Goal: Task Accomplishment & Management: Manage account settings

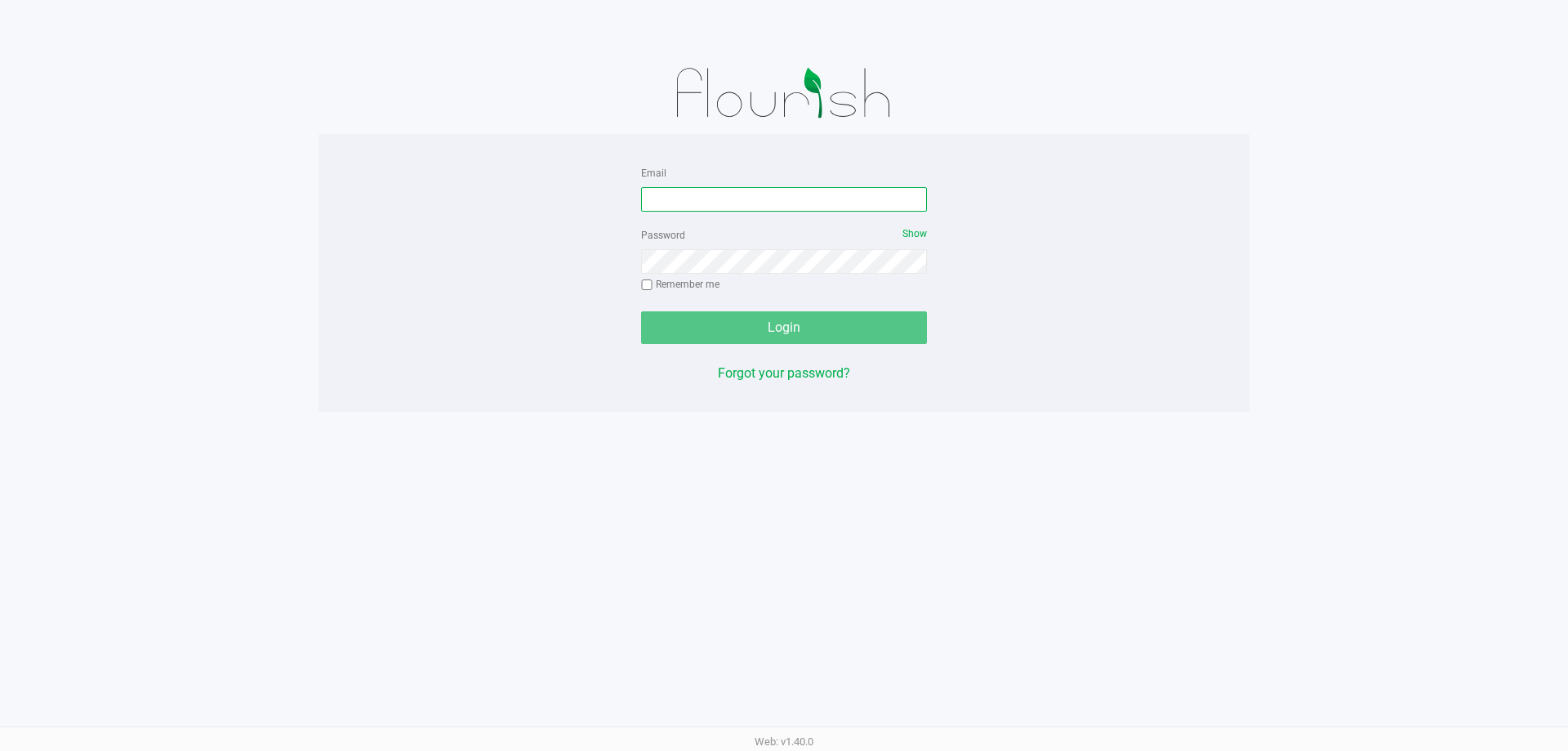
click at [772, 197] on input "Email" at bounding box center [783, 199] width 286 height 24
type input "[PERSON_NAME][EMAIL_ADDRESS][DOMAIN_NAME]"
click at [641, 311] on button "Login" at bounding box center [783, 327] width 286 height 32
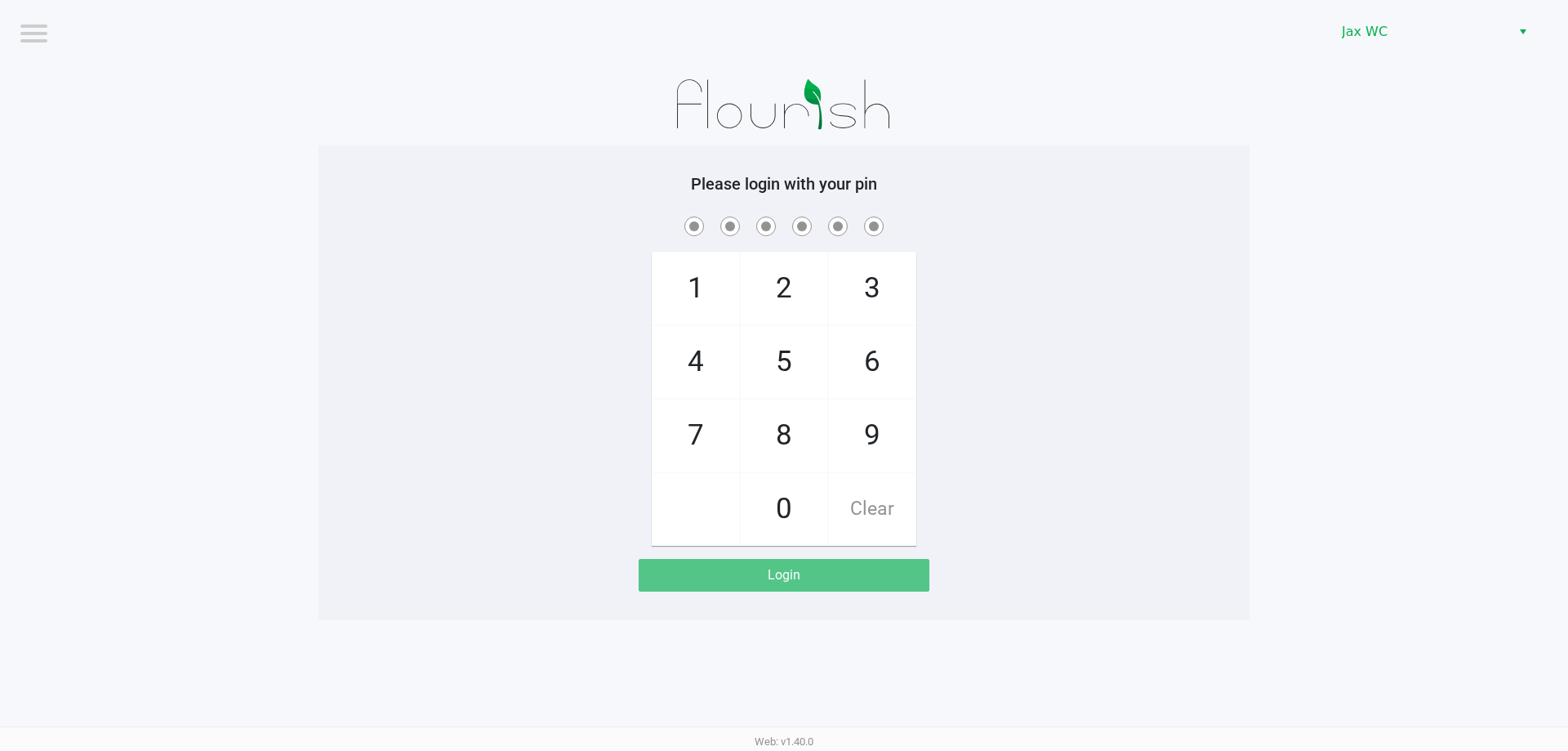
drag, startPoint x: 1065, startPoint y: 234, endPoint x: 563, endPoint y: 129, distance: 512.9
click at [1053, 233] on span at bounding box center [783, 226] width 906 height 25
click at [1036, 242] on div "1 4 7 2 5 8 0 3 6 9 Clear" at bounding box center [783, 379] width 931 height 332
checkbox input "true"
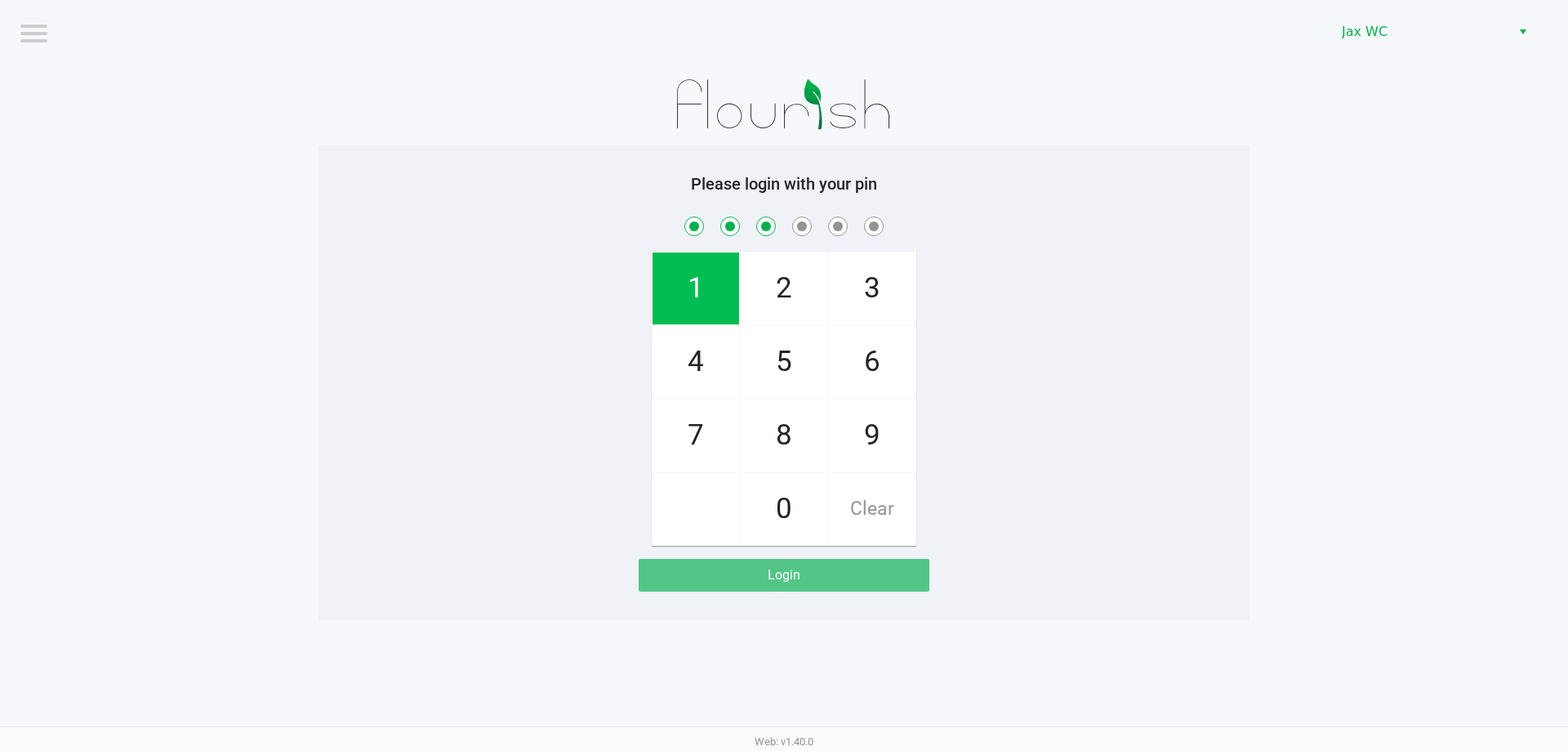
checkbox input "true"
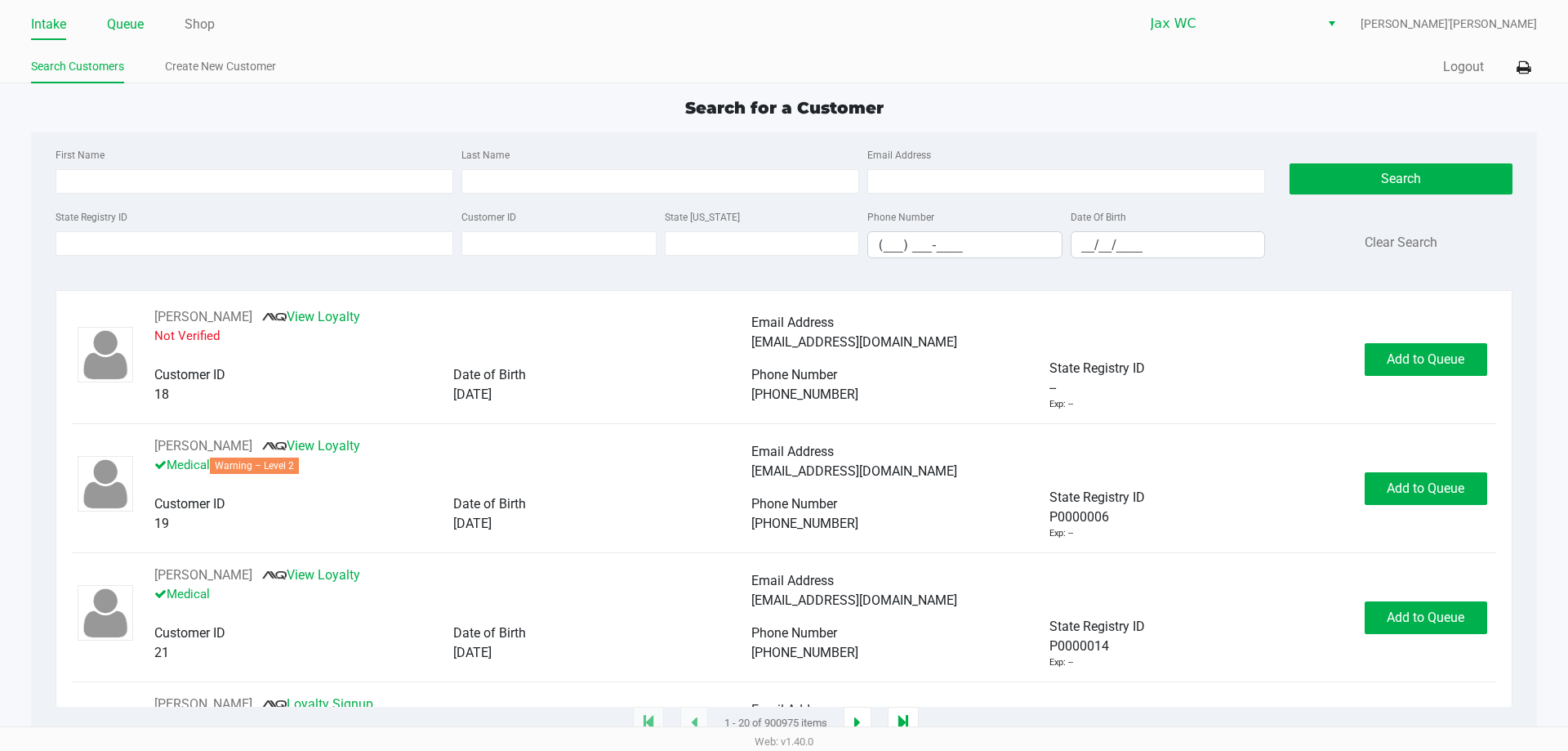
click at [127, 22] on link "Queue" at bounding box center [125, 24] width 37 height 23
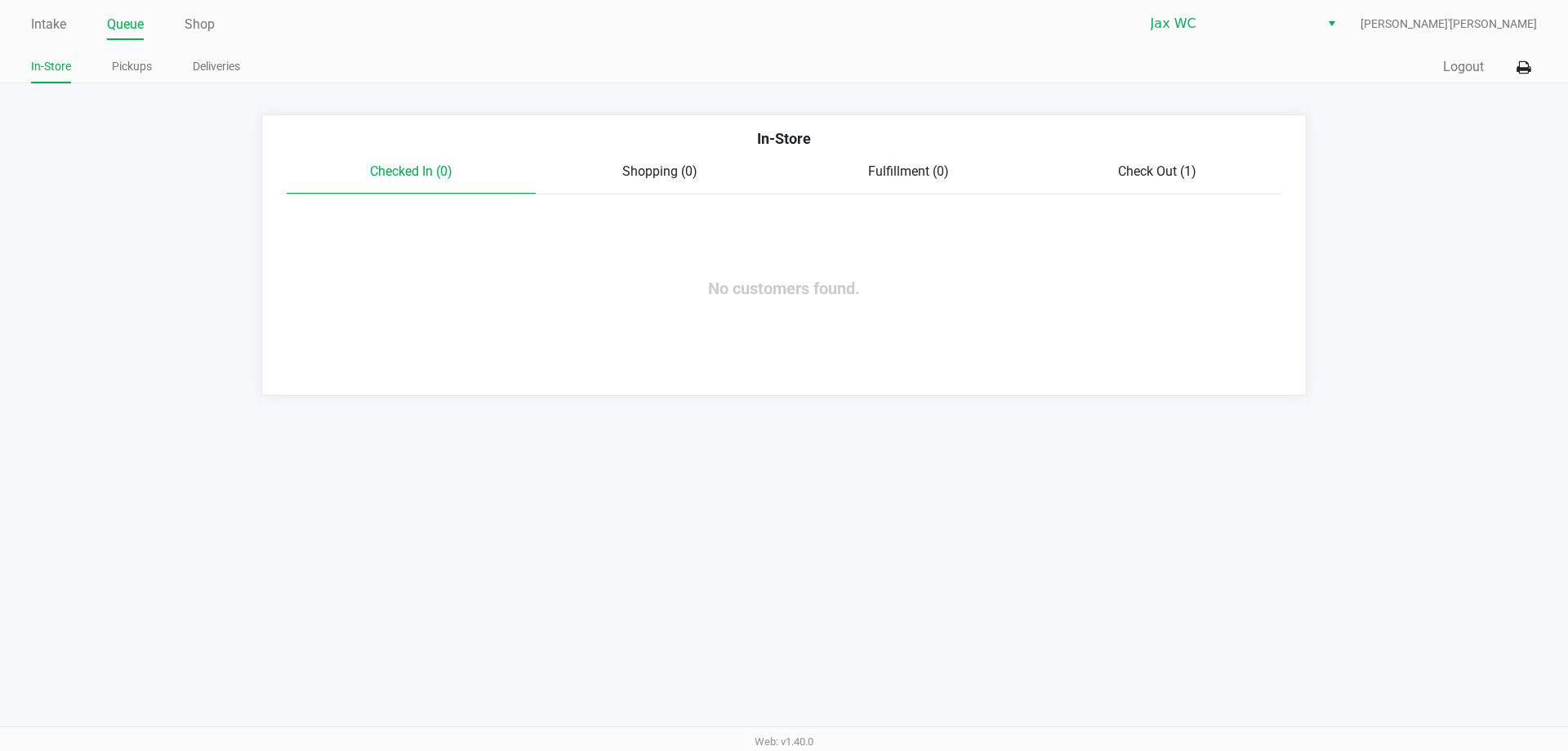
click at [1132, 168] on span "Check Out (1)" at bounding box center [1157, 171] width 79 height 16
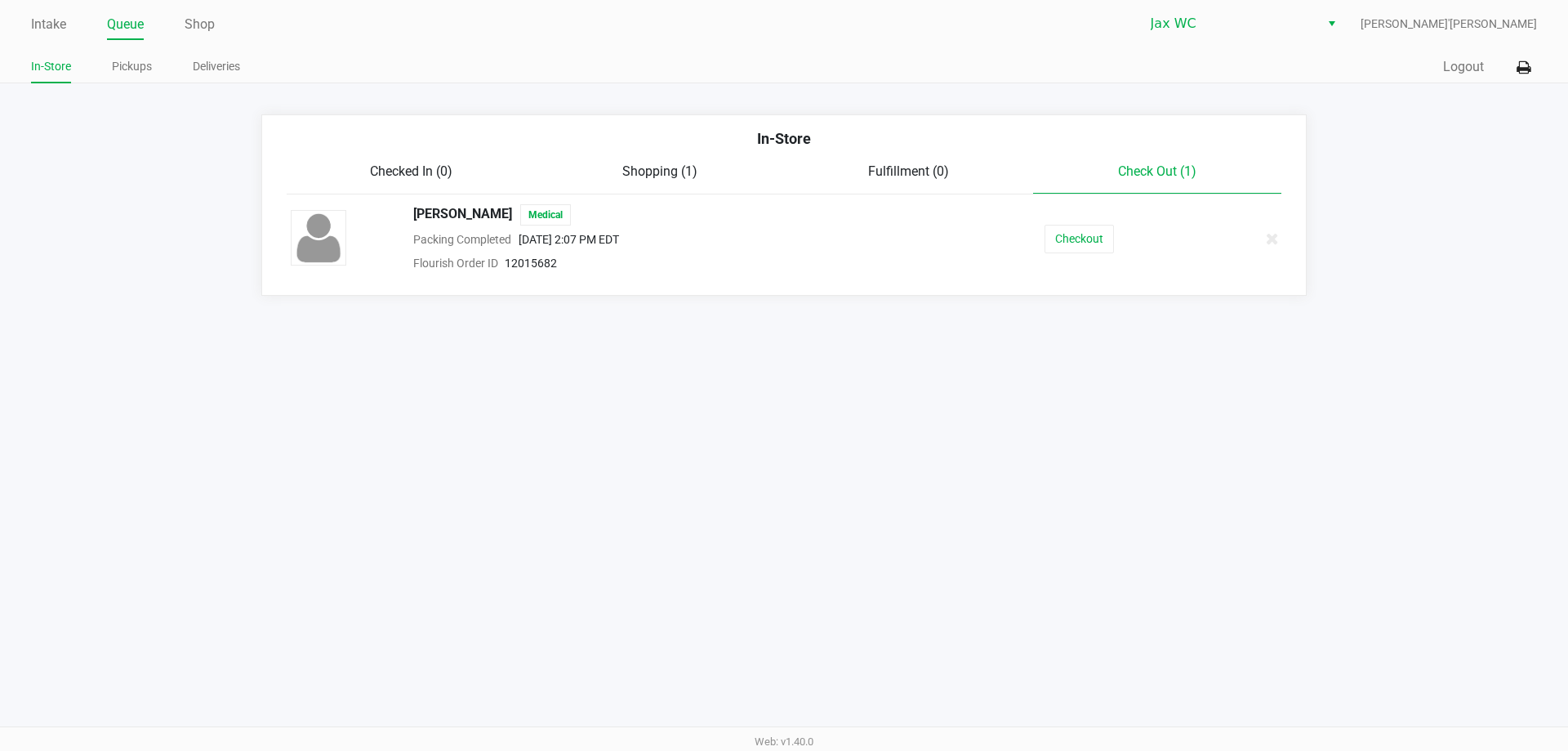
click at [649, 165] on span "Shopping (1)" at bounding box center [660, 171] width 75 height 16
click at [45, 30] on link "Intake" at bounding box center [48, 24] width 35 height 23
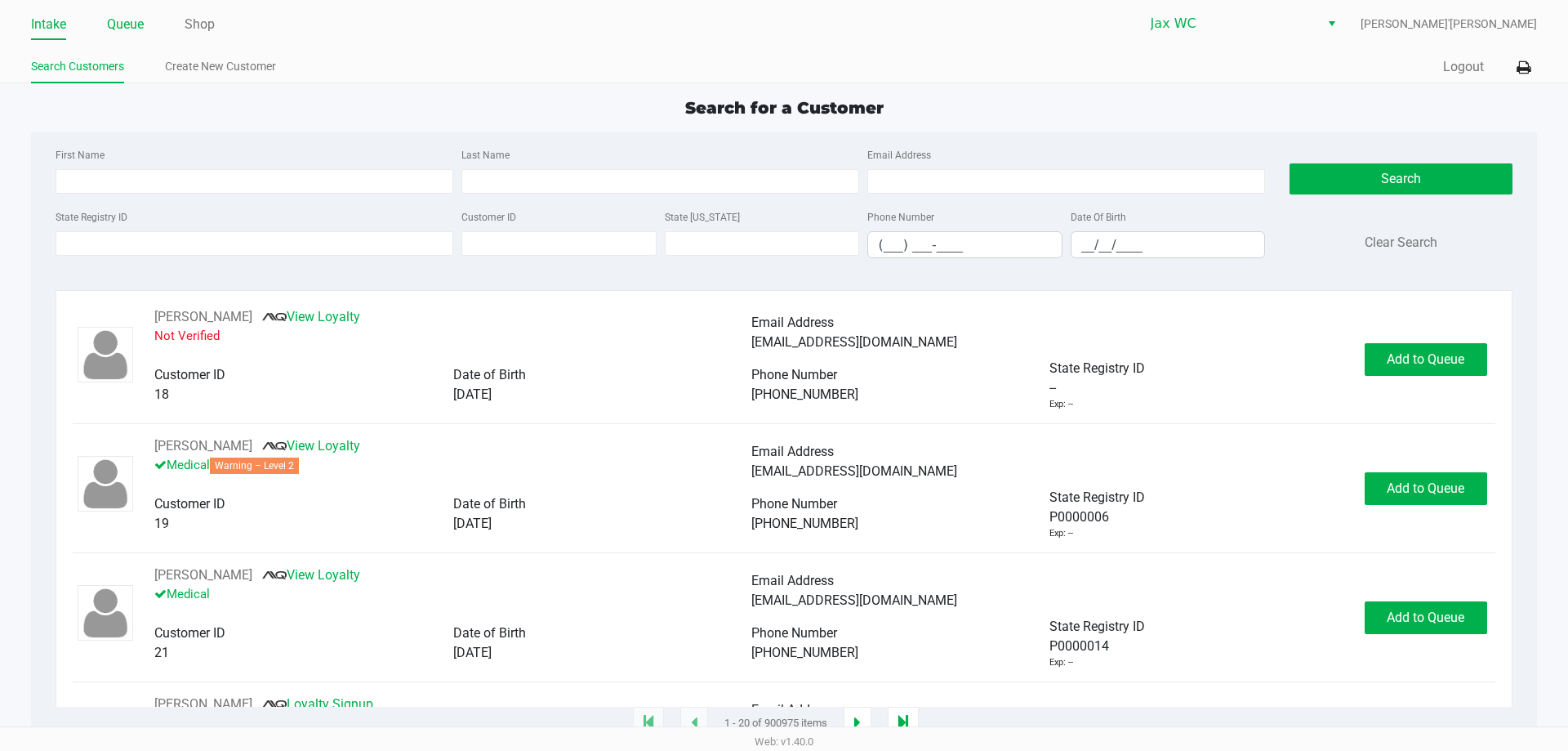
click at [122, 31] on link "Queue" at bounding box center [125, 24] width 37 height 23
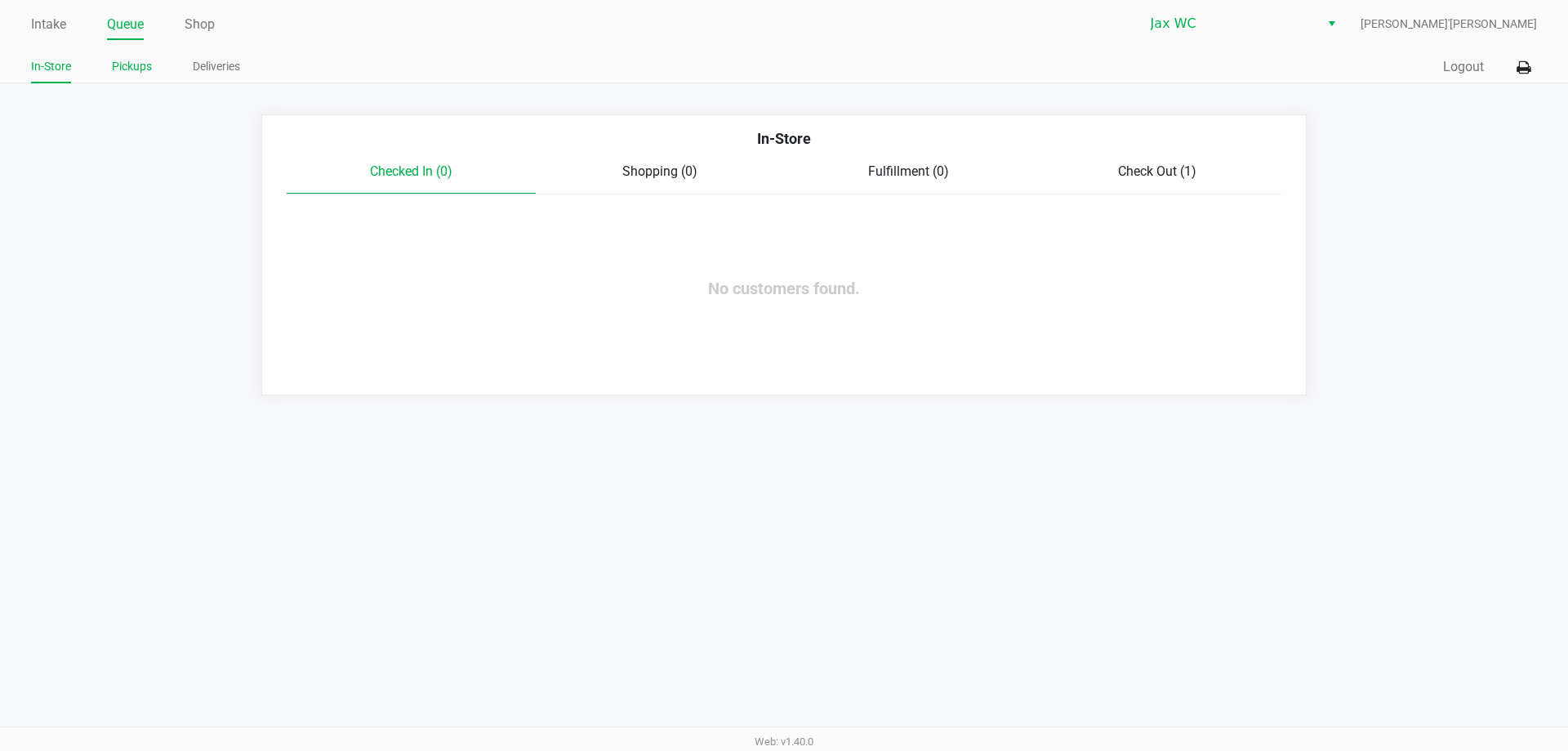
click at [133, 62] on link "Pickups" at bounding box center [132, 66] width 40 height 20
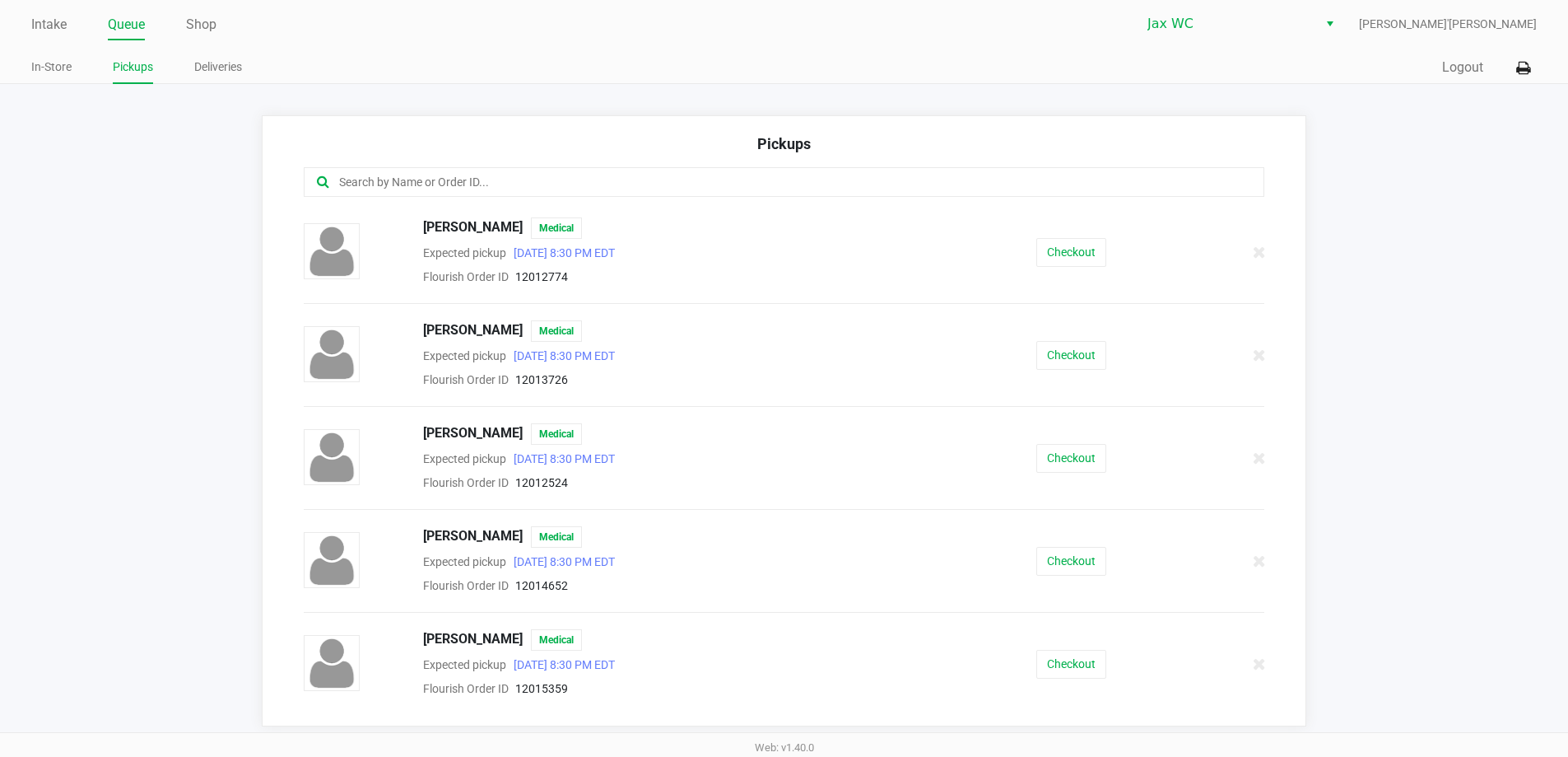
click at [577, 183] on input "text" at bounding box center [758, 182] width 841 height 19
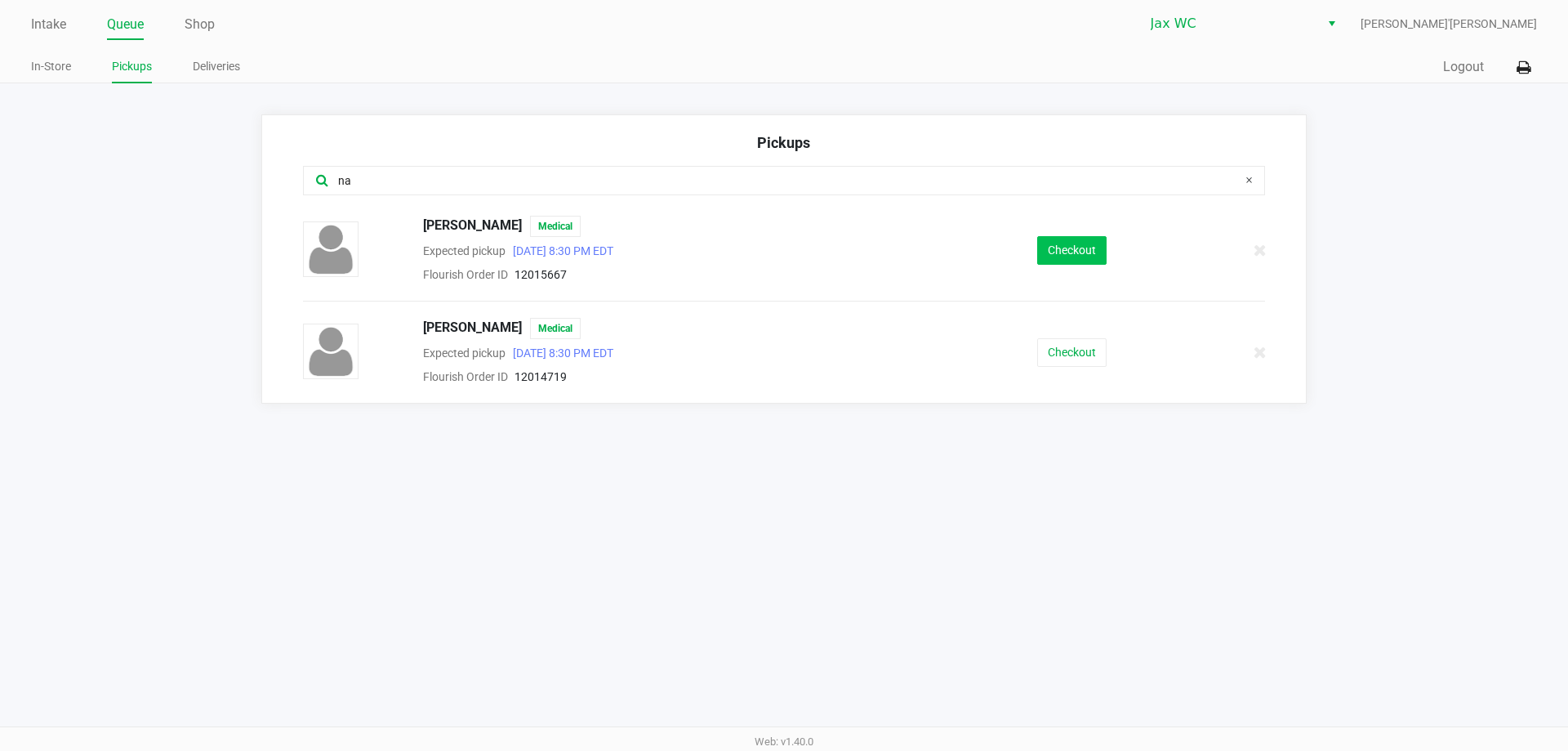
type input "na"
click at [1057, 241] on button "Checkout" at bounding box center [1071, 250] width 69 height 29
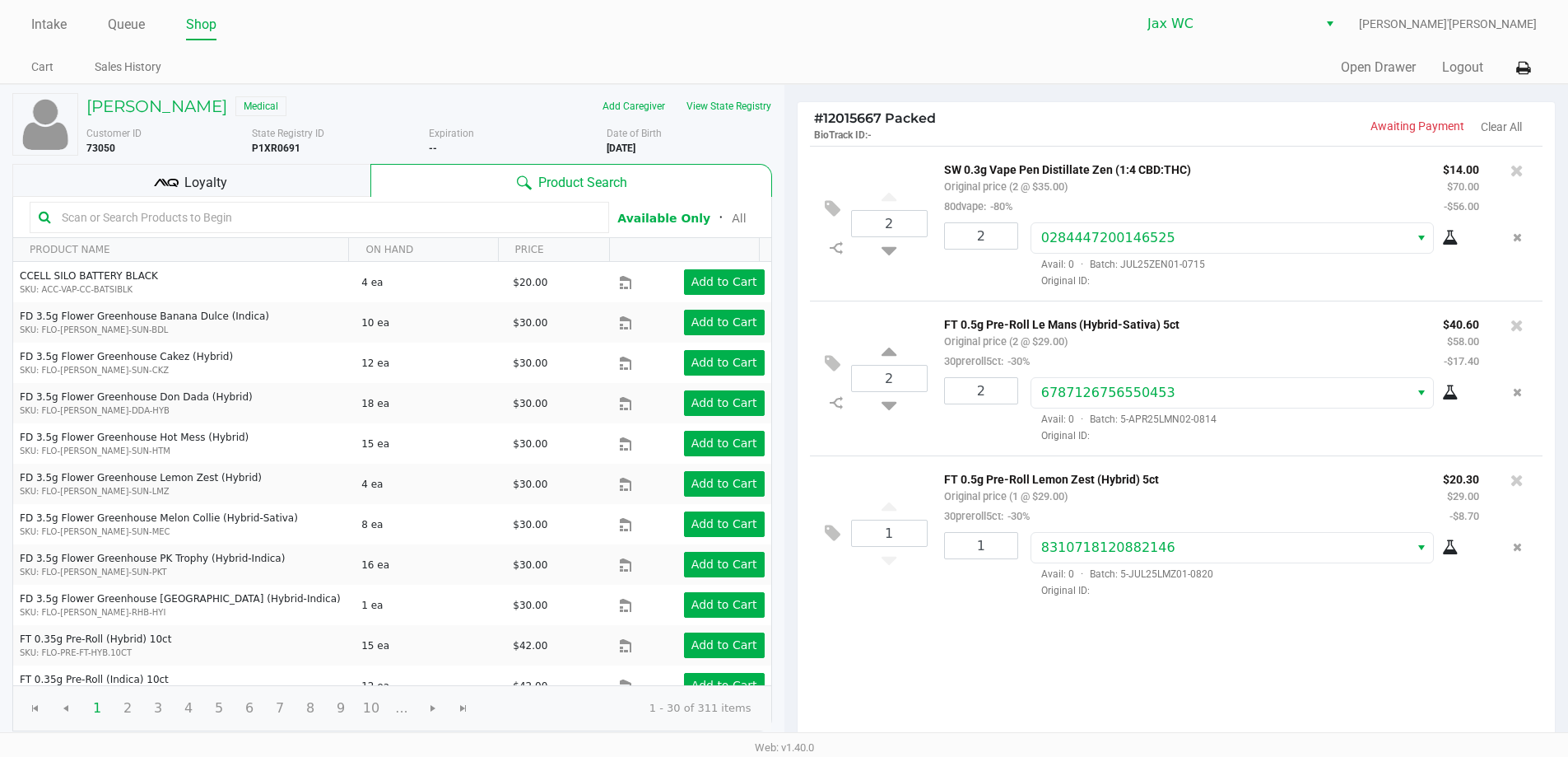
click at [308, 178] on div "Loyalty" at bounding box center [191, 180] width 358 height 33
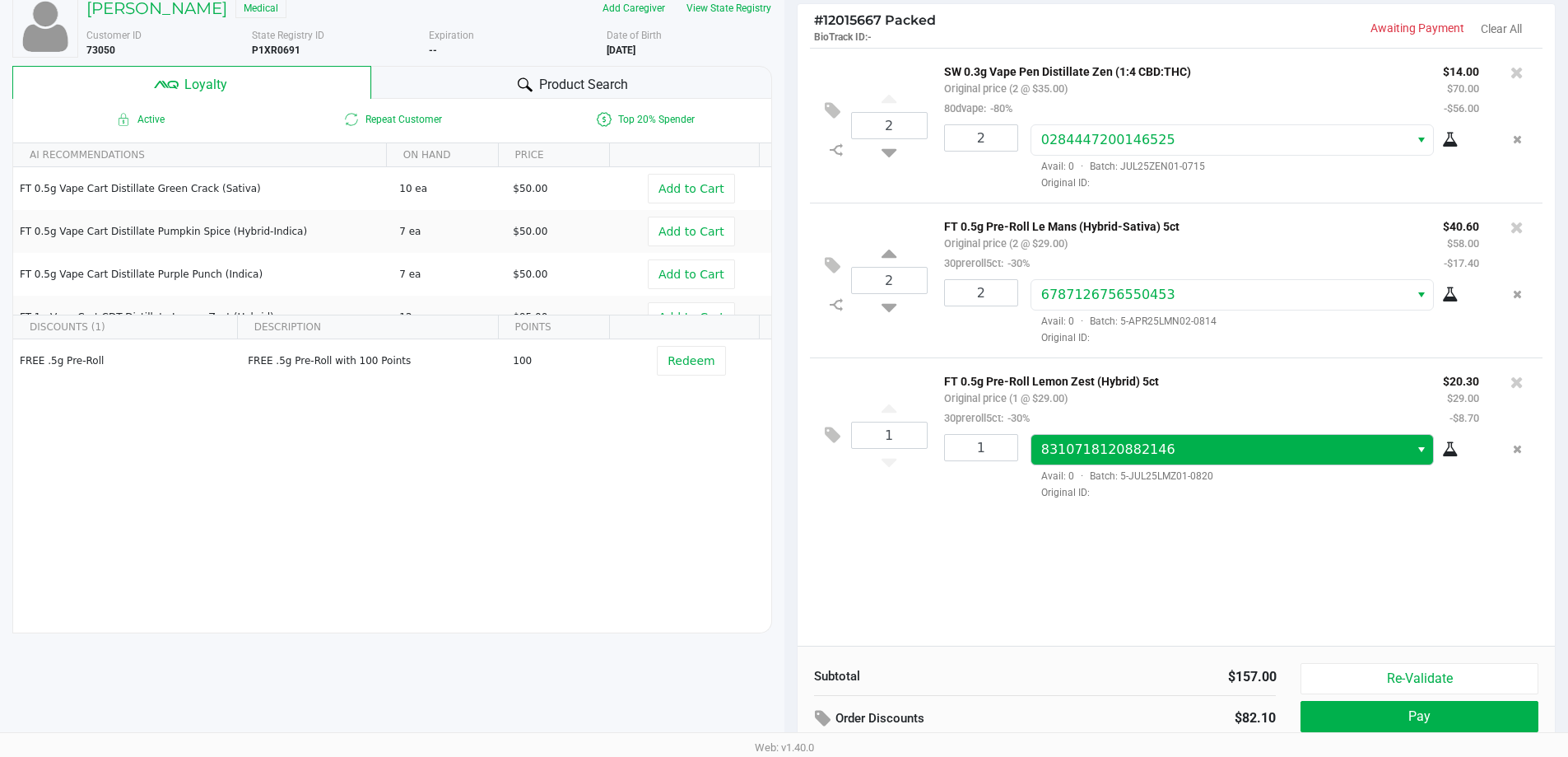
scroll to position [189, 0]
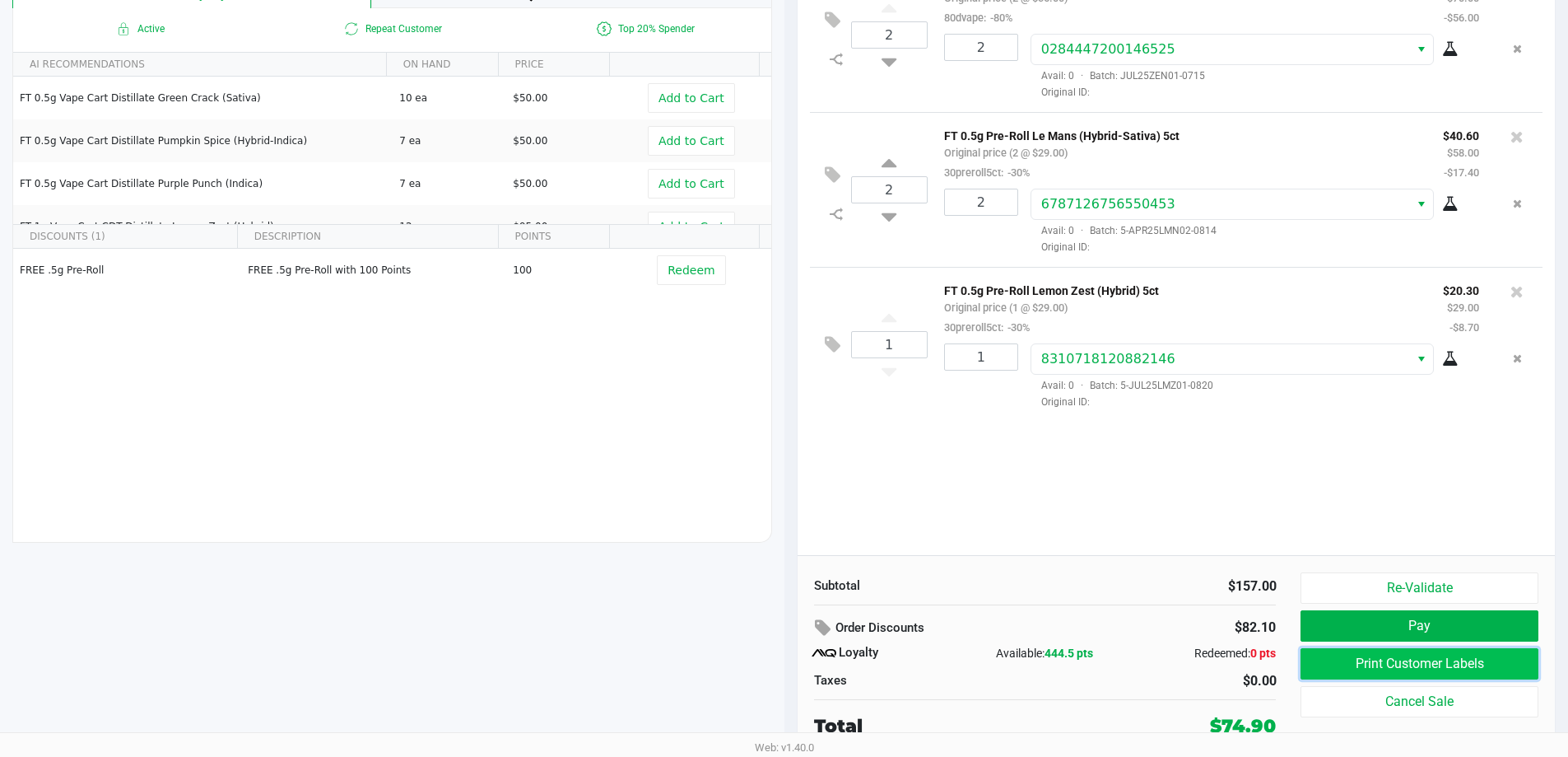
click at [1457, 666] on button "Print Customer Labels" at bounding box center [1418, 663] width 237 height 31
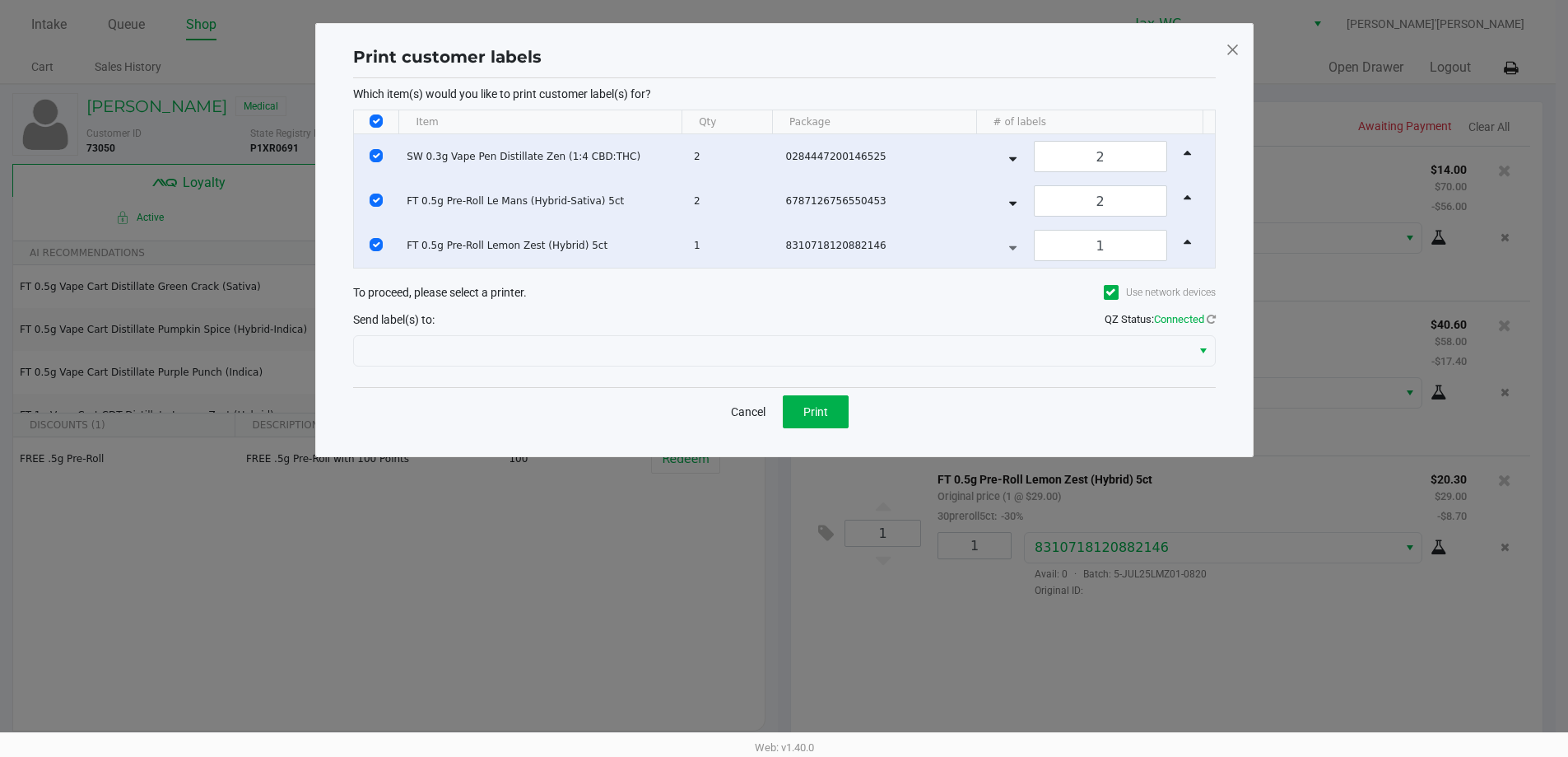
scroll to position [0, 0]
click at [762, 407] on button "Cancel" at bounding box center [754, 411] width 56 height 33
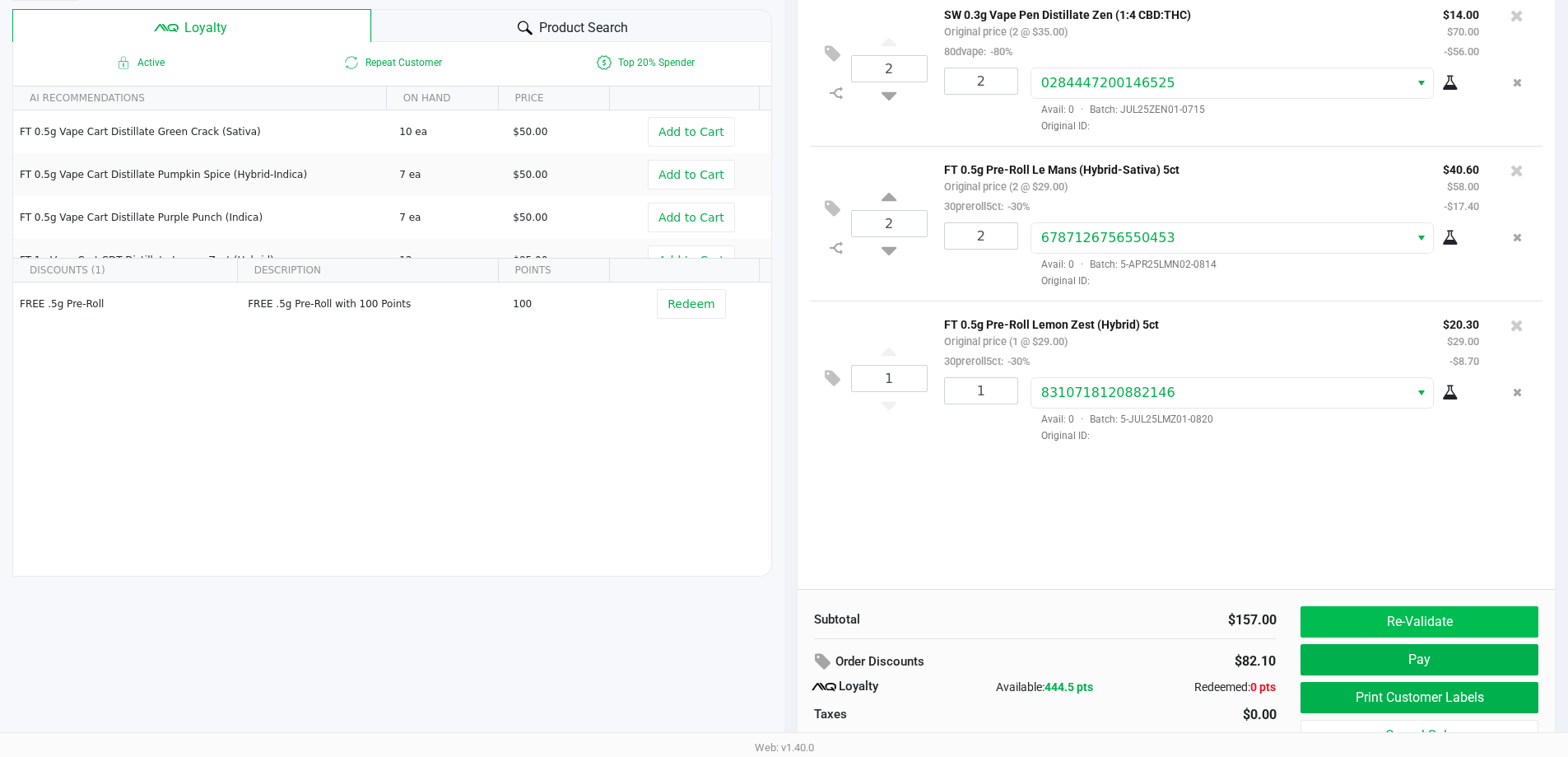
scroll to position [189, 0]
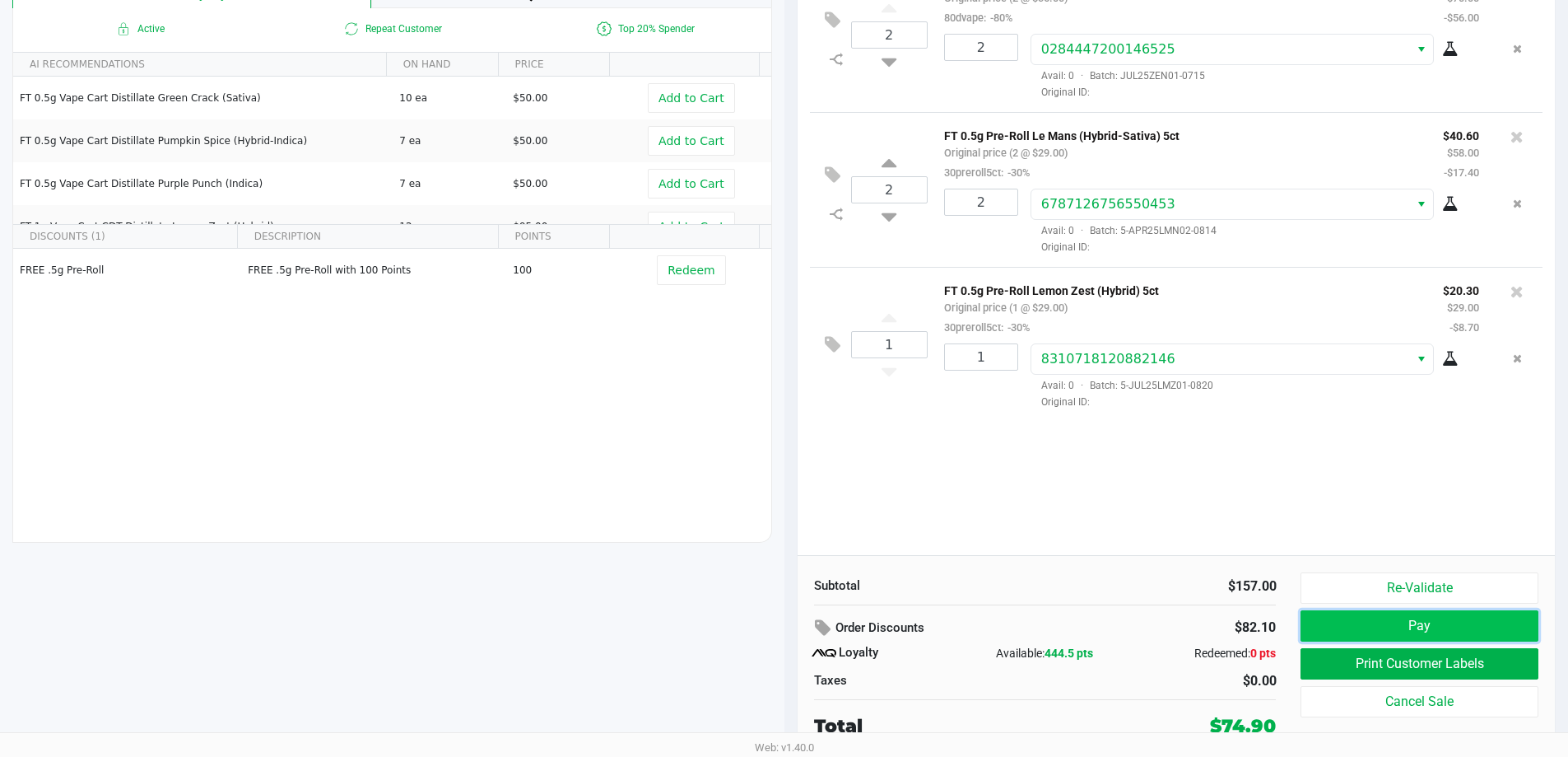
click at [1498, 632] on button "Pay" at bounding box center [1418, 625] width 237 height 31
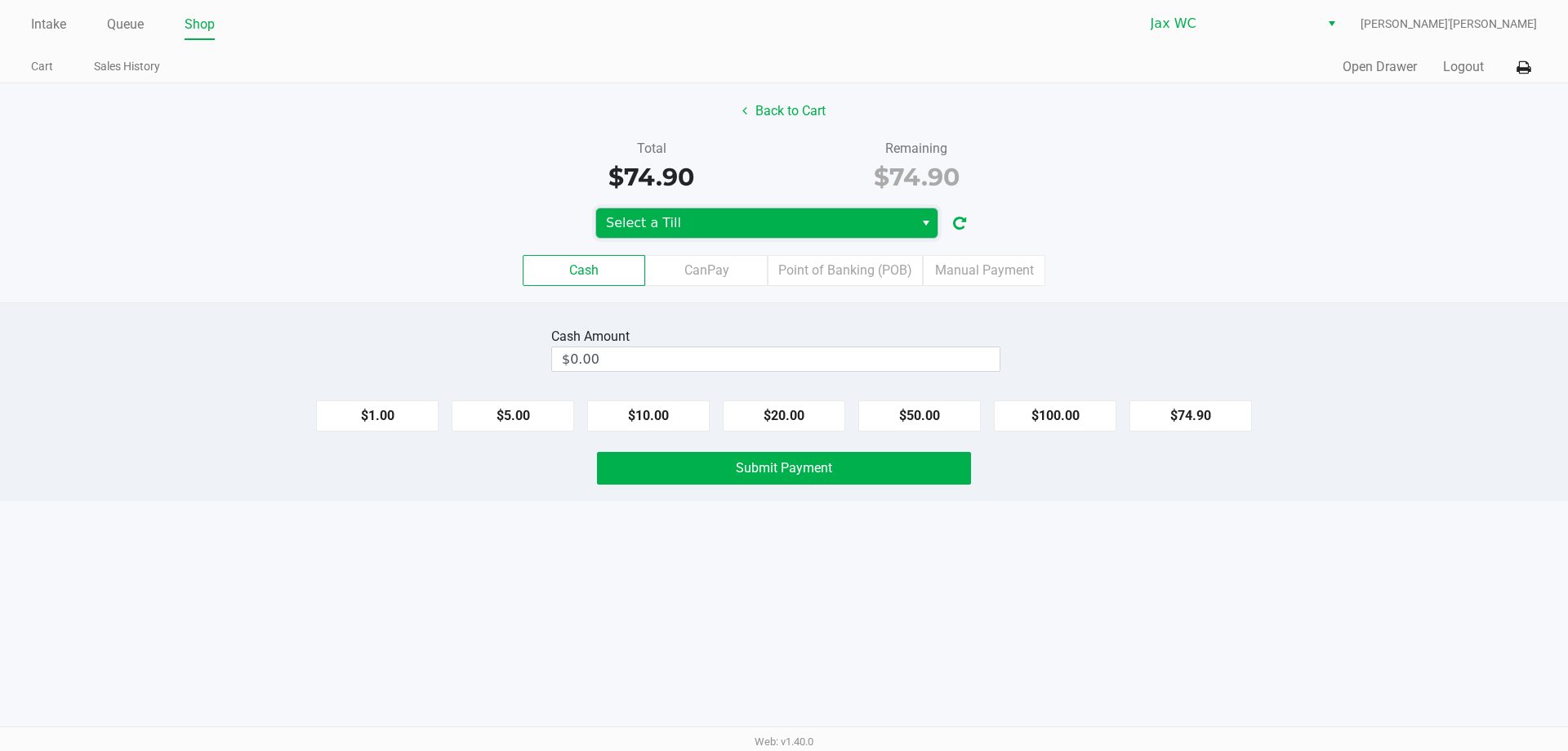
click at [711, 235] on span "Select a Till" at bounding box center [754, 223] width 317 height 30
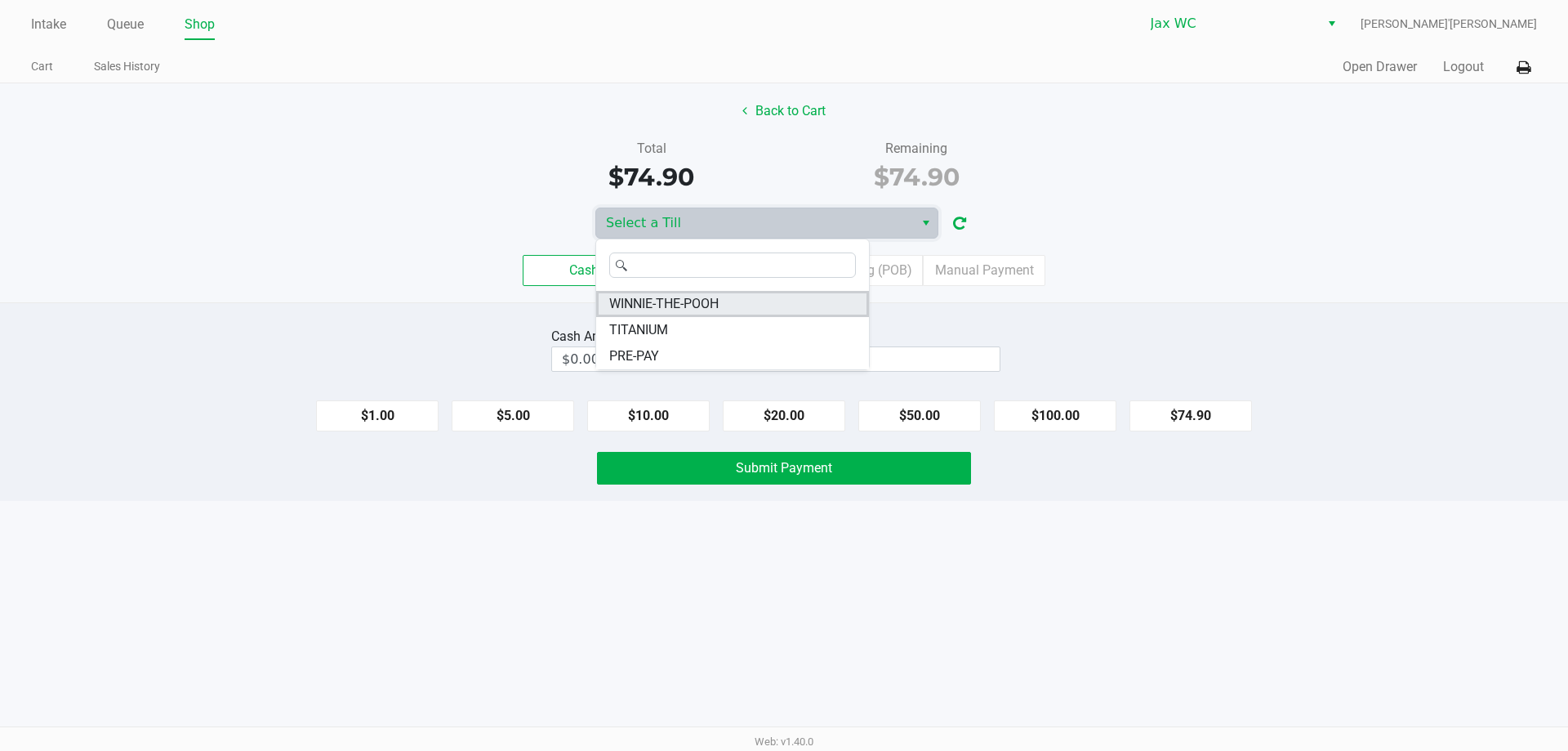
click at [664, 301] on span "WINNIE-THE-POOH" at bounding box center [663, 303] width 109 height 19
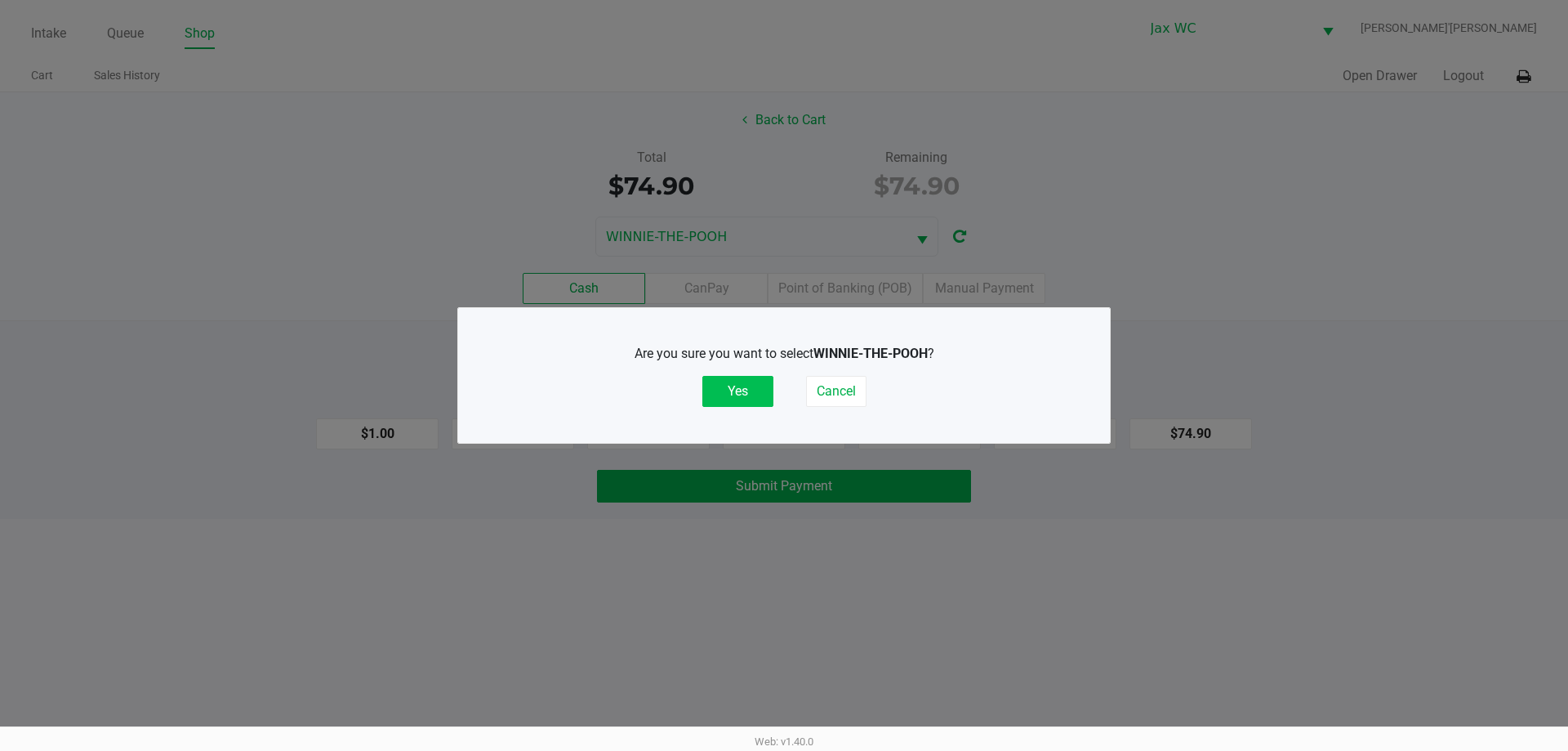
click at [739, 388] on button "Yes" at bounding box center [737, 391] width 71 height 31
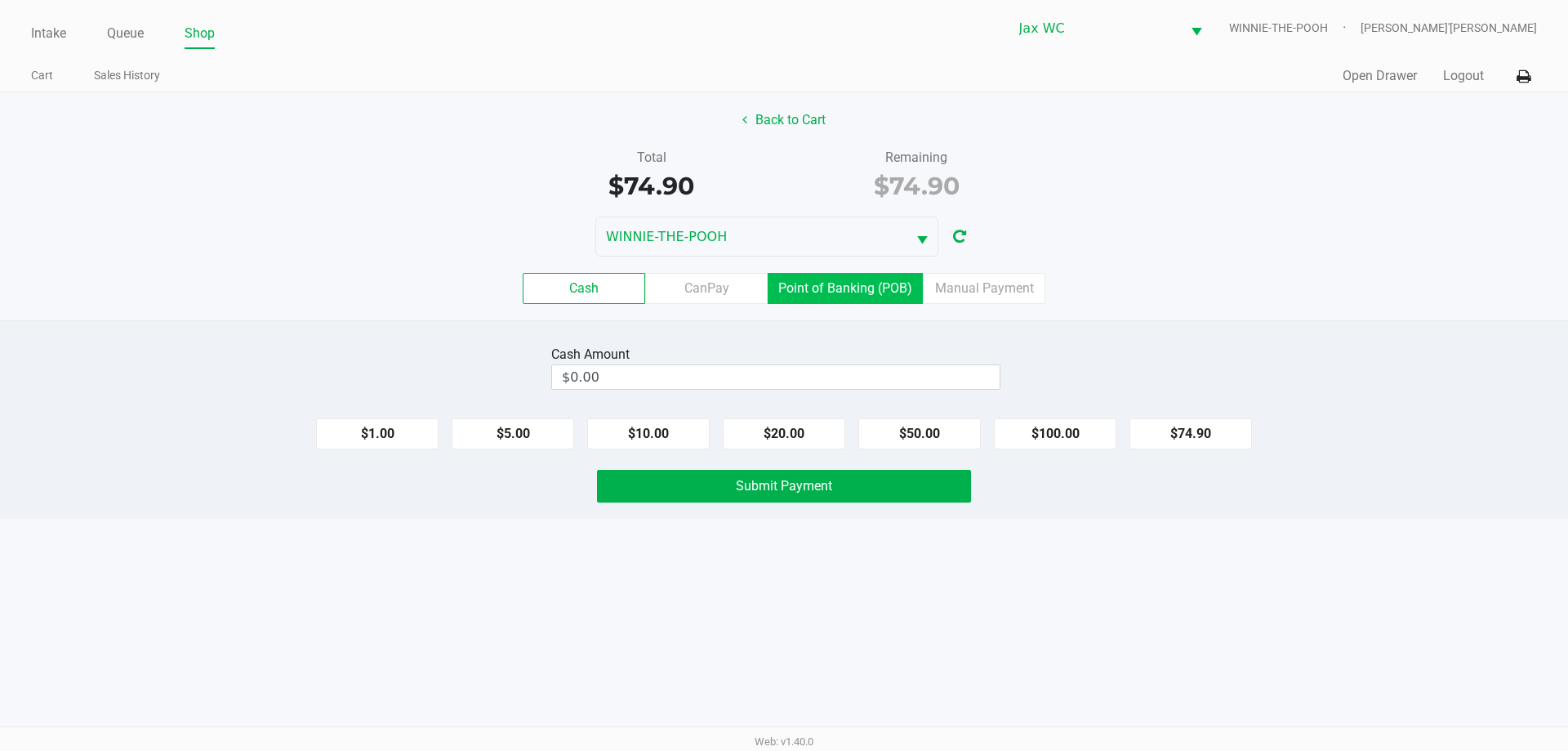
click at [875, 275] on label "Point of Banking (POB)" at bounding box center [844, 288] width 155 height 31
click at [0, 0] on 7 "Point of Banking (POB)" at bounding box center [0, 0] width 0 height 0
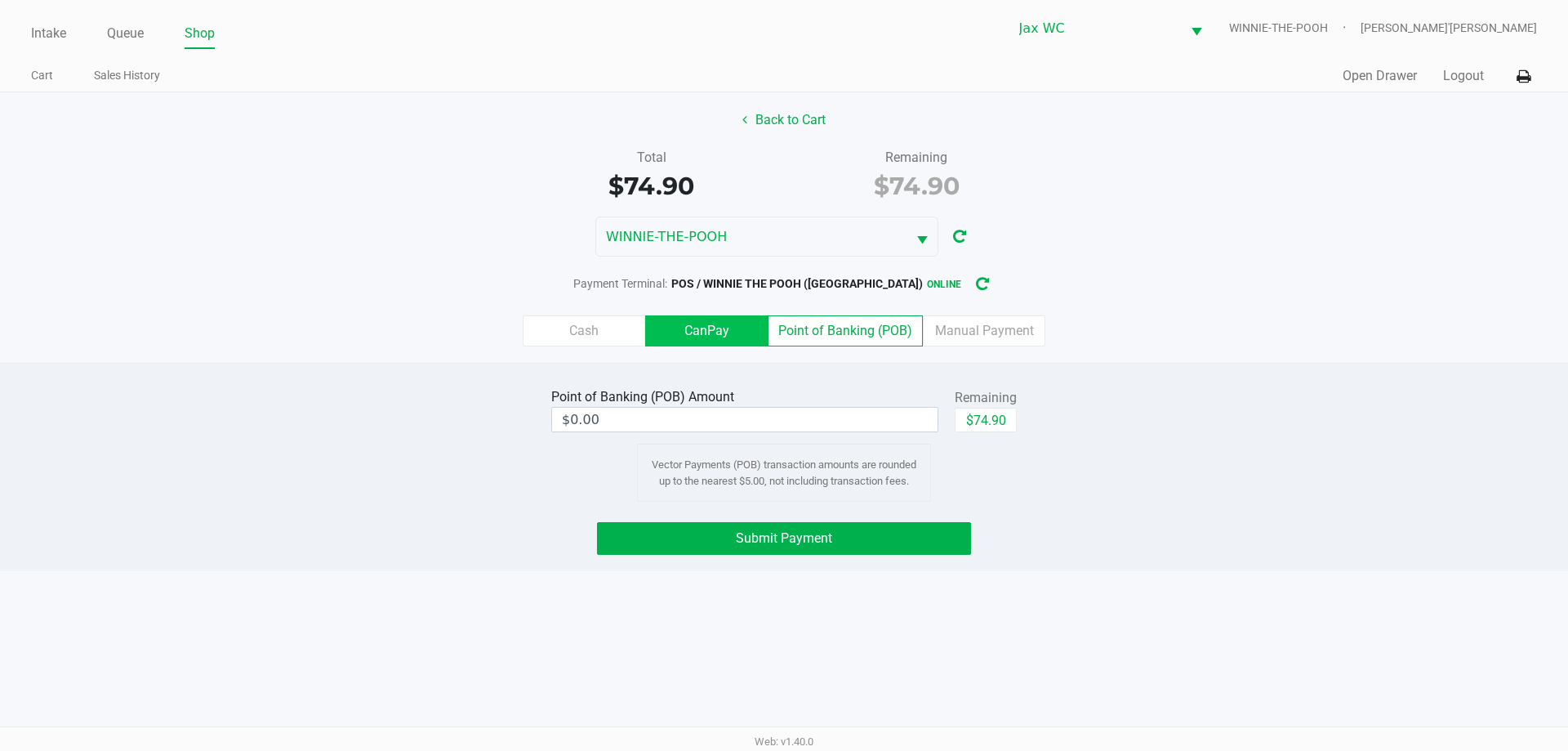
click at [694, 330] on label "CanPay" at bounding box center [706, 330] width 122 height 31
click at [0, 0] on 2 "CanPay" at bounding box center [0, 0] width 0 height 0
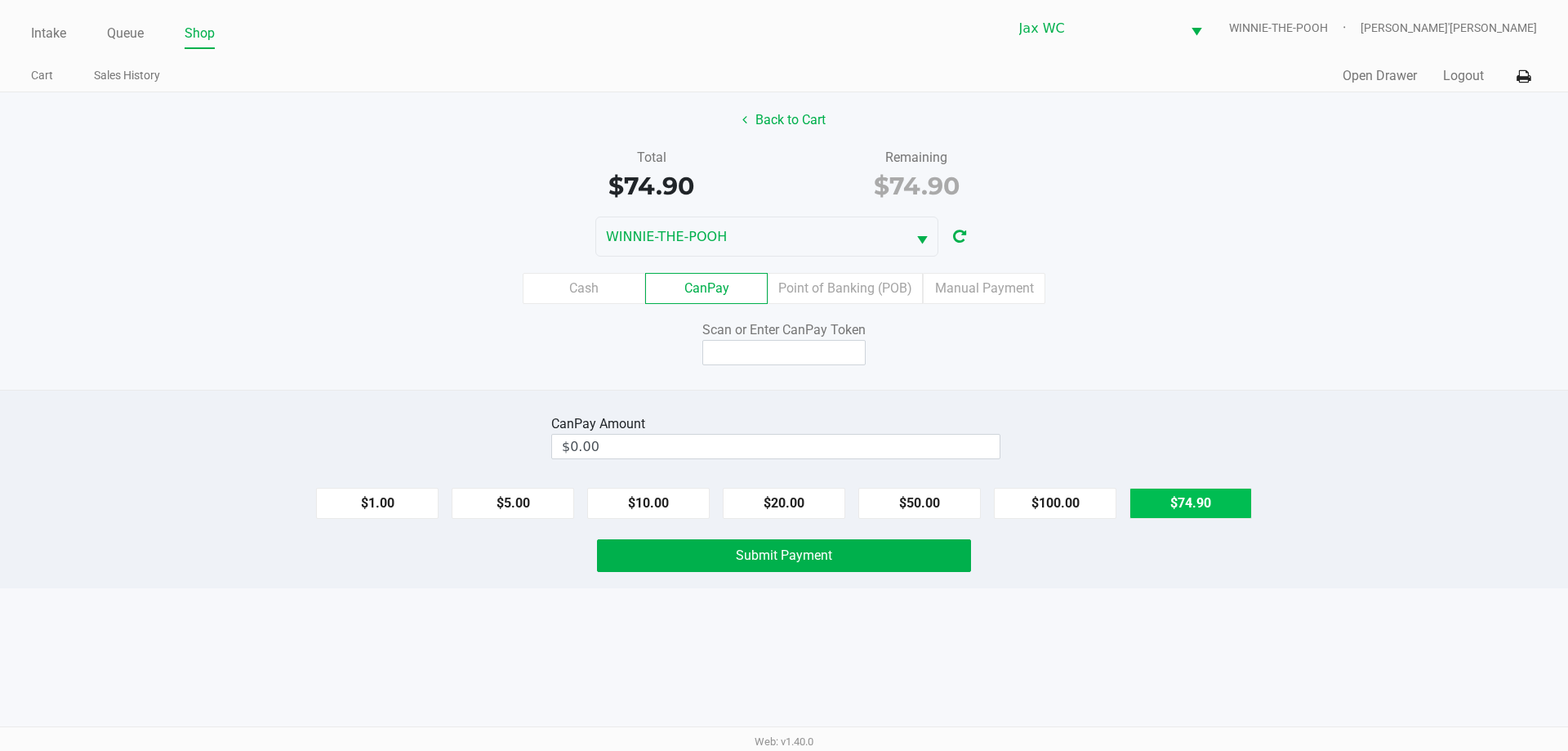
click at [1163, 502] on button "$74.90" at bounding box center [1190, 503] width 122 height 31
type input "$74.90"
click at [766, 355] on input at bounding box center [783, 352] width 163 height 25
type input "Q2518174X"
click at [809, 555] on span "Submit Payment" at bounding box center [784, 555] width 96 height 16
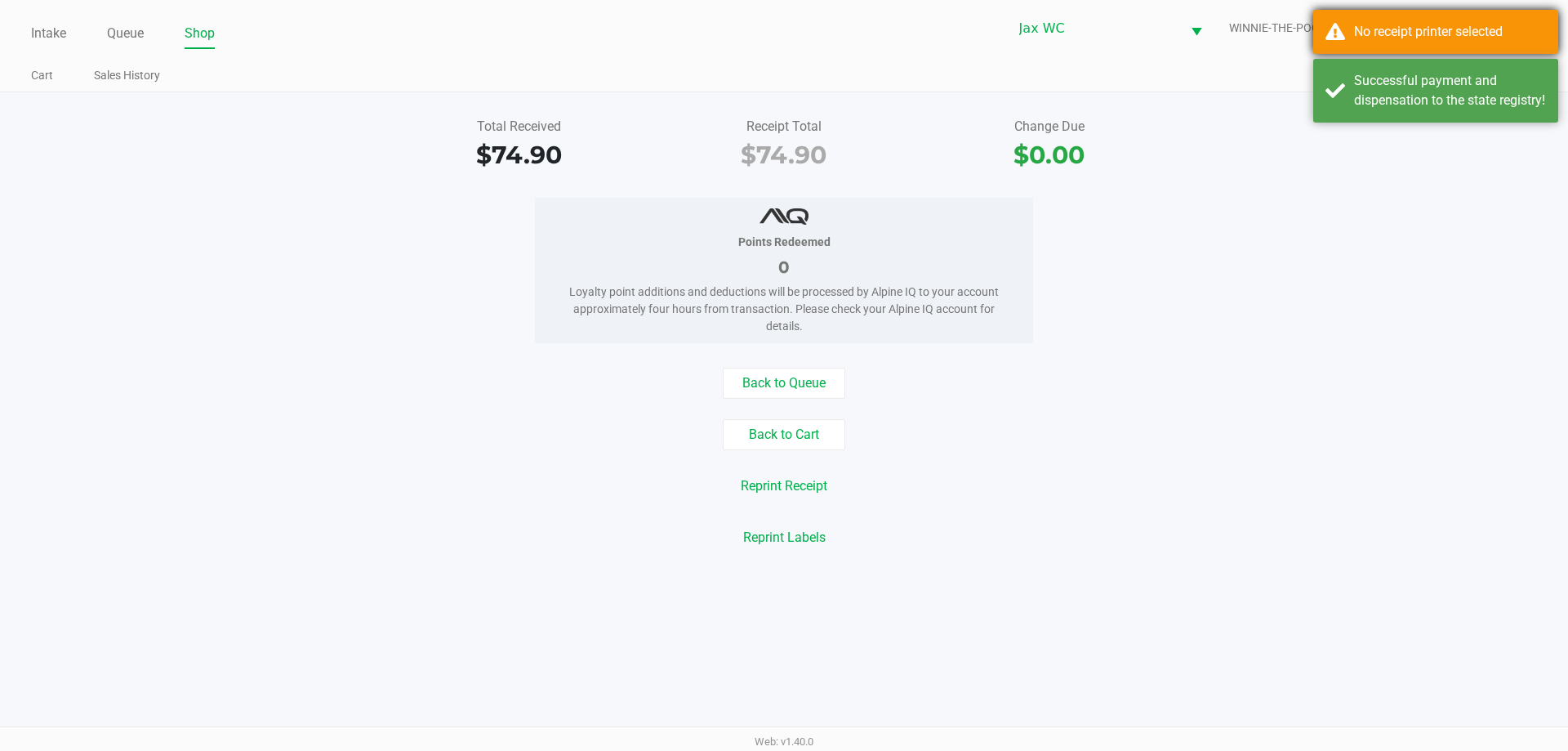
click at [1398, 25] on div "No receipt printer selected" at bounding box center [1450, 31] width 192 height 19
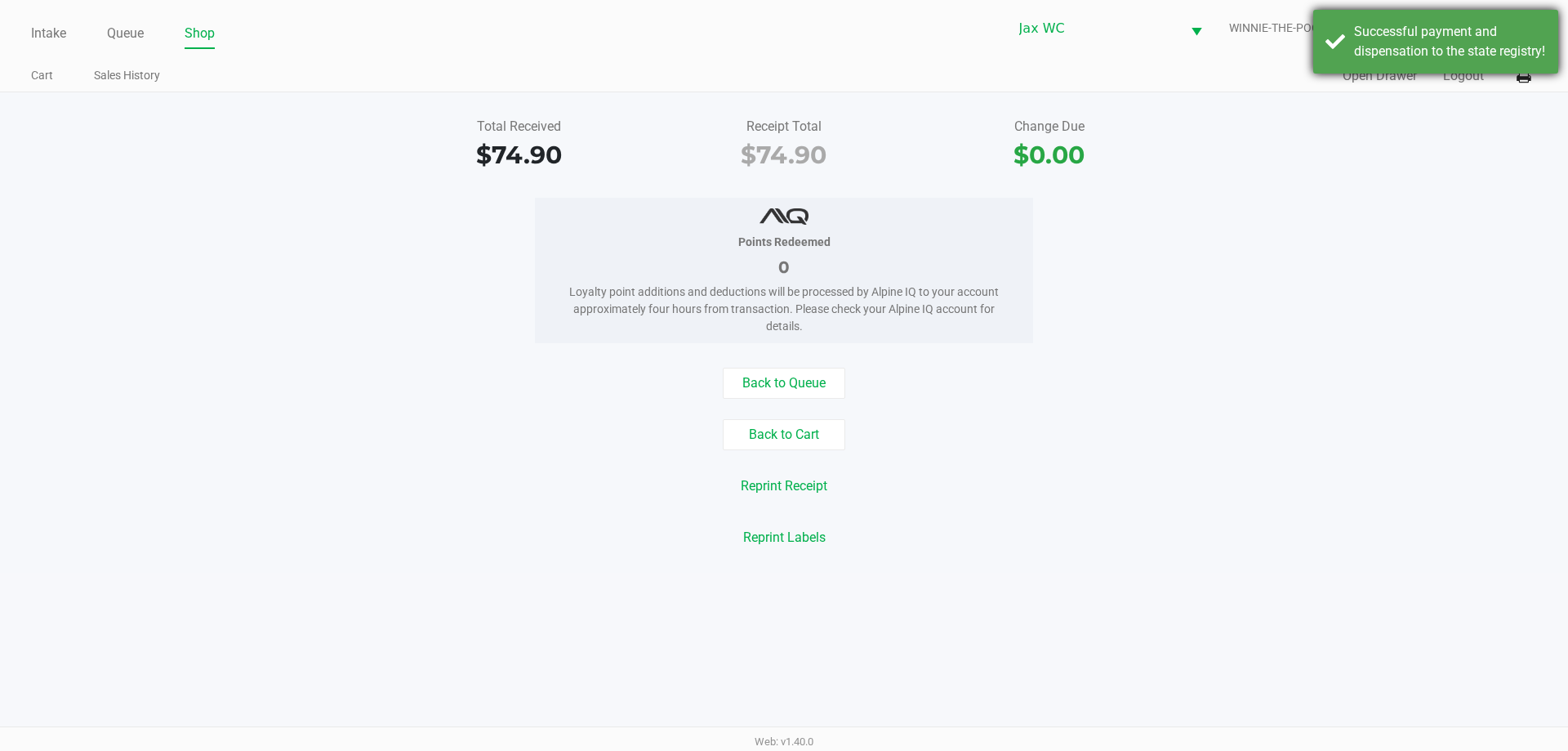
click at [1410, 61] on div "Successful payment and dispensation to the state registry!" at bounding box center [1450, 41] width 192 height 39
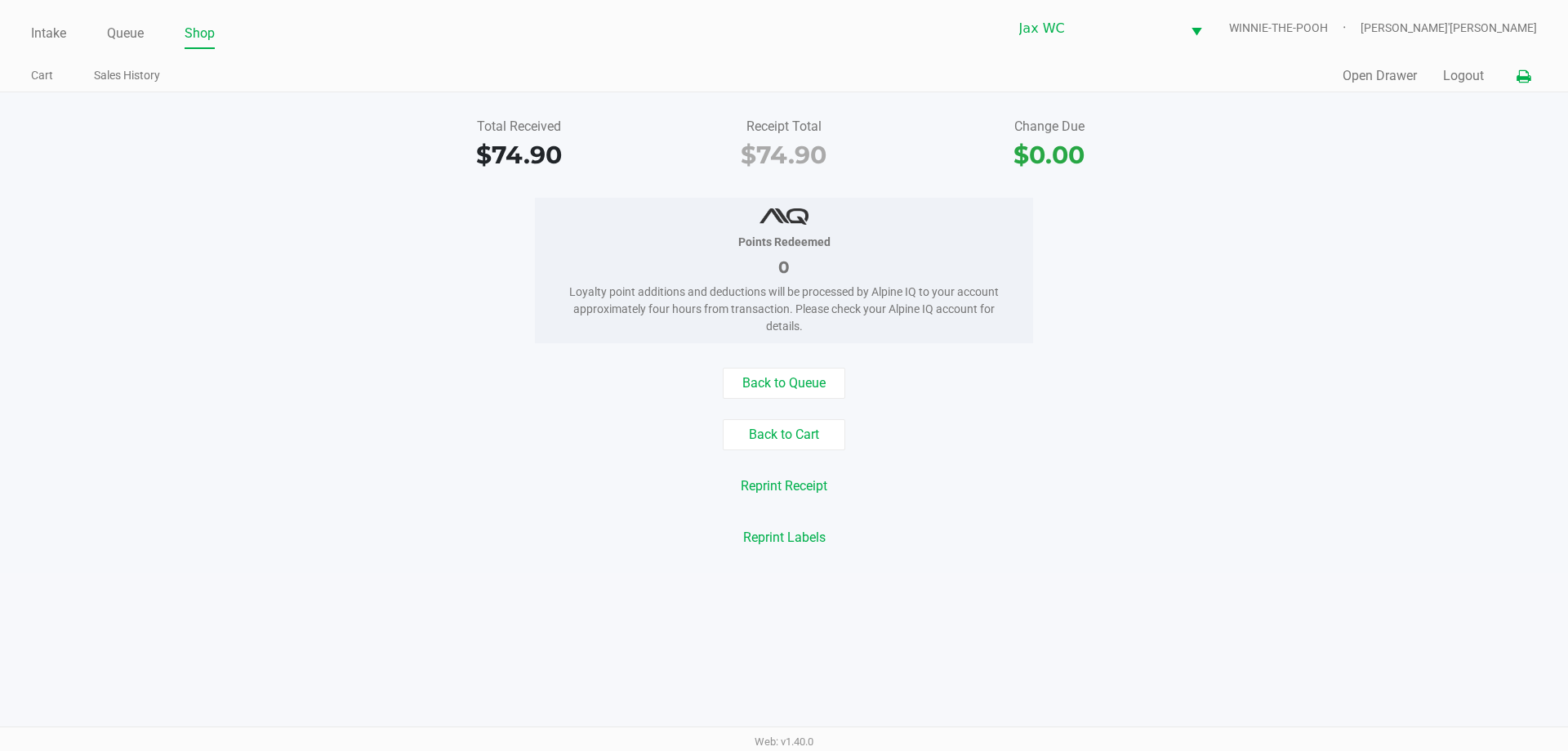
click at [1526, 71] on icon at bounding box center [1523, 76] width 14 height 11
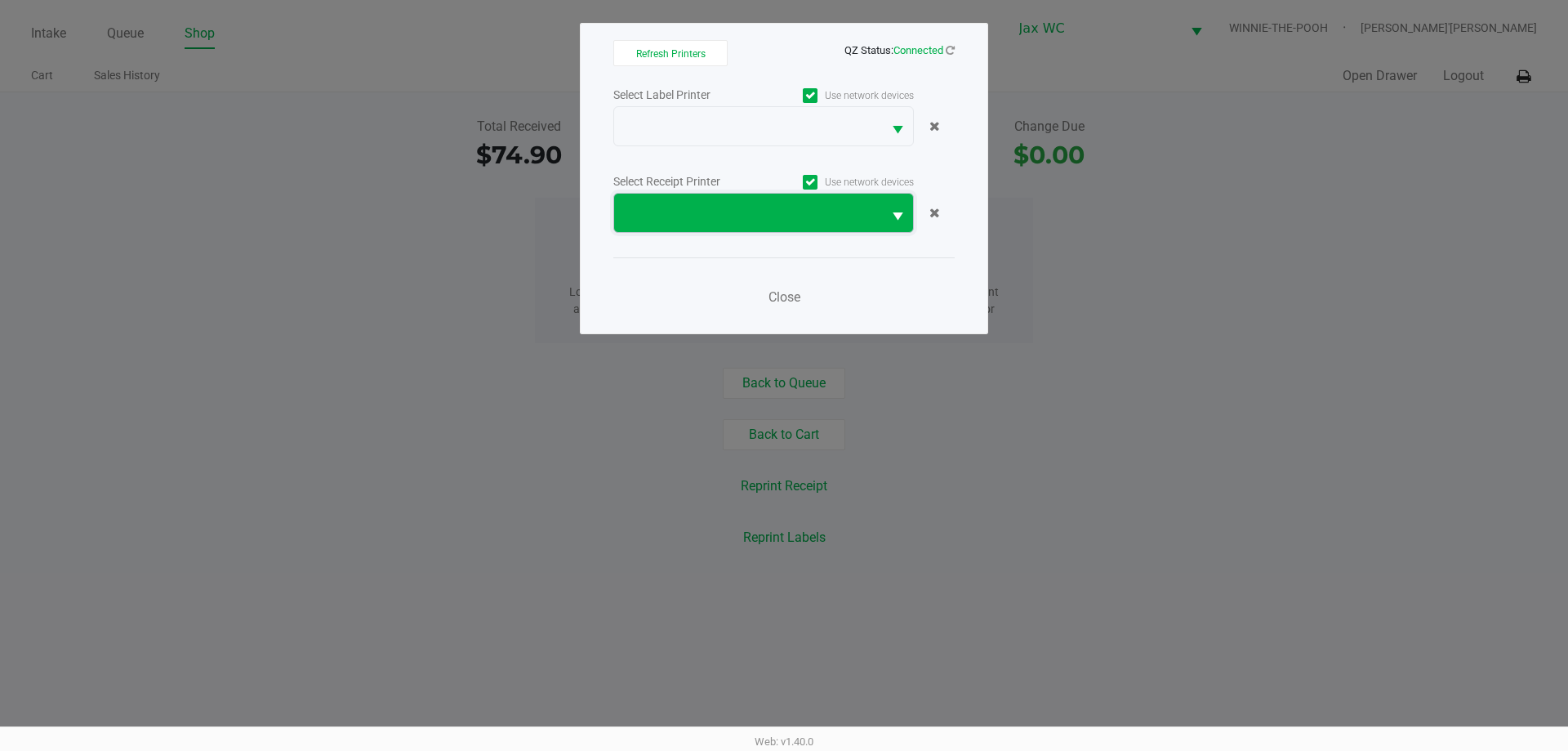
click at [797, 220] on span at bounding box center [748, 213] width 248 height 19
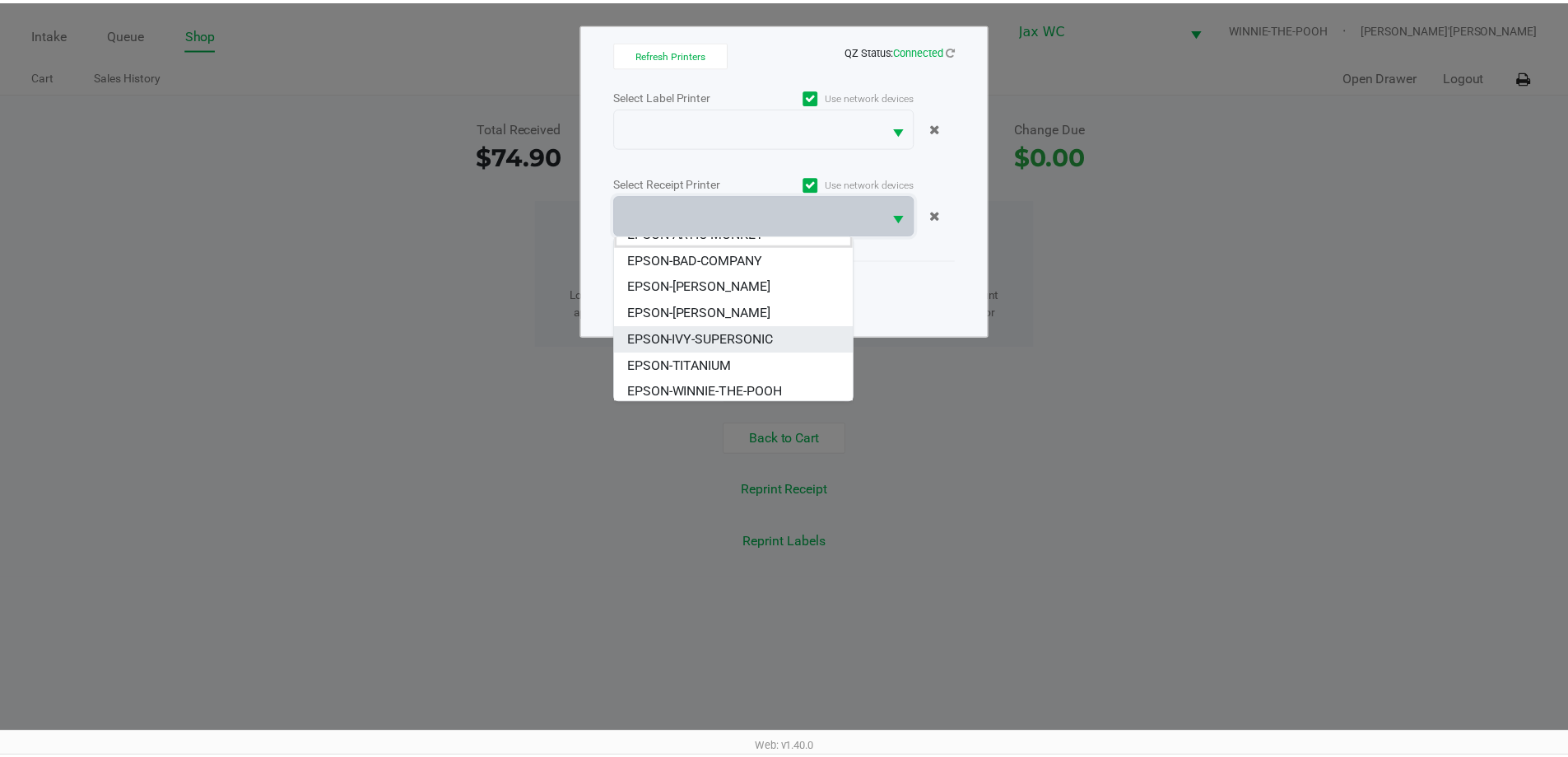
scroll to position [19, 0]
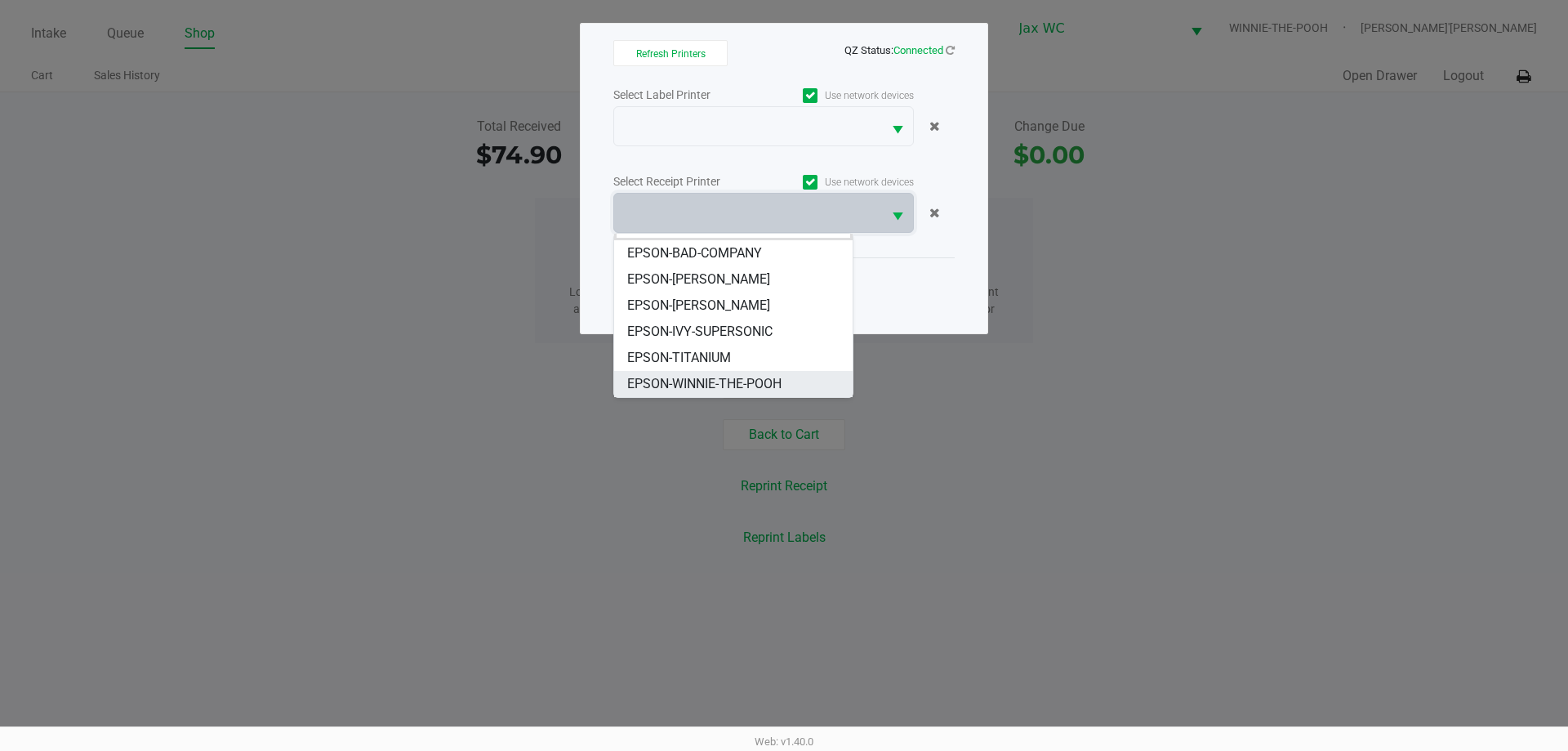
click at [725, 381] on span "EPSON-WINNIE-THE-POOH" at bounding box center [704, 384] width 155 height 19
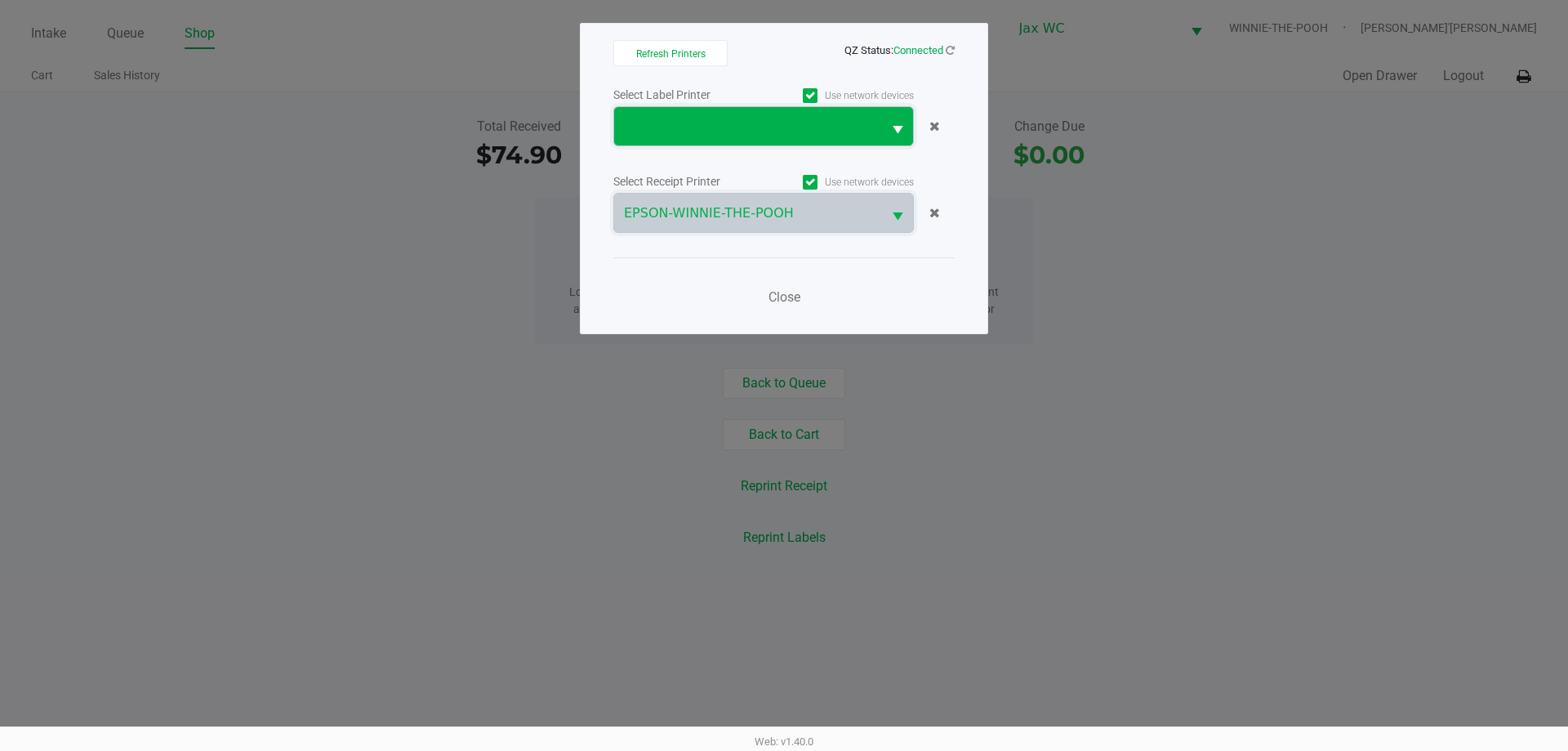
click at [747, 133] on span at bounding box center [748, 127] width 248 height 19
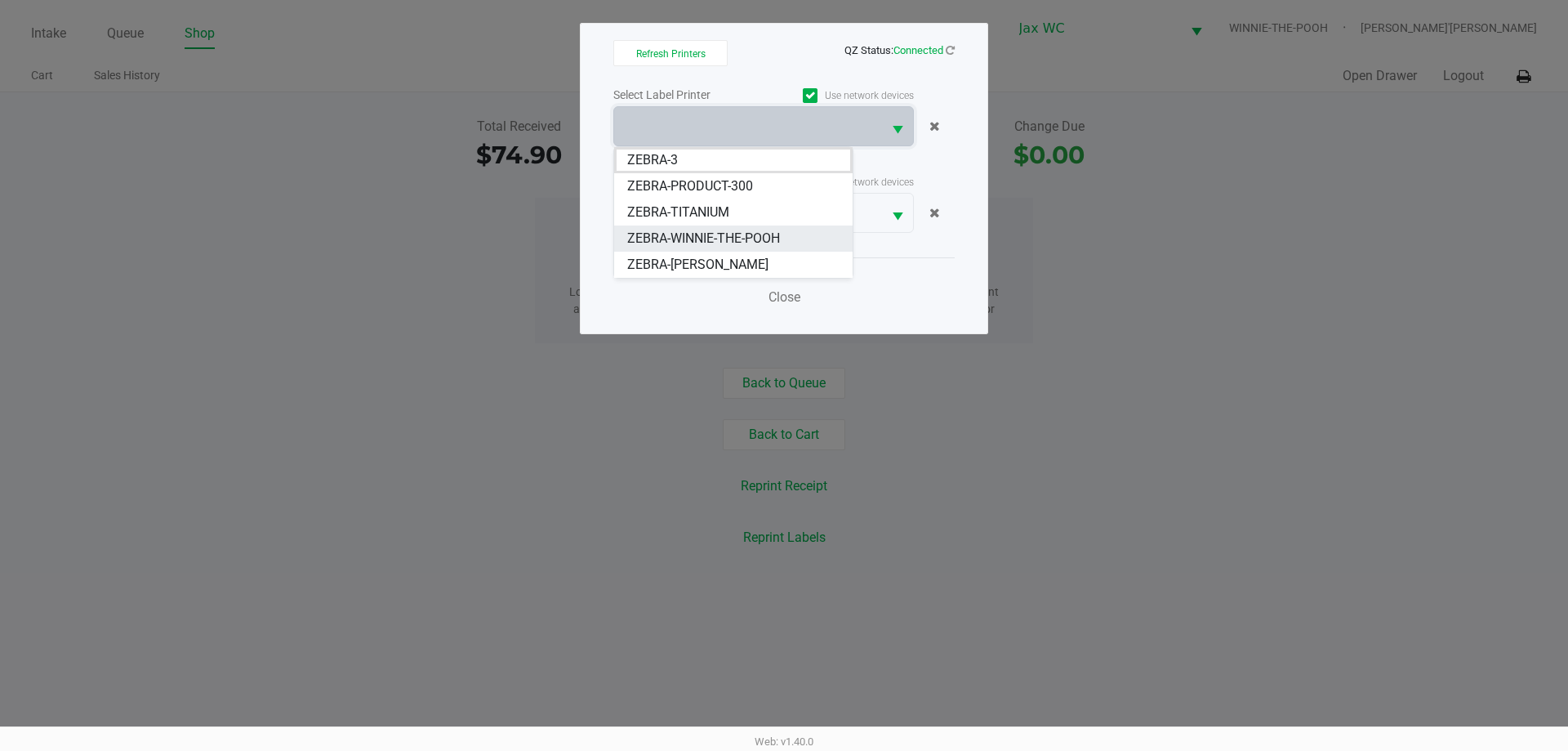
click at [738, 227] on li "ZEBRA-WINNIE-THE-POOH" at bounding box center [733, 239] width 239 height 26
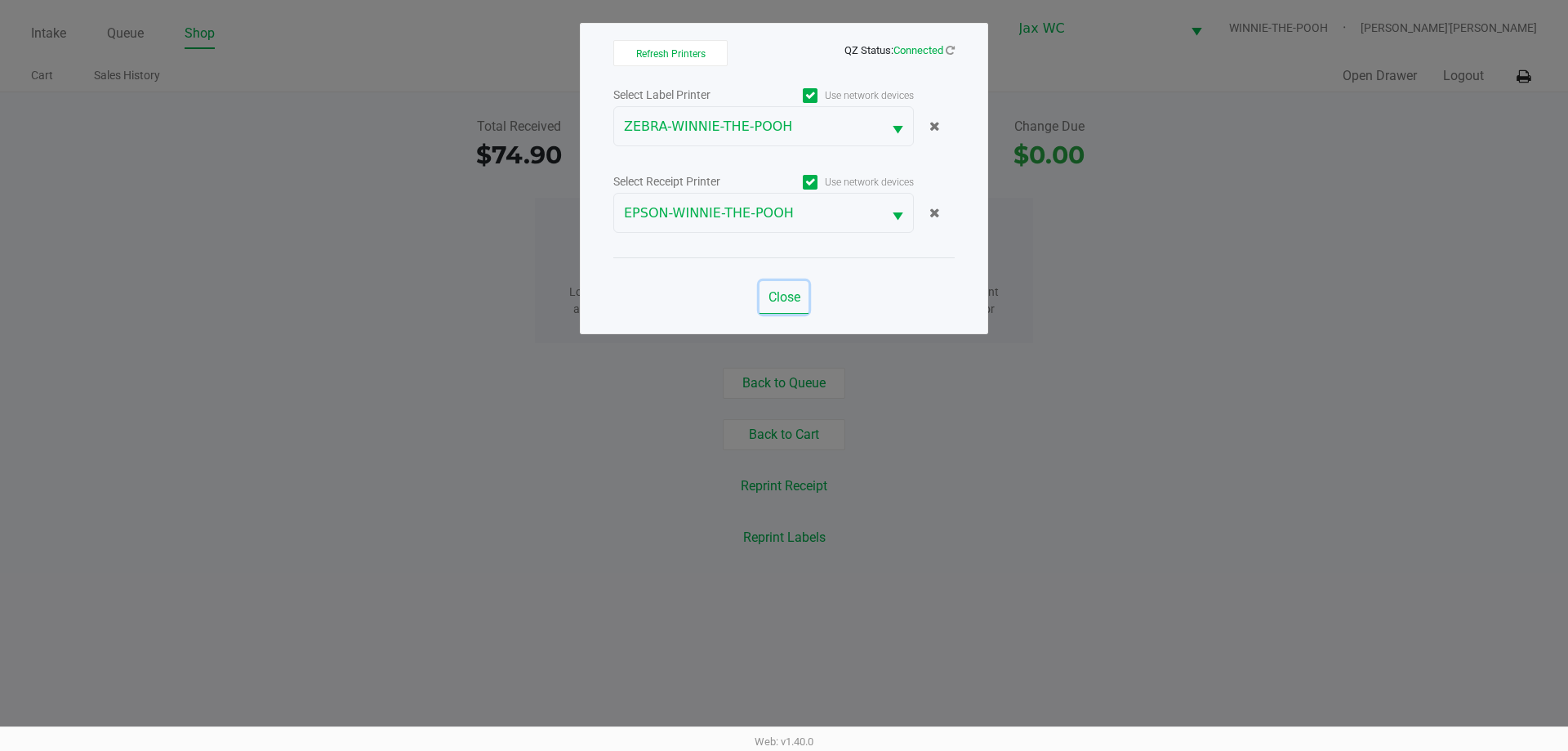
click at [787, 296] on span "Close" at bounding box center [784, 297] width 31 height 16
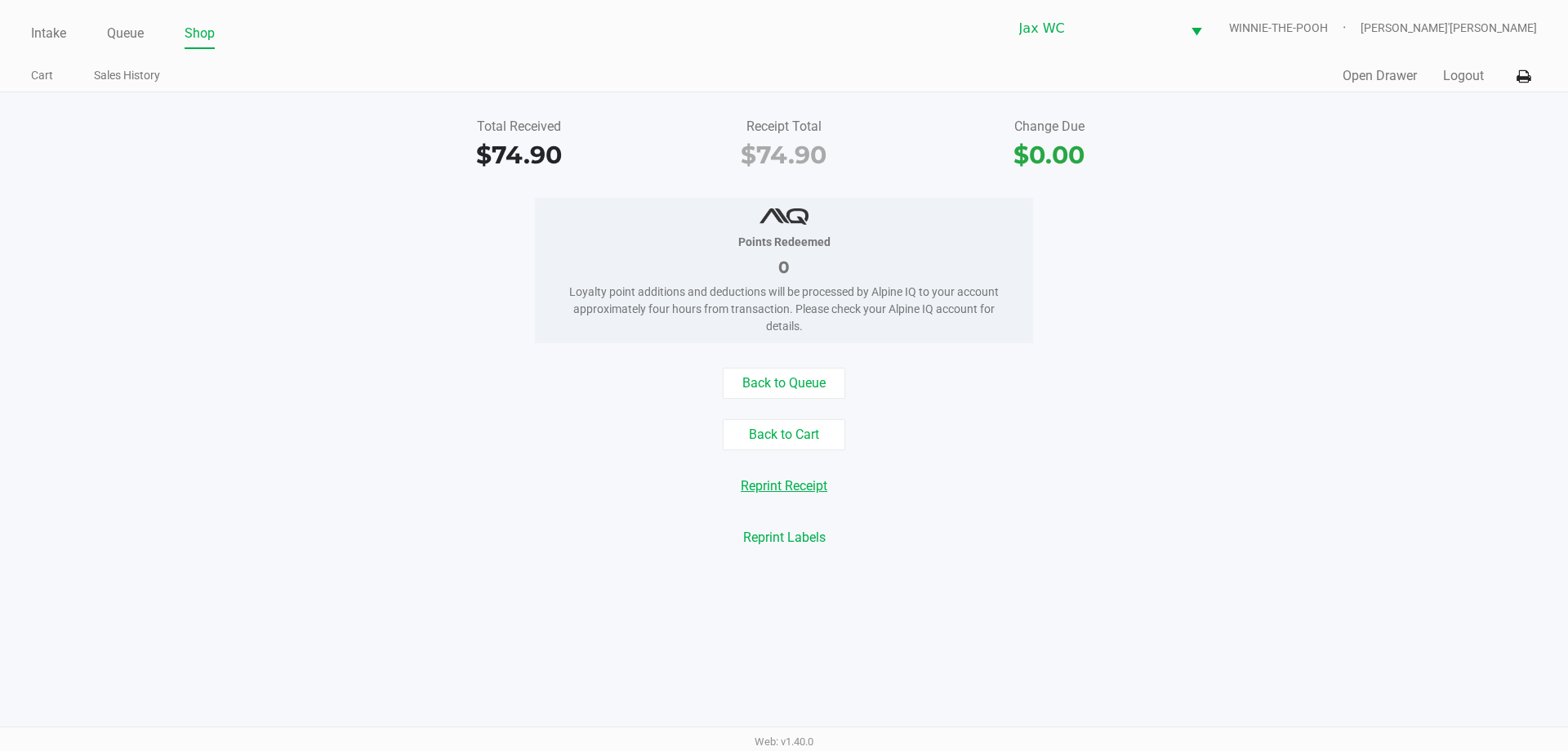
click at [814, 480] on button "Reprint Receipt" at bounding box center [783, 485] width 108 height 31
click at [815, 368] on button "Back to Queue" at bounding box center [784, 382] width 122 height 31
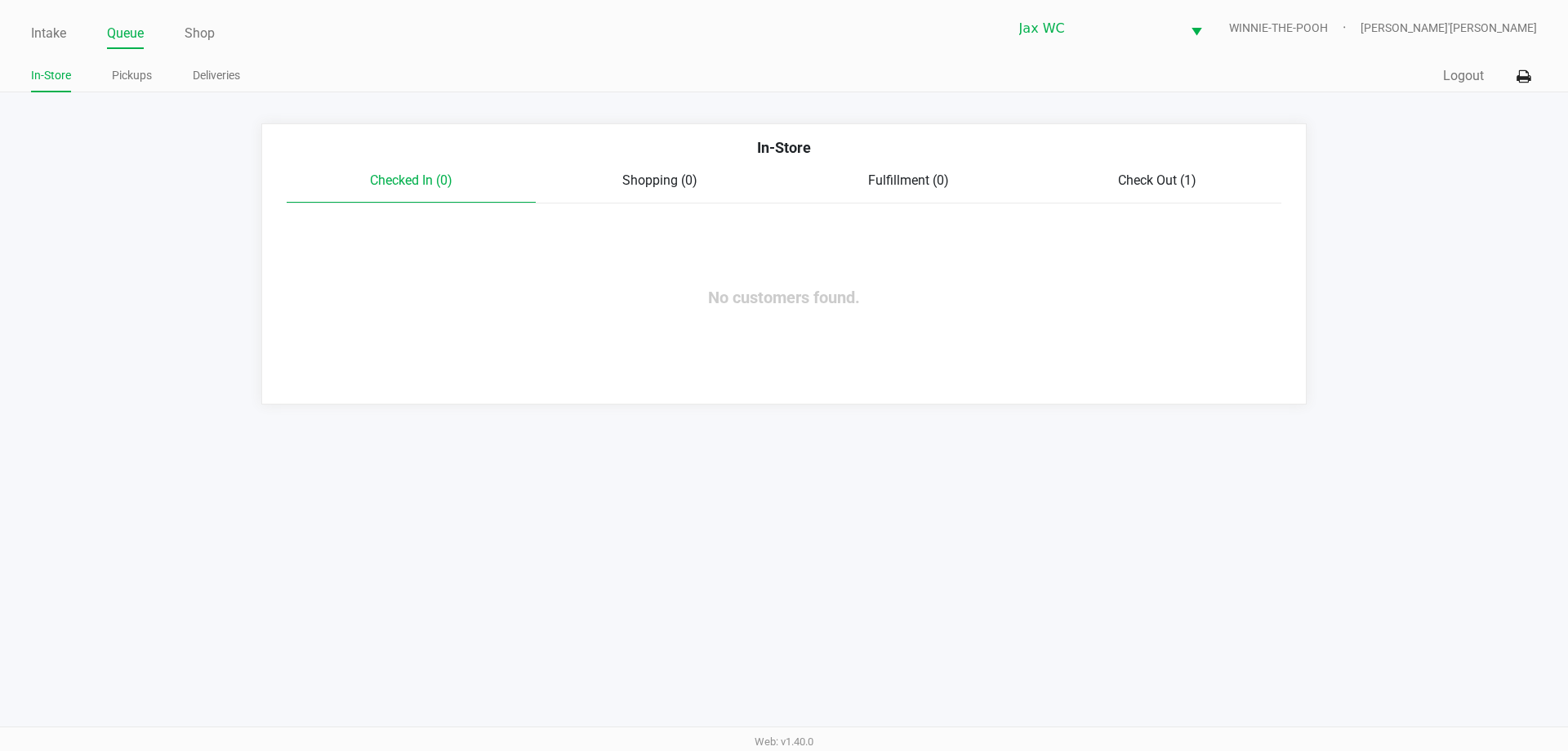
click at [1162, 179] on span "Check Out (1)" at bounding box center [1157, 180] width 79 height 16
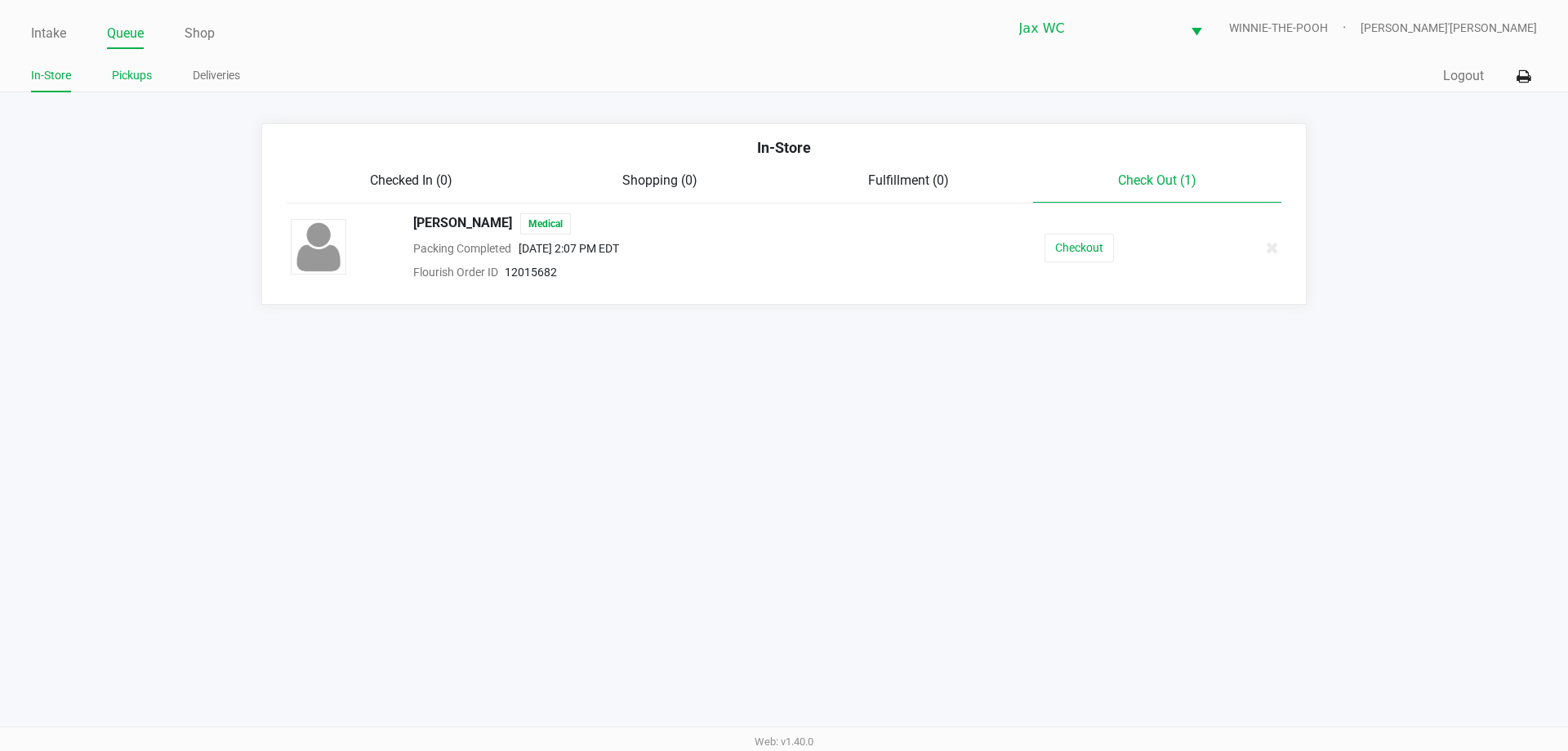
click at [127, 71] on link "Pickups" at bounding box center [132, 75] width 40 height 20
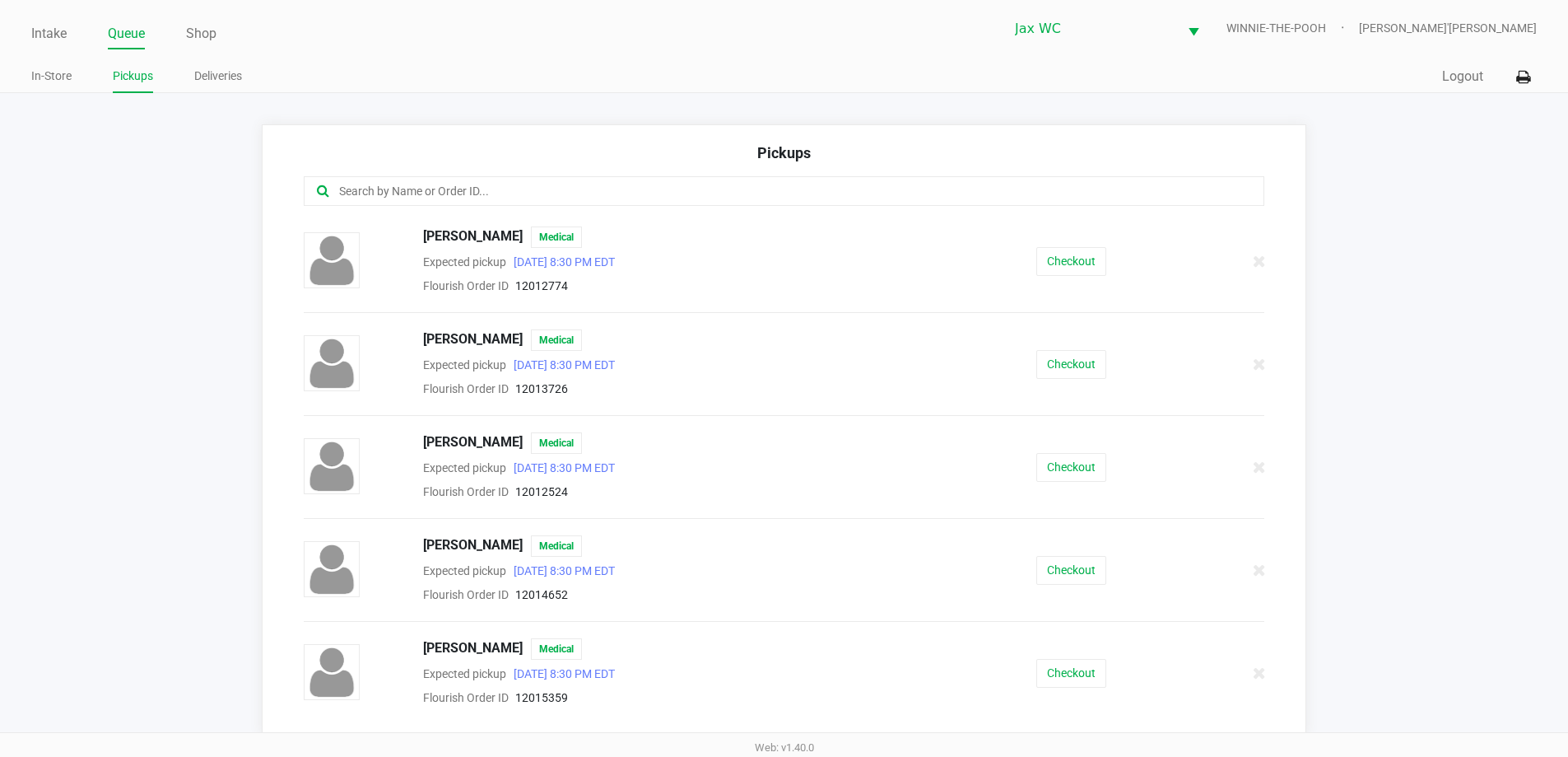
click at [469, 191] on input "text" at bounding box center [758, 190] width 841 height 19
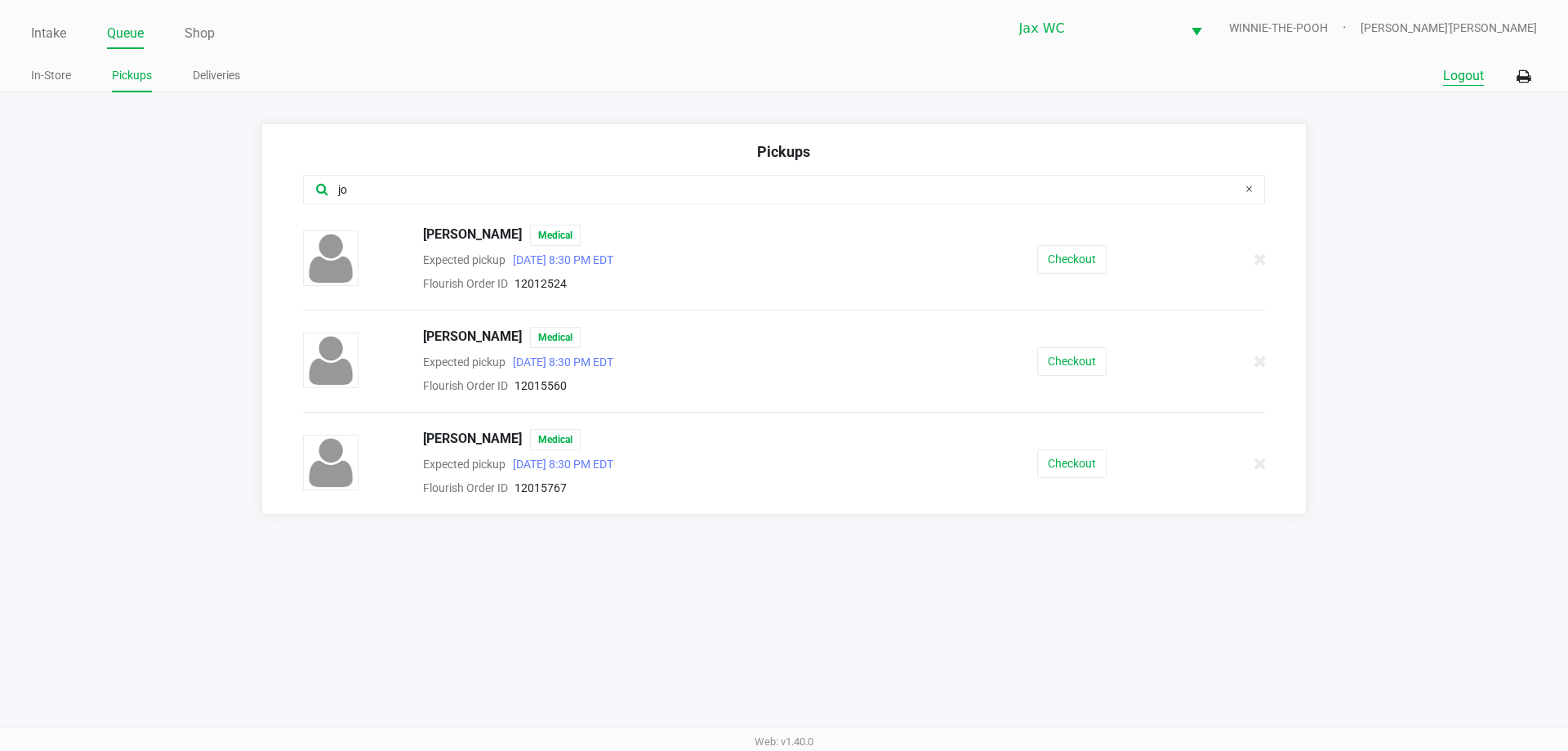
type input "jo"
click at [1464, 75] on button "Logout" at bounding box center [1463, 76] width 41 height 19
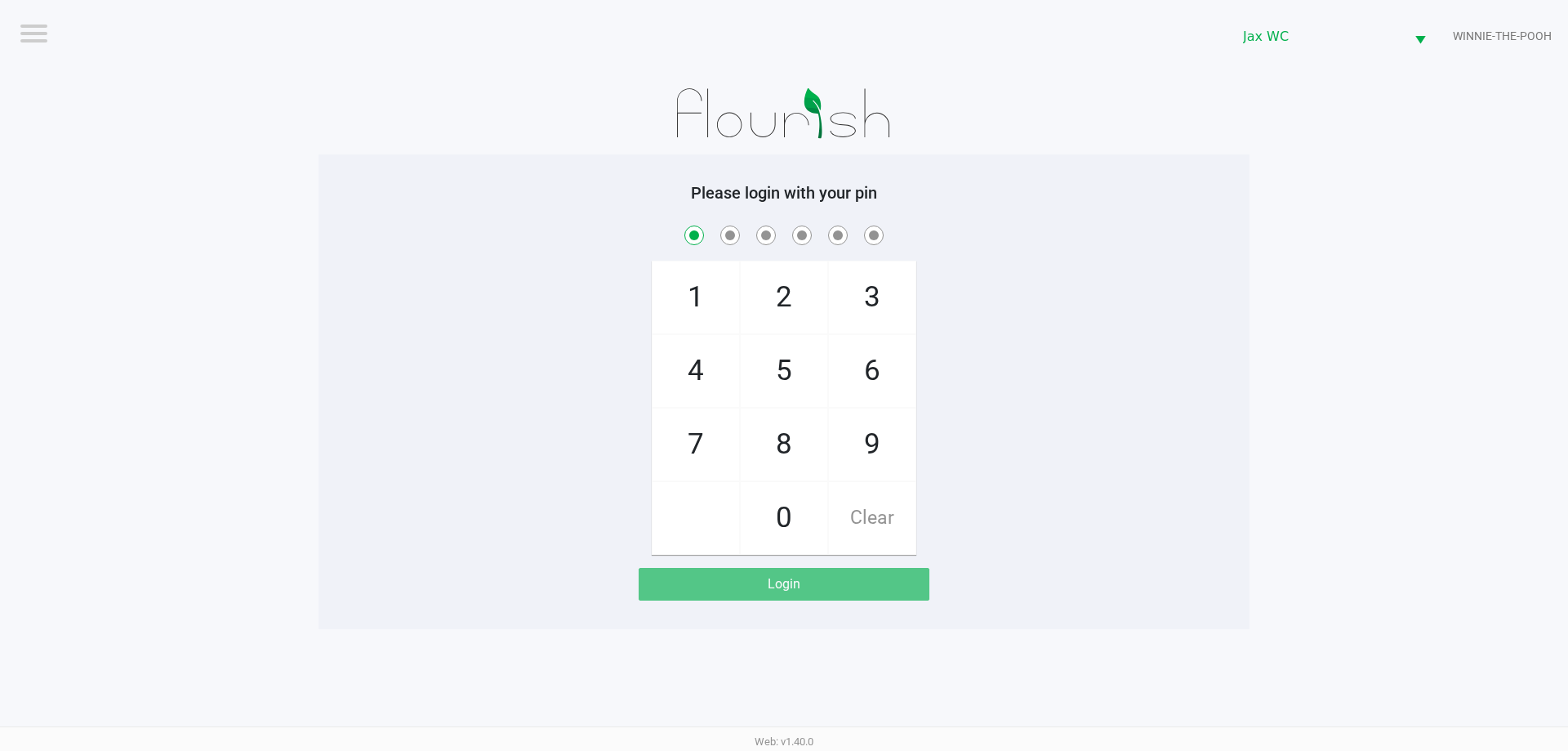
checkbox input "true"
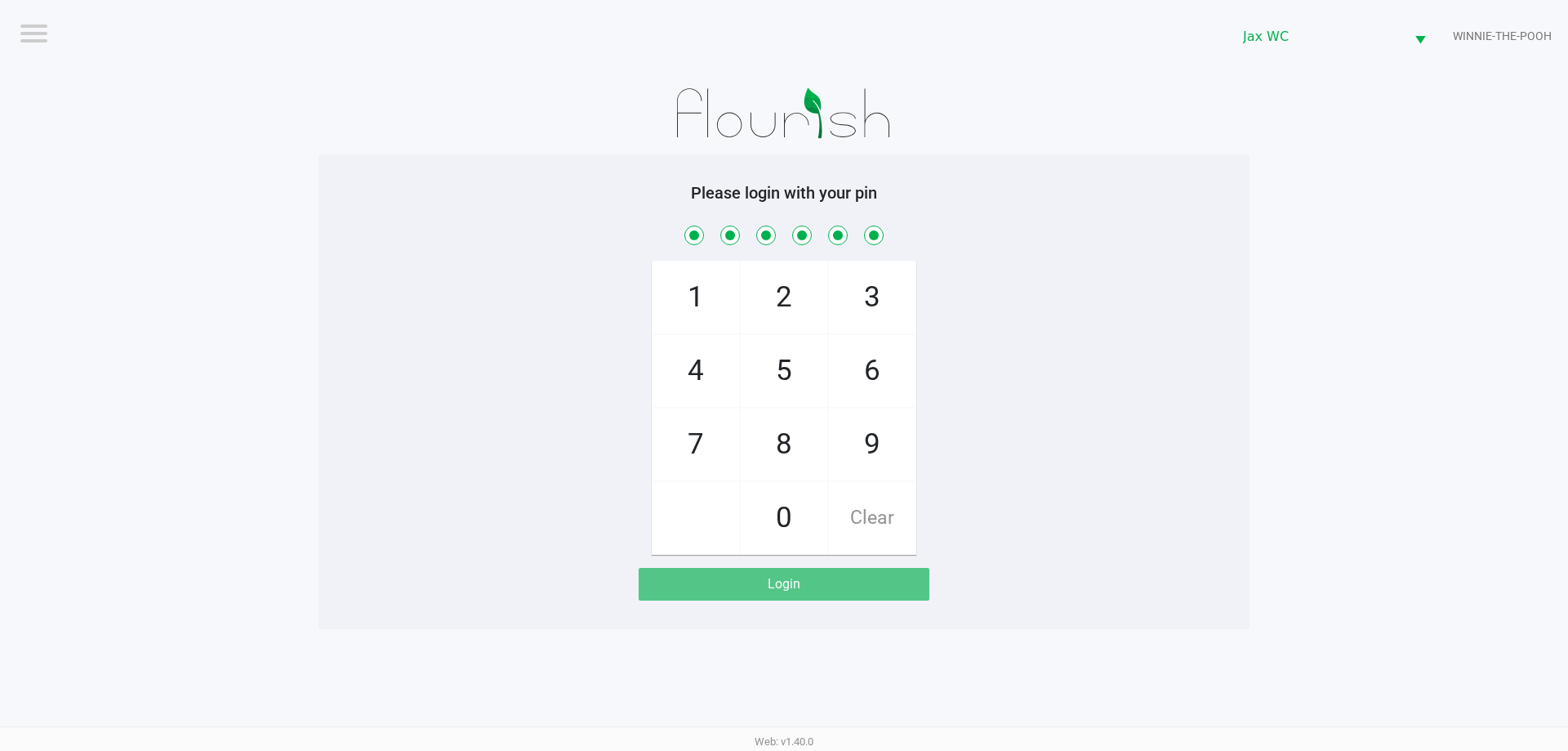
checkbox input "true"
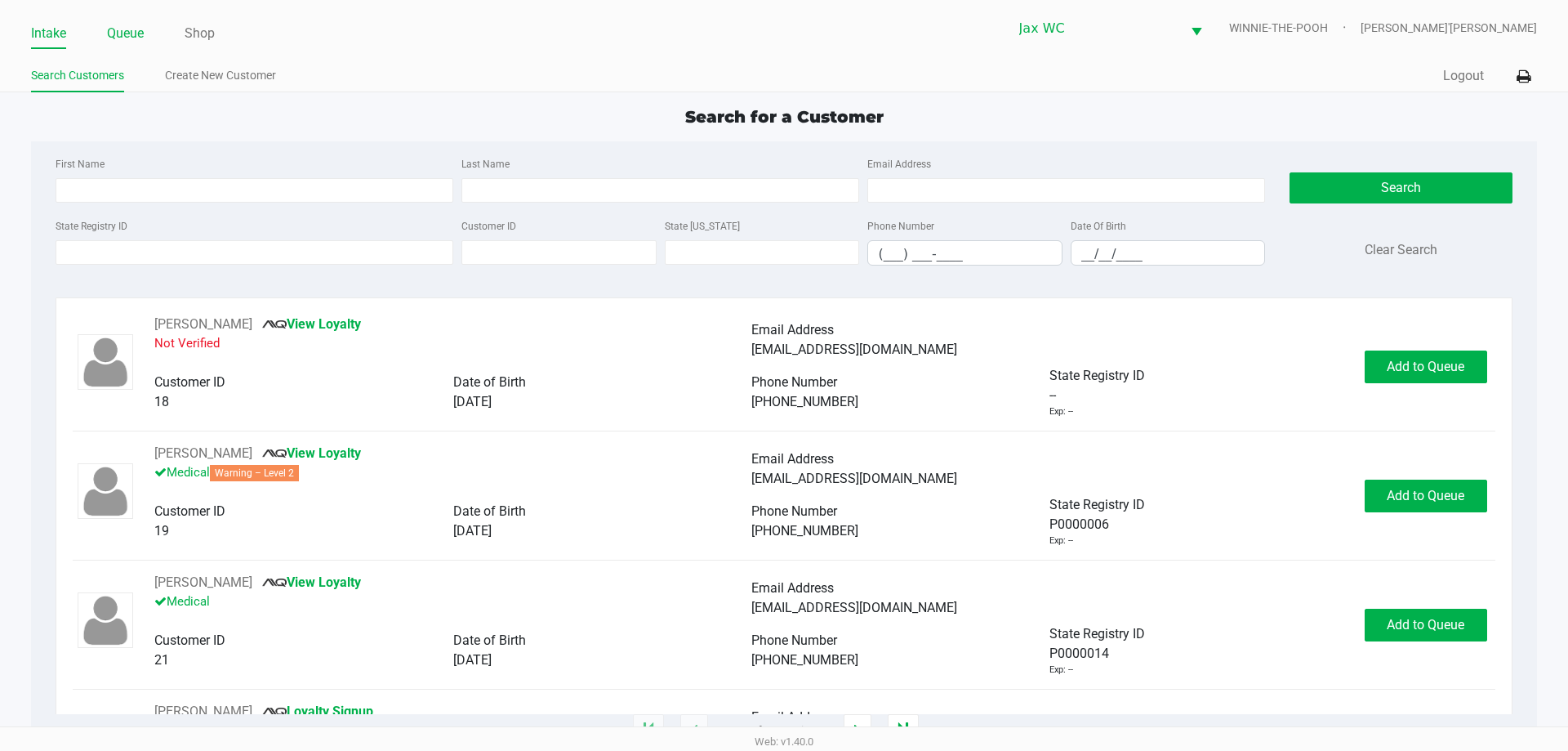
click at [137, 31] on link "Queue" at bounding box center [125, 33] width 37 height 23
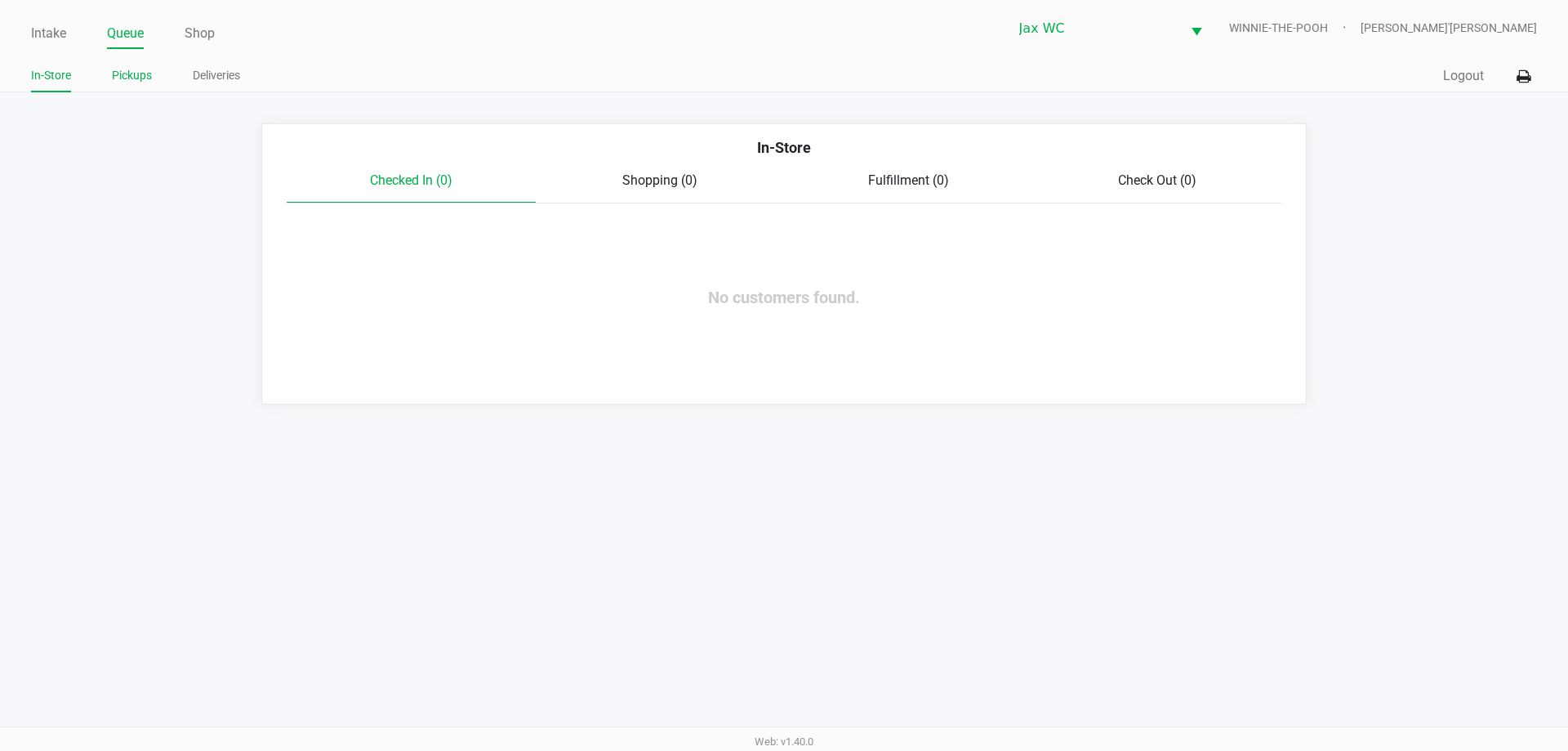
click at [142, 72] on link "Pickups" at bounding box center [132, 75] width 40 height 20
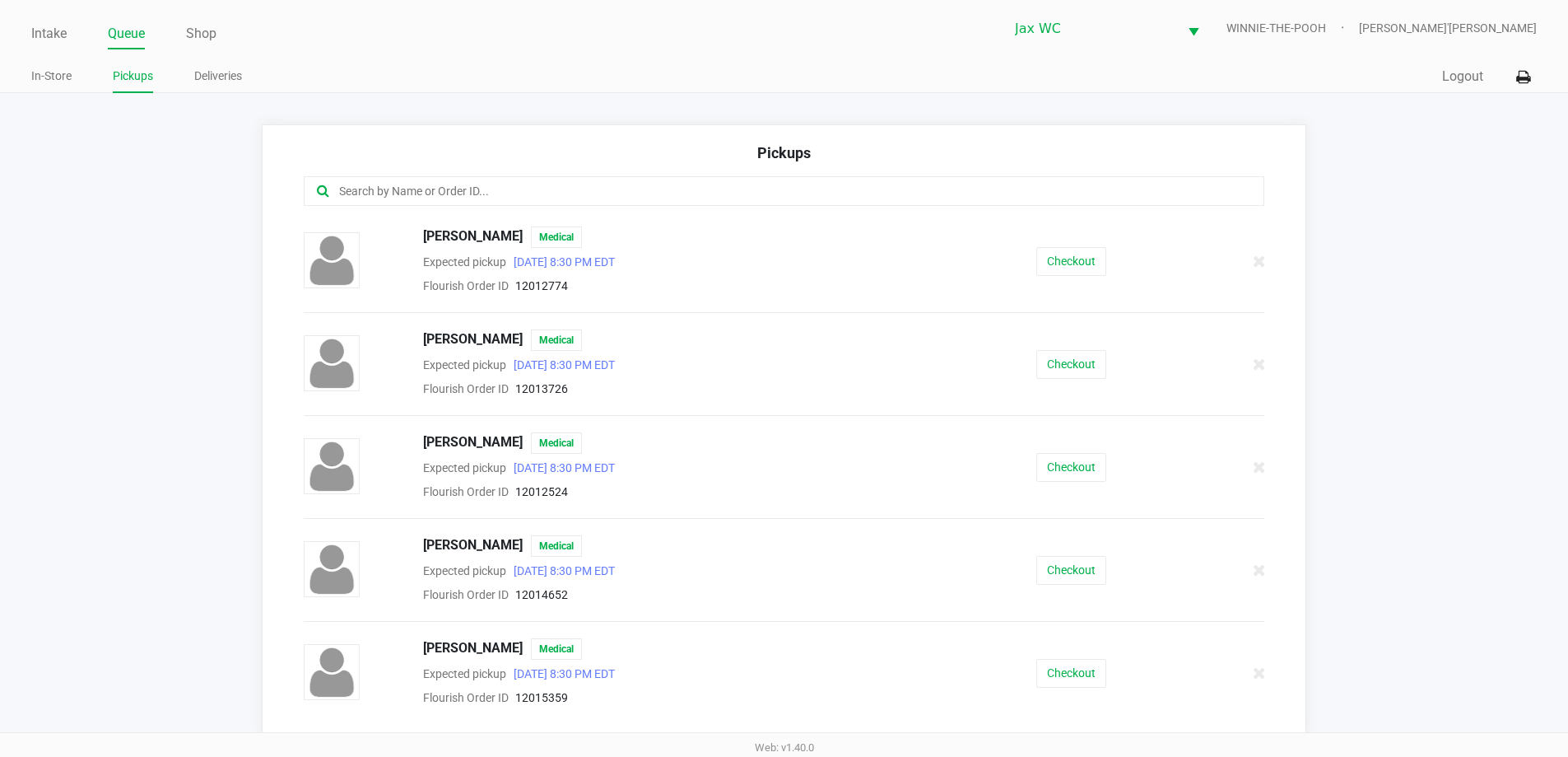
click at [575, 195] on input "text" at bounding box center [758, 190] width 841 height 19
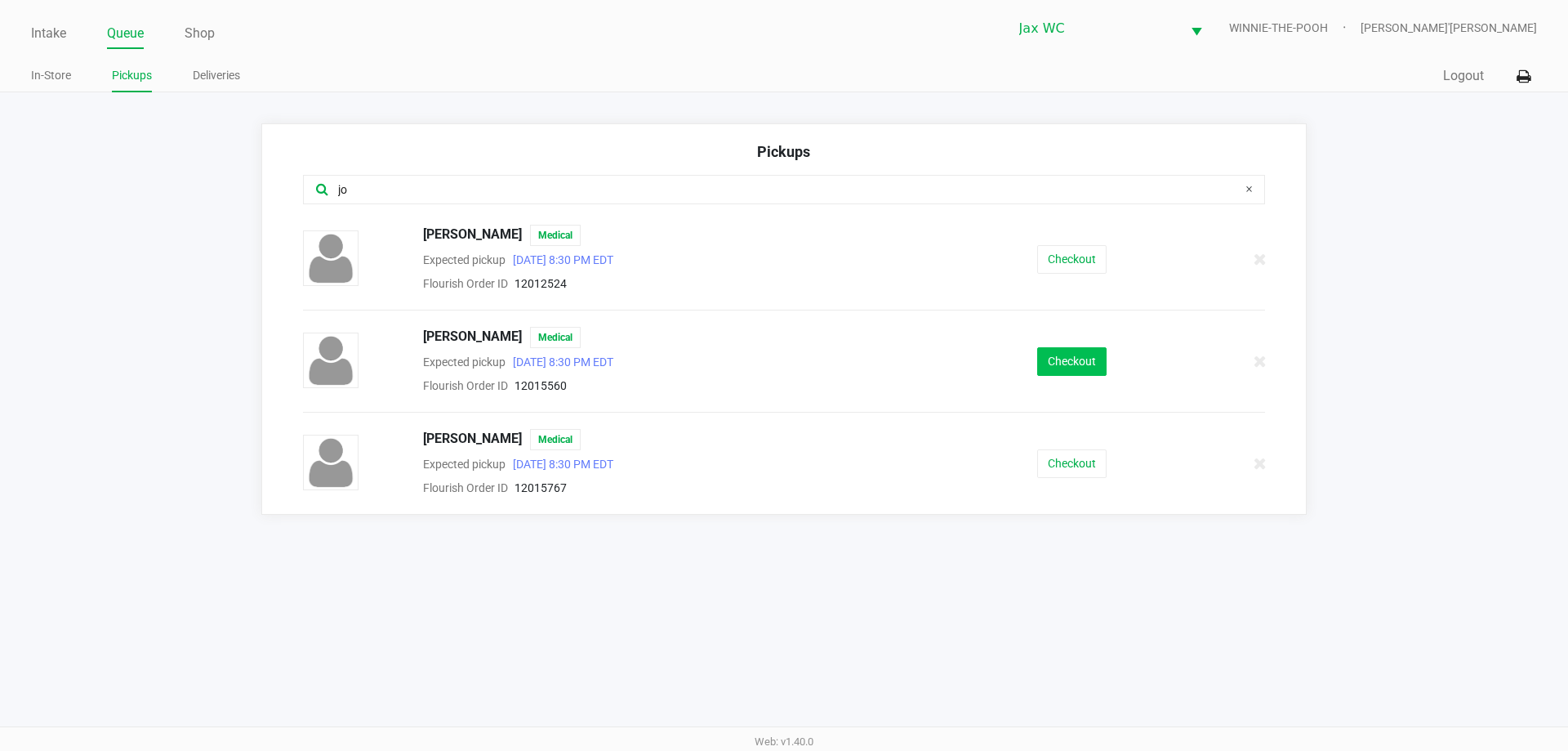
type input "jo"
click at [1081, 366] on button "Checkout" at bounding box center [1071, 361] width 69 height 29
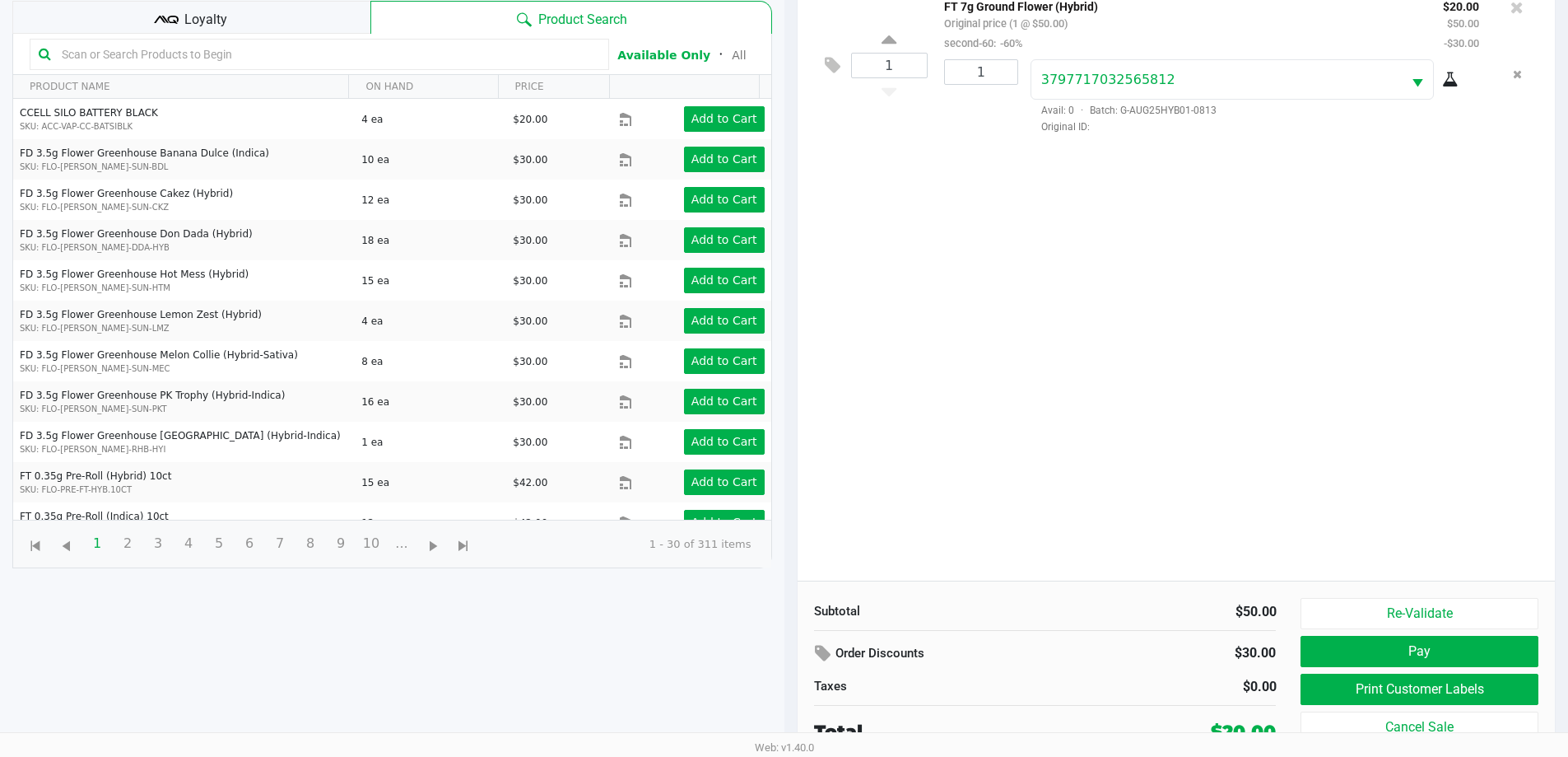
scroll to position [178, 0]
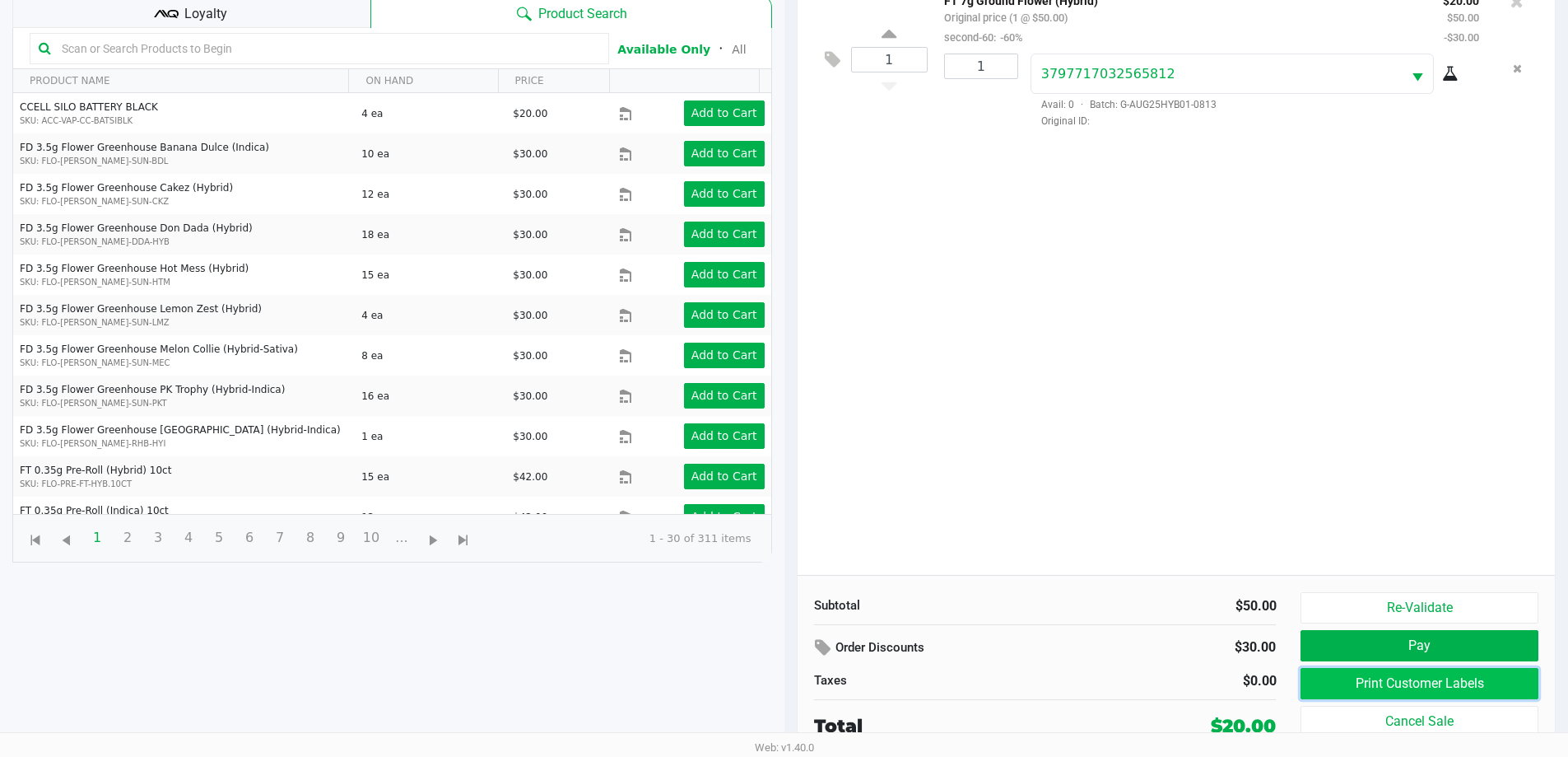
click at [1371, 683] on button "Print Customer Labels" at bounding box center [1418, 683] width 237 height 31
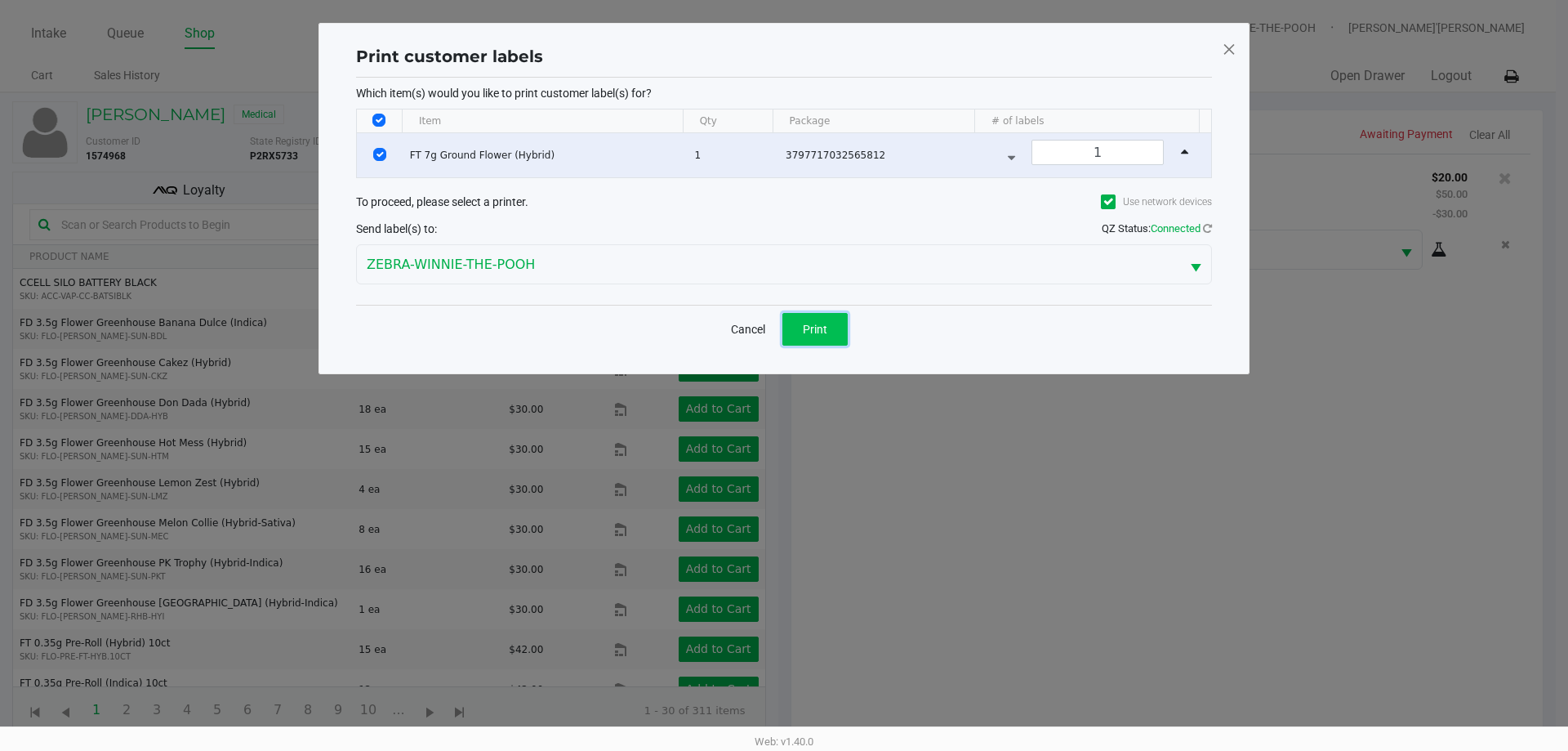
click at [820, 330] on span "Print" at bounding box center [815, 329] width 24 height 13
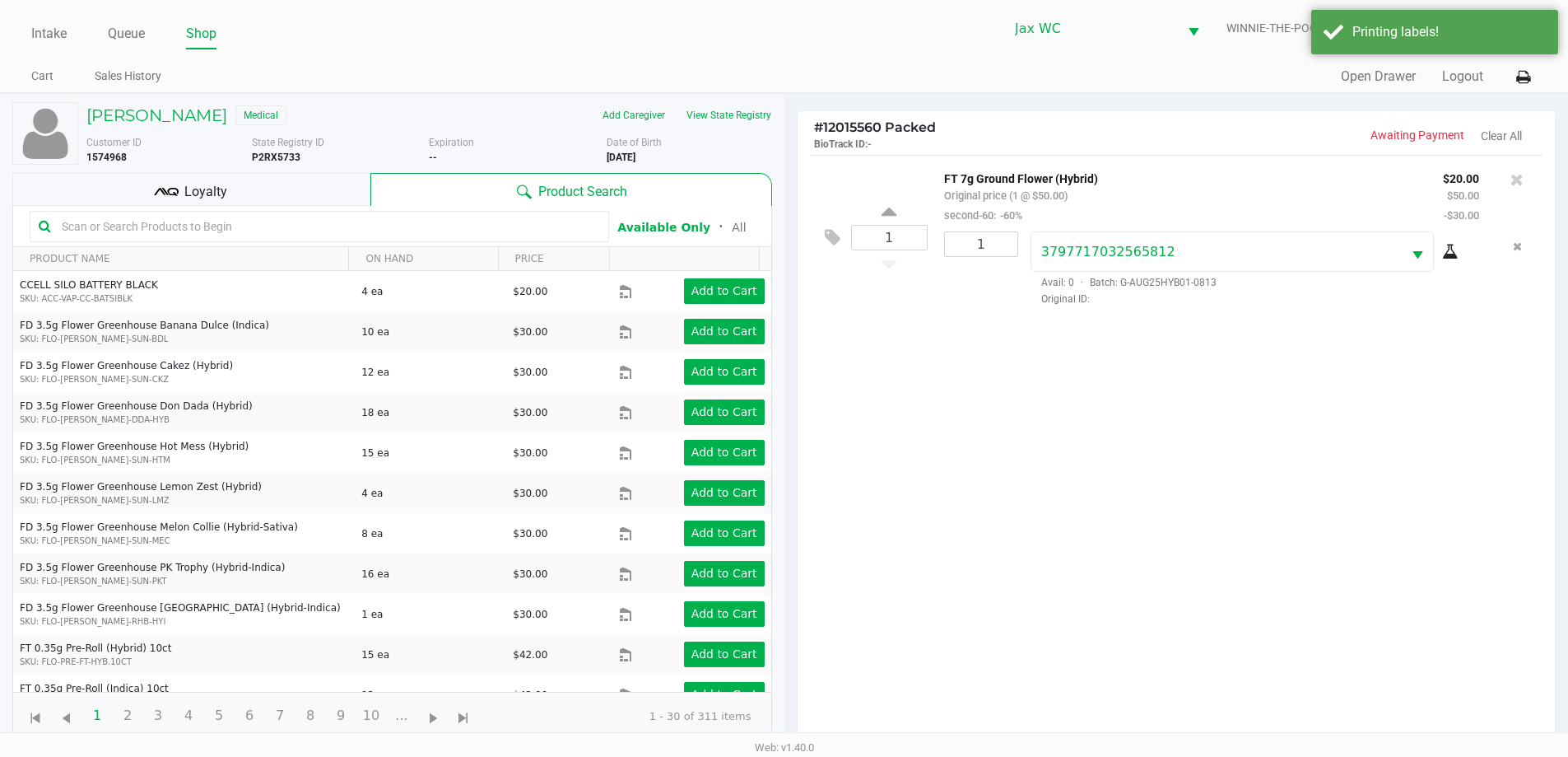
click at [326, 173] on div "Loyalty" at bounding box center [191, 189] width 358 height 33
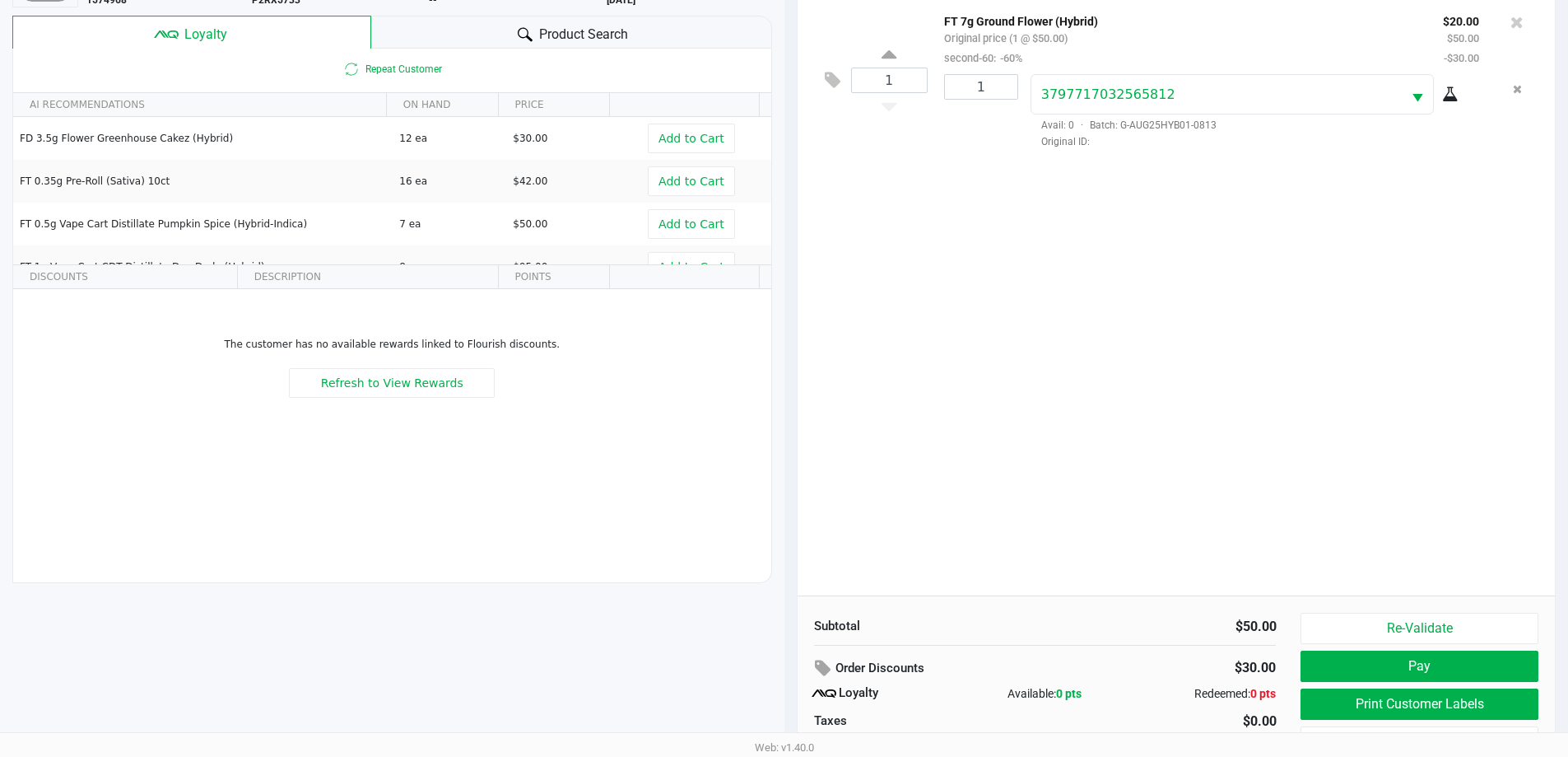
scroll to position [197, 0]
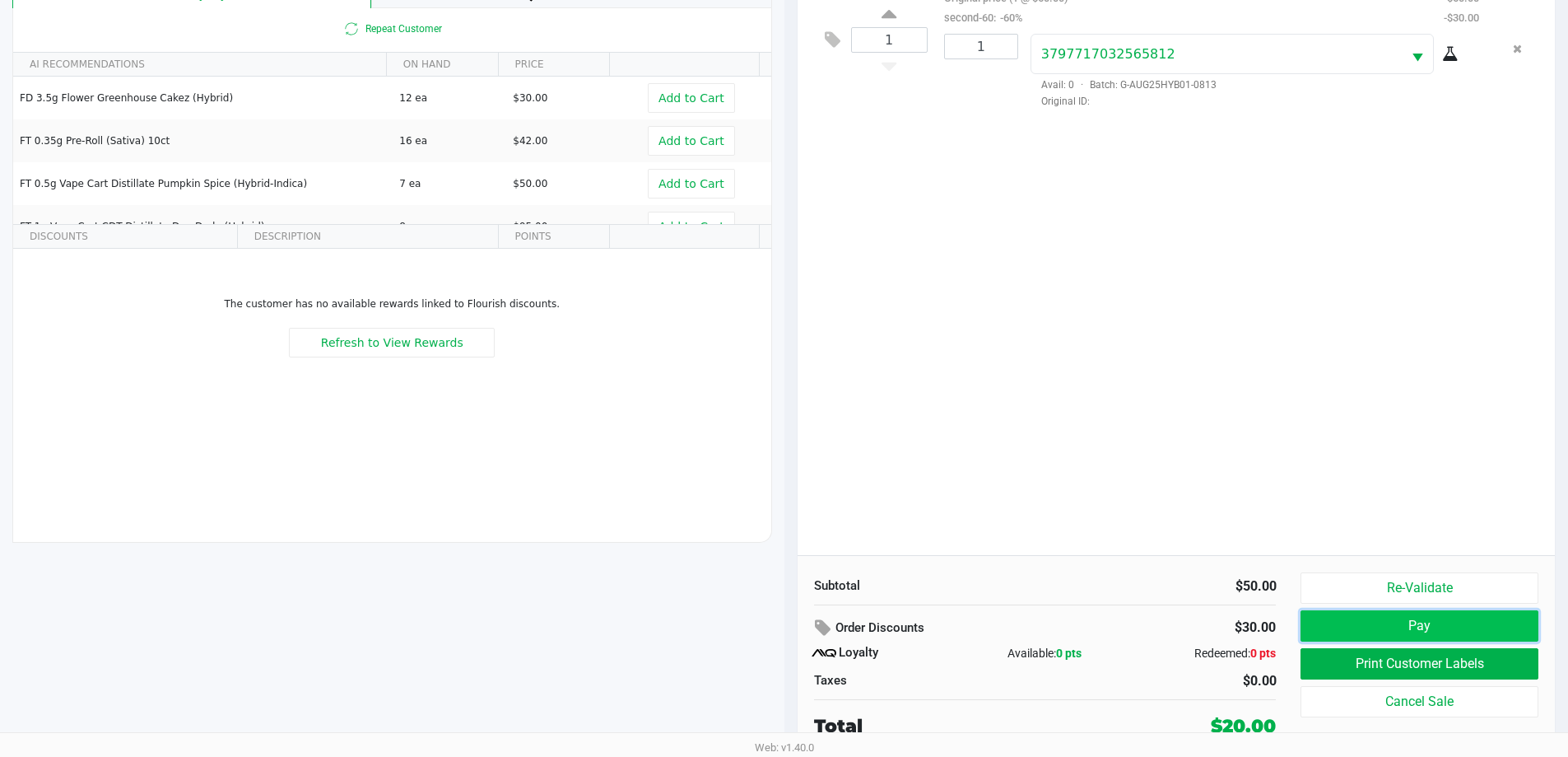
click at [1431, 632] on button "Pay" at bounding box center [1418, 625] width 237 height 31
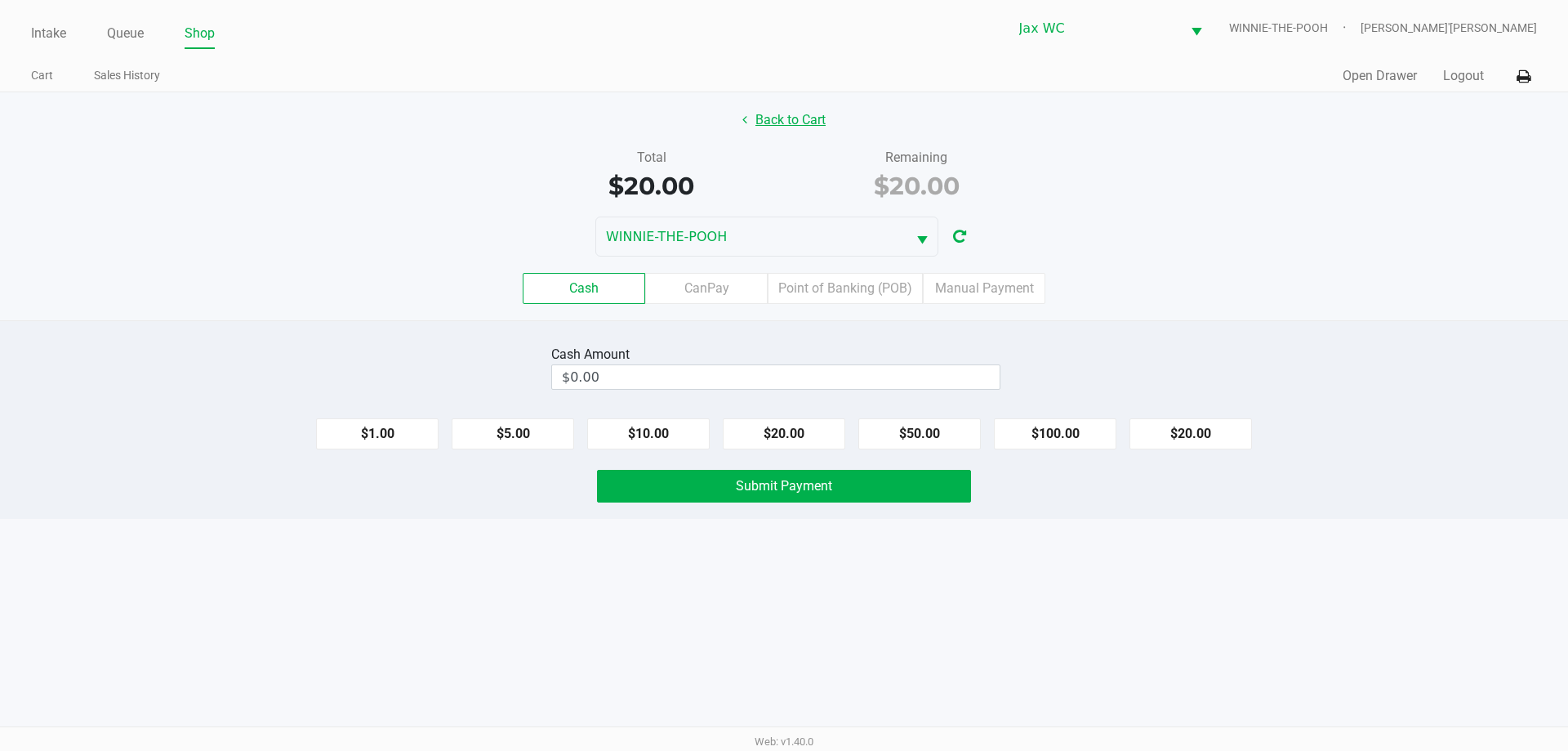
click at [785, 115] on button "Back to Cart" at bounding box center [784, 120] width 105 height 31
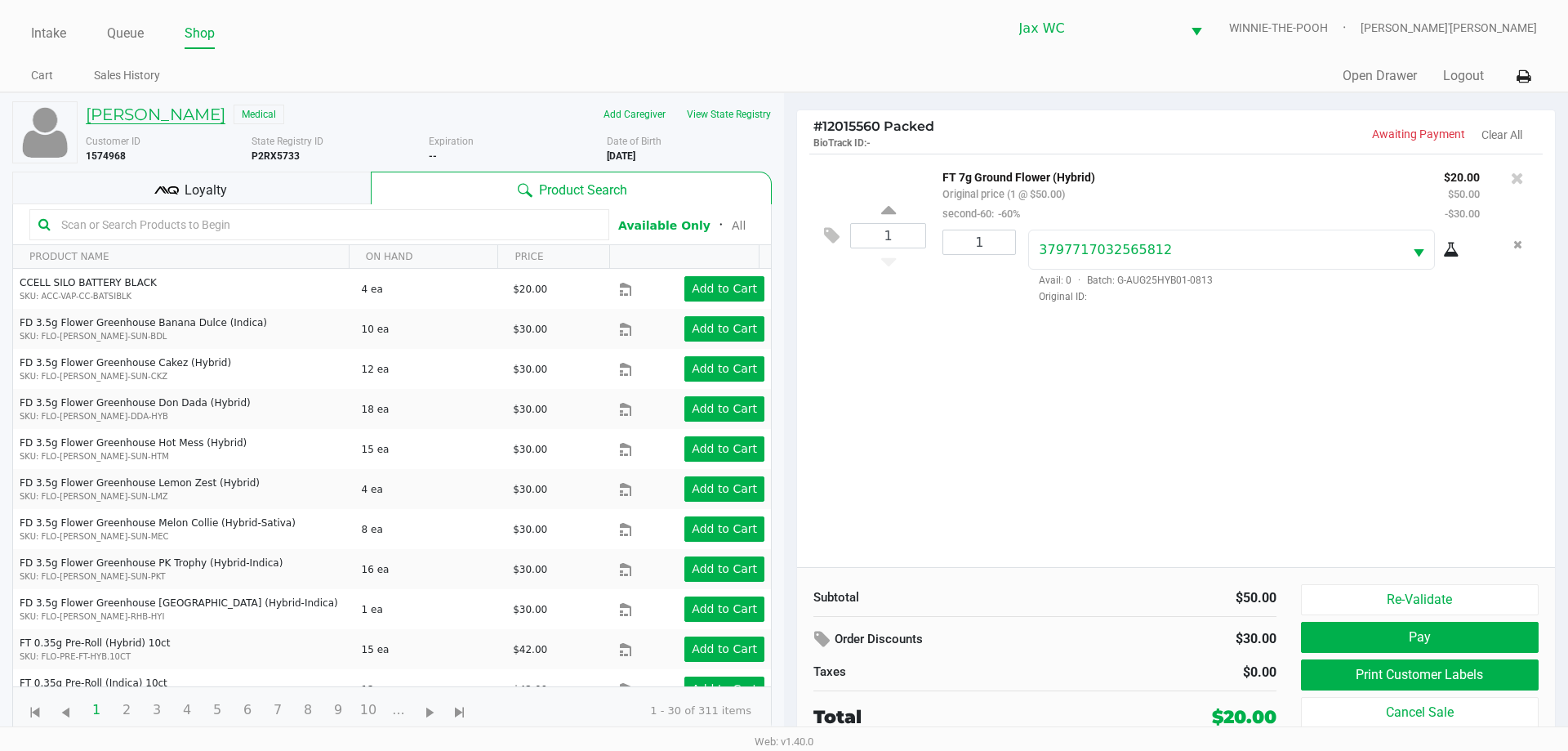
click at [189, 118] on h5 "[PERSON_NAME]" at bounding box center [156, 115] width 140 height 19
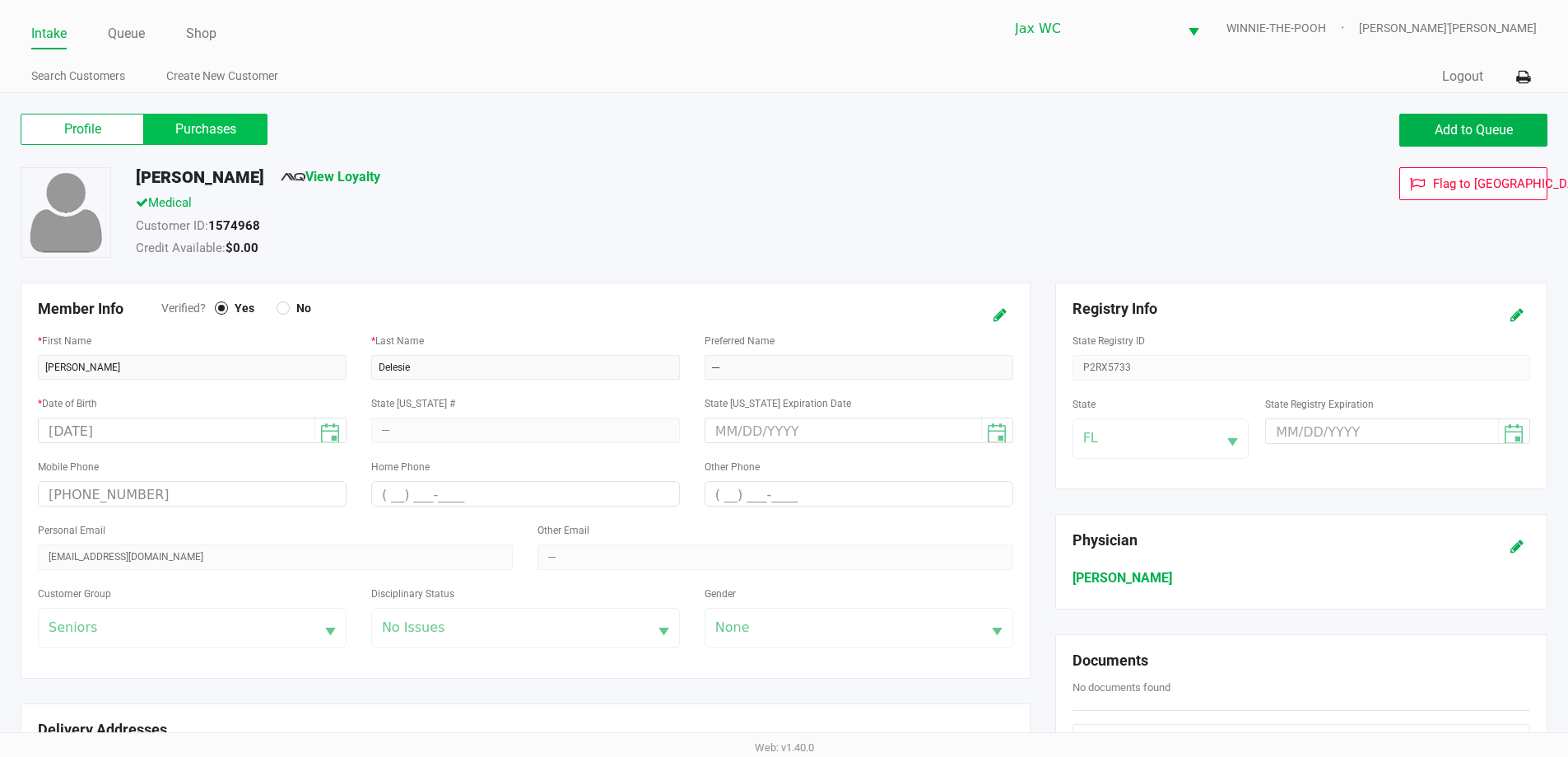
click at [204, 132] on label "Purchases" at bounding box center [205, 129] width 123 height 31
click at [0, 0] on 1 "Purchases" at bounding box center [0, 0] width 0 height 0
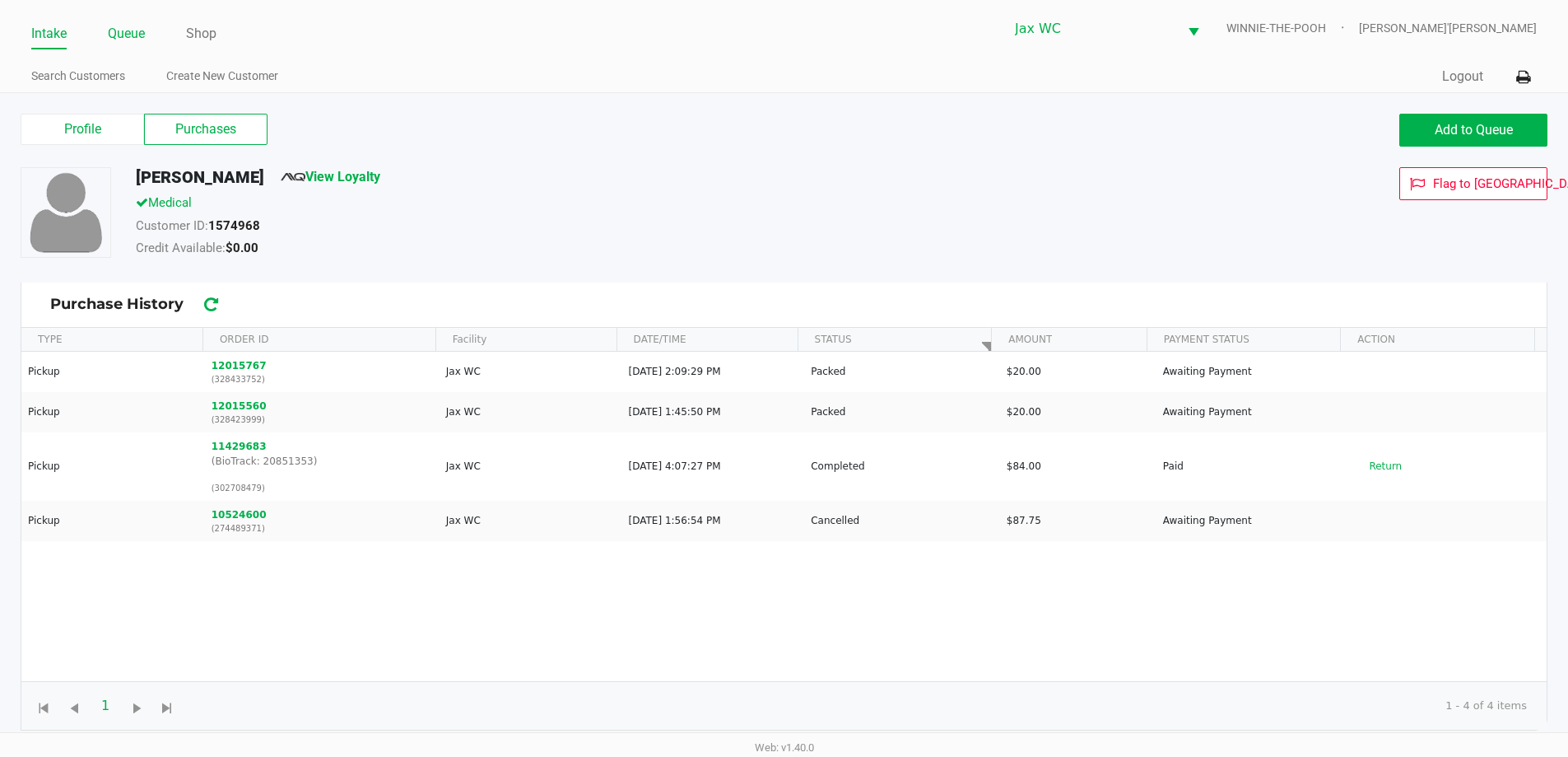
click at [128, 44] on link "Queue" at bounding box center [126, 33] width 37 height 23
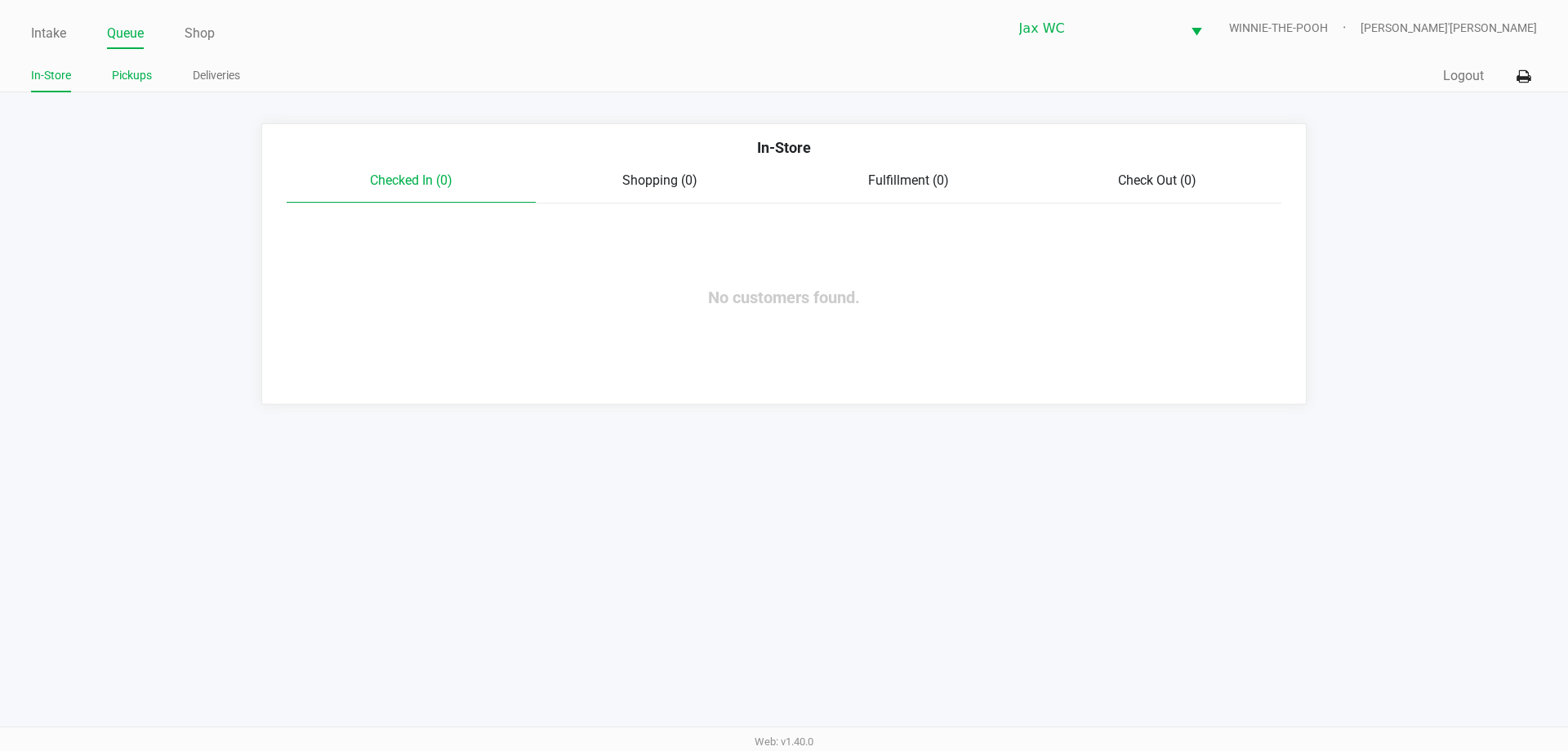
click at [140, 82] on link "Pickups" at bounding box center [132, 75] width 40 height 20
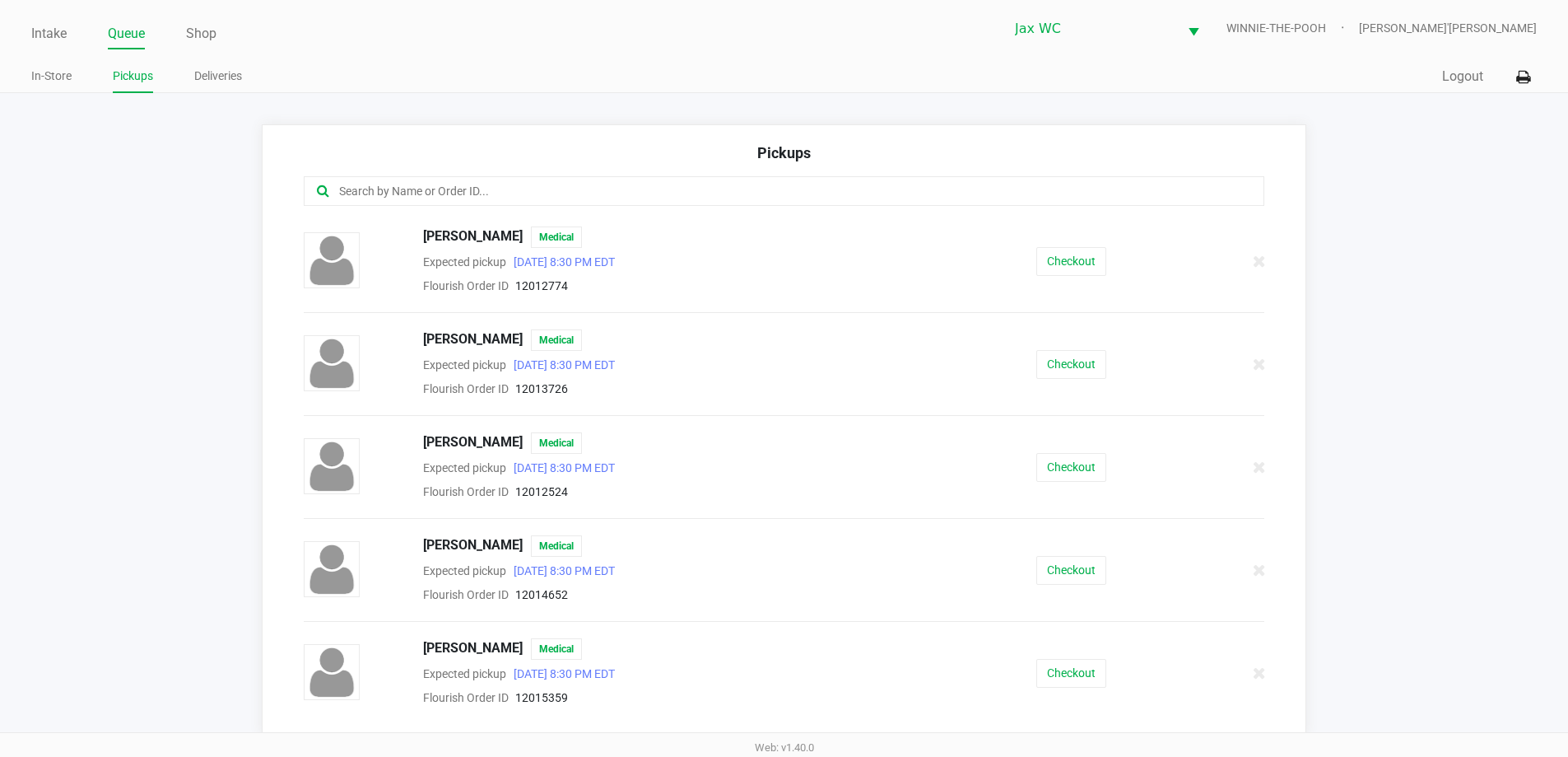
click at [606, 189] on input "text" at bounding box center [758, 190] width 841 height 19
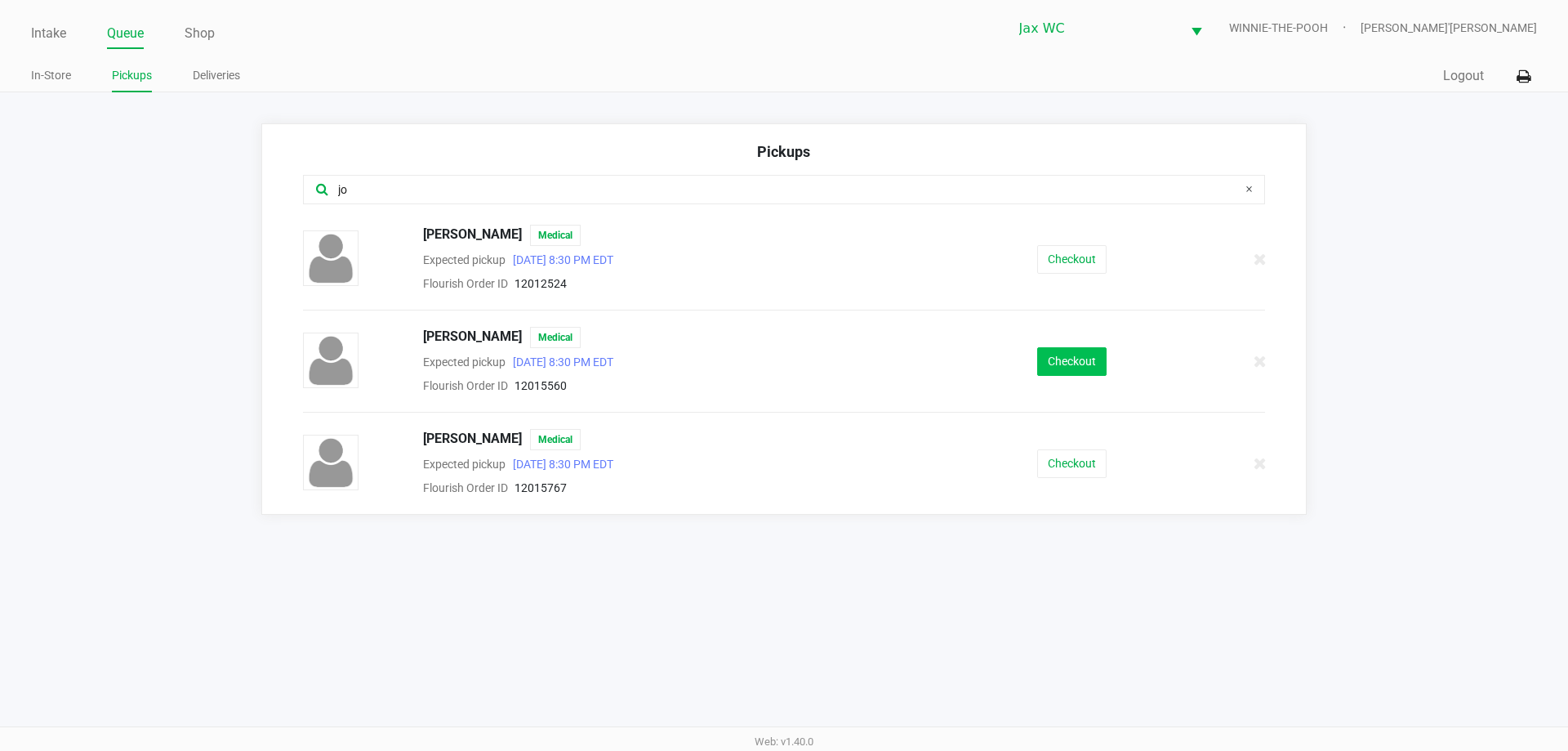
type input "jo"
click at [1070, 362] on button "Checkout" at bounding box center [1071, 361] width 69 height 29
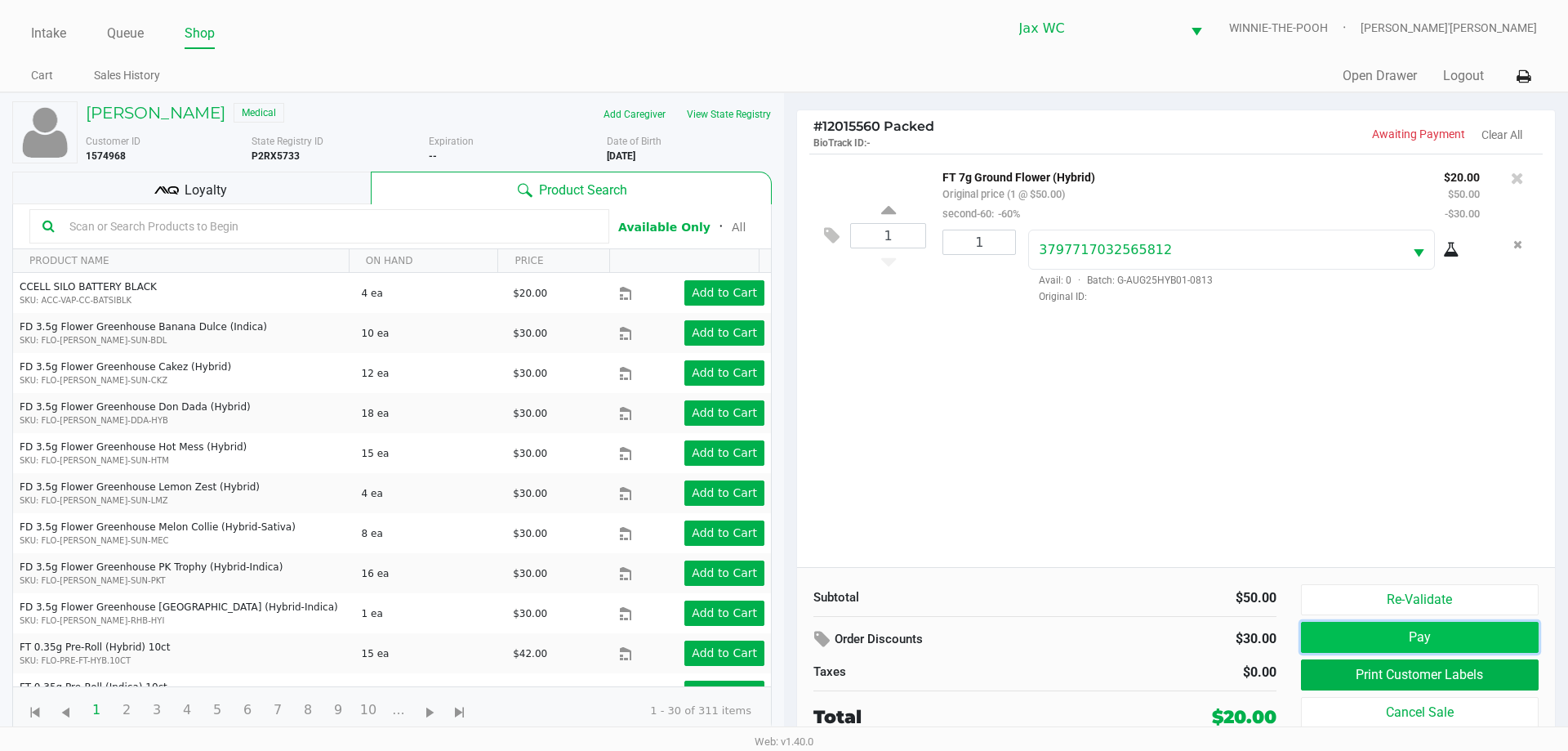
click at [1461, 635] on button "Pay" at bounding box center [1419, 636] width 238 height 31
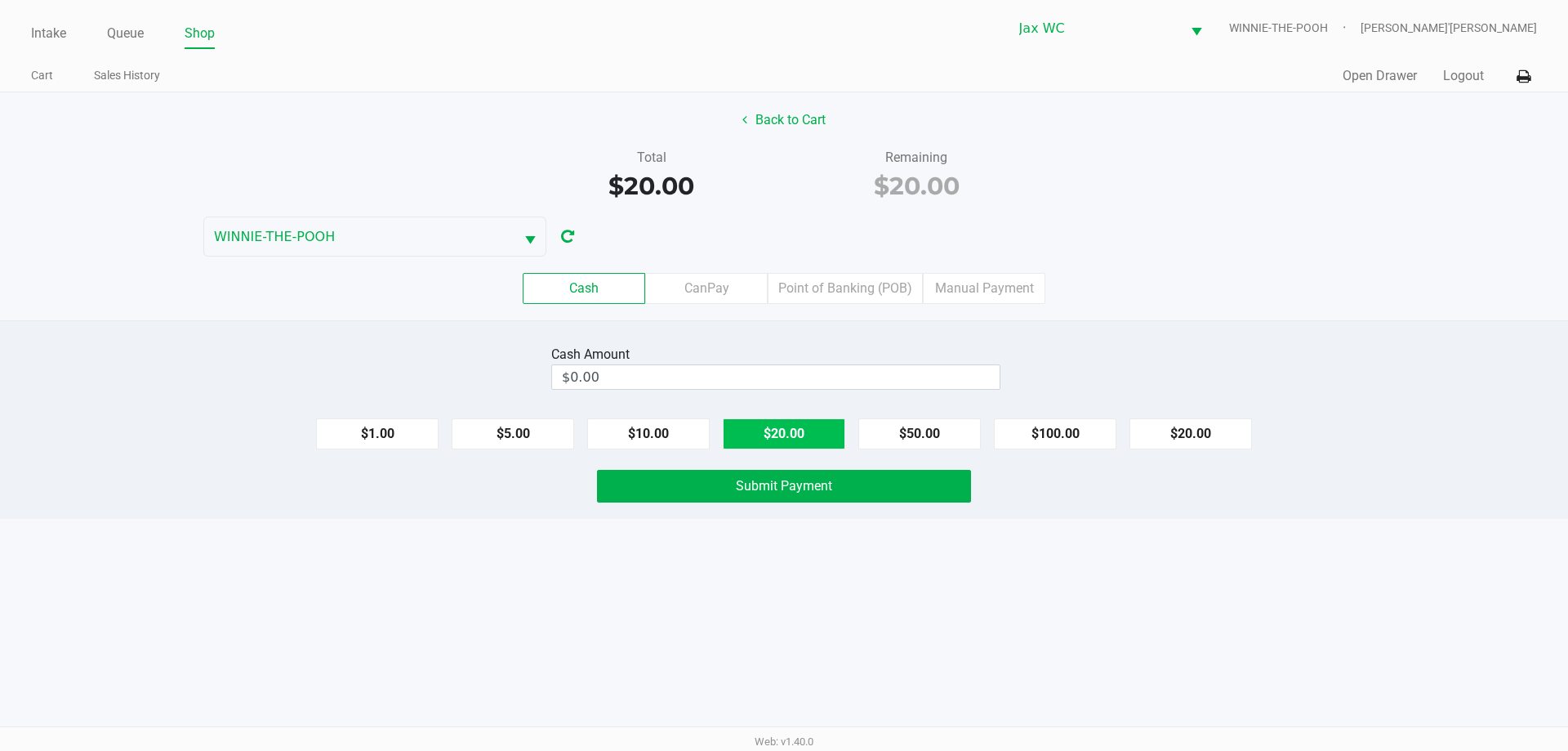
click at [811, 445] on button "$20.00" at bounding box center [784, 433] width 122 height 31
type input "$20.00"
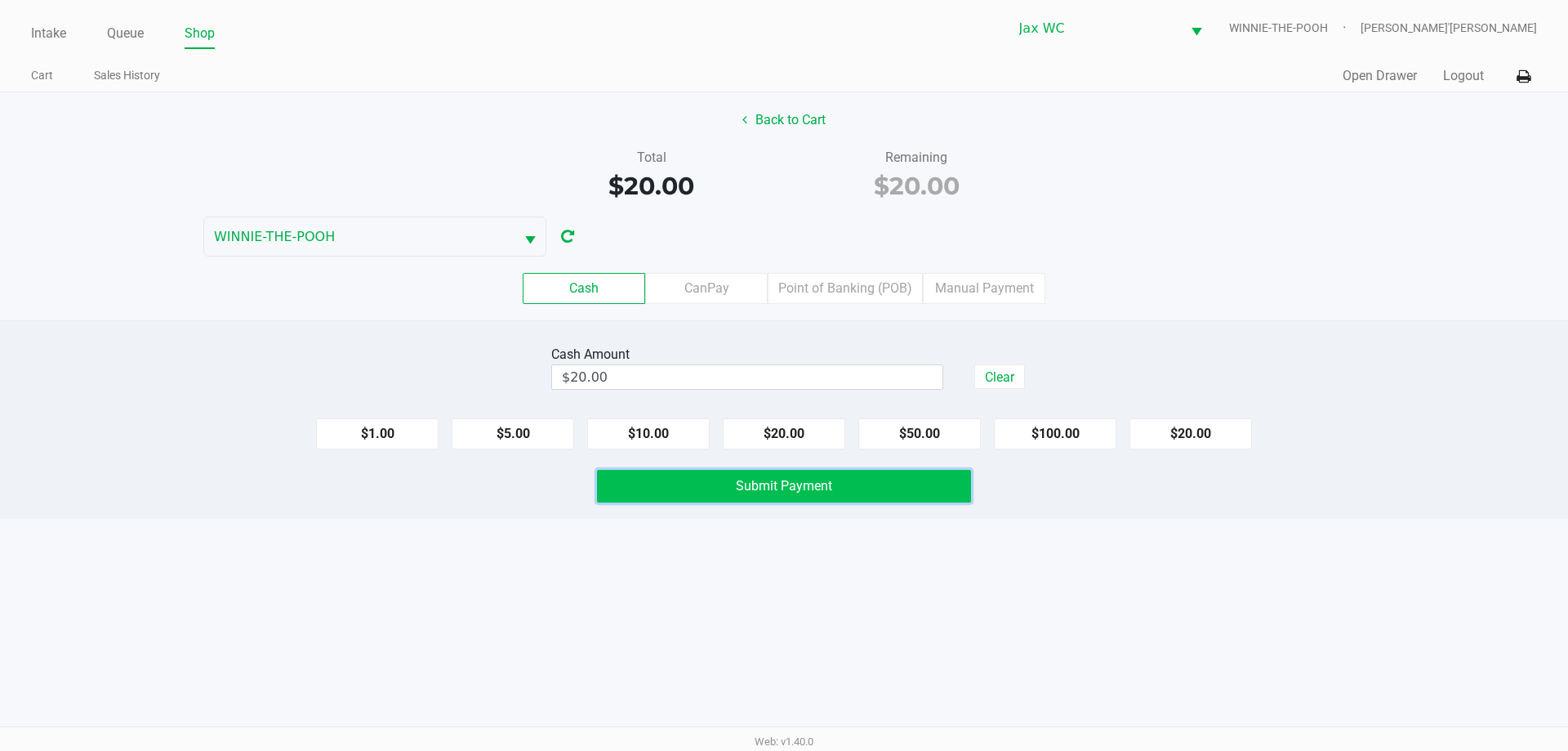
click at [817, 481] on span "Submit Payment" at bounding box center [784, 486] width 96 height 16
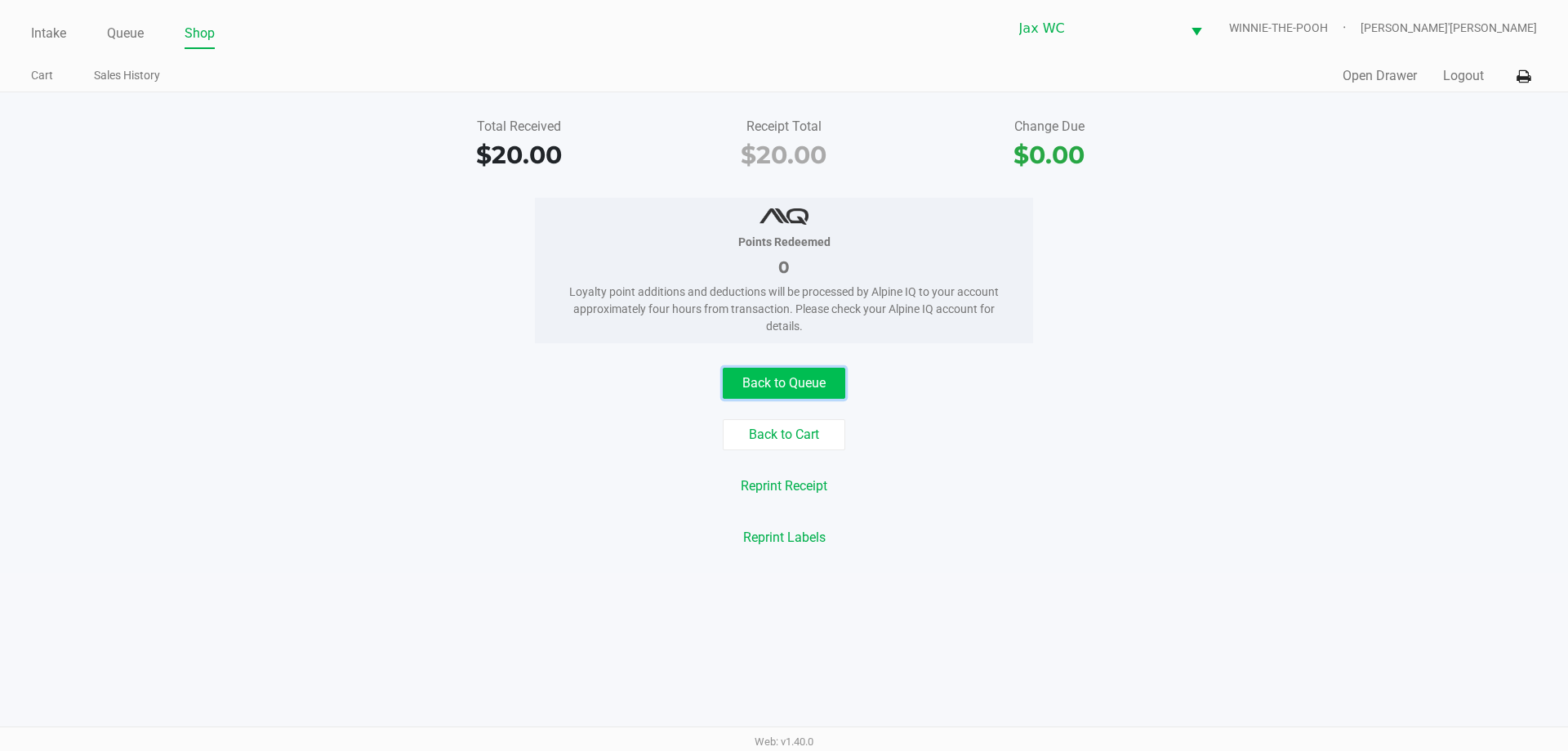
click at [834, 381] on button "Back to Queue" at bounding box center [784, 382] width 122 height 31
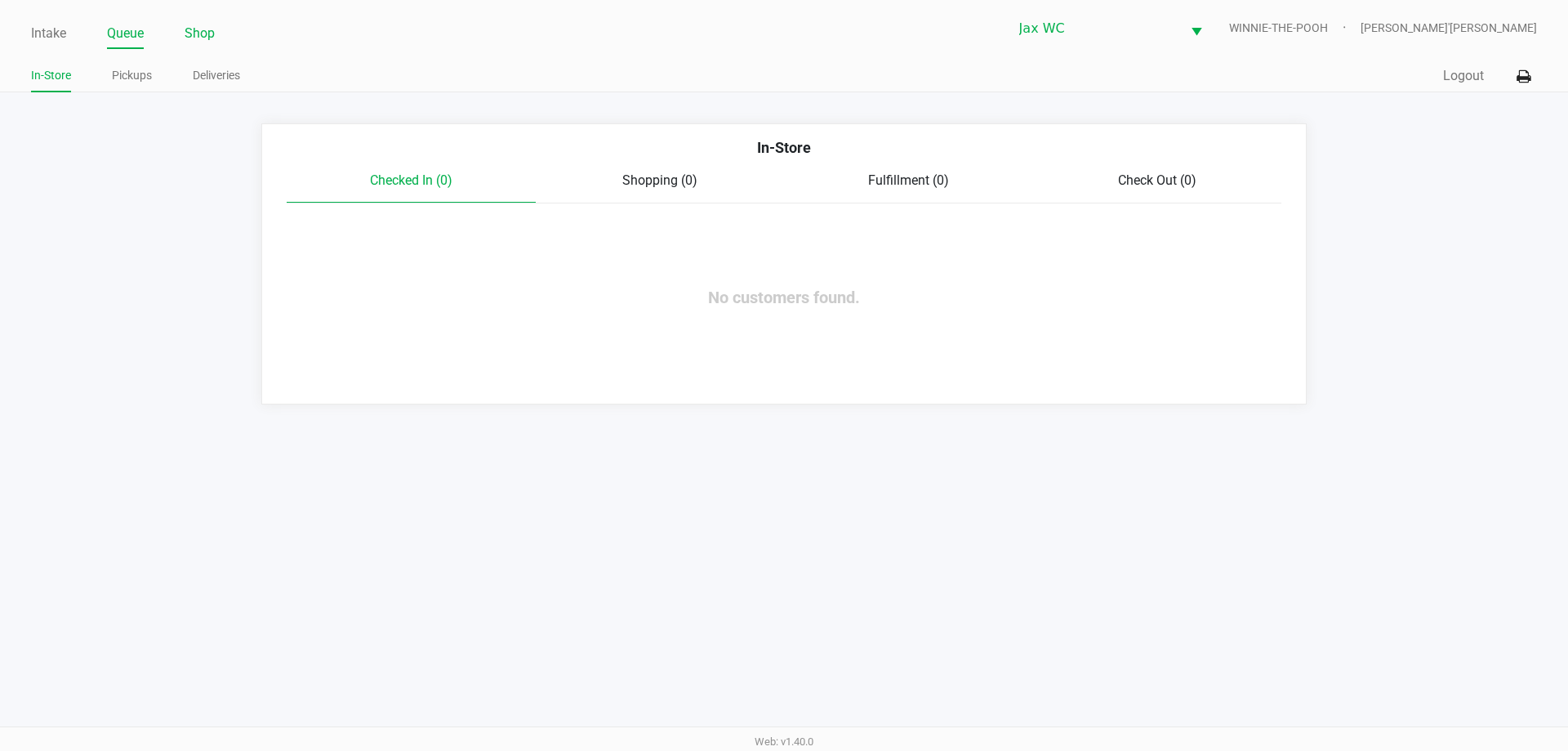
click at [205, 38] on link "Shop" at bounding box center [199, 33] width 31 height 23
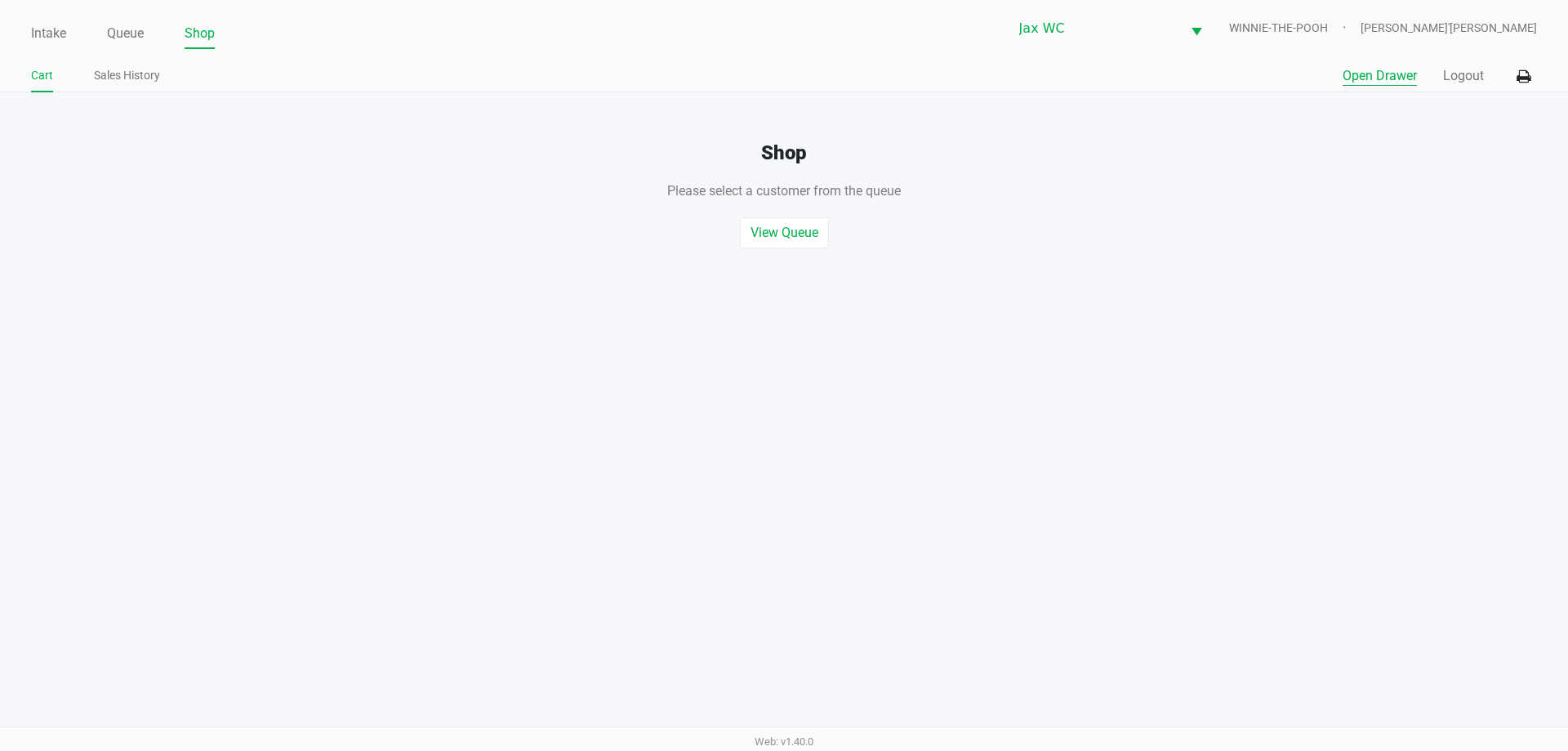
click at [1363, 84] on button "Open Drawer" at bounding box center [1379, 76] width 74 height 19
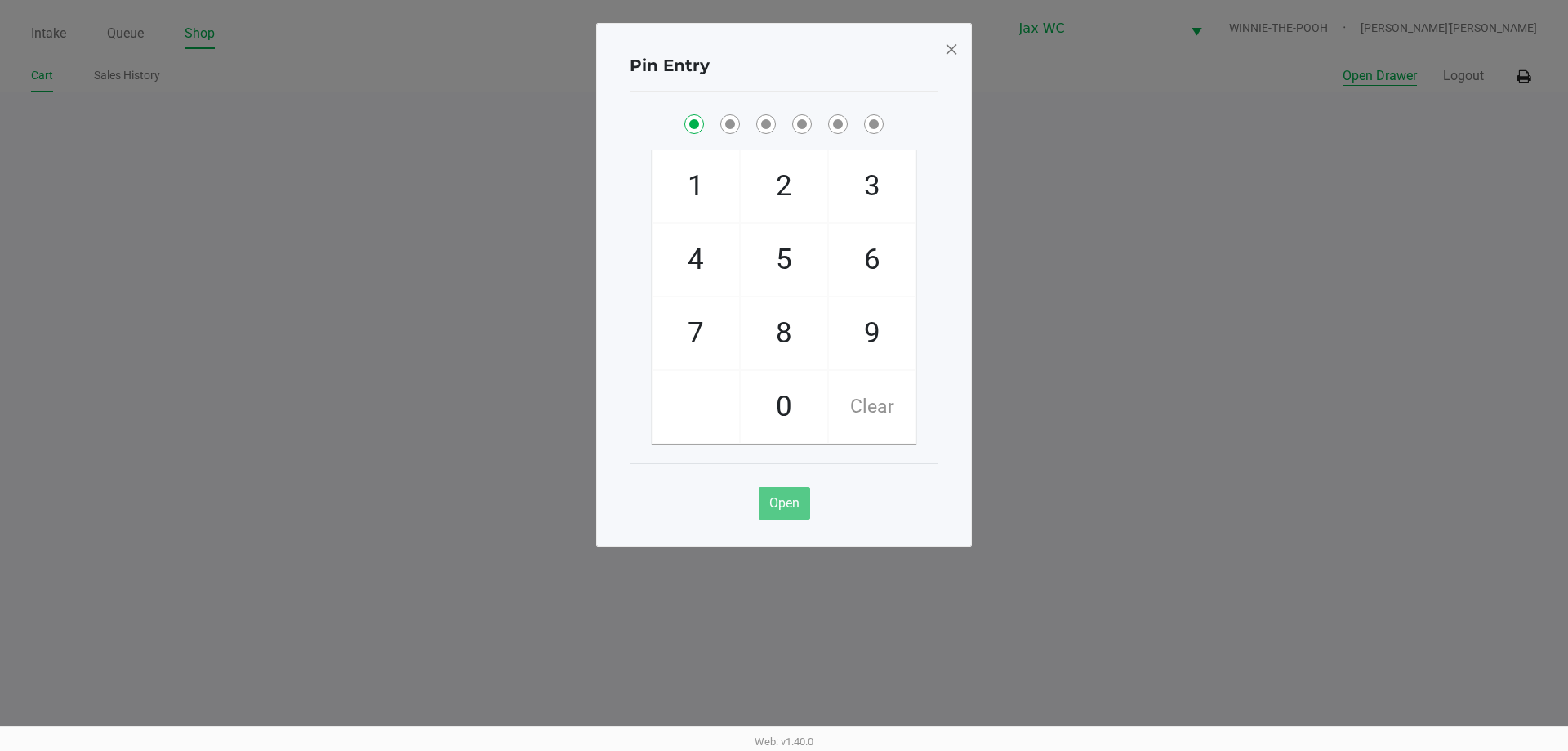
checkbox input "true"
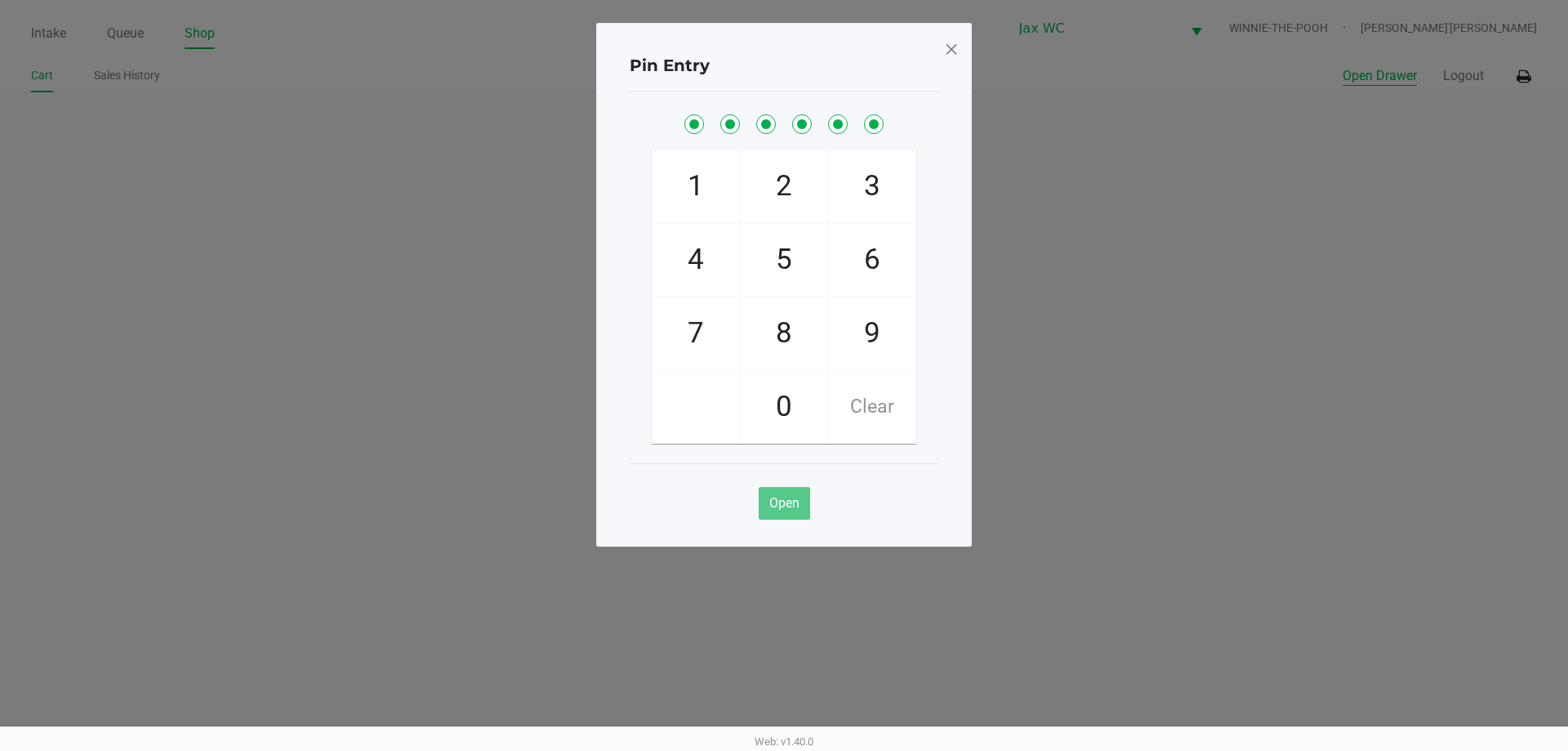
checkbox input "true"
click at [951, 56] on span at bounding box center [951, 49] width 15 height 26
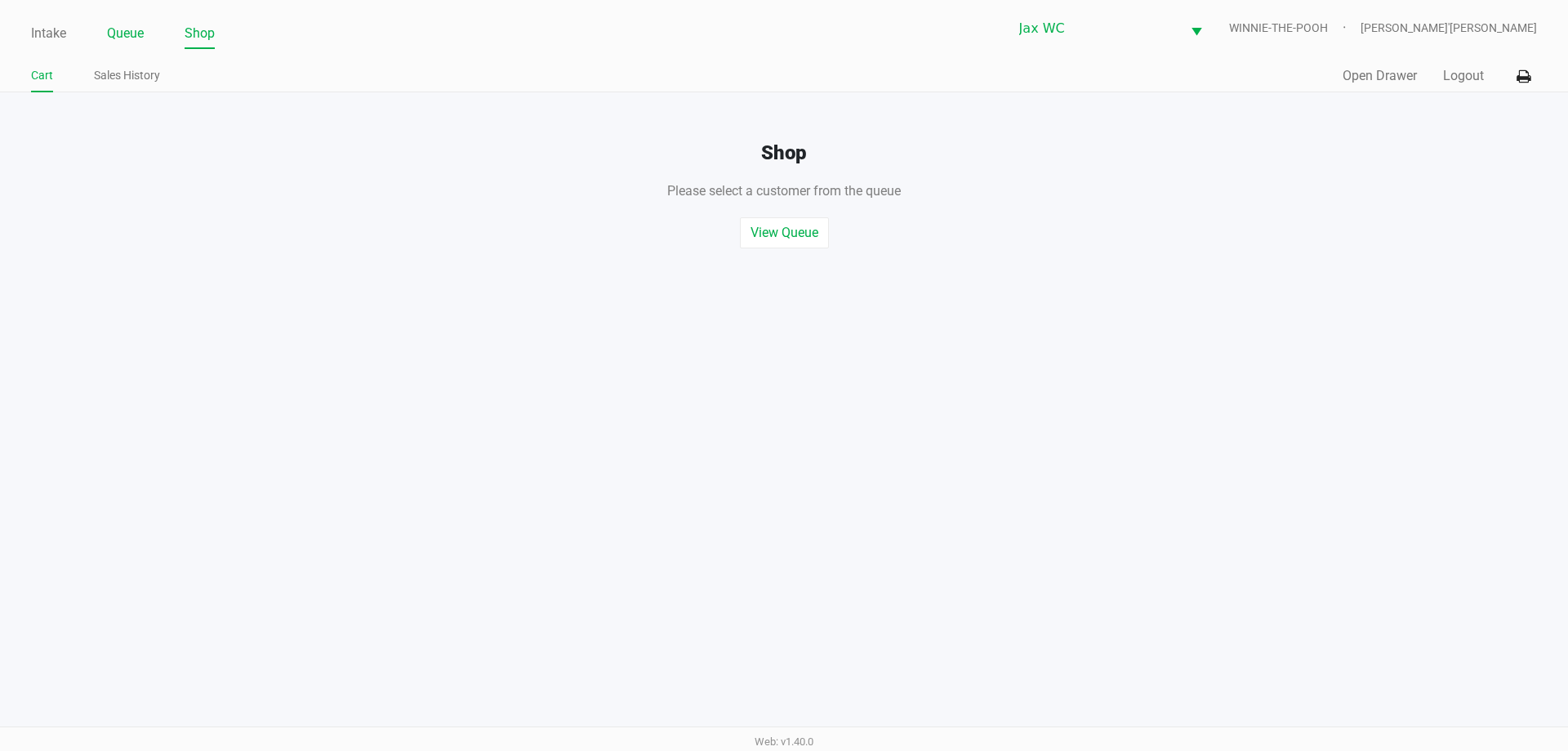
click at [137, 31] on link "Queue" at bounding box center [125, 33] width 37 height 23
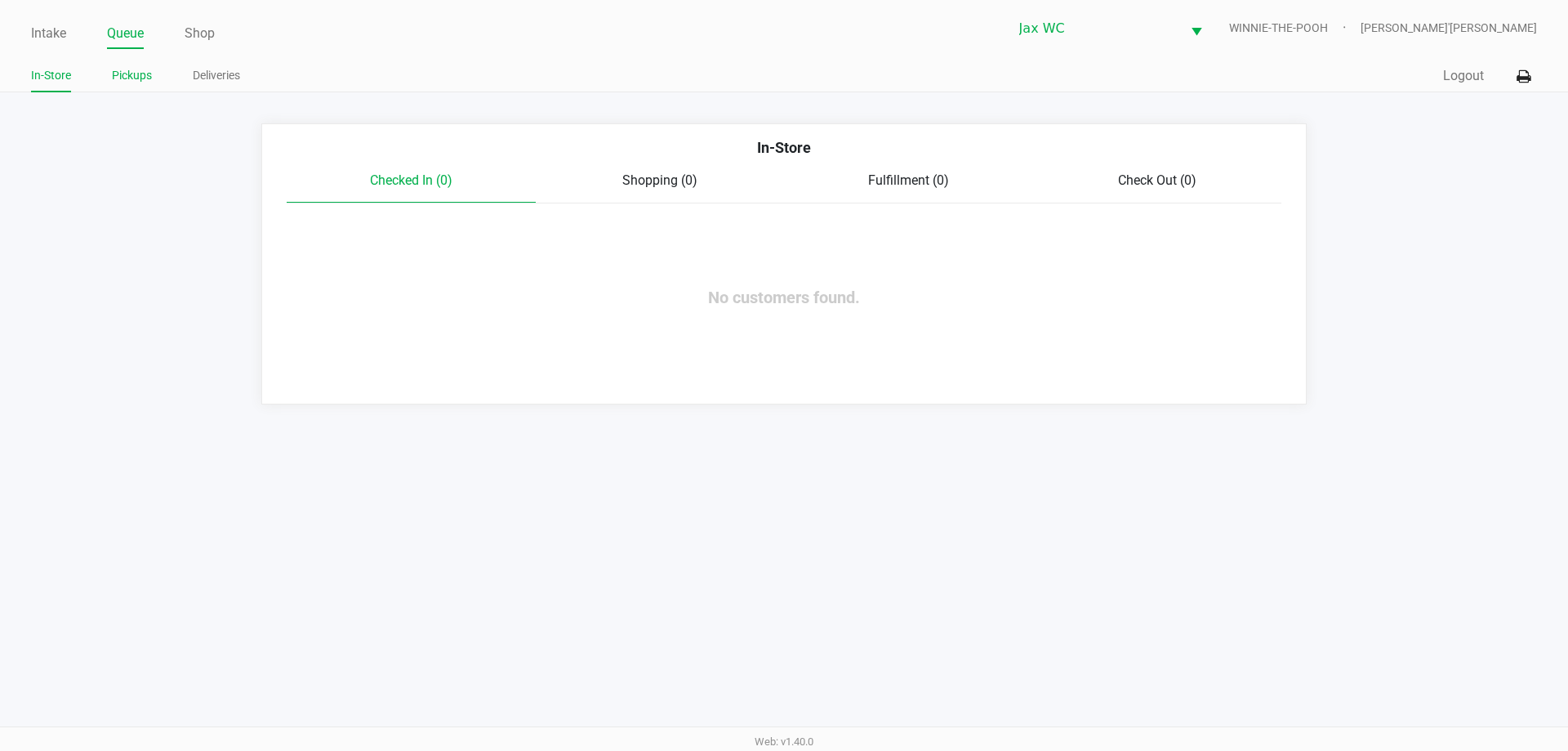
click at [135, 80] on link "Pickups" at bounding box center [132, 75] width 40 height 20
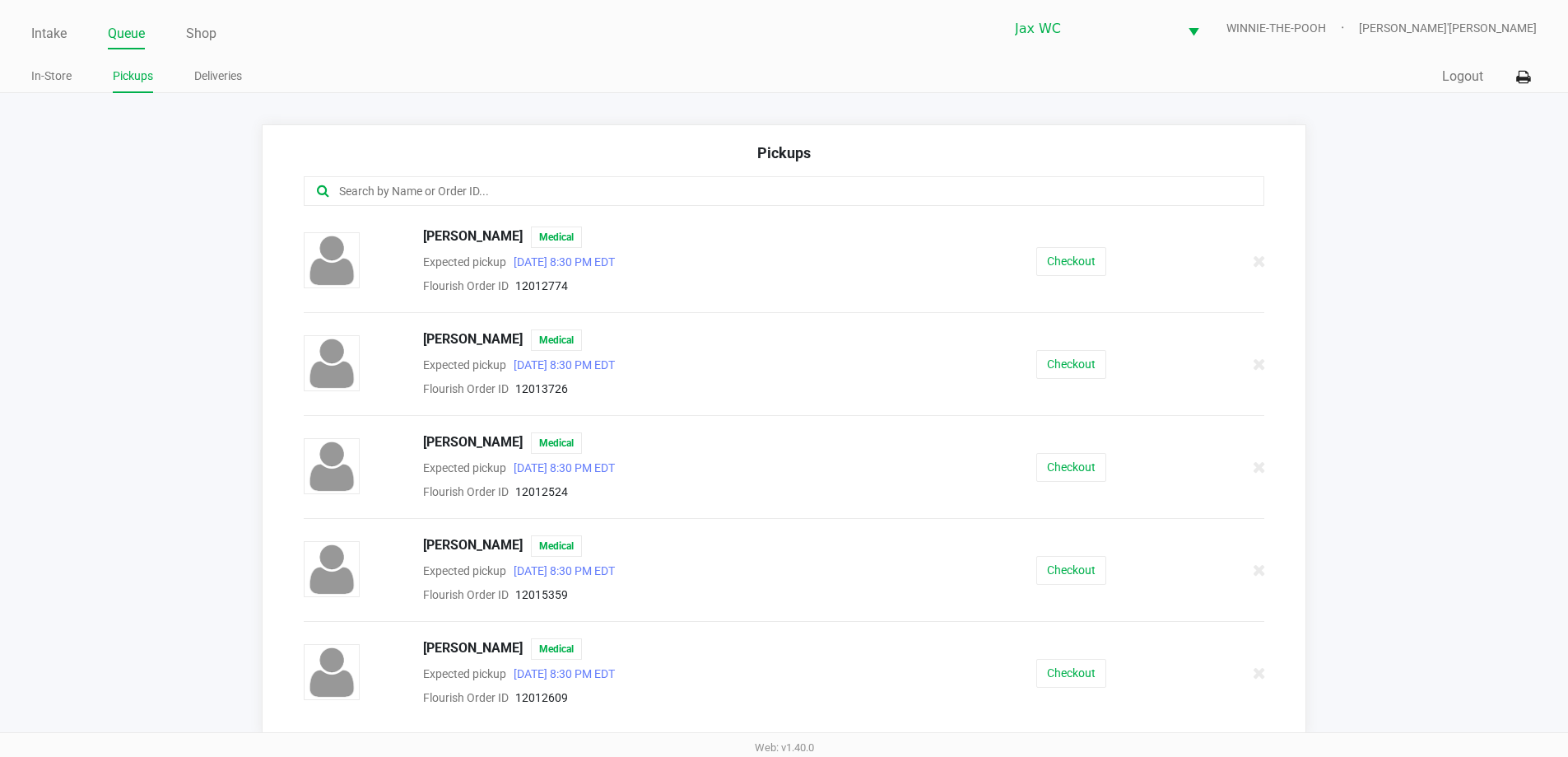
click at [463, 189] on input "text" at bounding box center [758, 190] width 841 height 19
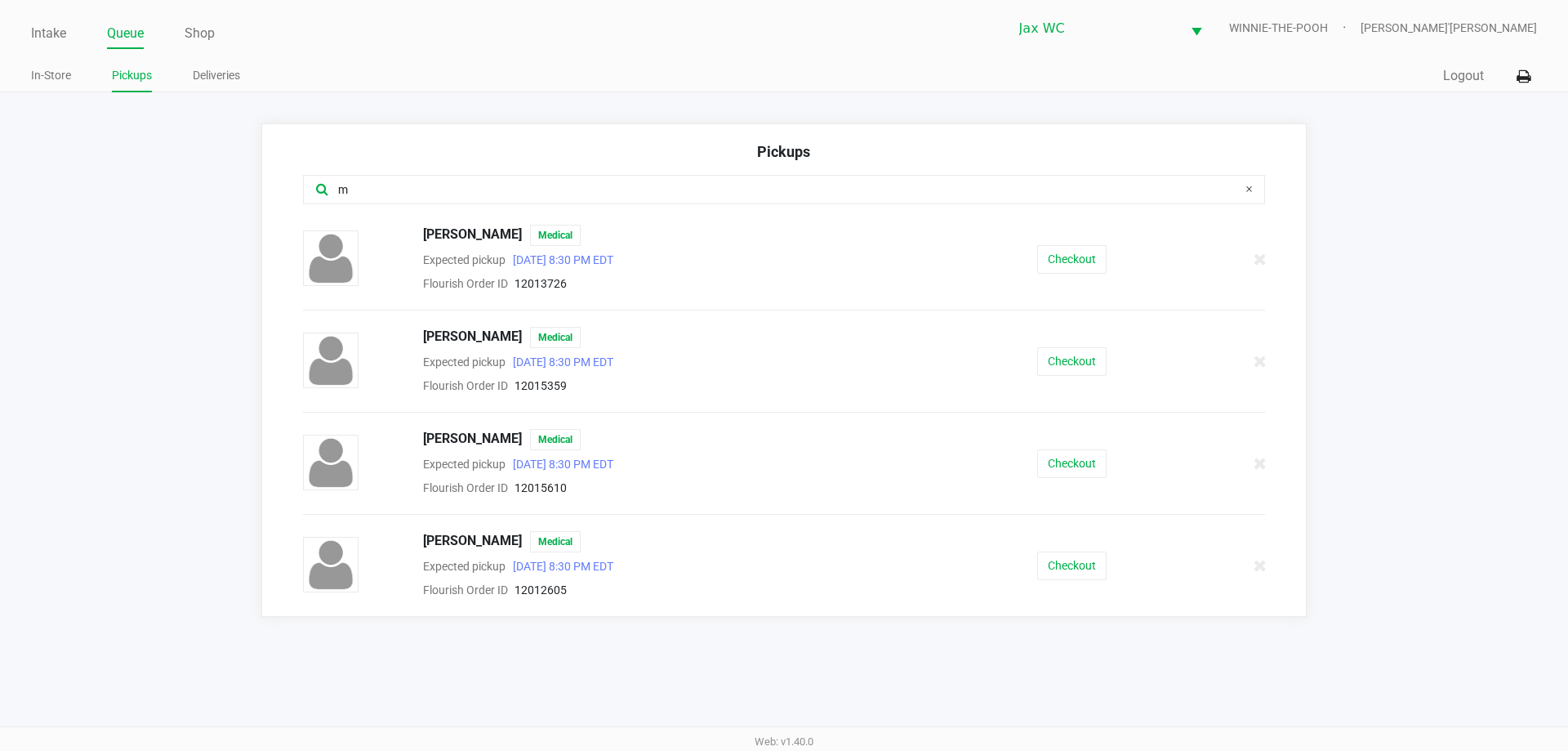
type input "m"
click at [52, 19] on div "Intake Queue Shop" at bounding box center [406, 33] width 753 height 31
click at [67, 27] on ul "Intake Queue Shop" at bounding box center [406, 34] width 753 height 28
click at [49, 31] on link "Intake" at bounding box center [48, 33] width 35 height 23
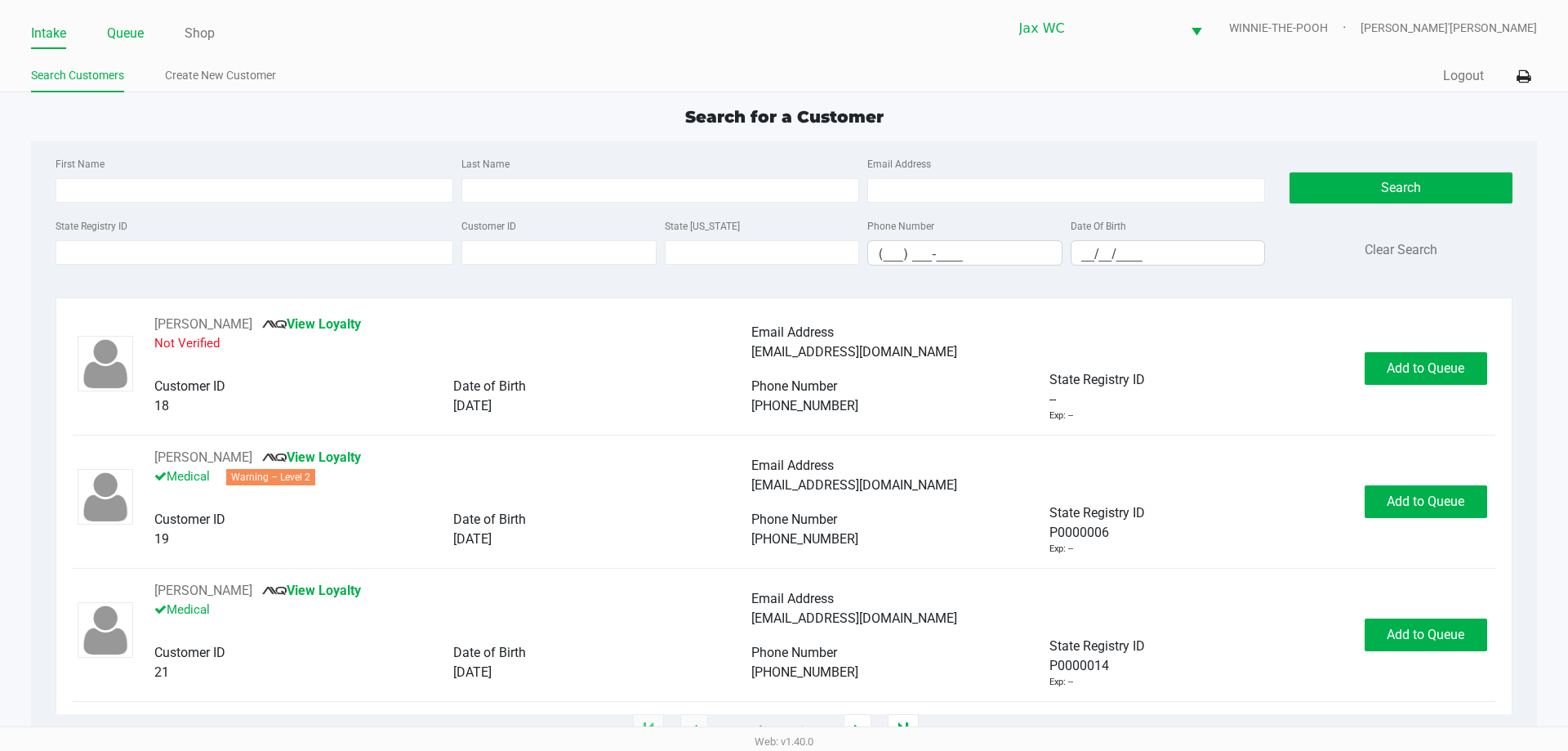
click at [131, 32] on link "Queue" at bounding box center [125, 33] width 37 height 23
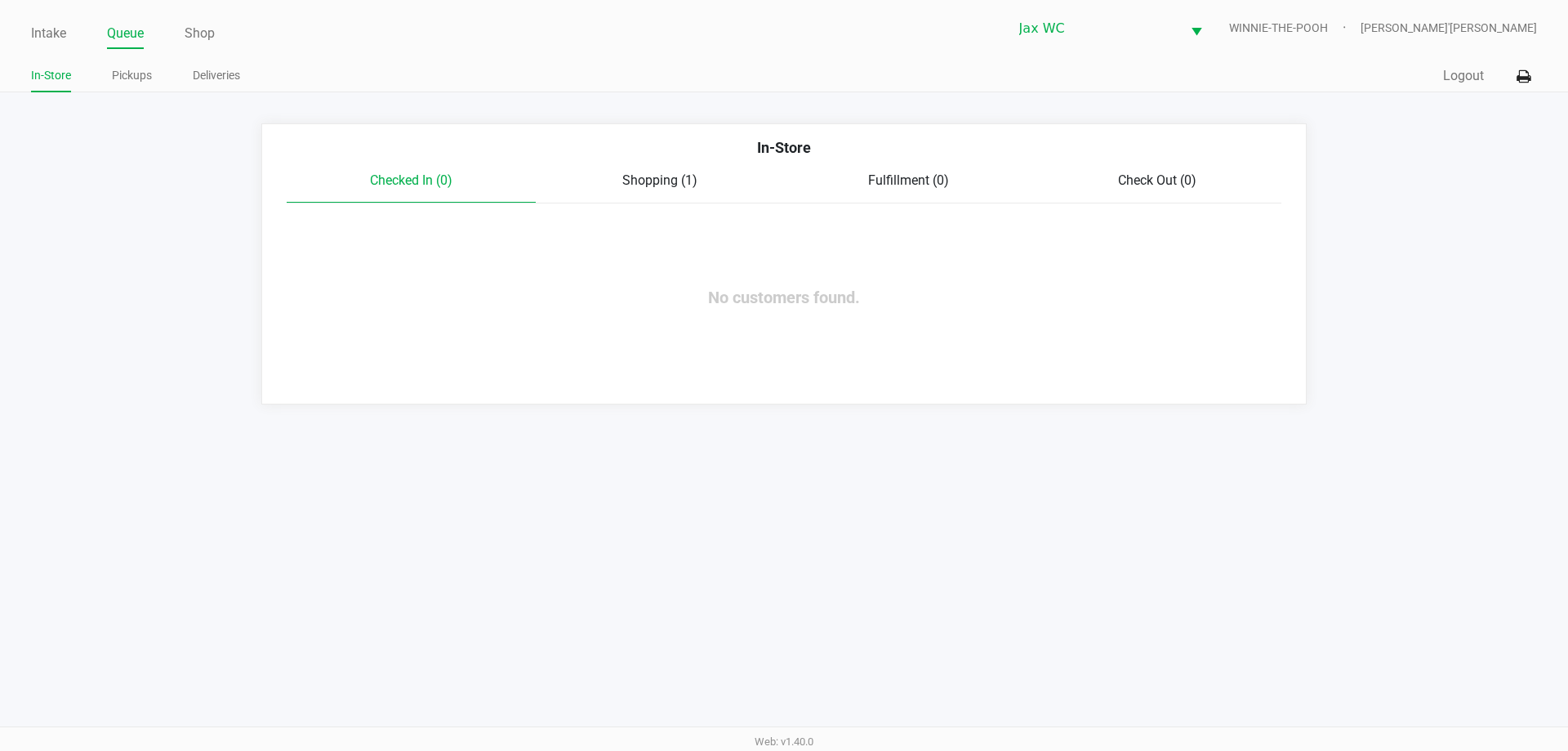
drag, startPoint x: 652, startPoint y: 170, endPoint x: 652, endPoint y: 194, distance: 24.0
click at [651, 176] on div "In-Store Checked In (0) Shopping (1) Fulfillment (0) Check Out (0) No customers…" at bounding box center [784, 263] width 1045 height 281
click at [652, 194] on div "Checked In (0) Shopping (1) Fulfillment (0) Check Out (0)" at bounding box center [784, 186] width 995 height 32
click at [682, 182] on span "Shopping (1)" at bounding box center [660, 180] width 75 height 16
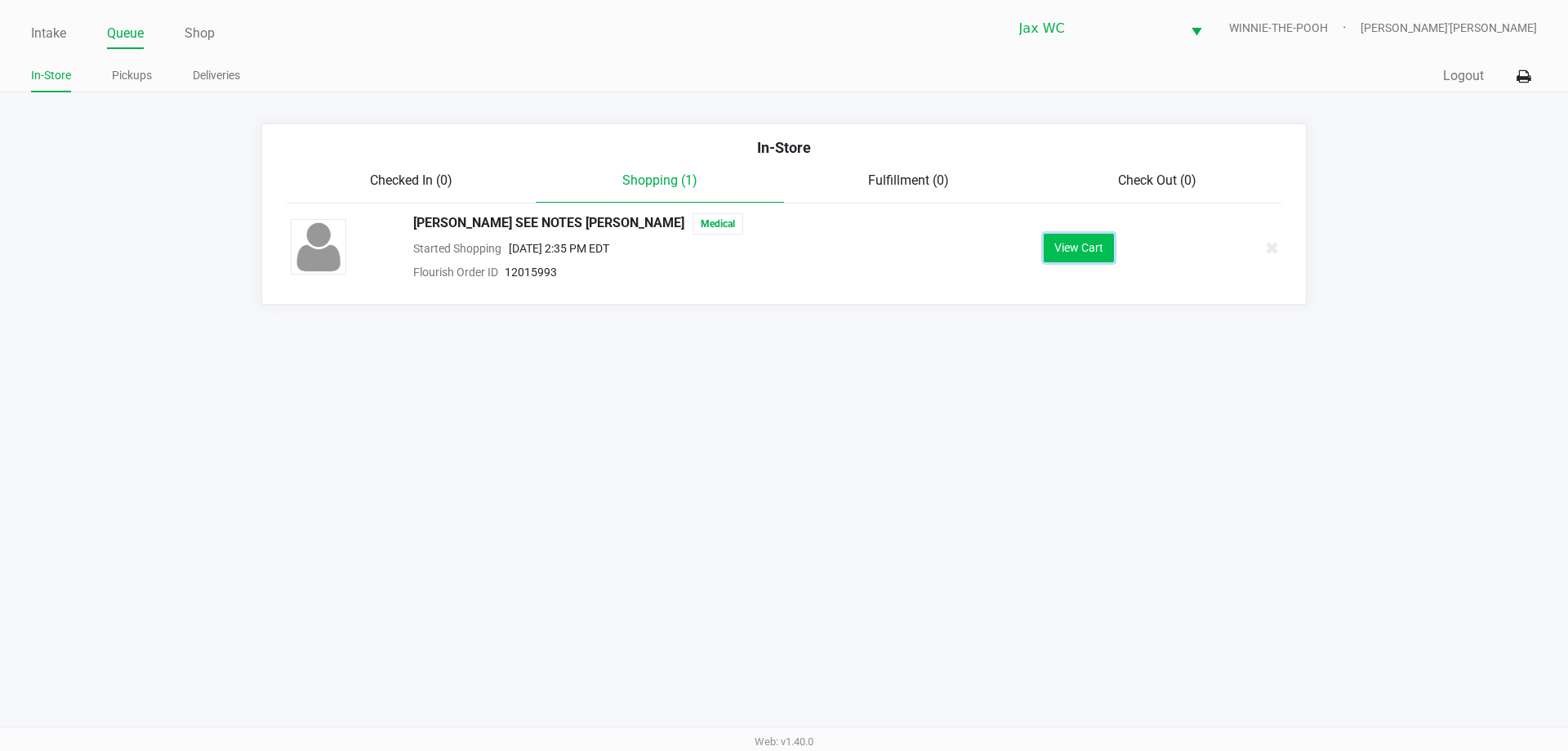
click at [1084, 254] on button "View Cart" at bounding box center [1079, 247] width 70 height 29
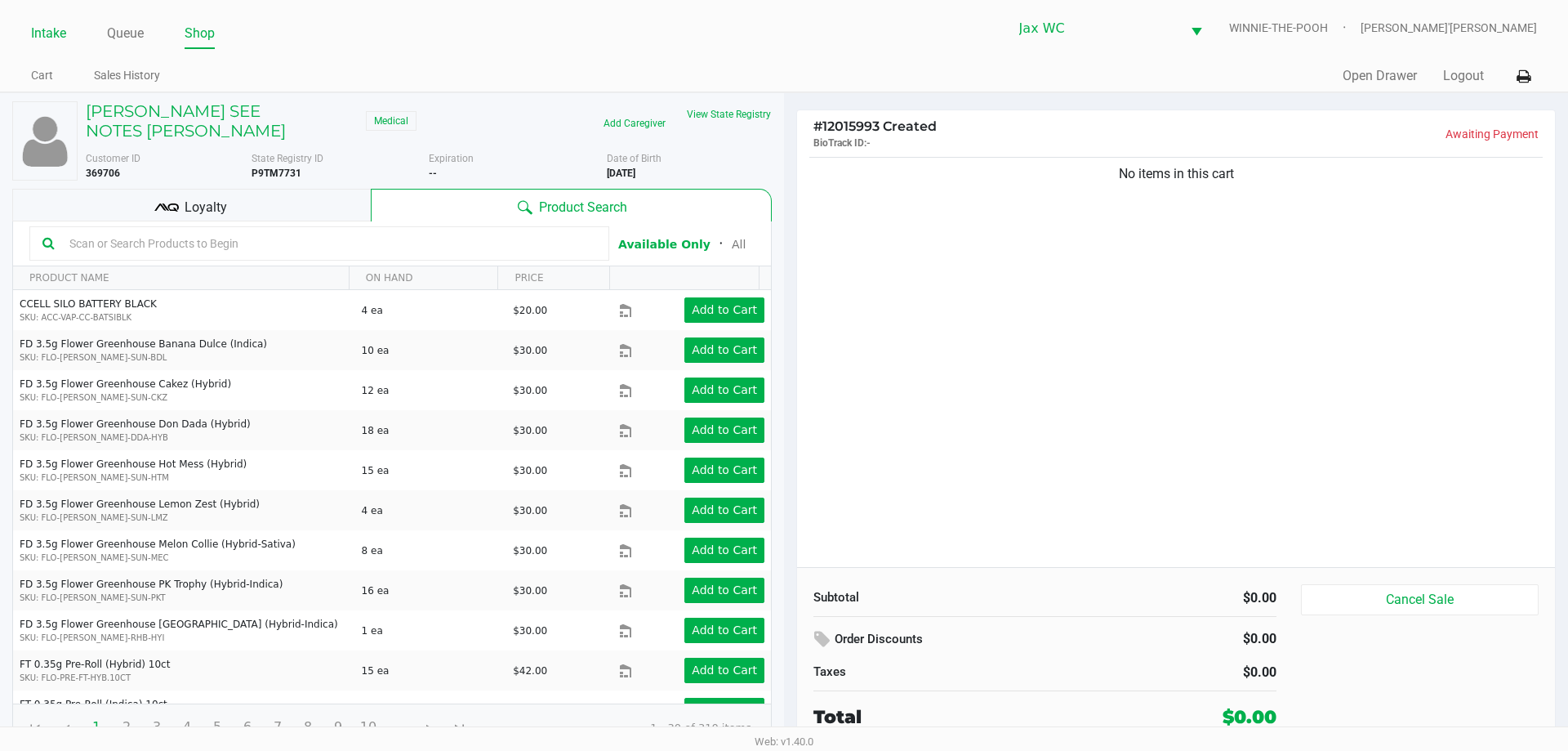
click at [44, 26] on link "Intake" at bounding box center [48, 33] width 35 height 23
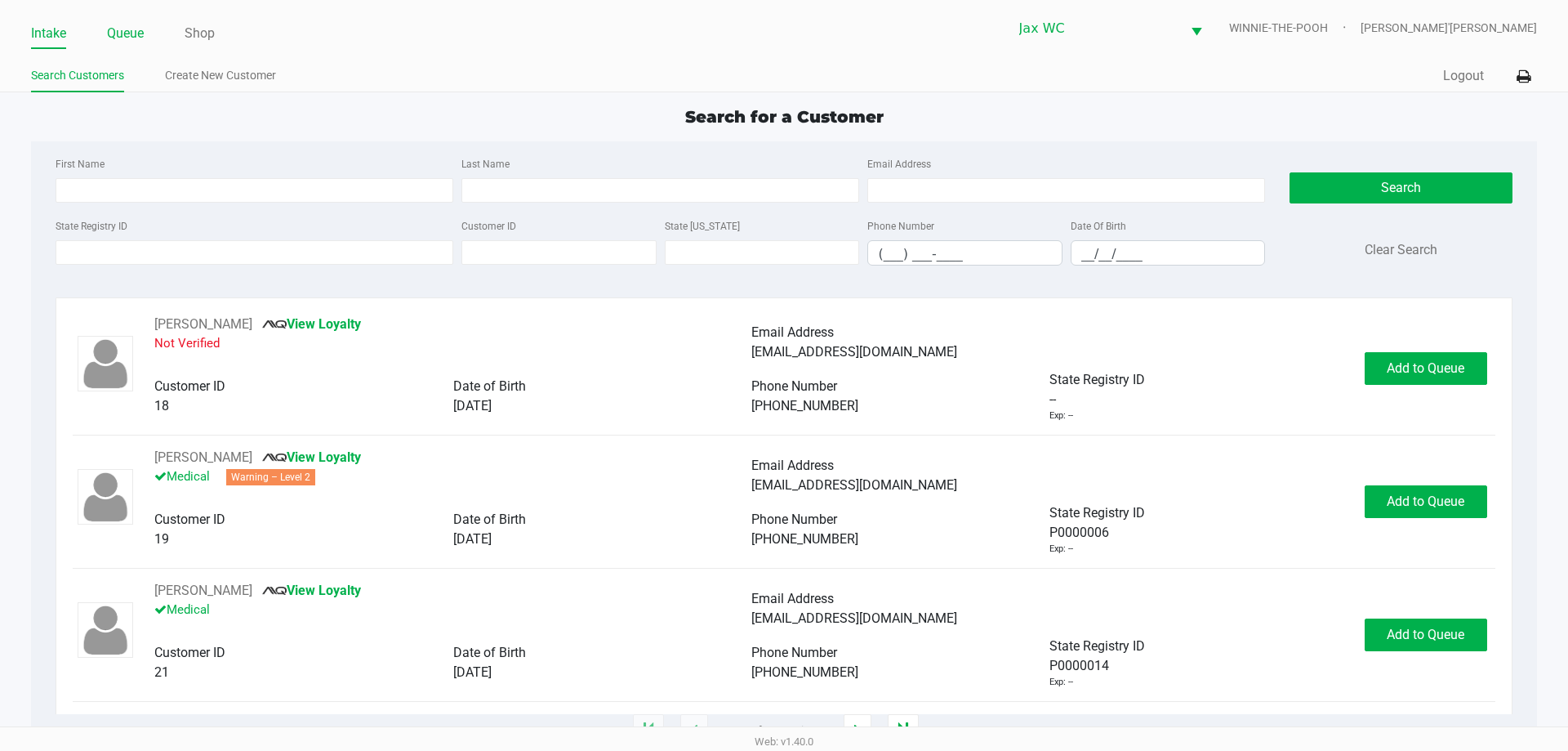
click at [108, 32] on link "Queue" at bounding box center [125, 33] width 37 height 23
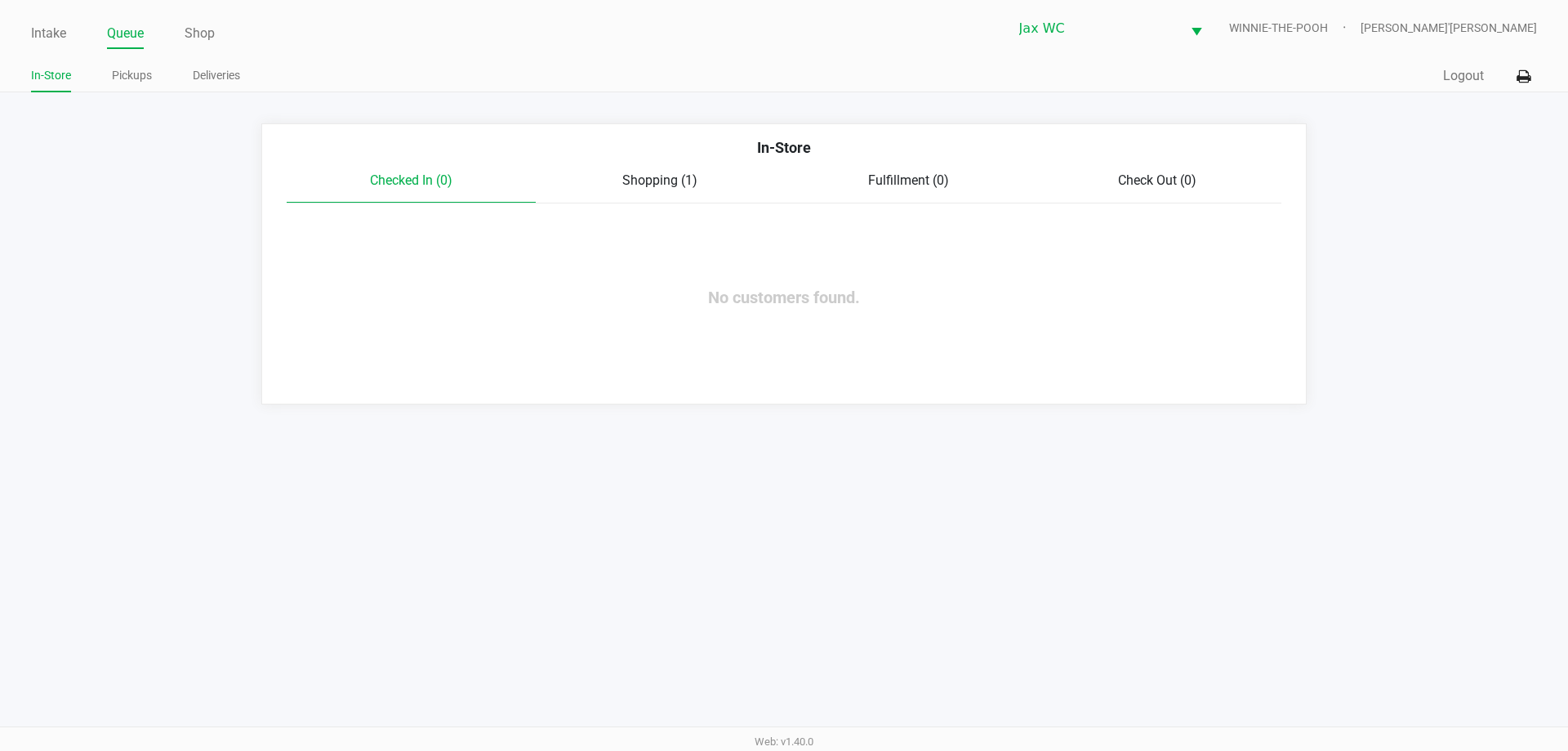
click at [669, 174] on span "Shopping (1)" at bounding box center [660, 180] width 75 height 16
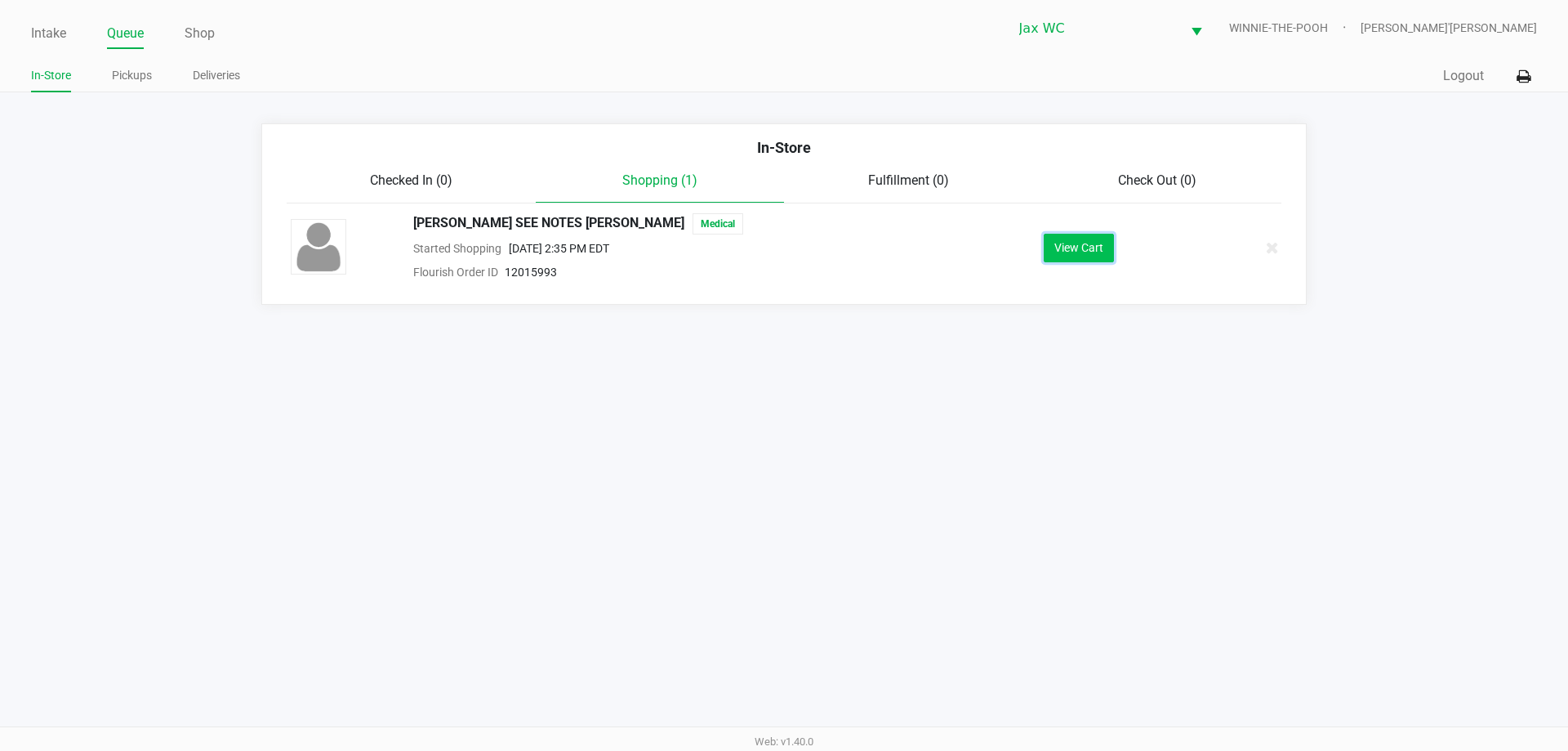
click at [1080, 247] on button "View Cart" at bounding box center [1079, 247] width 70 height 29
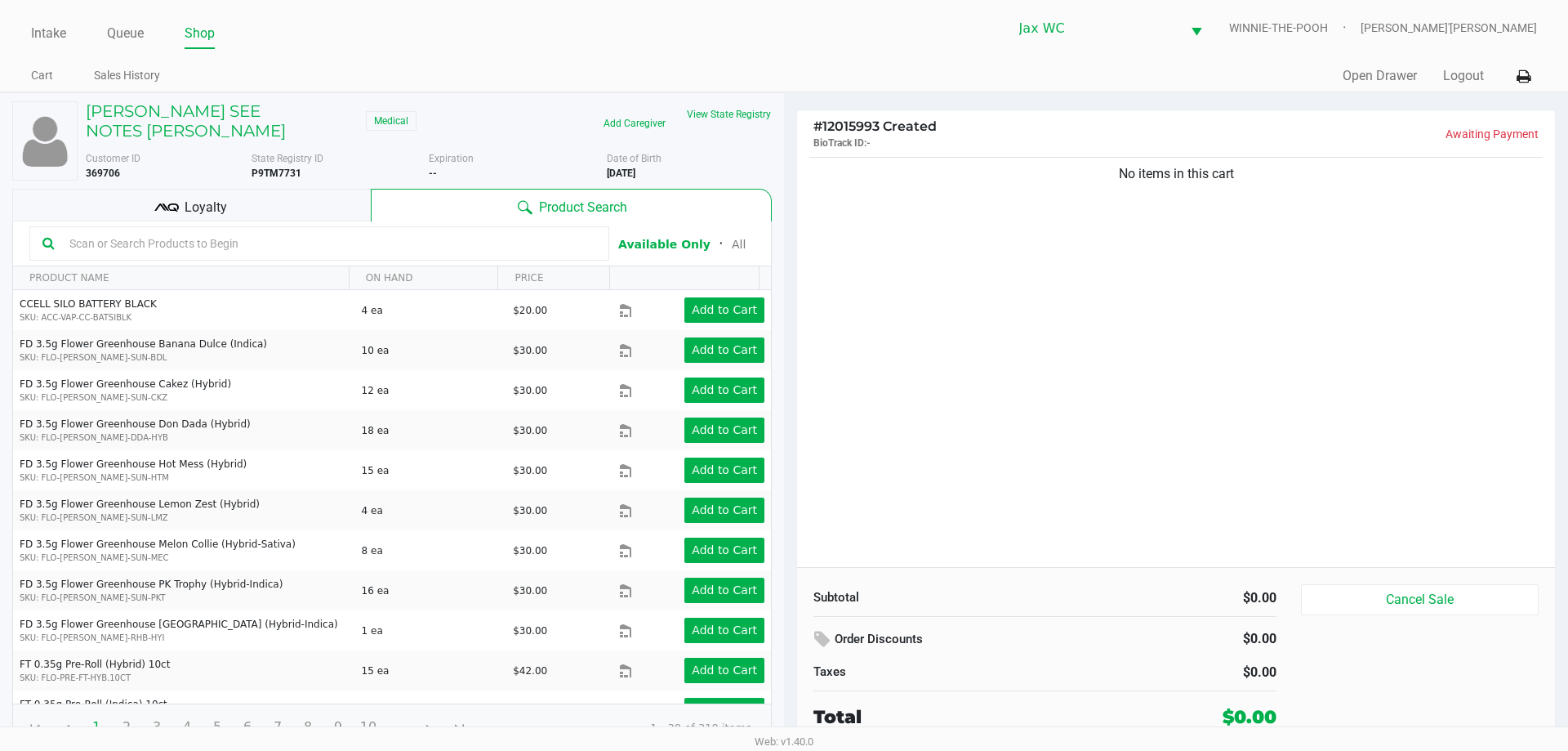
click at [271, 231] on input "text" at bounding box center [330, 243] width 533 height 24
click at [752, 123] on button "View State Registry" at bounding box center [724, 115] width 95 height 26
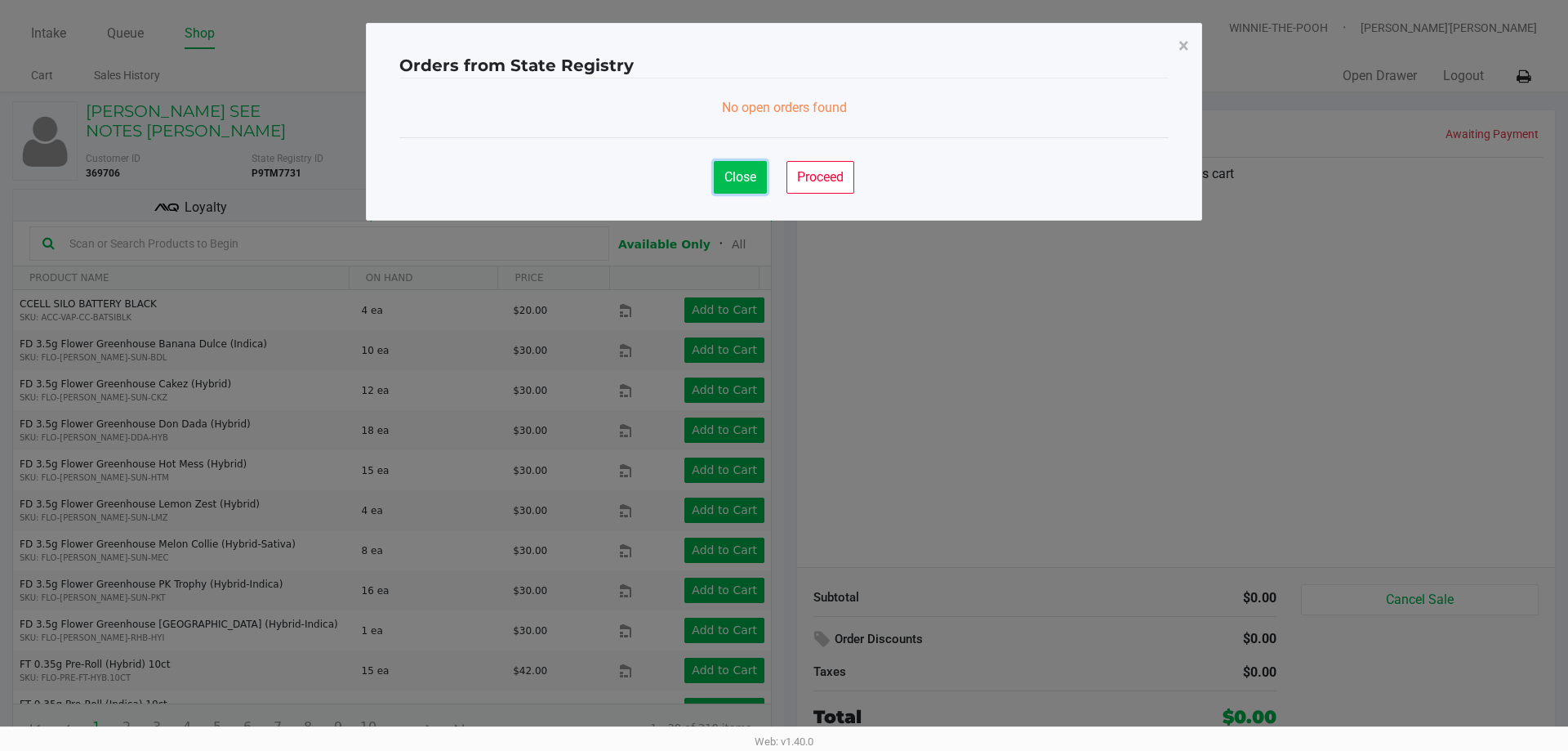
click at [733, 176] on span "Close" at bounding box center [740, 177] width 31 height 16
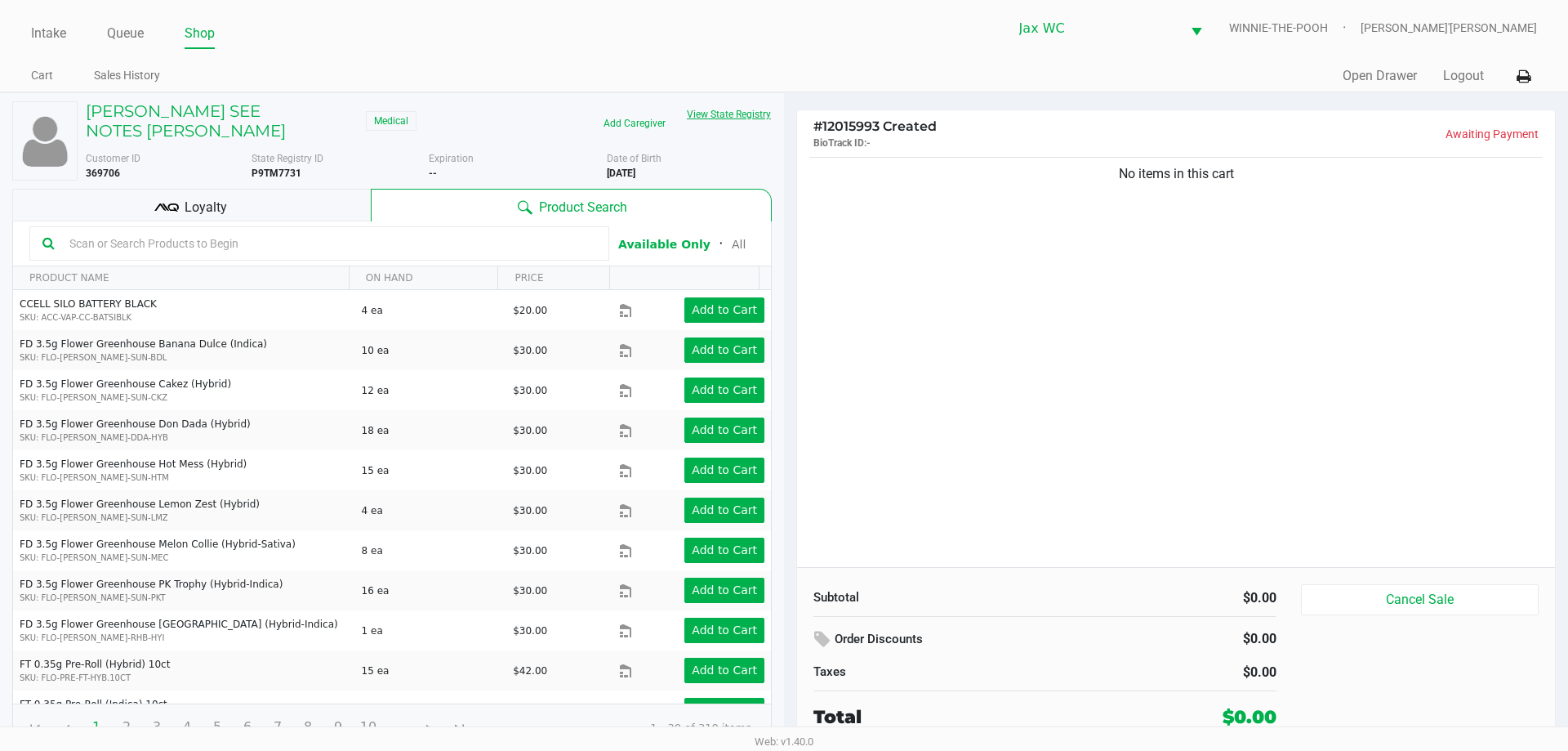
click at [742, 108] on button "View State Registry" at bounding box center [724, 115] width 95 height 26
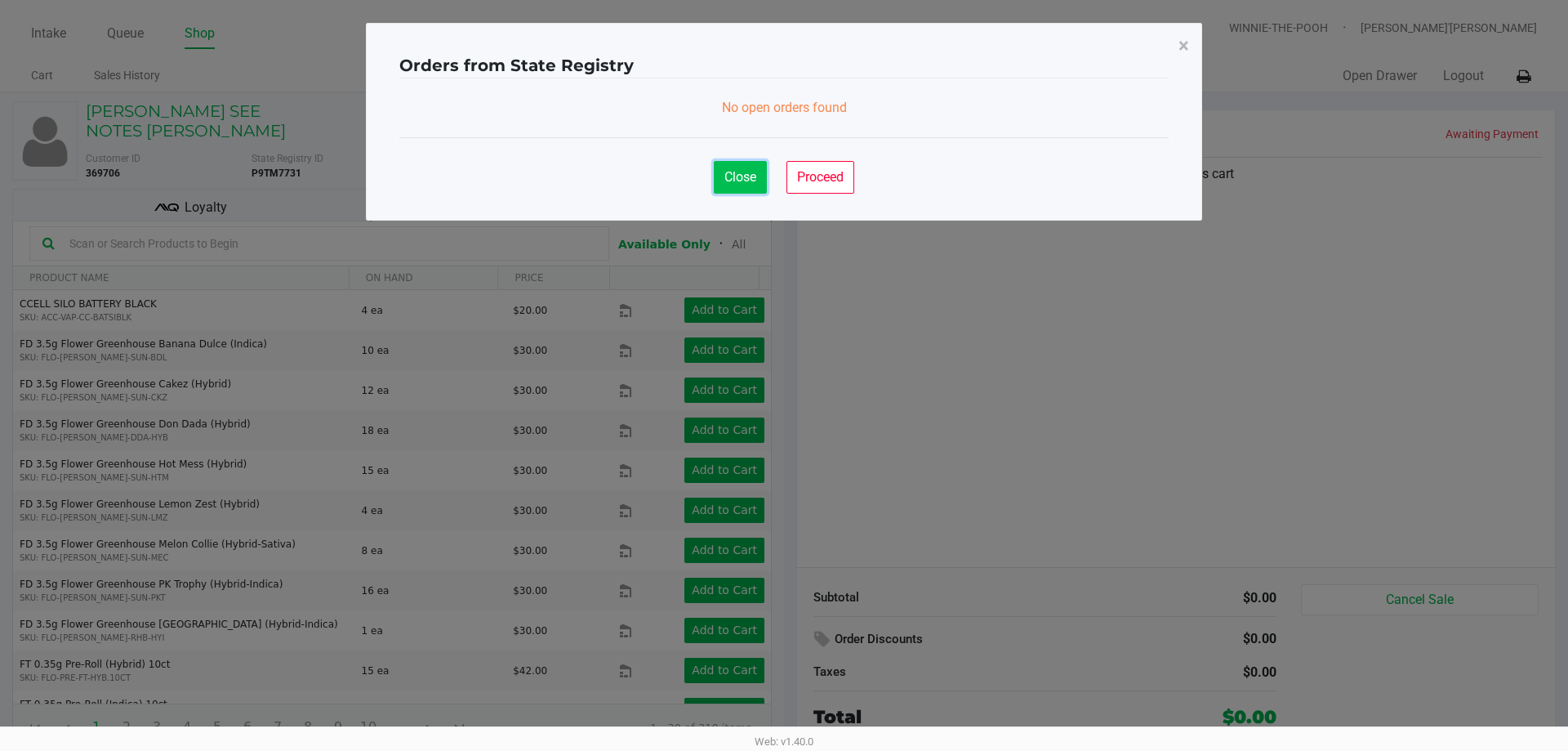
click at [735, 171] on span "Close" at bounding box center [740, 177] width 31 height 16
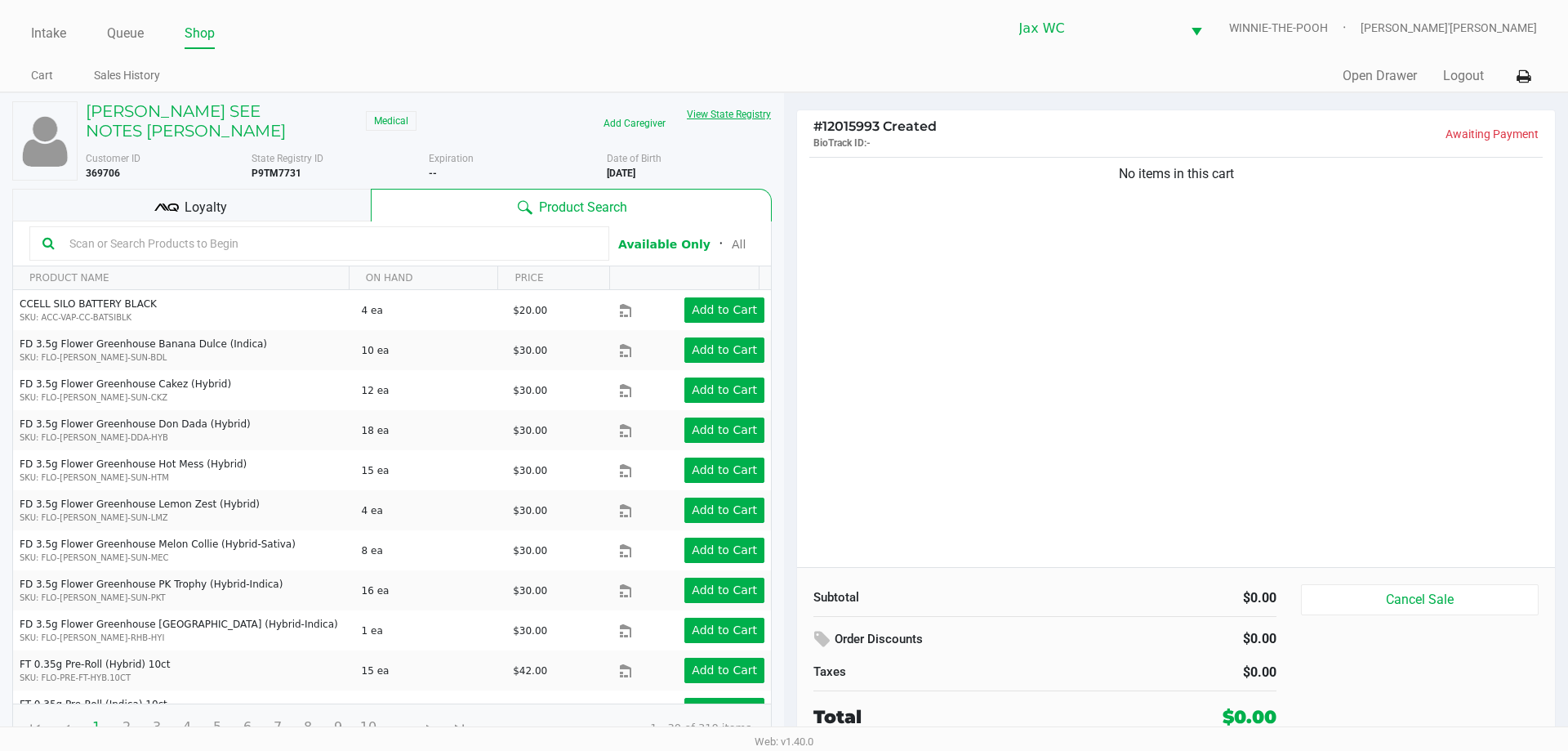
click at [714, 118] on button "View State Registry" at bounding box center [724, 115] width 95 height 26
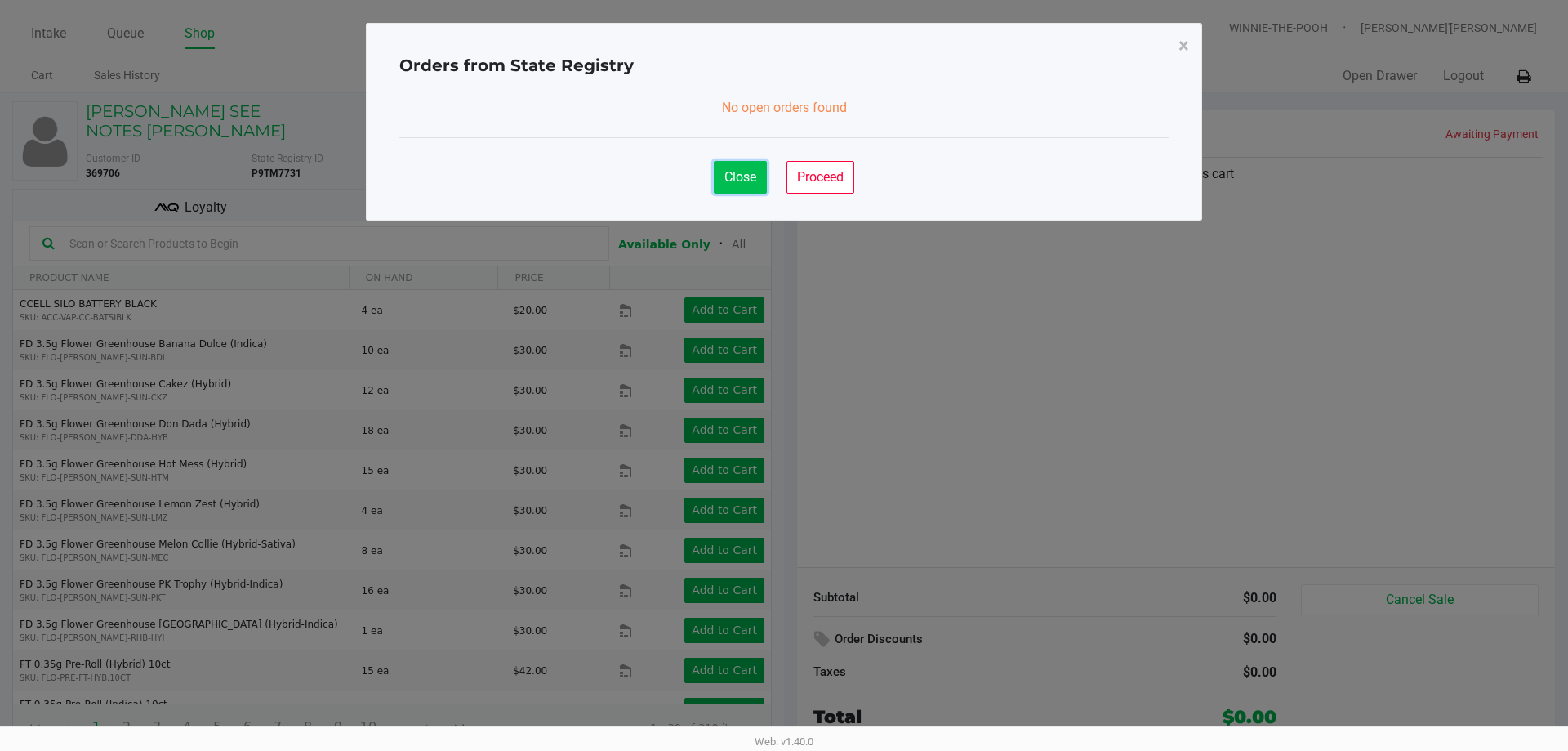
click at [736, 184] on button "Close" at bounding box center [739, 177] width 53 height 32
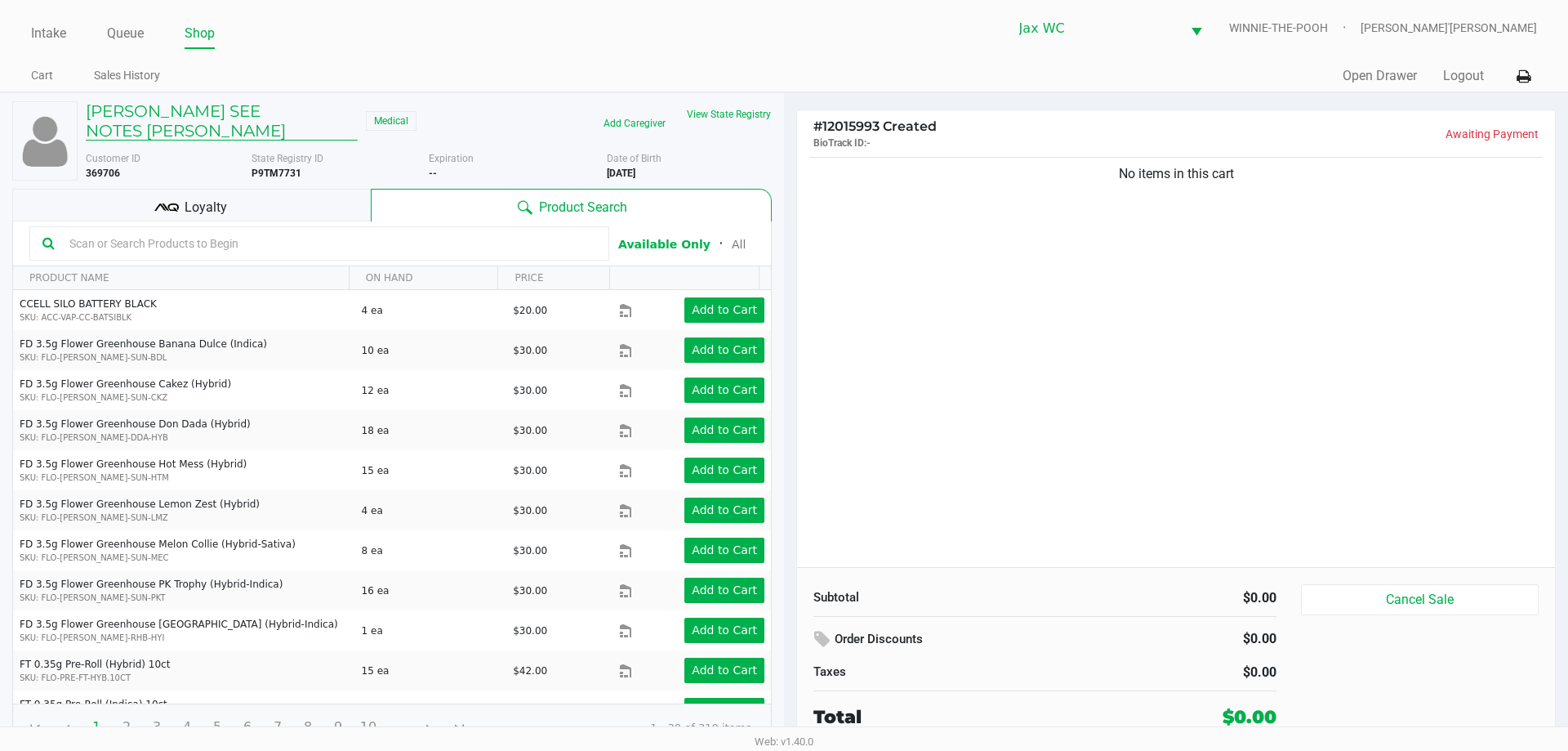
click at [309, 117] on h5 "[PERSON_NAME] SEE NOTES [PERSON_NAME]" at bounding box center [221, 121] width 272 height 39
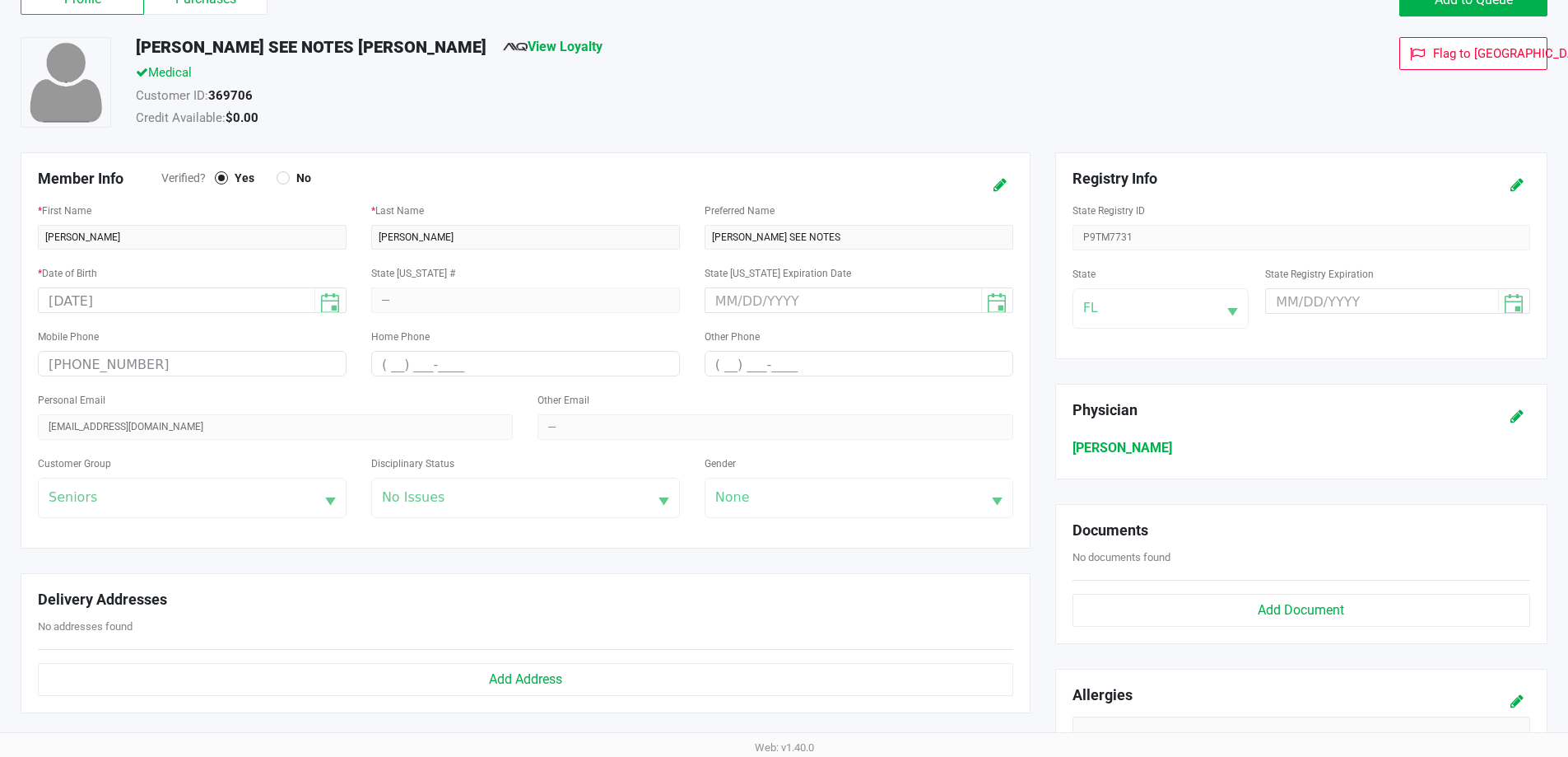
scroll to position [165, 0]
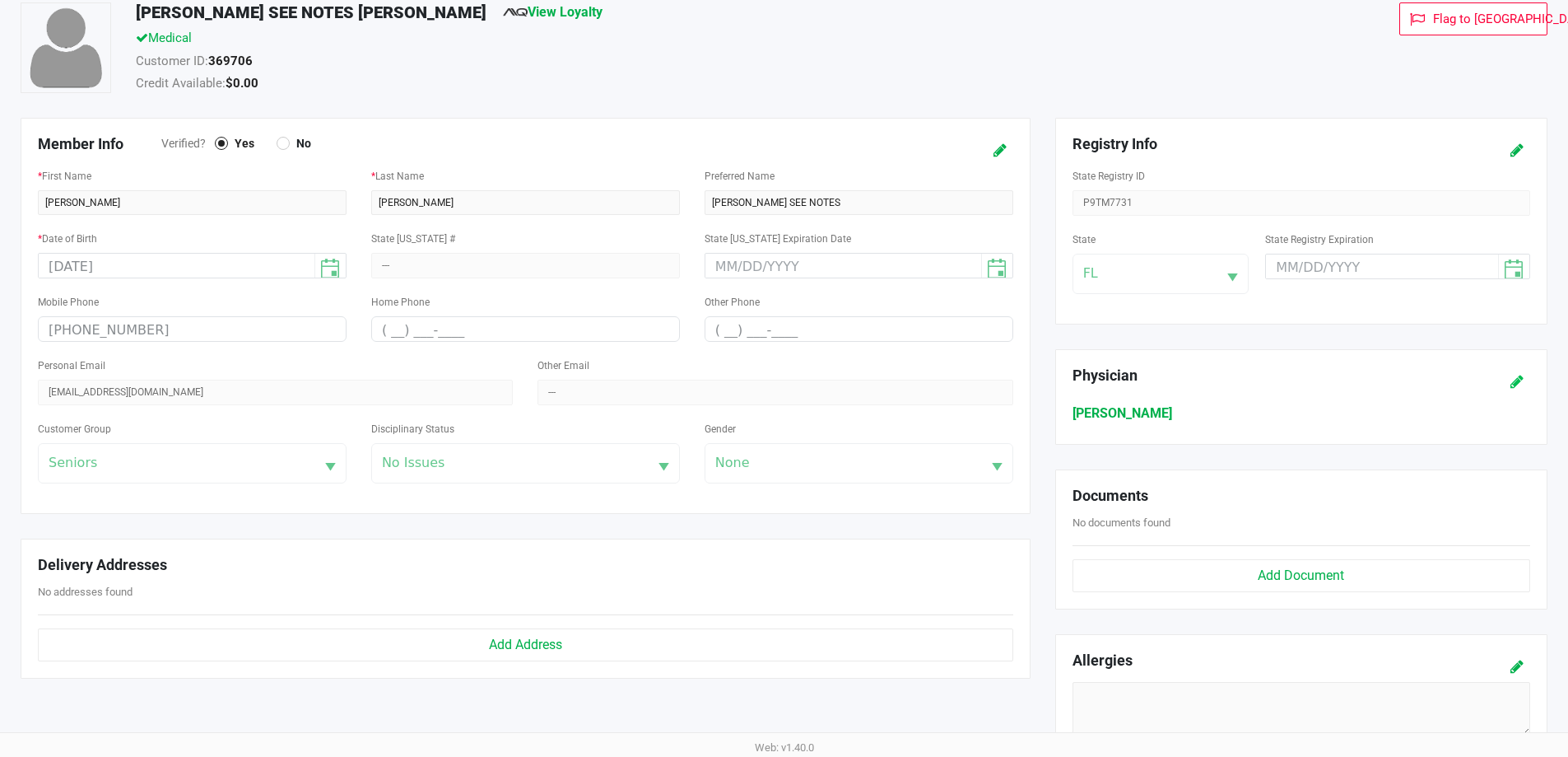
click at [1507, 390] on button at bounding box center [1517, 382] width 26 height 31
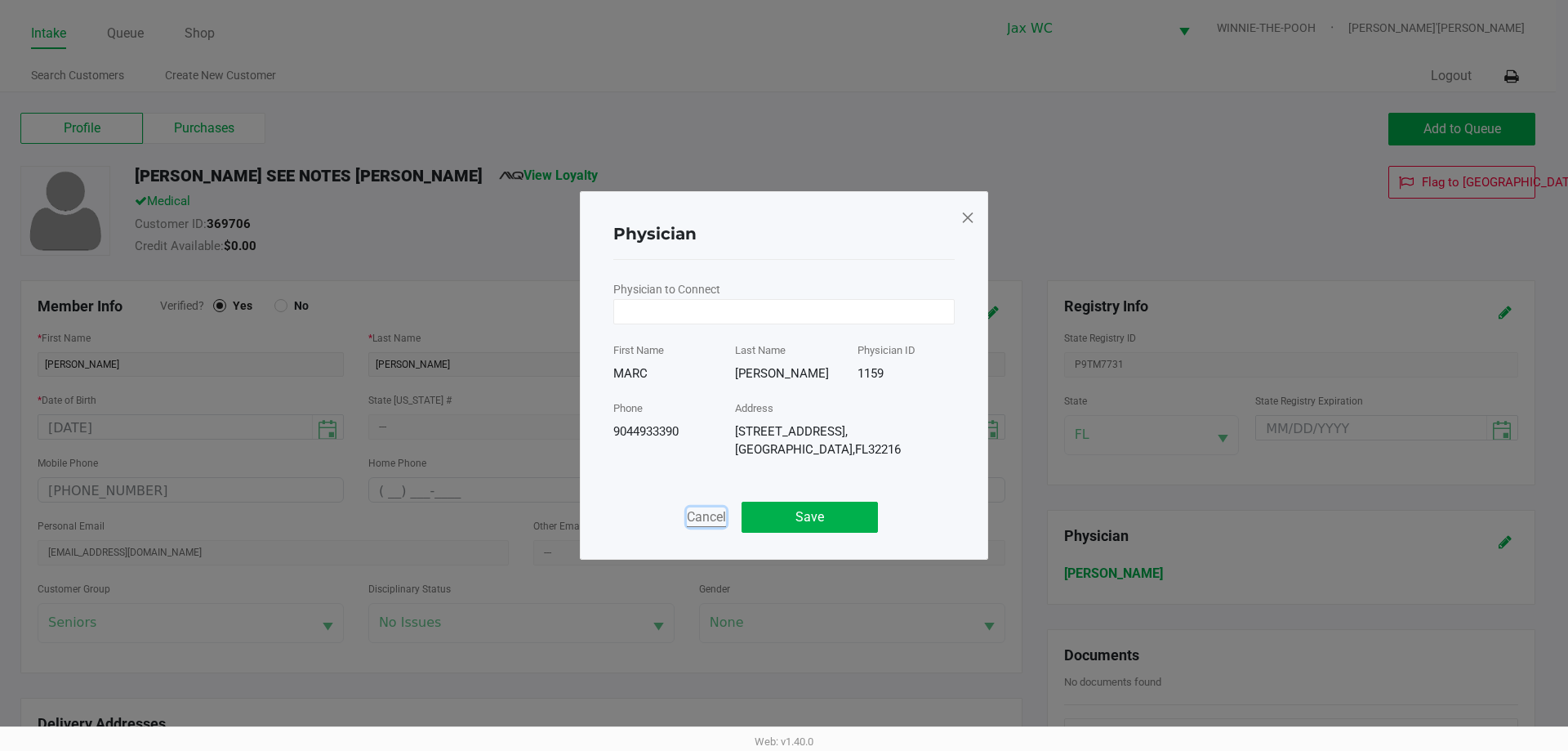
click at [712, 521] on button "Cancel" at bounding box center [706, 517] width 39 height 19
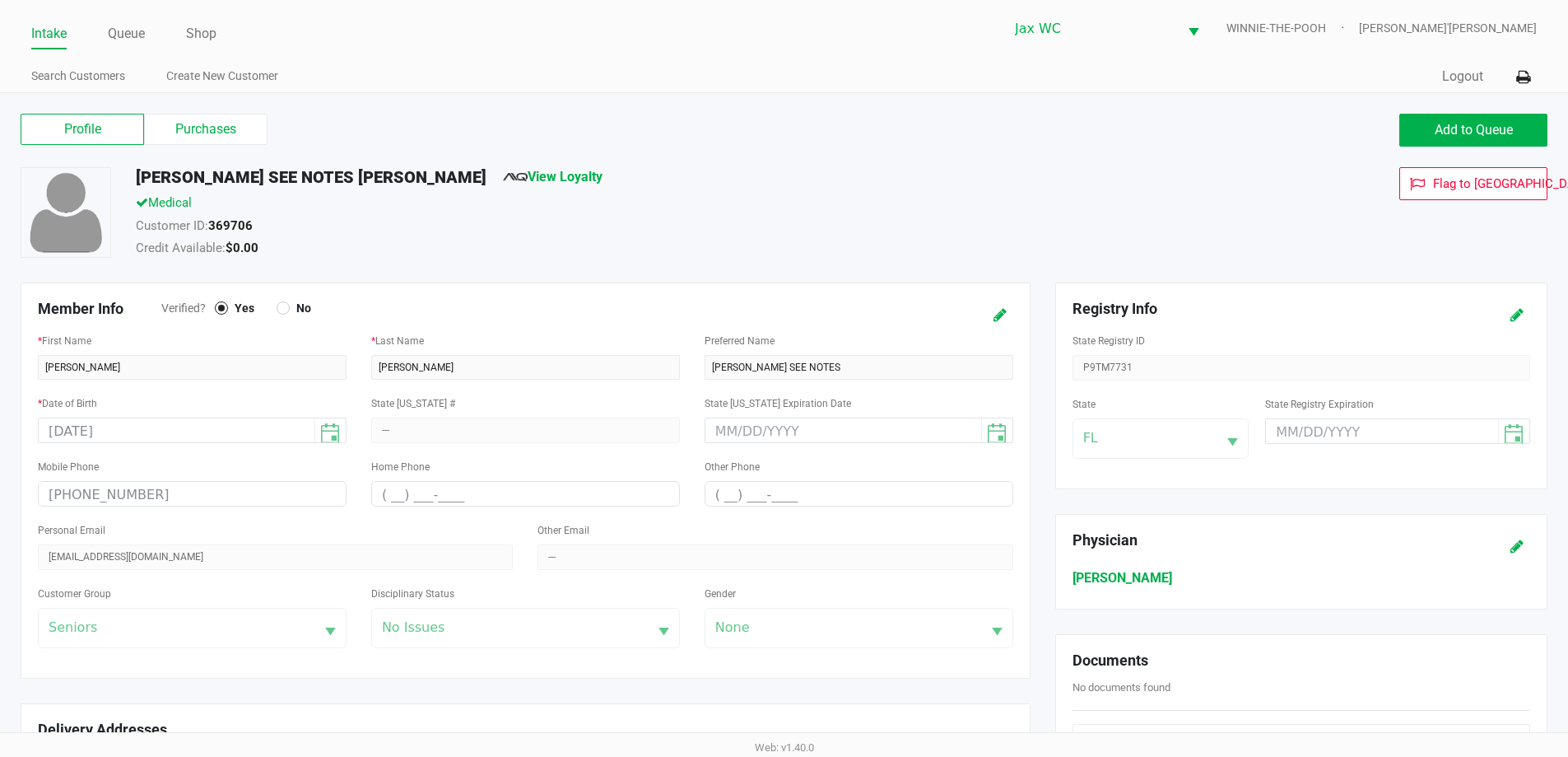
click at [34, 31] on link "Intake" at bounding box center [48, 33] width 35 height 23
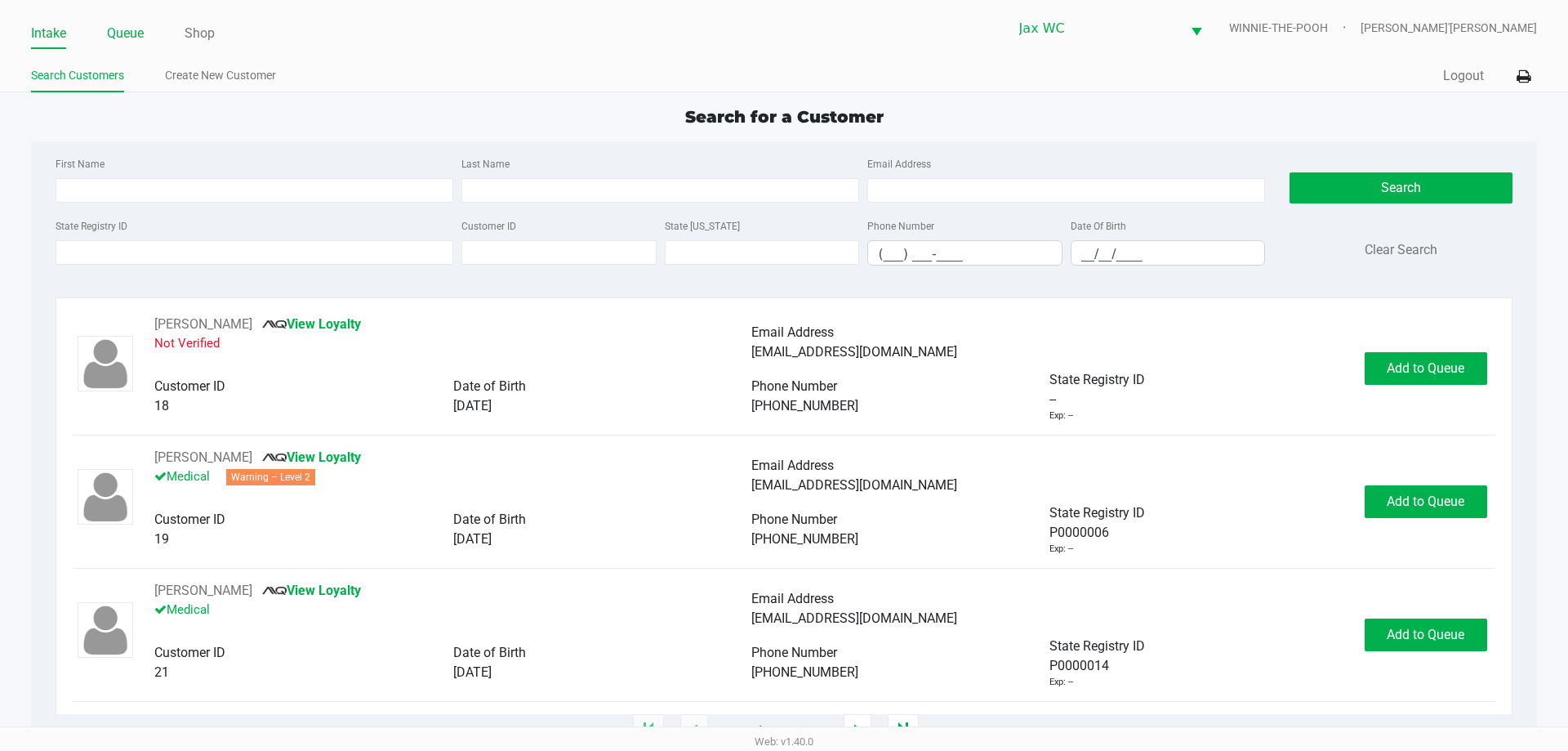
click at [136, 44] on link "Queue" at bounding box center [125, 33] width 37 height 23
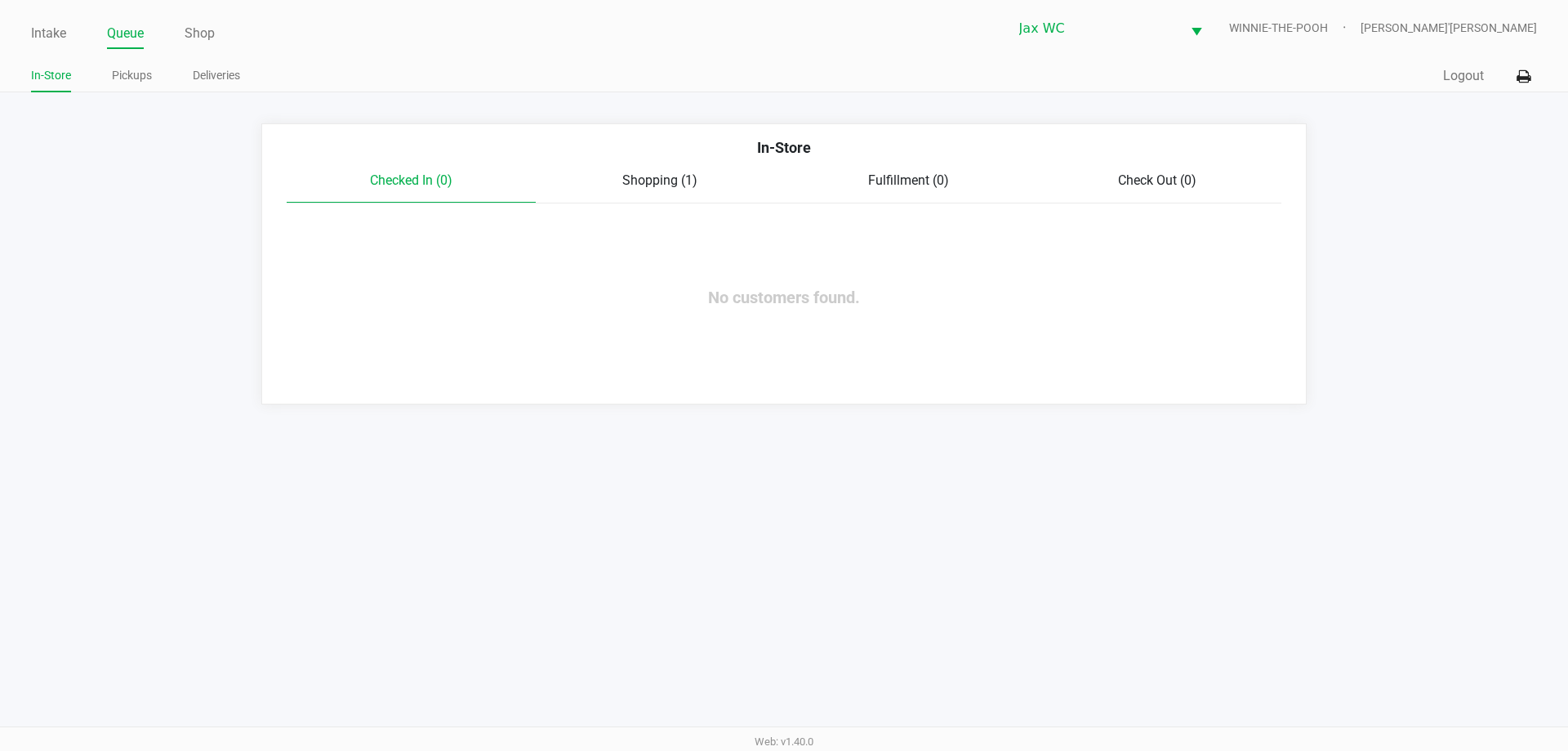
click at [673, 177] on span "Shopping (1)" at bounding box center [660, 180] width 75 height 16
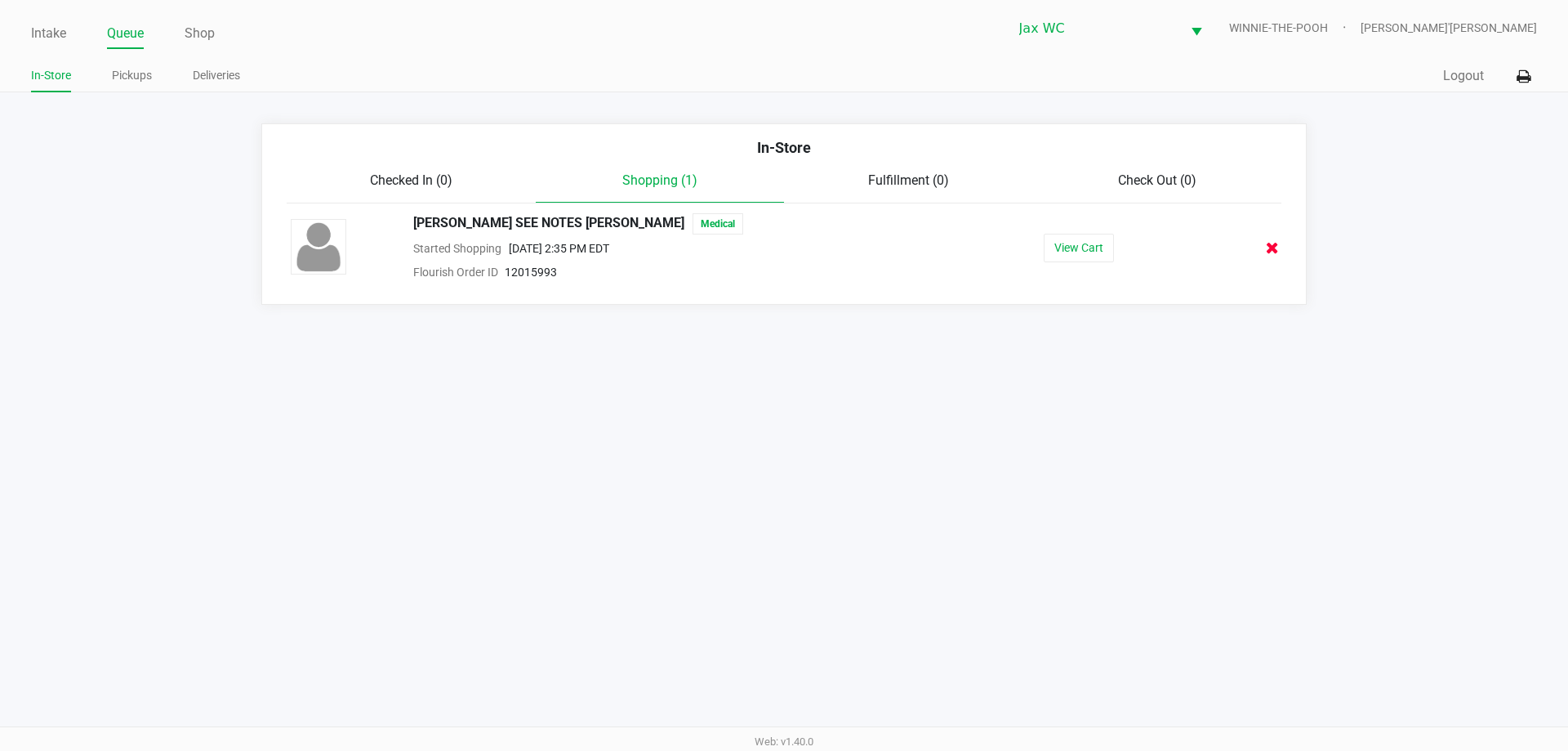
click at [1266, 253] on icon at bounding box center [1272, 248] width 13 height 12
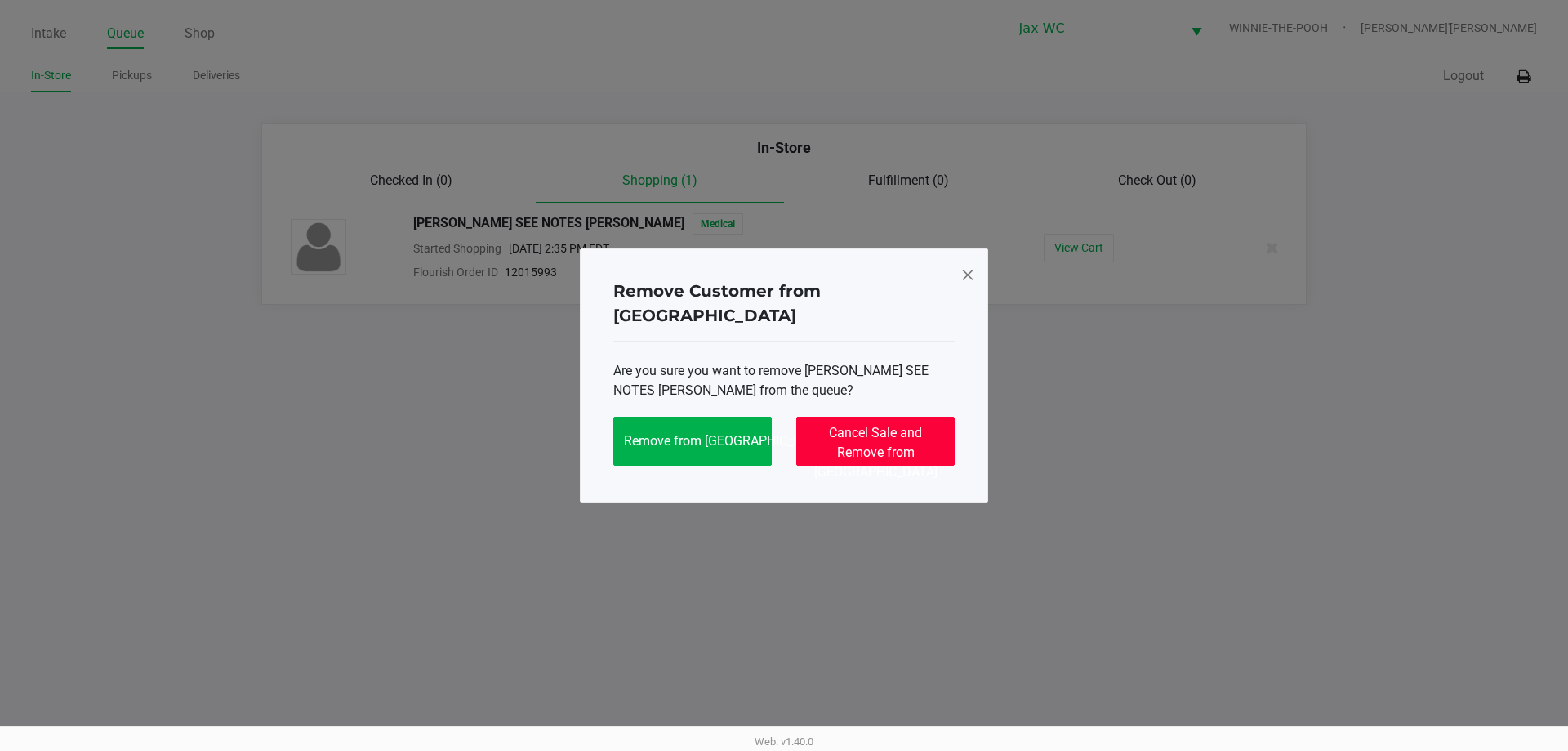
click at [929, 430] on button "Cancel Sale and Remove from [GEOGRAPHIC_DATA]" at bounding box center [875, 441] width 158 height 49
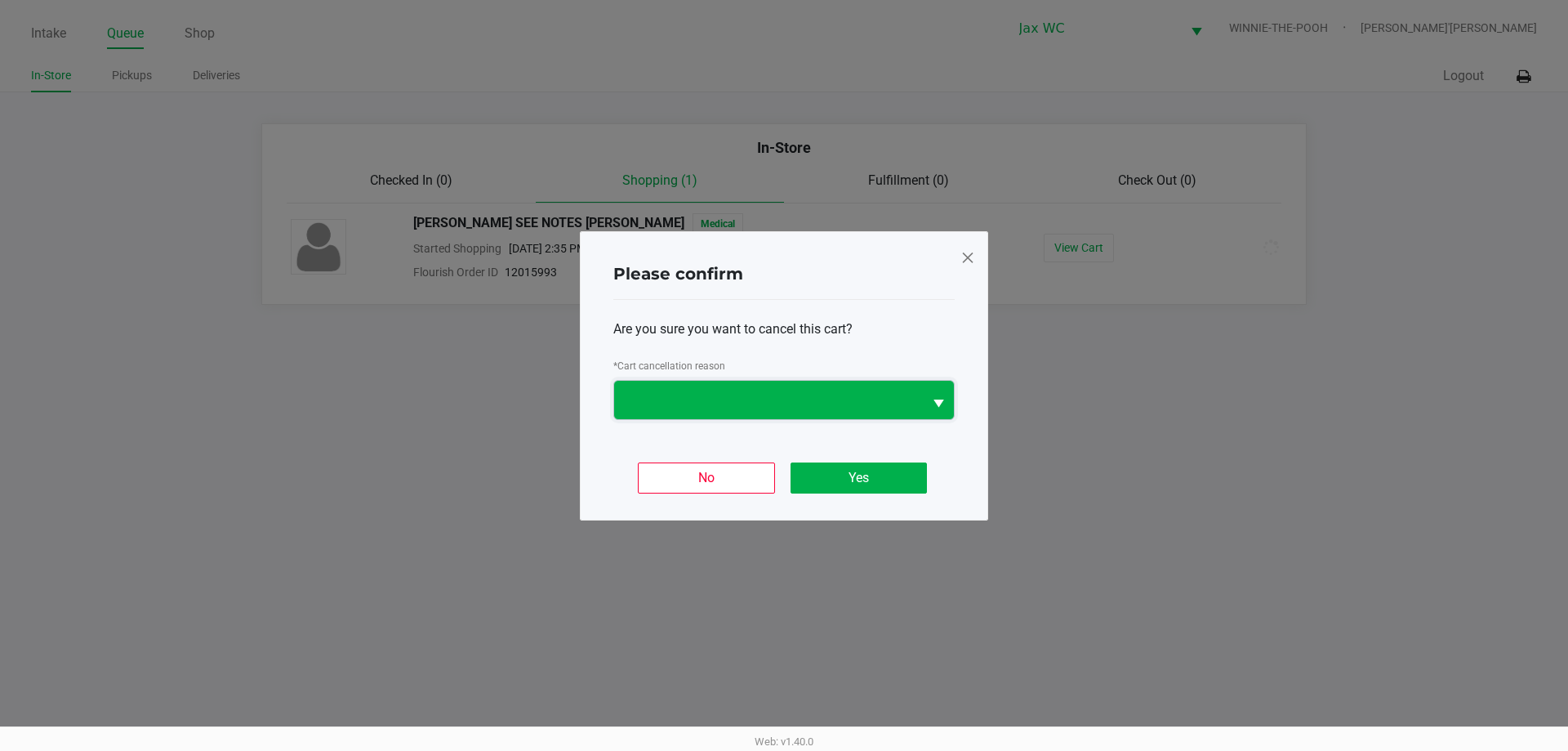
click at [644, 398] on span at bounding box center [768, 400] width 289 height 19
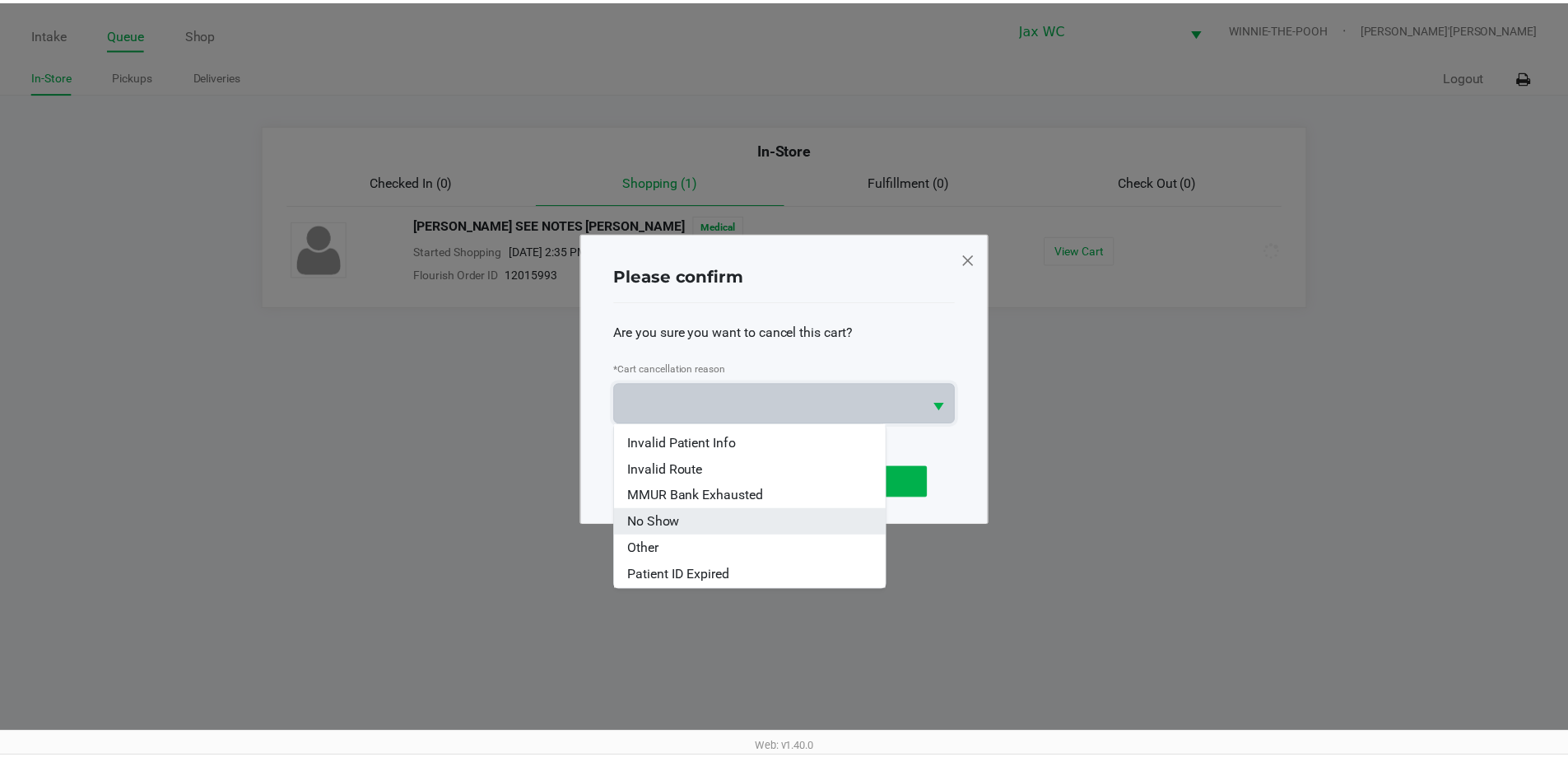
scroll to position [72, 0]
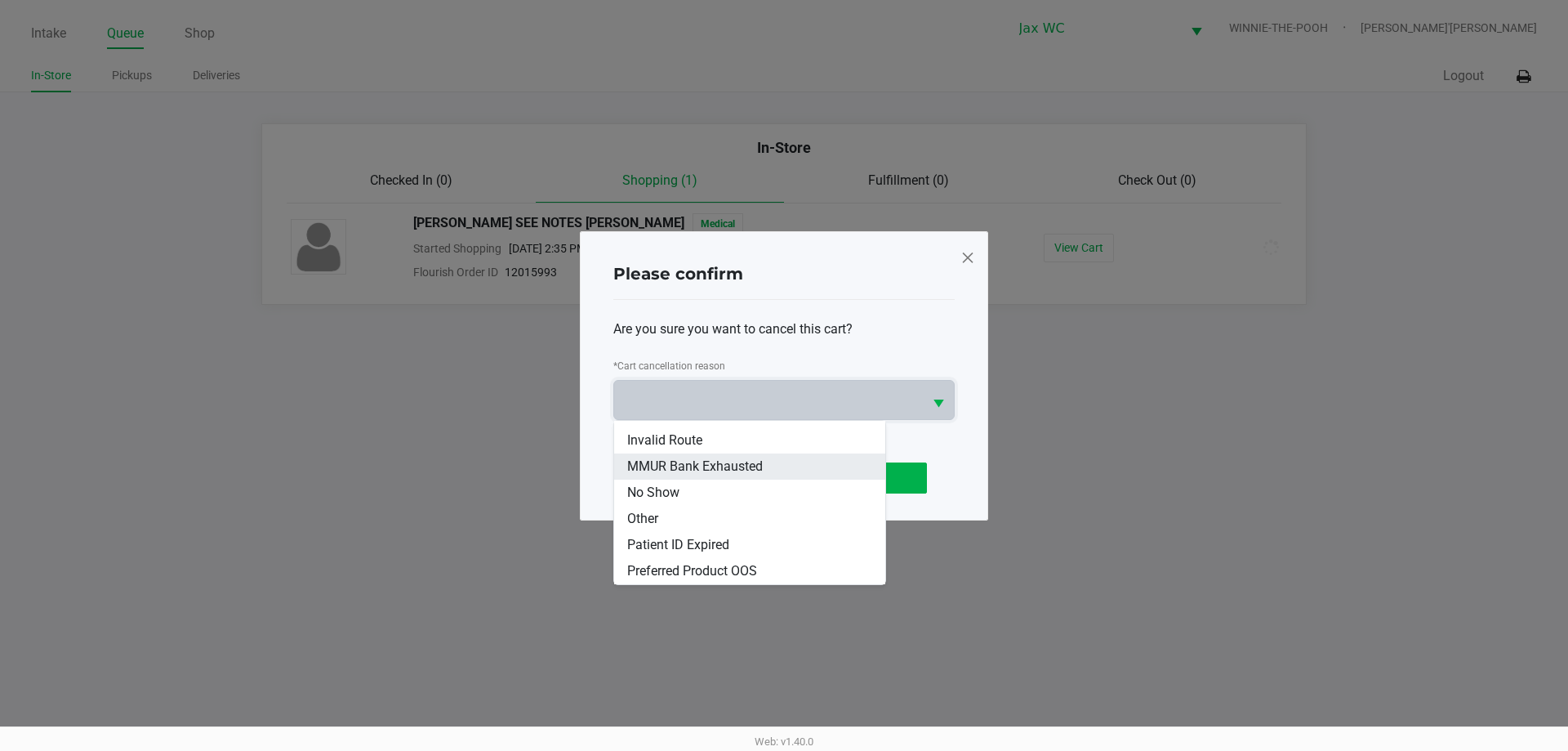
click at [722, 459] on span "MMUR Bank Exhausted" at bounding box center [694, 466] width 135 height 19
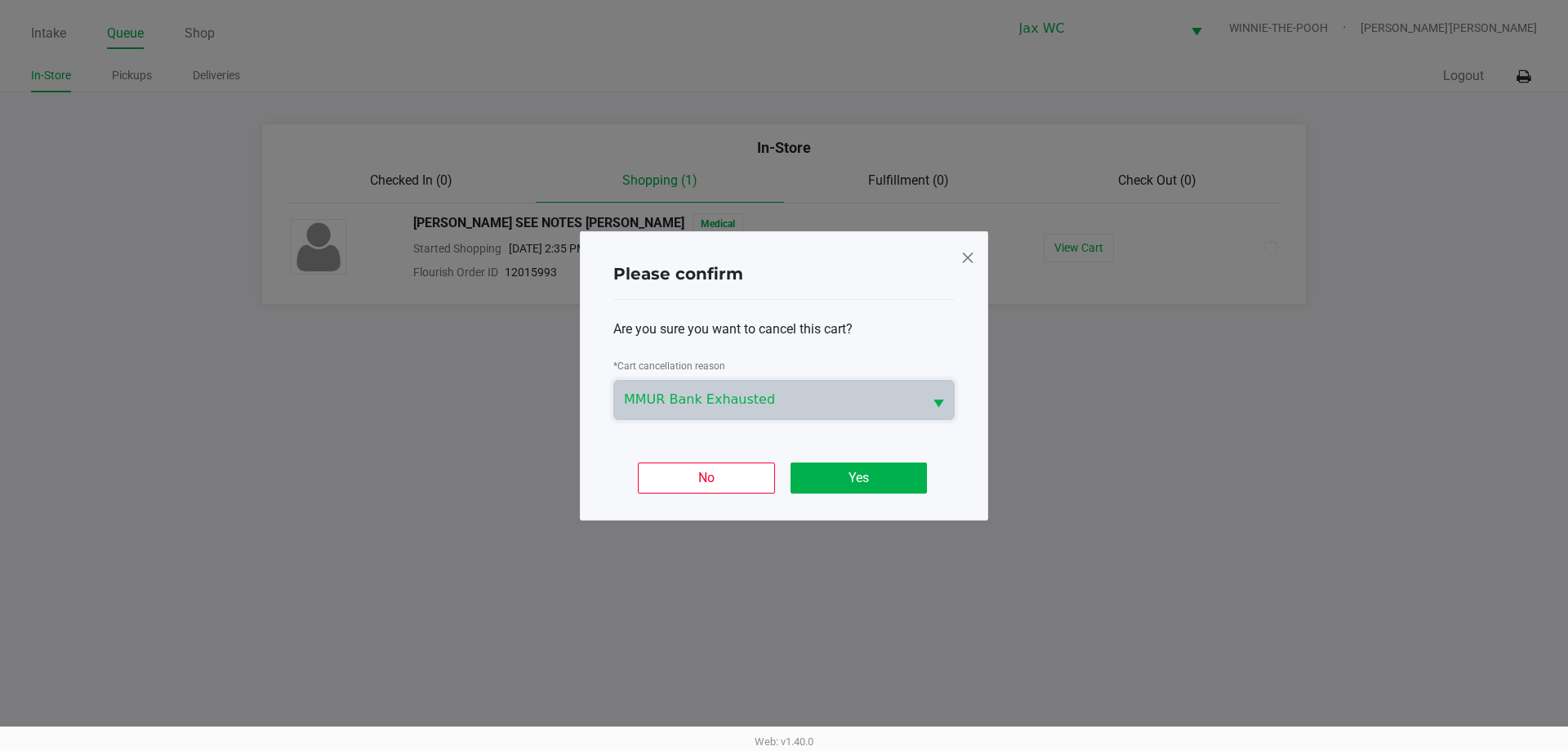
click at [863, 497] on div "No Yes" at bounding box center [784, 471] width 341 height 64
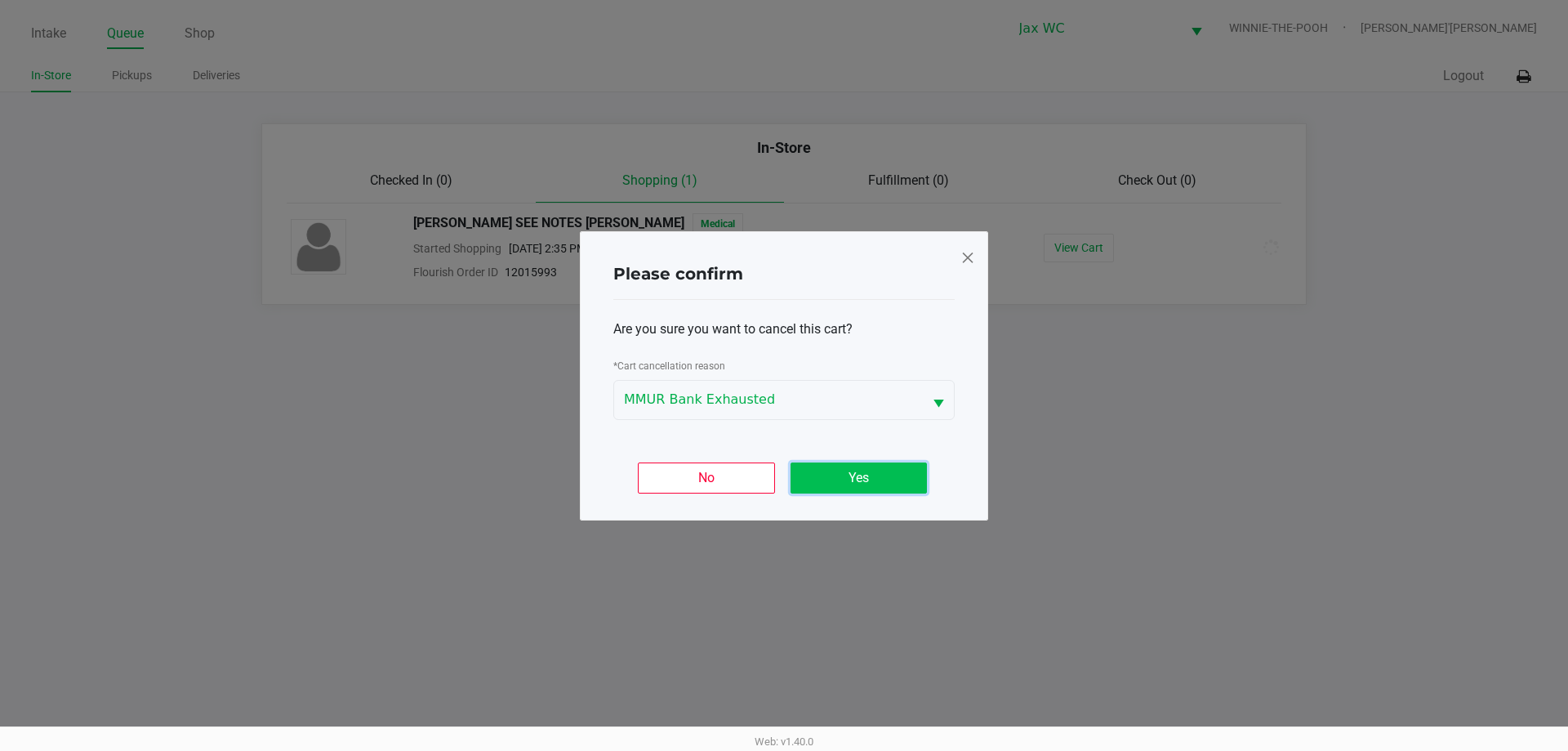
click at [859, 482] on button "Yes" at bounding box center [858, 477] width 136 height 31
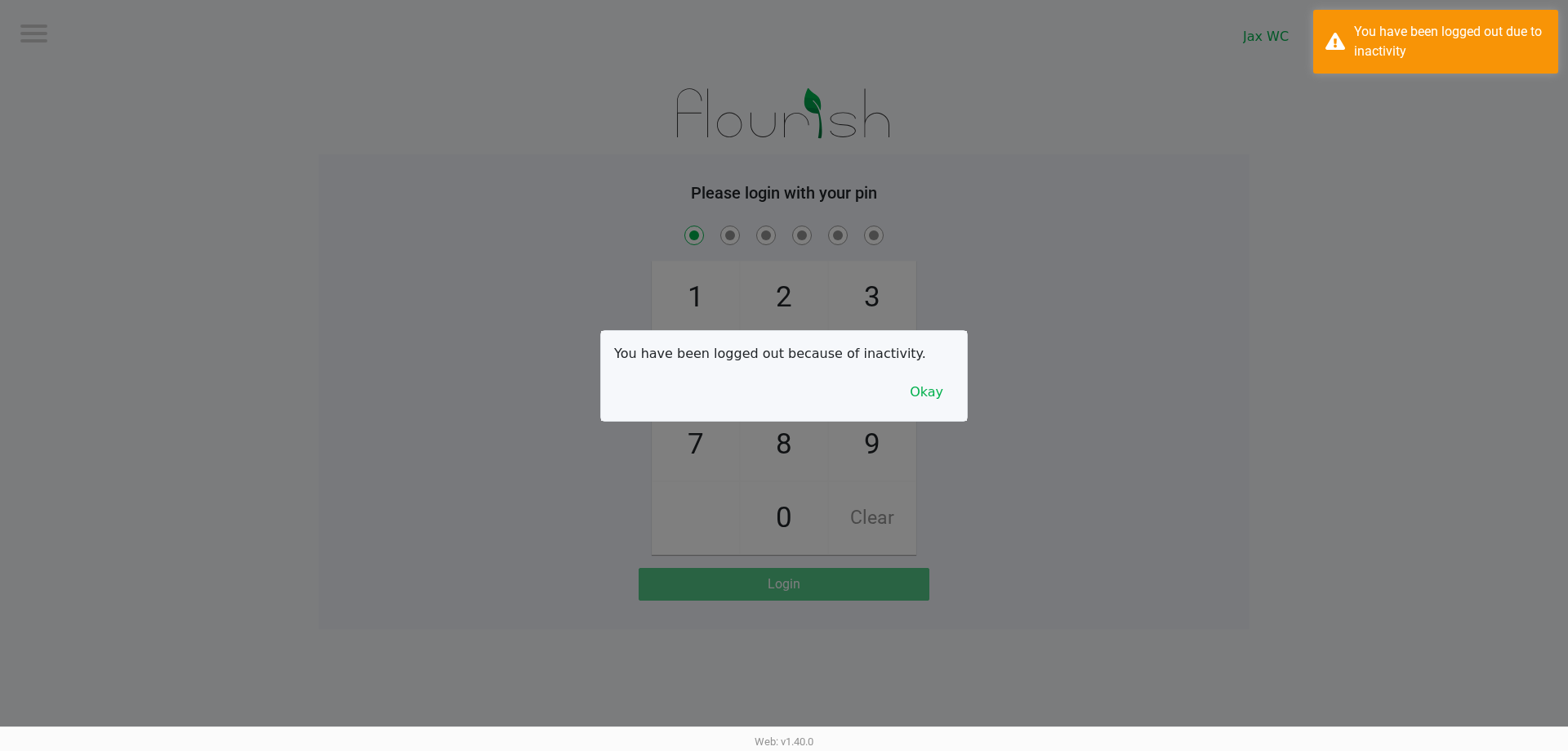
checkbox input "true"
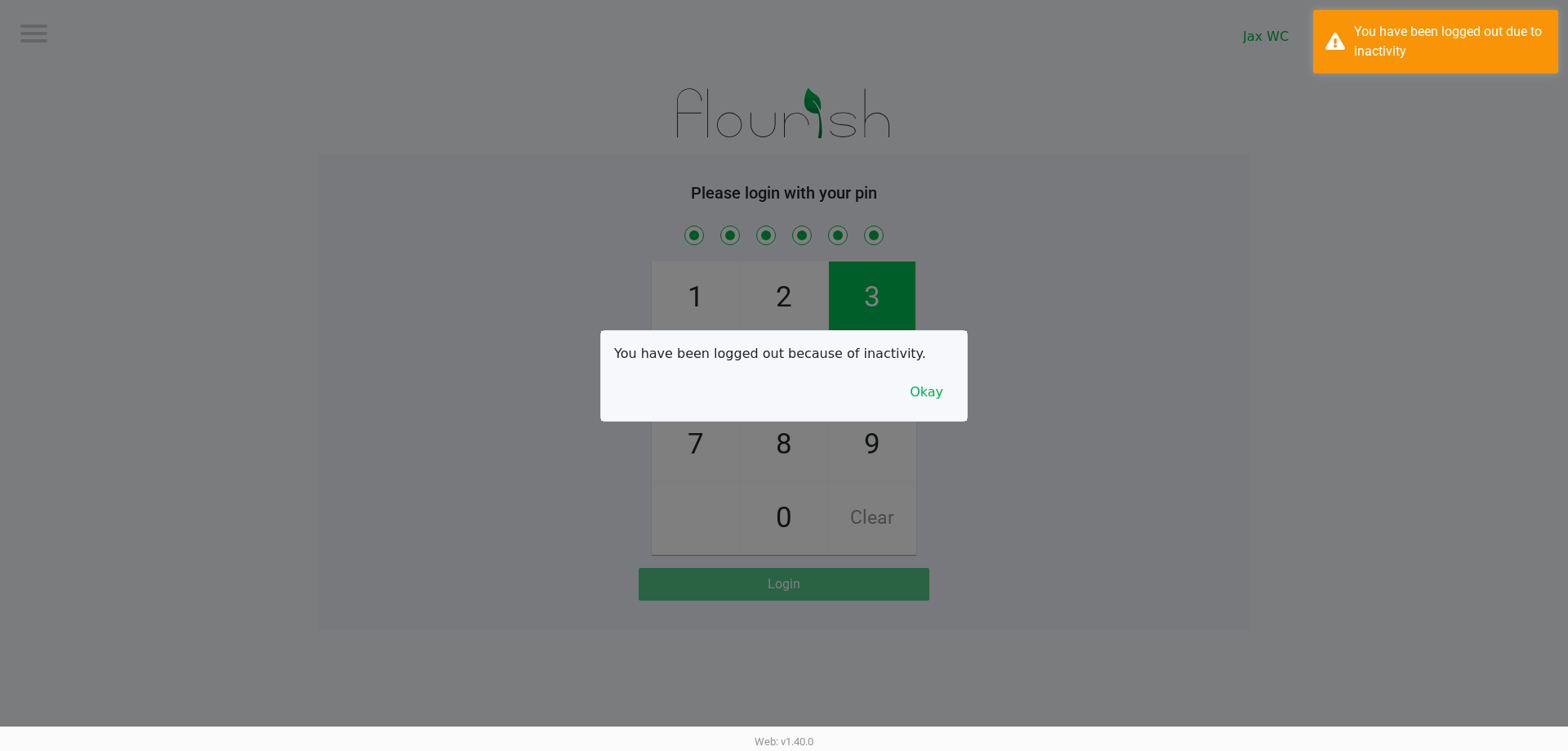
checkbox input "true"
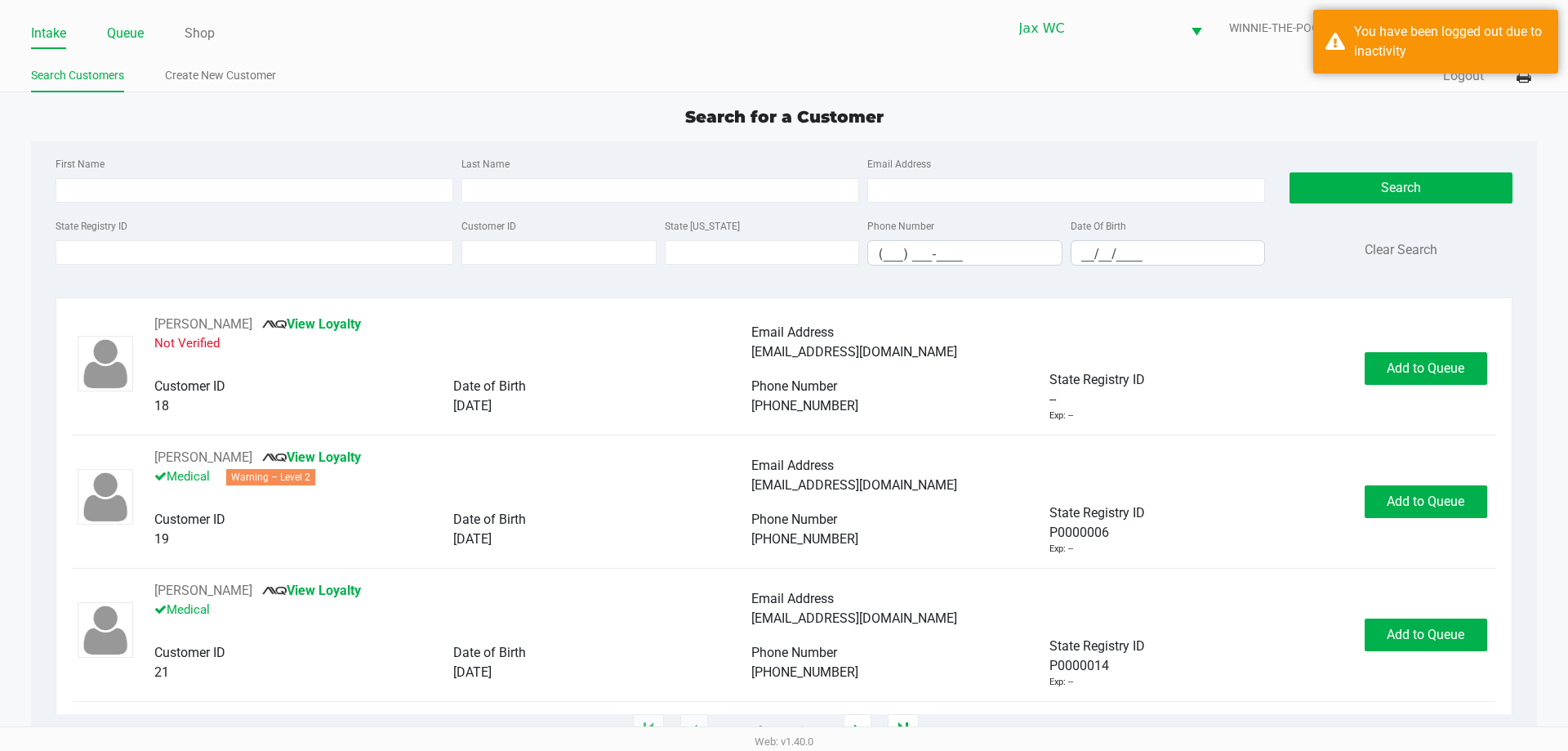
click at [133, 35] on link "Queue" at bounding box center [125, 33] width 37 height 23
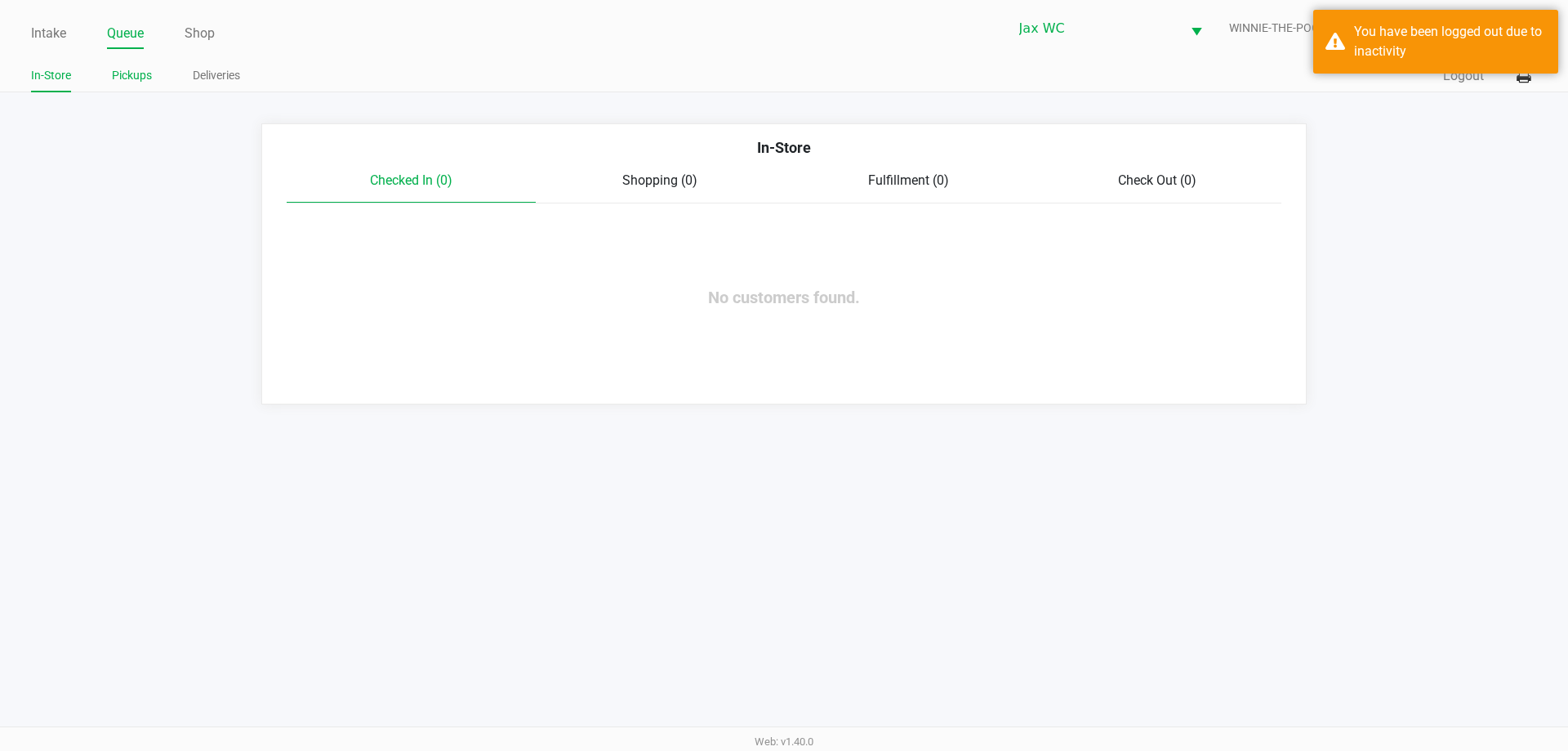
click at [130, 66] on link "Pickups" at bounding box center [132, 75] width 40 height 20
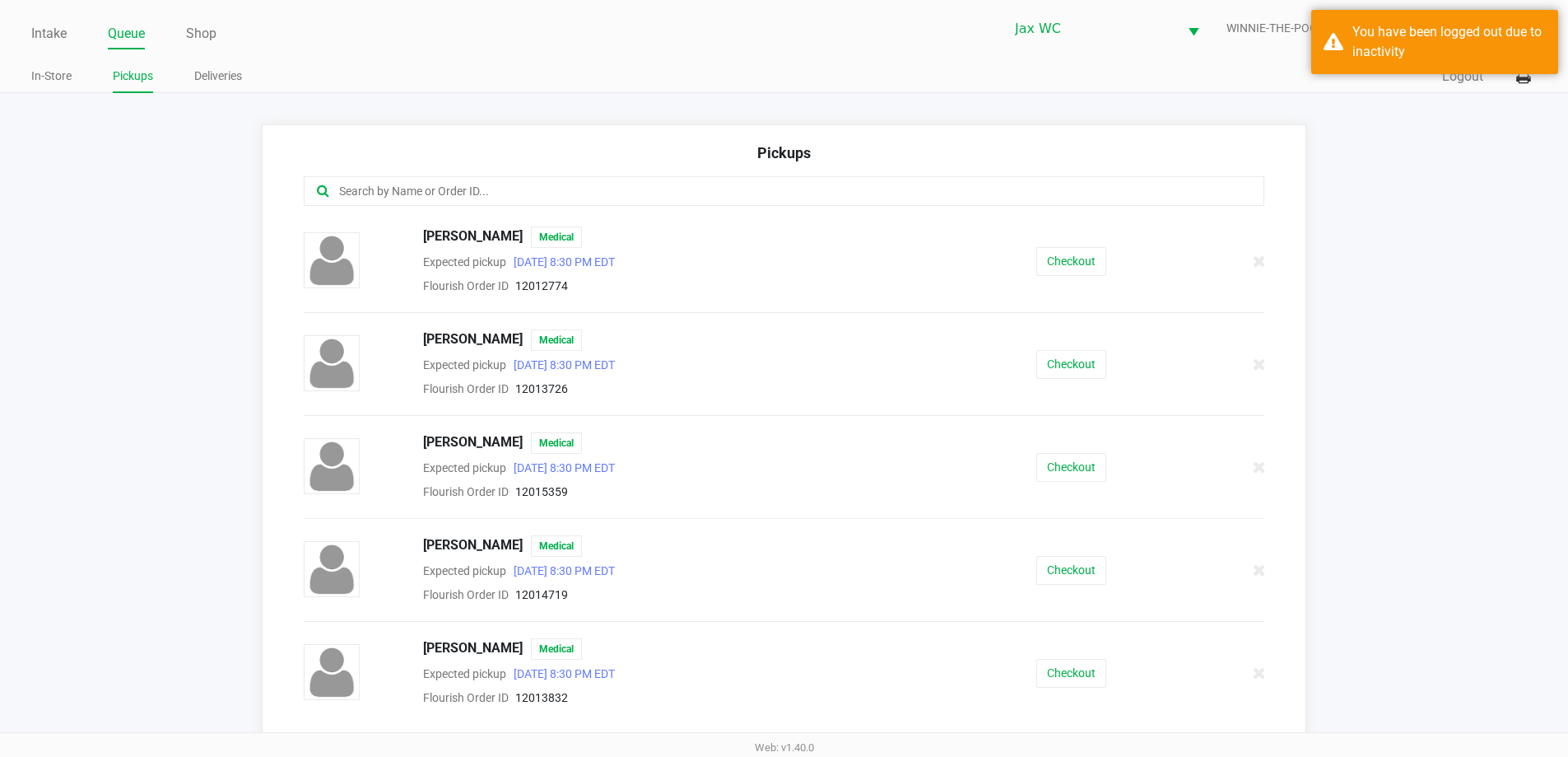
click at [431, 190] on input "text" at bounding box center [758, 190] width 841 height 19
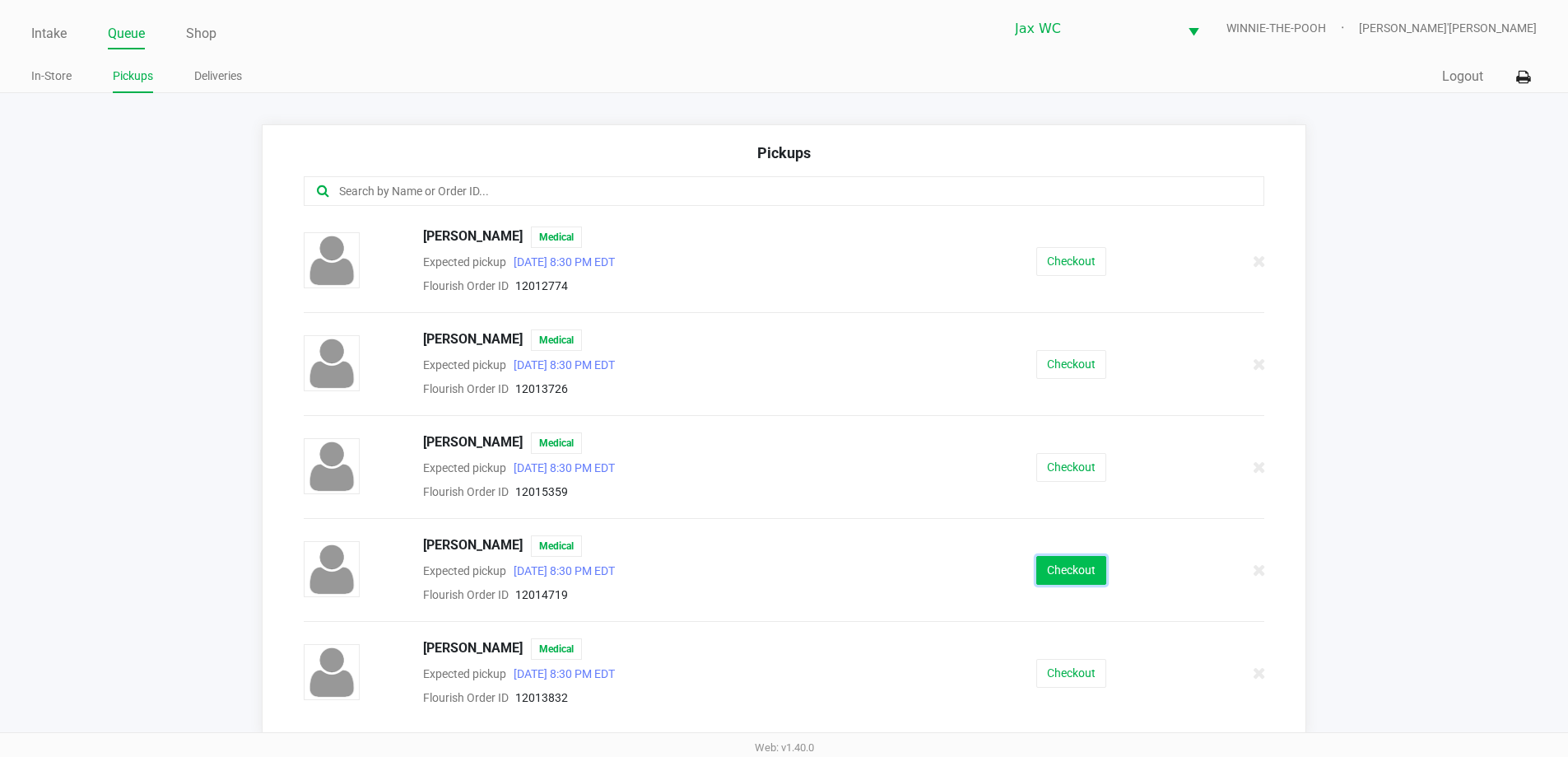
click at [1068, 572] on button "Checkout" at bounding box center [1070, 570] width 70 height 29
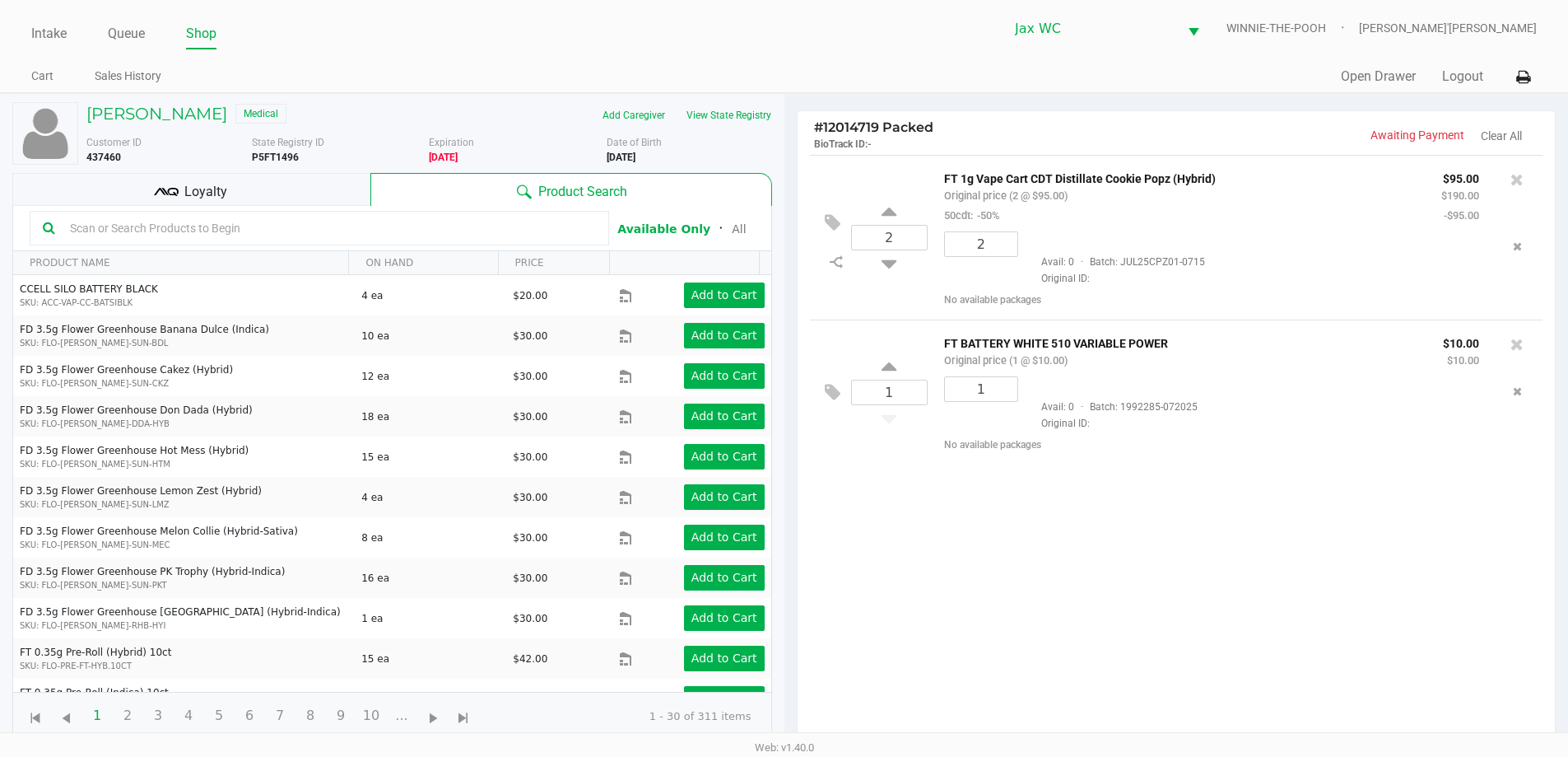
click at [268, 197] on div "Loyalty" at bounding box center [191, 189] width 358 height 33
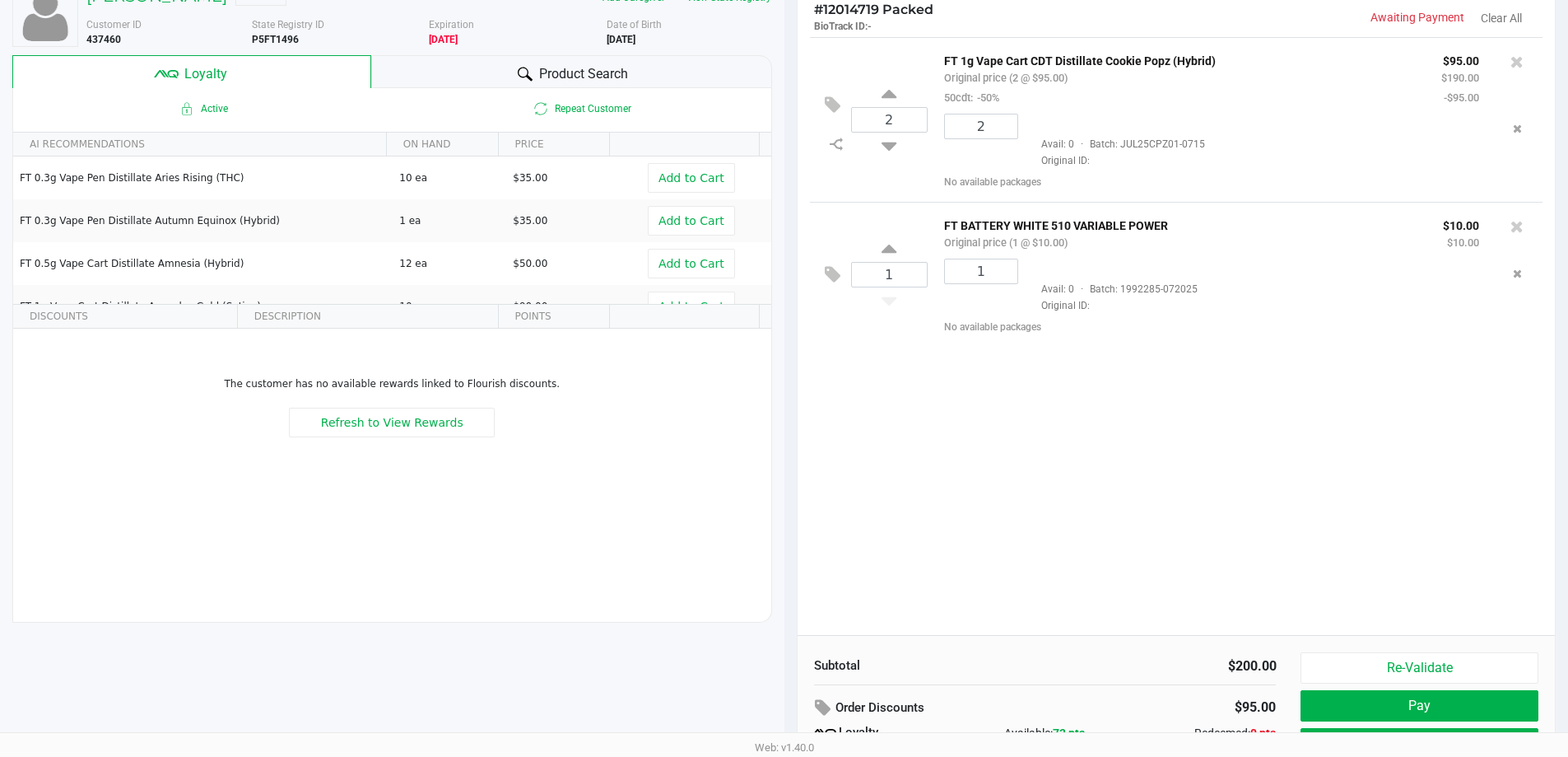
scroll to position [197, 0]
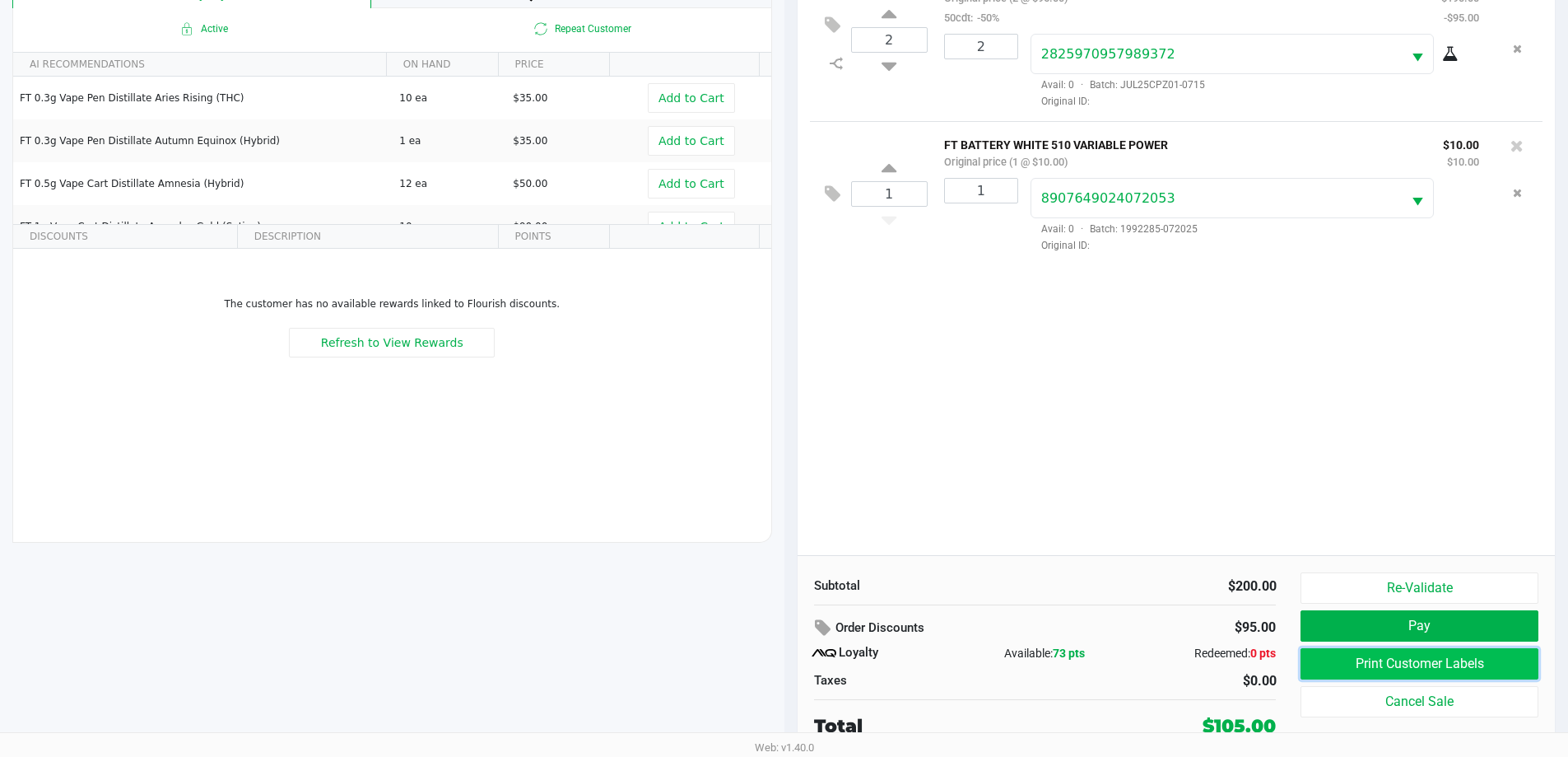
click at [1453, 659] on button "Print Customer Labels" at bounding box center [1418, 663] width 237 height 31
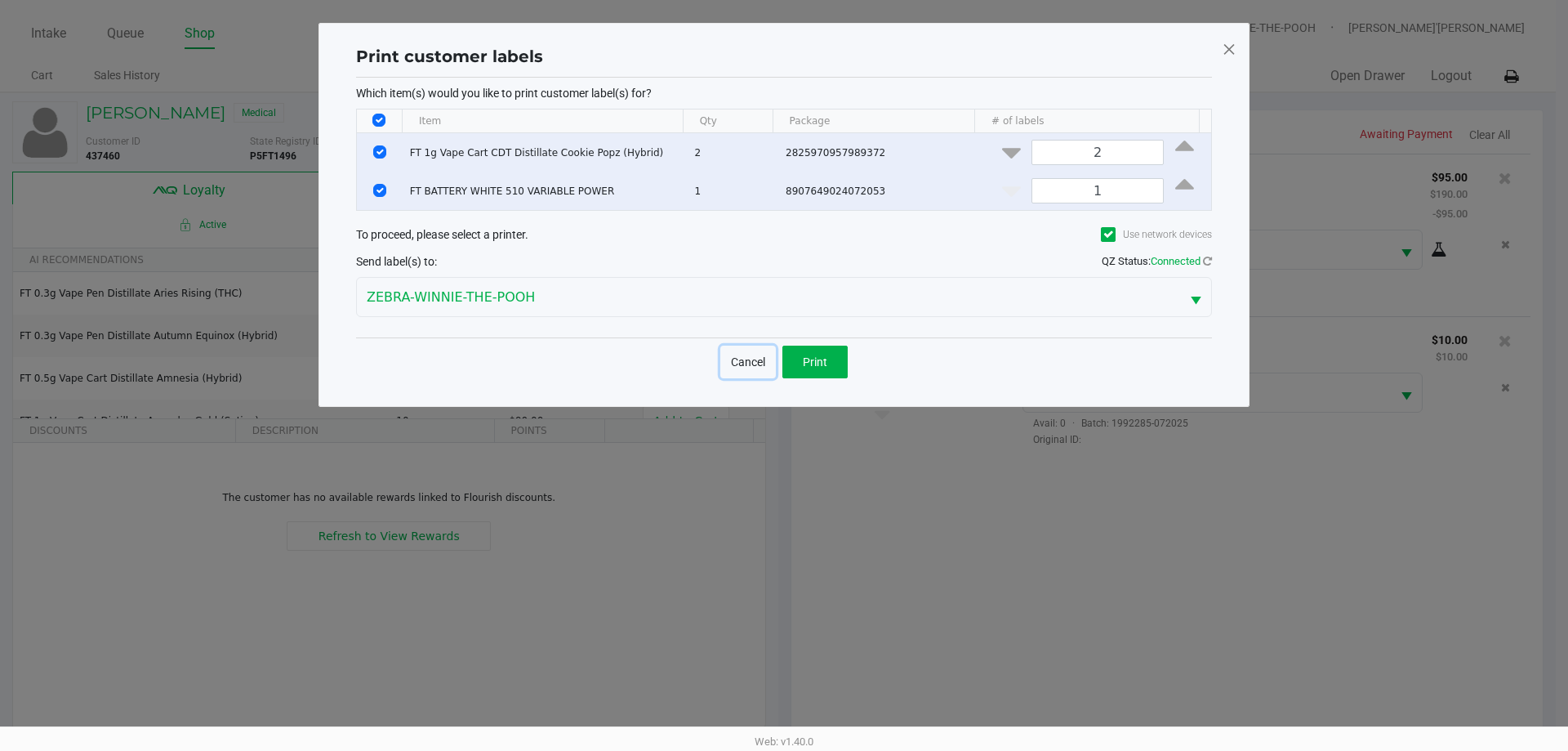
click at [752, 362] on button "Cancel" at bounding box center [748, 361] width 56 height 32
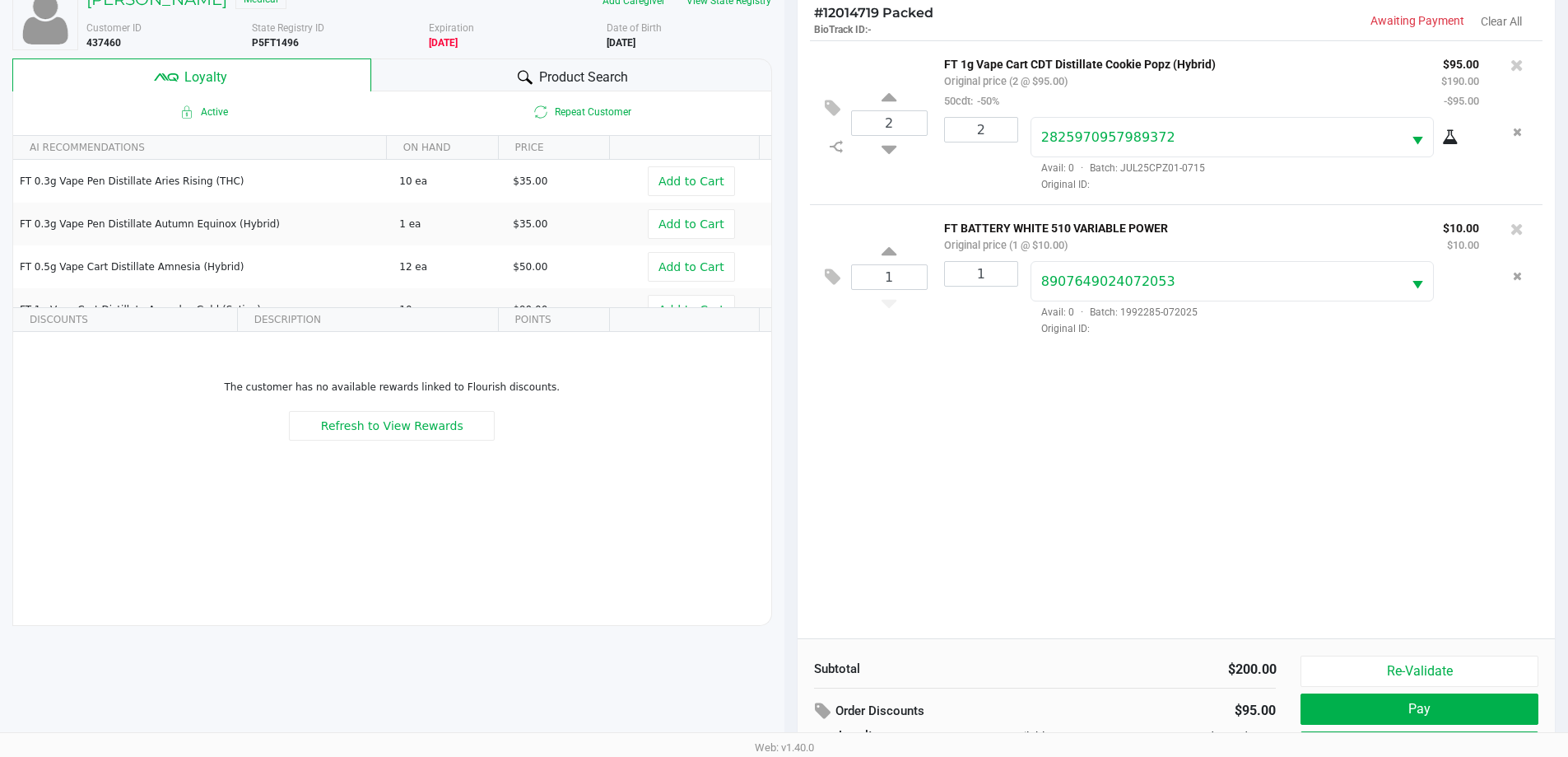
scroll to position [197, 0]
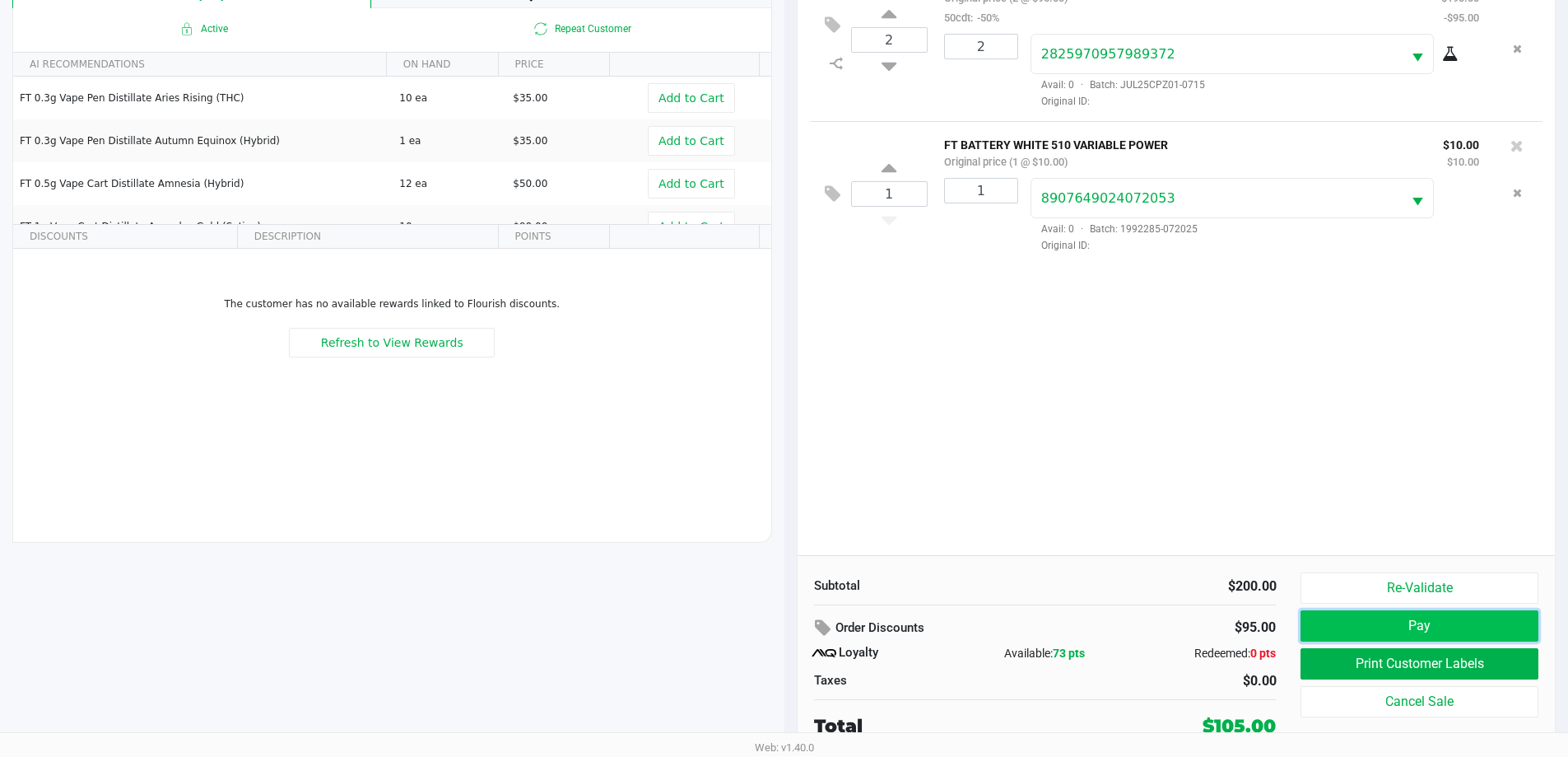
click at [1418, 625] on button "Pay" at bounding box center [1418, 625] width 237 height 31
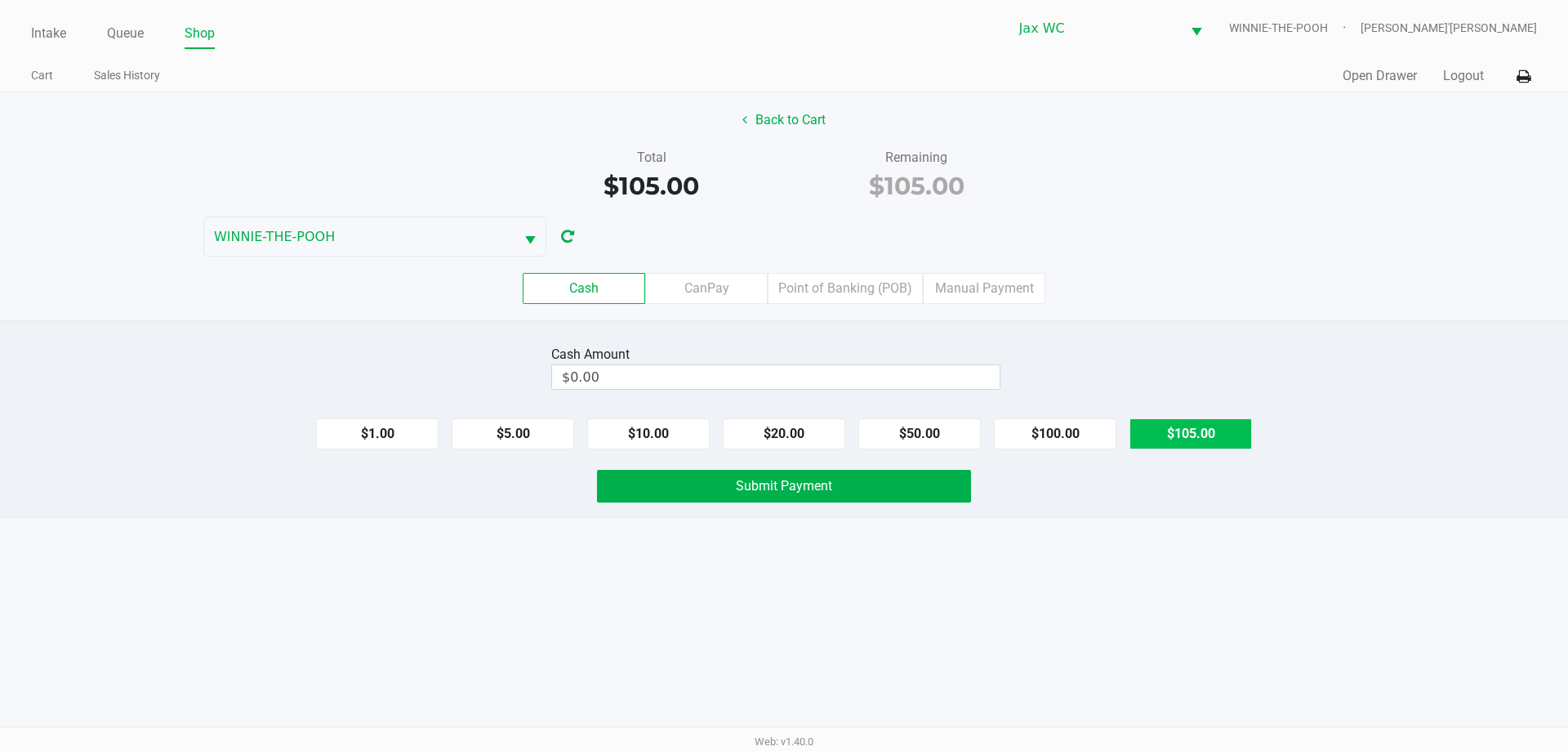
click at [1210, 434] on button "$105.00" at bounding box center [1190, 433] width 122 height 31
type input "$105.00"
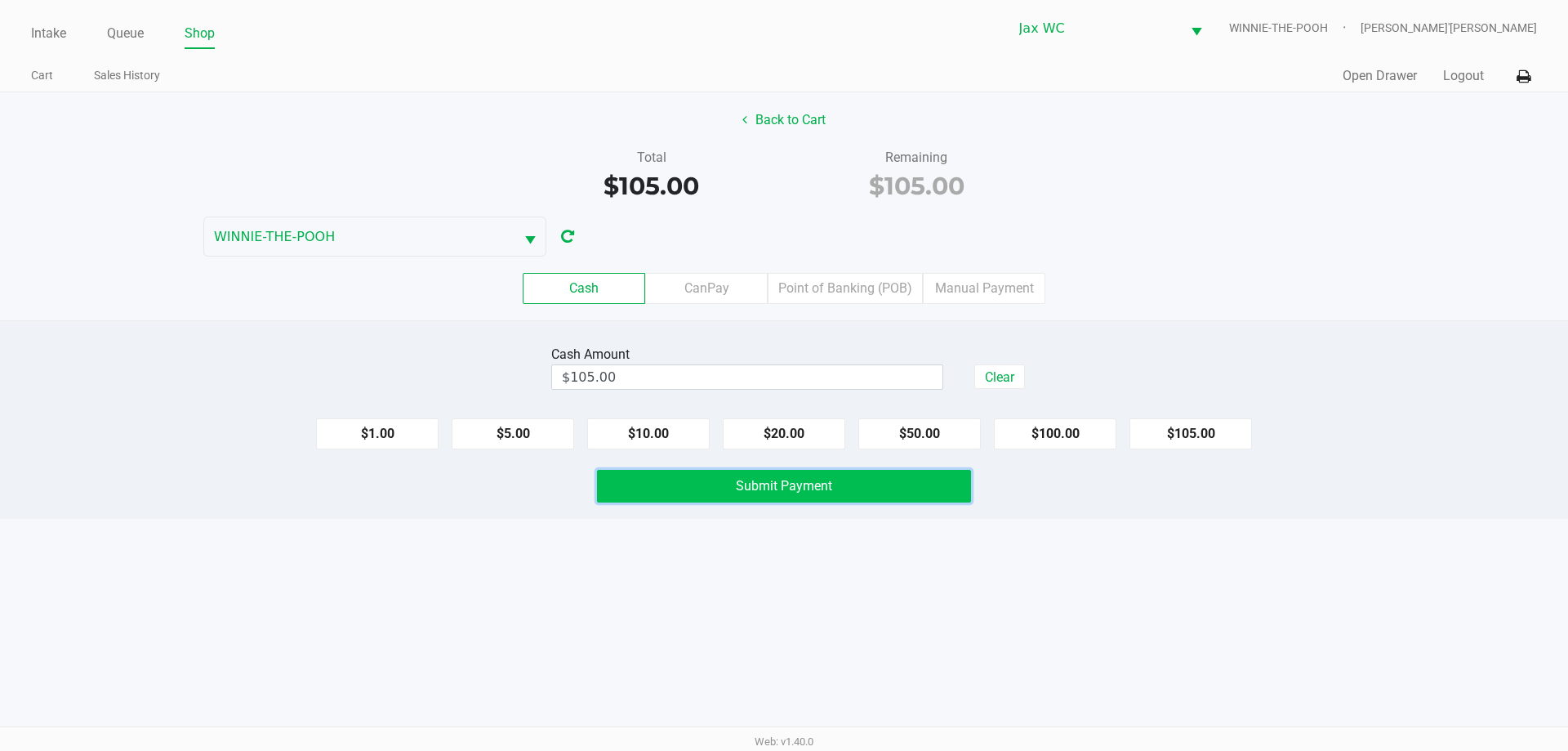
click at [905, 494] on button "Submit Payment" at bounding box center [784, 485] width 374 height 32
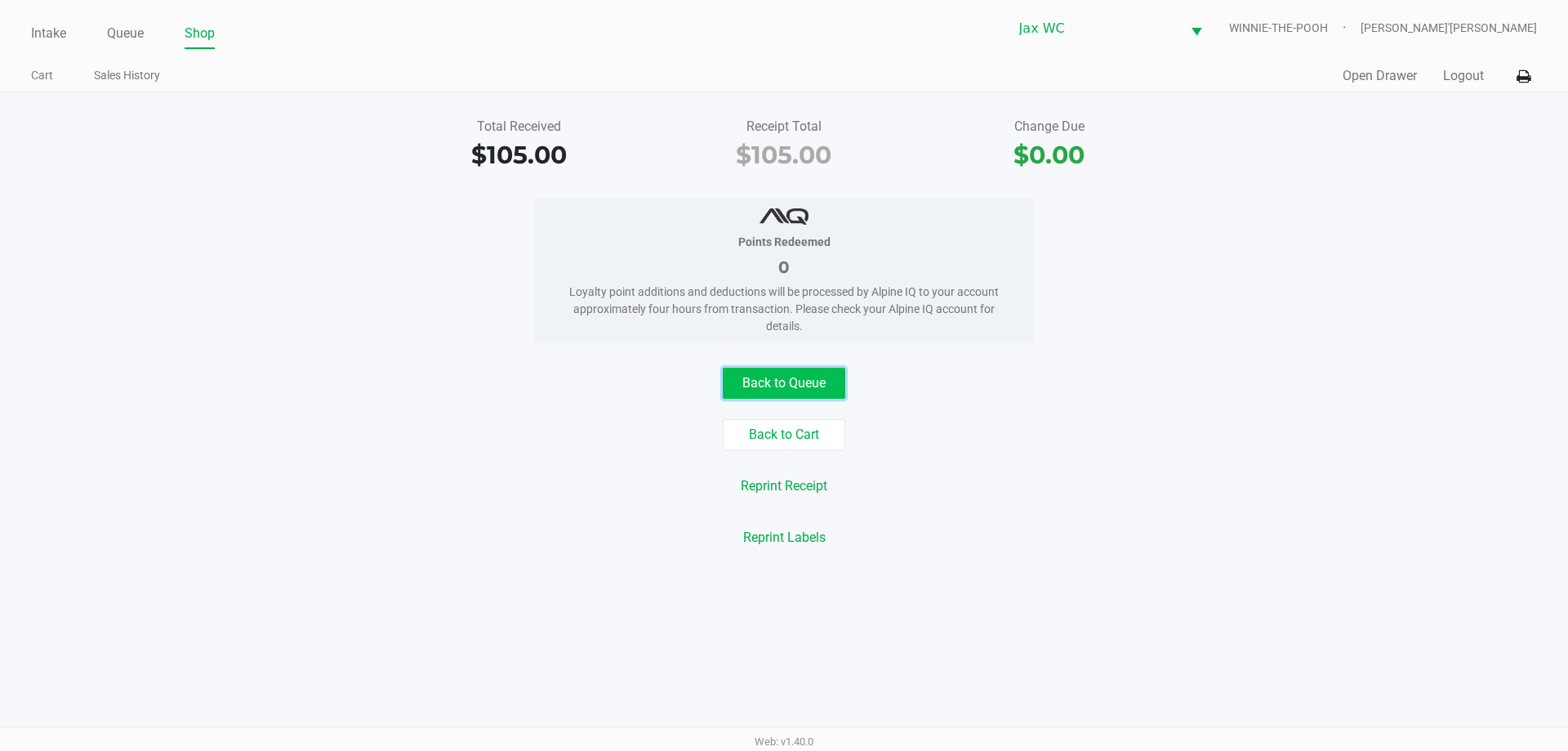
click at [796, 379] on button "Back to Queue" at bounding box center [784, 382] width 122 height 31
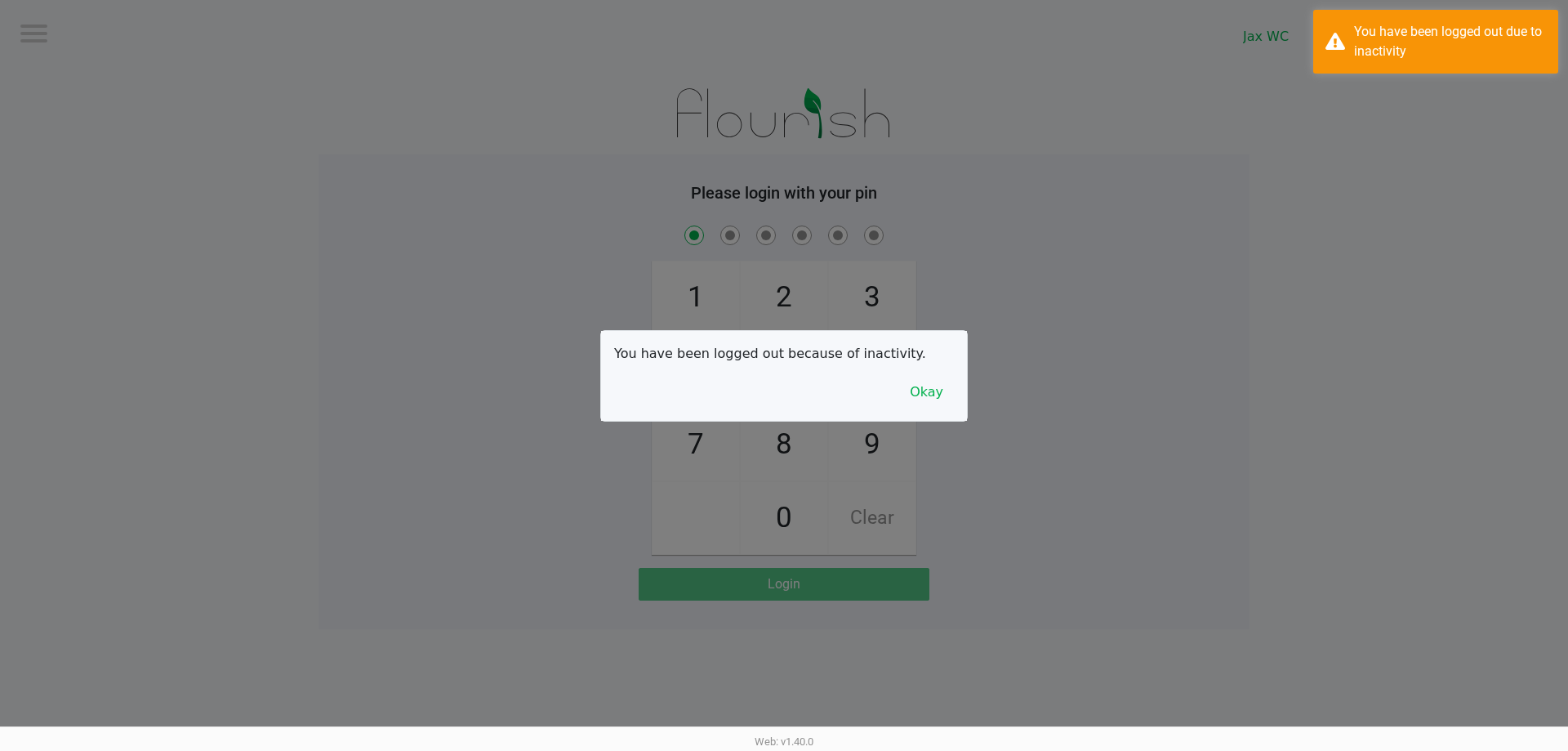
checkbox input "true"
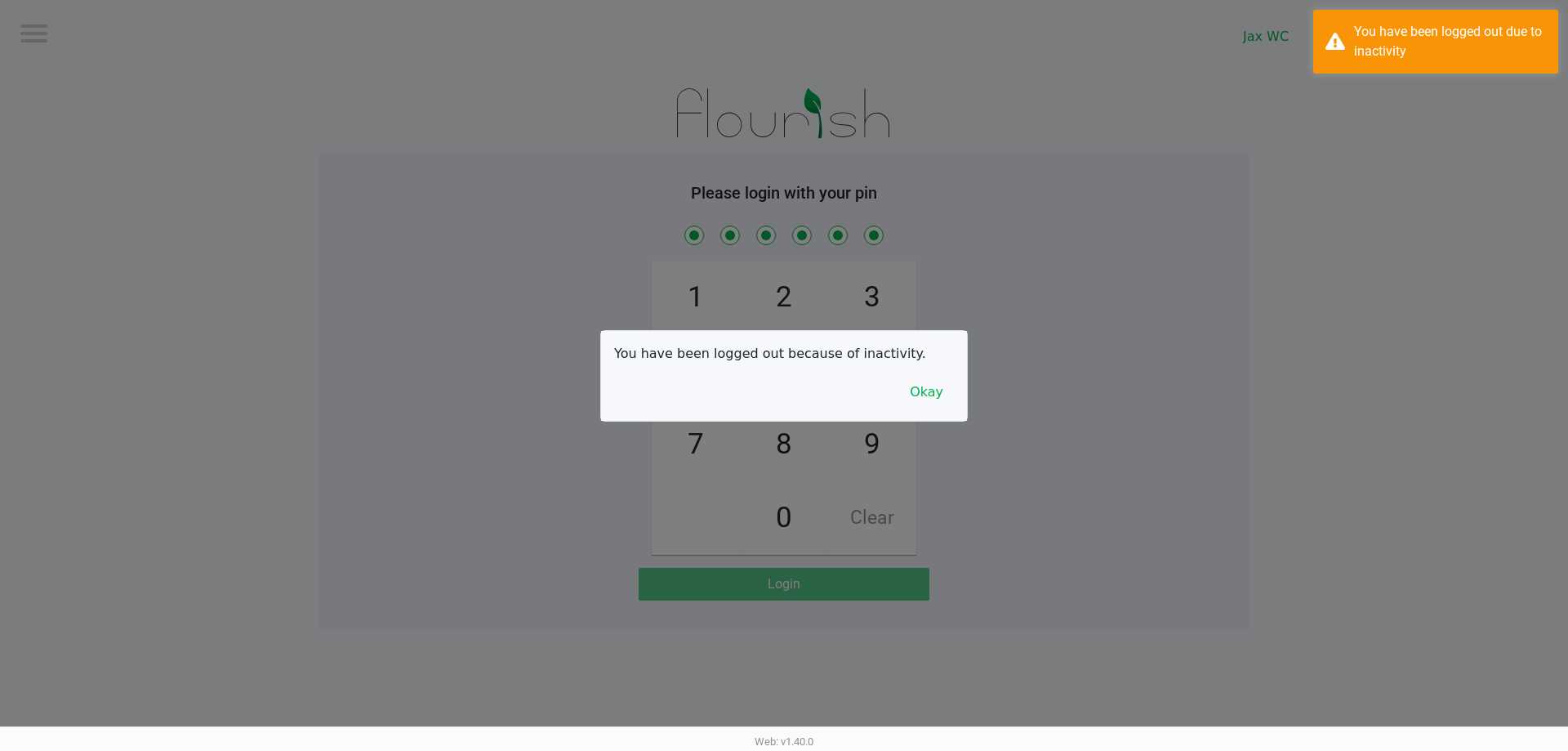
checkbox input "true"
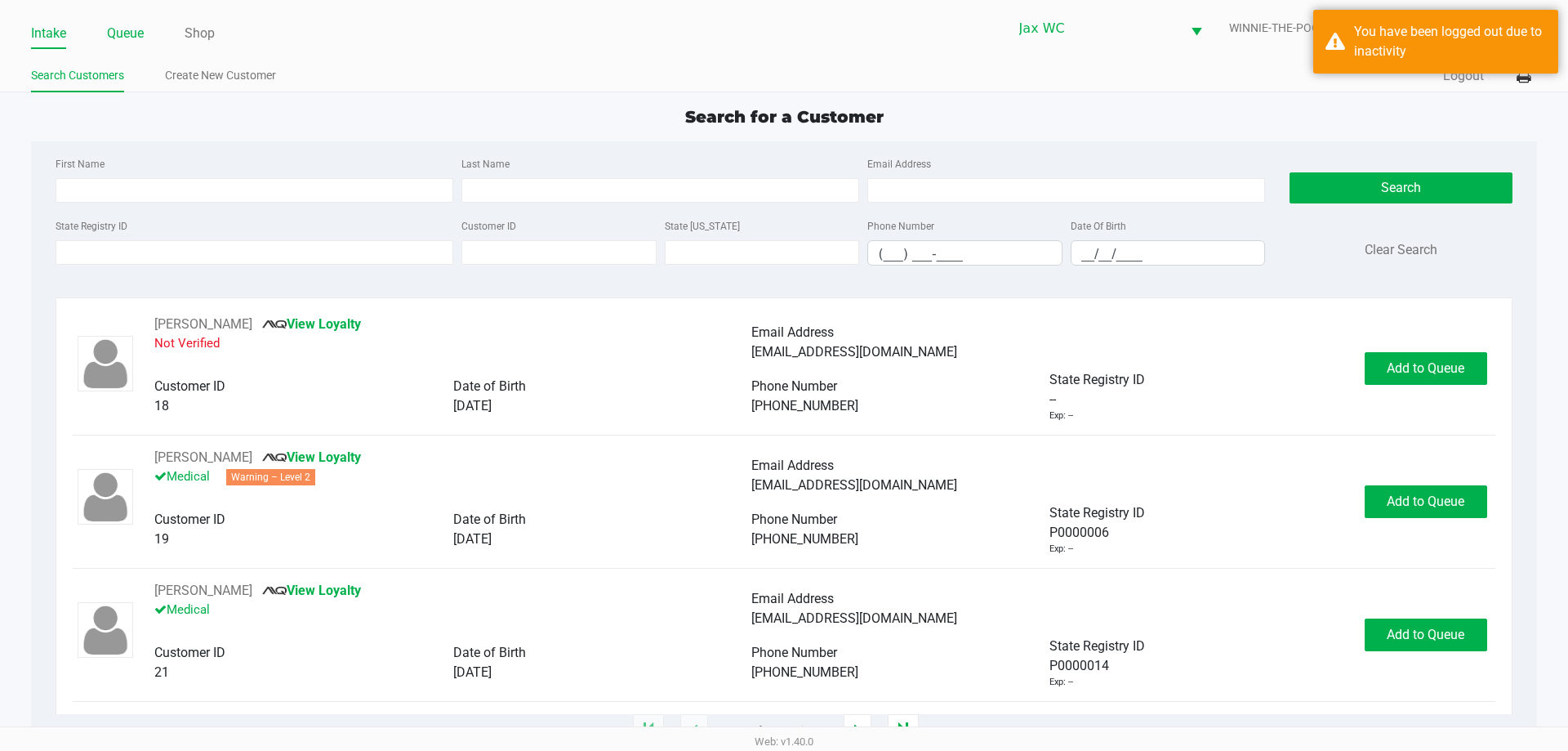
click at [125, 35] on link "Queue" at bounding box center [125, 33] width 37 height 23
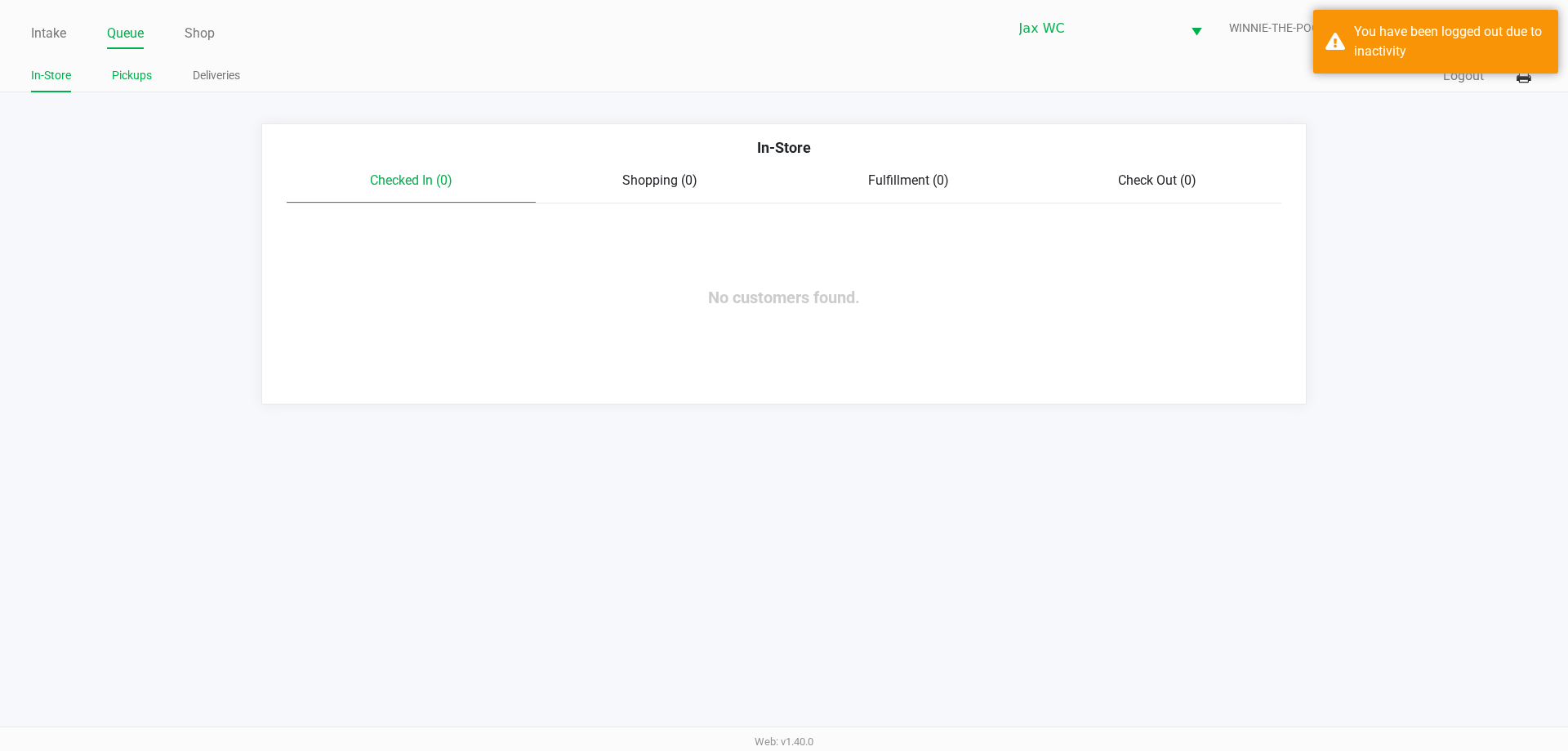
click at [121, 80] on link "Pickups" at bounding box center [132, 75] width 40 height 20
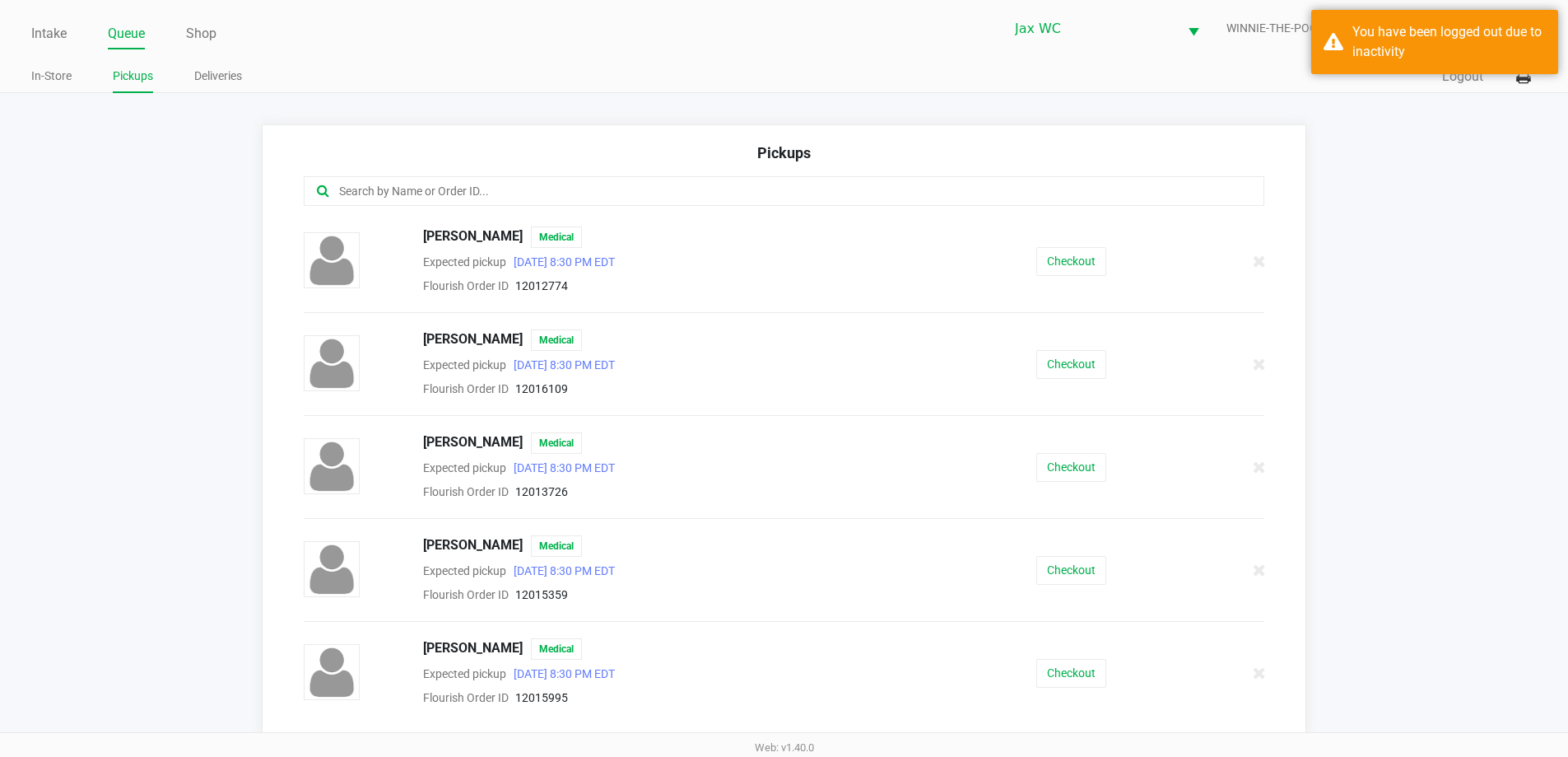
click at [503, 199] on input "text" at bounding box center [758, 190] width 841 height 19
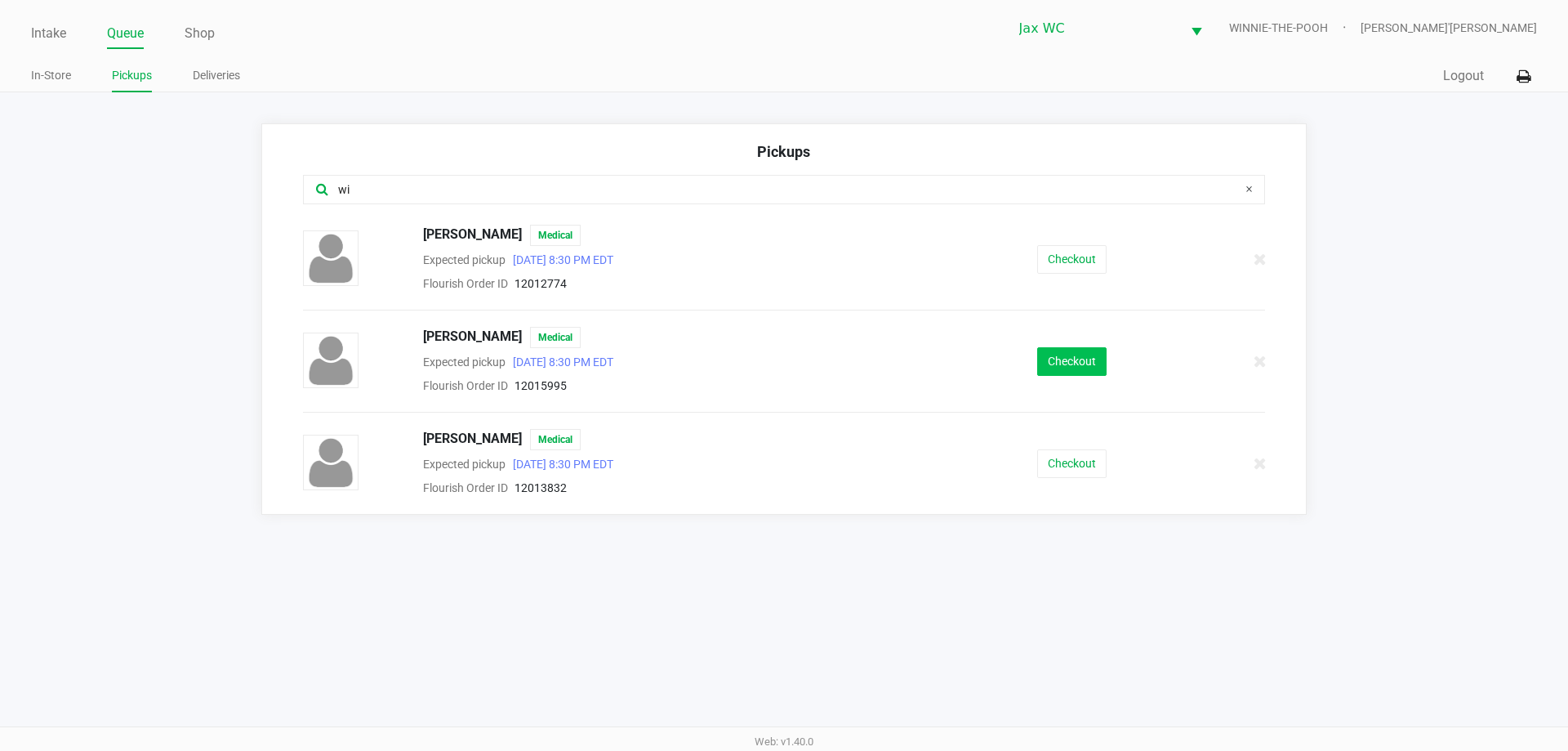
type input "wi"
click at [1057, 355] on button "Checkout" at bounding box center [1071, 361] width 69 height 29
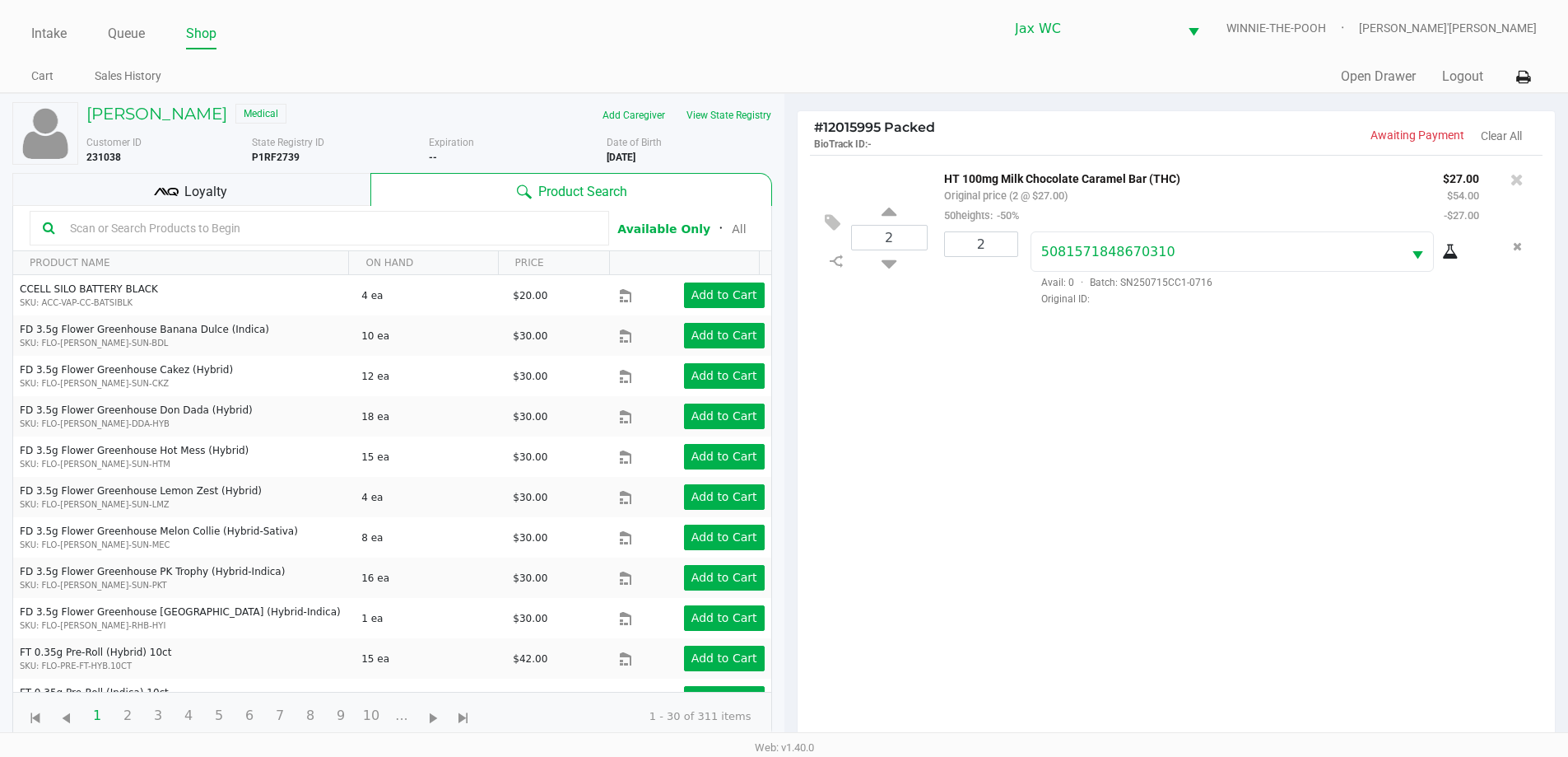
click at [270, 202] on div "Loyalty" at bounding box center [191, 189] width 358 height 33
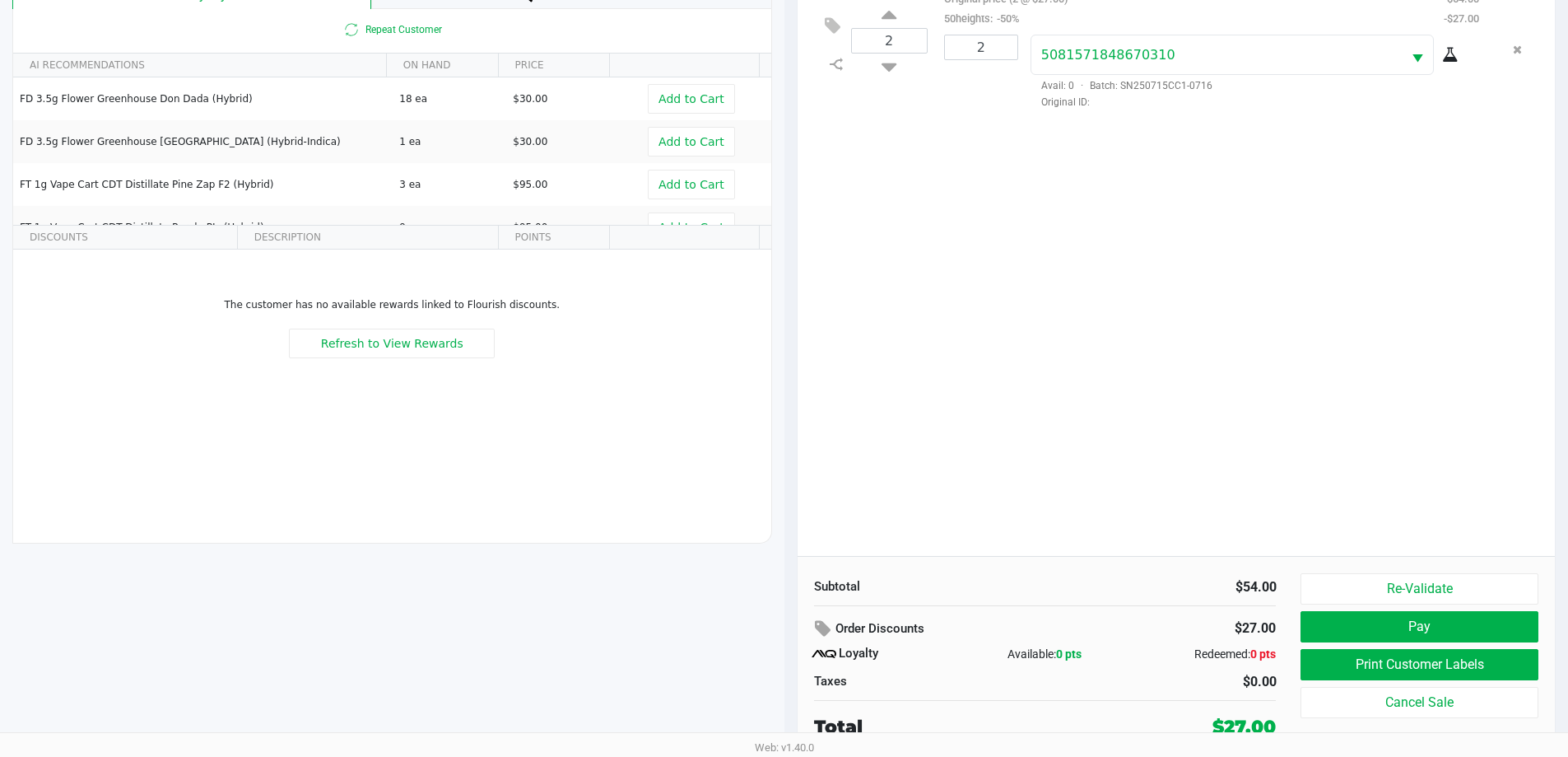
scroll to position [197, 0]
click at [1411, 617] on button "Pay" at bounding box center [1418, 625] width 237 height 31
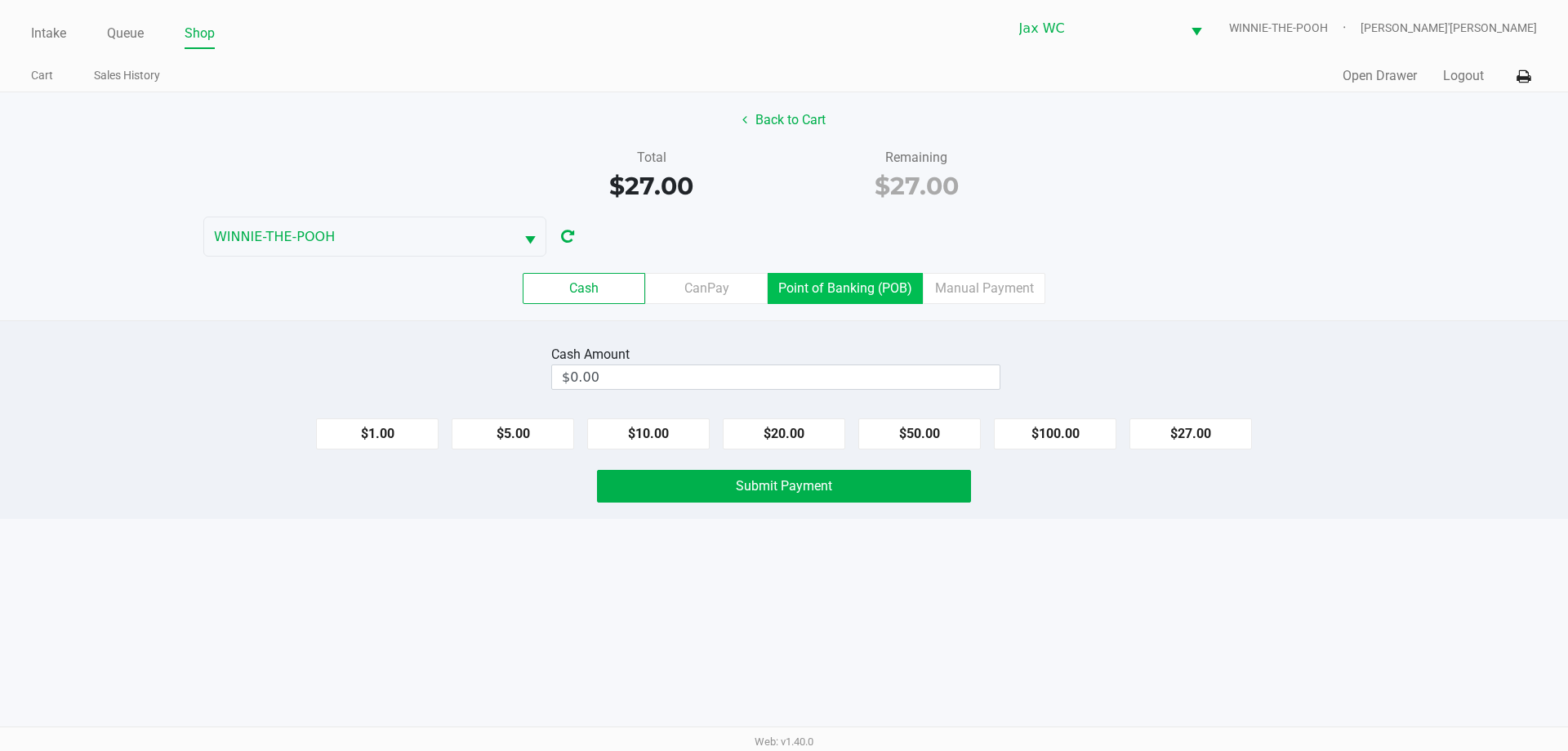
click at [843, 292] on label "Point of Banking (POB)" at bounding box center [844, 288] width 155 height 31
click at [0, 0] on 7 "Point of Banking (POB)" at bounding box center [0, 0] width 0 height 0
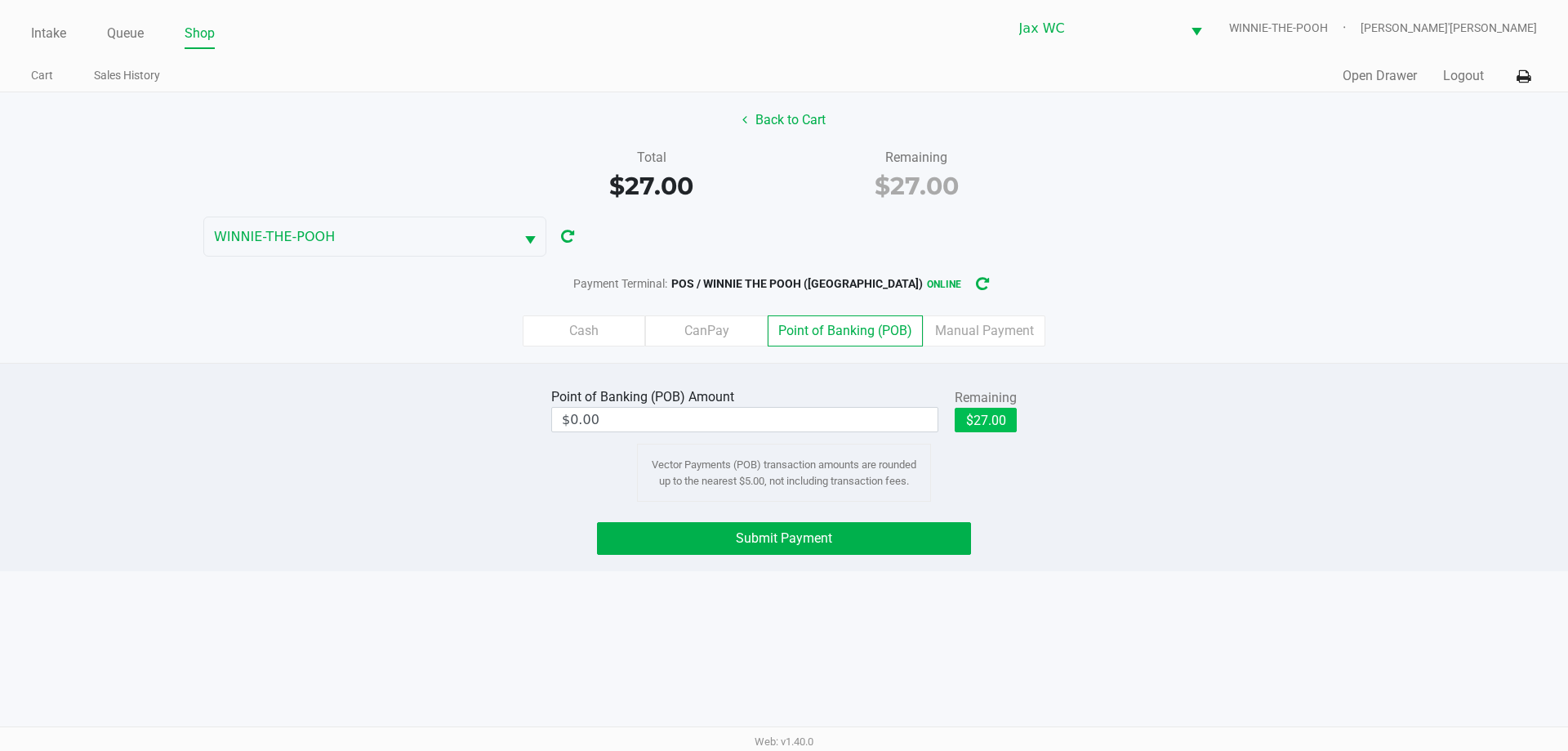
drag, startPoint x: 1017, startPoint y: 428, endPoint x: 1002, endPoint y: 428, distance: 15.0
click at [1007, 428] on div "Point of Banking (POB) Amount $0.00 Remaining $27.00 Vector Payments (POB) tran…" at bounding box center [784, 442] width 490 height 118
click at [1002, 427] on button "$27.00" at bounding box center [985, 420] width 62 height 24
type input "$27.00"
click at [897, 523] on button "Submit Payment" at bounding box center [784, 538] width 374 height 32
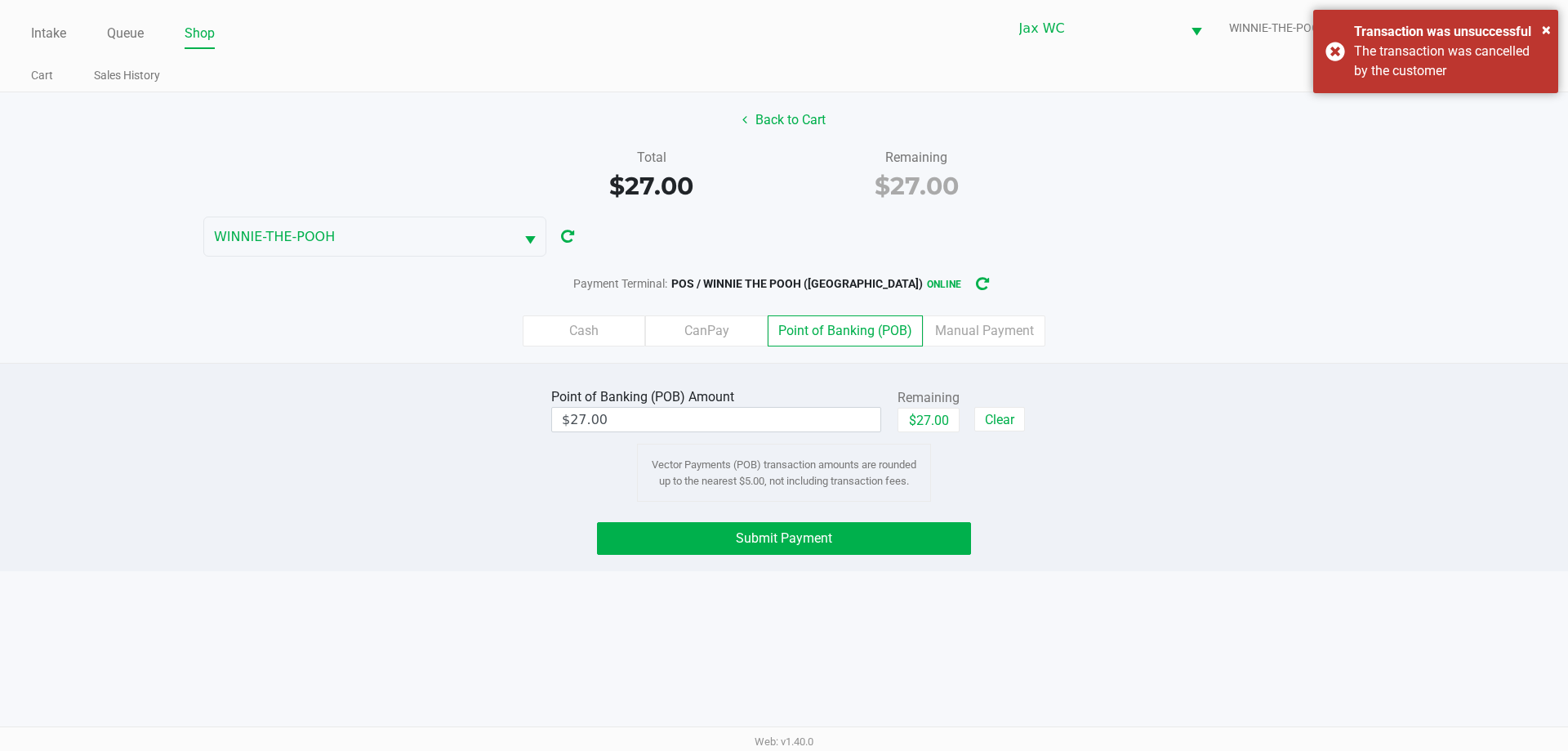
click at [850, 554] on div "Point of Banking (POB) Amount $27.00 Remaining $27.00 Clear Vector Payments (PO…" at bounding box center [784, 467] width 1568 height 208
click at [850, 548] on button "Submit Payment" at bounding box center [784, 538] width 374 height 32
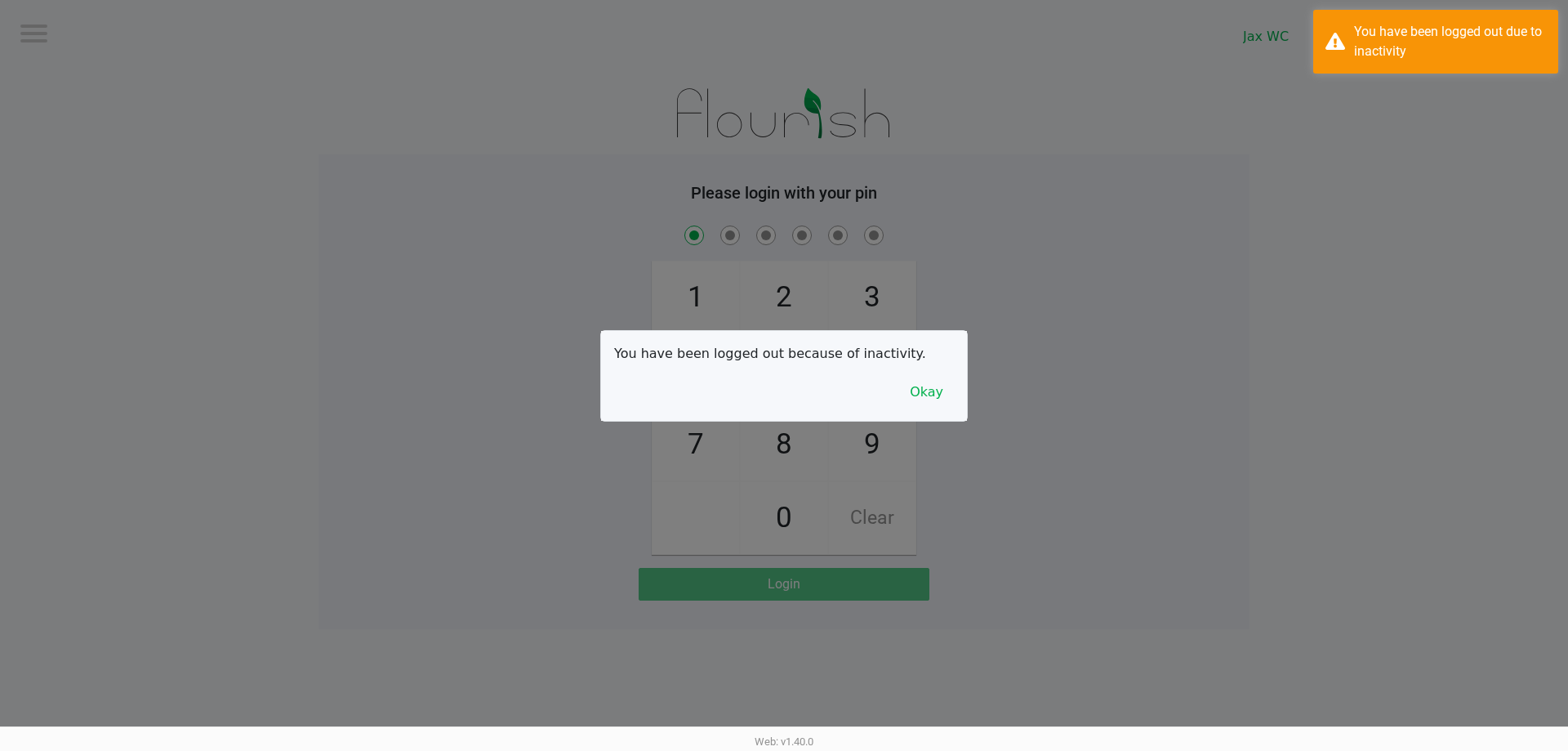
checkbox input "true"
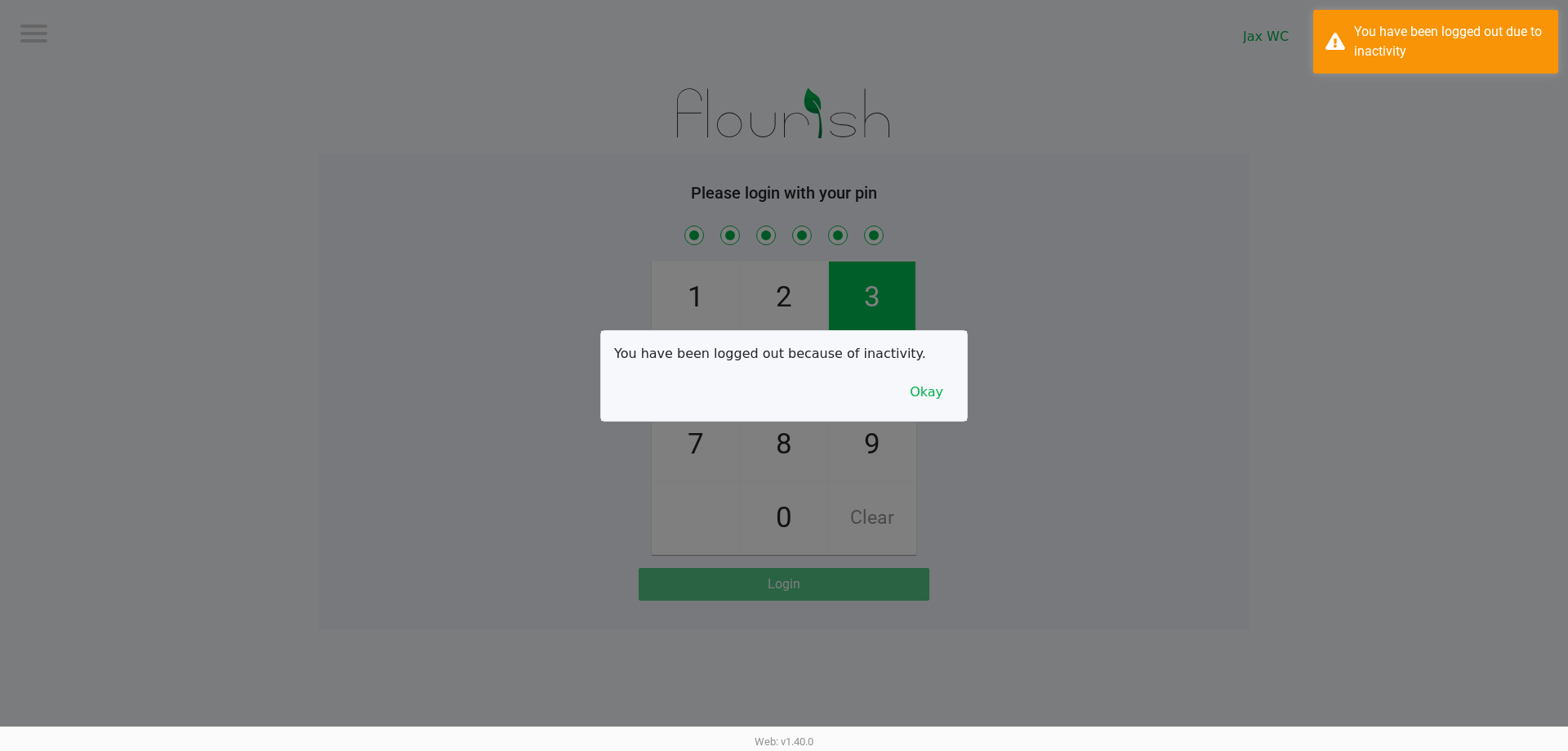
checkbox input "true"
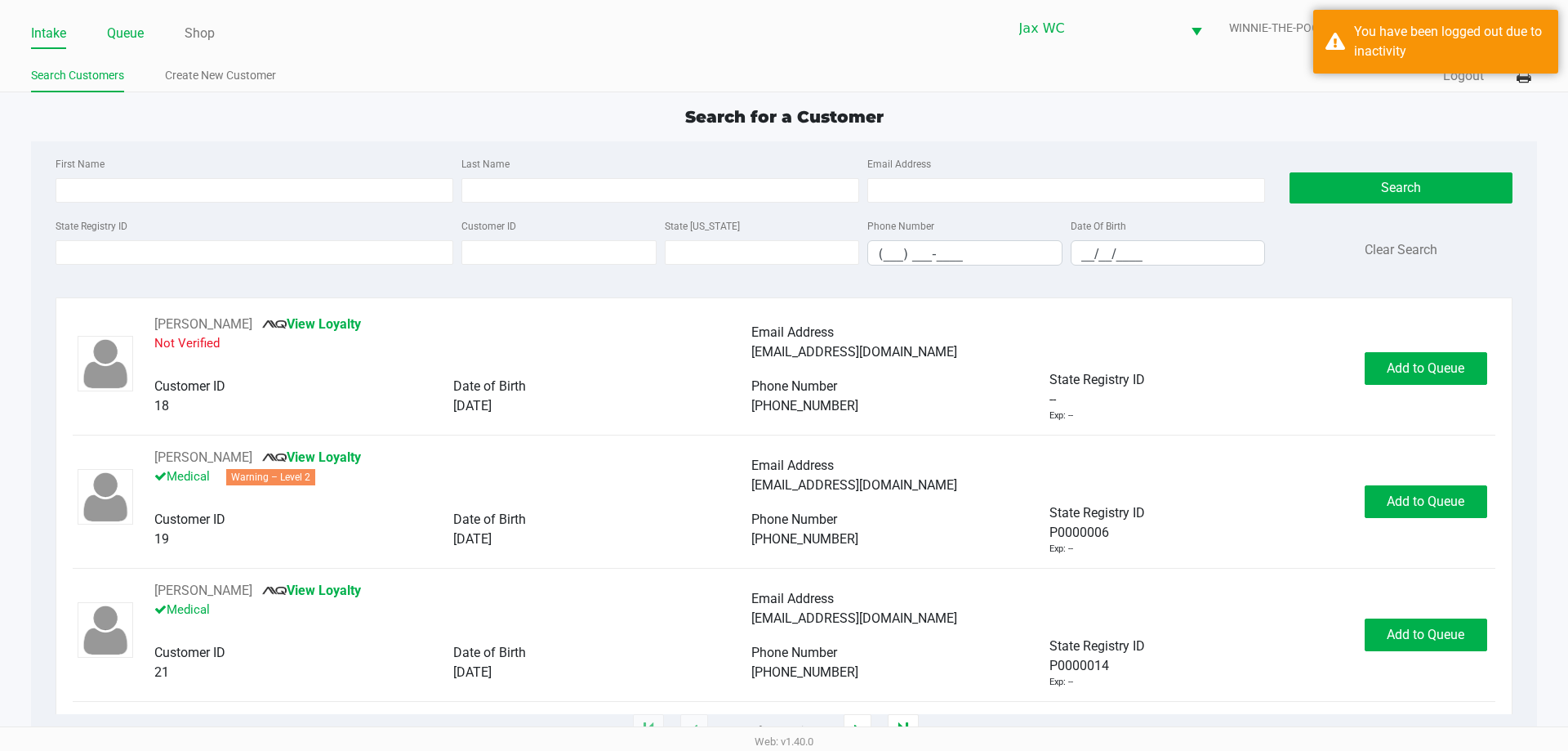
click at [117, 35] on link "Queue" at bounding box center [125, 33] width 37 height 23
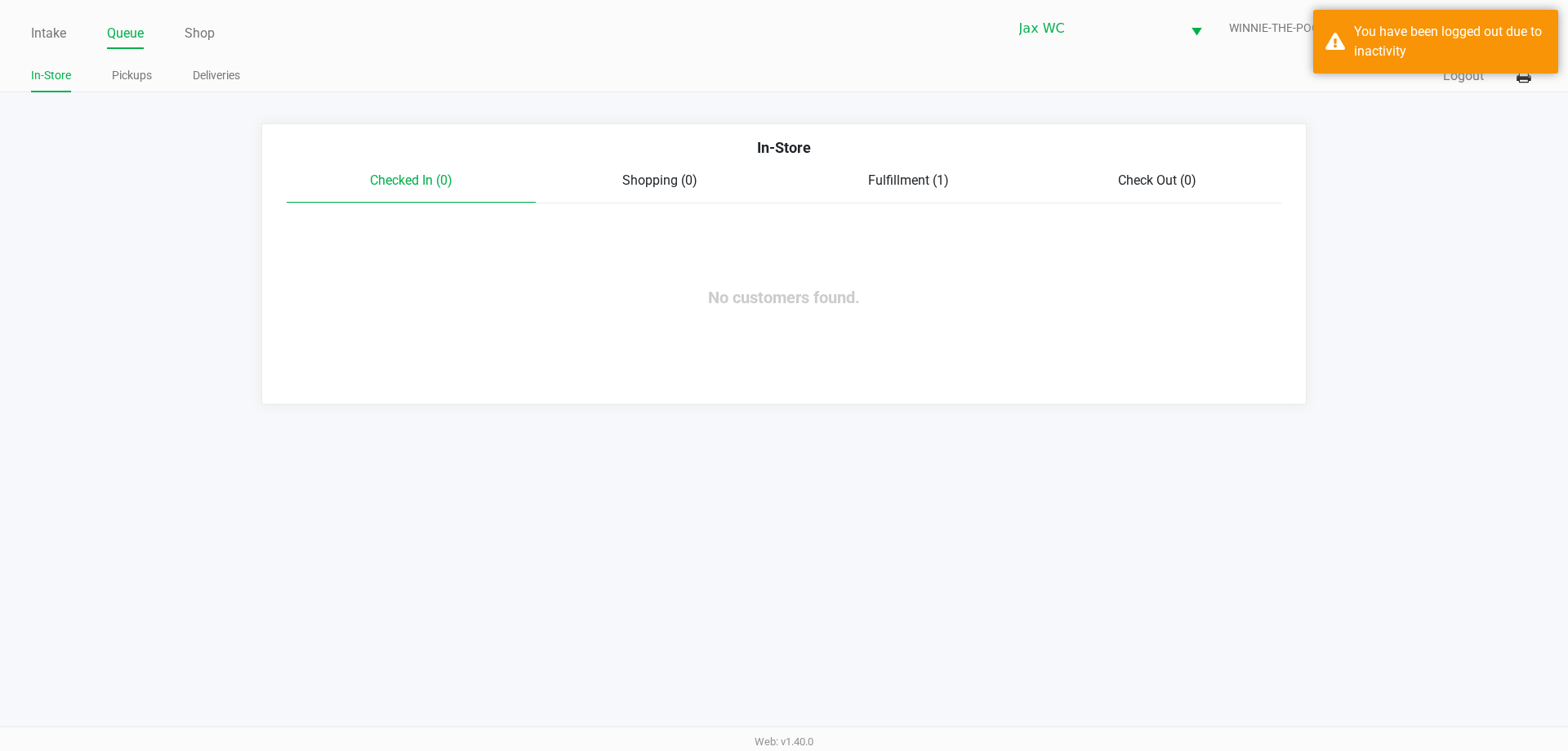
click at [952, 188] on div "Fulfillment (1)" at bounding box center [908, 180] width 249 height 19
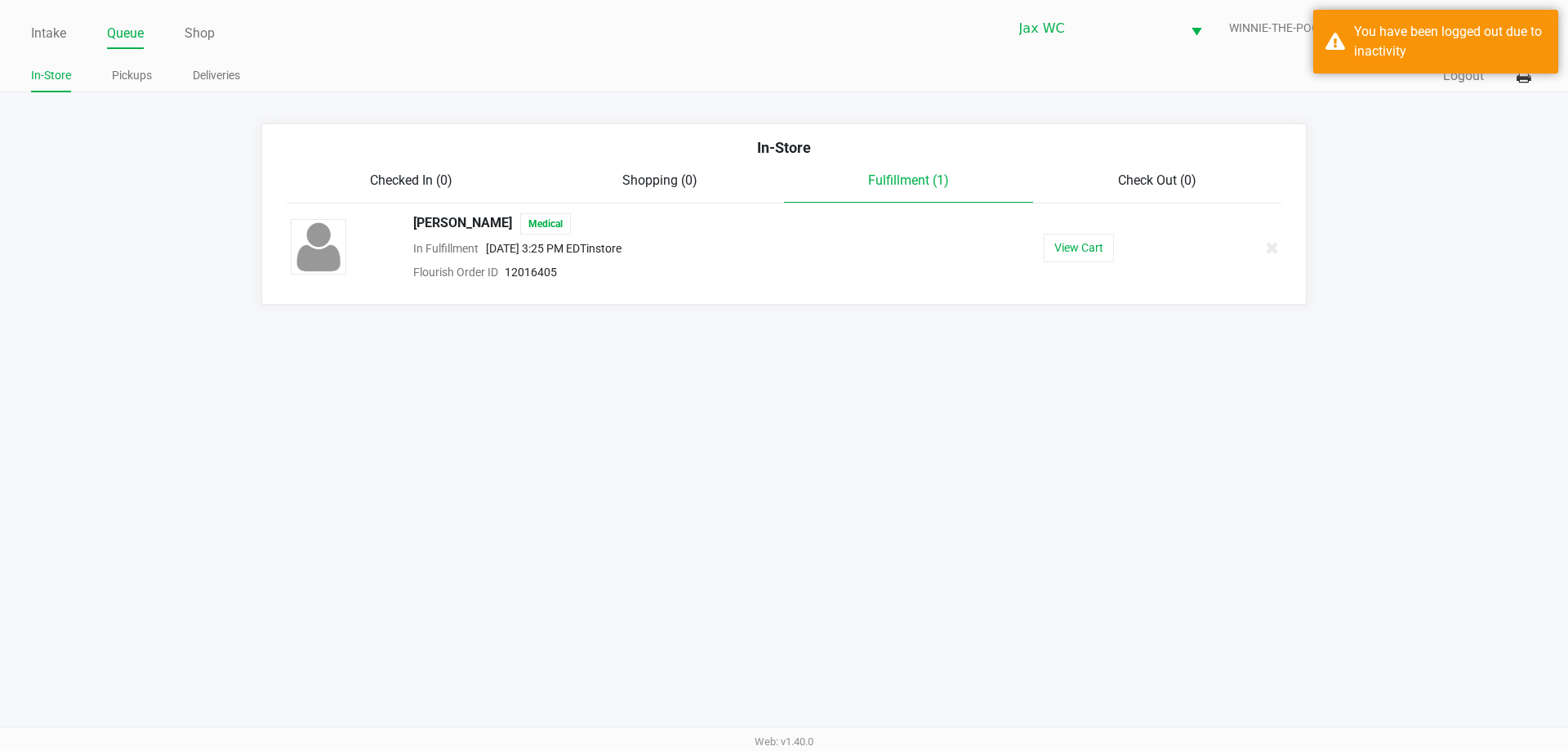
click at [1071, 230] on div "[PERSON_NAME] Medical In Fulfillment [DATE] 3:25 PM EDT instore Flourish Order …" at bounding box center [784, 247] width 1011 height 68
click at [1074, 255] on button "View Cart" at bounding box center [1079, 247] width 70 height 29
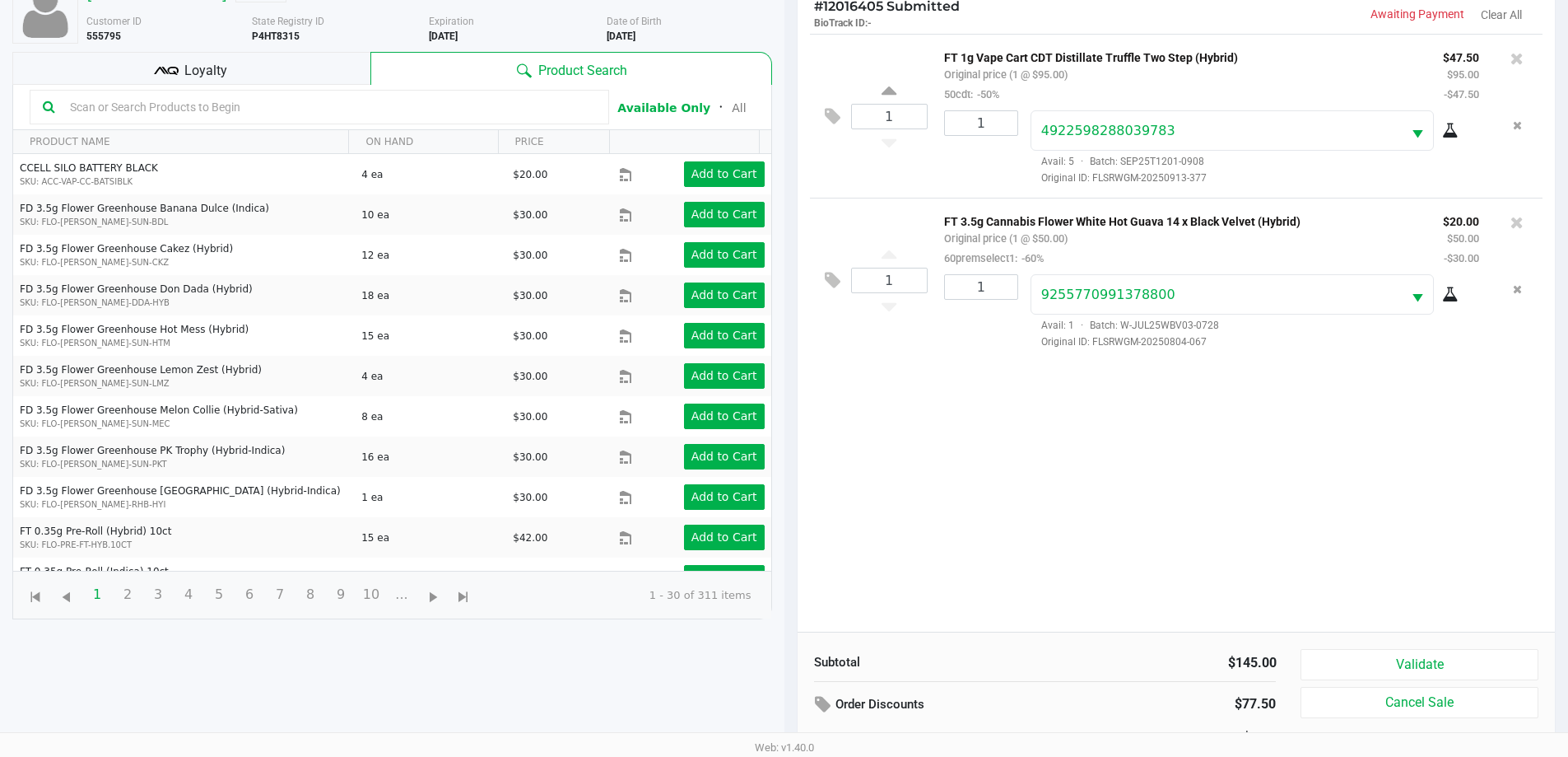
scroll to position [178, 0]
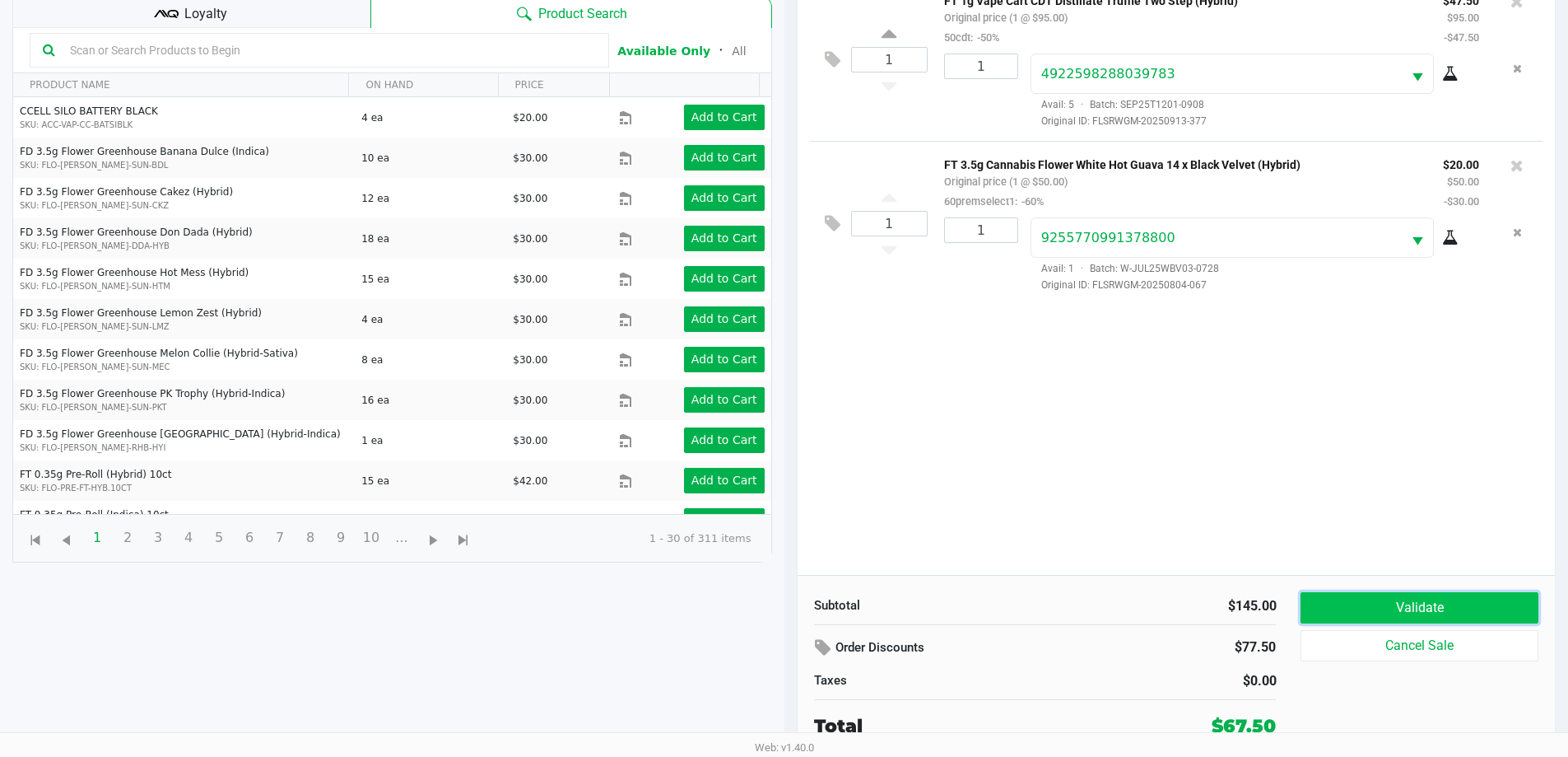
click at [1407, 612] on button "Validate" at bounding box center [1418, 607] width 237 height 31
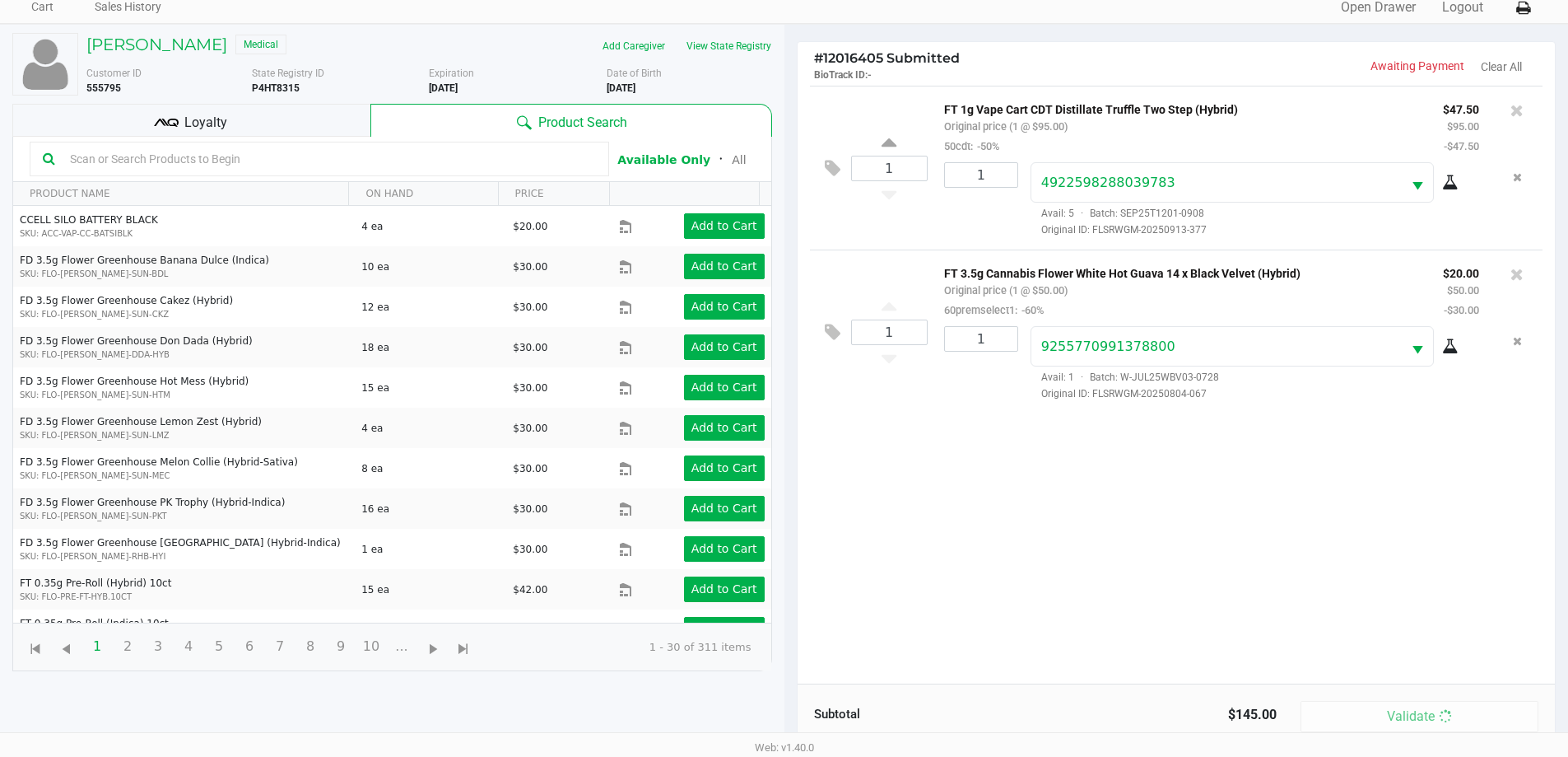
scroll to position [0, 0]
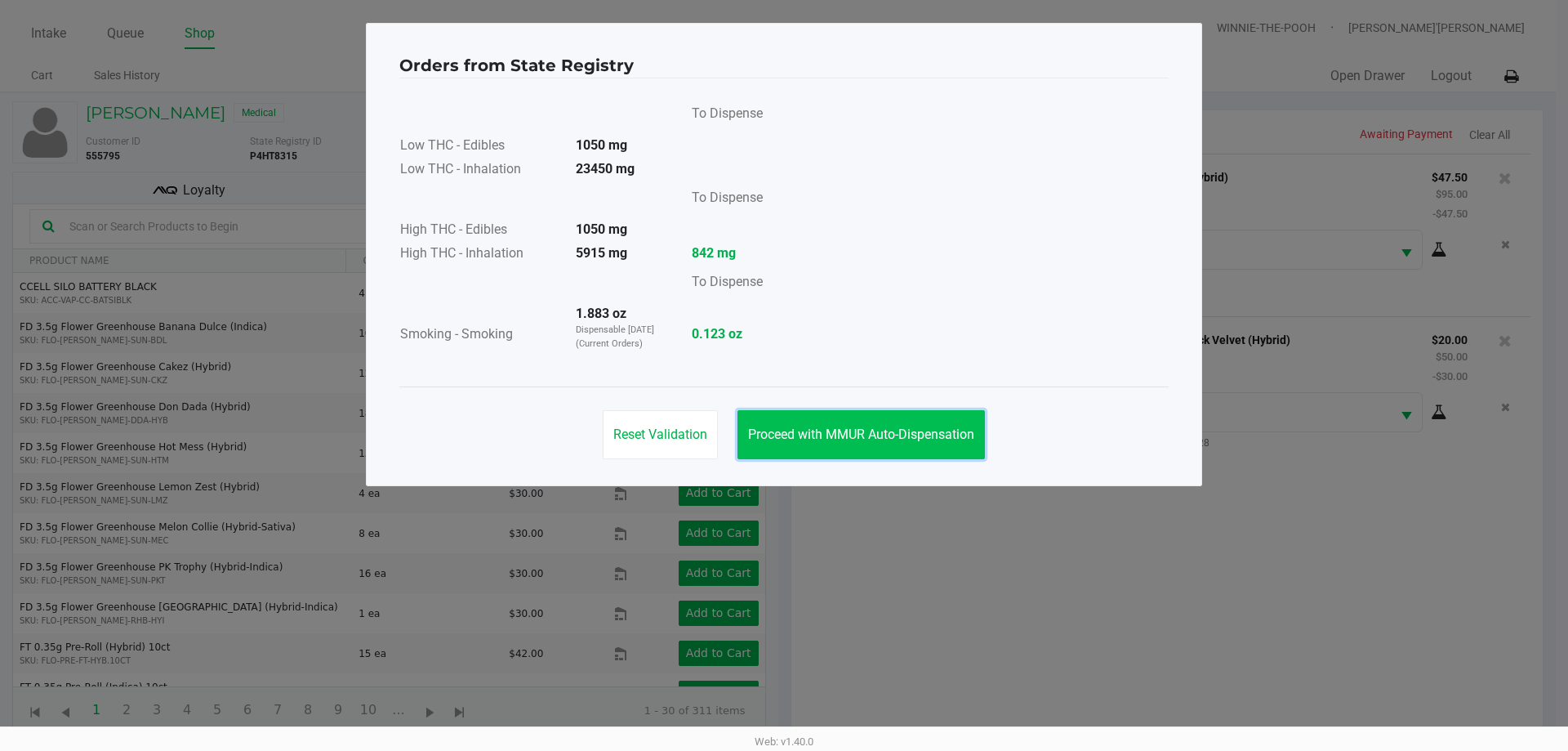
click at [940, 437] on span "Proceed with MMUR Auto-Dispensation" at bounding box center [861, 435] width 226 height 16
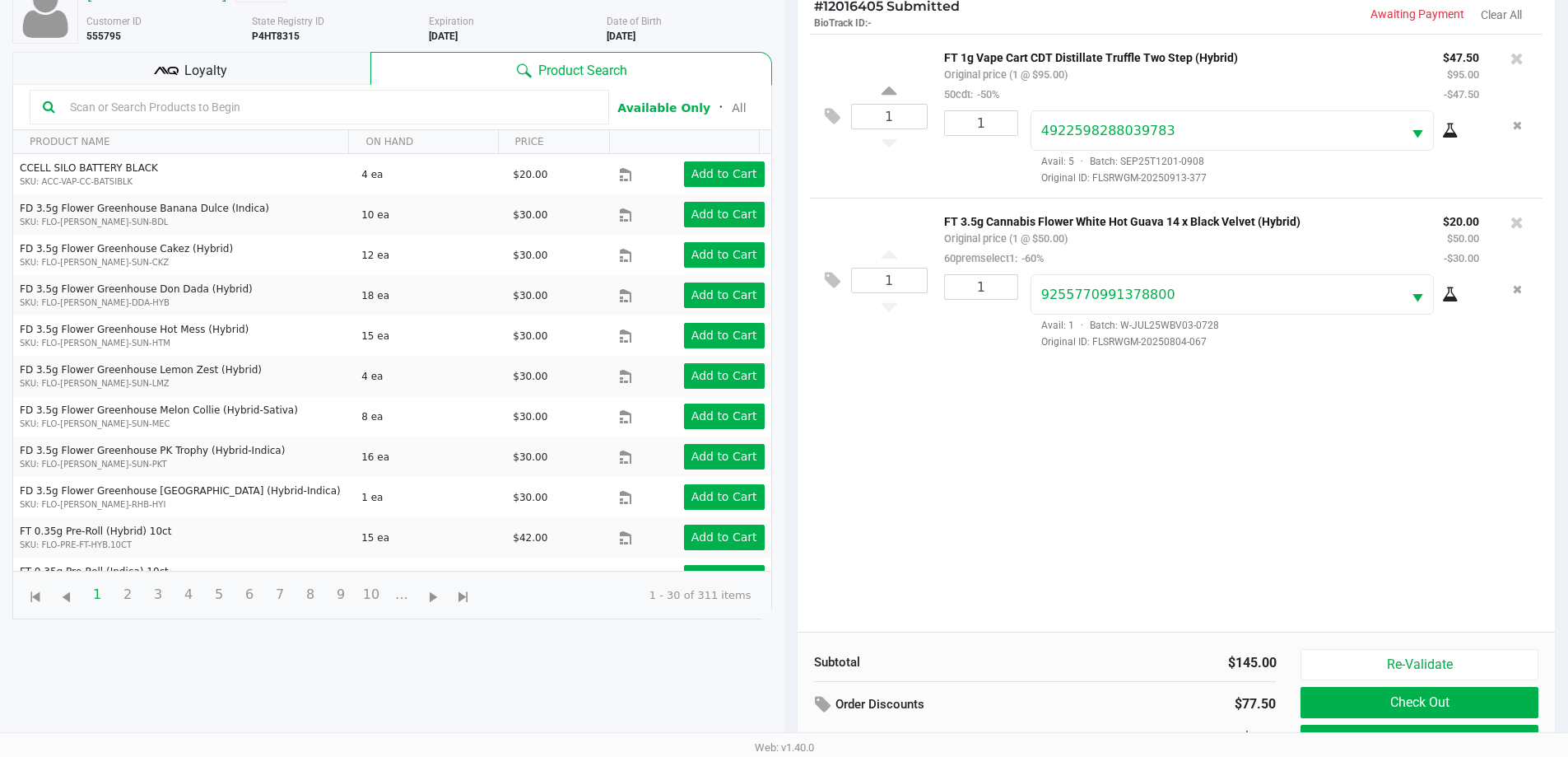
scroll to position [178, 0]
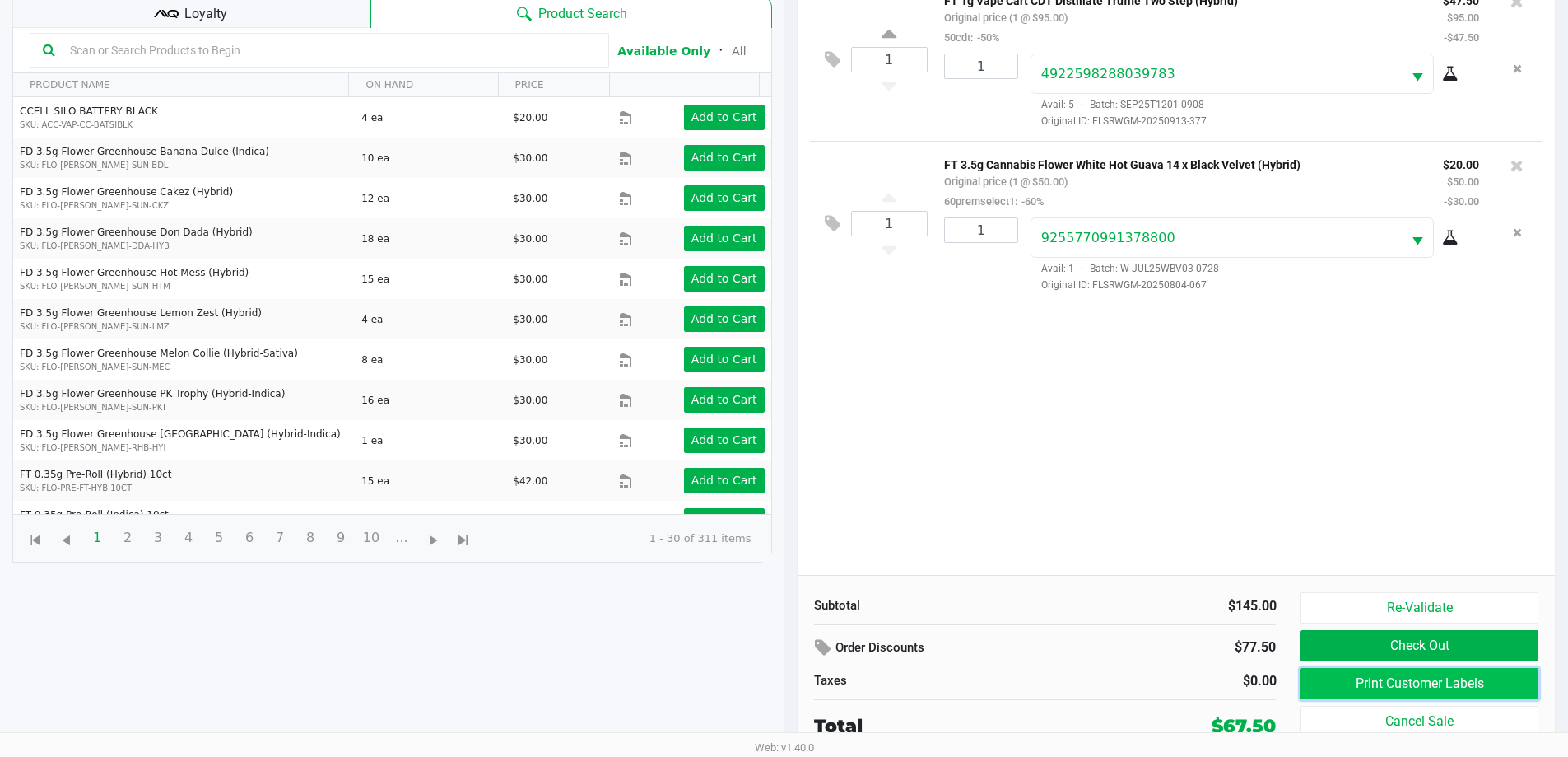
click at [1402, 684] on button "Print Customer Labels" at bounding box center [1418, 683] width 237 height 31
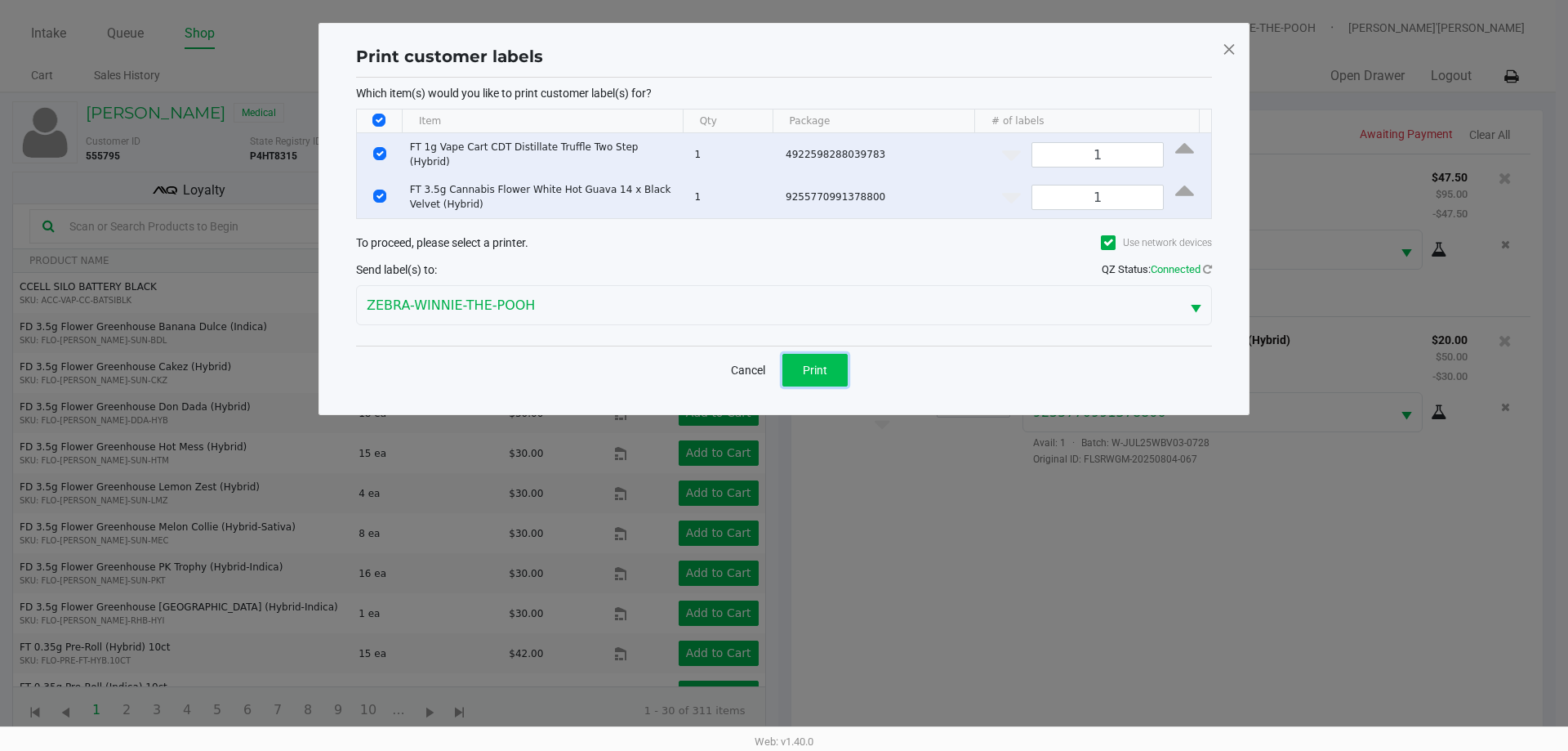
click at [802, 365] on span "Print" at bounding box center [815, 370] width 24 height 13
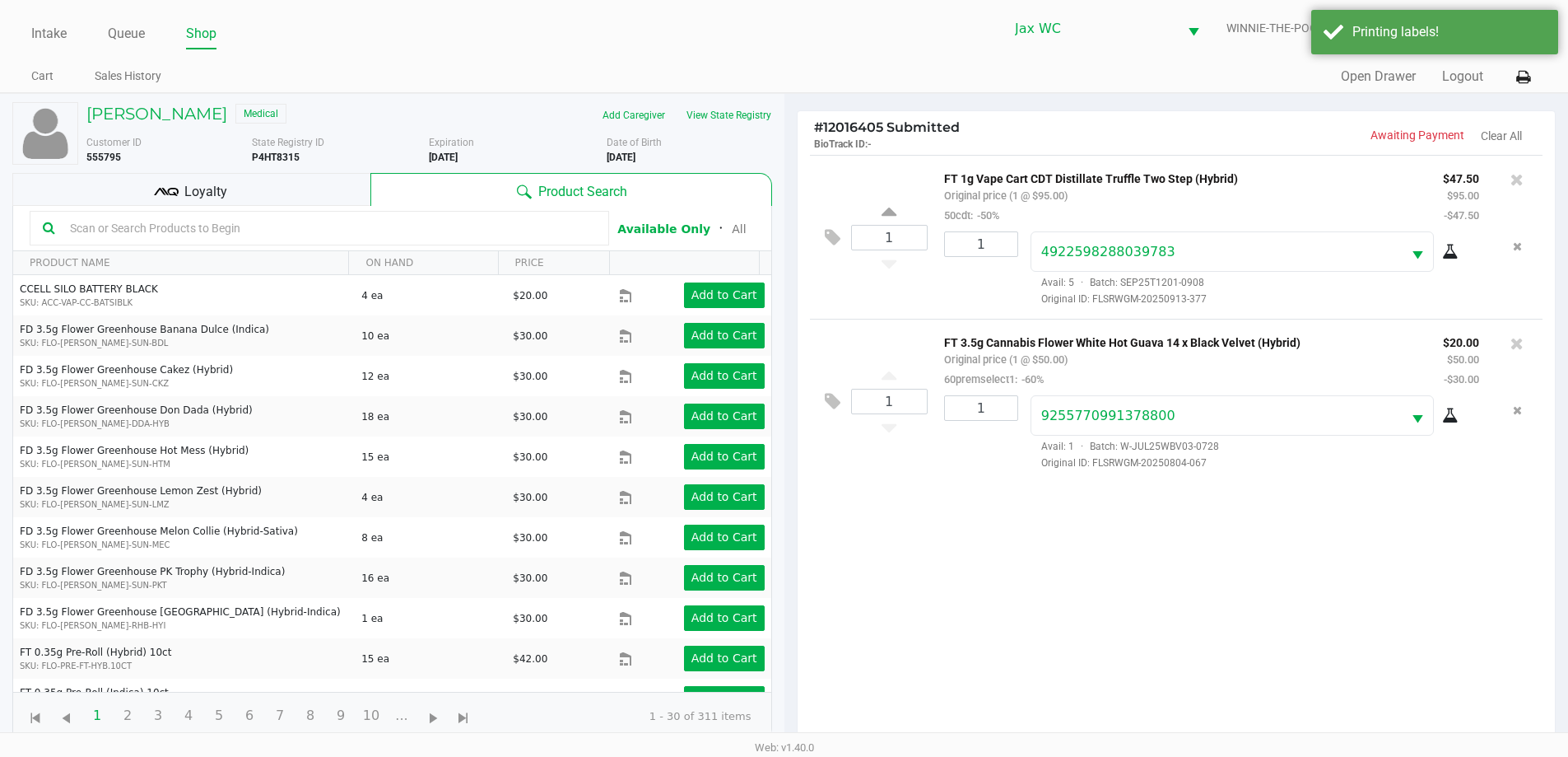
click at [191, 202] on div "Loyalty" at bounding box center [191, 189] width 358 height 33
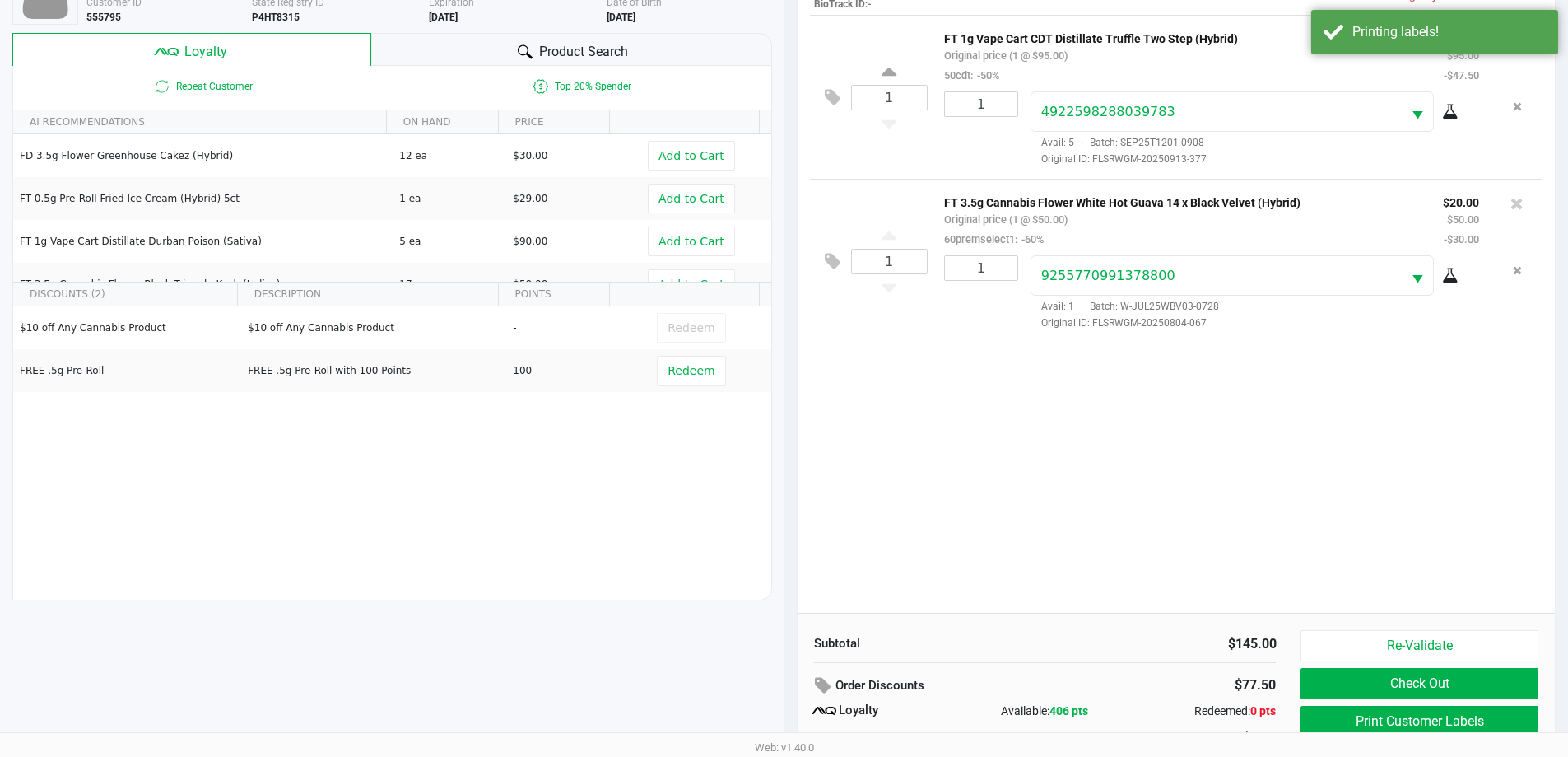
scroll to position [197, 0]
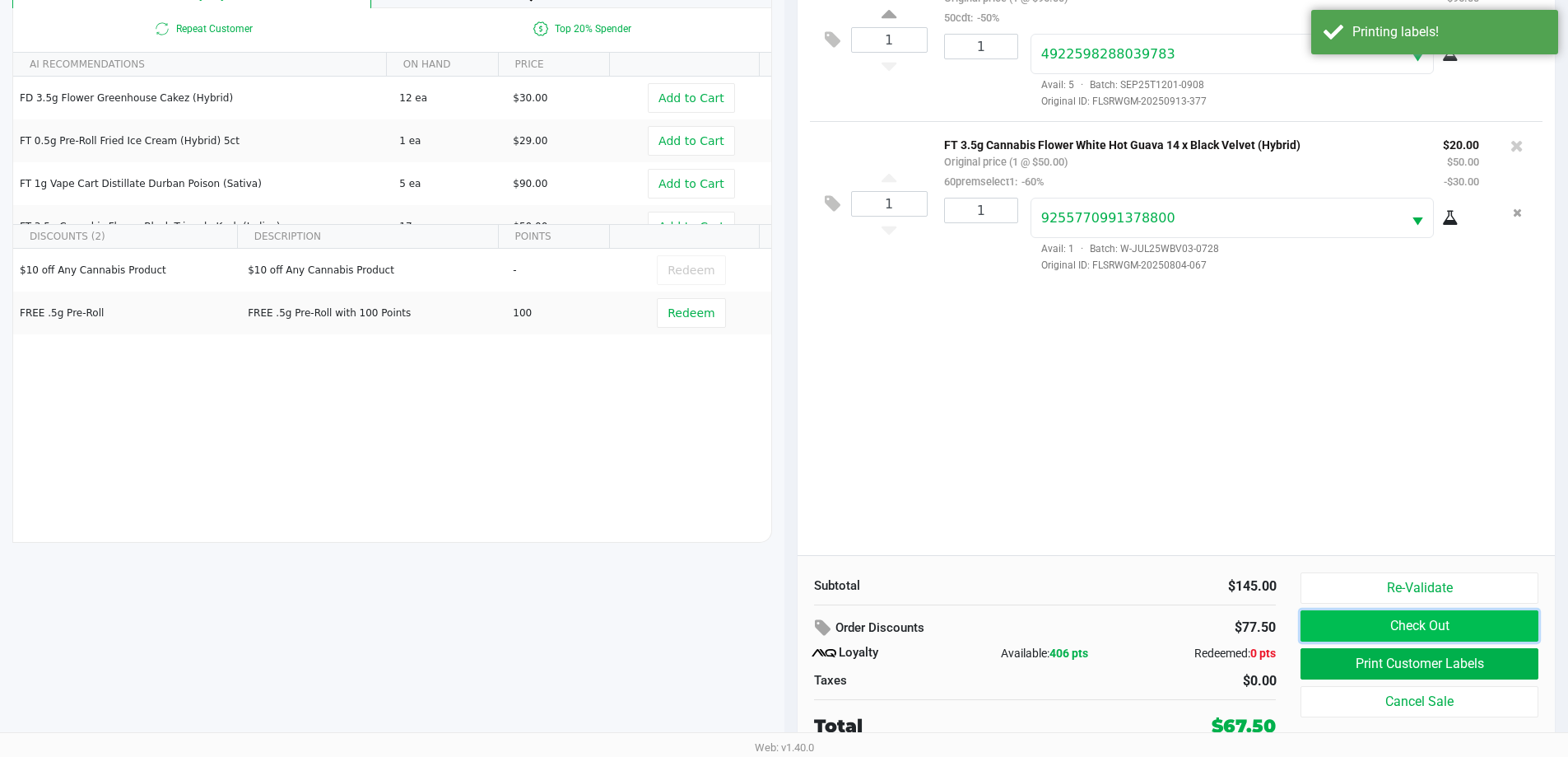
click at [1434, 618] on button "Check Out" at bounding box center [1418, 625] width 237 height 31
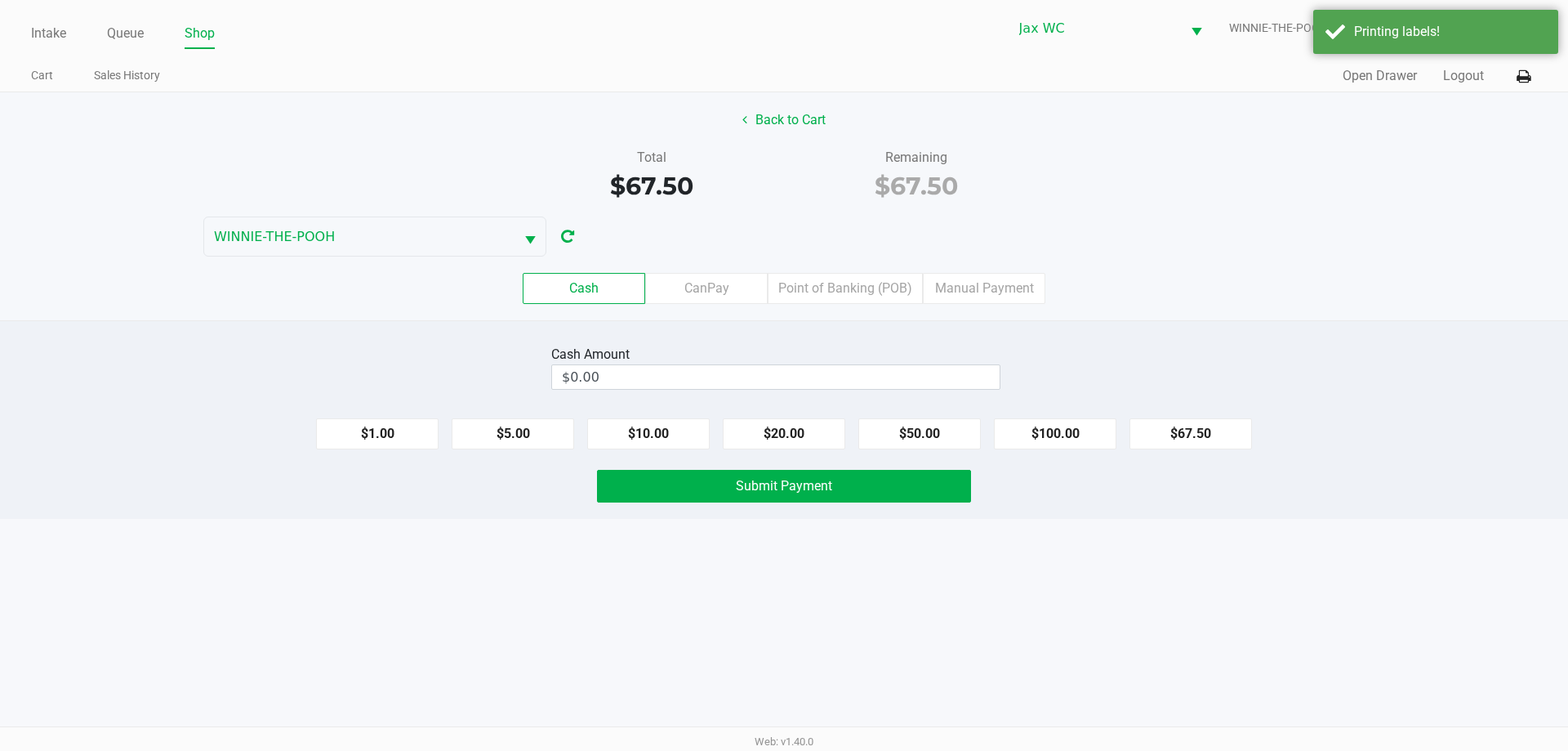
drag, startPoint x: 1071, startPoint y: 422, endPoint x: 849, endPoint y: 504, distance: 236.7
click at [1060, 425] on button "$100.00" at bounding box center [1055, 433] width 122 height 31
type input "$100.00"
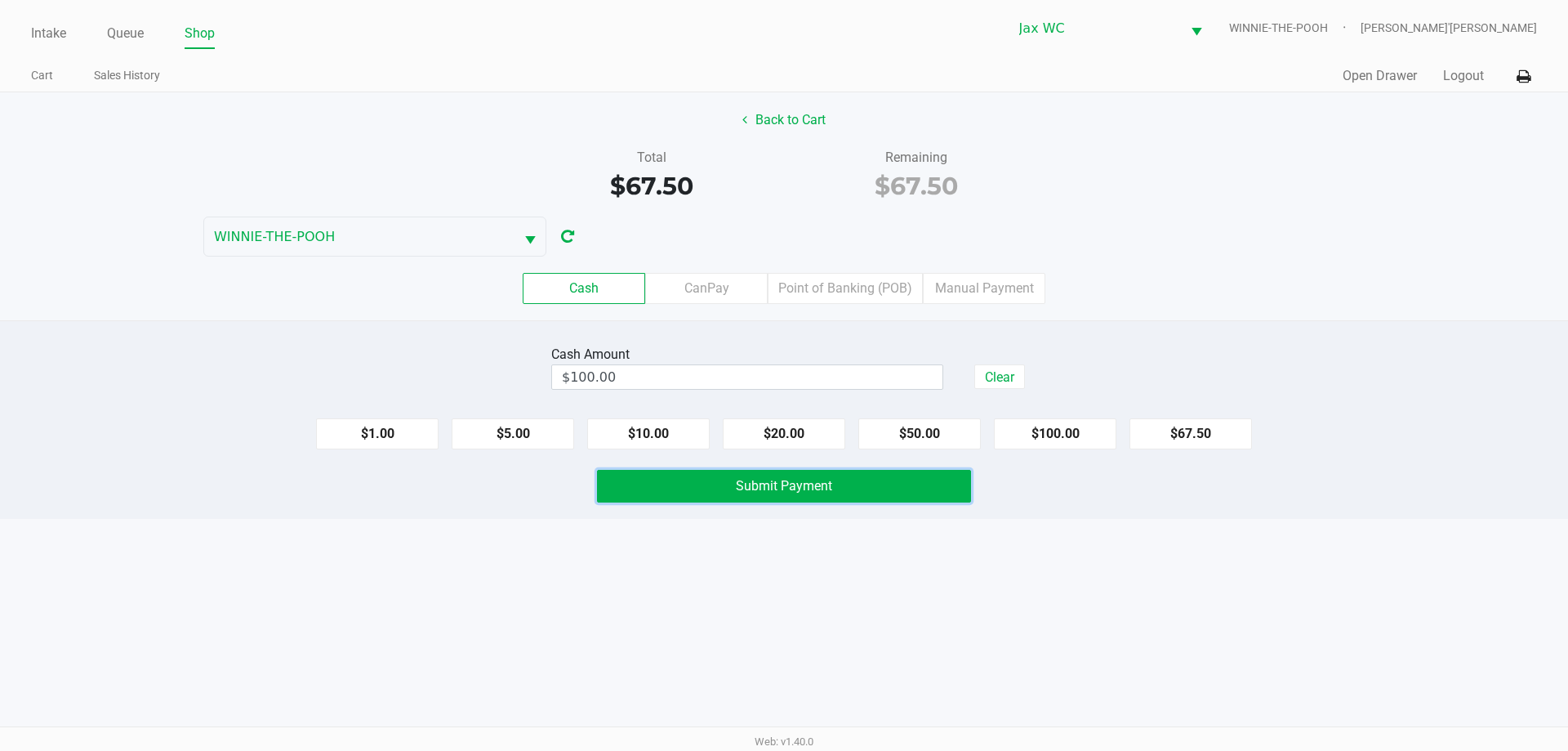
click at [811, 490] on span "Submit Payment" at bounding box center [784, 486] width 96 height 16
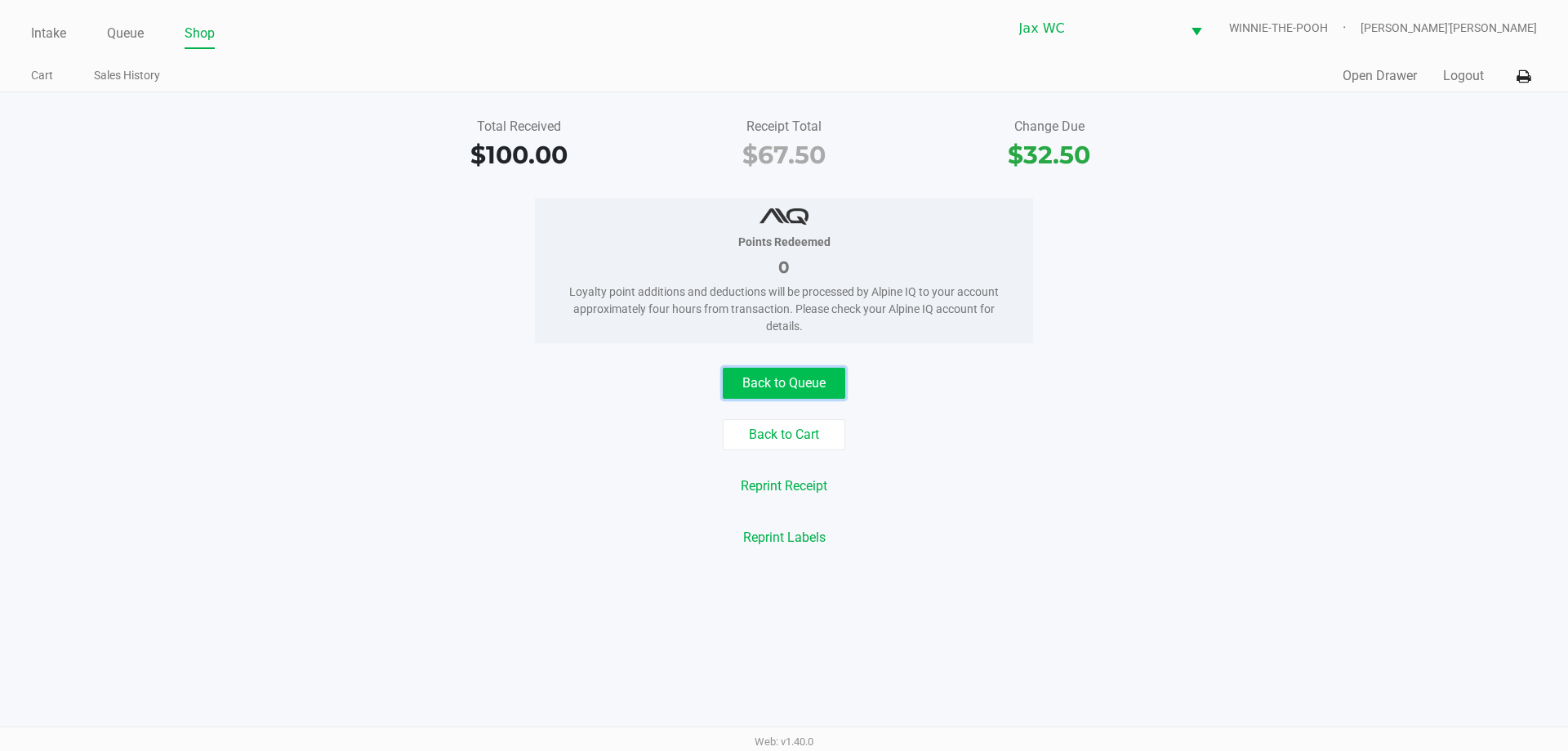
click at [806, 376] on button "Back to Queue" at bounding box center [784, 382] width 122 height 31
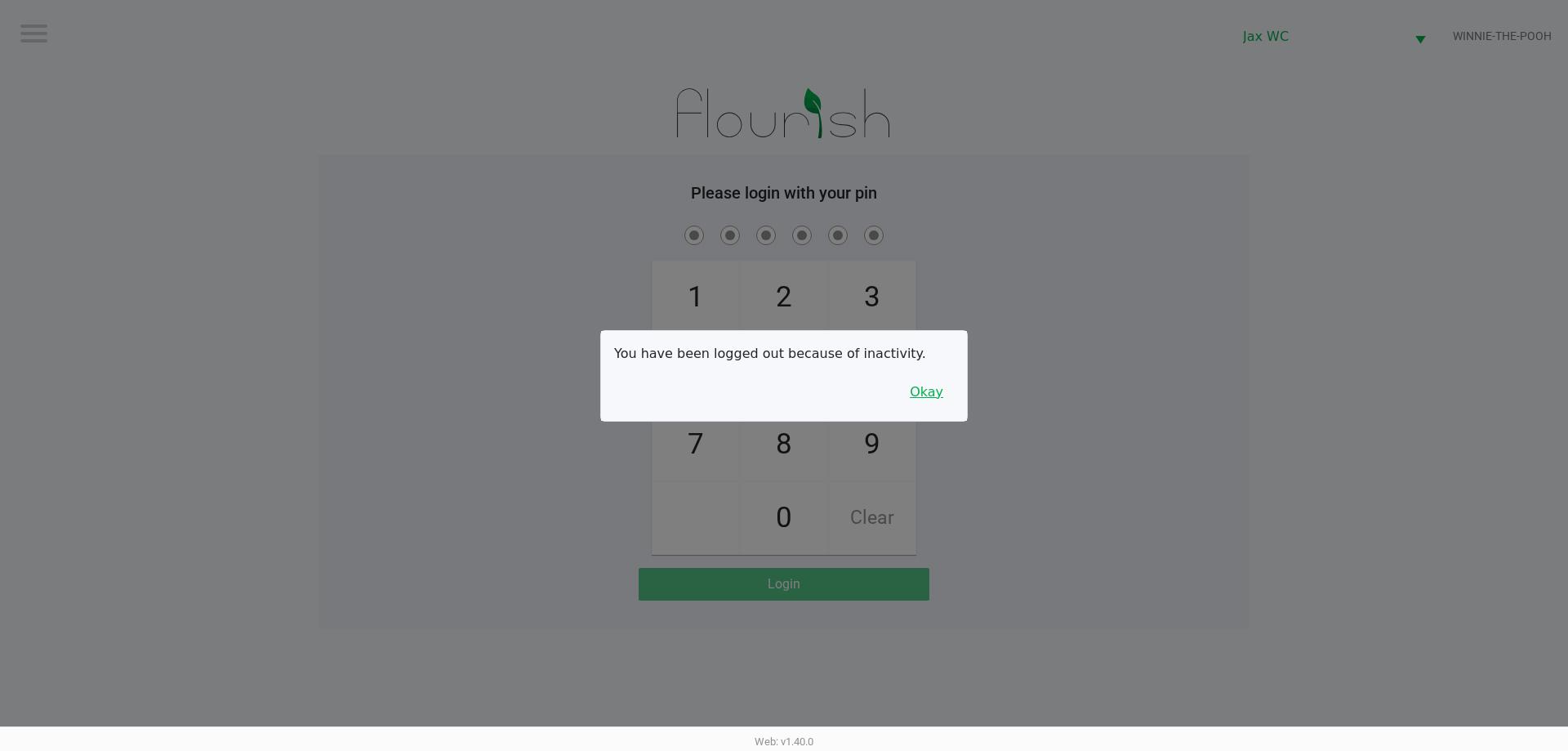
click at [918, 400] on button "Okay" at bounding box center [926, 392] width 55 height 31
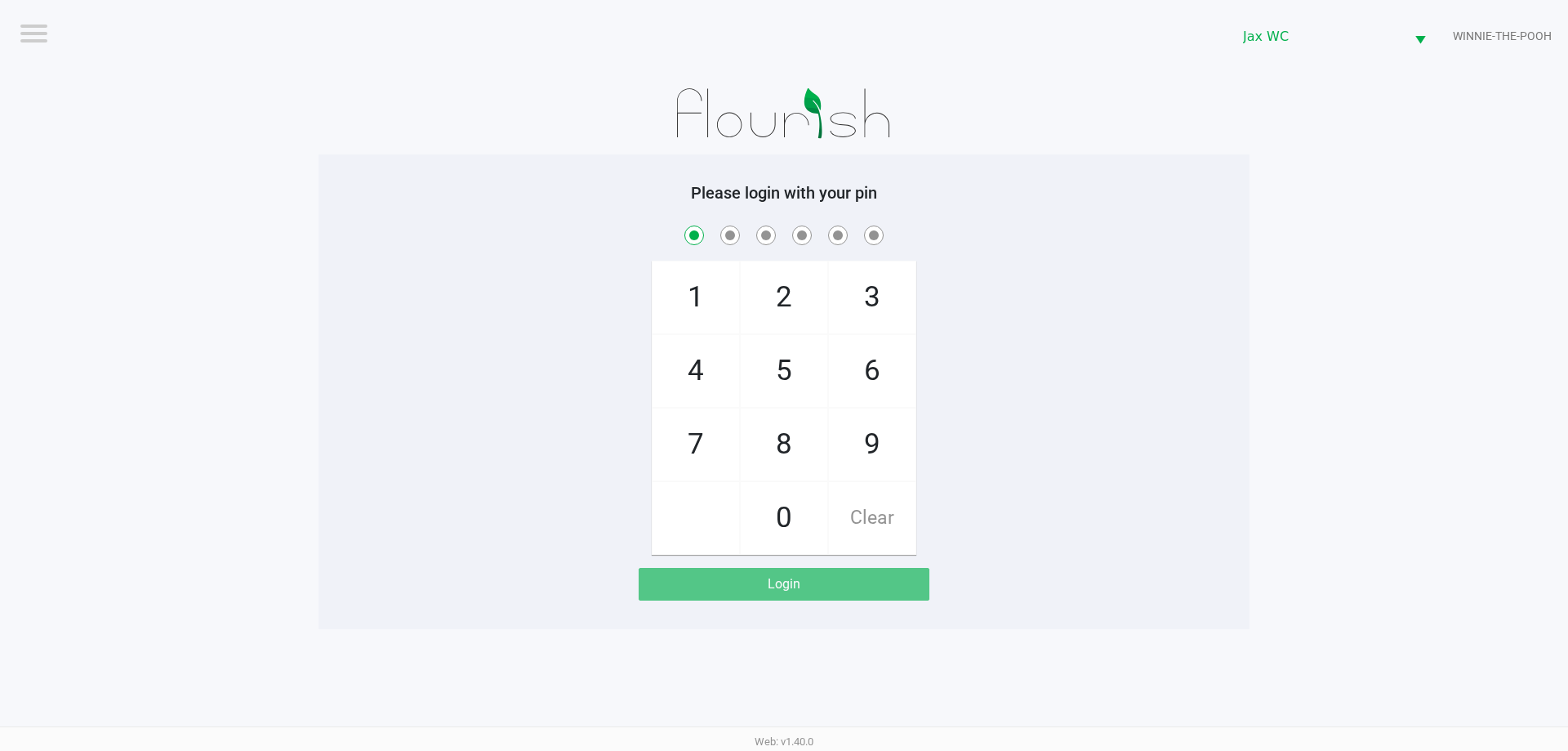
checkbox input "true"
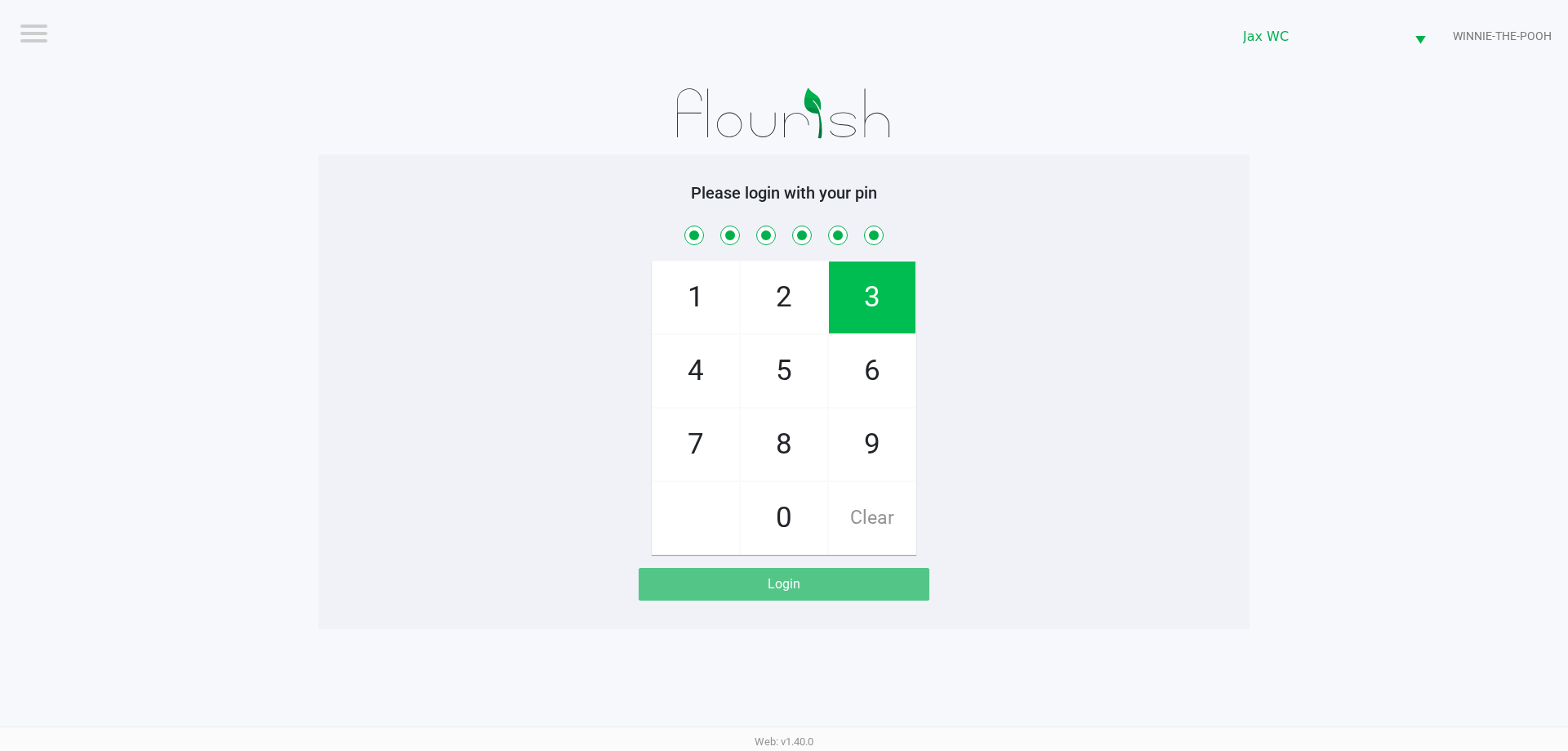
checkbox input "true"
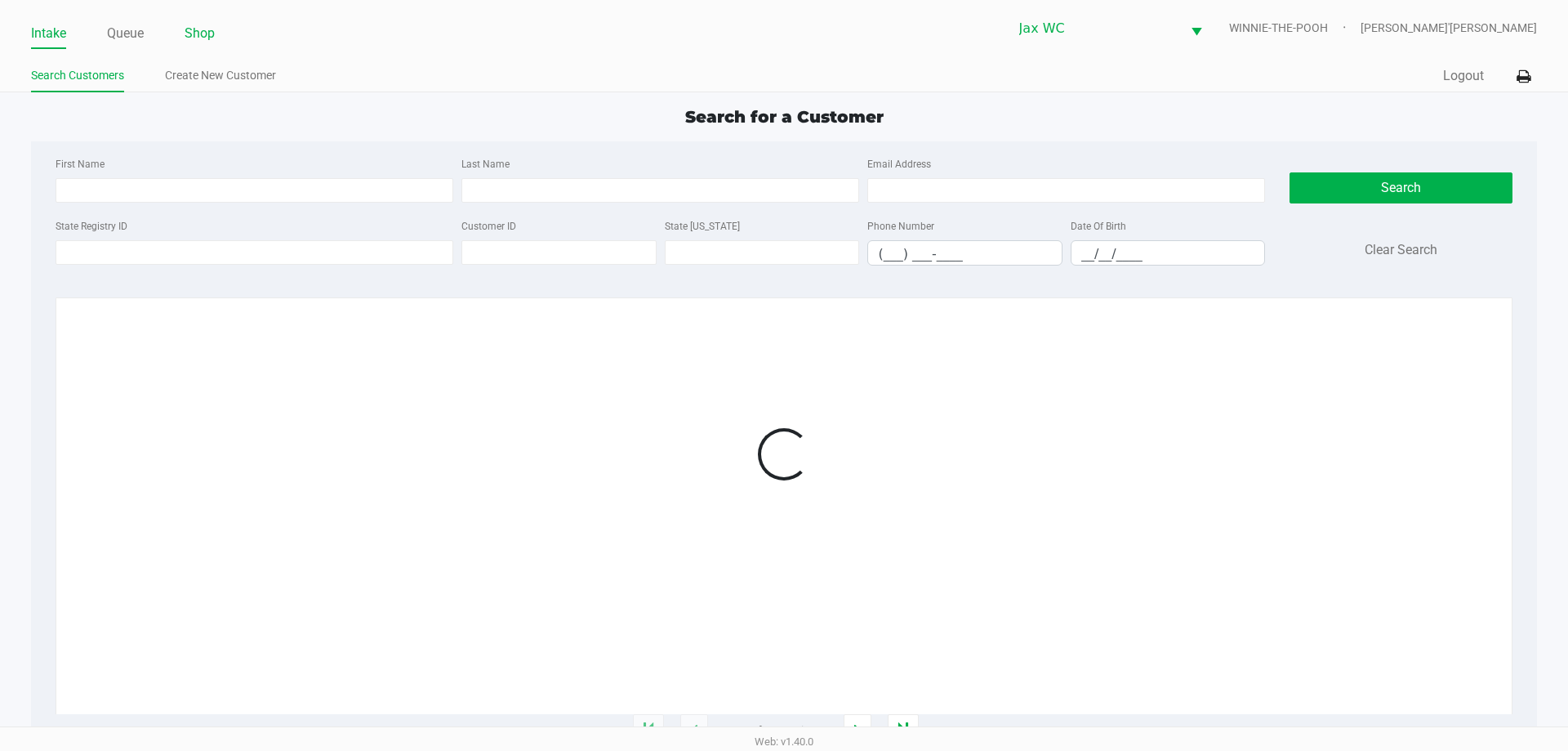
click at [200, 40] on link "Shop" at bounding box center [199, 33] width 31 height 23
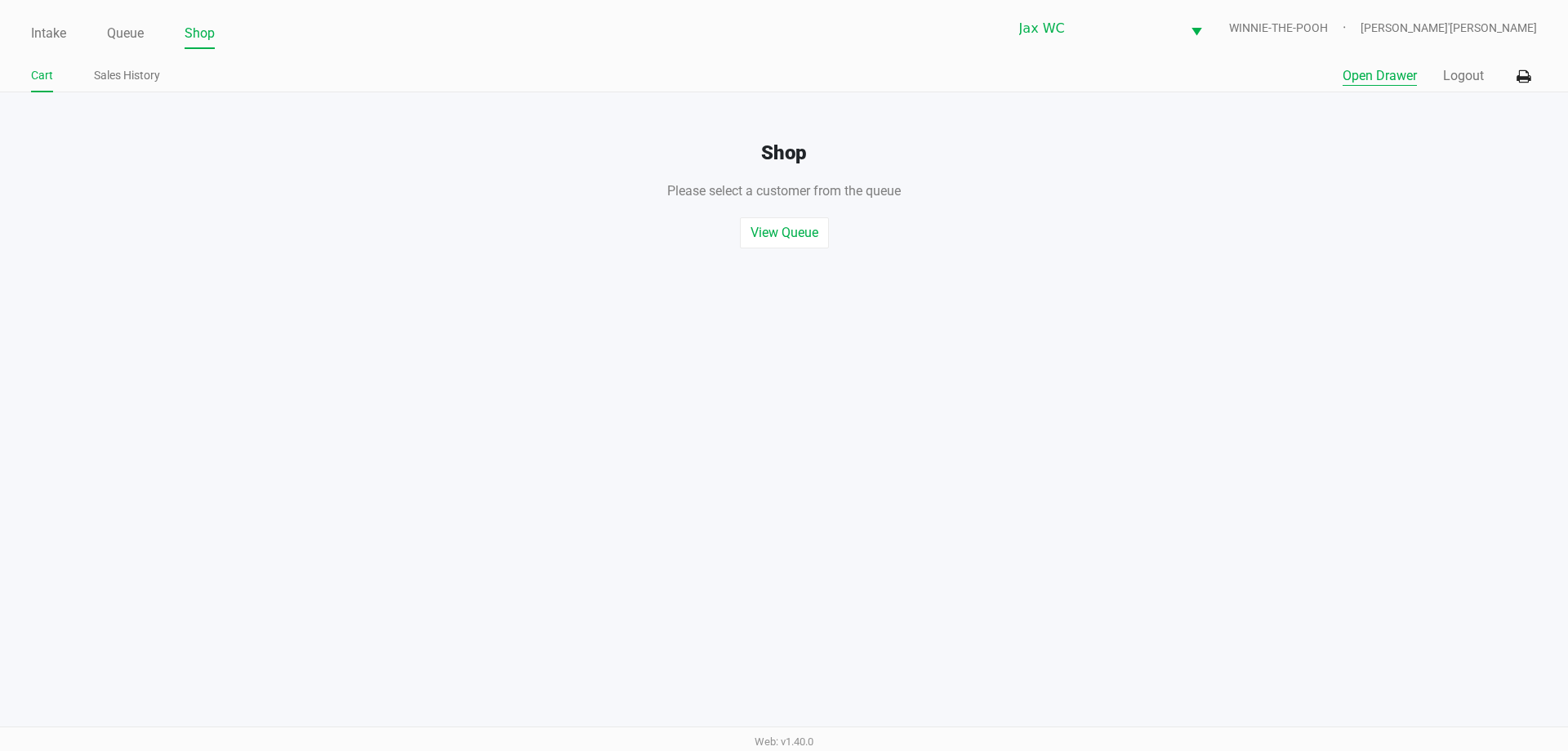
click at [1363, 80] on button "Open Drawer" at bounding box center [1379, 76] width 74 height 19
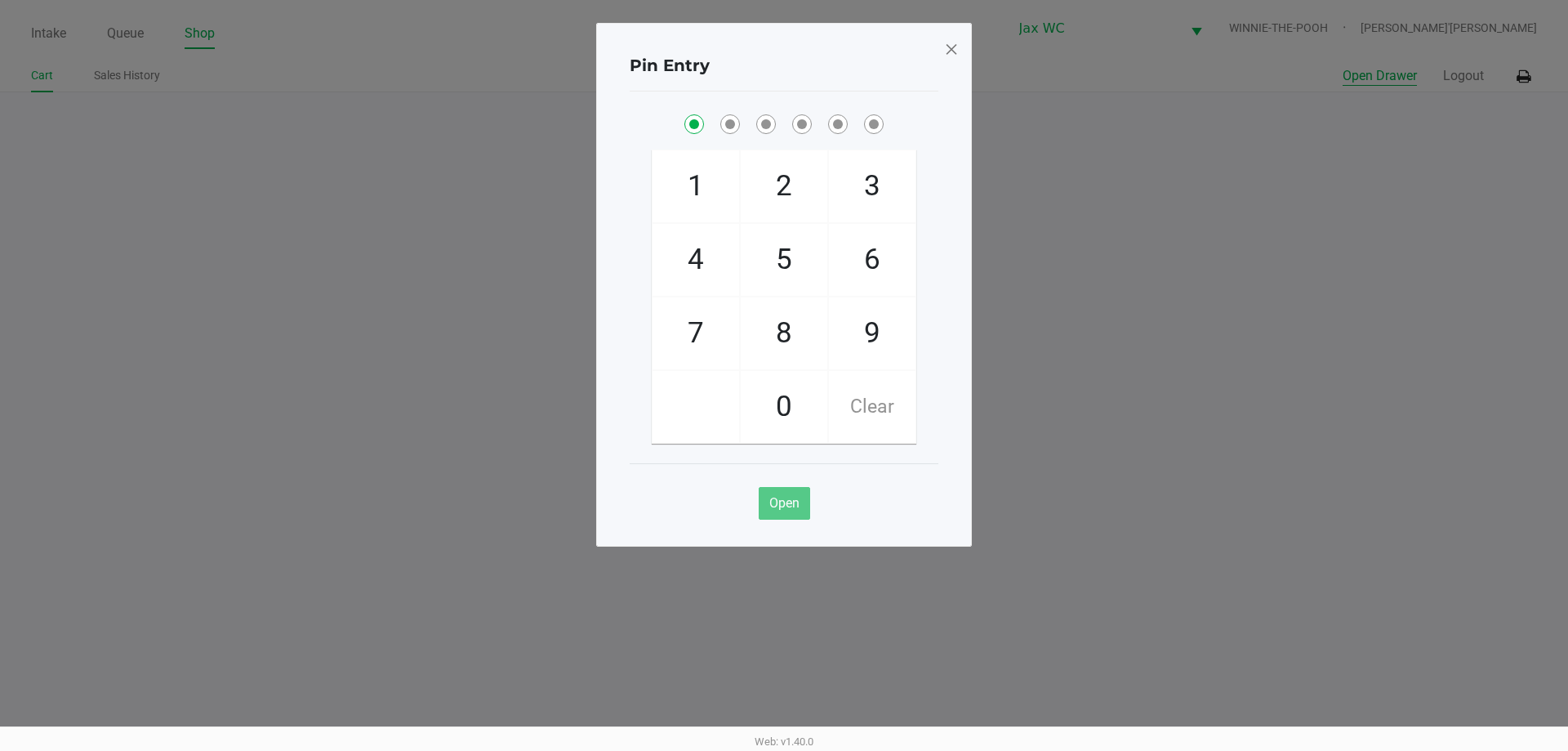
checkbox input "true"
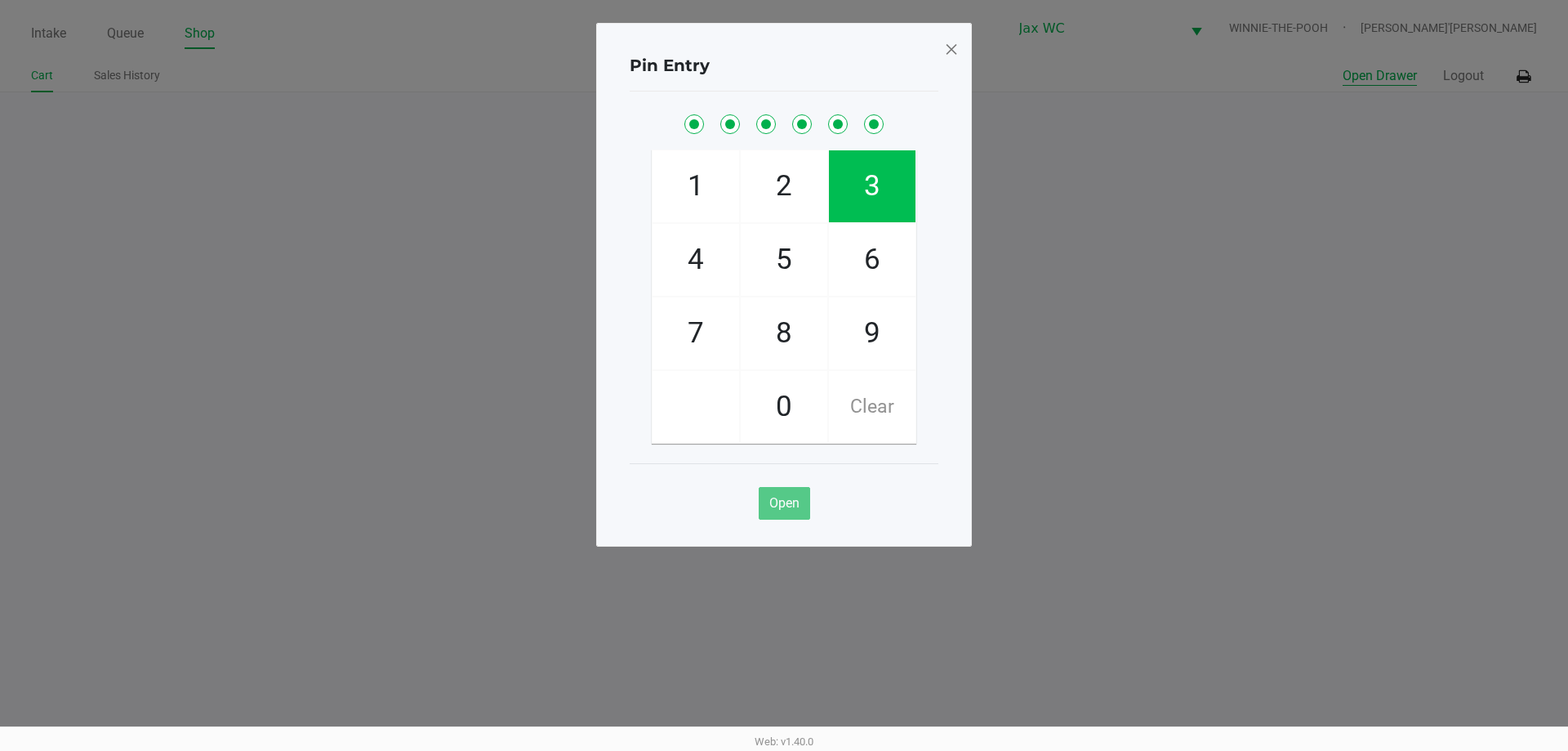
checkbox input "true"
click at [953, 49] on span at bounding box center [951, 49] width 15 height 26
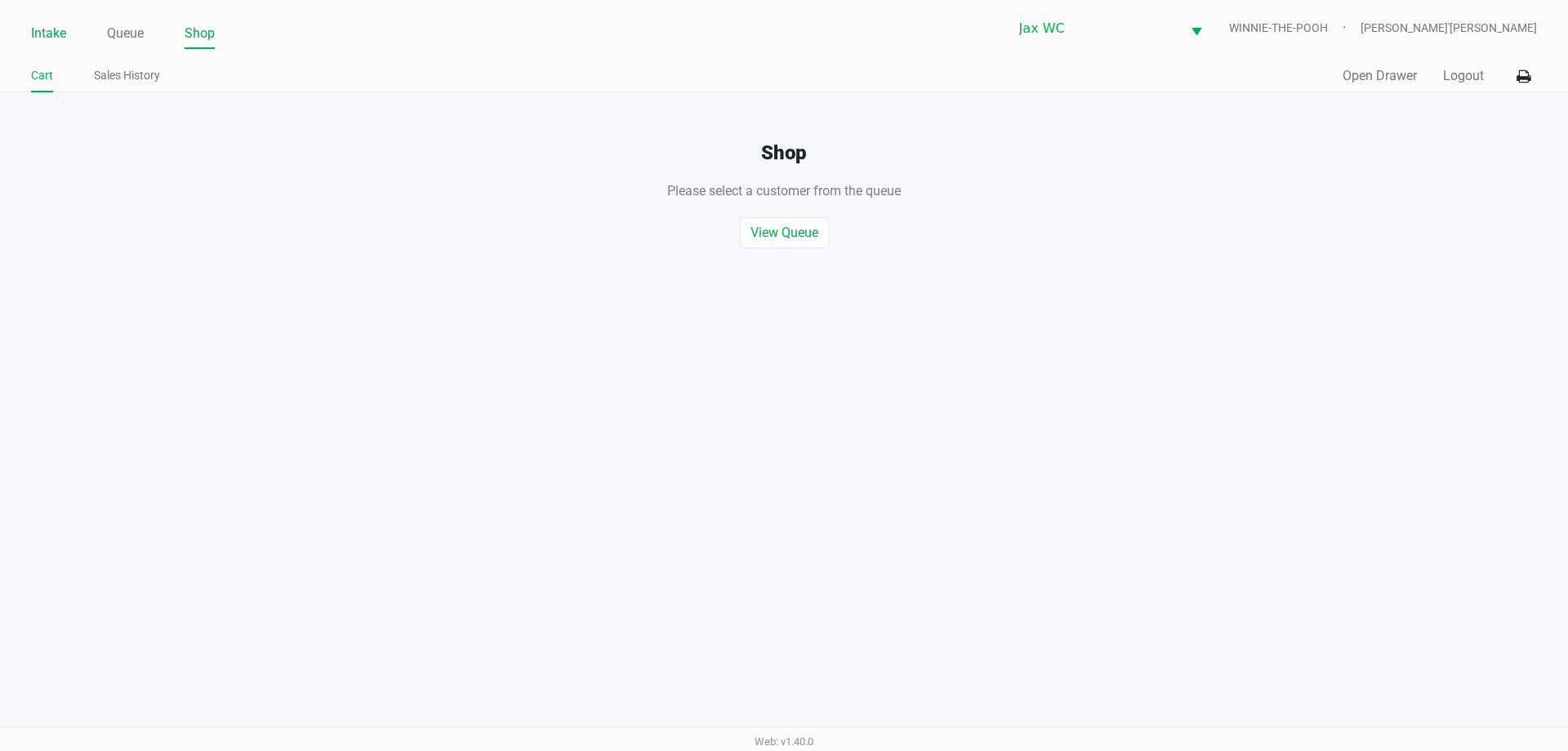
click at [60, 31] on link "Intake" at bounding box center [48, 33] width 35 height 23
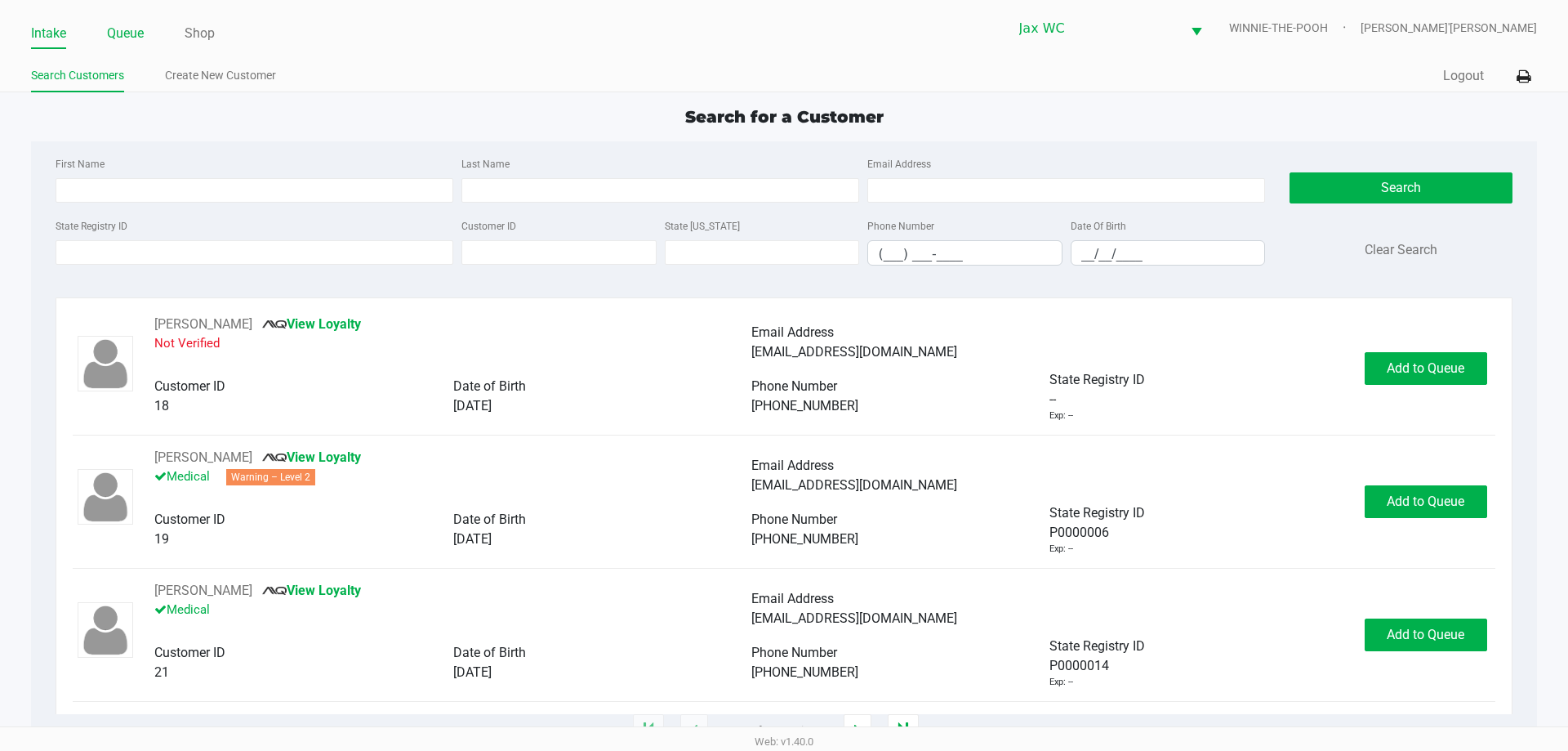
click at [115, 45] on li "Queue" at bounding box center [125, 34] width 37 height 29
click at [118, 40] on link "Queue" at bounding box center [125, 33] width 37 height 23
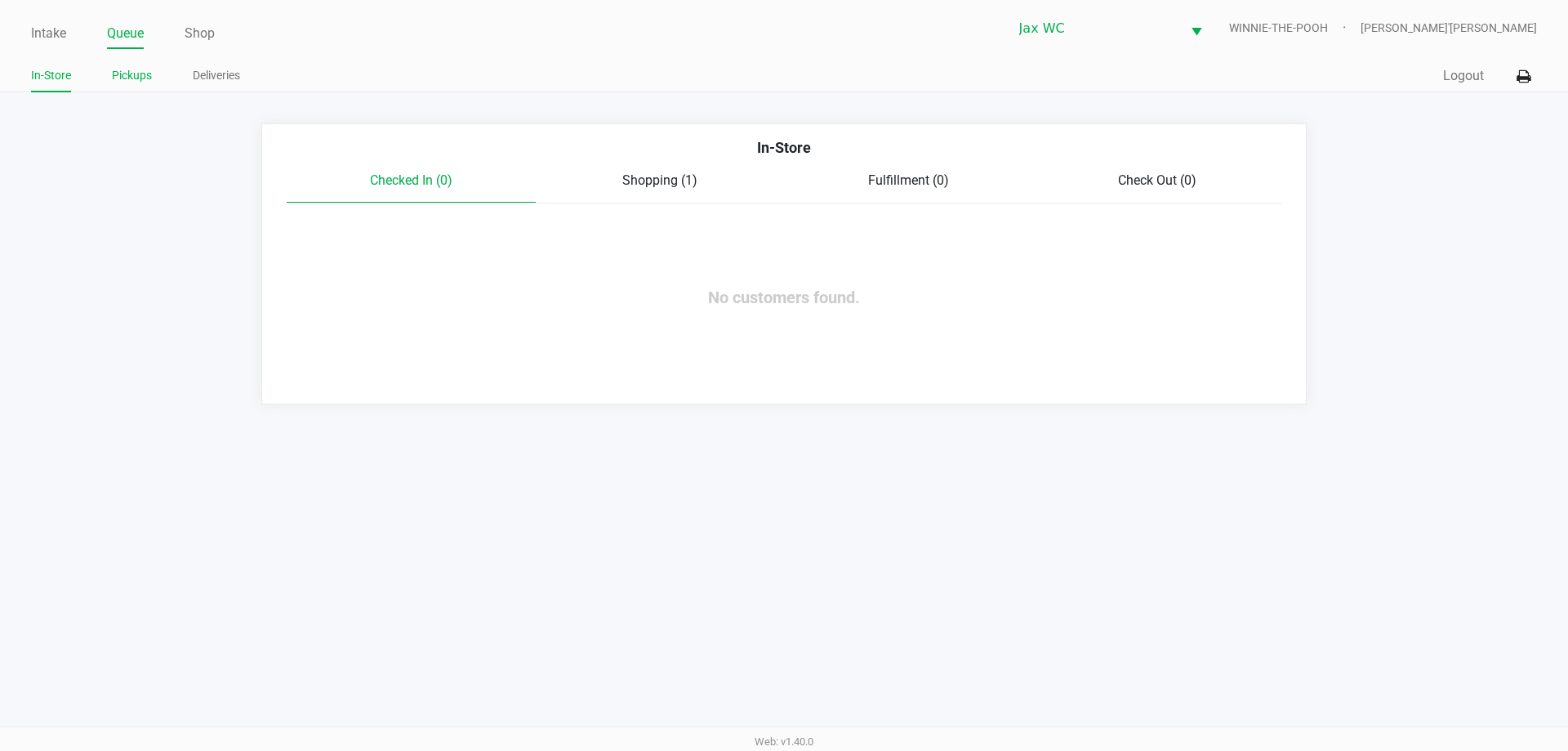
click at [118, 67] on link "Pickups" at bounding box center [132, 75] width 40 height 20
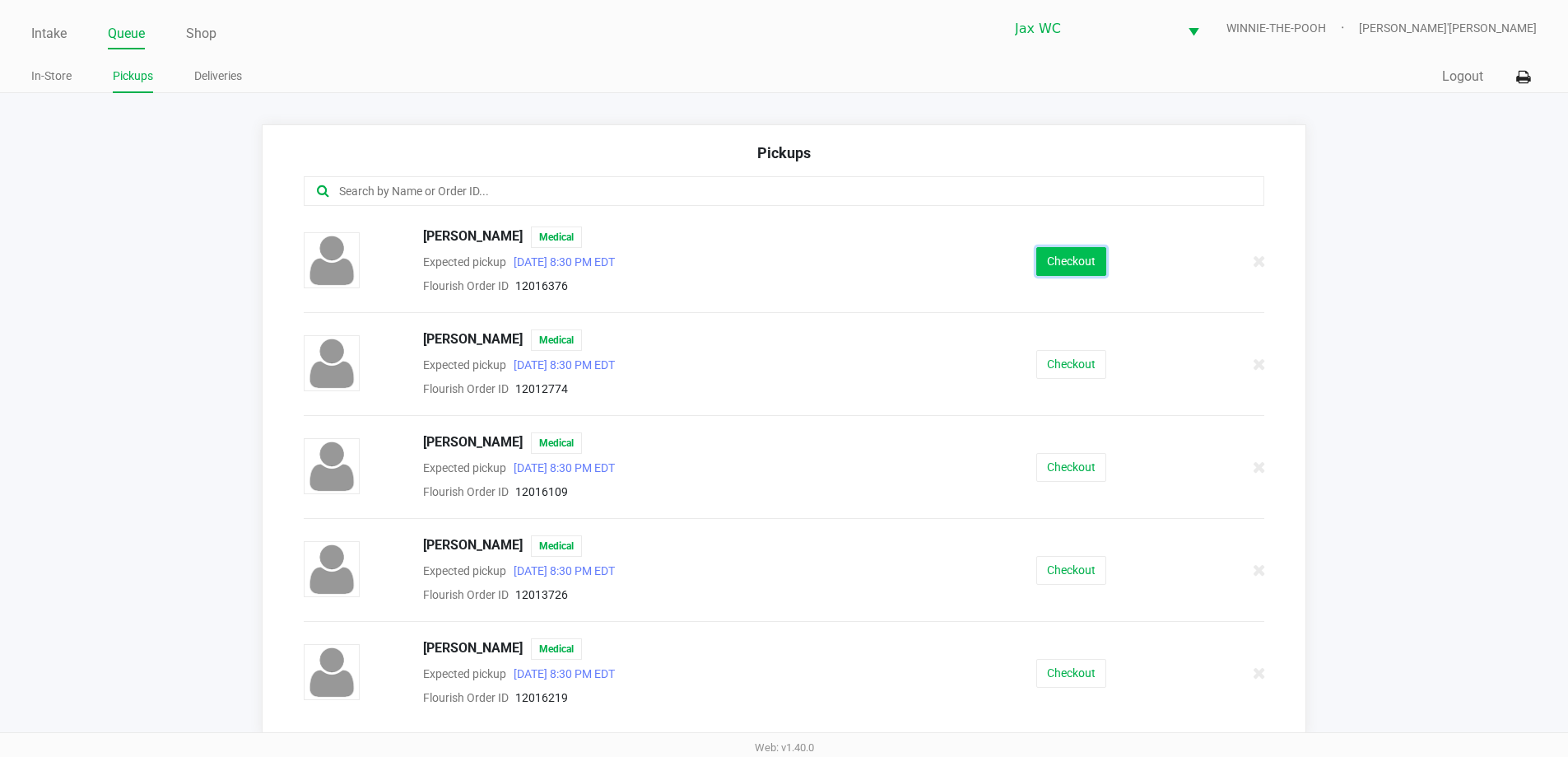
click at [1036, 259] on button "Checkout" at bounding box center [1070, 261] width 70 height 29
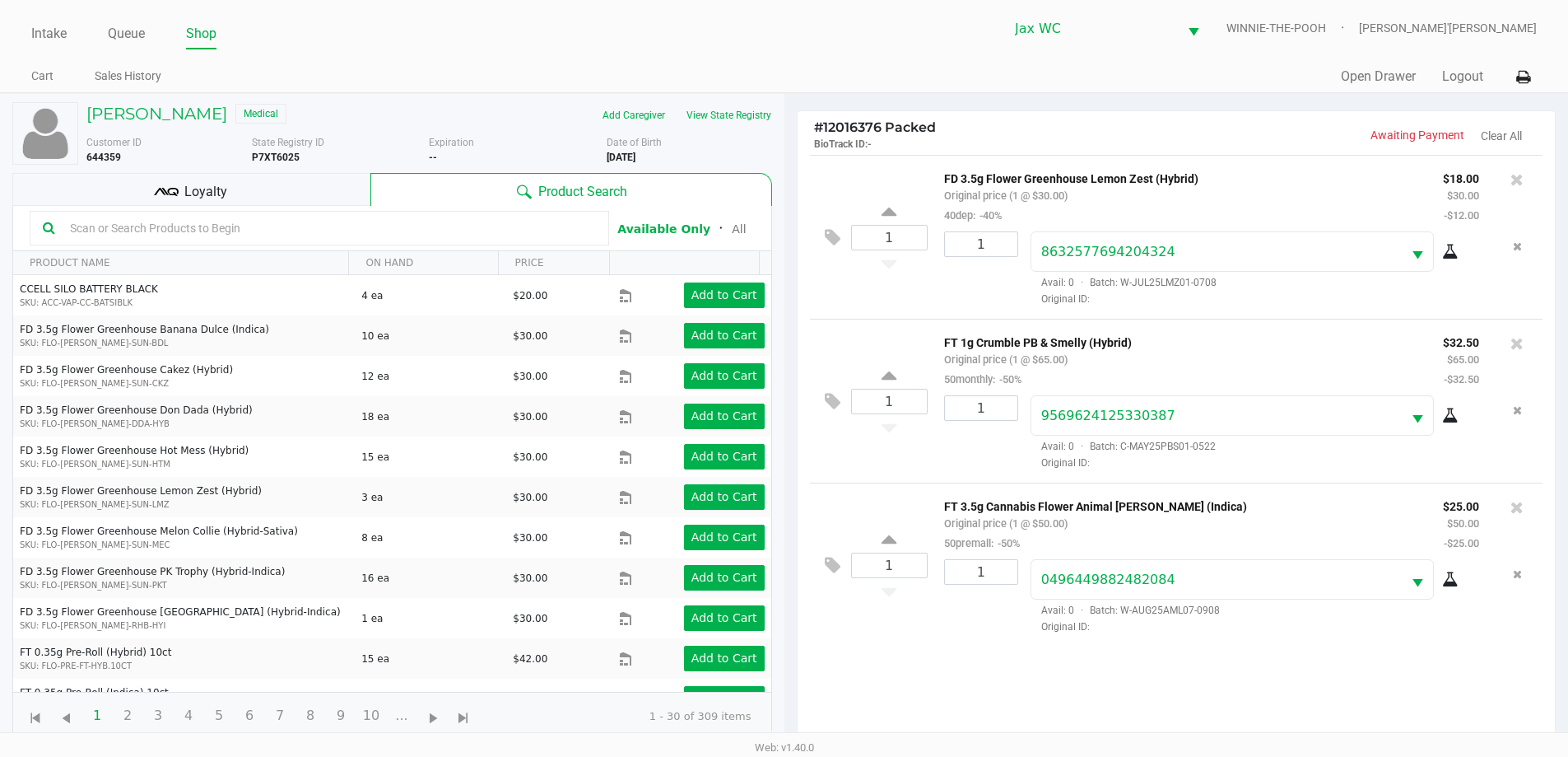
click at [292, 195] on div "Loyalty" at bounding box center [191, 189] width 358 height 33
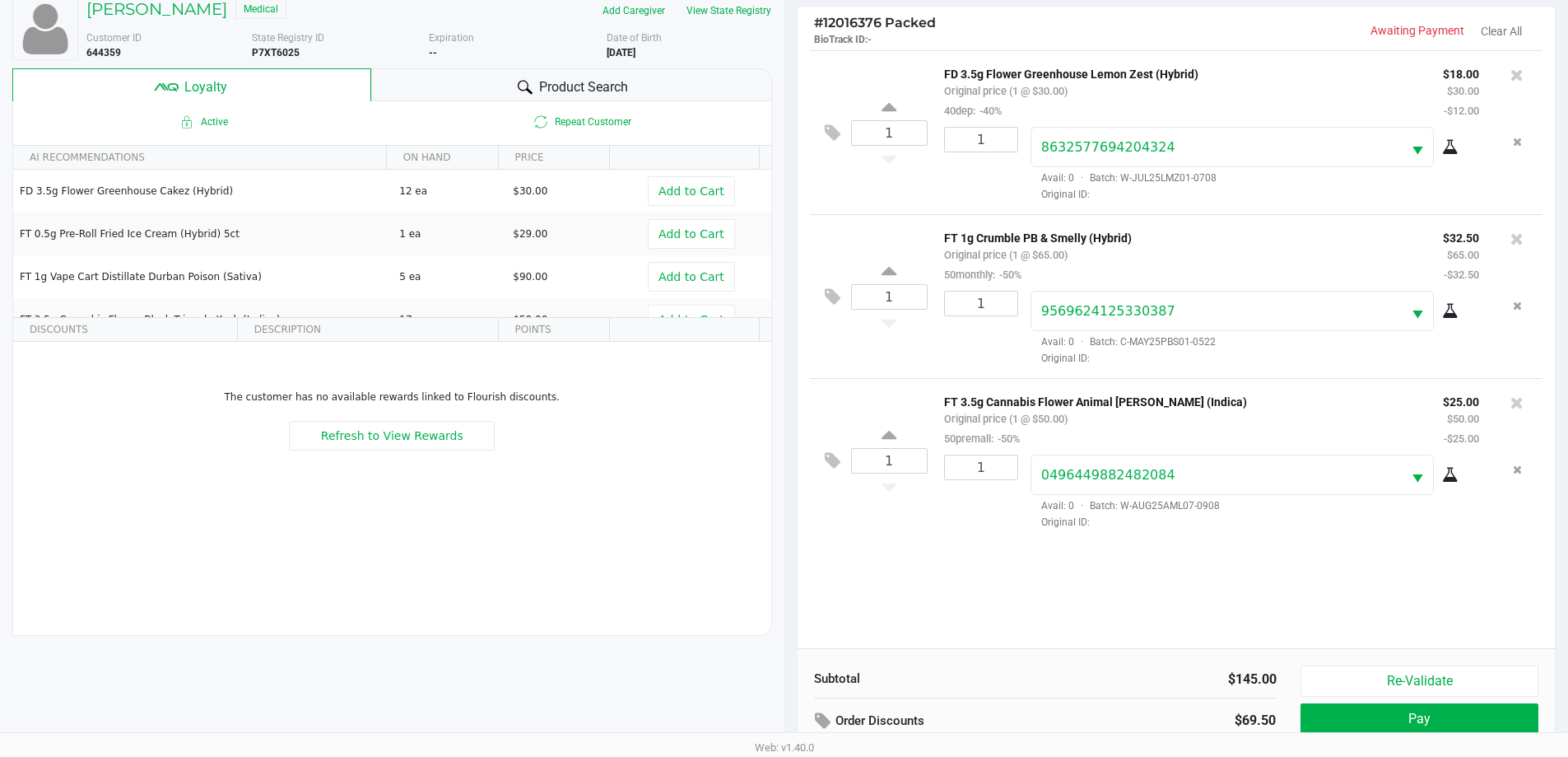
scroll to position [197, 0]
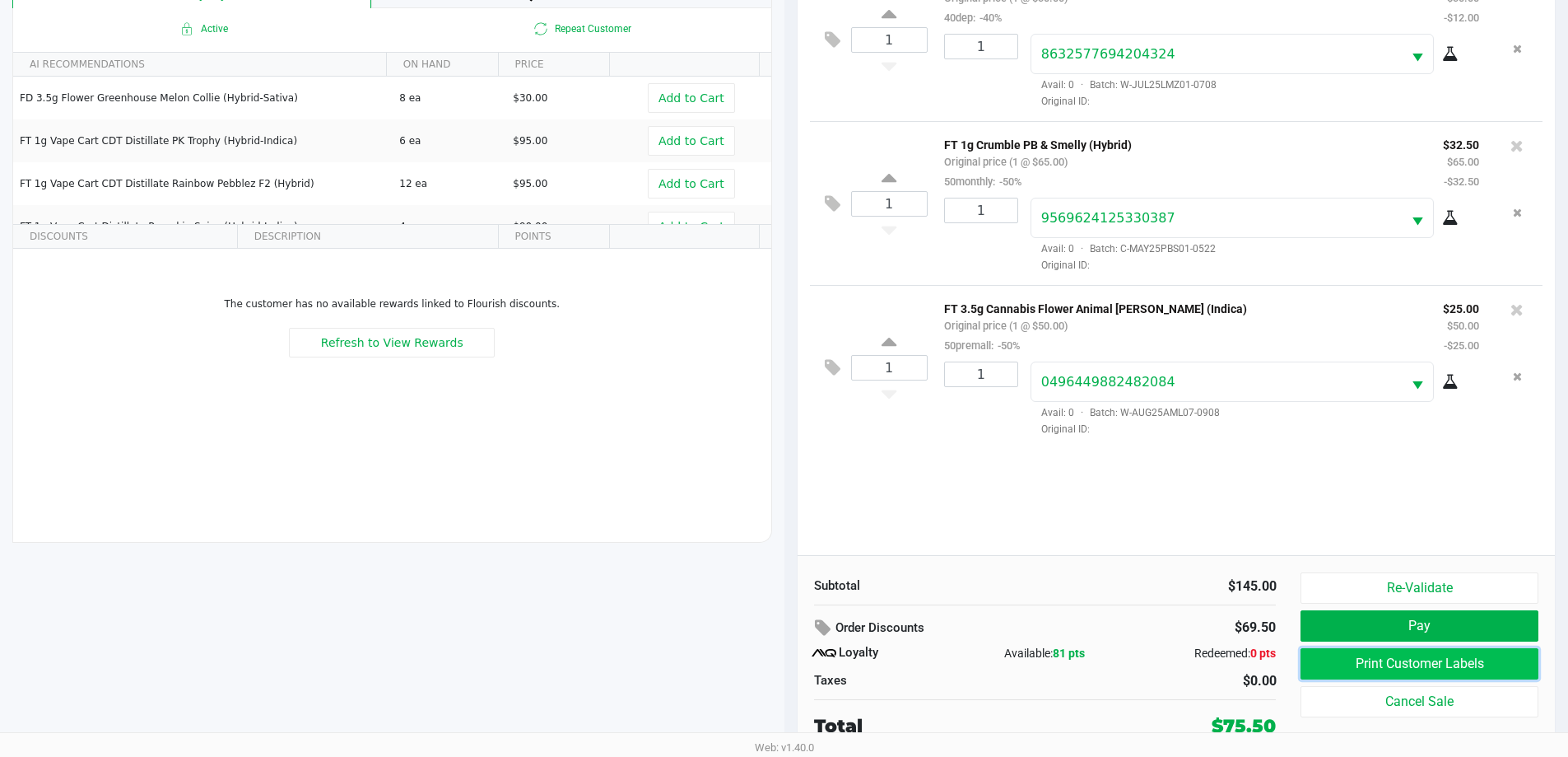
click at [1439, 672] on button "Print Customer Labels" at bounding box center [1418, 663] width 237 height 31
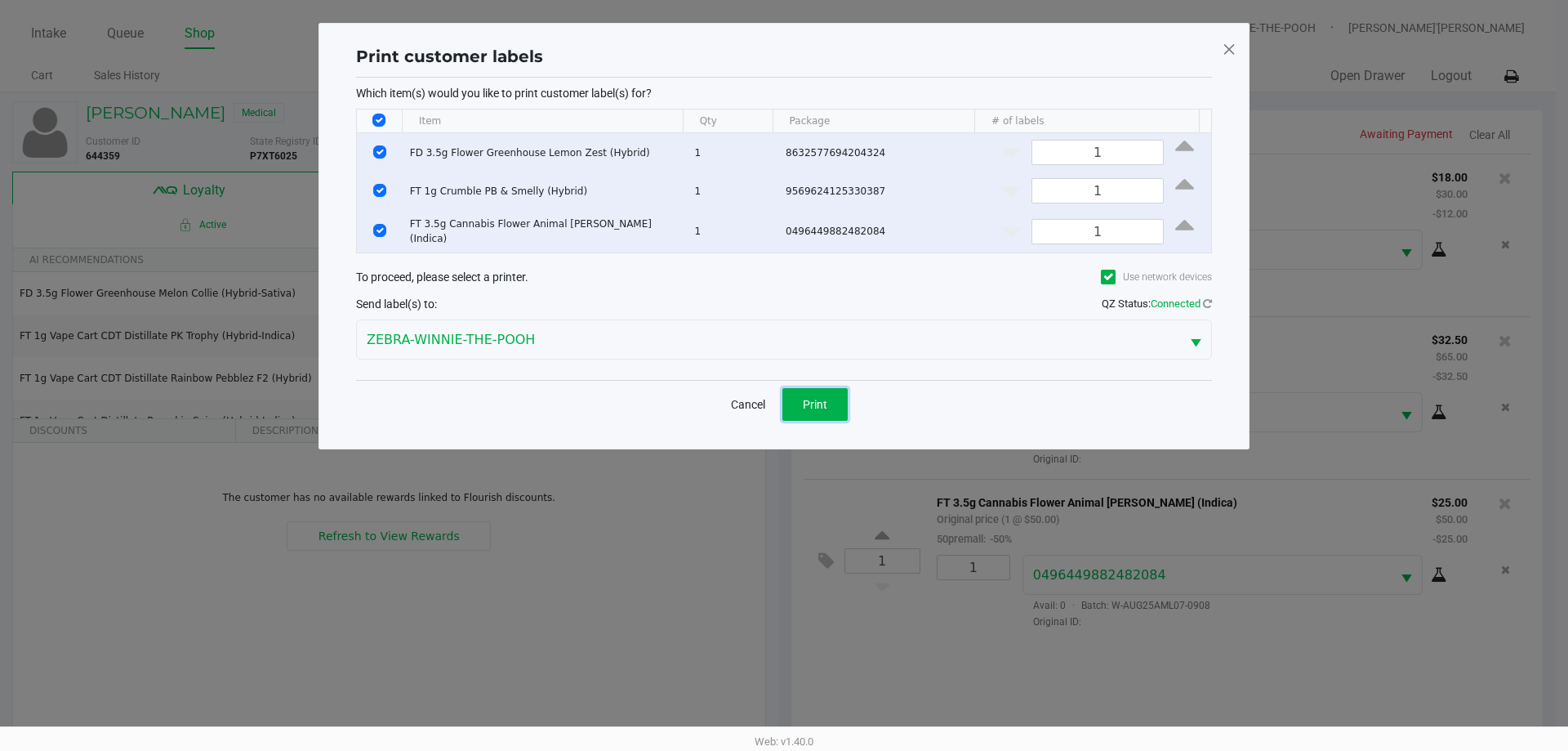
drag, startPoint x: 822, startPoint y: 393, endPoint x: 812, endPoint y: 395, distance: 10.2
click at [818, 398] on span "Print" at bounding box center [815, 404] width 24 height 13
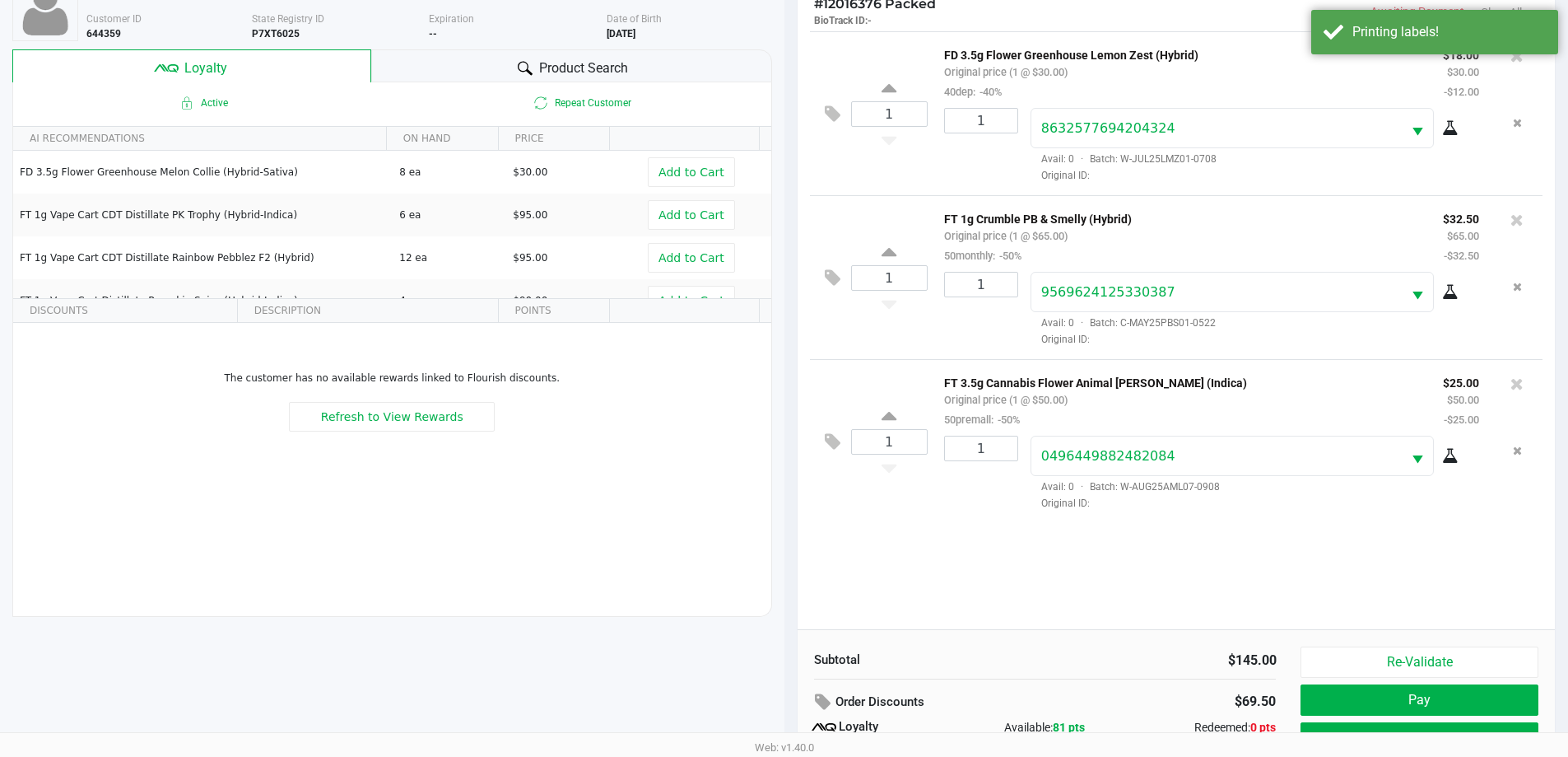
scroll to position [197, 0]
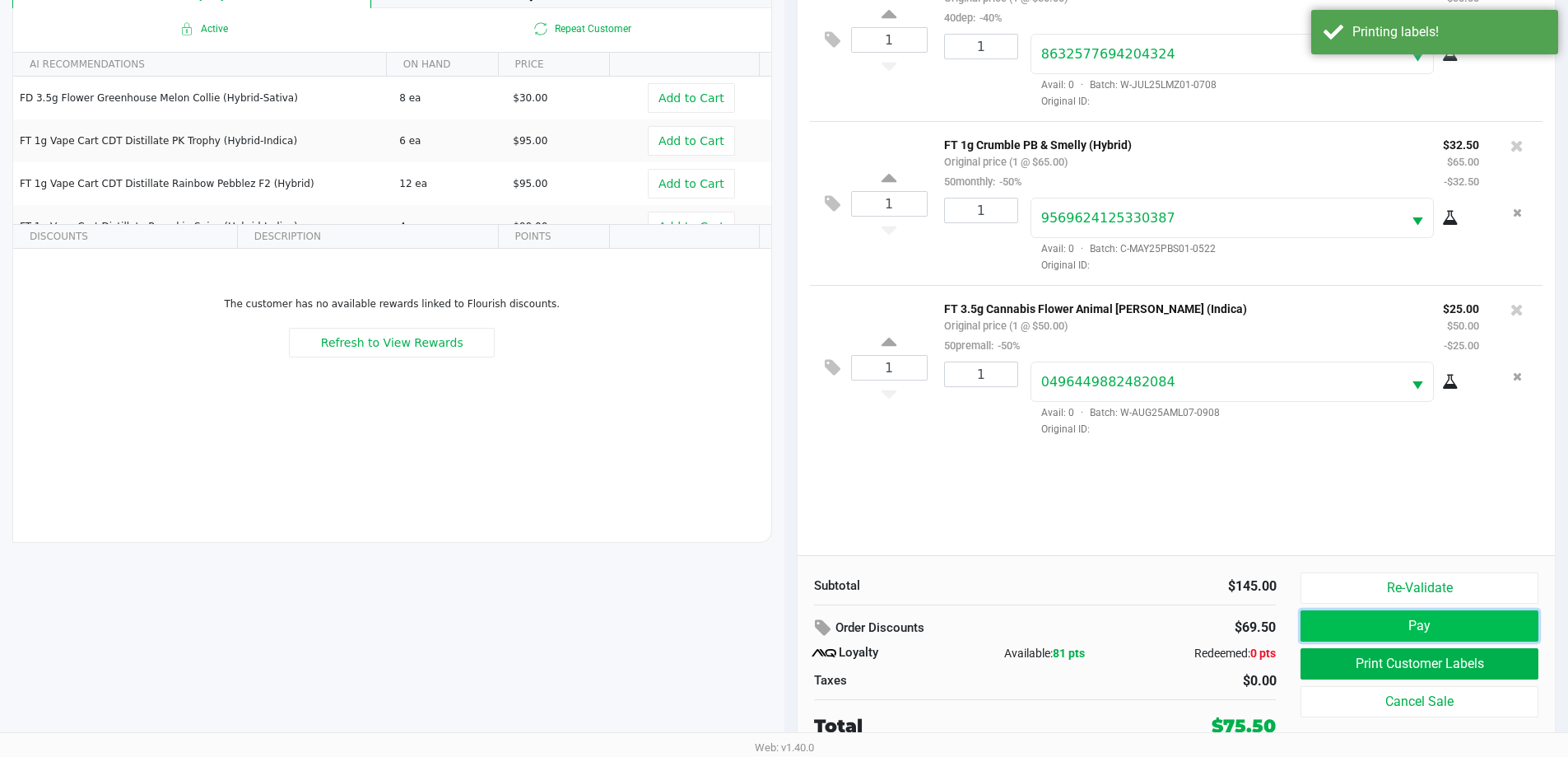
click at [1445, 624] on button "Pay" at bounding box center [1418, 625] width 237 height 31
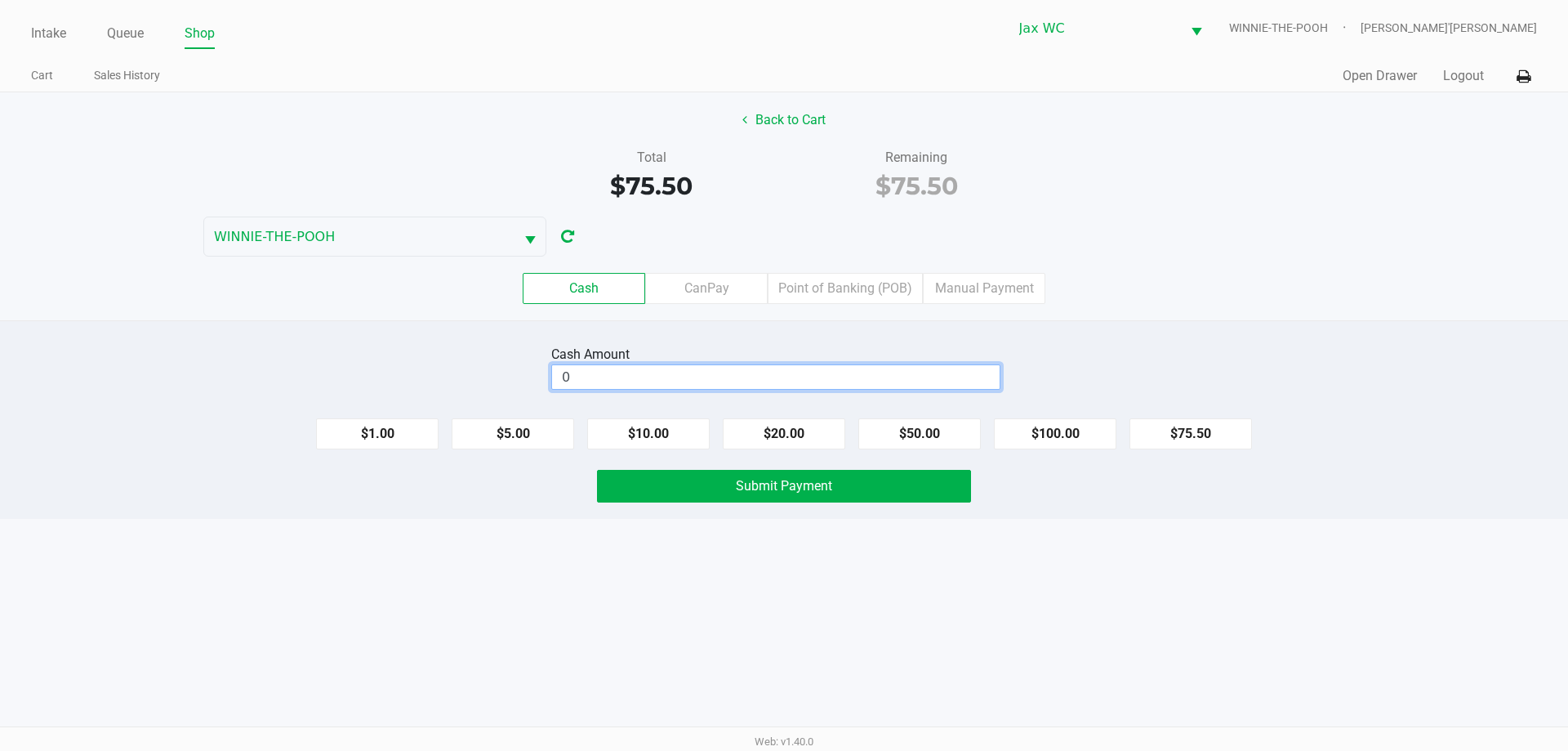
click at [842, 385] on input "0" at bounding box center [776, 377] width 448 height 24
type input "$76.00"
click at [864, 503] on div "Cash Amount $76.00 Clear $1.00 $5.00 $10.00 $20.00 $50.00 $100.00 $75.50 Submit…" at bounding box center [784, 419] width 1568 height 198
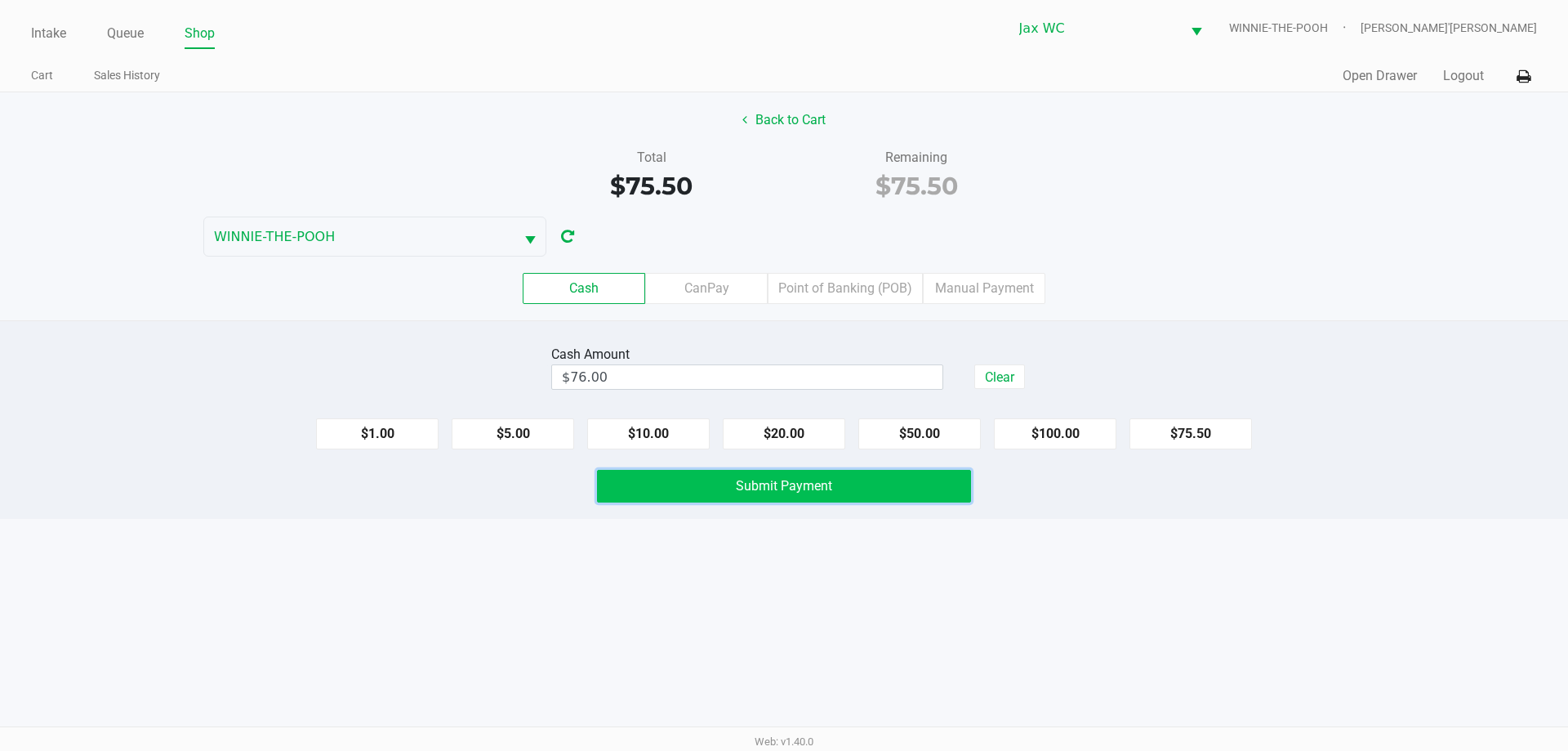
click at [875, 485] on button "Submit Payment" at bounding box center [784, 485] width 374 height 32
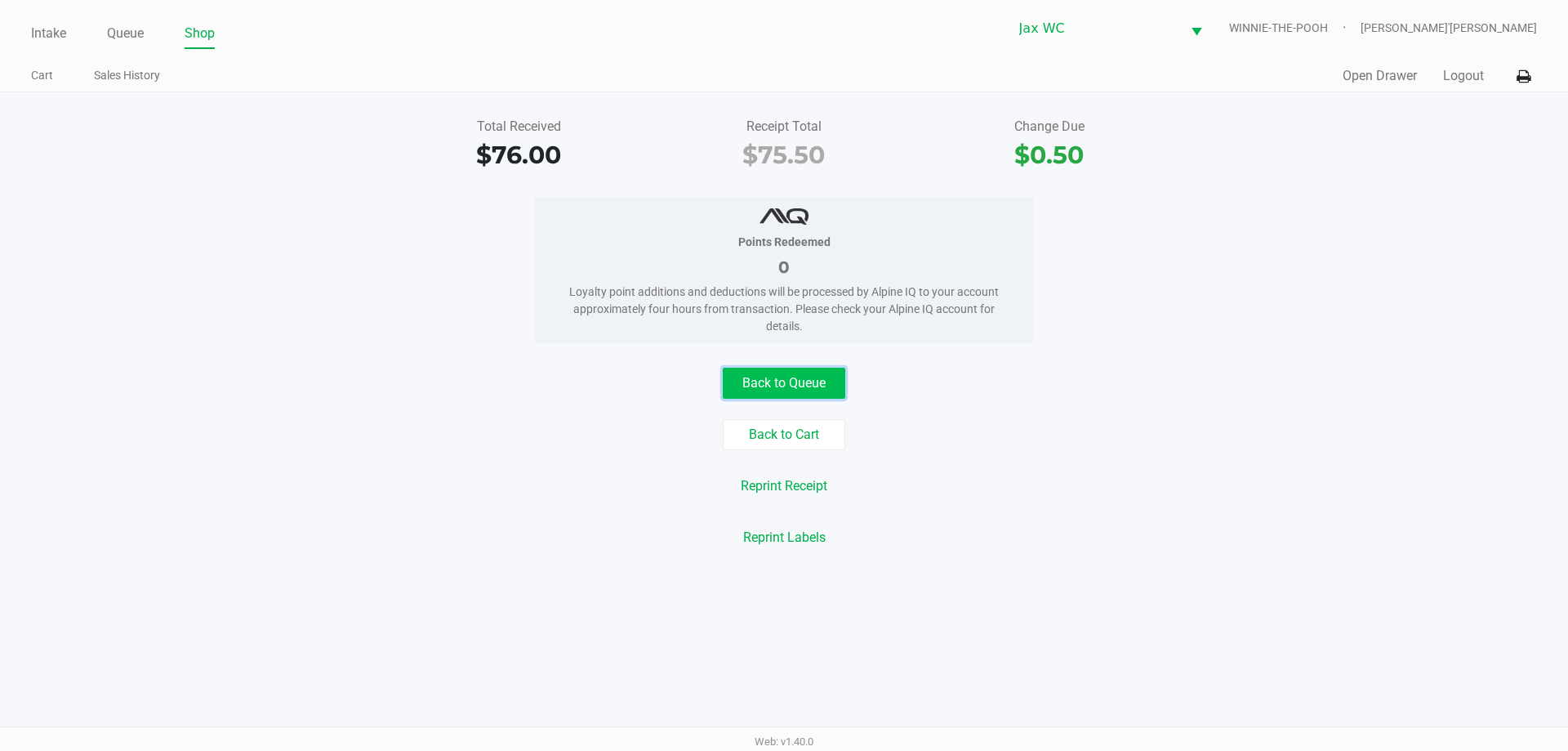
click at [808, 387] on button "Back to Queue" at bounding box center [784, 382] width 122 height 31
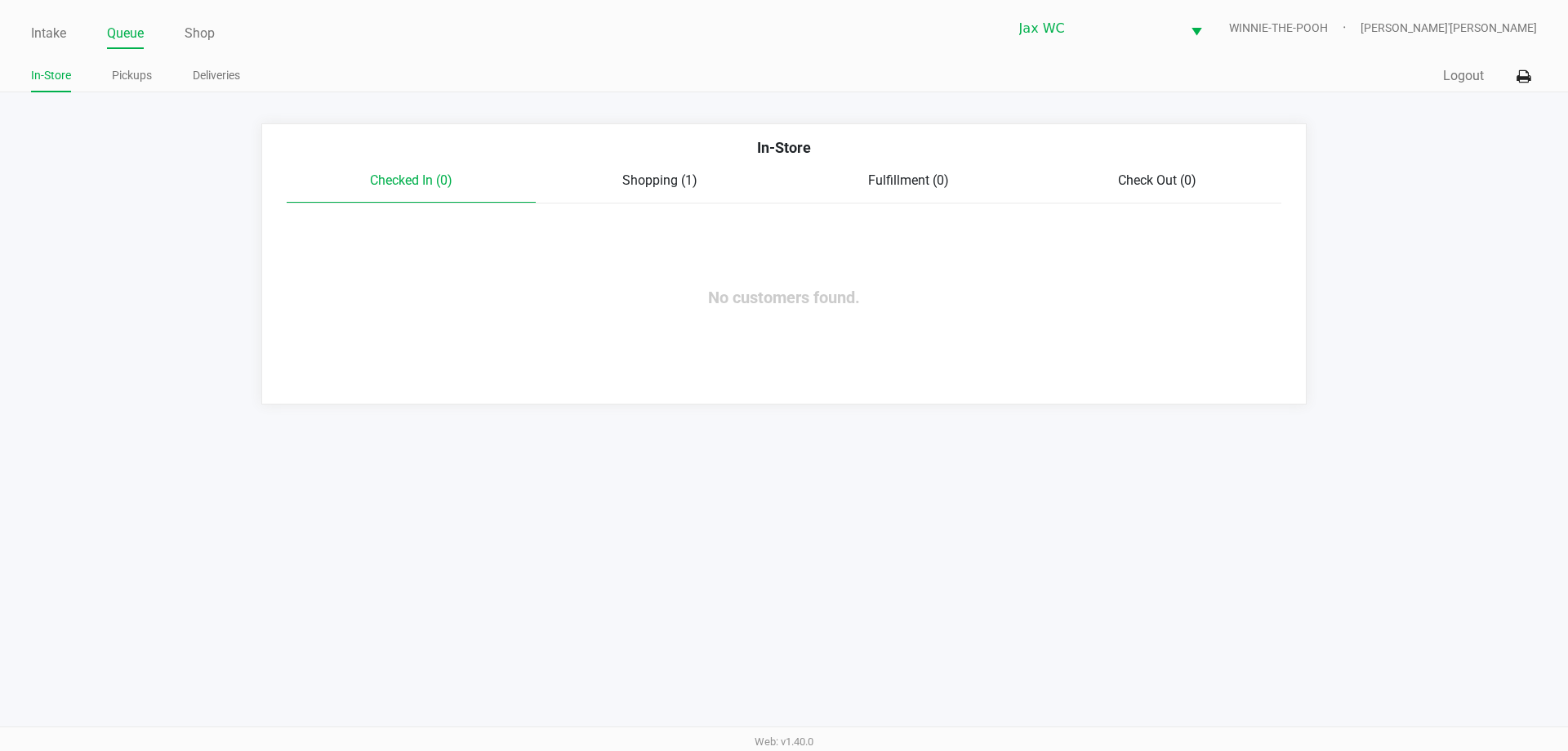
click at [646, 184] on span "Shopping (1)" at bounding box center [660, 180] width 75 height 16
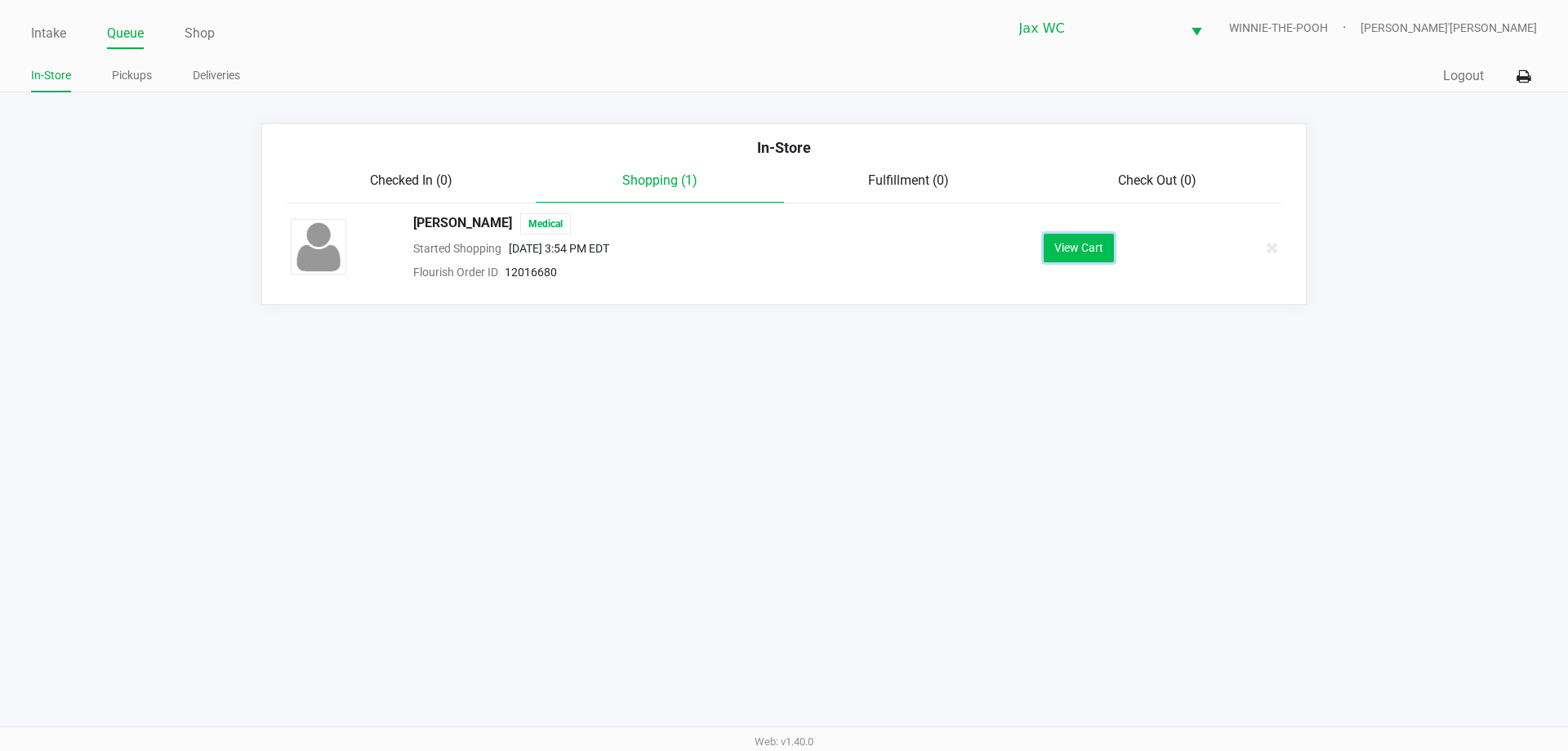
click at [1072, 244] on button "View Cart" at bounding box center [1079, 247] width 70 height 29
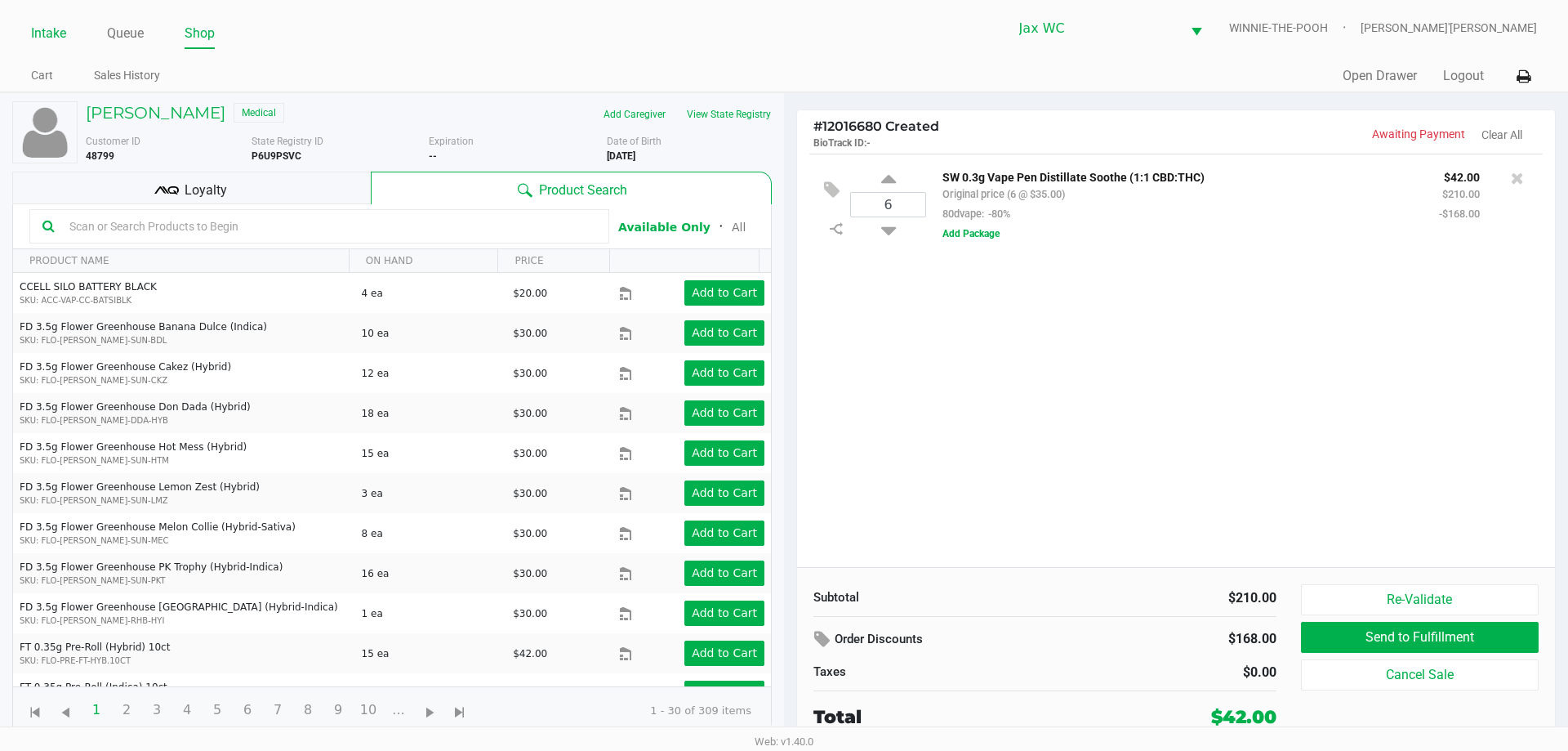
click at [33, 34] on link "Intake" at bounding box center [48, 33] width 35 height 23
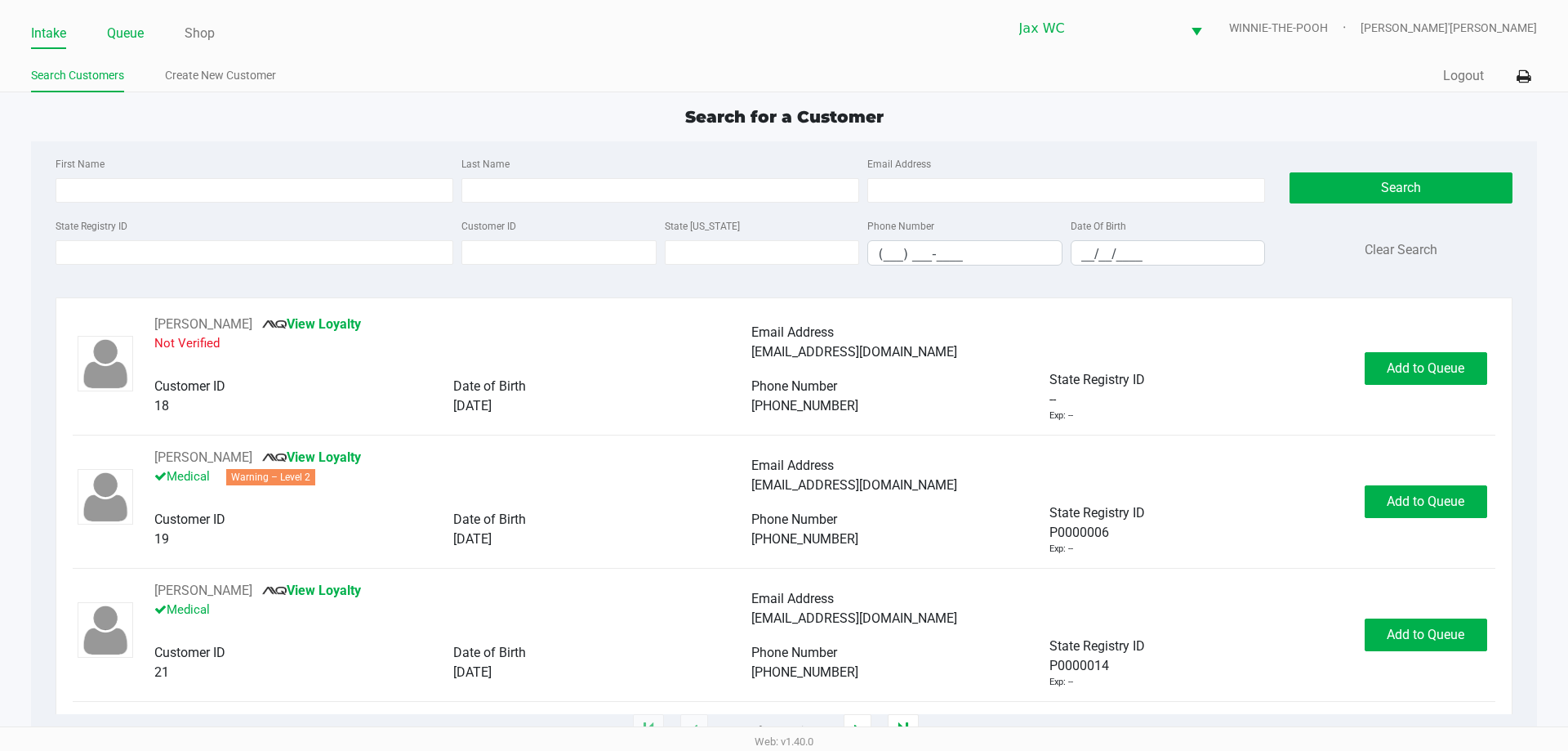
click at [131, 38] on link "Queue" at bounding box center [125, 33] width 37 height 23
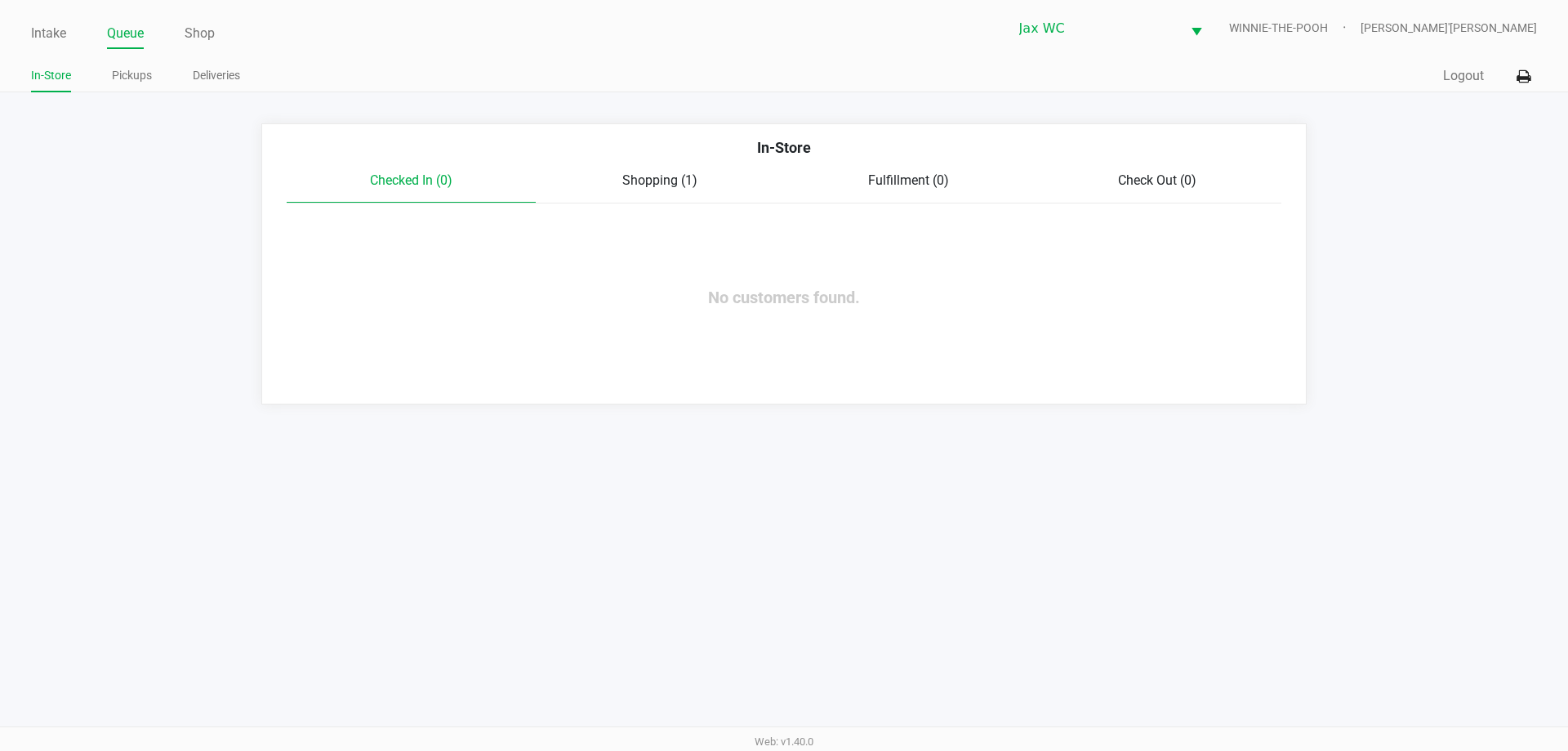
click at [648, 170] on div "Shopping (1)" at bounding box center [660, 180] width 249 height 19
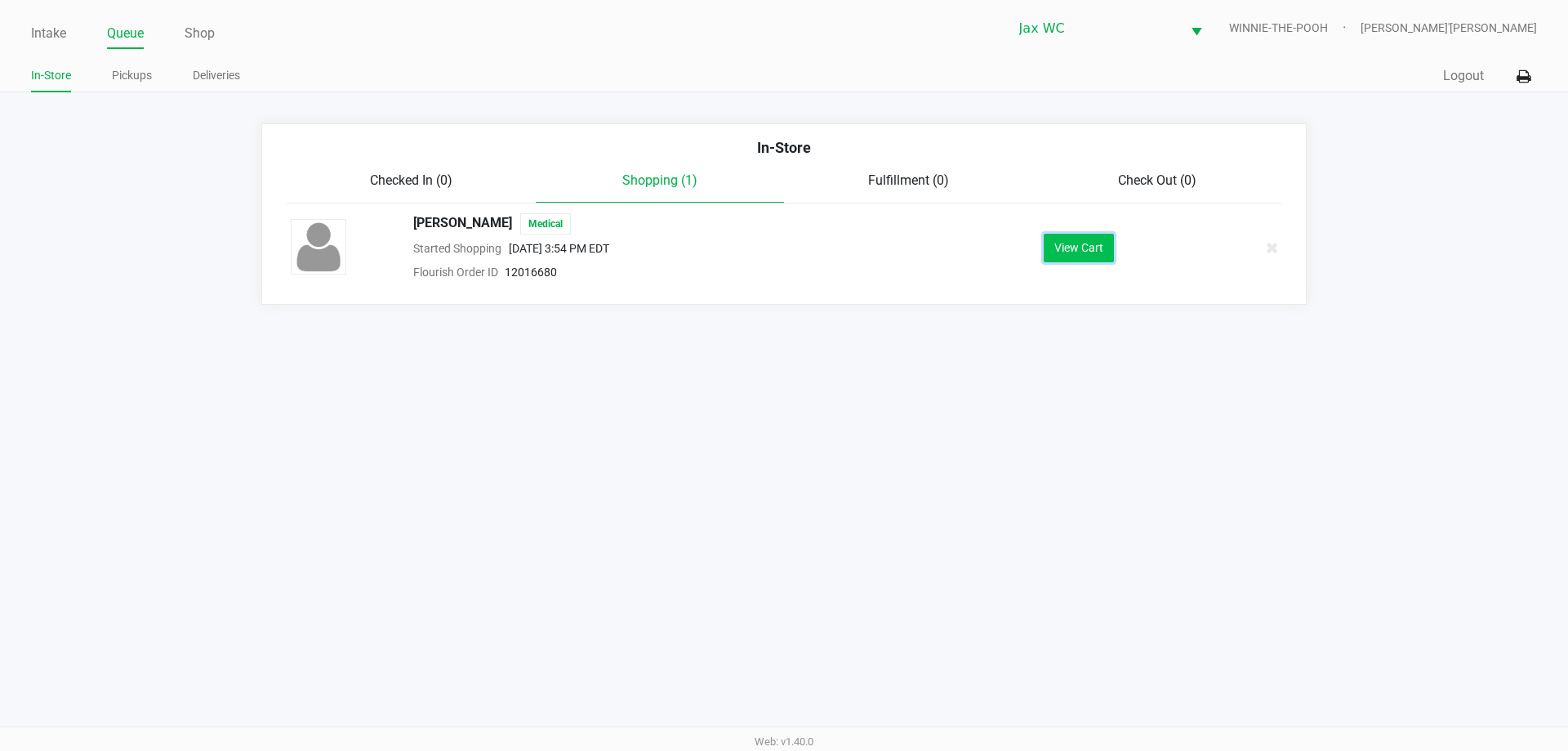
click at [1101, 258] on button "View Cart" at bounding box center [1079, 247] width 70 height 29
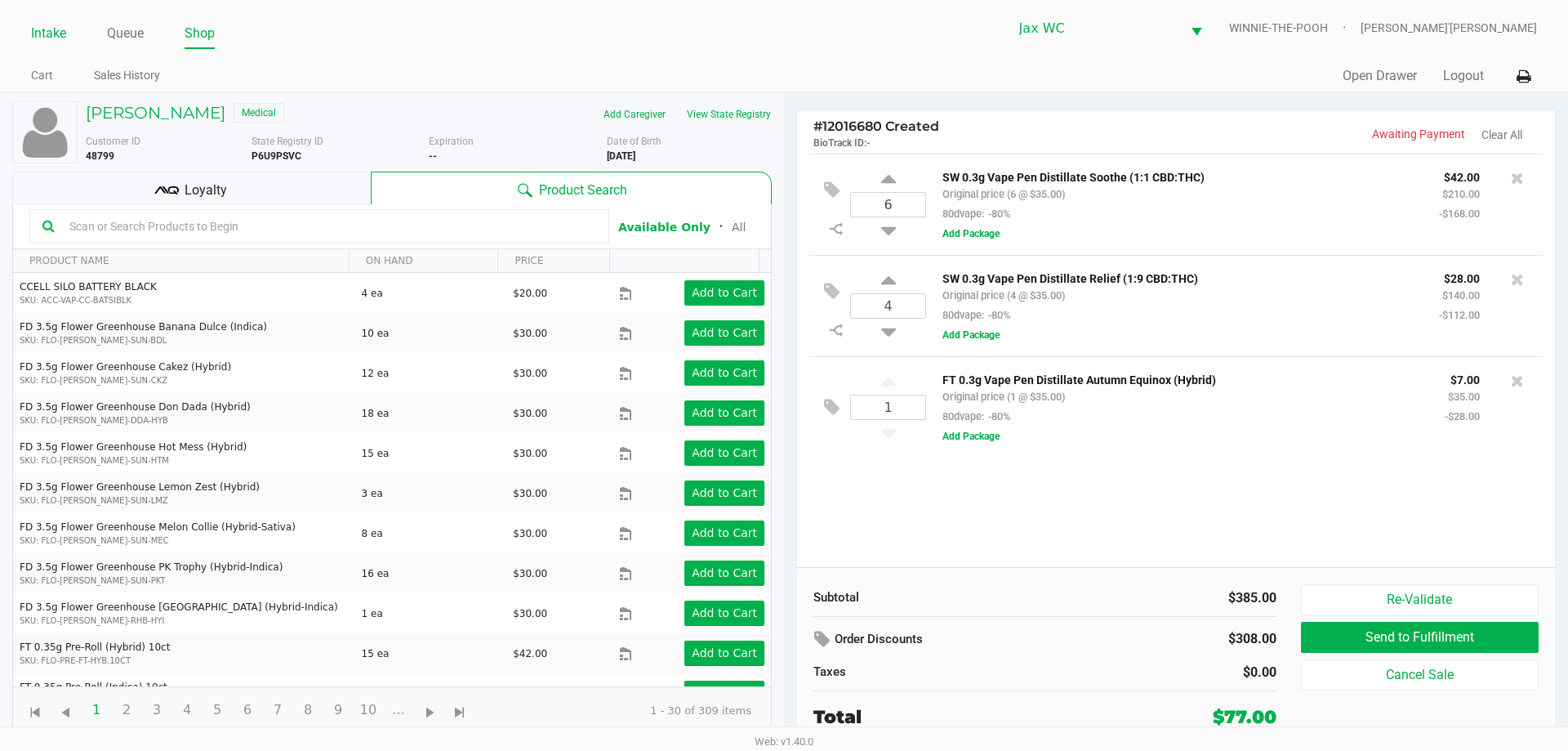
click at [47, 29] on link "Intake" at bounding box center [48, 33] width 35 height 23
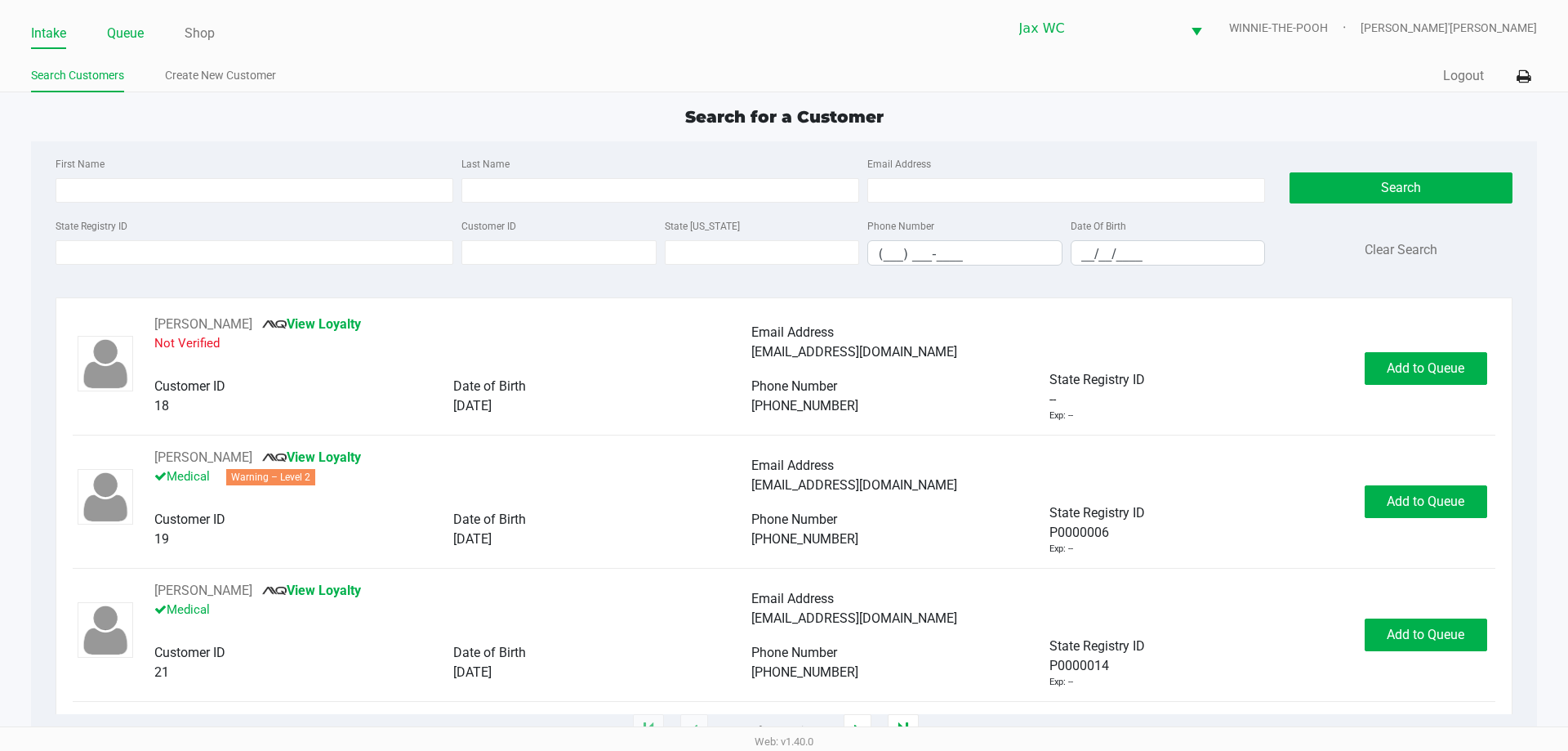
click at [118, 31] on link "Queue" at bounding box center [125, 33] width 37 height 23
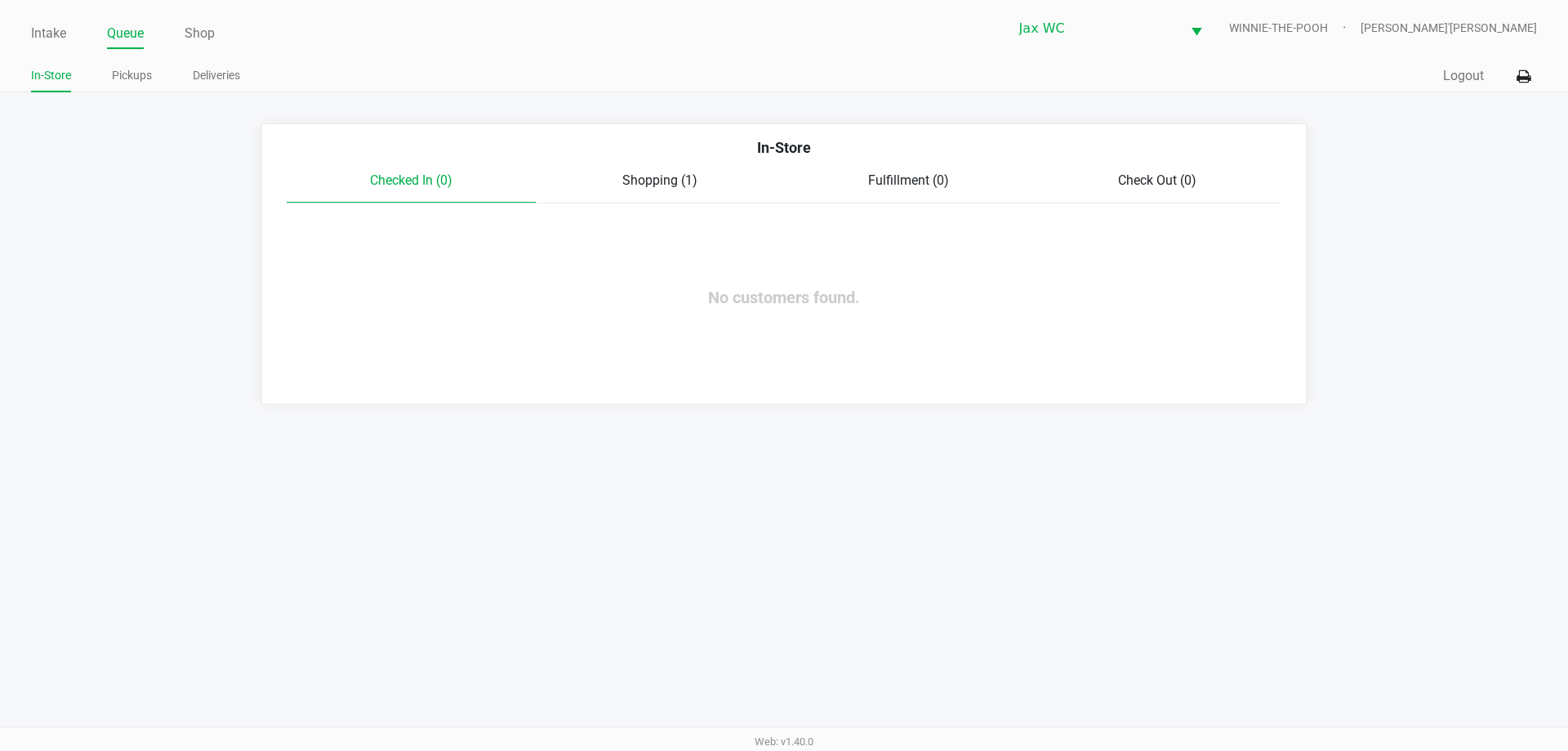
drag, startPoint x: 649, startPoint y: 172, endPoint x: 750, endPoint y: 197, distance: 104.0
click at [651, 176] on span "Shopping (1)" at bounding box center [660, 180] width 75 height 16
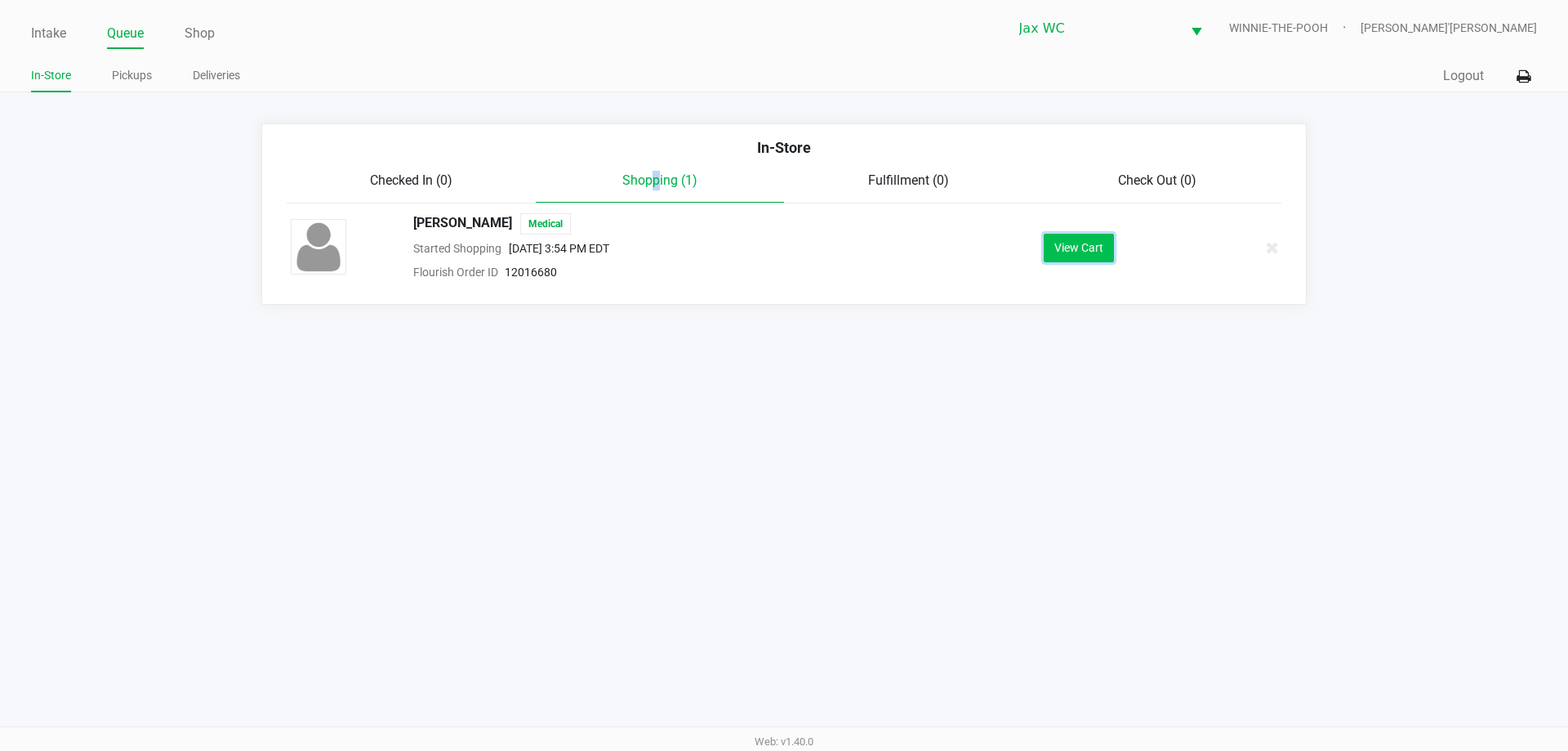
click at [1078, 261] on button "View Cart" at bounding box center [1079, 247] width 70 height 29
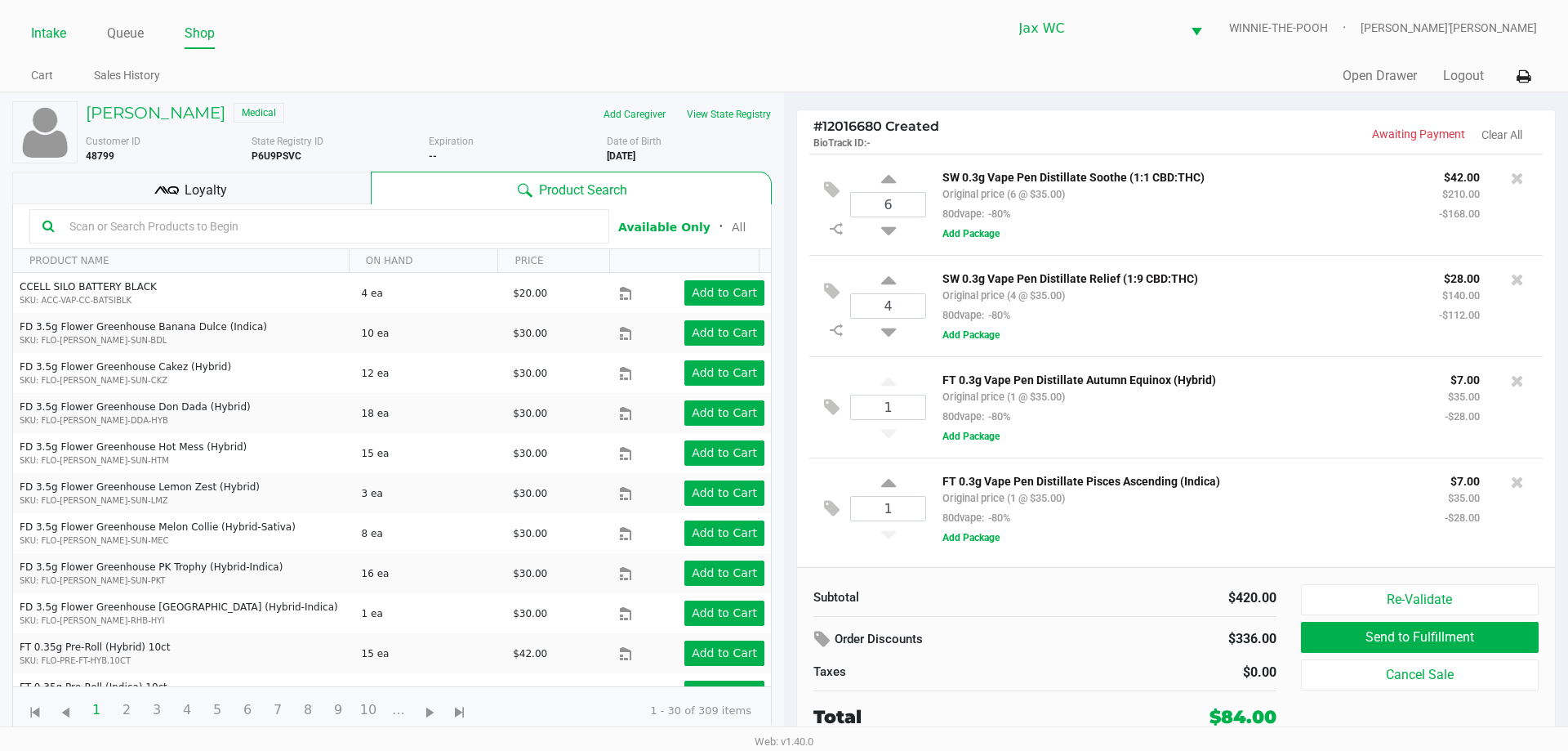
click at [40, 38] on link "Intake" at bounding box center [48, 33] width 35 height 23
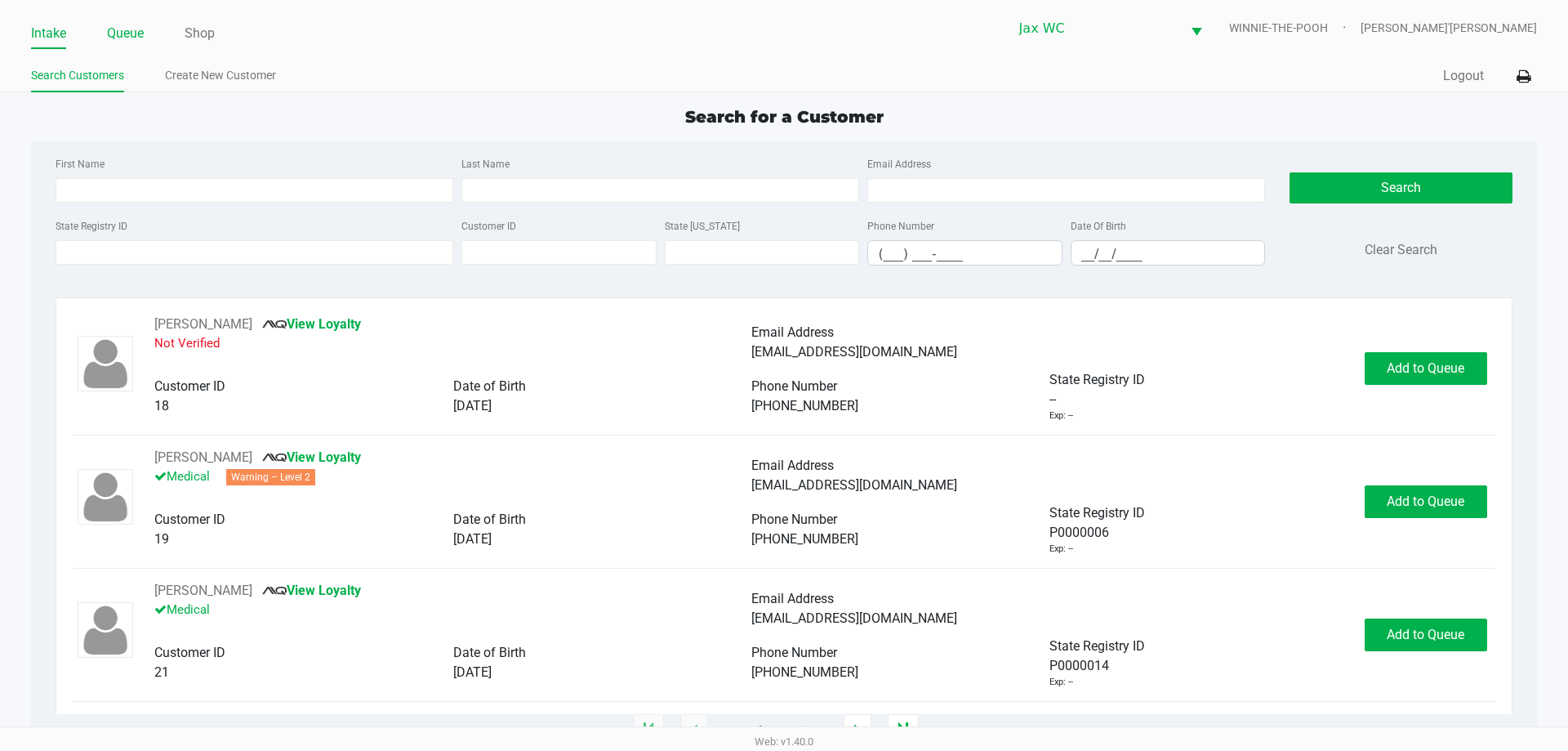
click at [124, 36] on link "Queue" at bounding box center [125, 33] width 37 height 23
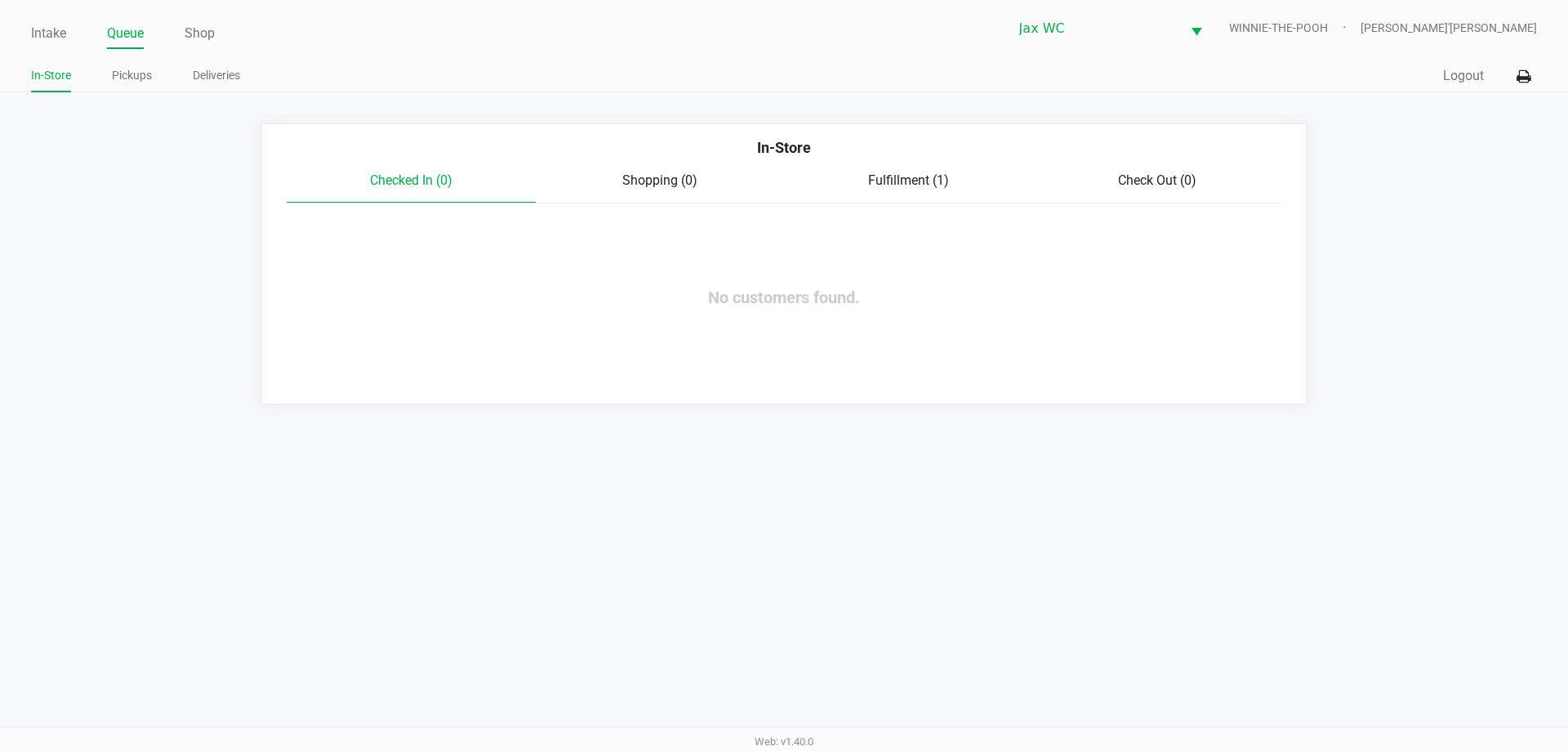
click at [917, 186] on span "Fulfillment (1)" at bounding box center [908, 180] width 80 height 16
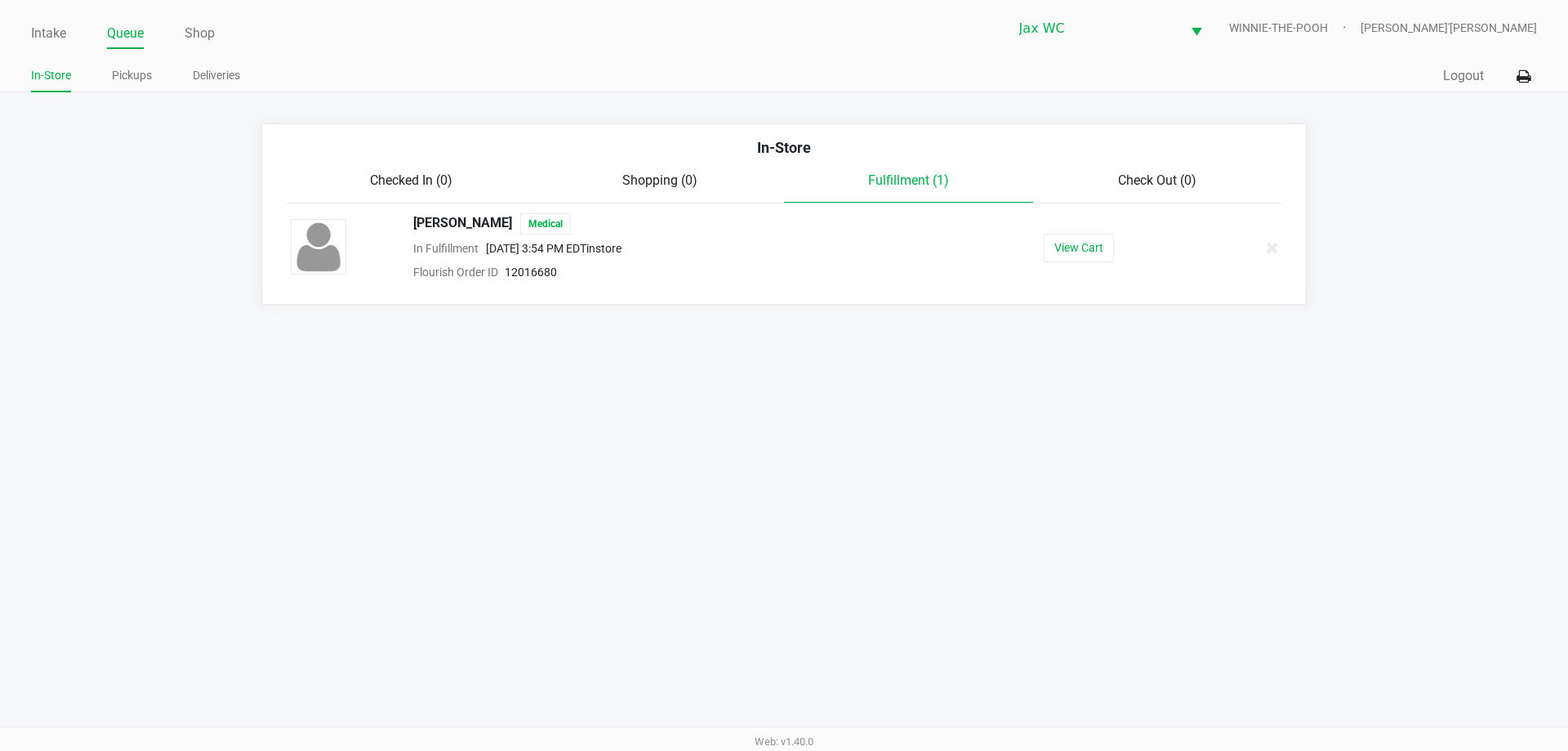
click at [1022, 230] on div "[PERSON_NAME] Medical In Fulfillment [DATE] 3:54 PM EDT instore Flourish Order …" at bounding box center [784, 247] width 1011 height 68
click at [1037, 244] on div "View Cart" at bounding box center [1078, 247] width 253 height 29
click at [1046, 247] on button "View Cart" at bounding box center [1079, 247] width 70 height 29
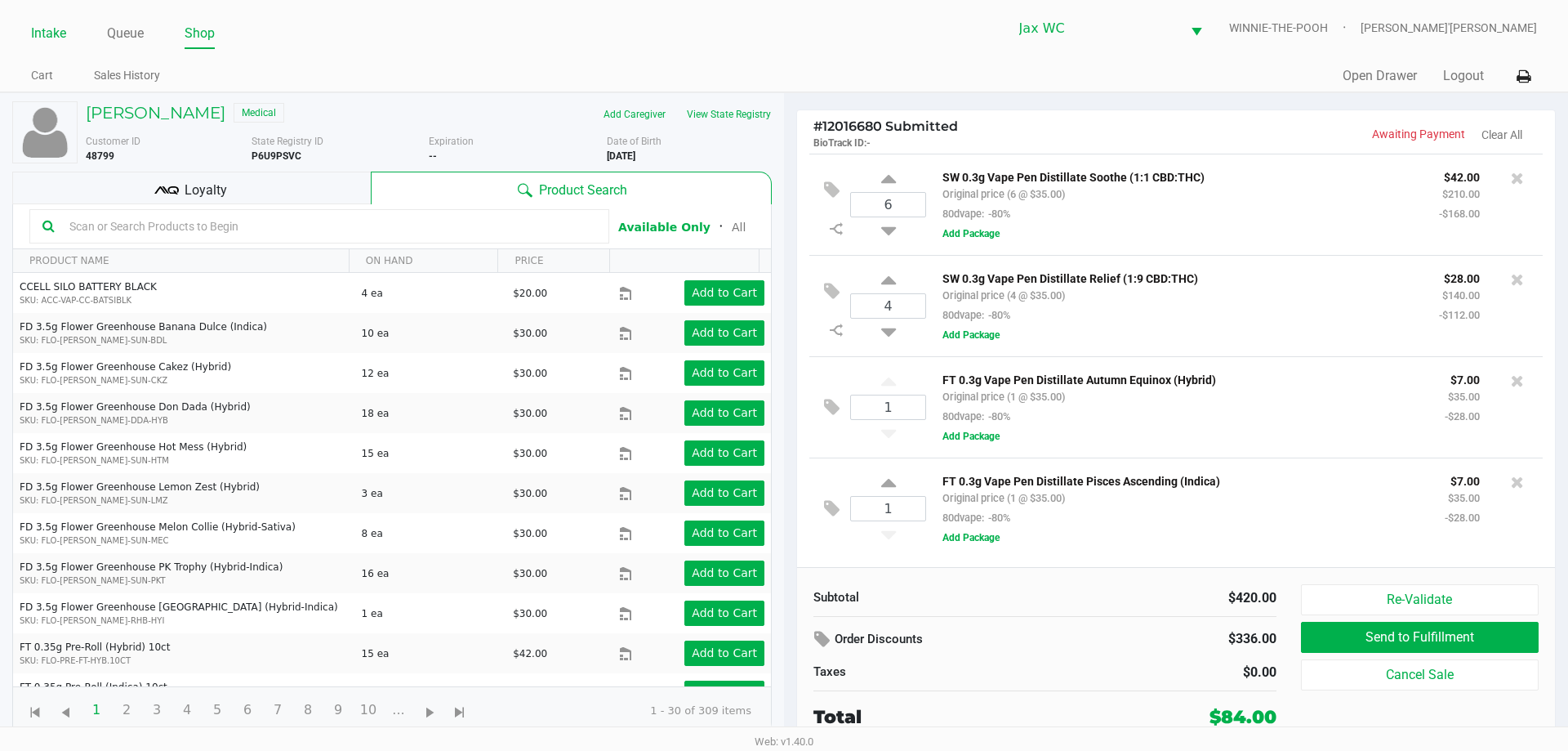
click at [38, 31] on link "Intake" at bounding box center [48, 33] width 35 height 23
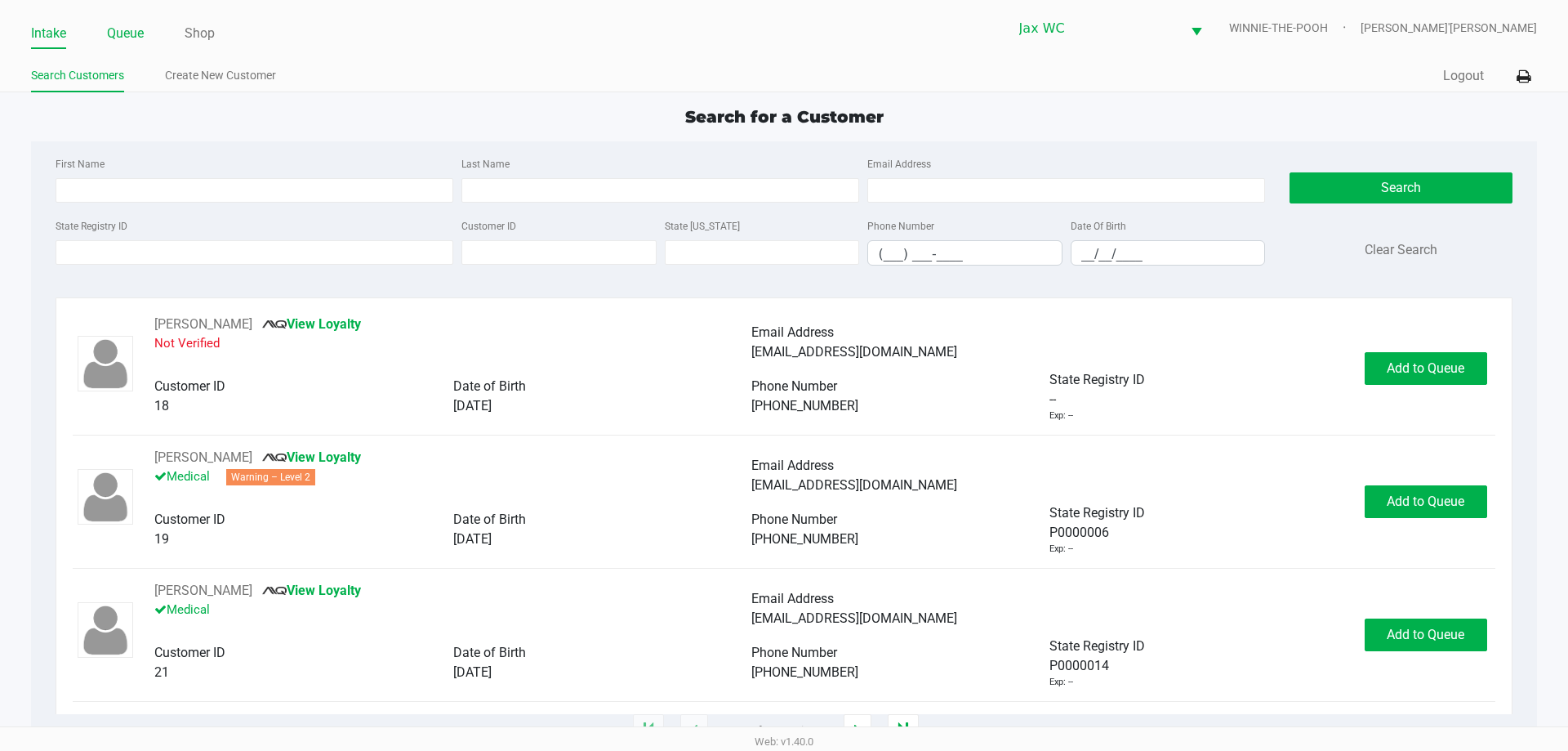
click at [142, 25] on link "Queue" at bounding box center [125, 33] width 37 height 23
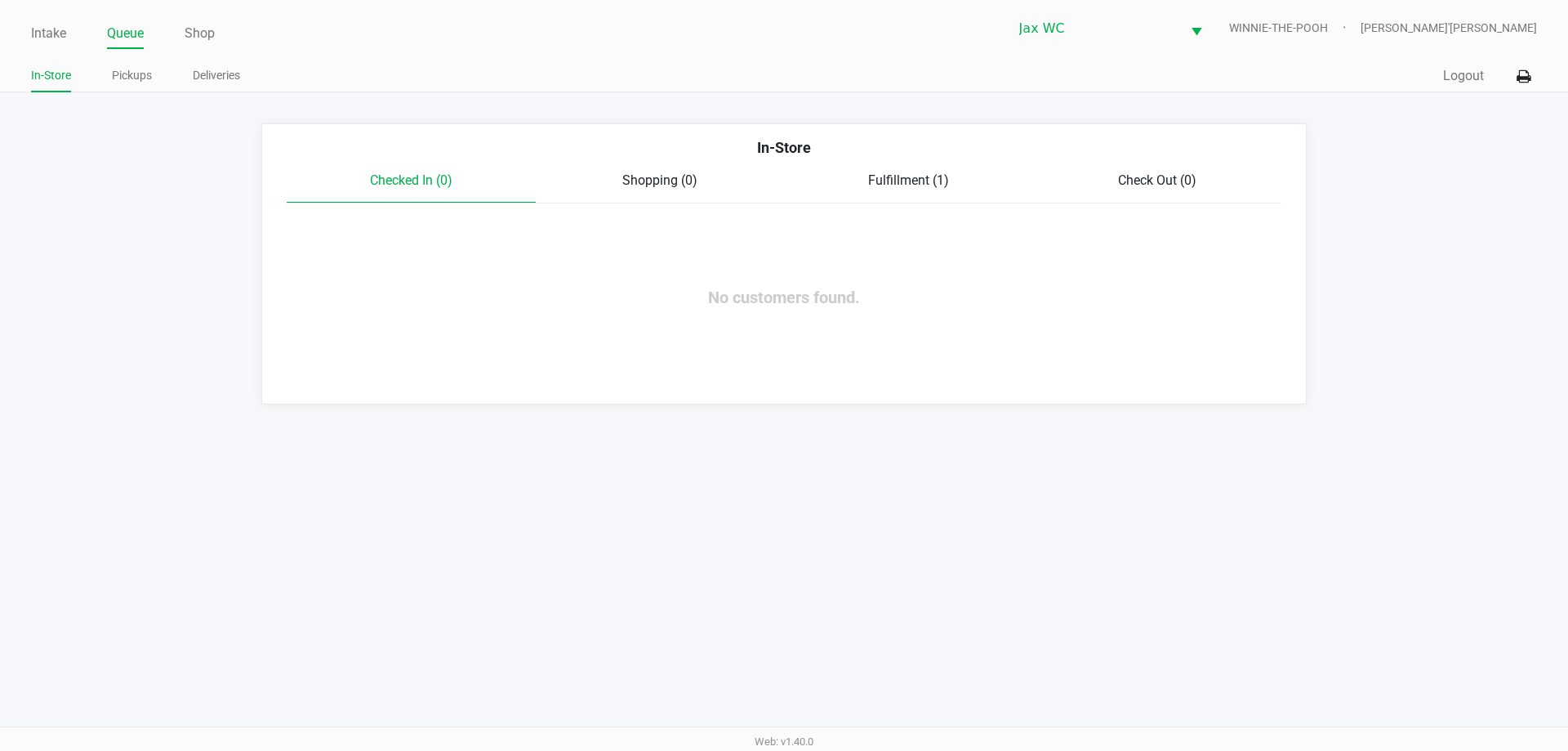
click at [936, 199] on div "Checked In (0) Shopping (0) Fulfillment (1) Check Out (0)" at bounding box center [784, 186] width 995 height 32
click at [919, 189] on div "Fulfillment (1)" at bounding box center [908, 180] width 249 height 19
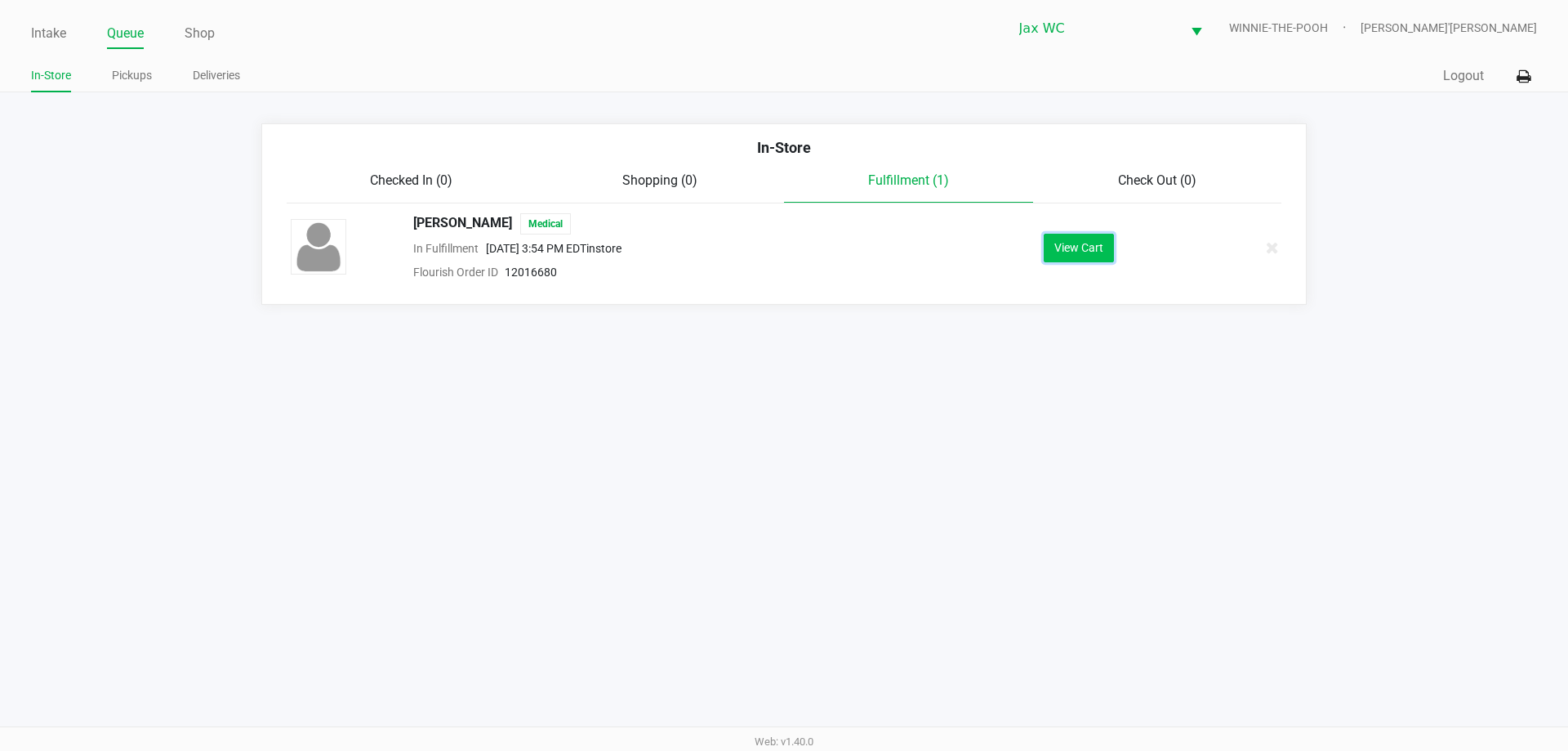
click at [1076, 241] on button "View Cart" at bounding box center [1079, 247] width 70 height 29
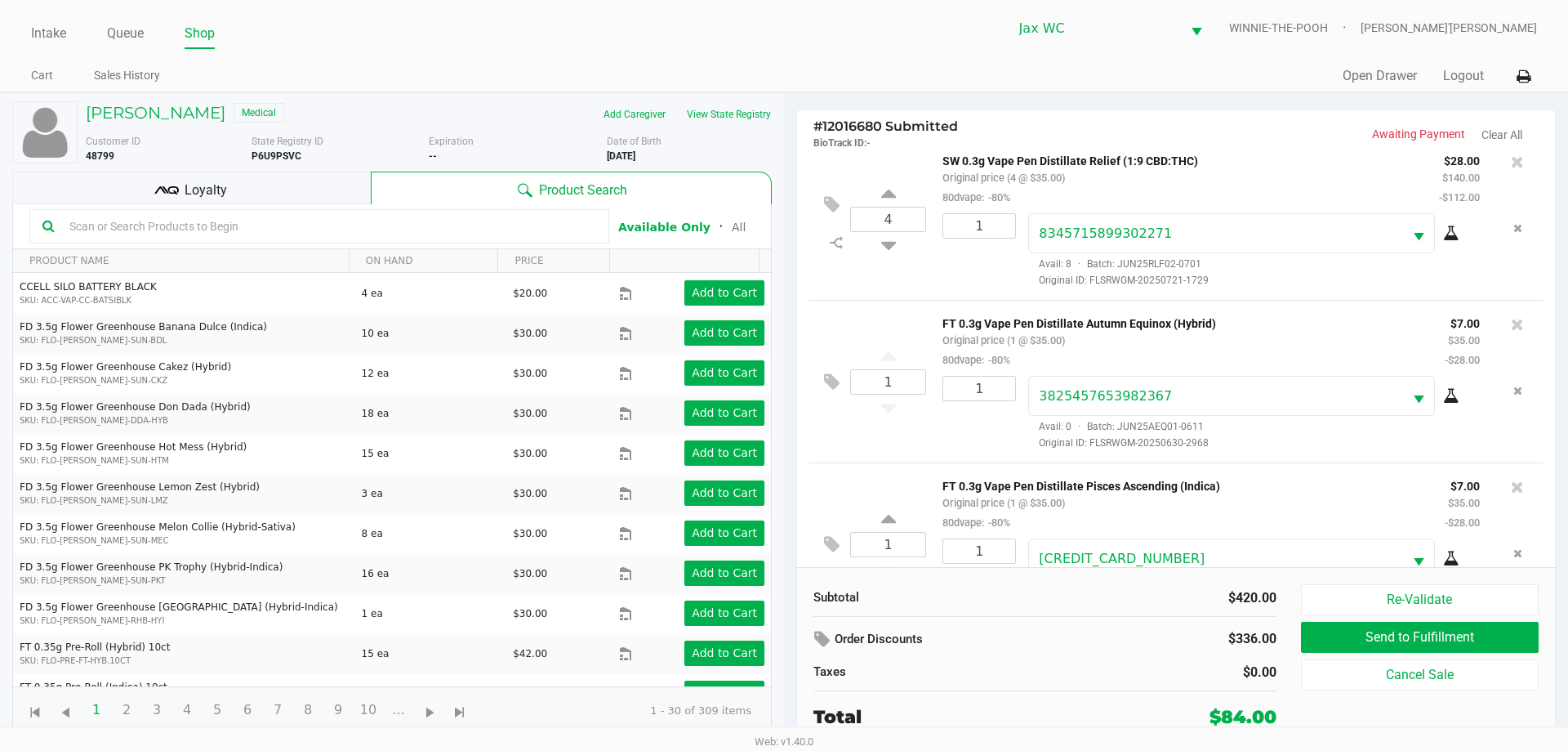
scroll to position [240, 0]
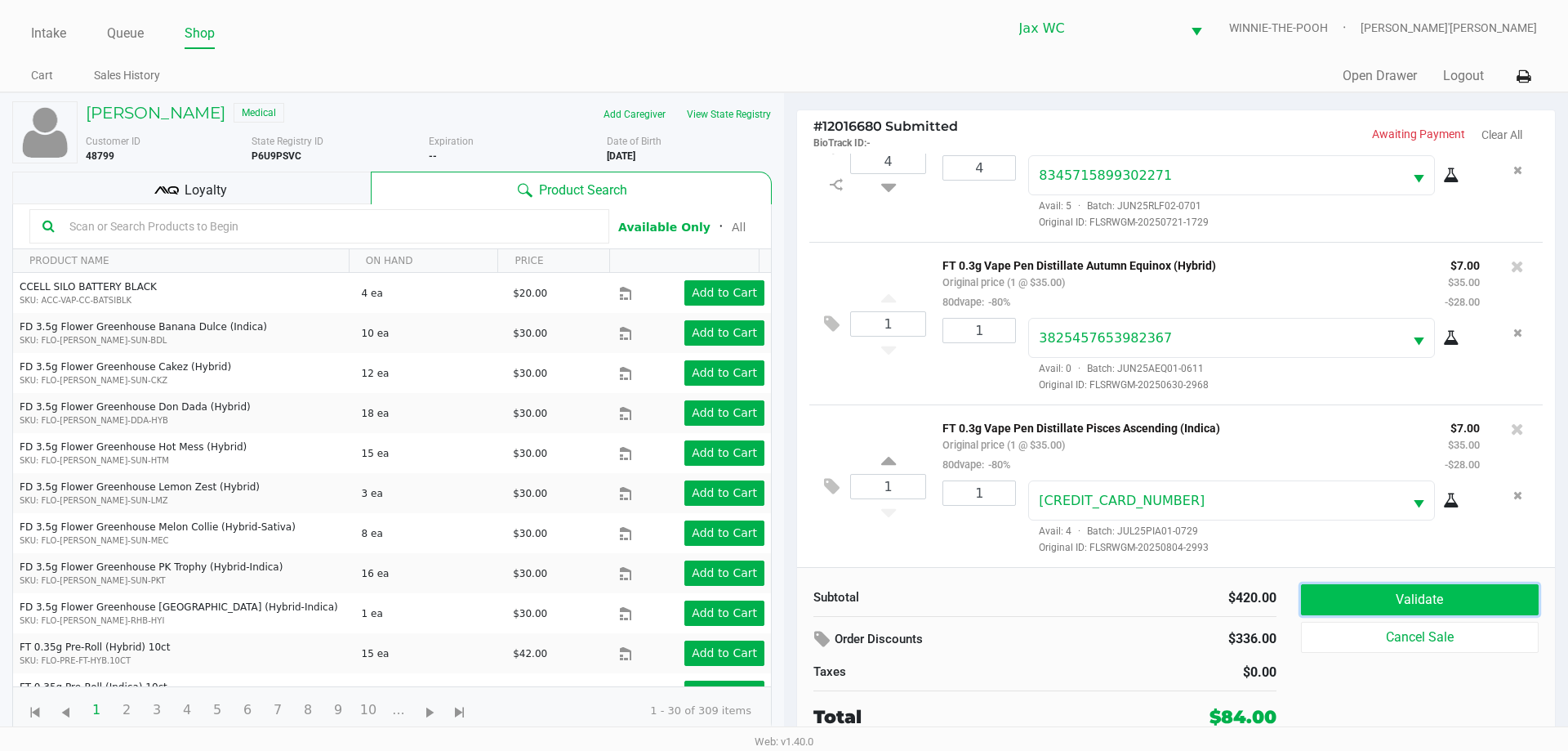
click at [1405, 594] on button "Validate" at bounding box center [1419, 599] width 238 height 31
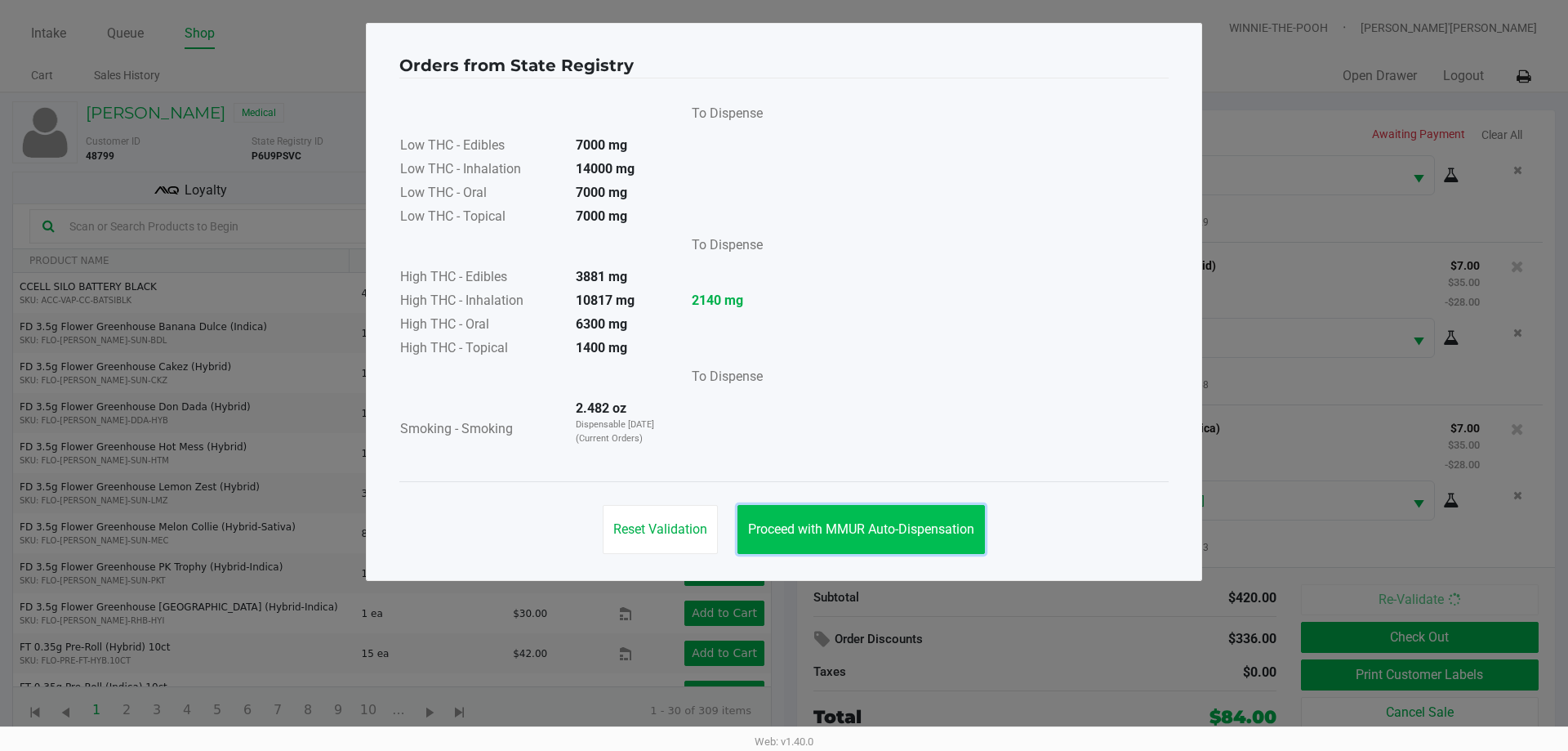
click at [880, 523] on span "Proceed with MMUR Auto-Dispensation" at bounding box center [861, 529] width 226 height 16
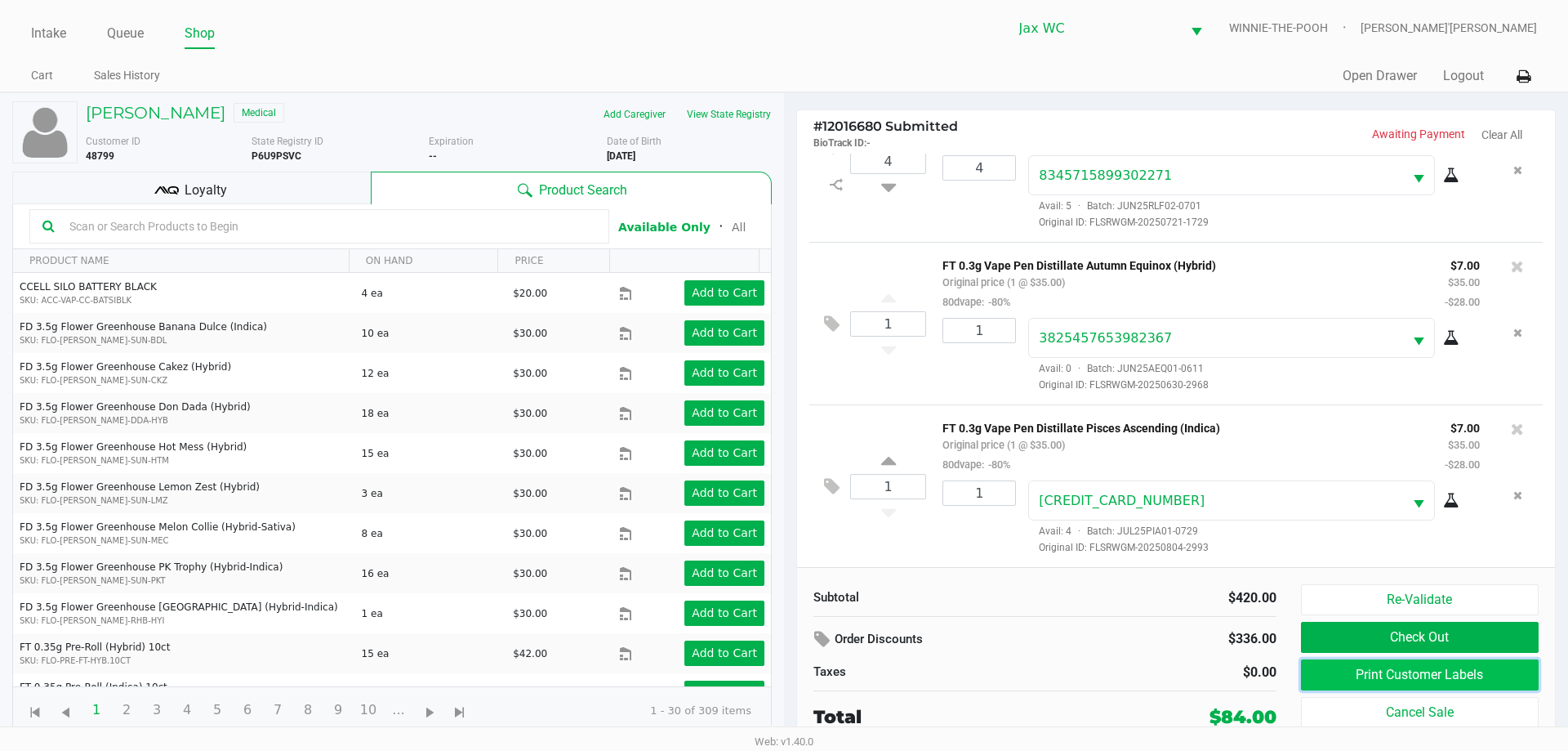
click at [1385, 676] on button "Print Customer Labels" at bounding box center [1419, 674] width 238 height 31
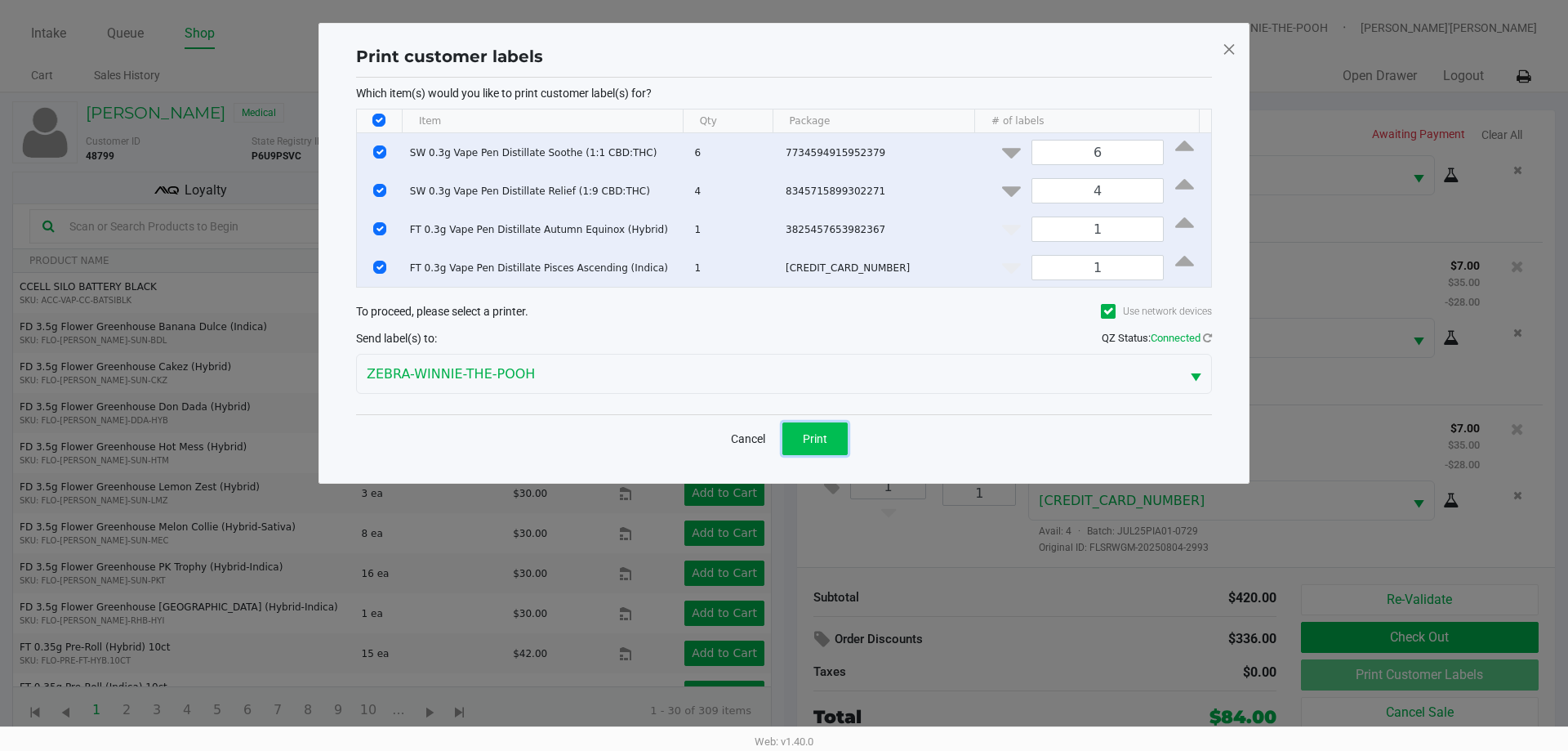
click at [842, 433] on button "Print" at bounding box center [815, 438] width 66 height 32
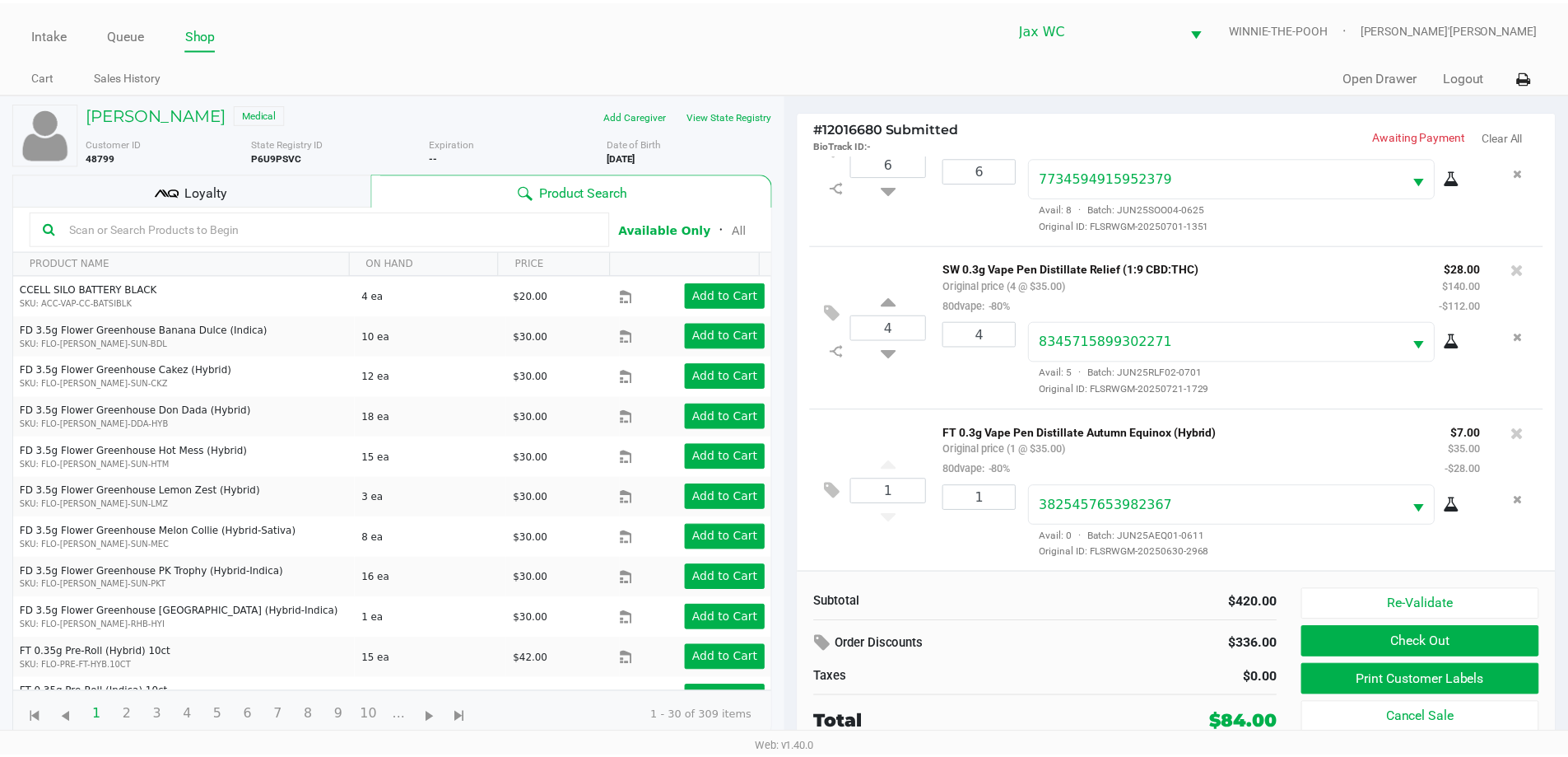
scroll to position [0, 0]
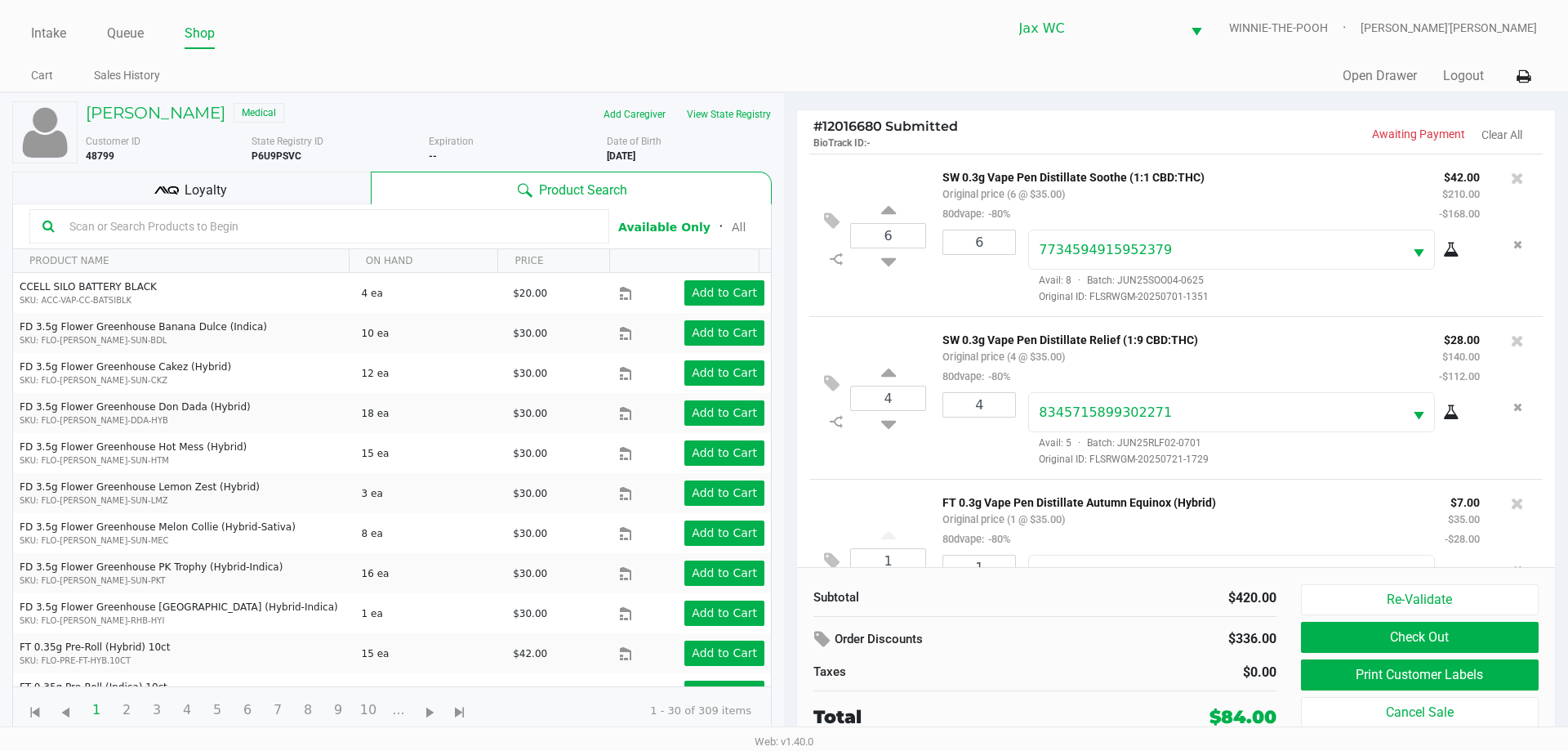
click at [314, 198] on div "Loyalty" at bounding box center [191, 187] width 358 height 32
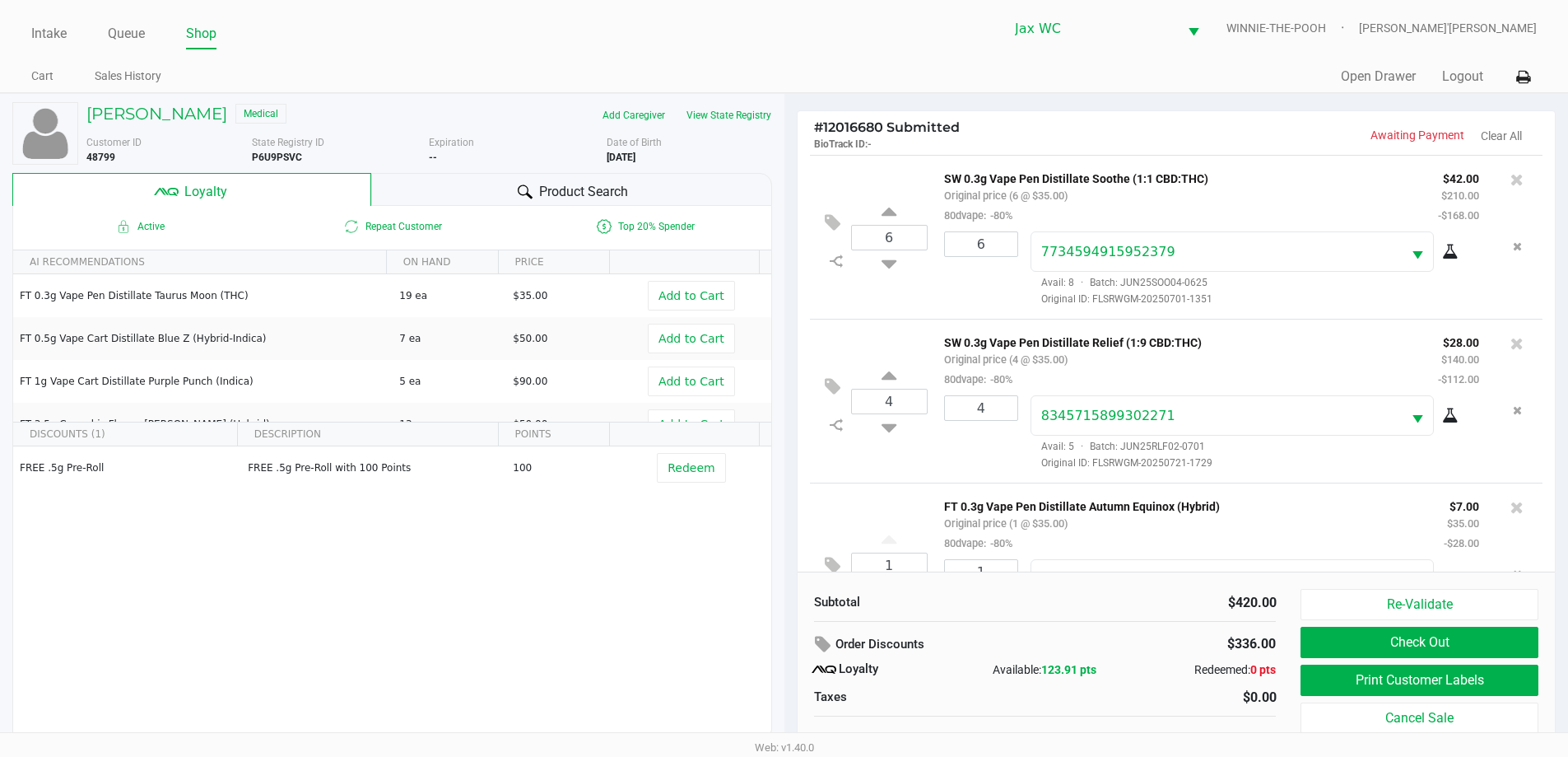
click at [536, 201] on div "Product Search" at bounding box center [571, 189] width 401 height 33
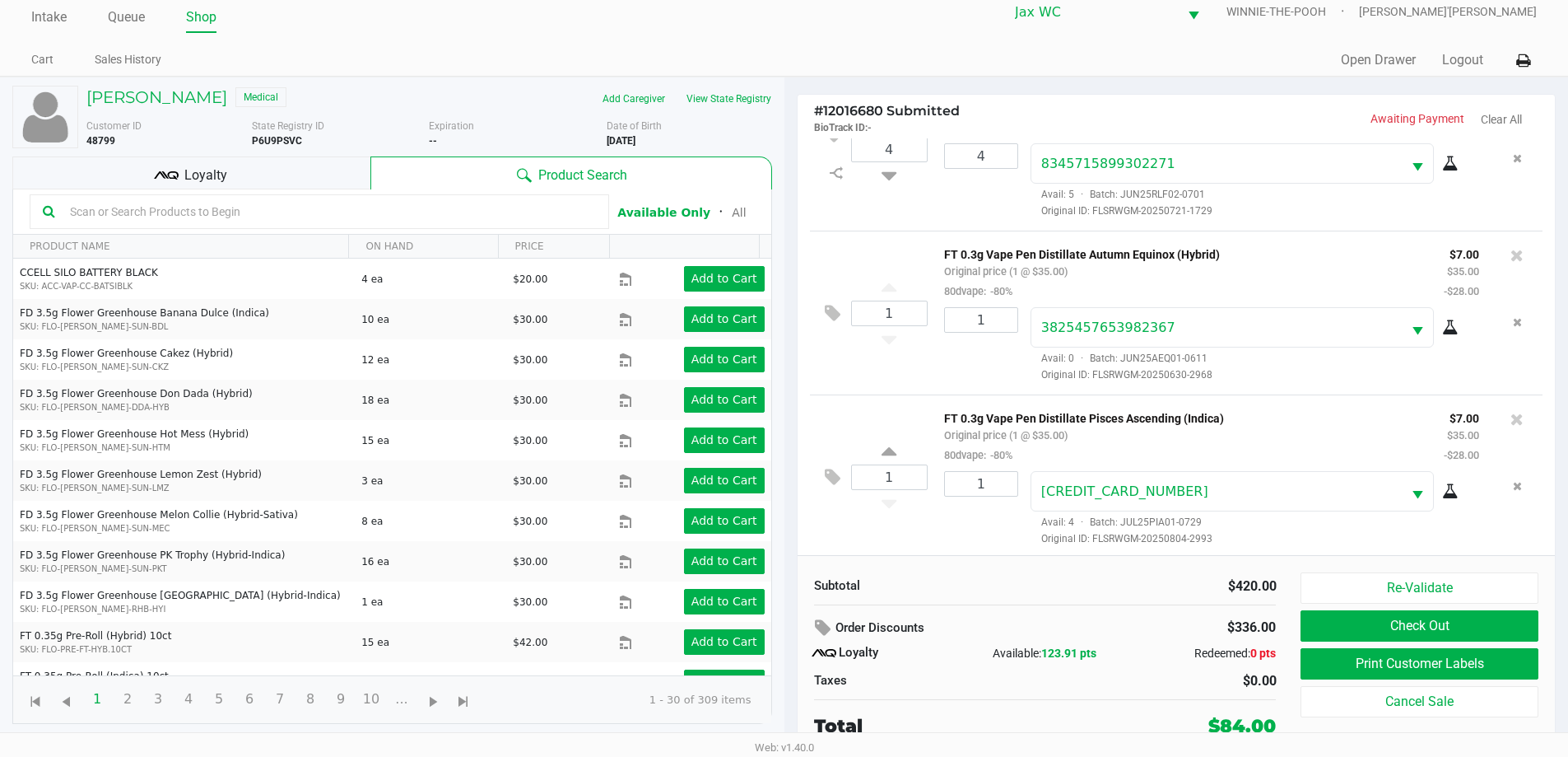
scroll to position [242, 0]
click at [345, 180] on div "Loyalty" at bounding box center [191, 172] width 358 height 33
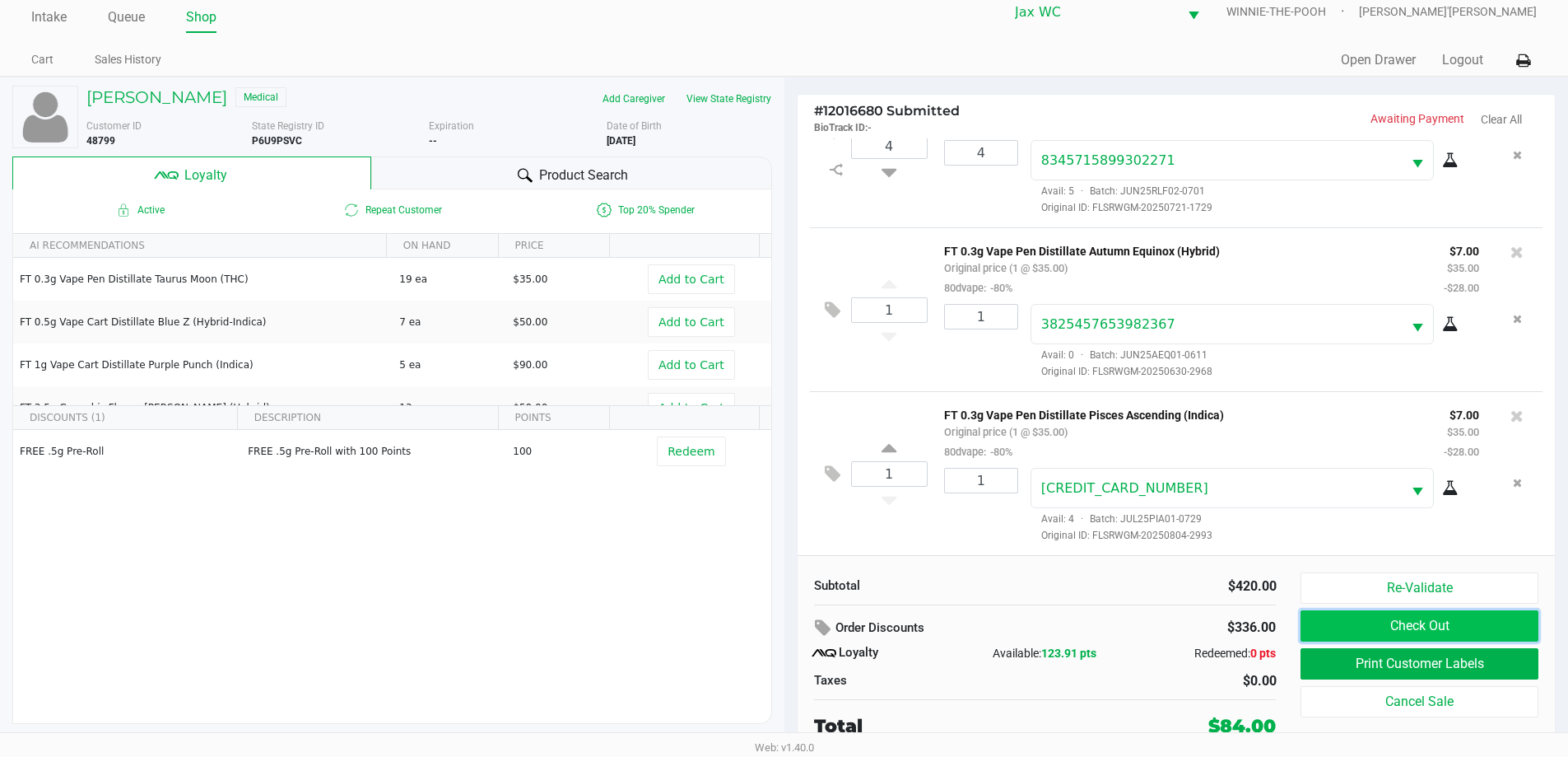
click at [1370, 638] on button "Check Out" at bounding box center [1418, 625] width 237 height 31
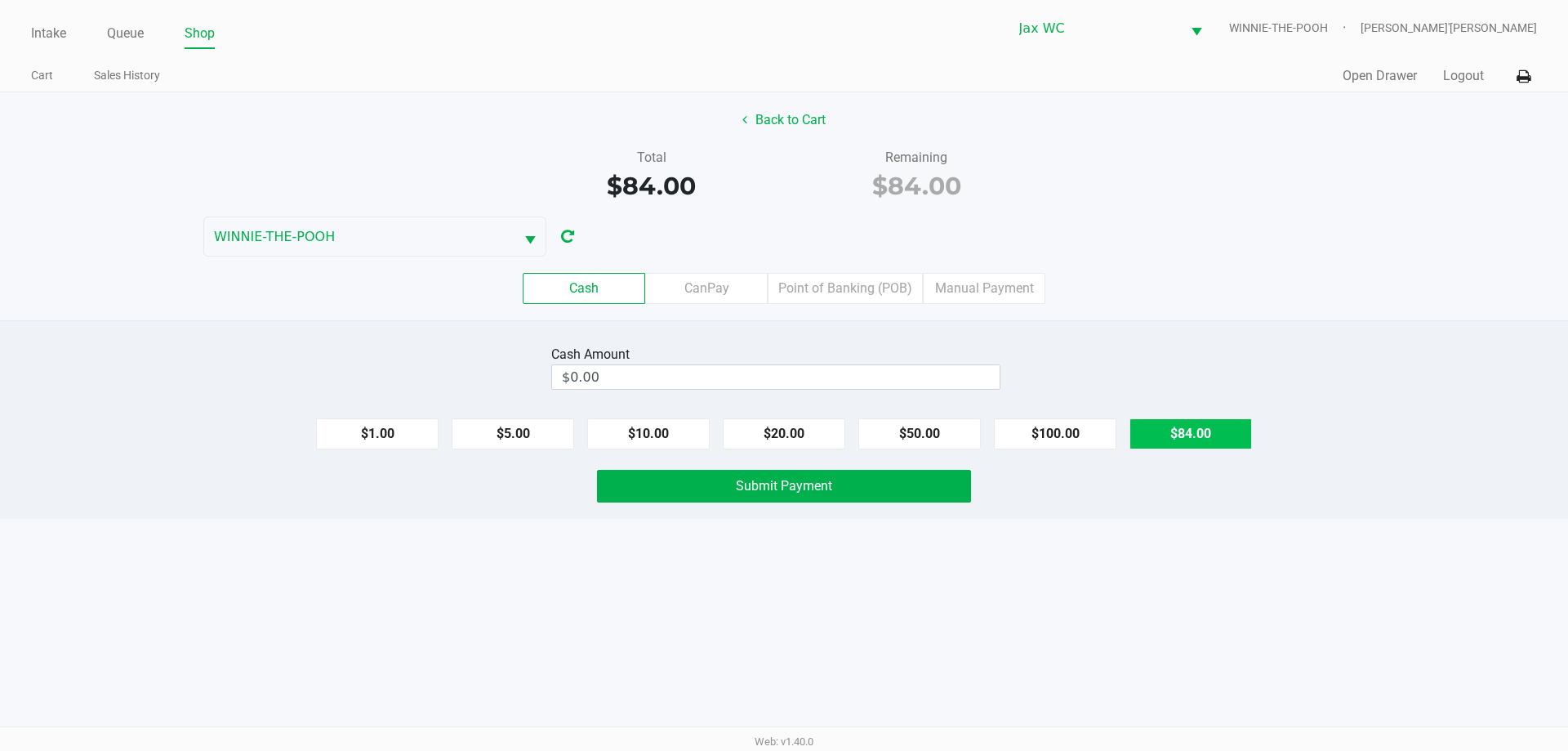
click at [1212, 438] on button "$84.00" at bounding box center [1190, 433] width 122 height 31
type input "$84.00"
click at [923, 479] on button "Submit Payment" at bounding box center [784, 485] width 374 height 32
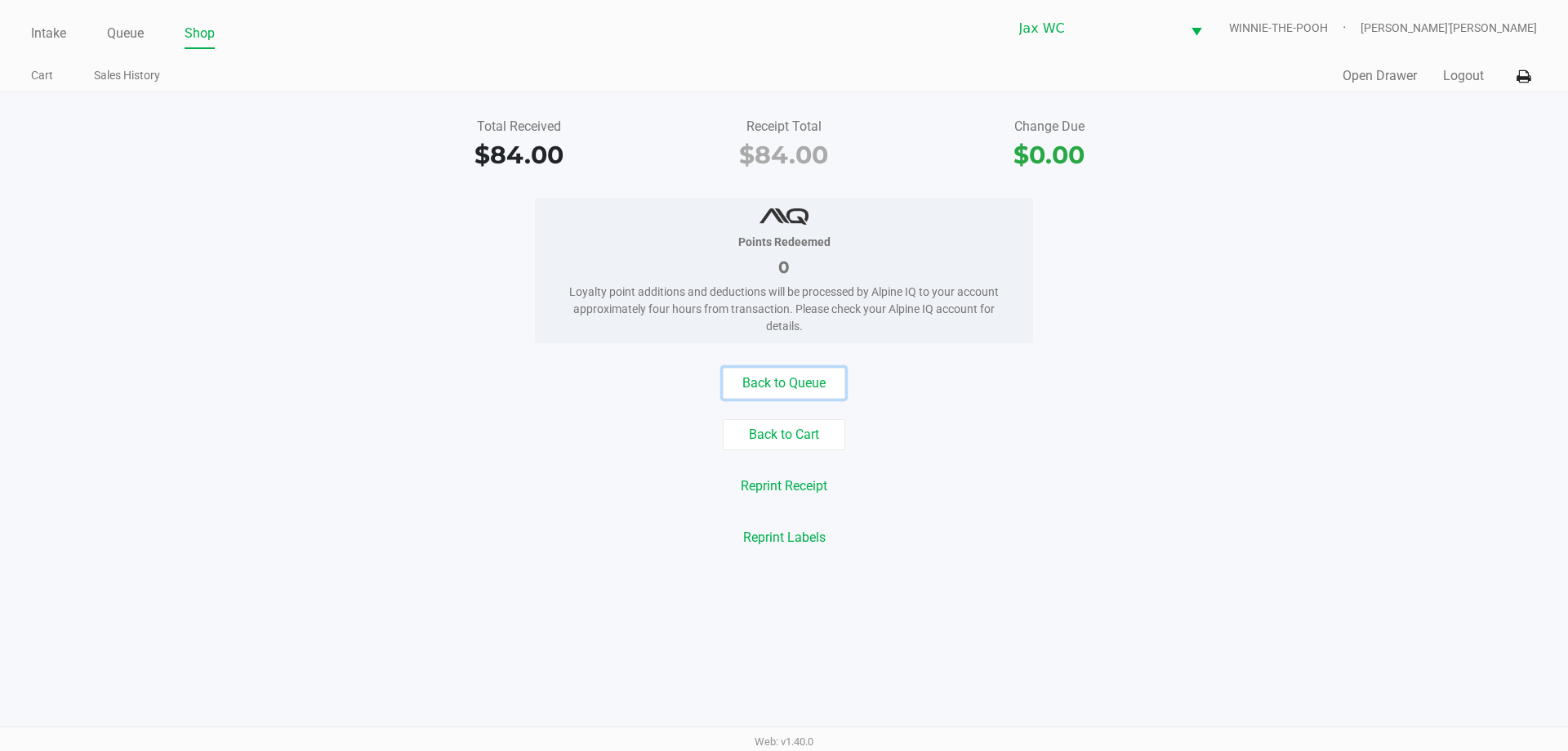
drag, startPoint x: 801, startPoint y: 378, endPoint x: 819, endPoint y: 363, distance: 23.4
click at [822, 358] on div "Total Received $84.00 Receipt Total $84.00 Change Due $0.00 Points Redeemed 0 L…" at bounding box center [784, 332] width 1568 height 480
click at [822, 378] on button "Back to Queue" at bounding box center [784, 382] width 122 height 31
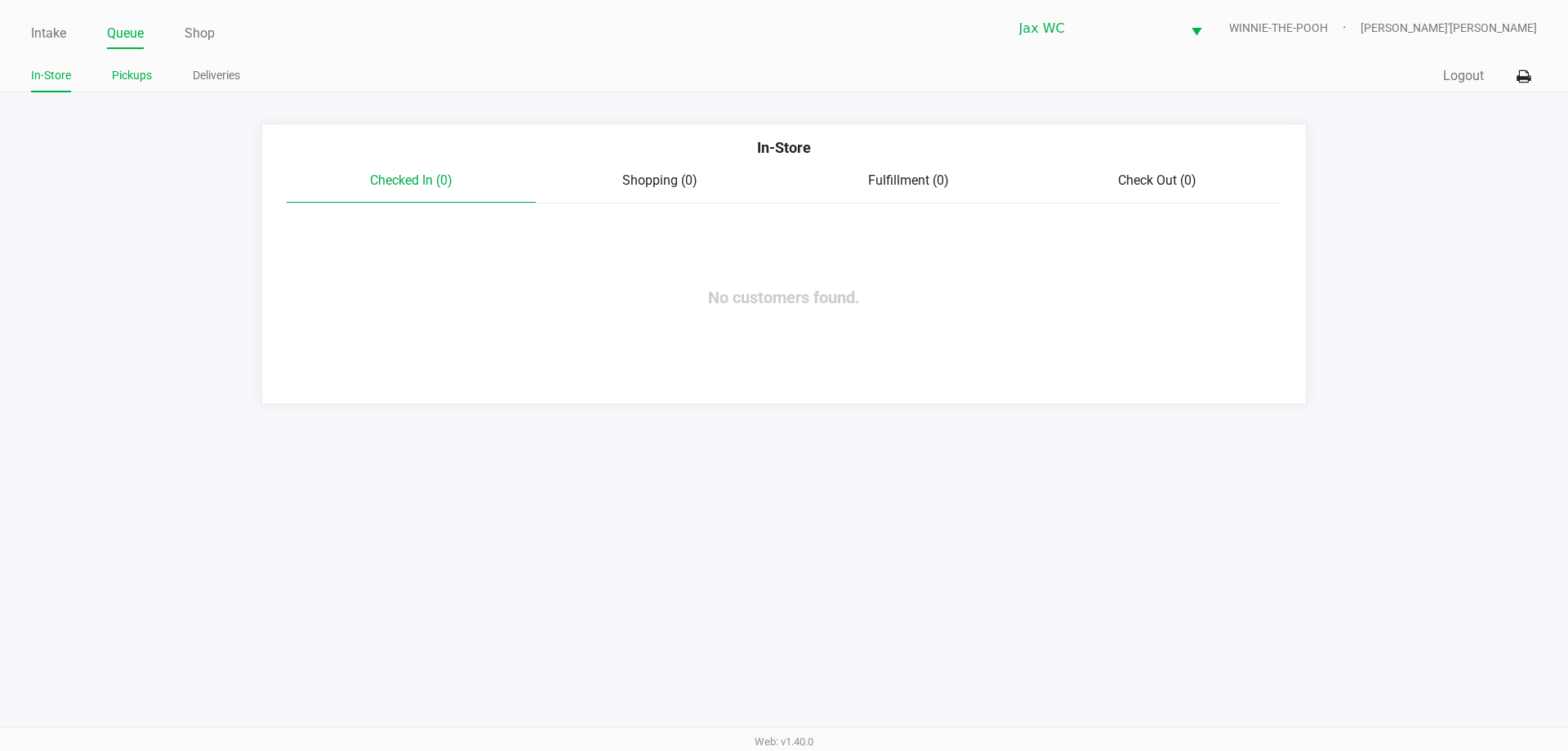
click at [136, 73] on link "Pickups" at bounding box center [132, 75] width 40 height 20
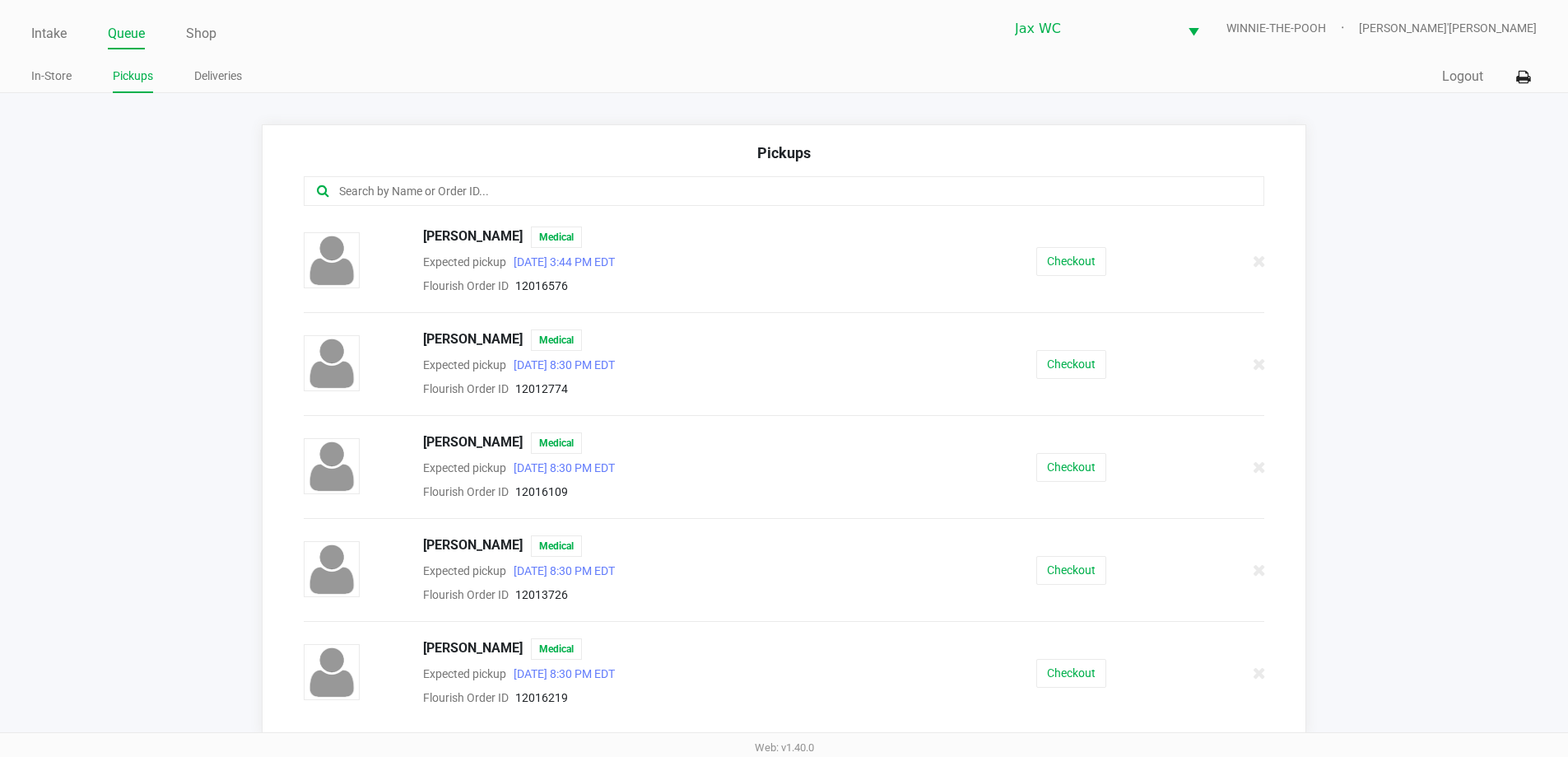
click at [638, 191] on input "text" at bounding box center [758, 190] width 841 height 19
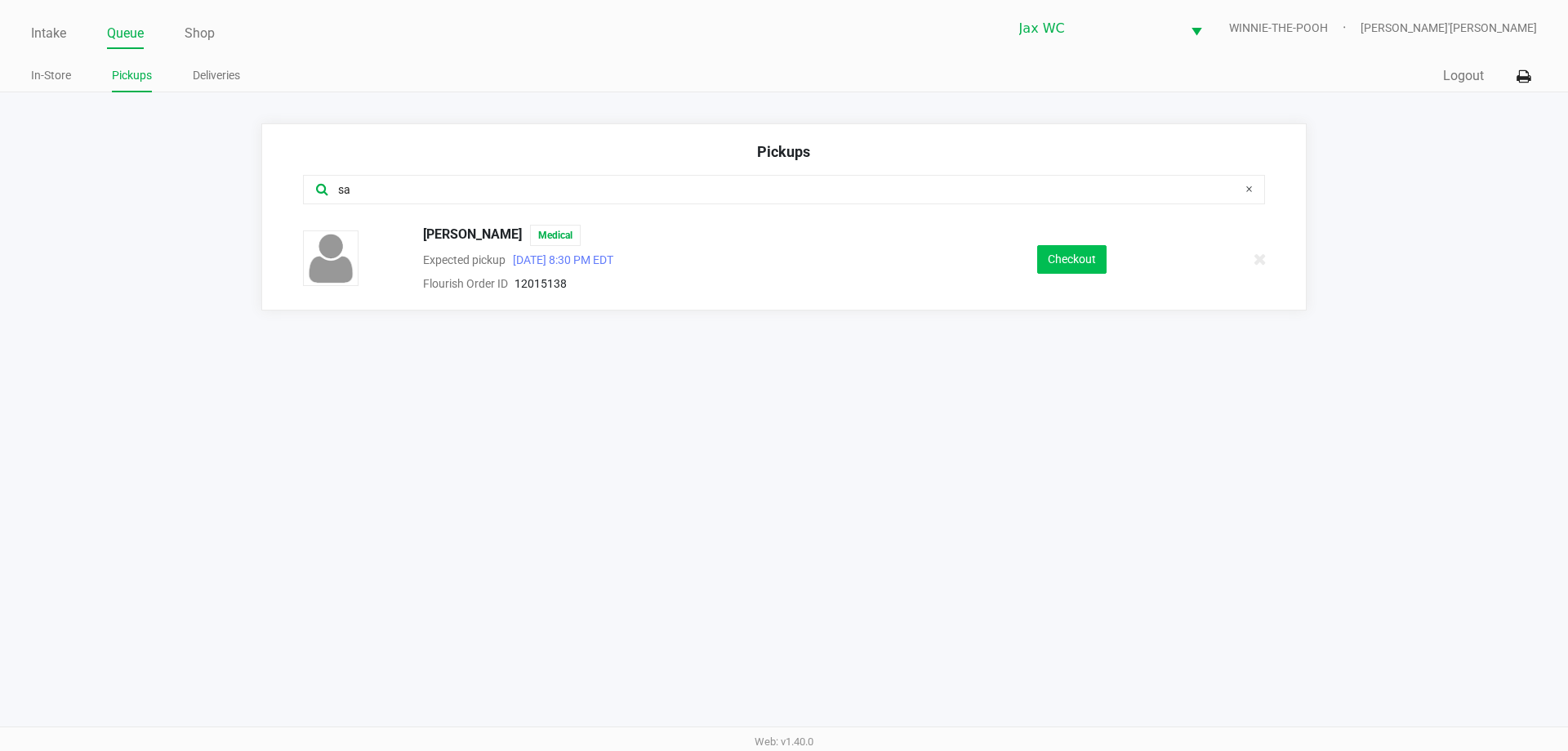
type input "sa"
click at [1048, 254] on button "Checkout" at bounding box center [1071, 259] width 69 height 29
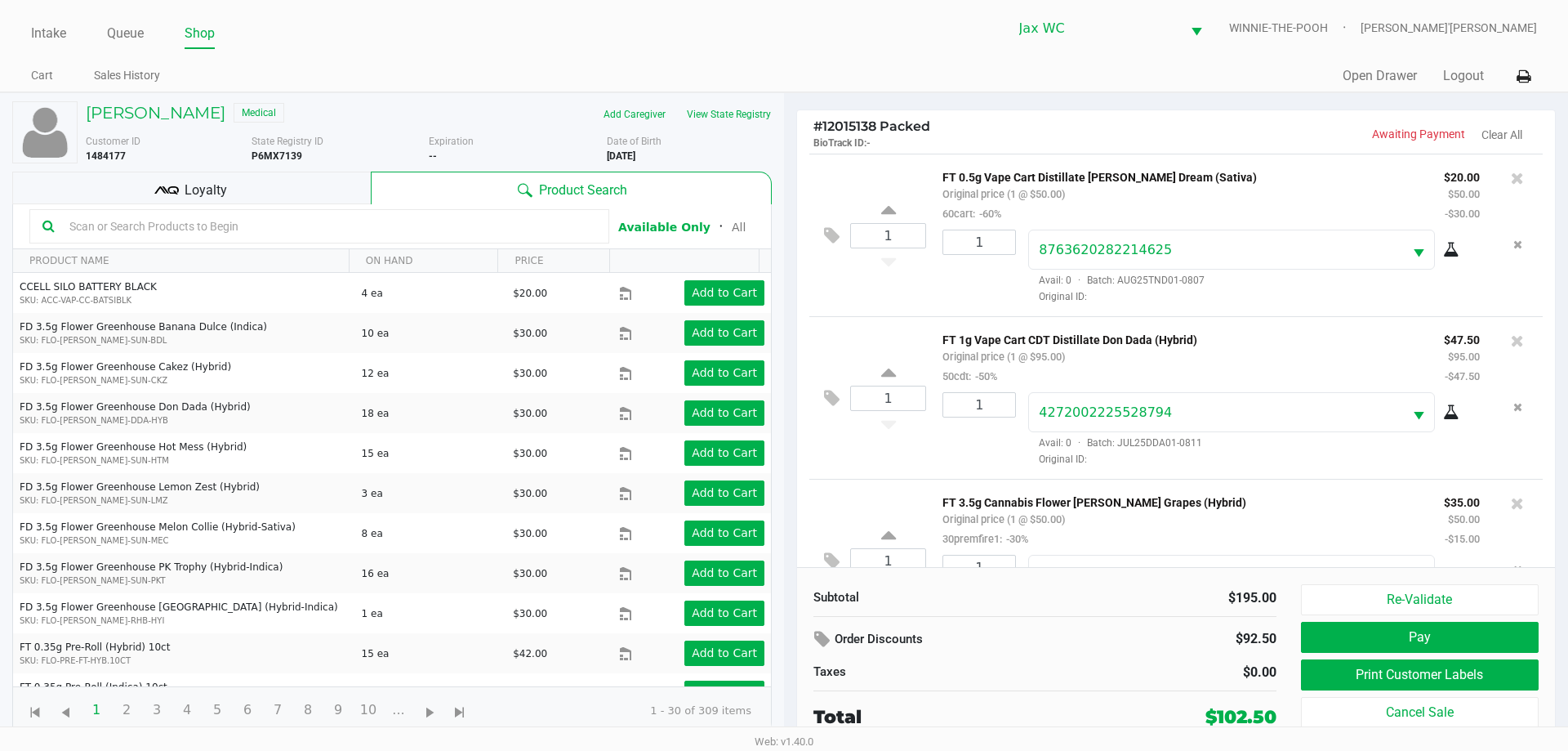
scroll to position [77, 0]
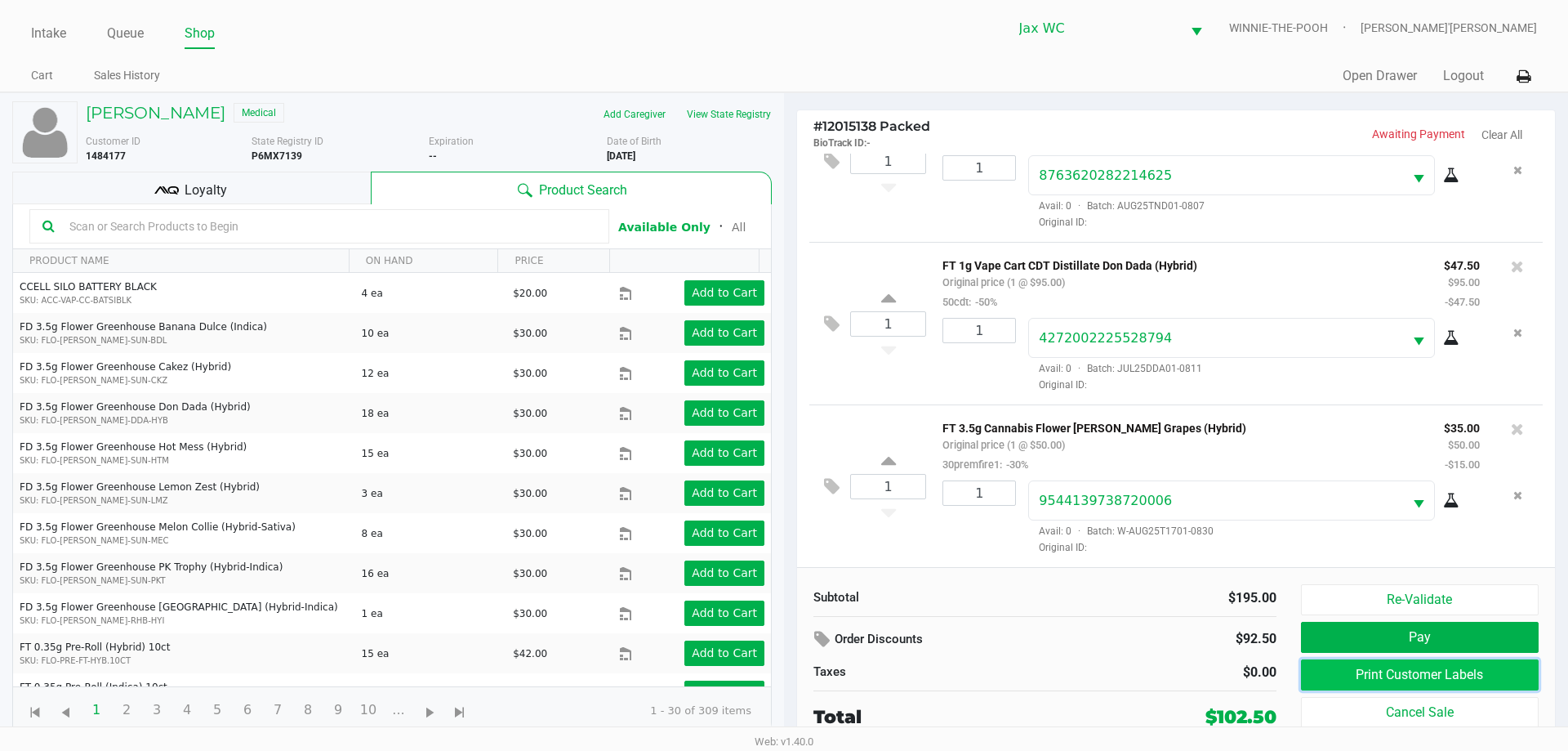
click at [1393, 682] on button "Print Customer Labels" at bounding box center [1419, 674] width 238 height 31
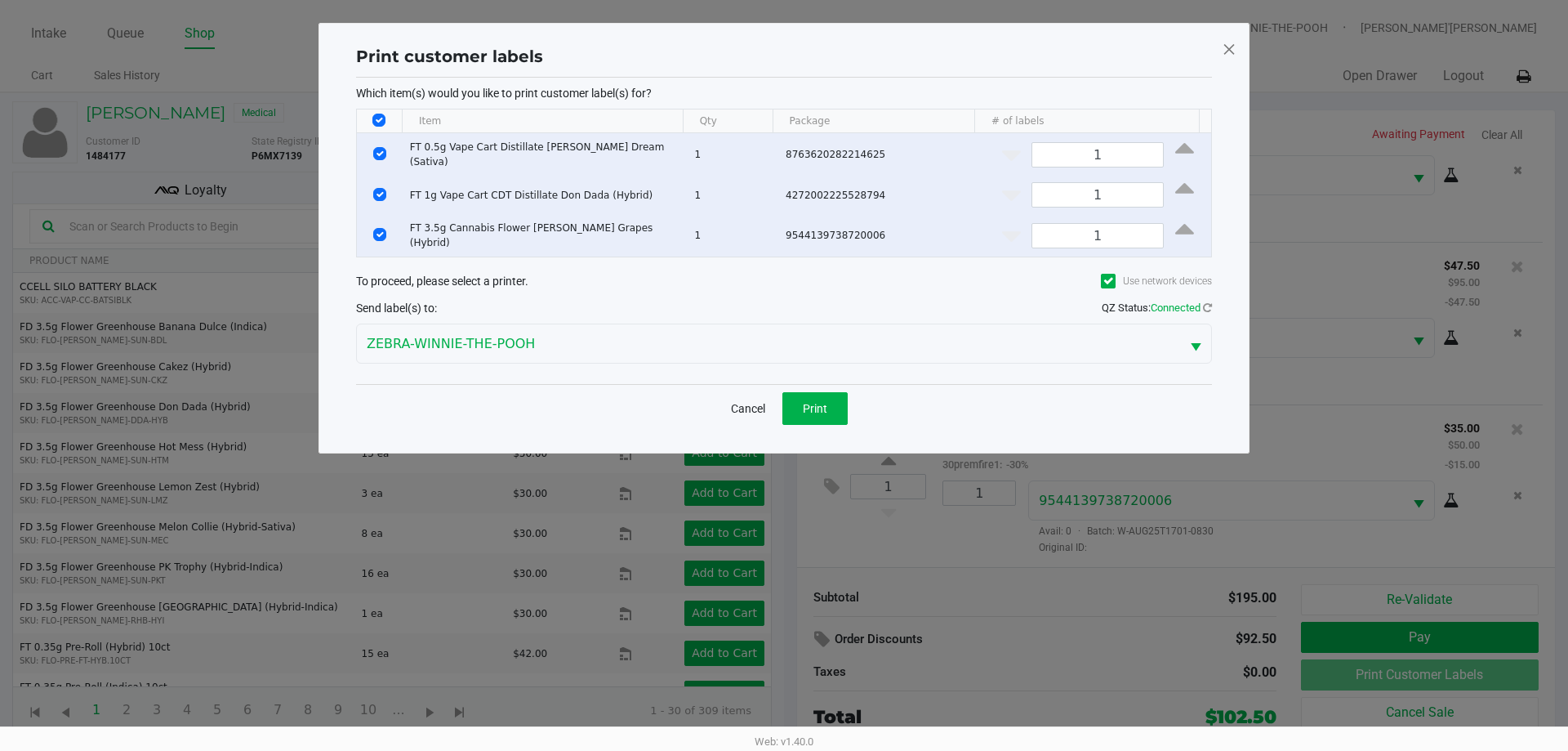
click at [823, 419] on div "Cancel Print" at bounding box center [783, 407] width 856 height 48
click at [818, 402] on span "Print" at bounding box center [815, 408] width 24 height 13
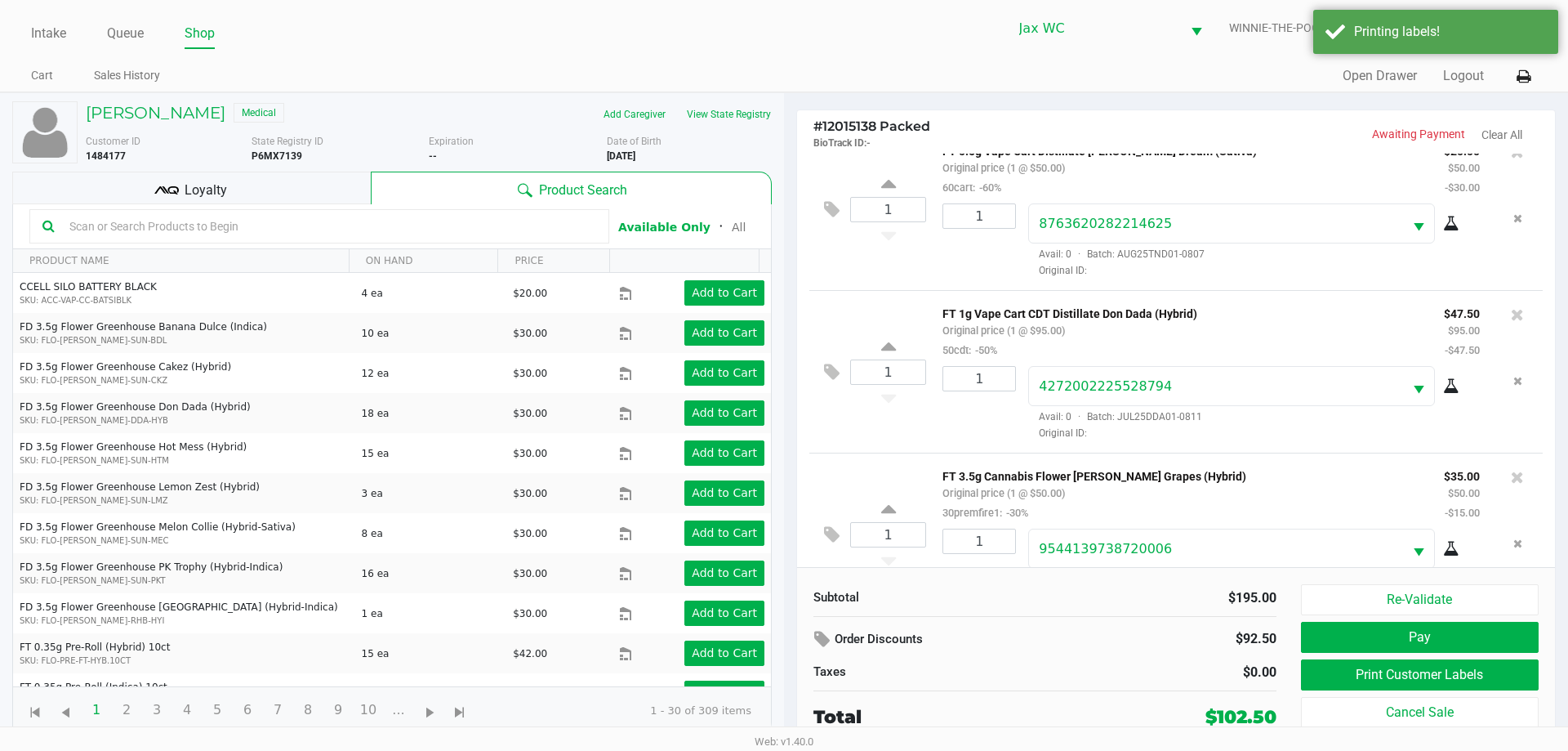
scroll to position [0, 0]
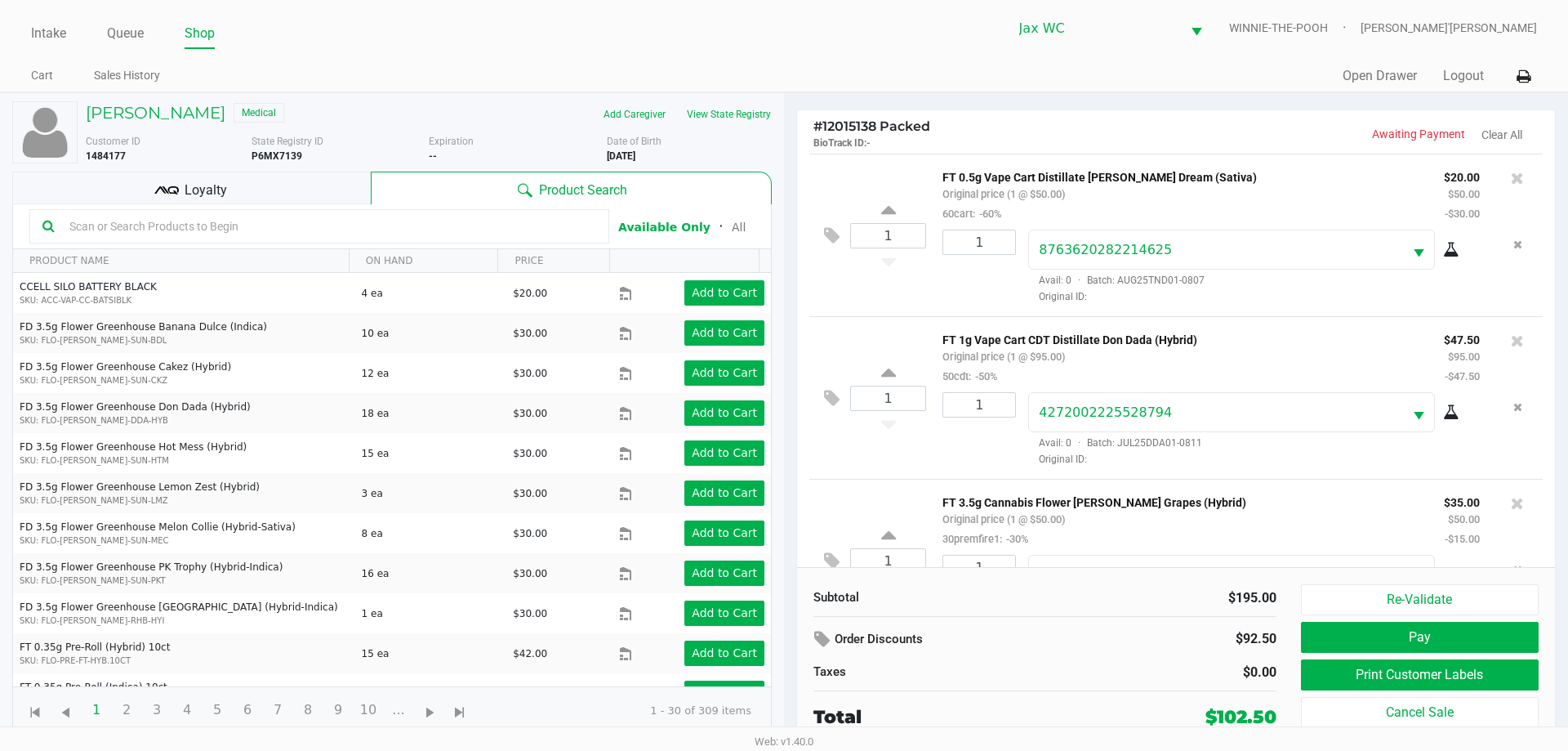
click at [316, 205] on kendo-grid-toolbar "Available Only ᛫ All" at bounding box center [392, 226] width 758 height 45
click at [314, 195] on div "Loyalty" at bounding box center [191, 187] width 358 height 32
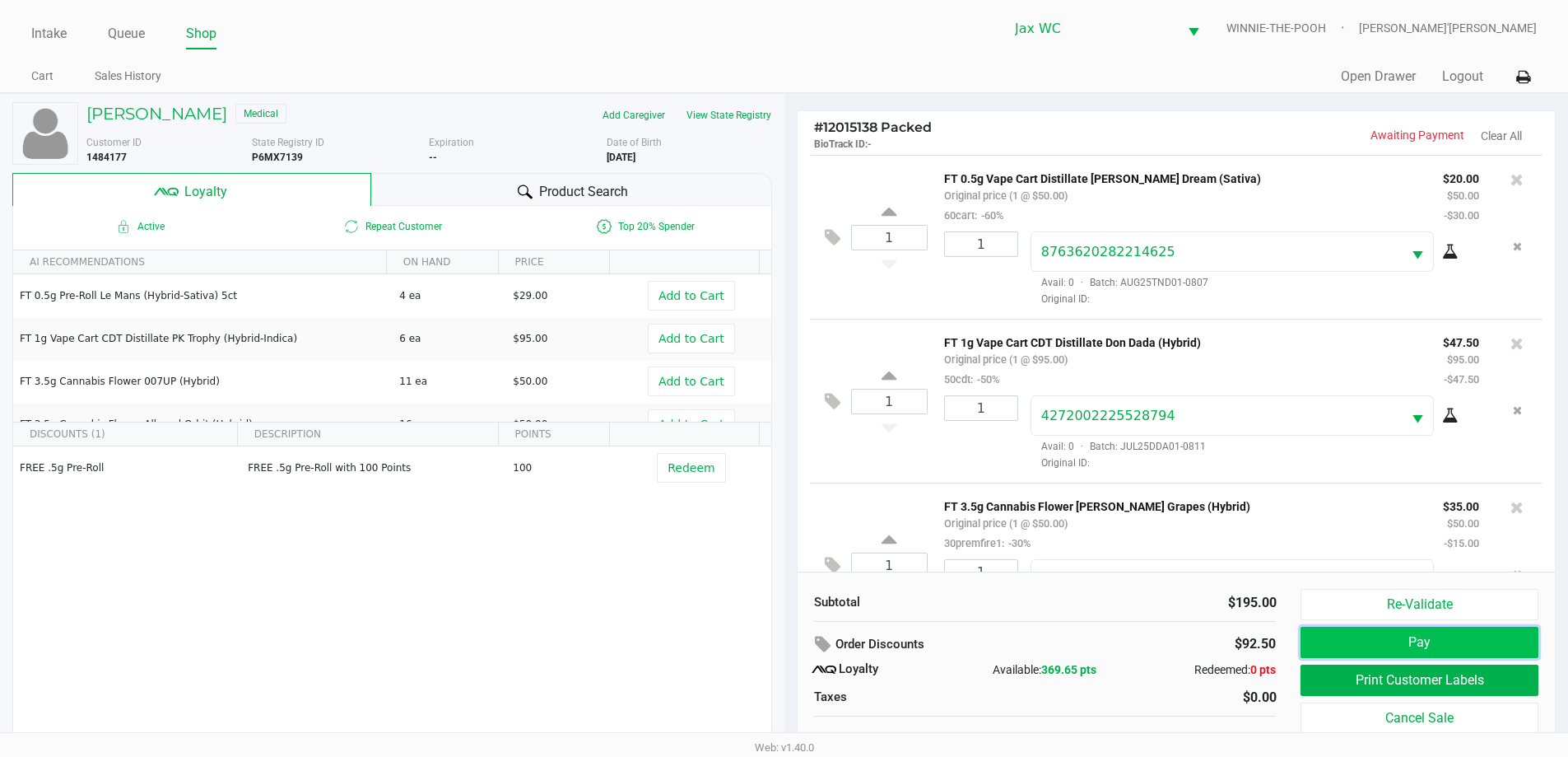
click at [1423, 639] on button "Pay" at bounding box center [1418, 642] width 237 height 31
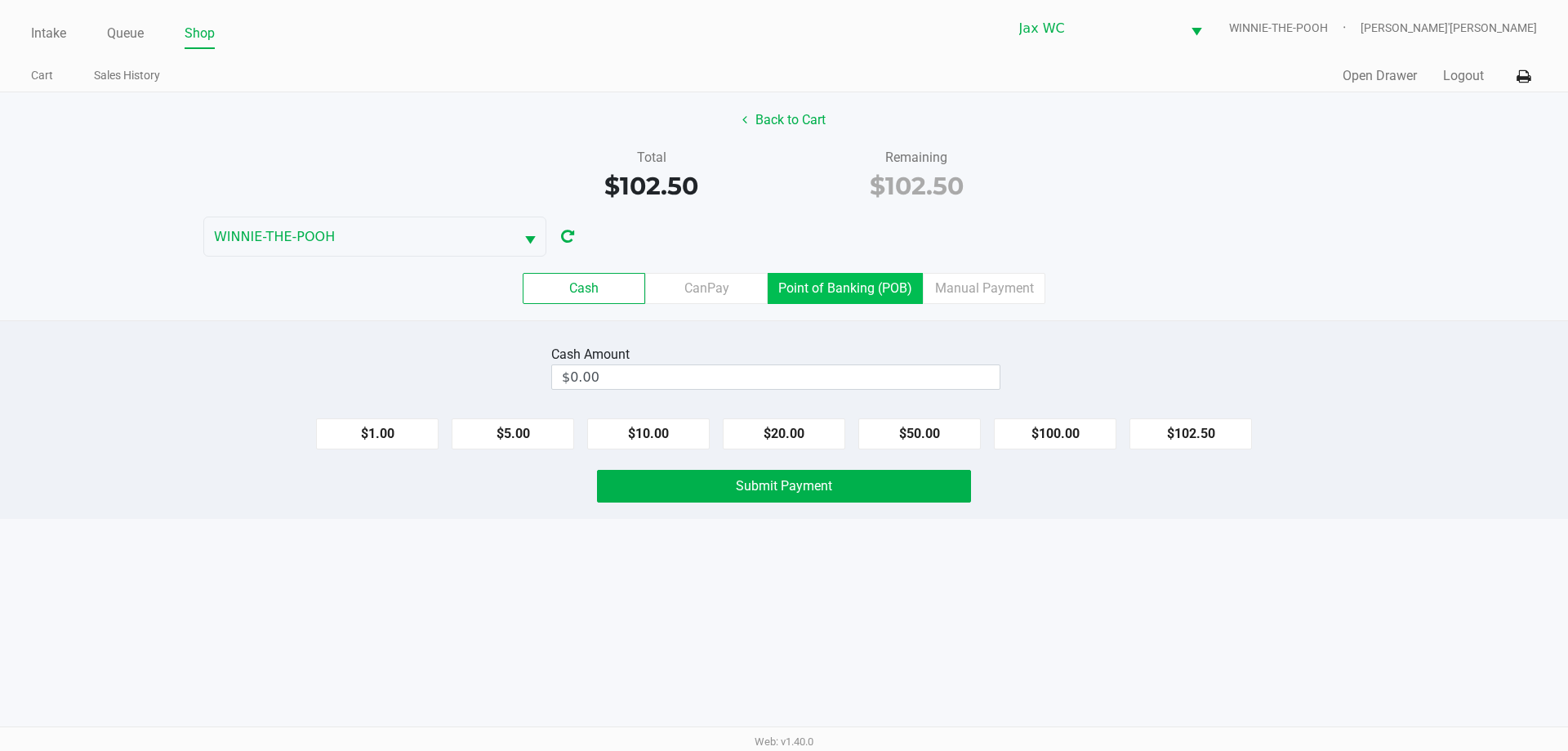
click at [852, 280] on label "Point of Banking (POB)" at bounding box center [844, 288] width 155 height 31
click at [0, 0] on 7 "Point of Banking (POB)" at bounding box center [0, 0] width 0 height 0
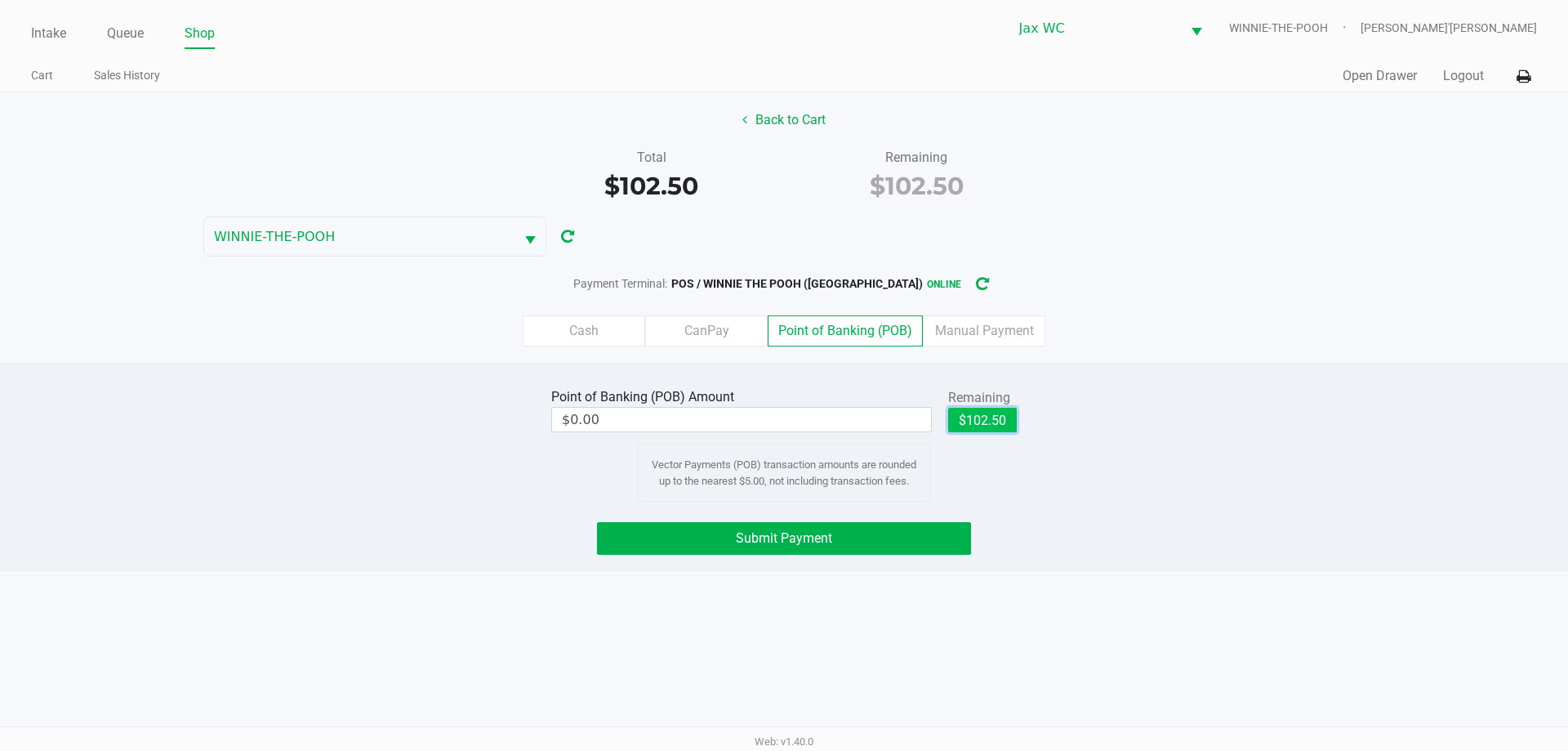
click at [990, 414] on button "$102.50" at bounding box center [982, 420] width 68 height 24
type input "$102.50"
click at [889, 536] on button "Submit Payment" at bounding box center [784, 538] width 374 height 32
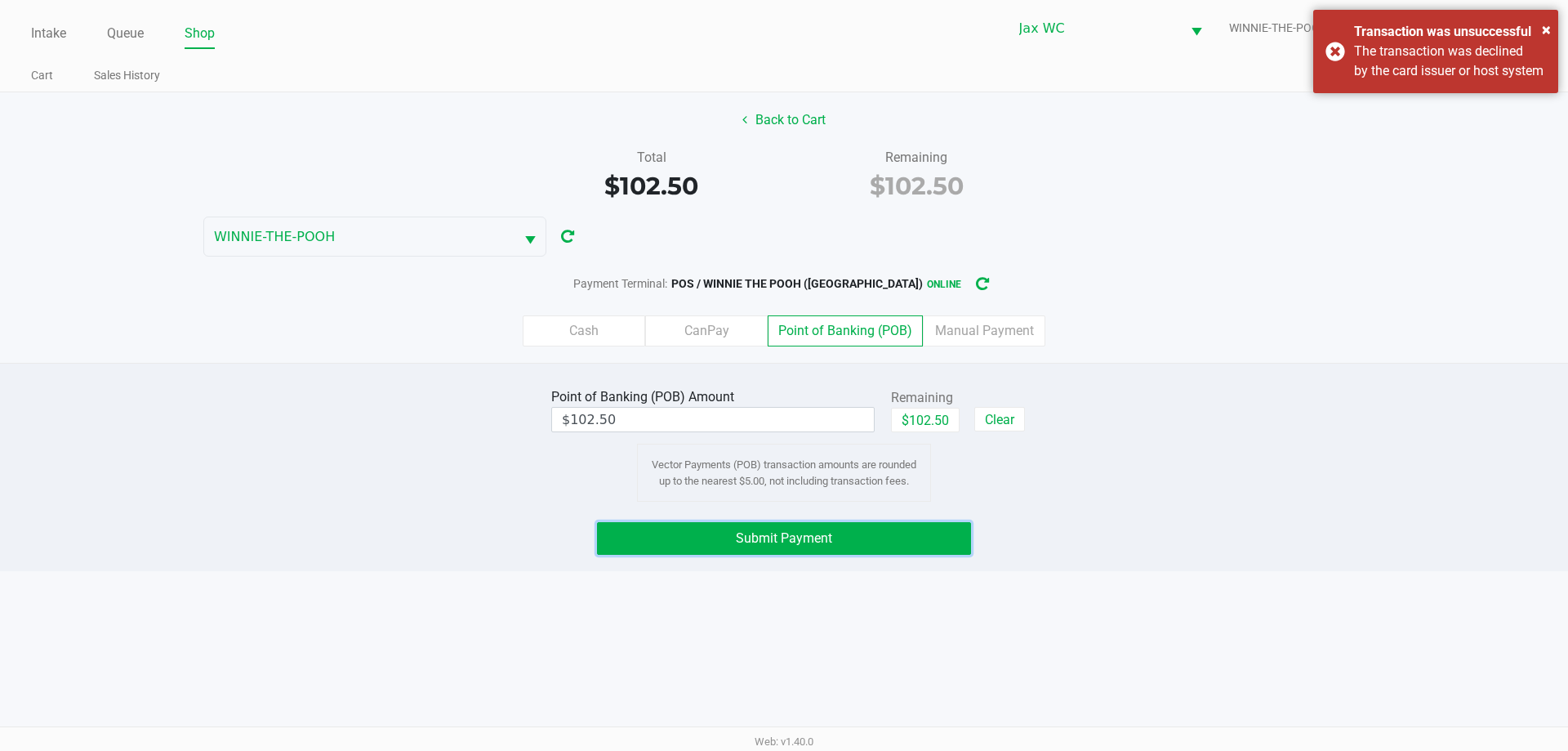
click at [870, 526] on button "Submit Payment" at bounding box center [784, 538] width 374 height 32
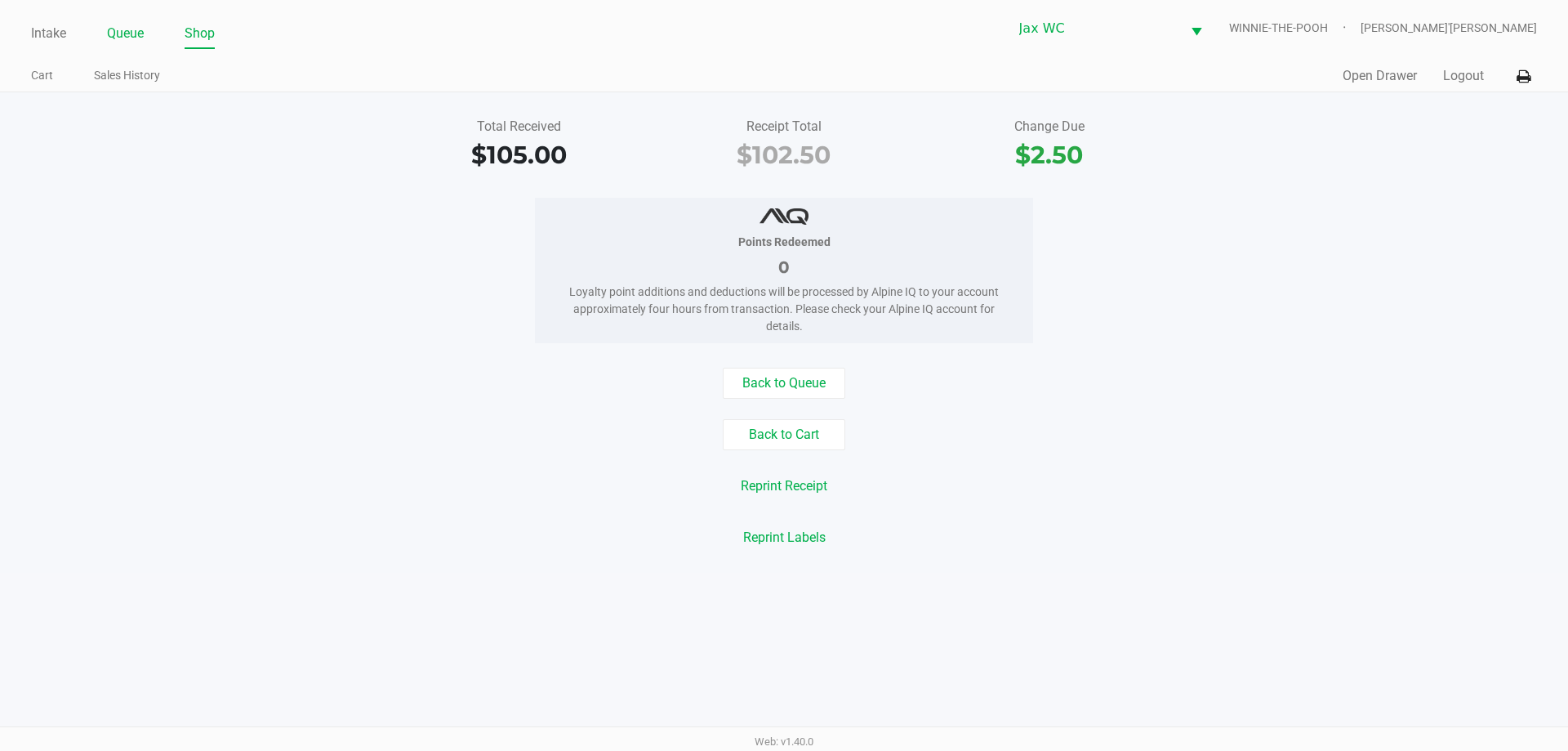
click at [133, 38] on link "Queue" at bounding box center [125, 33] width 37 height 23
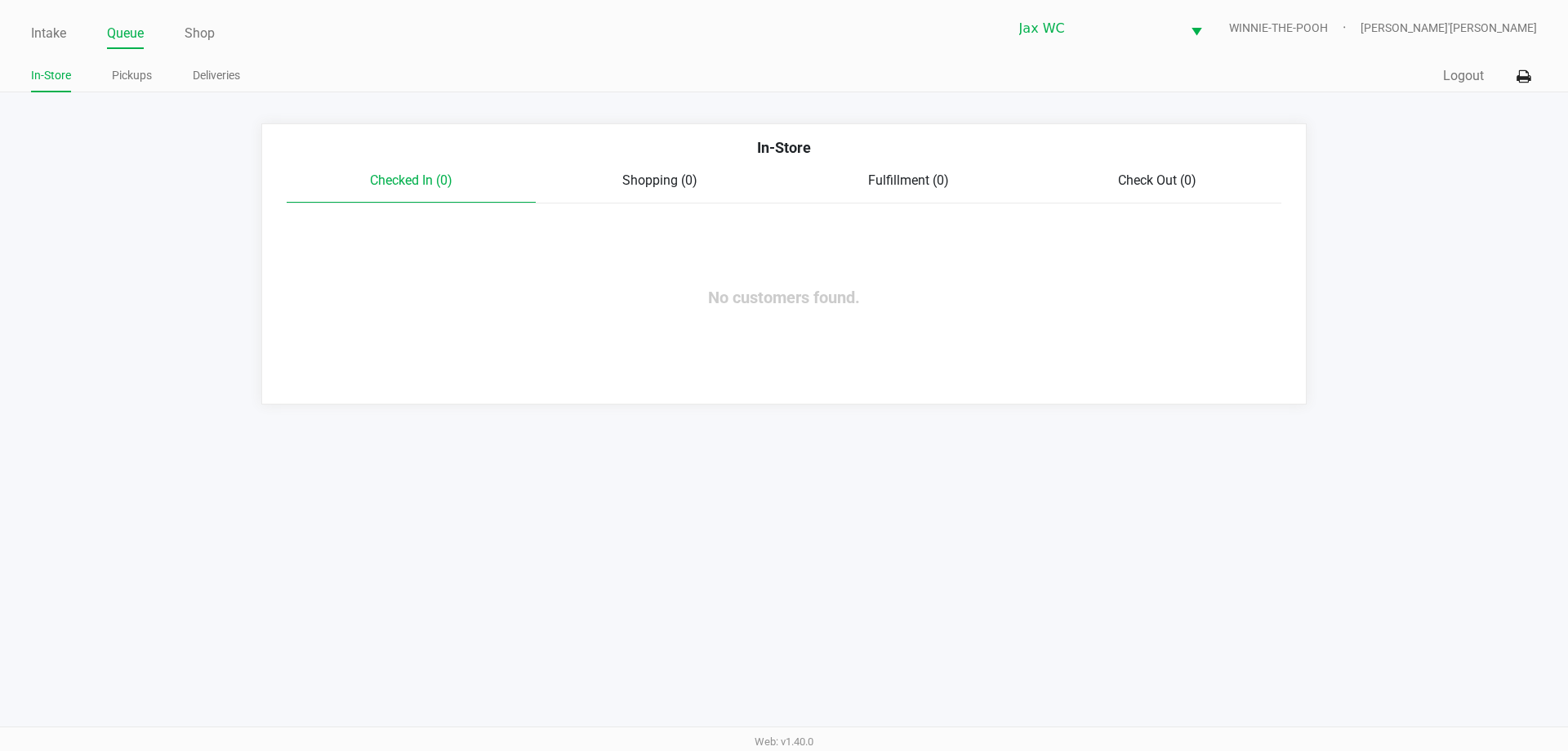
click at [153, 80] on ul "In-Store Pickups Deliveries" at bounding box center [406, 78] width 753 height 28
click at [136, 80] on link "Pickups" at bounding box center [132, 75] width 40 height 20
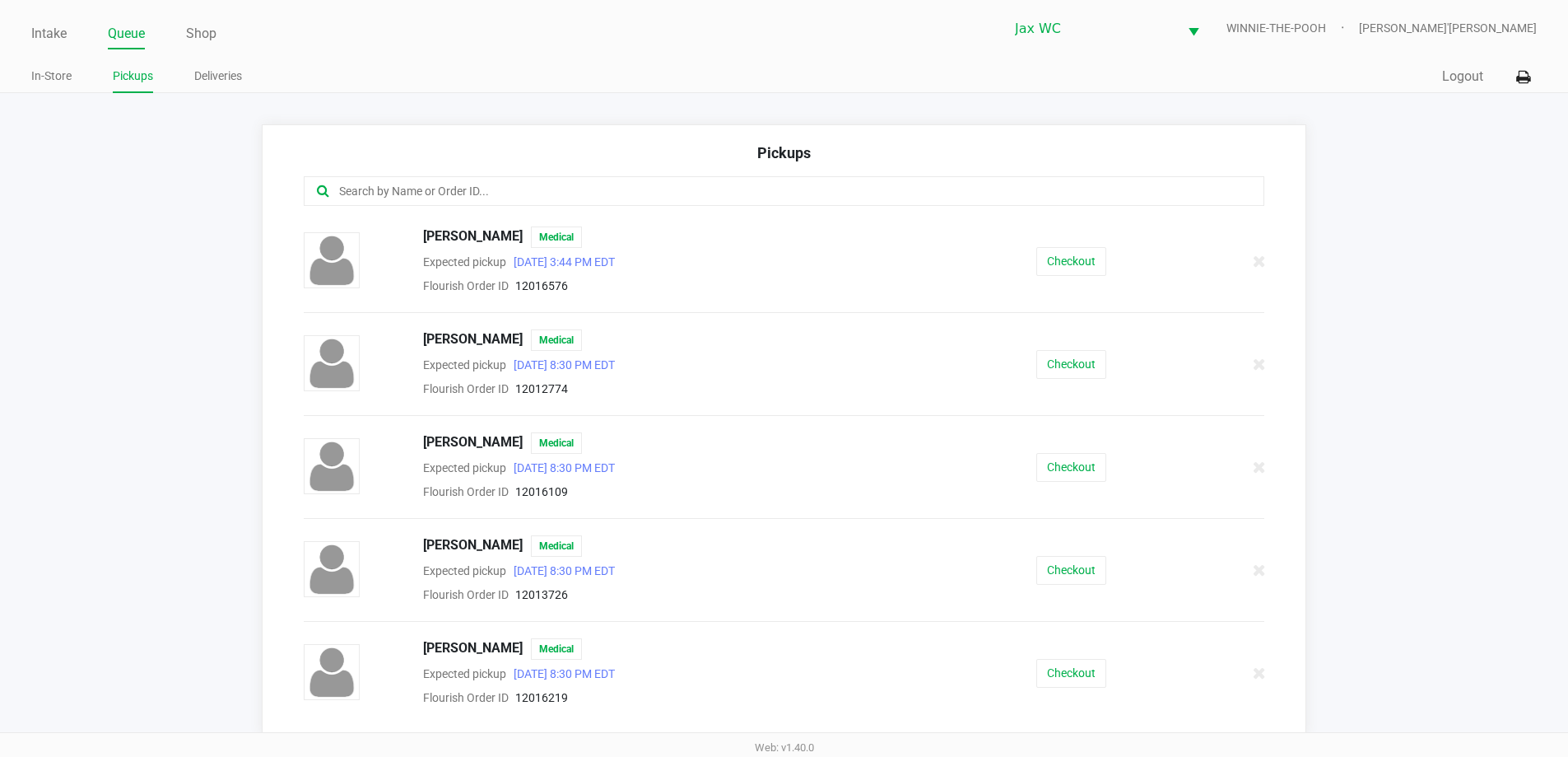
click at [595, 186] on input "text" at bounding box center [758, 190] width 841 height 19
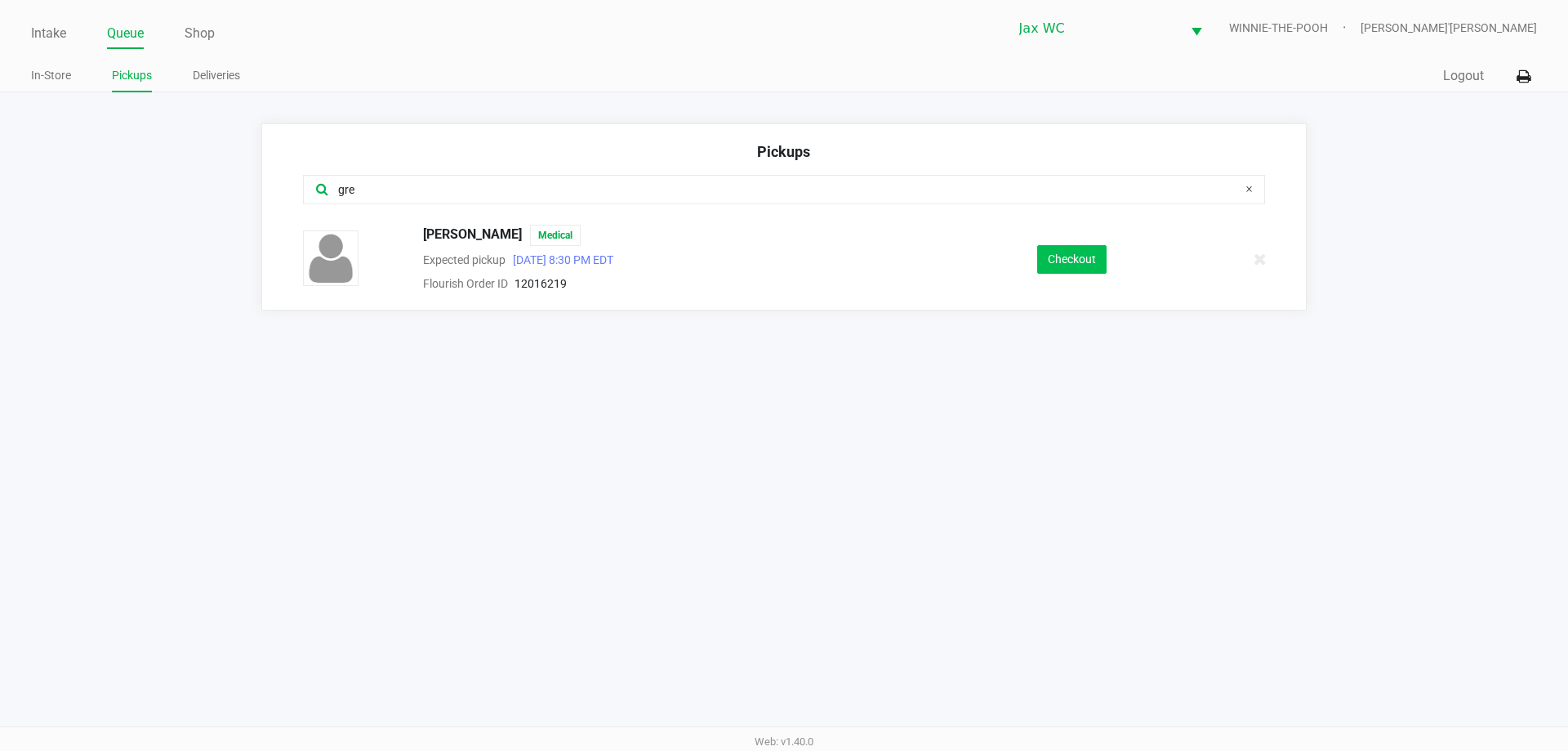
type input "gre"
click at [1051, 267] on button "Checkout" at bounding box center [1071, 259] width 69 height 29
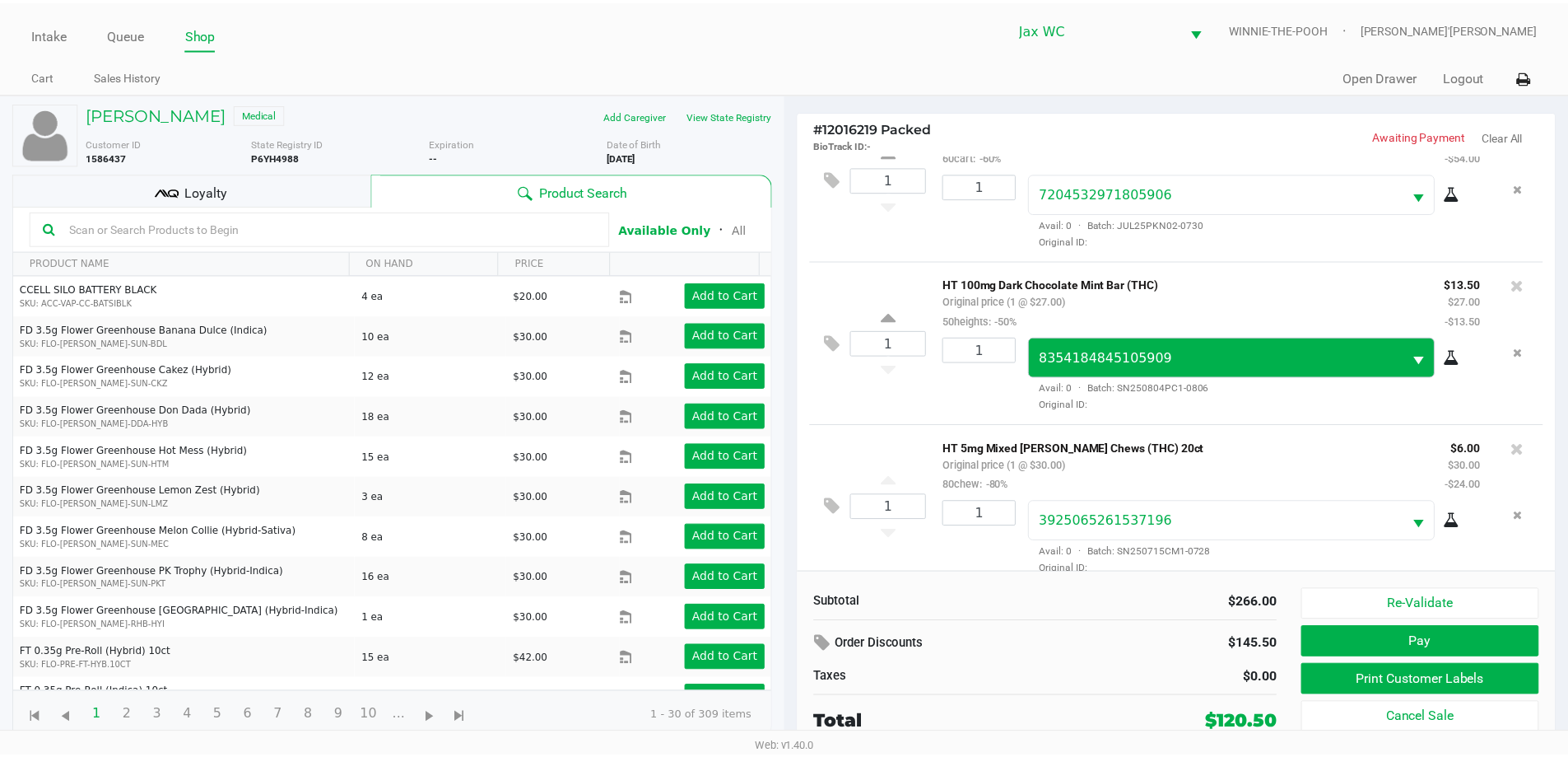
scroll to position [387, 0]
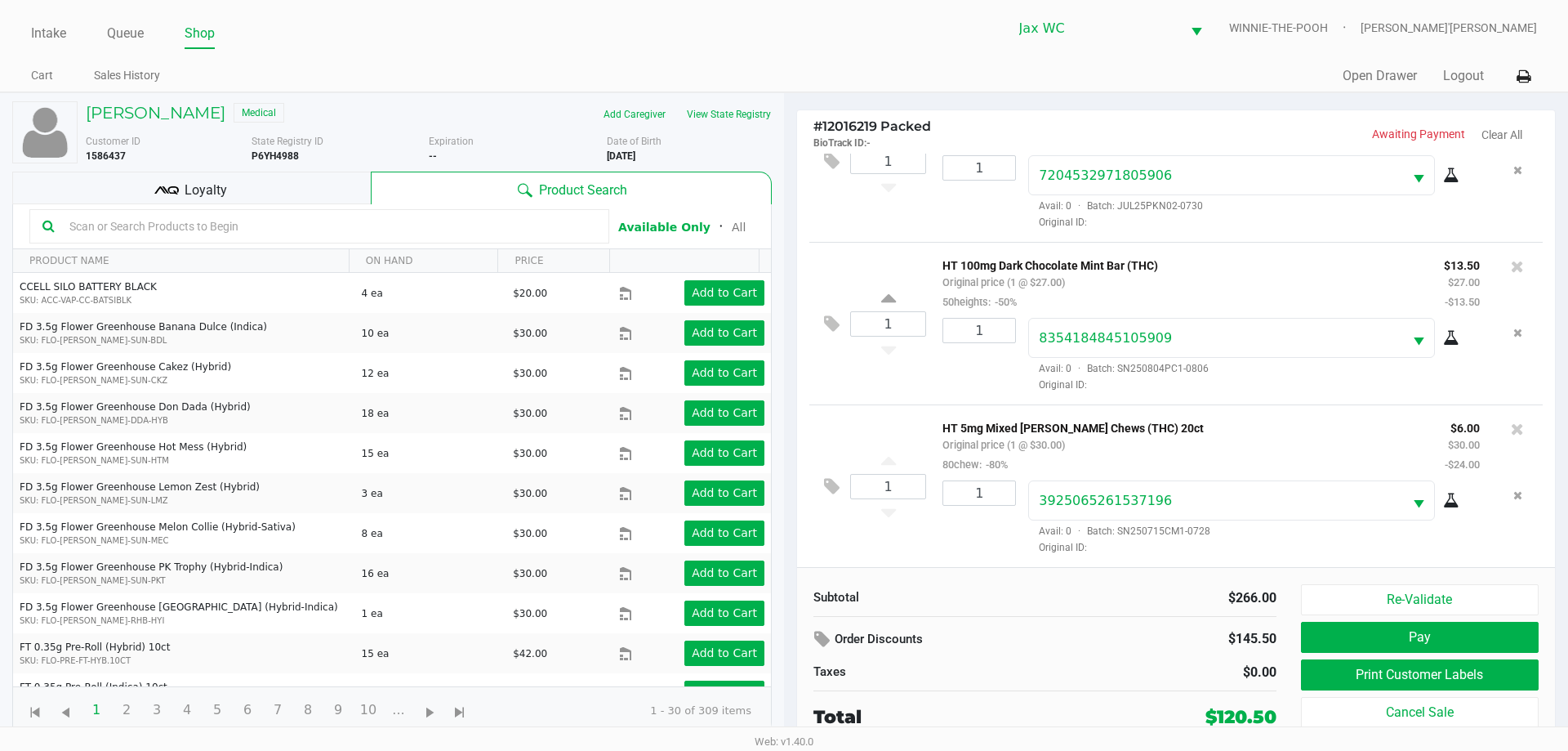
click at [323, 188] on div "Loyalty" at bounding box center [191, 187] width 358 height 32
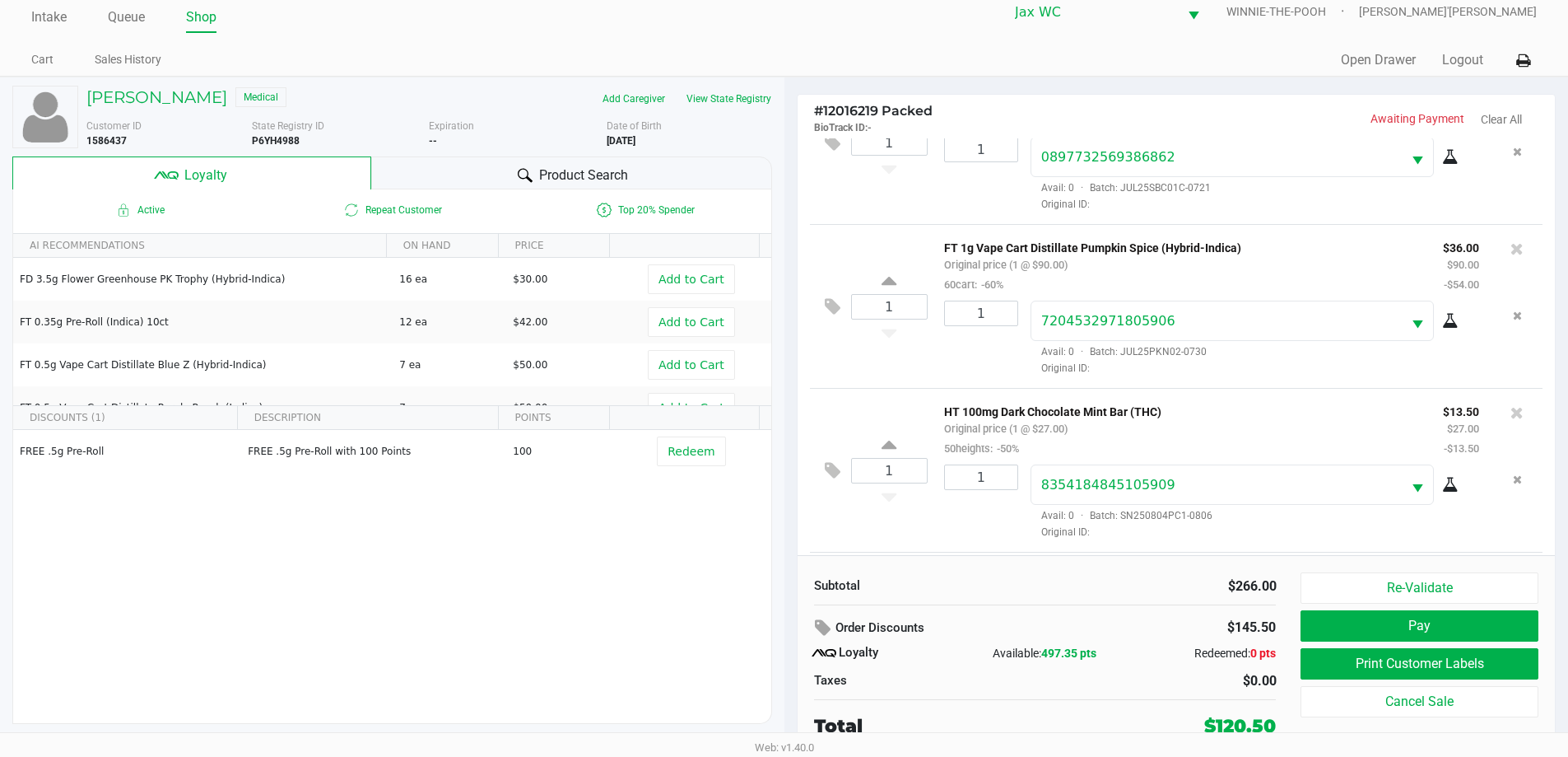
scroll to position [57, 0]
click at [841, 468] on button at bounding box center [836, 471] width 29 height 40
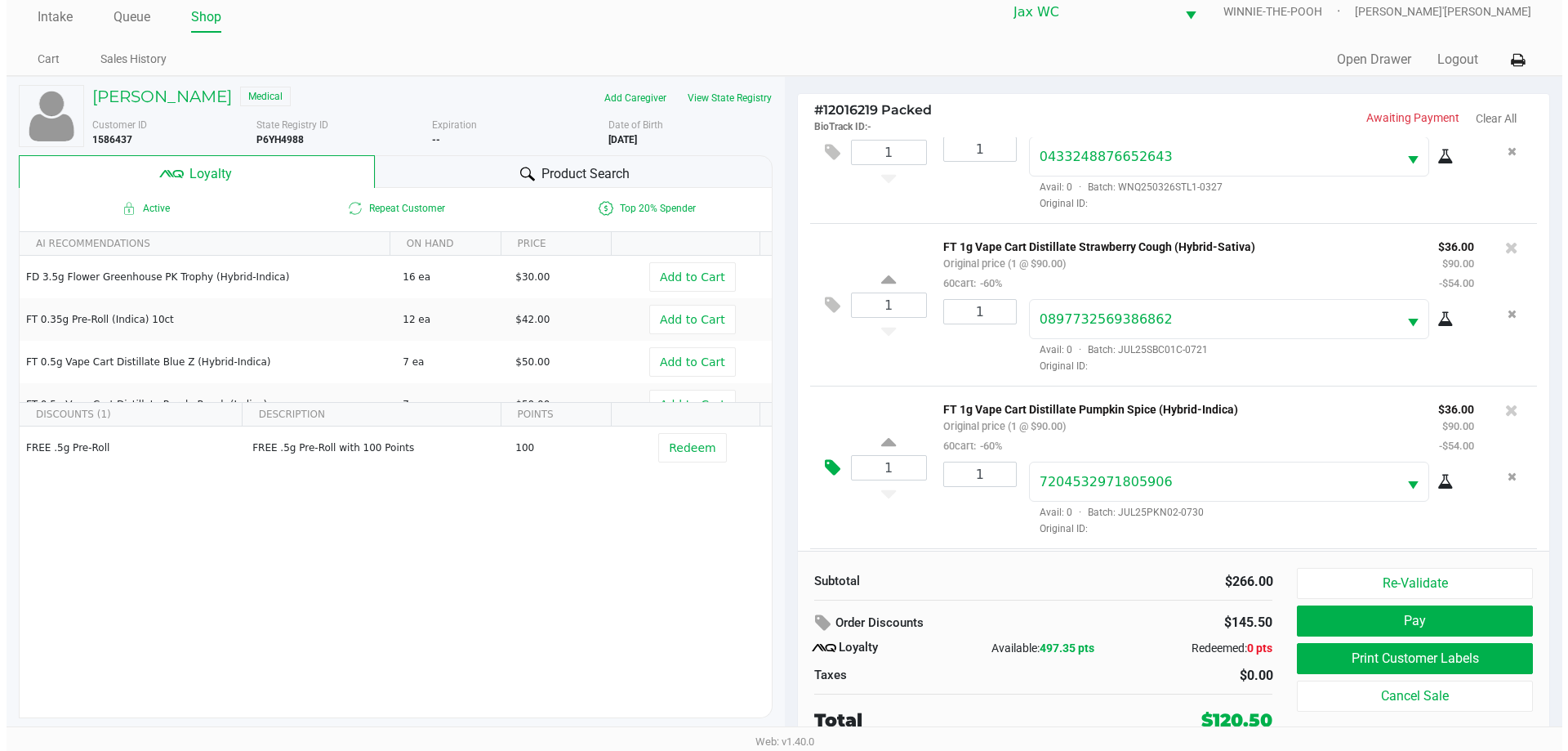
scroll to position [0, 0]
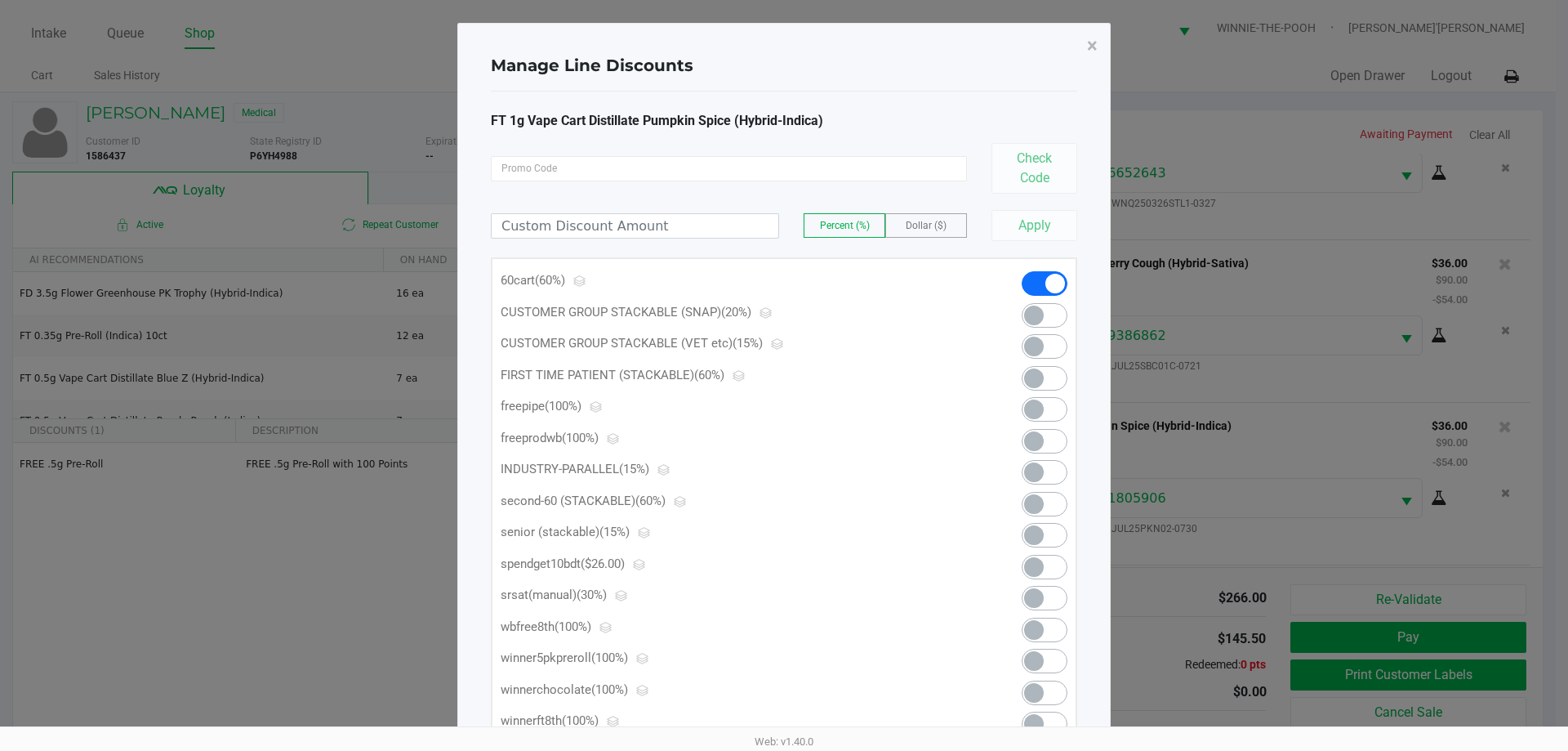
click at [1049, 554] on span at bounding box center [1044, 567] width 45 height 24
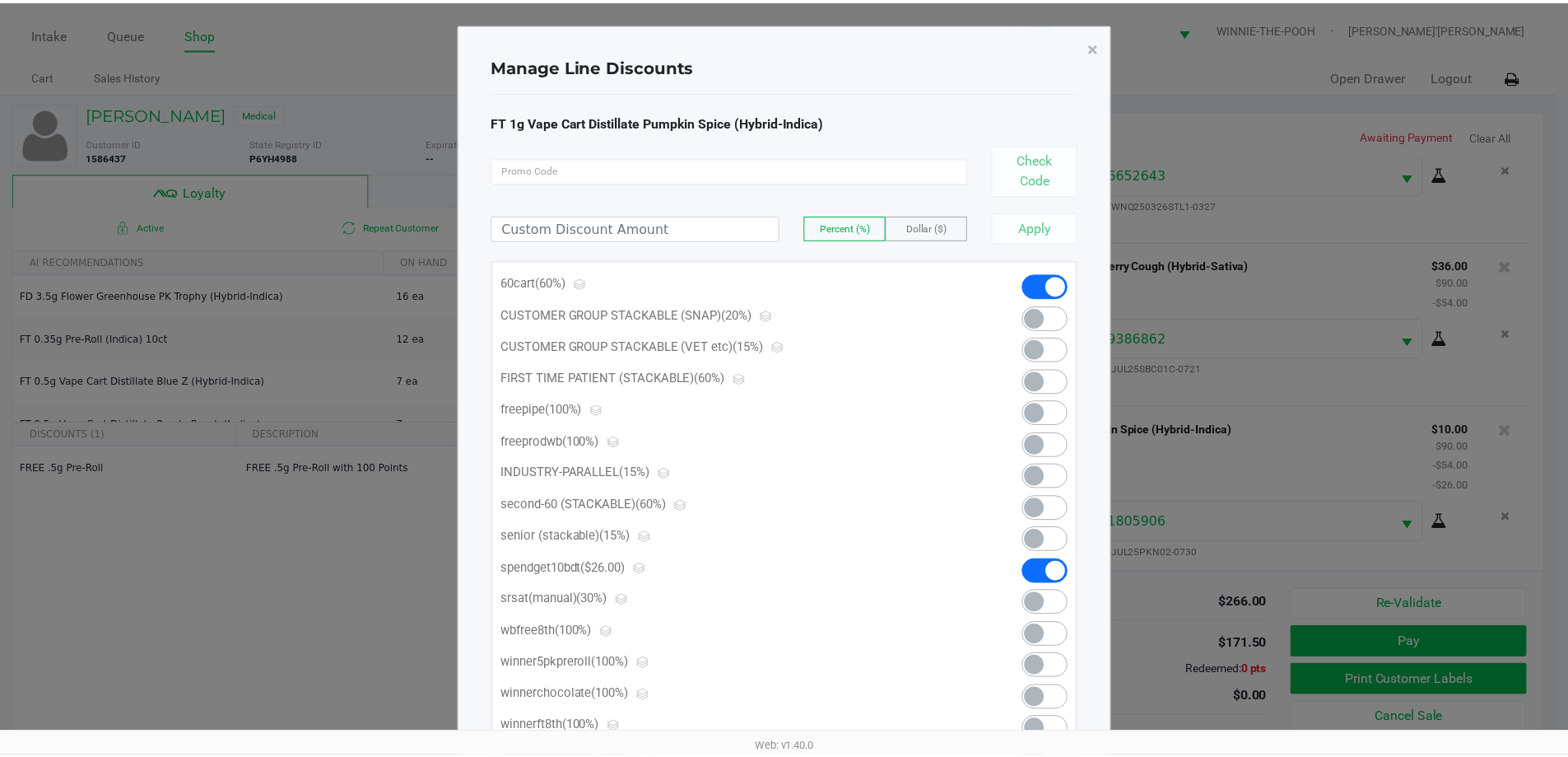
scroll to position [387, 0]
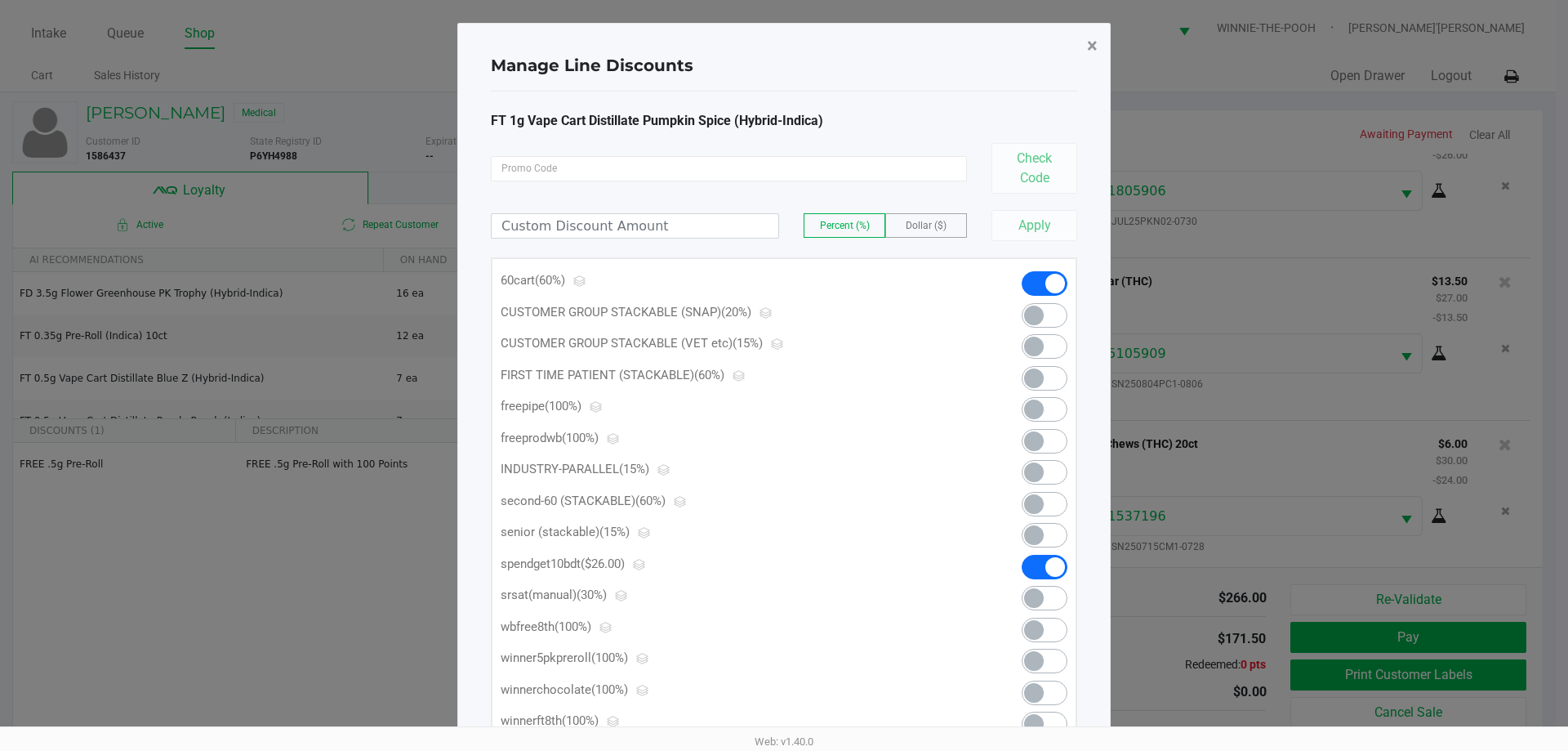
click at [1080, 38] on button "×" at bounding box center [1092, 45] width 37 height 45
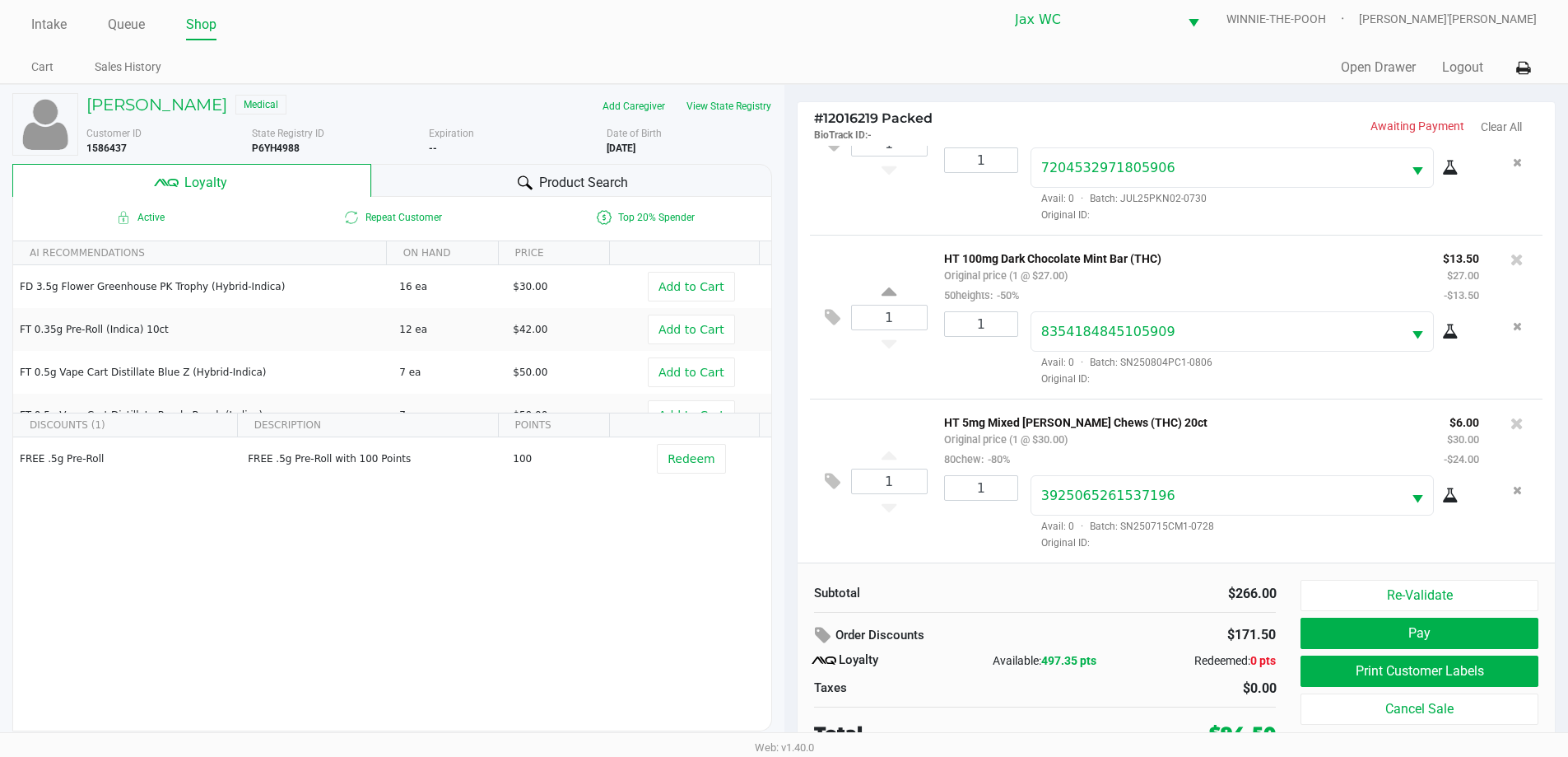
scroll to position [17, 0]
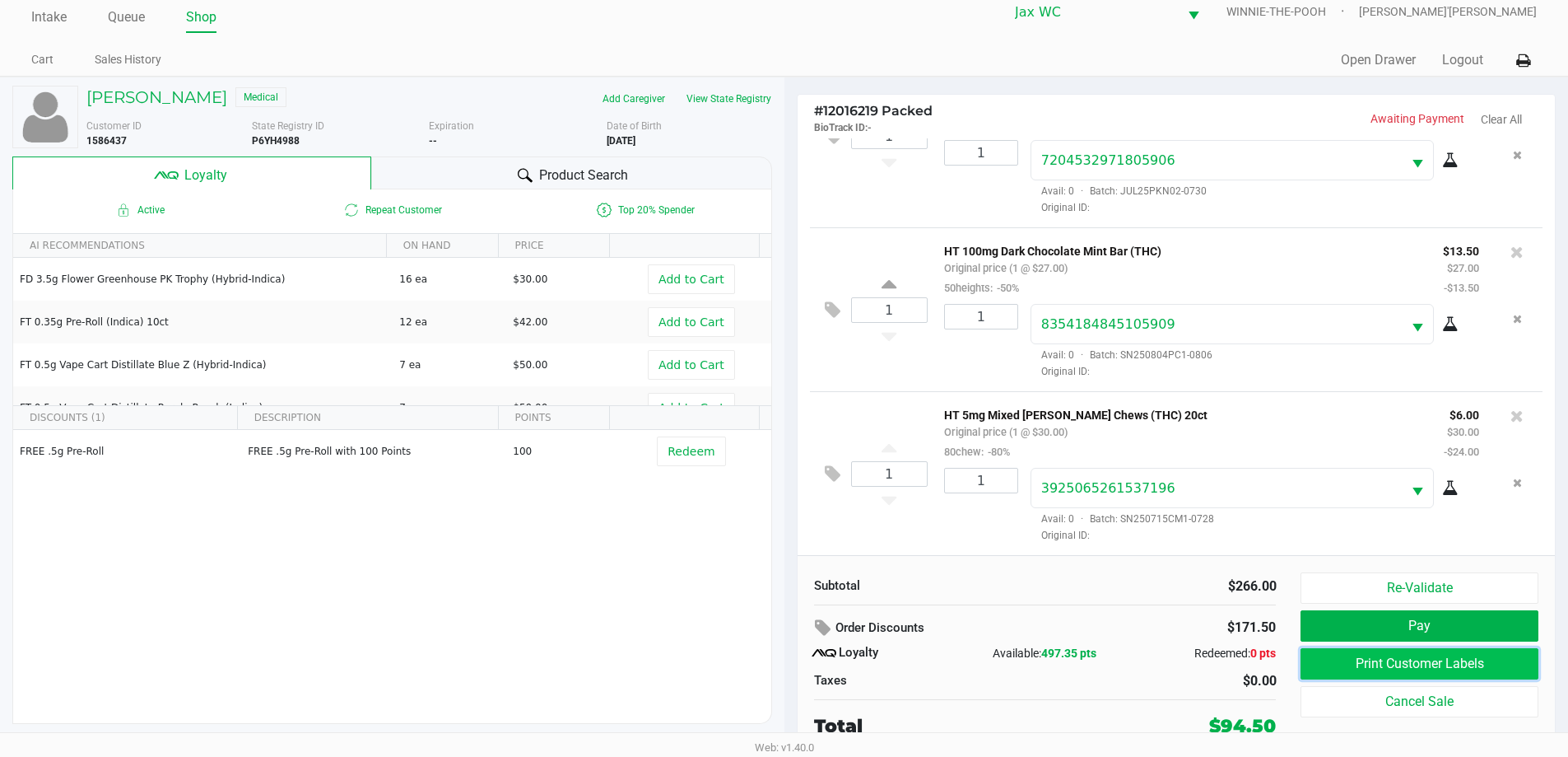
click at [1454, 673] on button "Print Customer Labels" at bounding box center [1418, 663] width 237 height 31
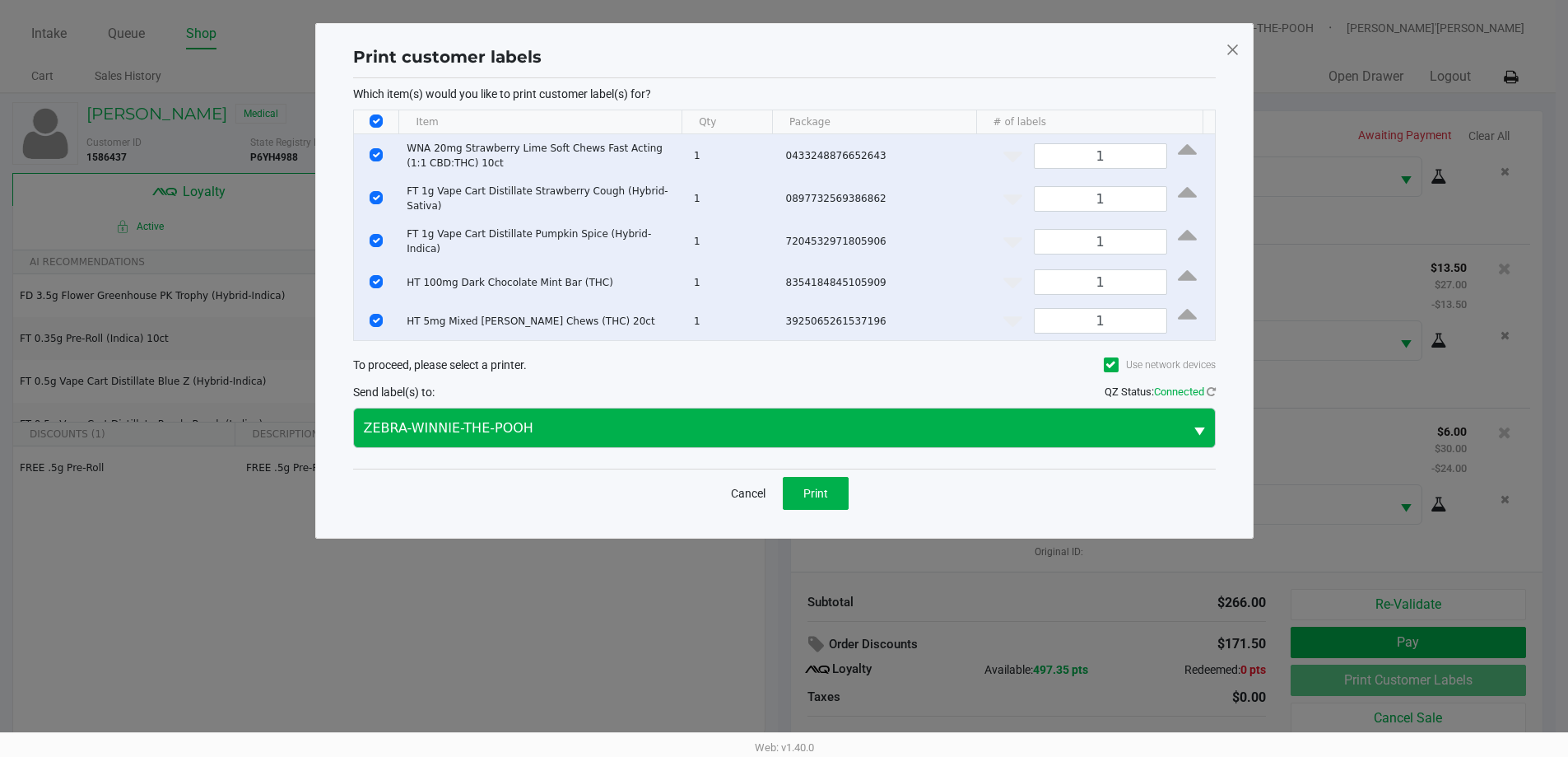
scroll to position [0, 0]
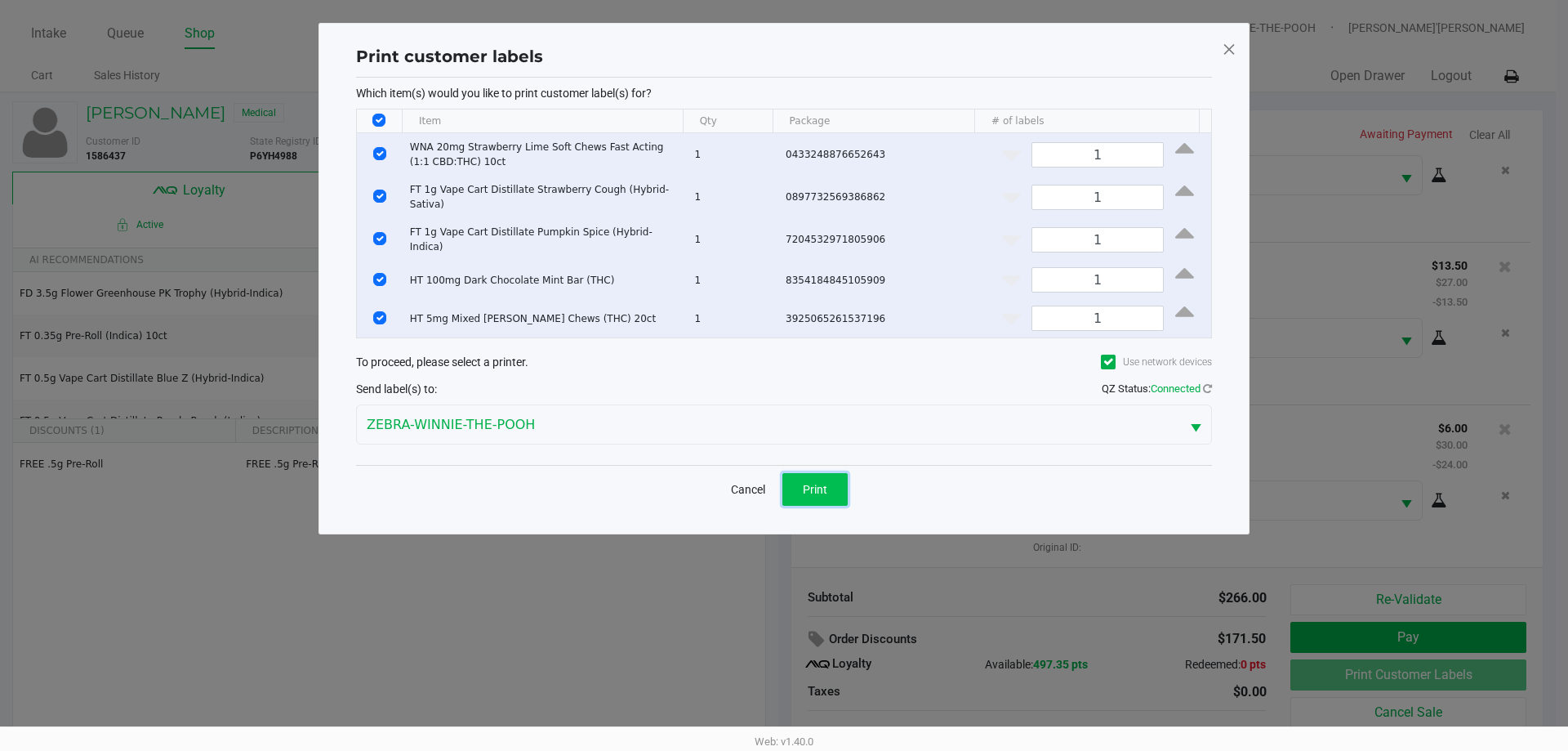
click at [834, 490] on button "Print" at bounding box center [815, 489] width 66 height 32
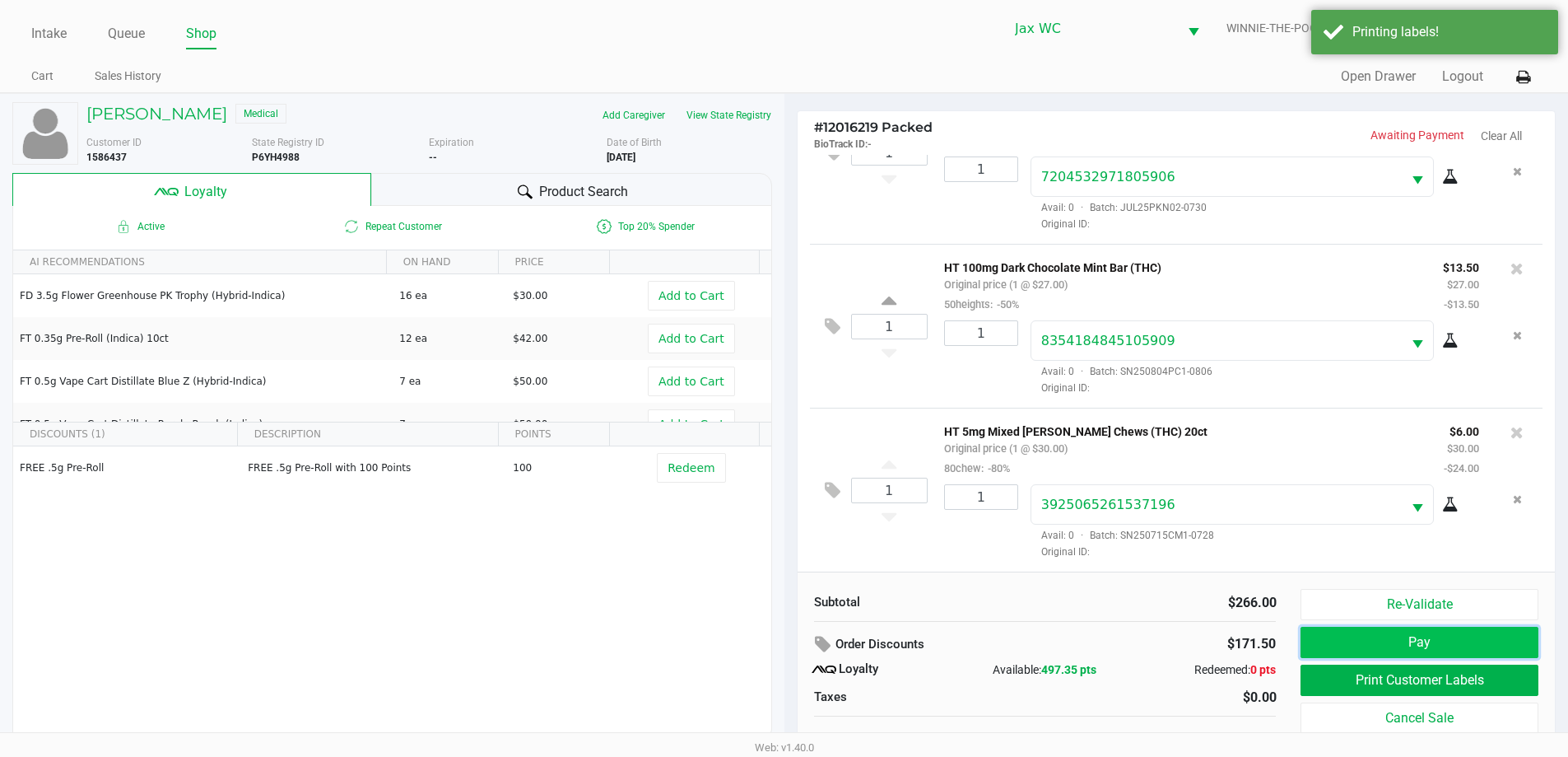
click at [1409, 636] on button "Pay" at bounding box center [1418, 642] width 237 height 31
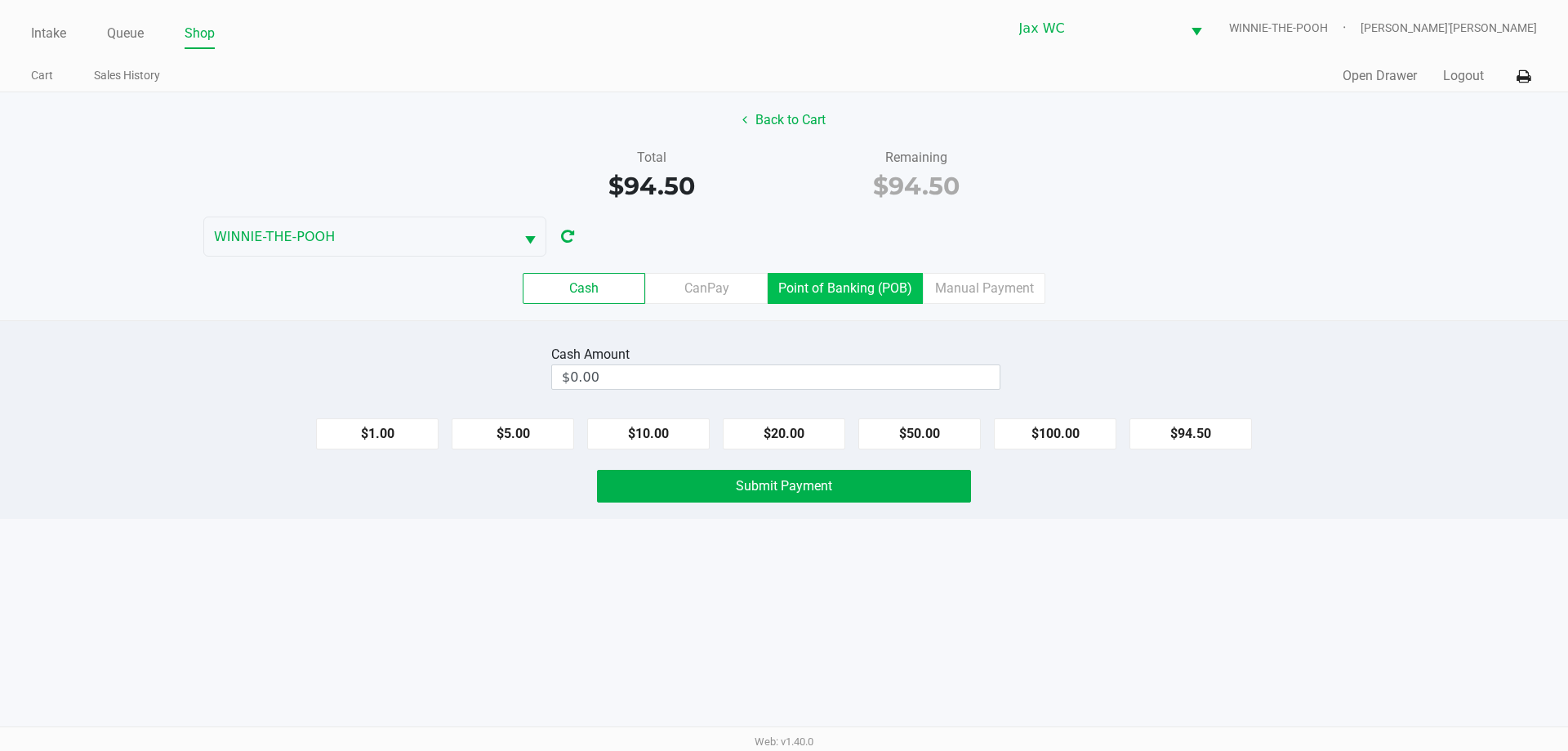
drag, startPoint x: 853, startPoint y: 277, endPoint x: 882, endPoint y: 336, distance: 65.7
click at [853, 276] on label "Point of Banking (POB)" at bounding box center [844, 288] width 155 height 31
click at [0, 0] on 7 "Point of Banking (POB)" at bounding box center [0, 0] width 0 height 0
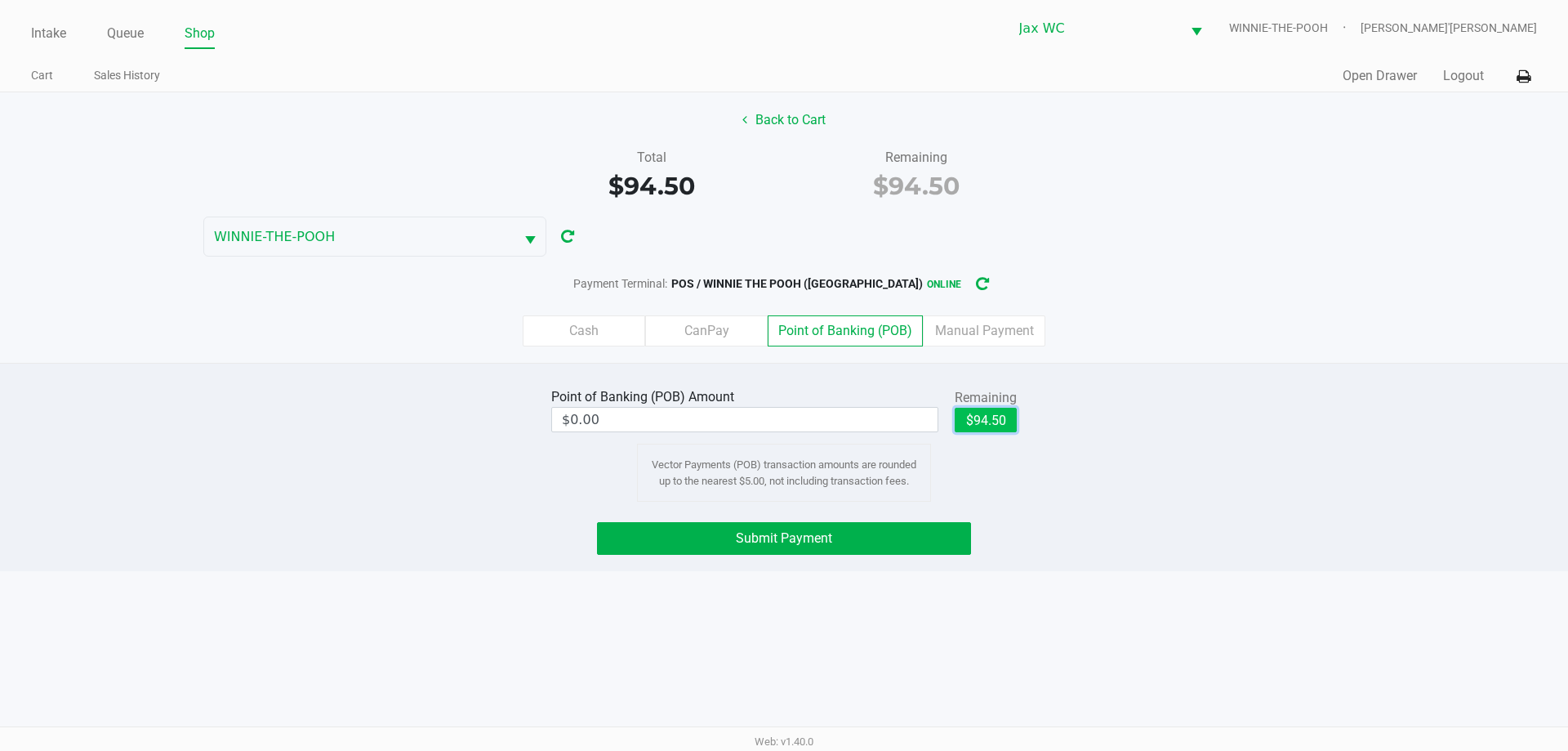
click at [977, 424] on button "$94.50" at bounding box center [985, 420] width 62 height 24
type input "$94.50"
click at [869, 532] on button "Submit Payment" at bounding box center [784, 538] width 374 height 32
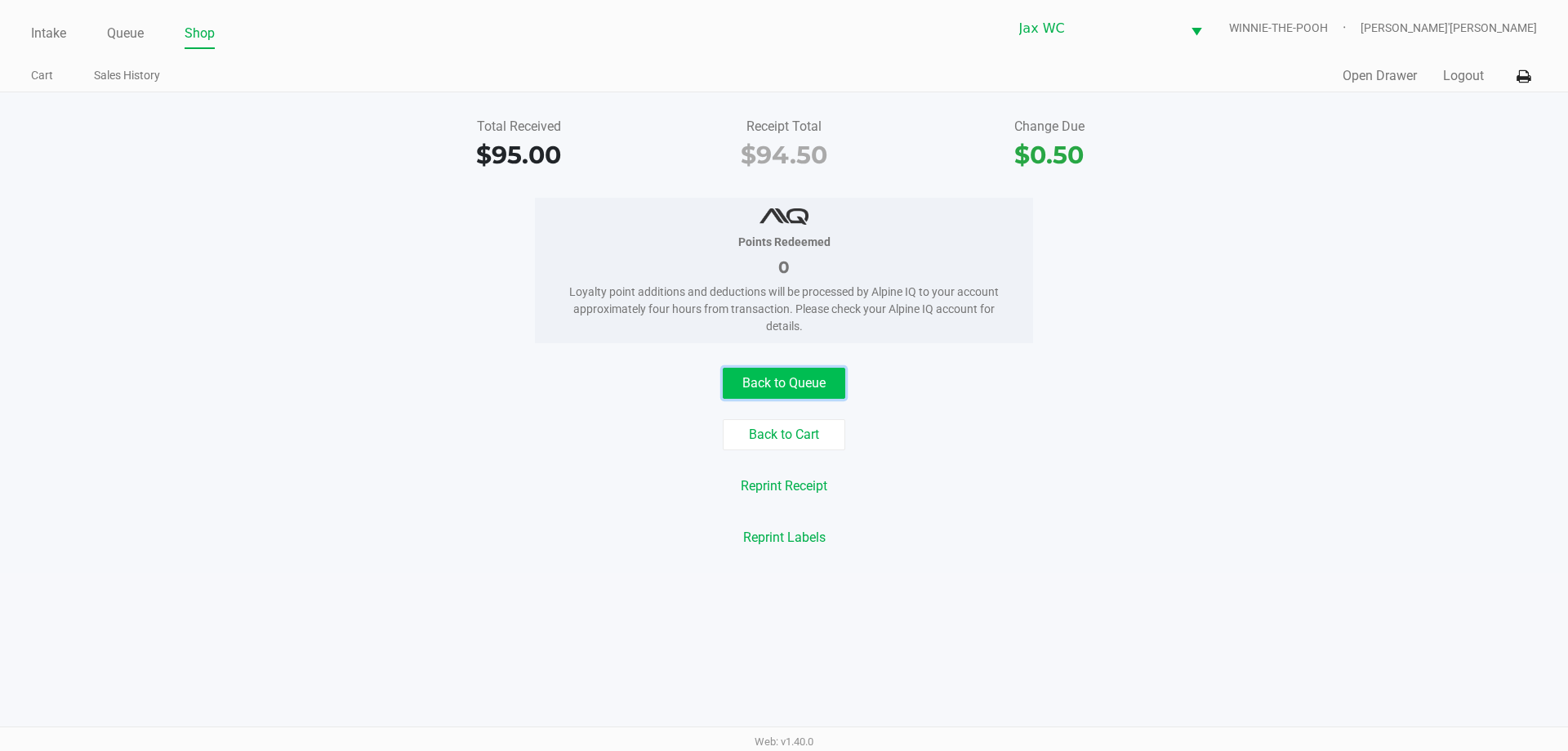
click at [813, 379] on button "Back to Queue" at bounding box center [784, 382] width 122 height 31
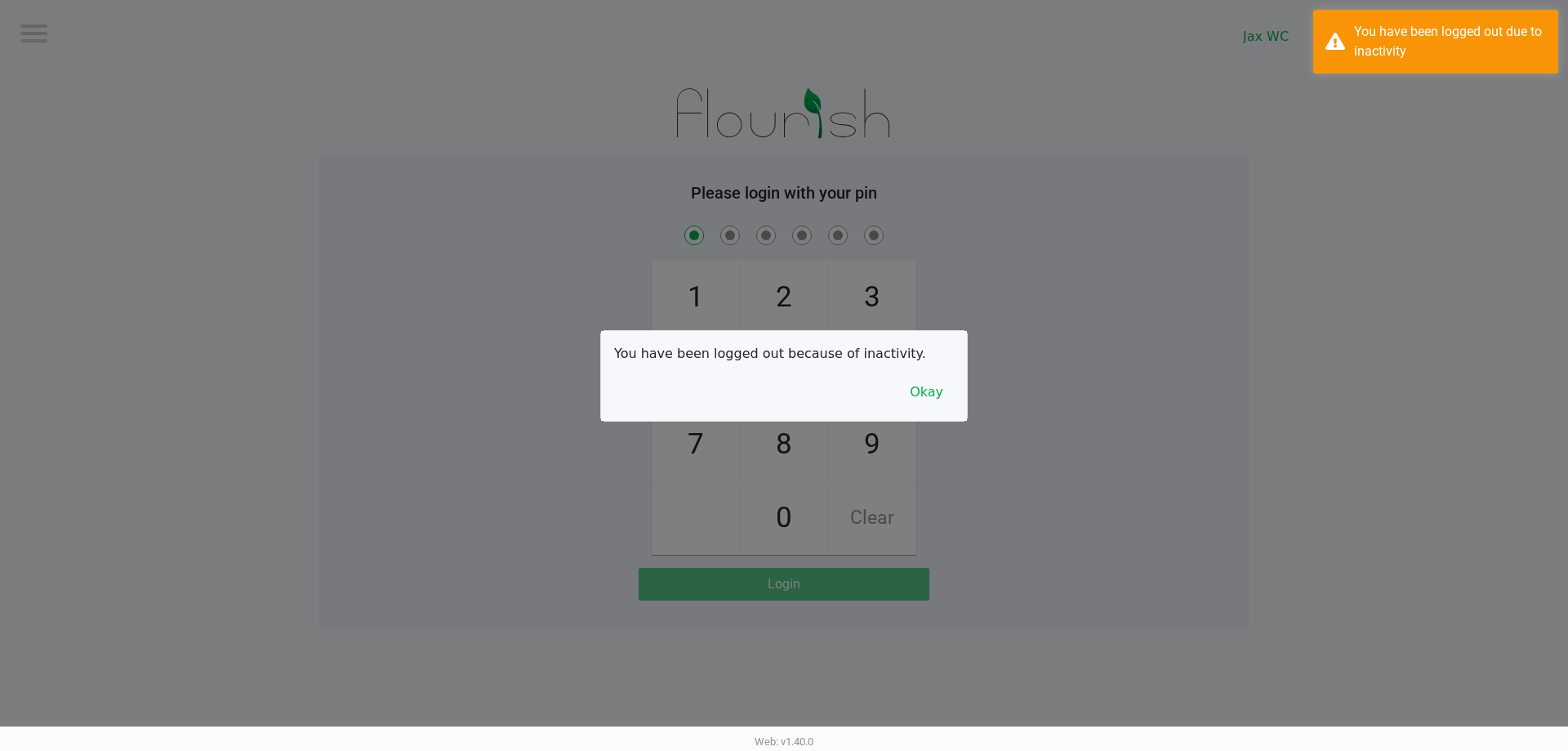
checkbox input "true"
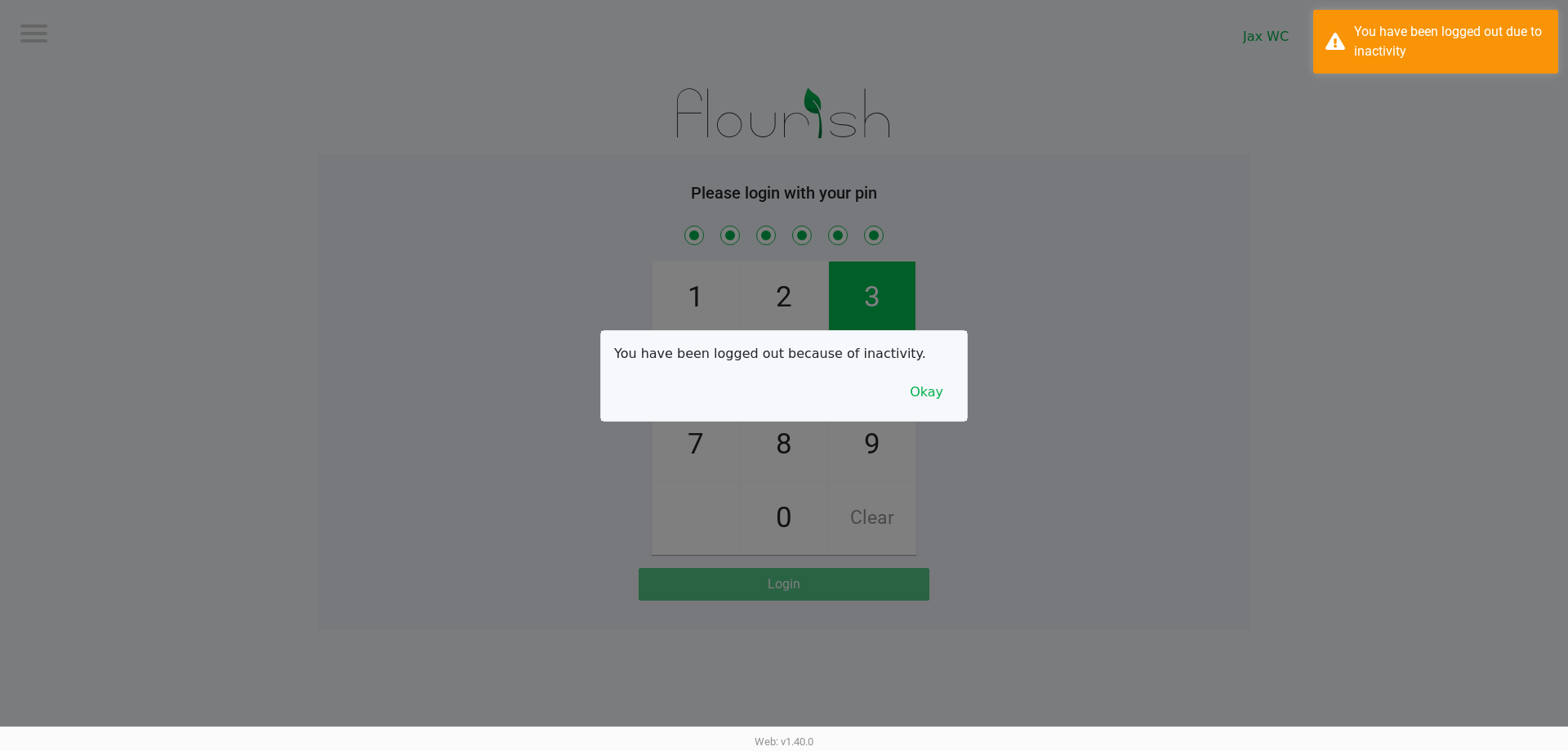
checkbox input "true"
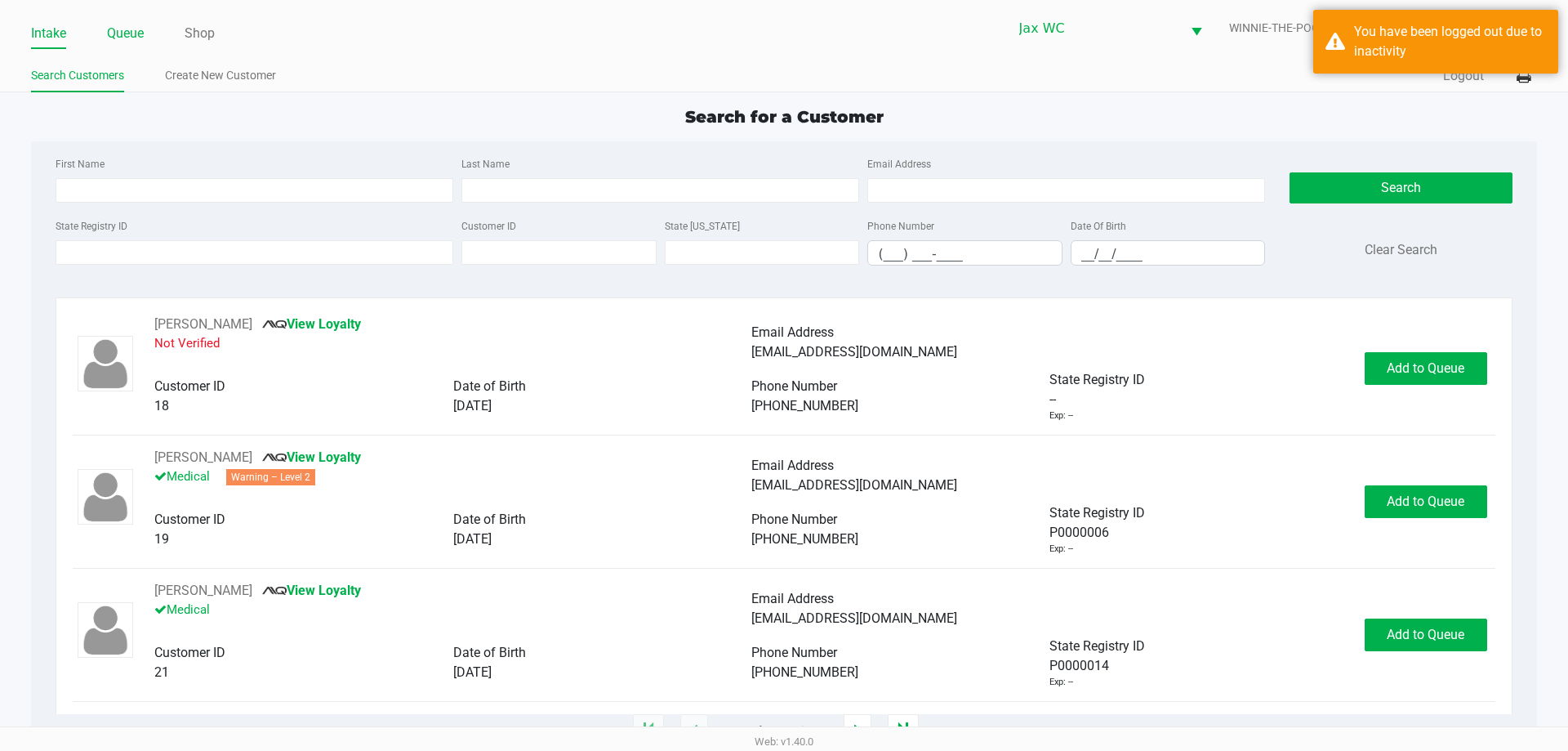
click at [117, 35] on link "Queue" at bounding box center [125, 33] width 37 height 23
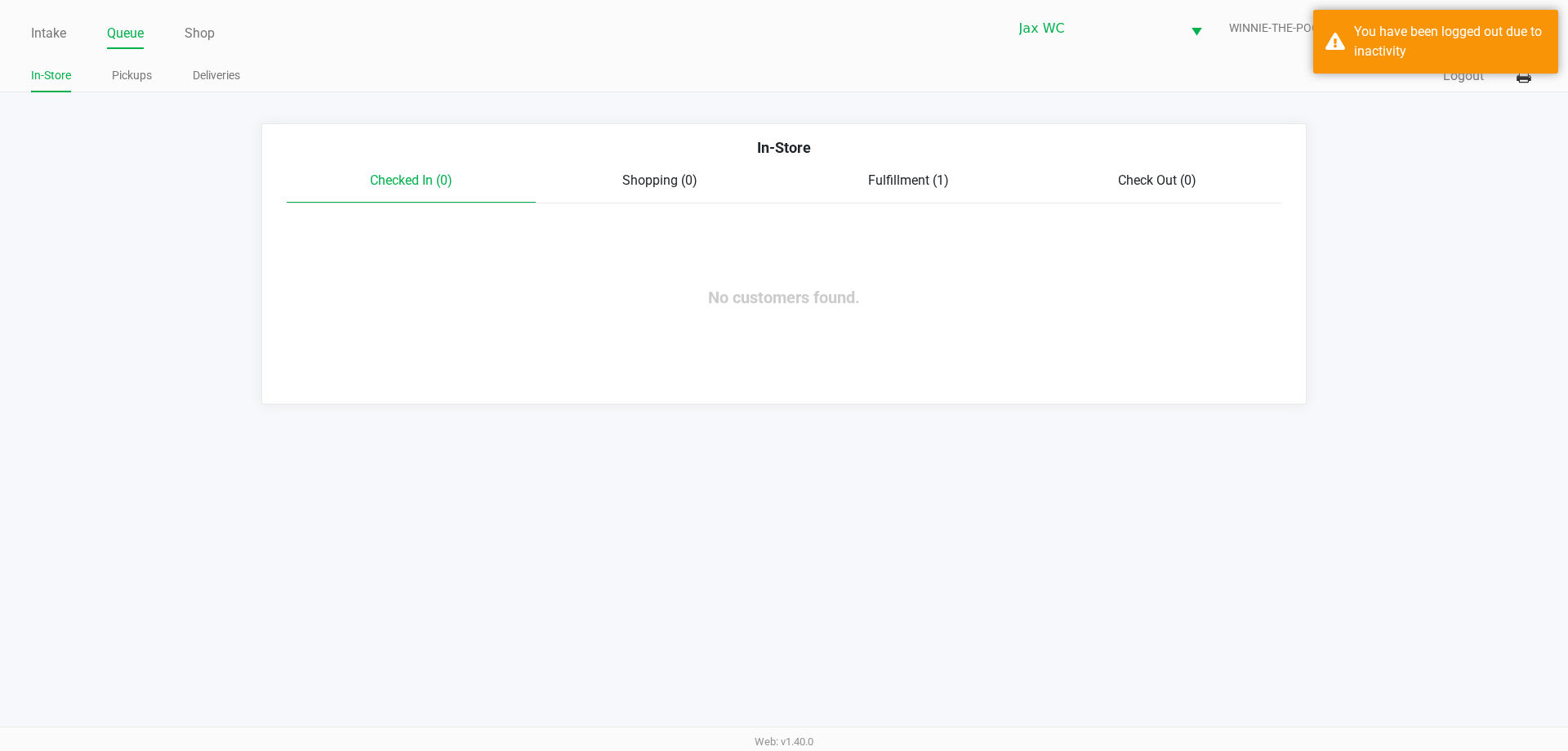
click at [902, 173] on span "Fulfillment (1)" at bounding box center [908, 180] width 80 height 16
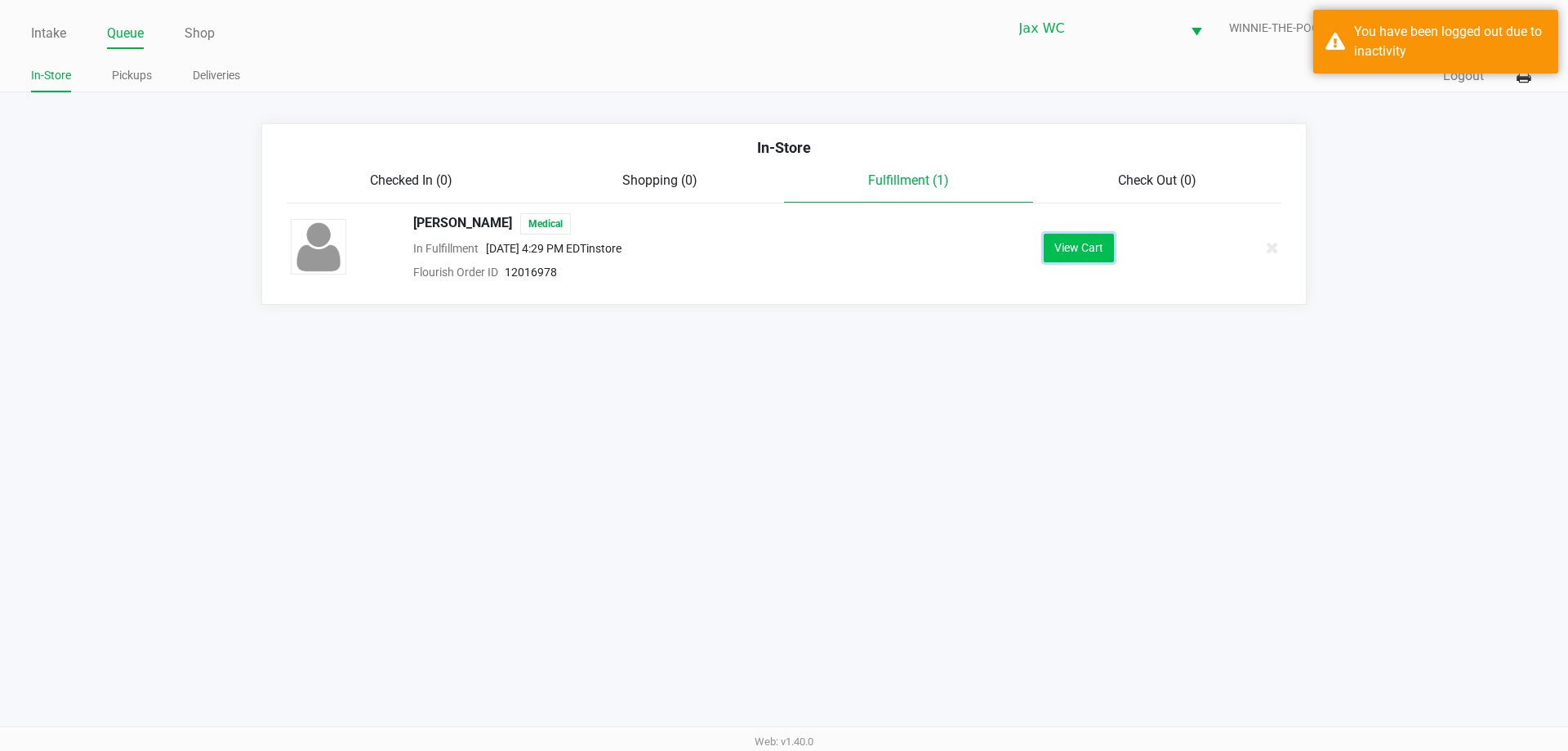
click at [1073, 247] on button "View Cart" at bounding box center [1079, 247] width 70 height 29
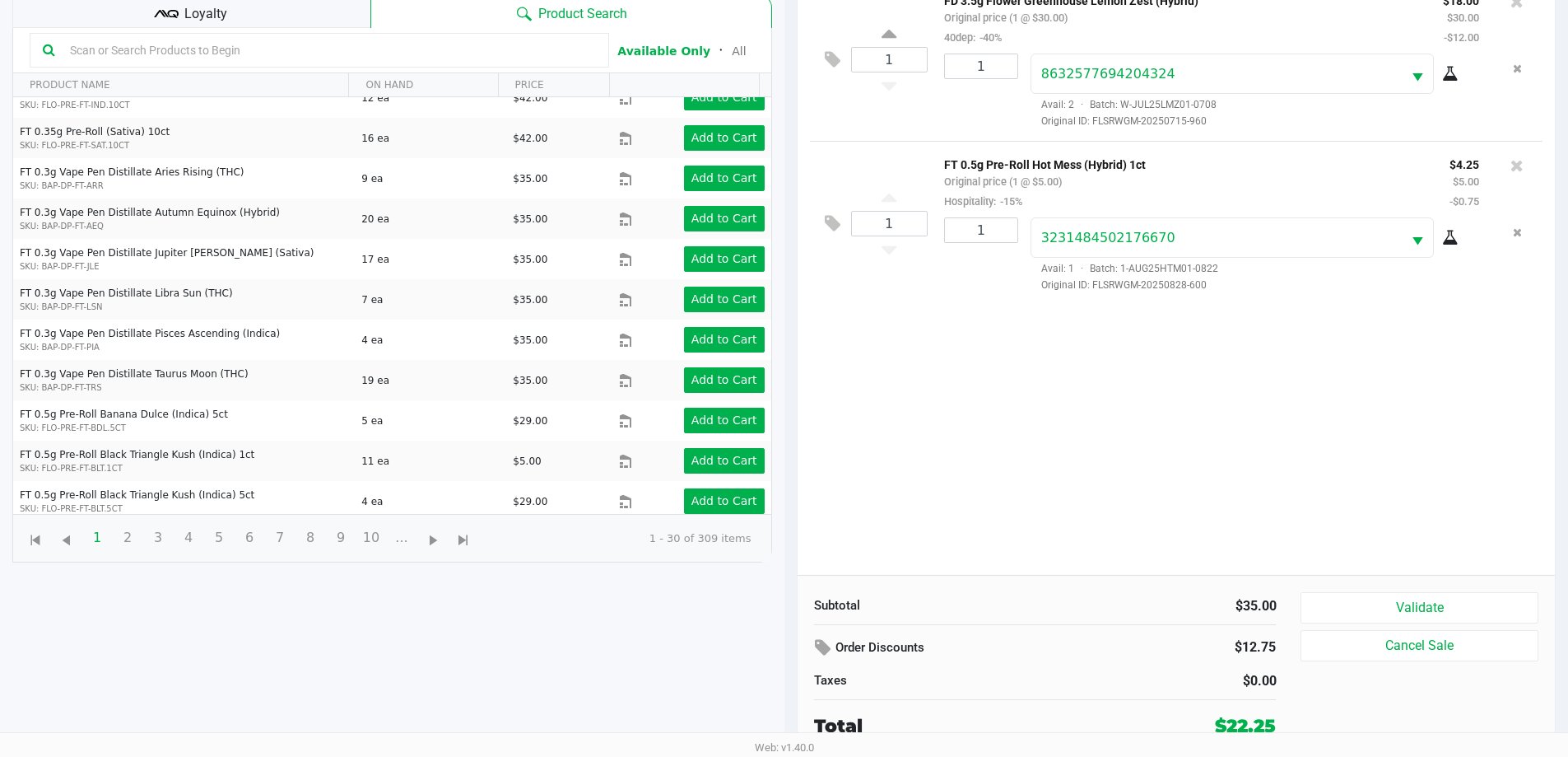
scroll to position [494, 0]
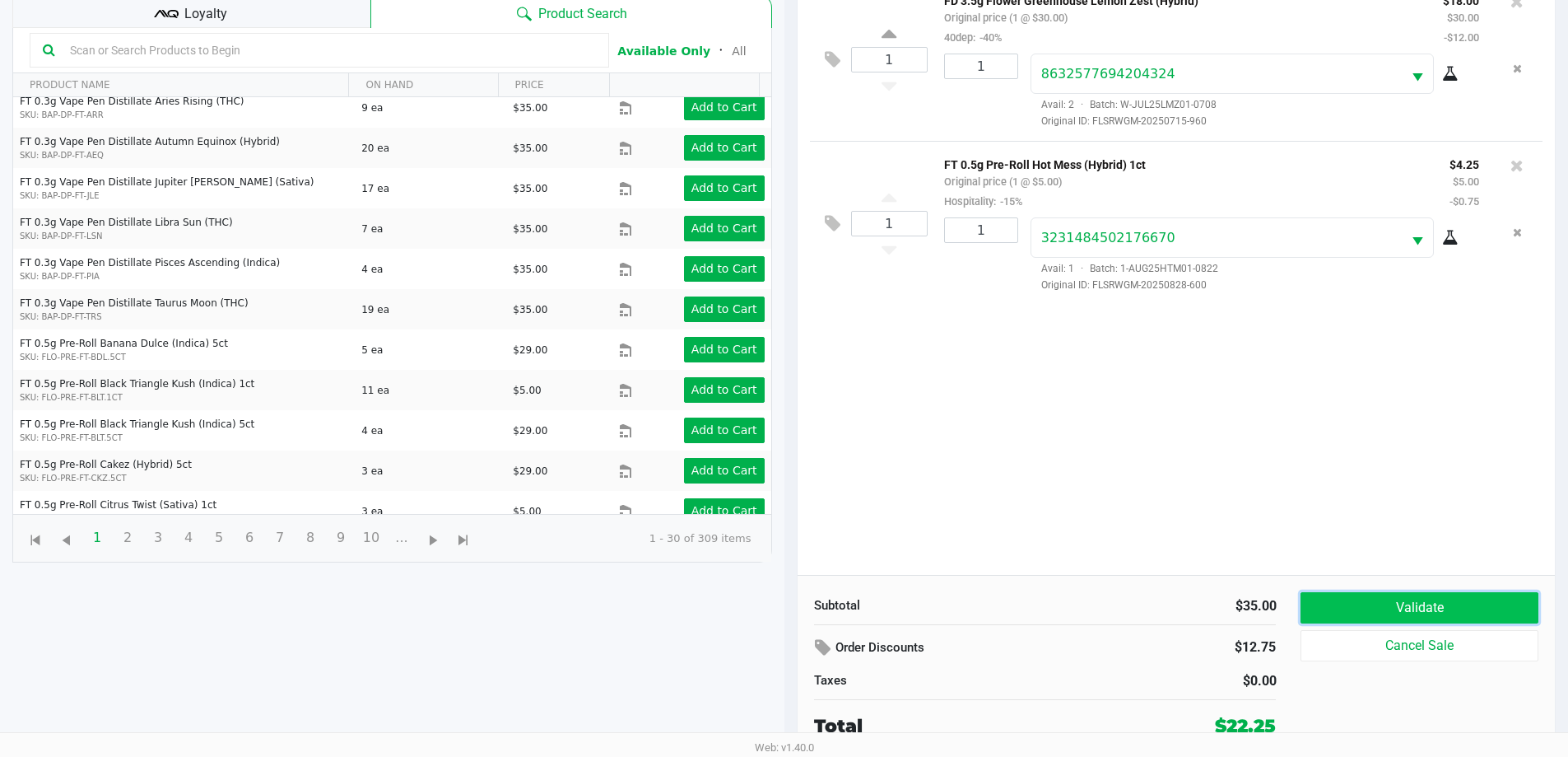
click at [1394, 597] on button "Validate" at bounding box center [1418, 607] width 237 height 31
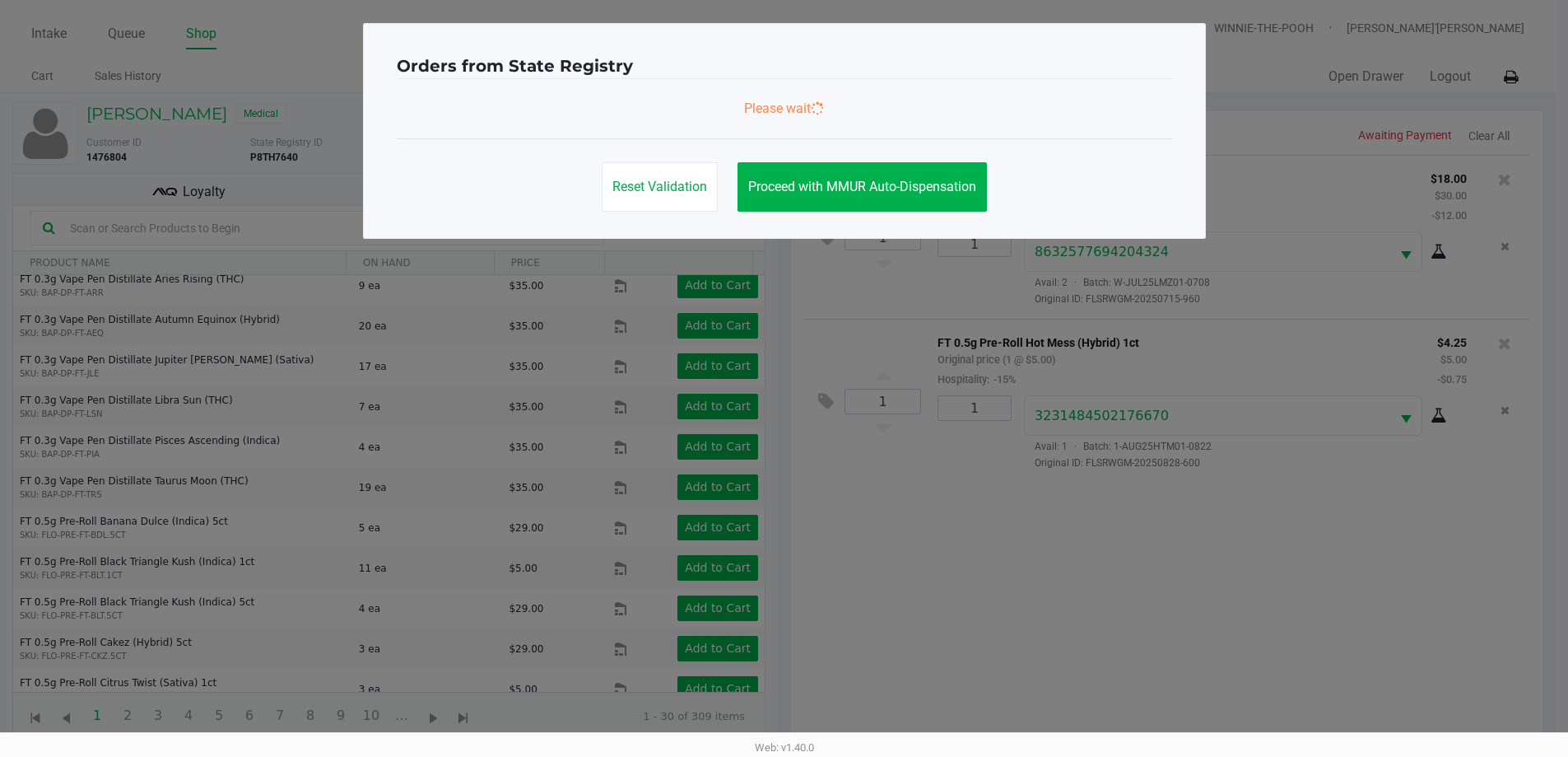
scroll to position [0, 0]
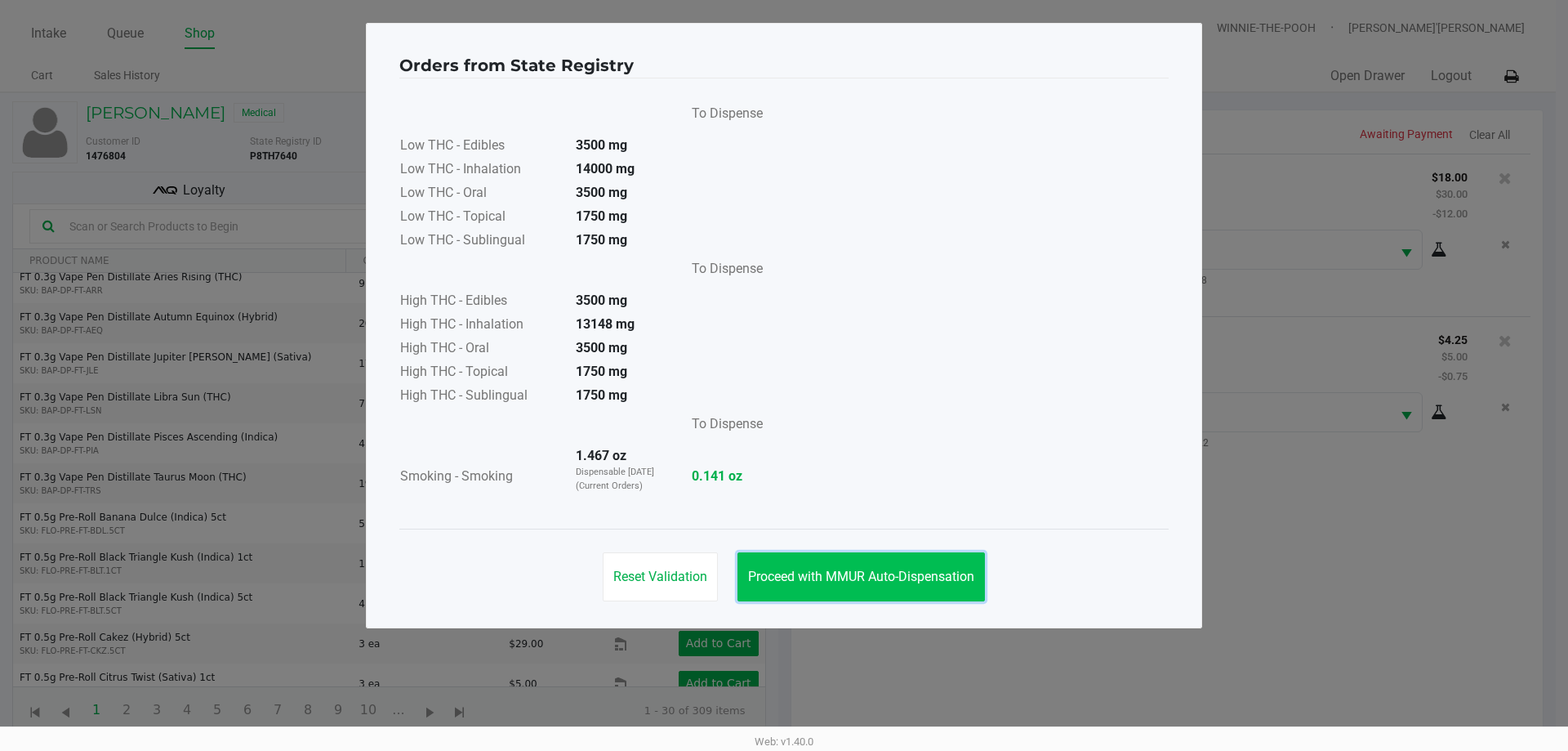
click at [833, 588] on button "Proceed with MMUR Auto-Dispensation" at bounding box center [861, 577] width 247 height 49
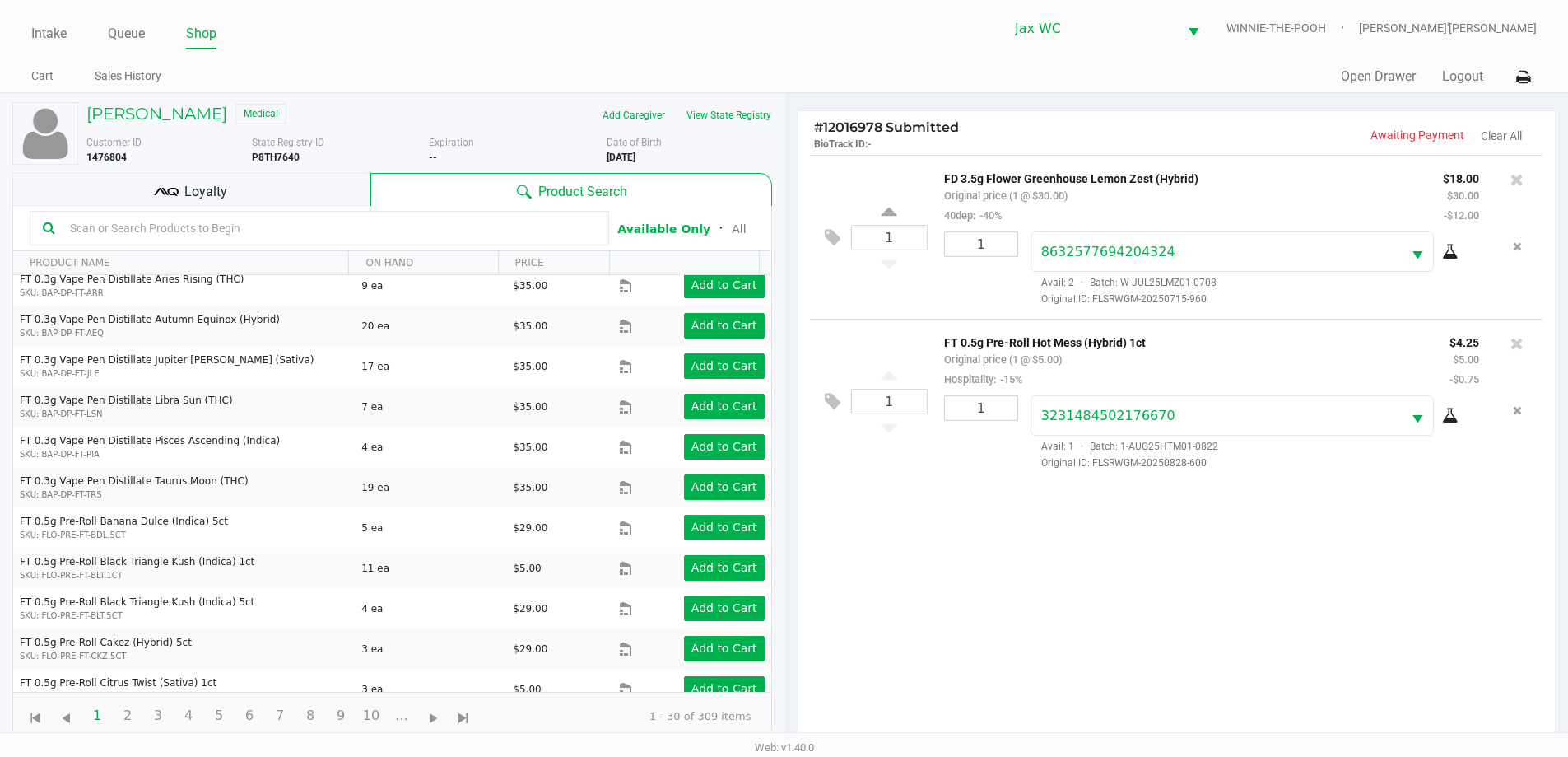
scroll to position [178, 0]
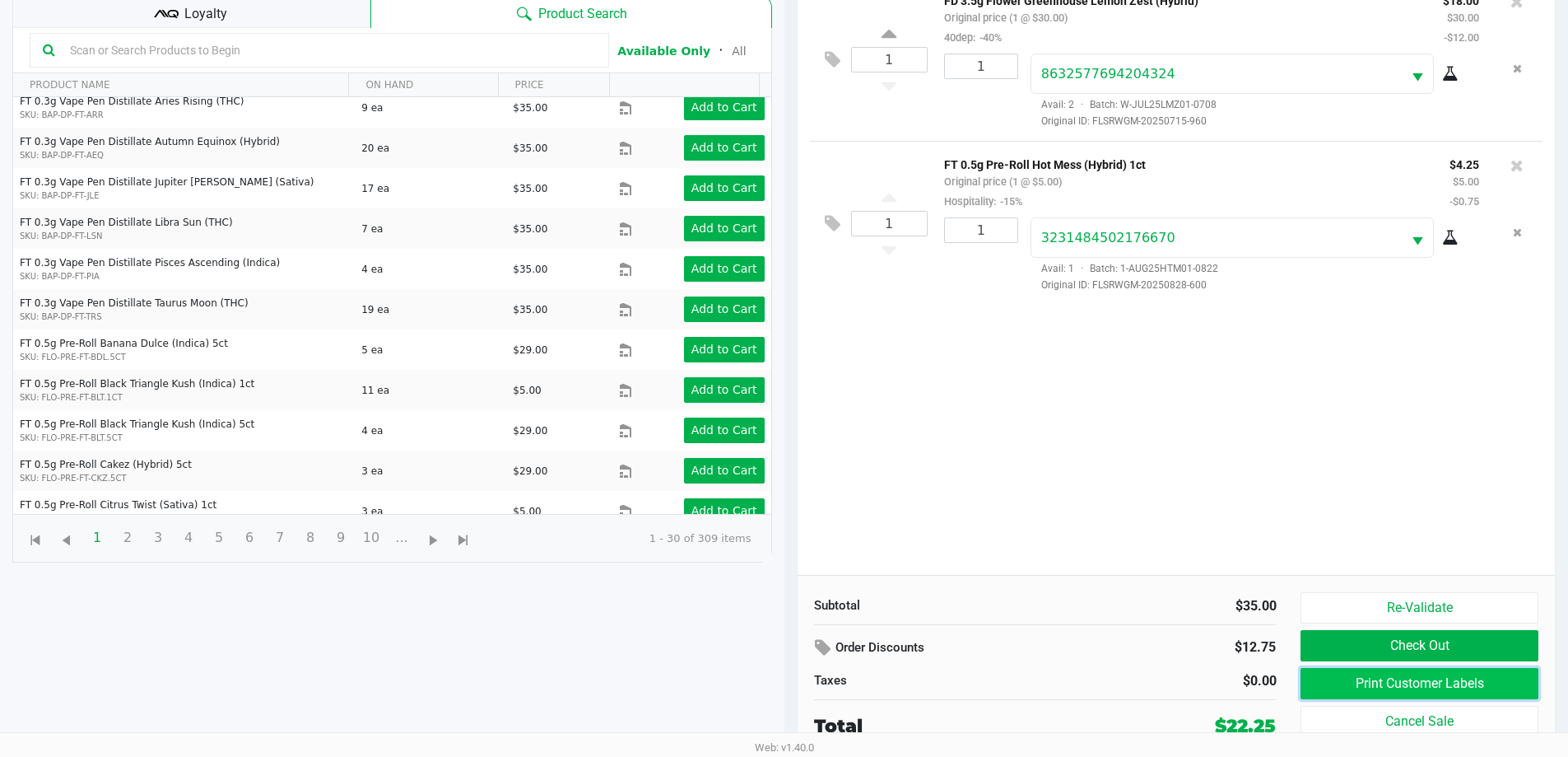
click at [1333, 682] on button "Print Customer Labels" at bounding box center [1418, 683] width 237 height 31
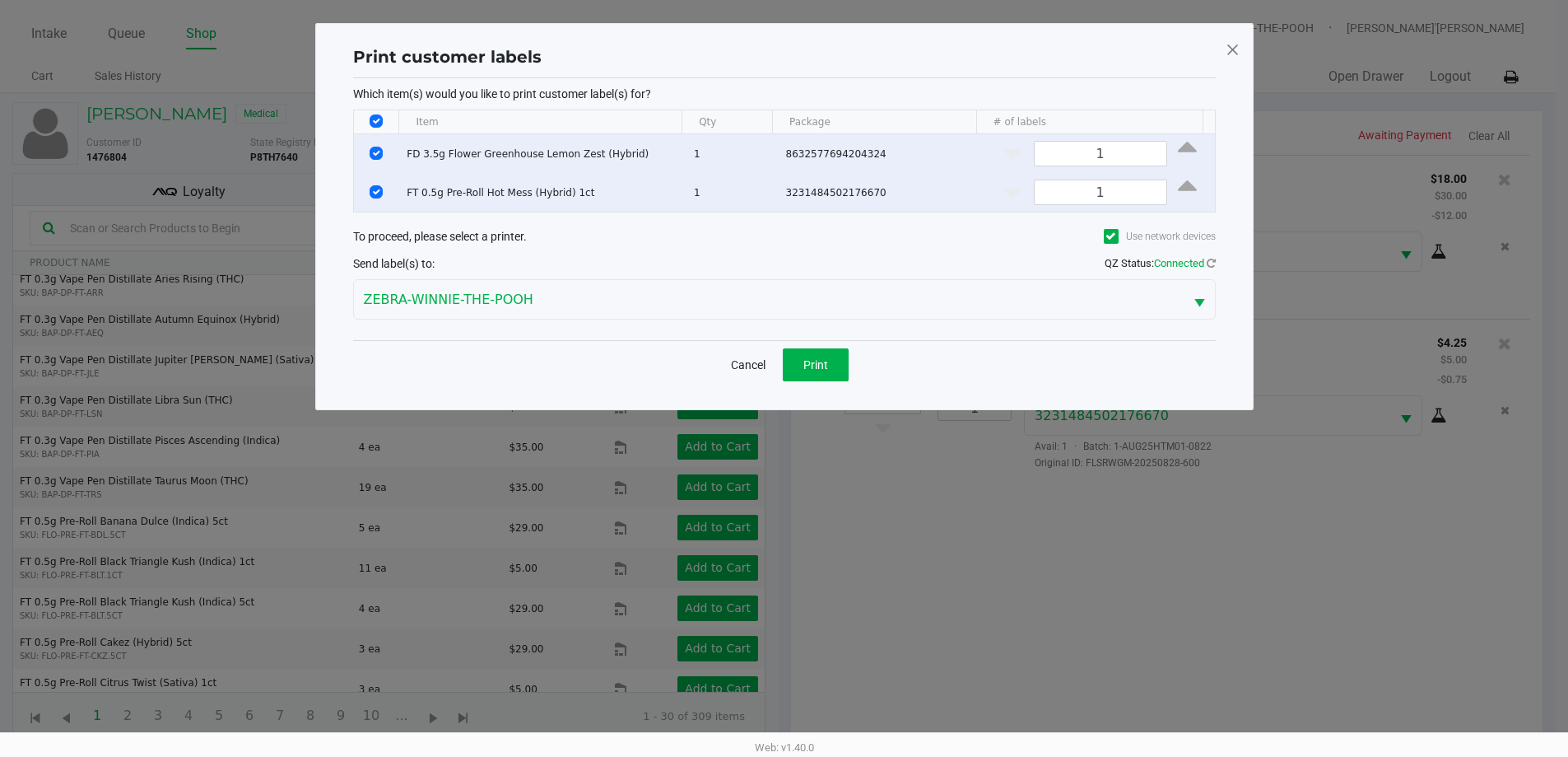
scroll to position [0, 0]
click at [819, 382] on div "Cancel Print" at bounding box center [789, 364] width 862 height 48
click at [844, 378] on button "Print" at bounding box center [821, 364] width 66 height 33
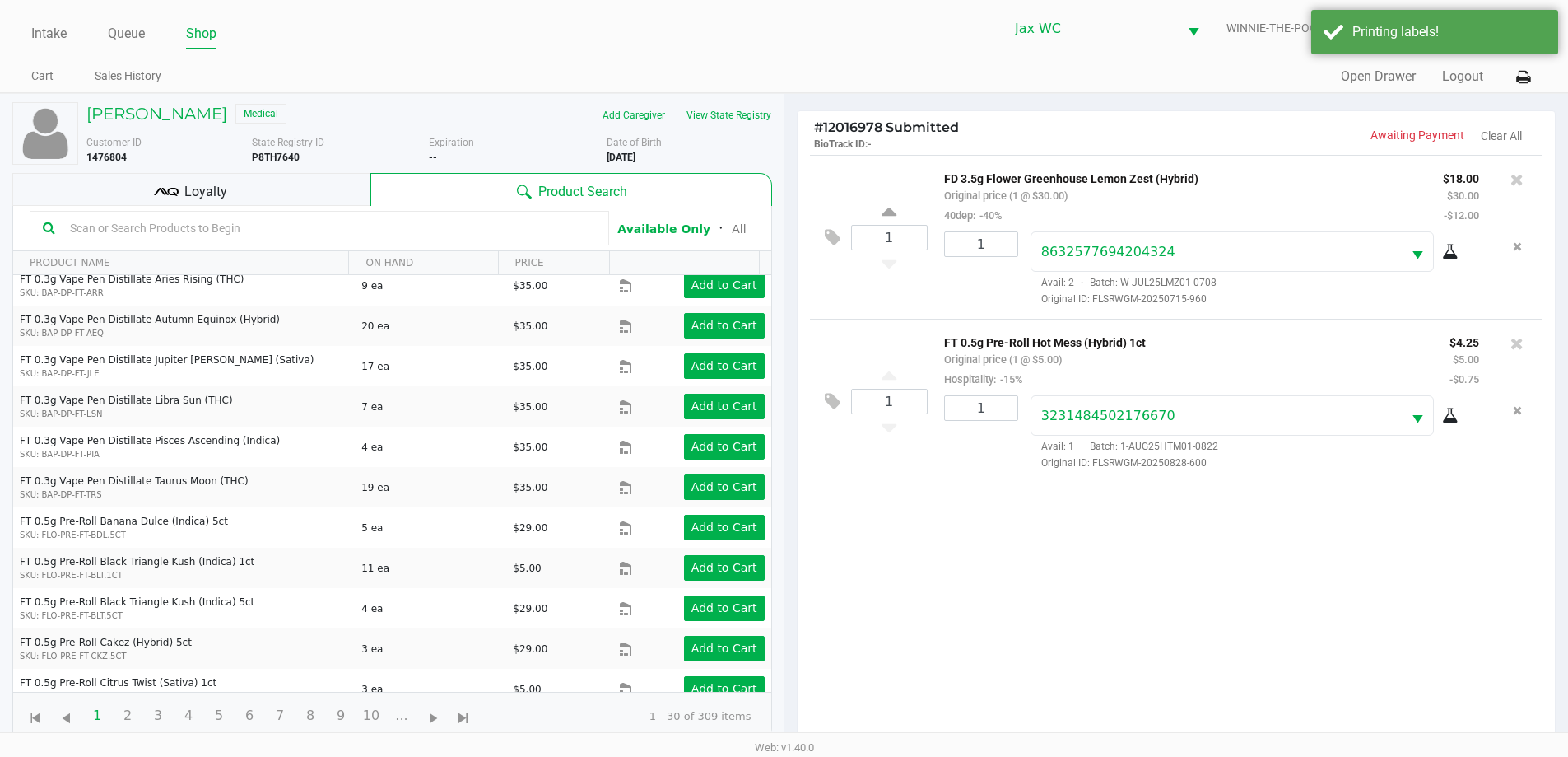
click at [334, 195] on div "Loyalty" at bounding box center [191, 189] width 358 height 33
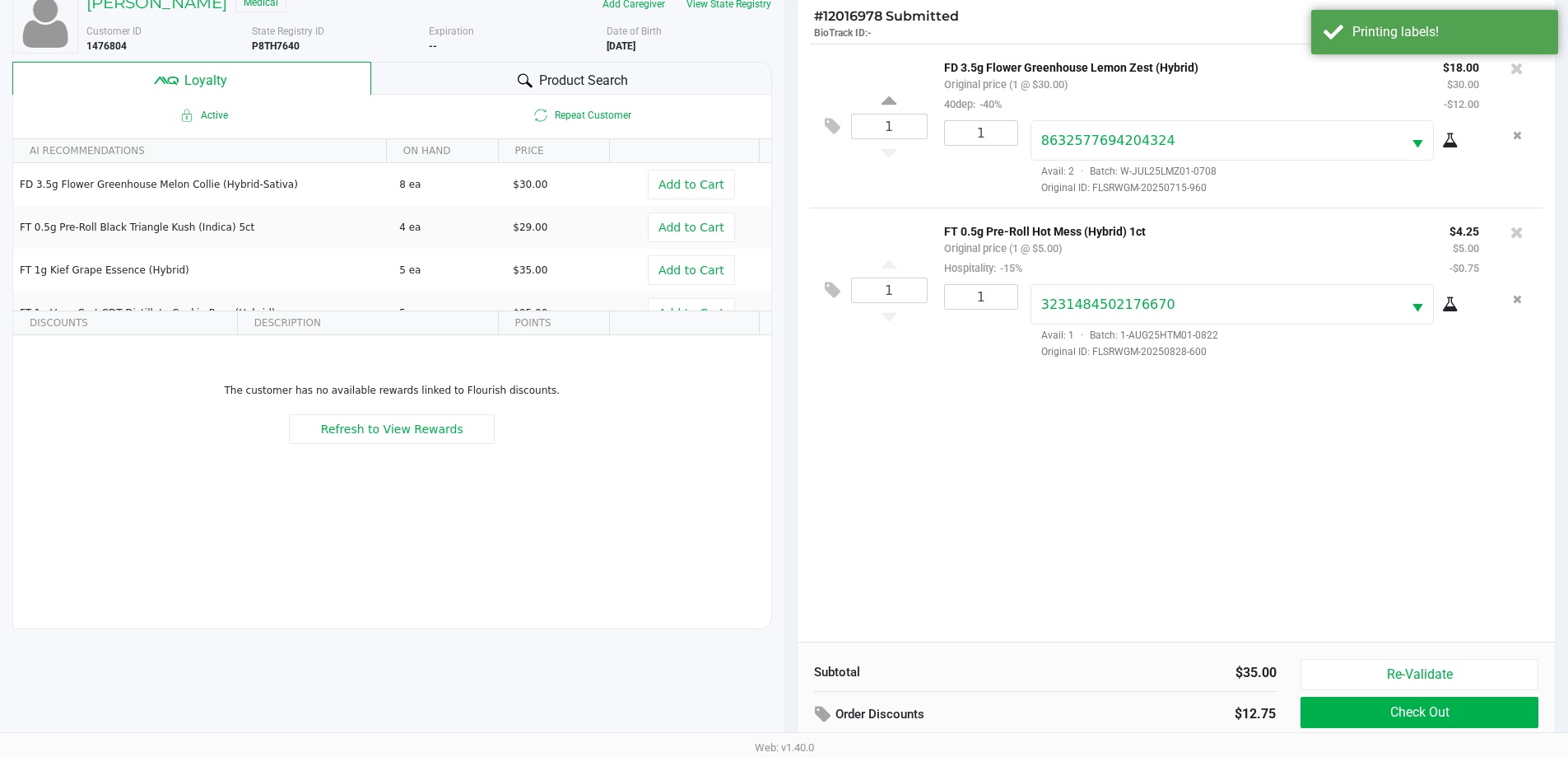
scroll to position [197, 0]
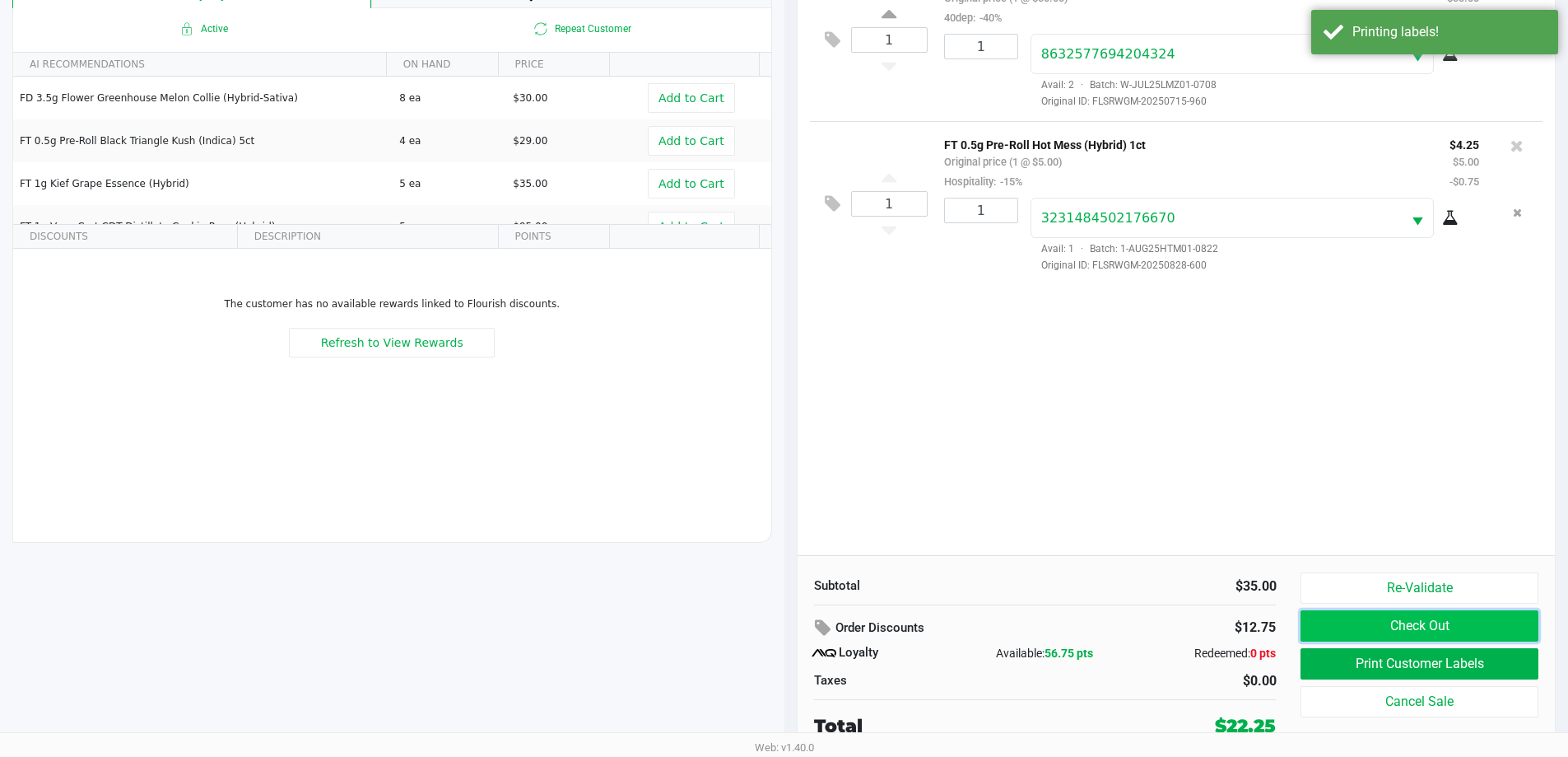
click at [1463, 623] on button "Check Out" at bounding box center [1418, 625] width 237 height 31
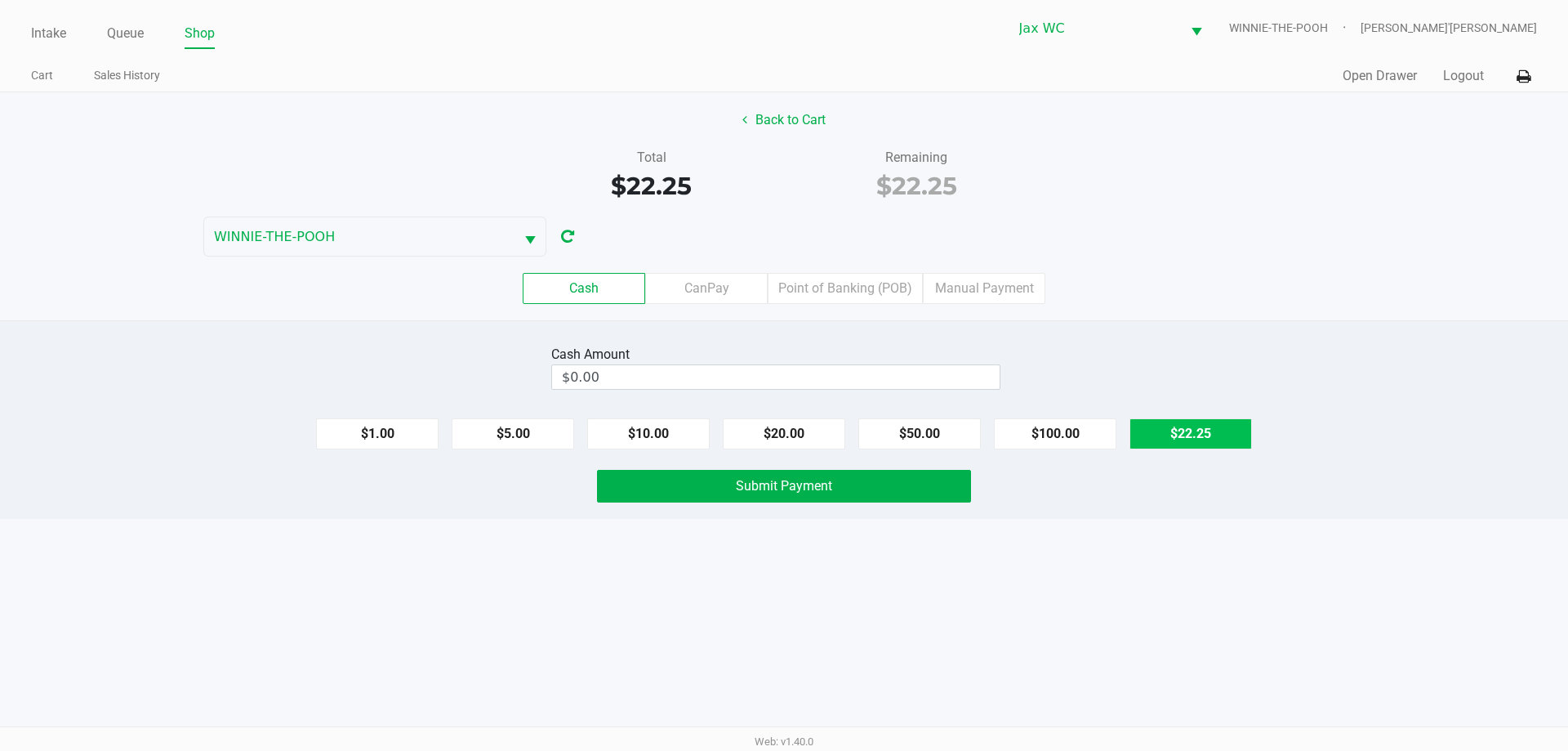
click at [1186, 443] on button "$22.25" at bounding box center [1190, 433] width 122 height 31
type input "$22.25"
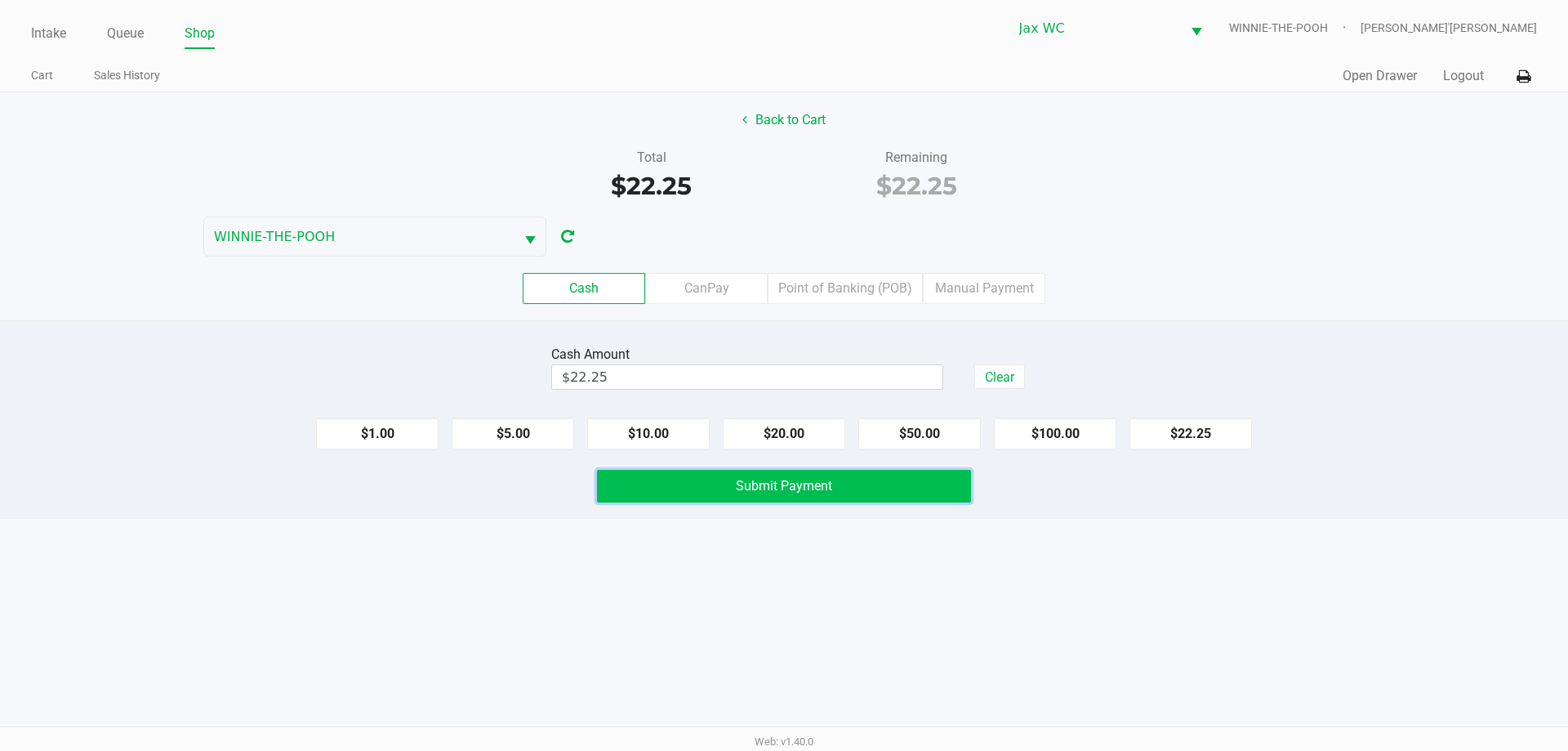
click at [952, 485] on button "Submit Payment" at bounding box center [784, 485] width 374 height 32
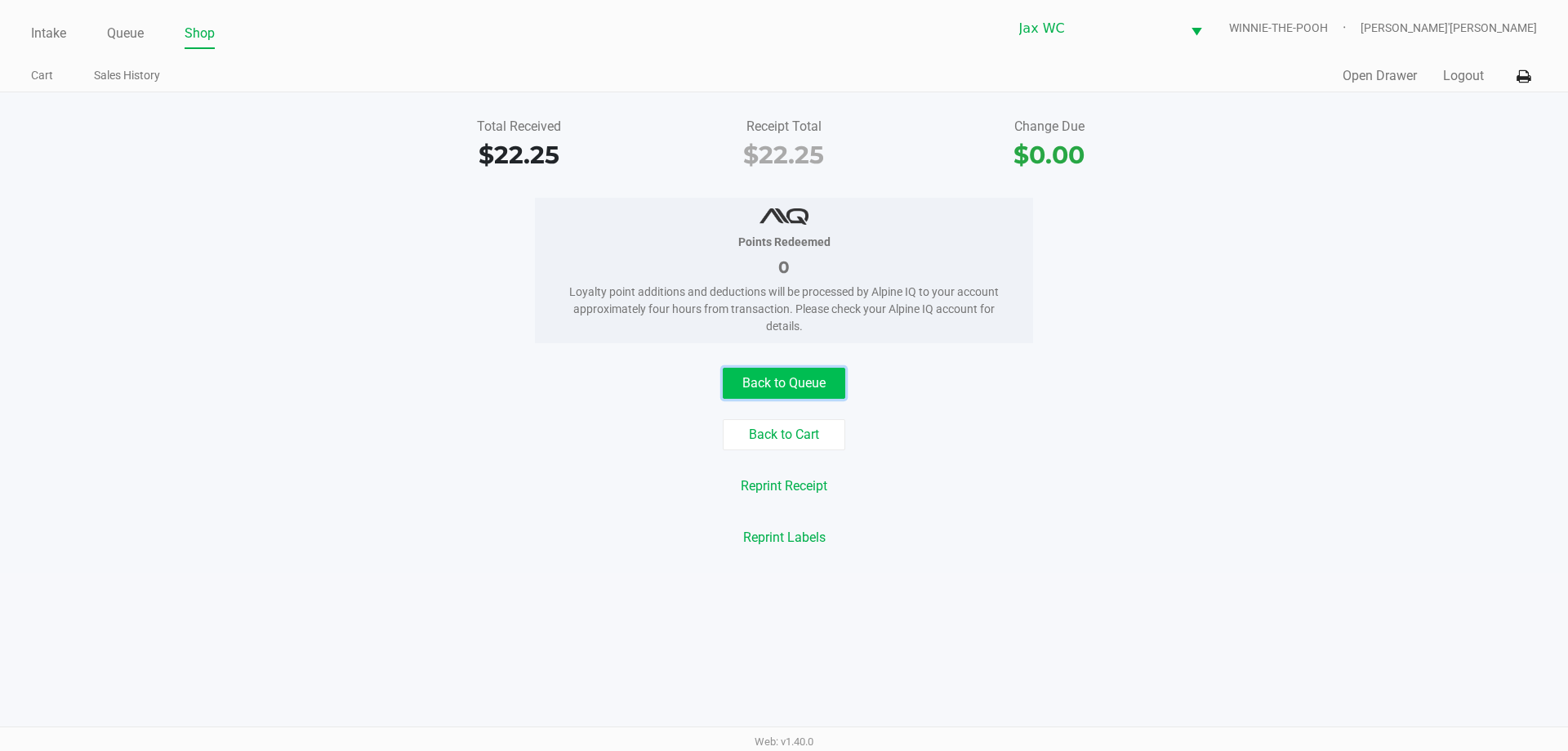
click at [819, 379] on button "Back to Queue" at bounding box center [784, 382] width 122 height 31
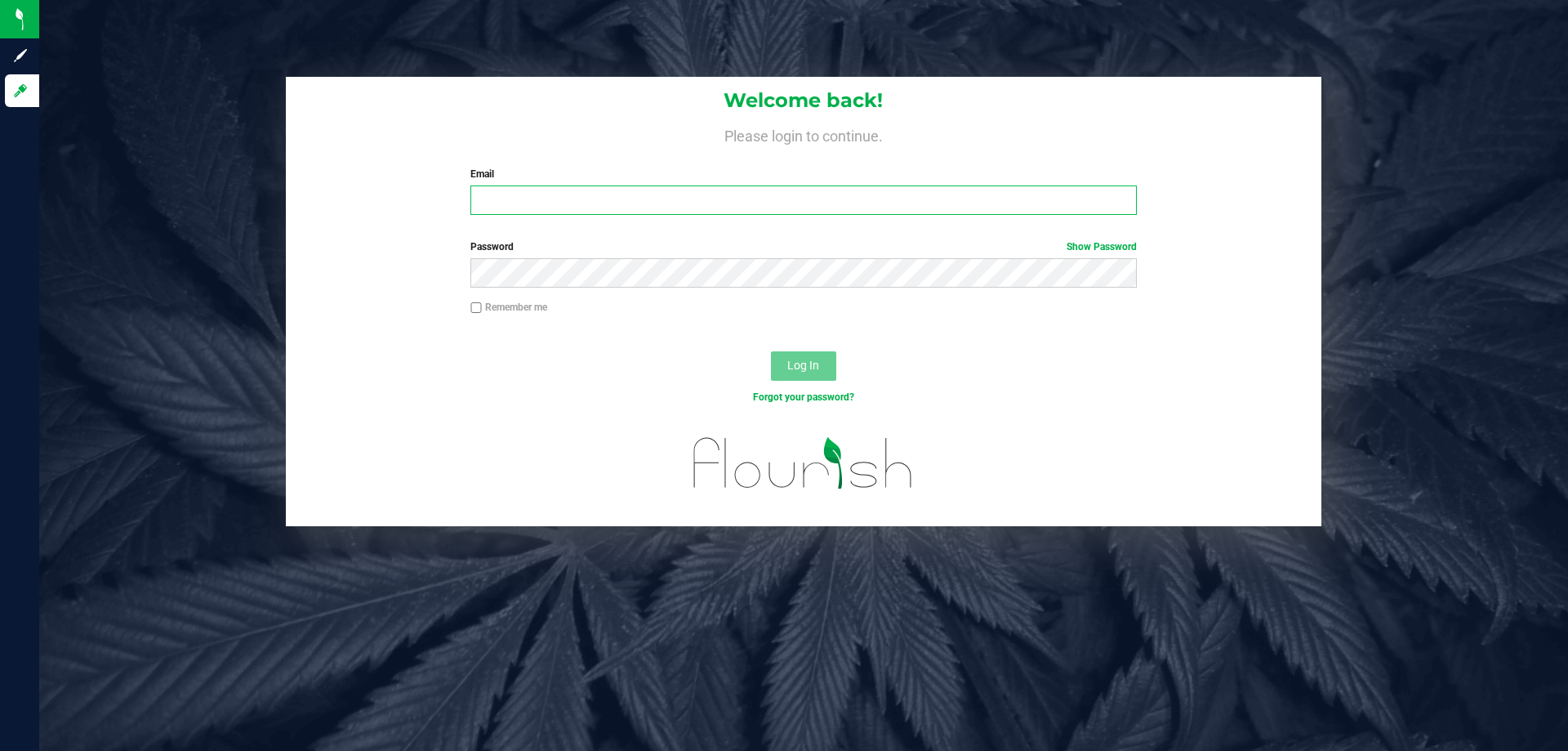
drag, startPoint x: 529, startPoint y: 201, endPoint x: 540, endPoint y: 198, distance: 11.4
click at [531, 200] on input "Email" at bounding box center [802, 200] width 665 height 30
type input "[PERSON_NAME][EMAIL_ADDRESS][DOMAIN_NAME]"
click at [771, 351] on button "Log In" at bounding box center [803, 366] width 66 height 30
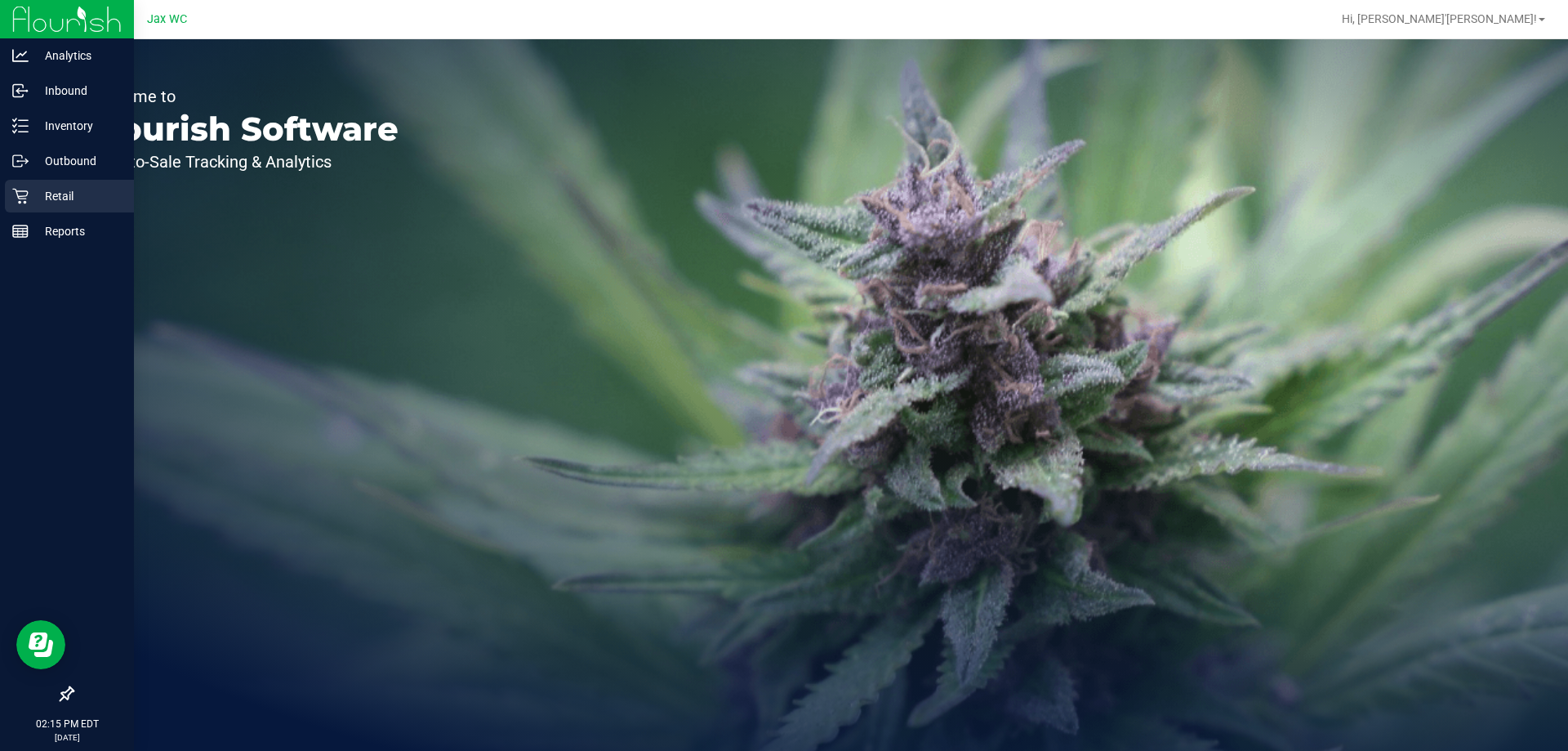
click at [38, 209] on div "Retail" at bounding box center [70, 196] width 129 height 32
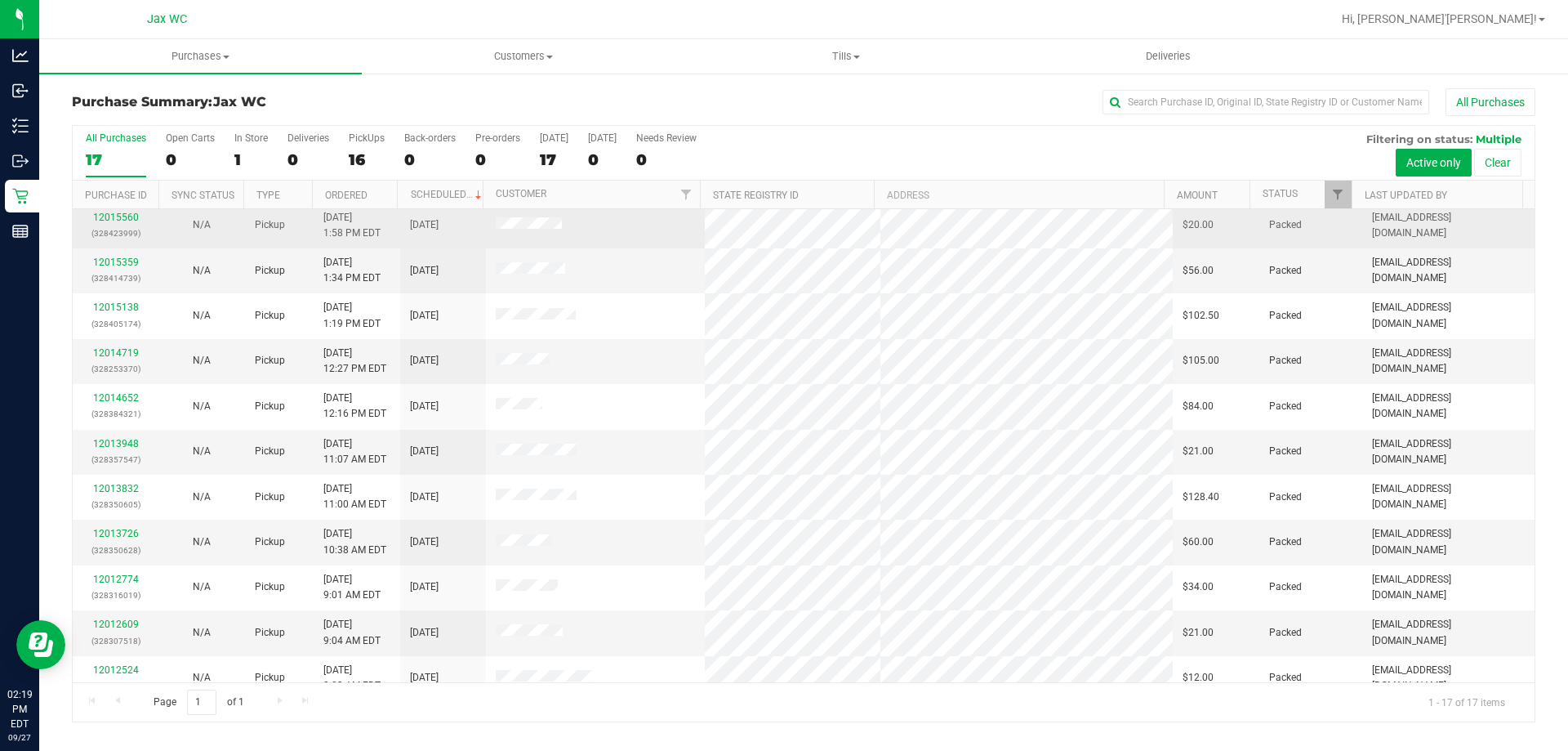
scroll to position [296, 0]
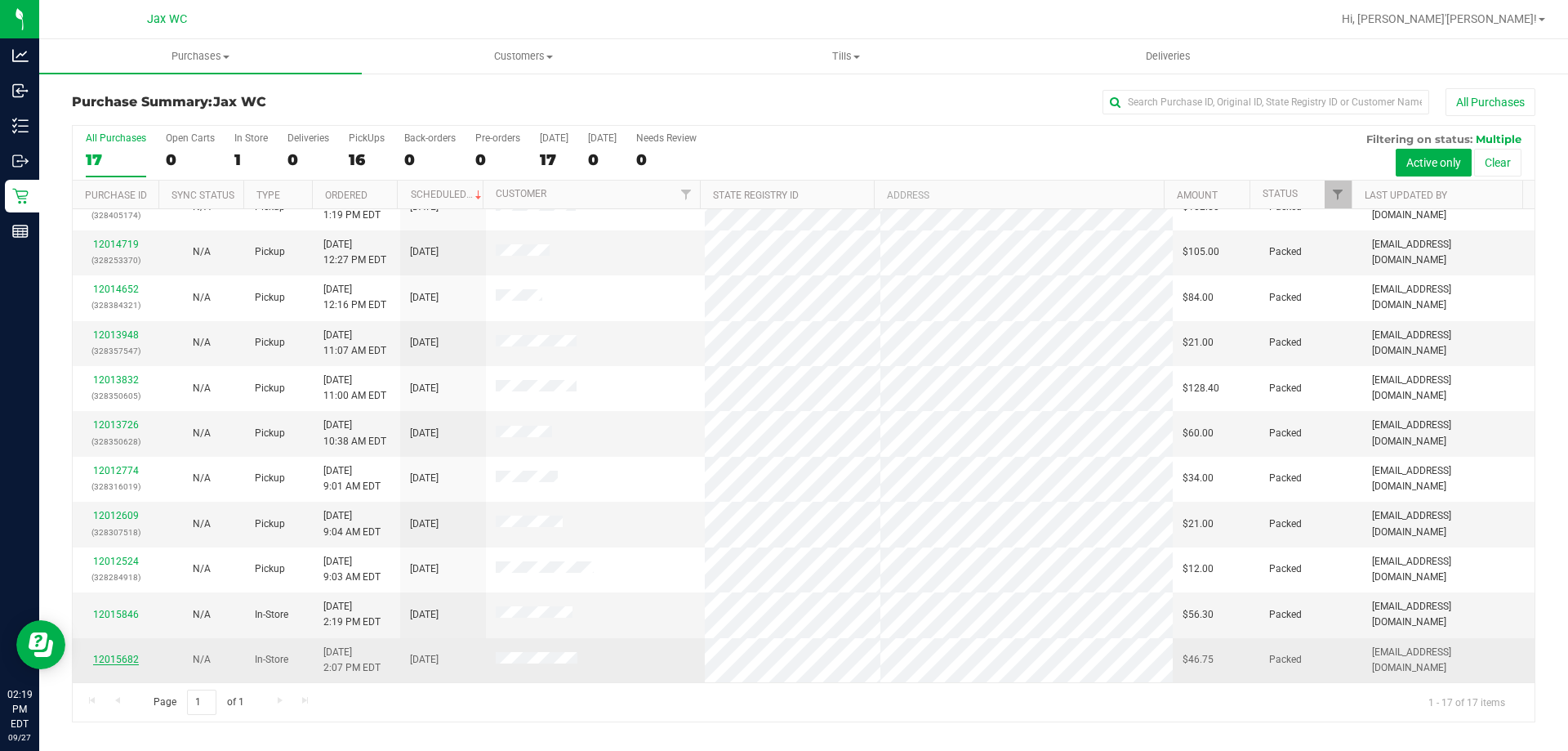
click at [121, 657] on link "12015682" at bounding box center [115, 658] width 45 height 11
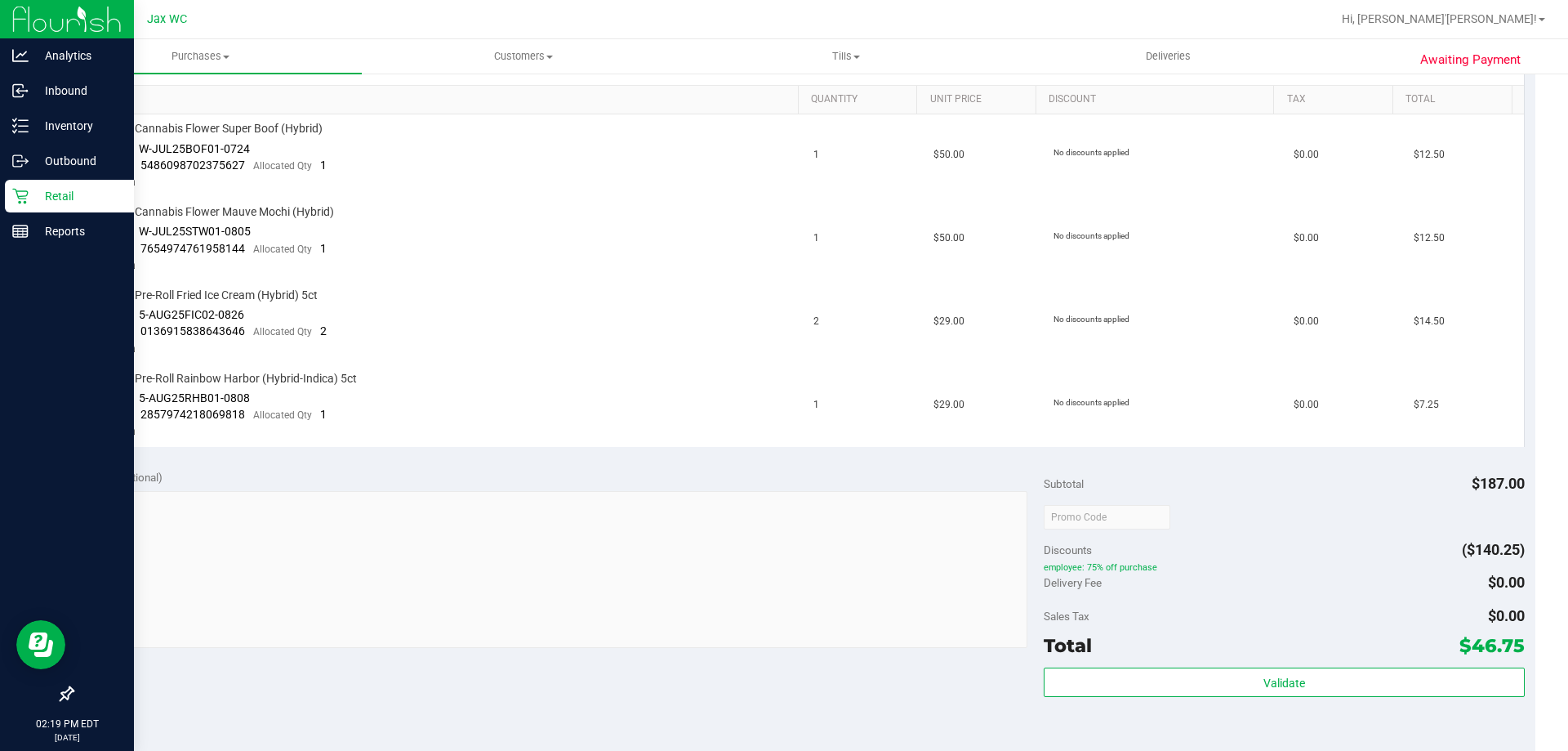
scroll to position [163, 0]
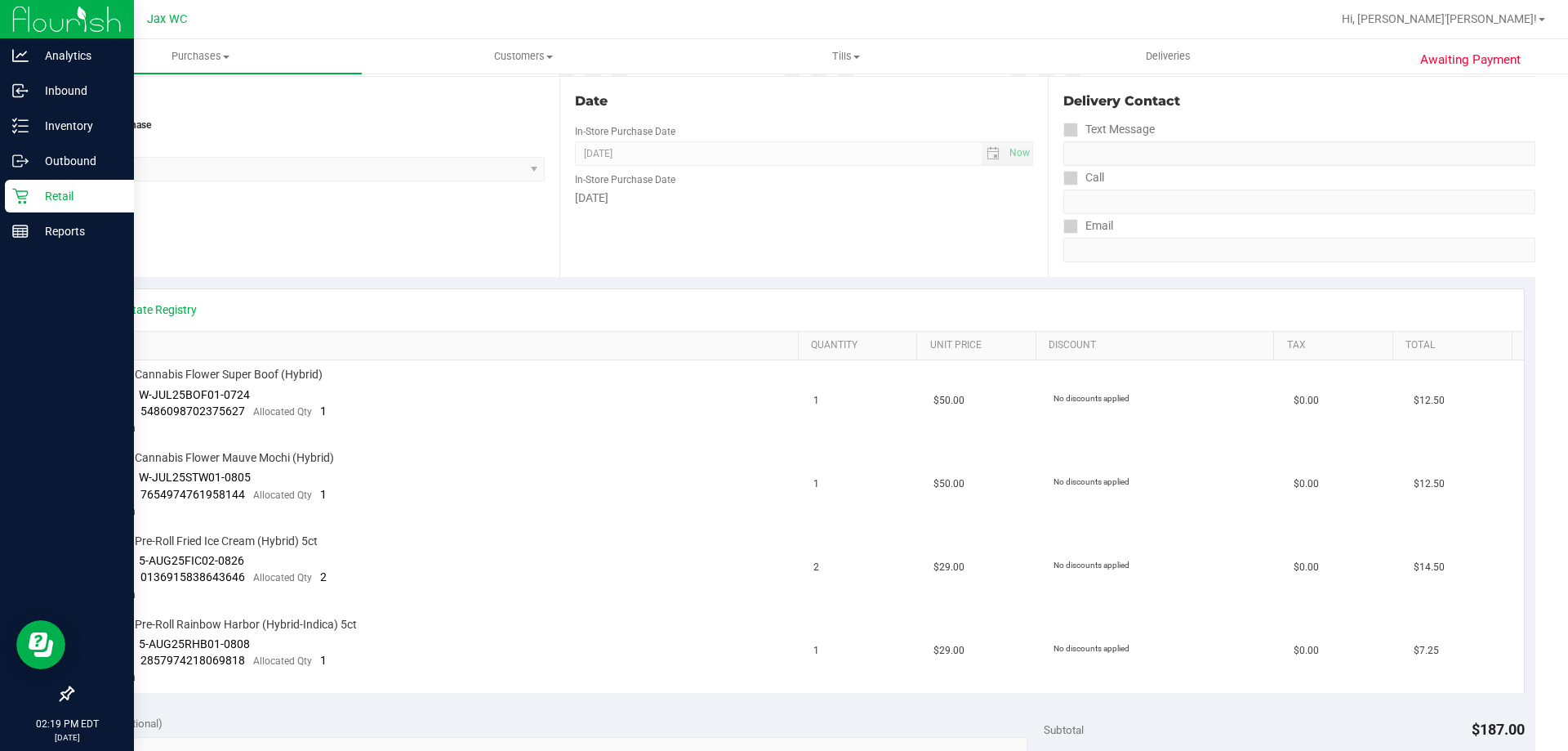
click at [56, 212] on div "Retail" at bounding box center [70, 196] width 129 height 32
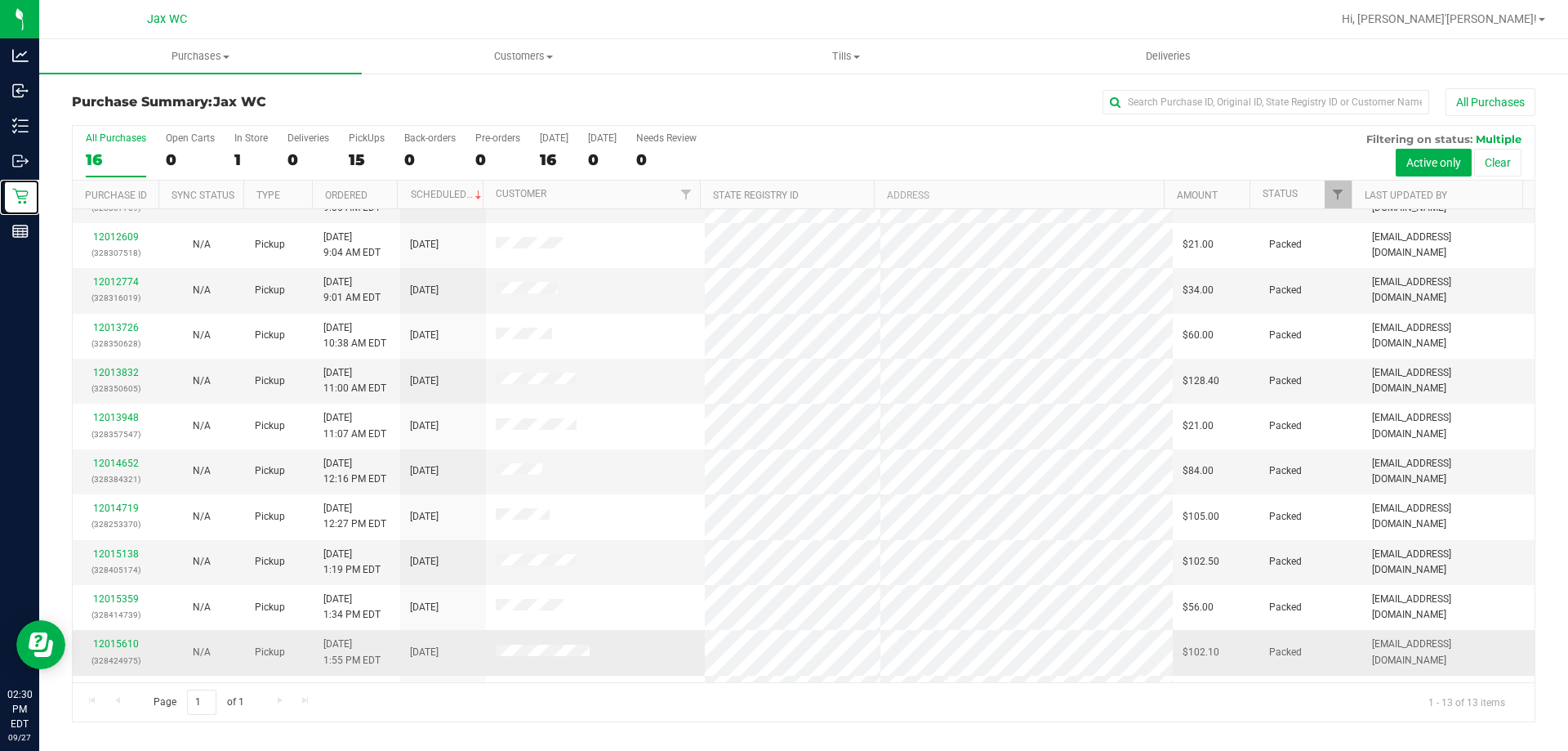
scroll to position [115, 0]
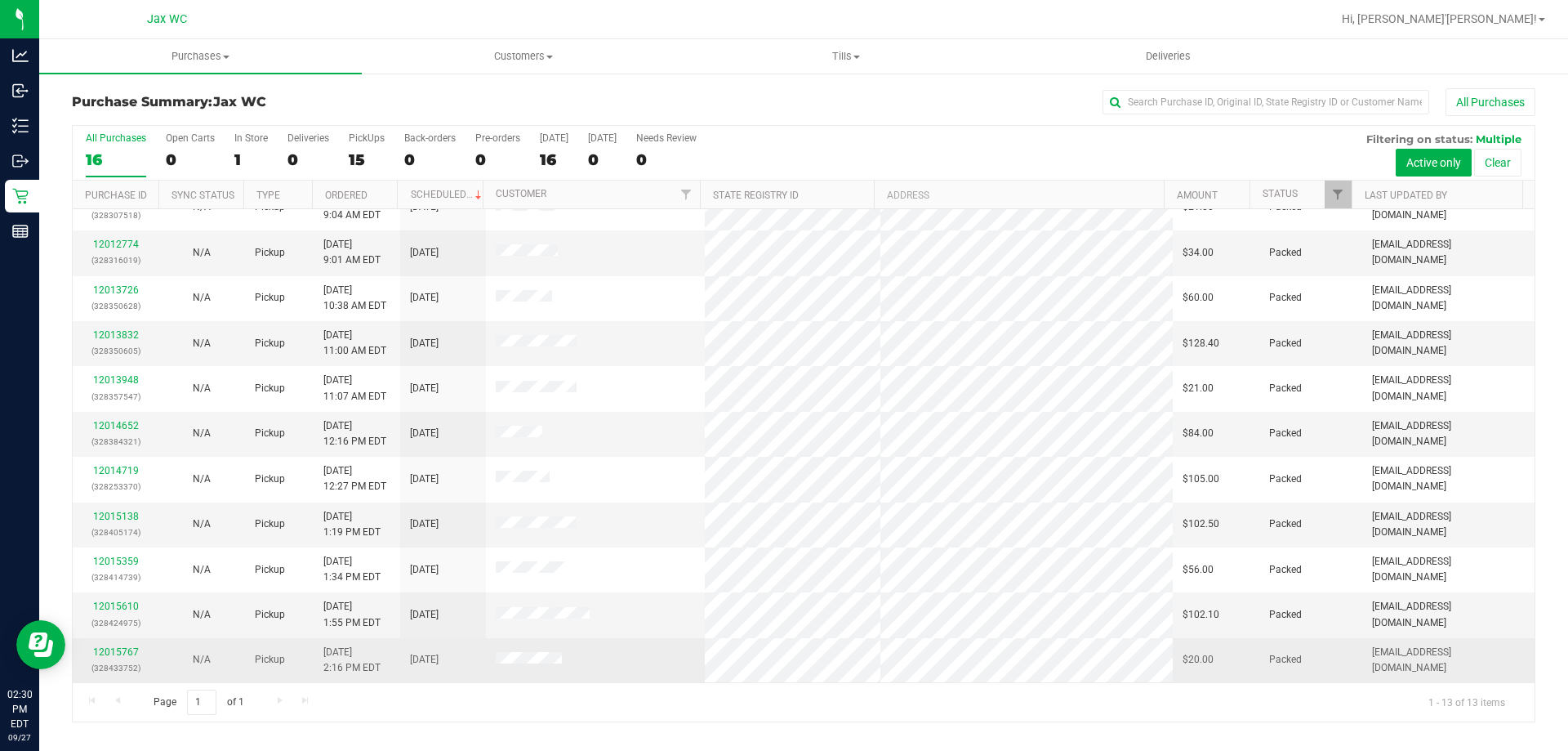
click at [118, 642] on td "12015767 (328433752)" at bounding box center [115, 660] width 86 height 44
click at [118, 651] on link "12015767" at bounding box center [115, 651] width 45 height 11
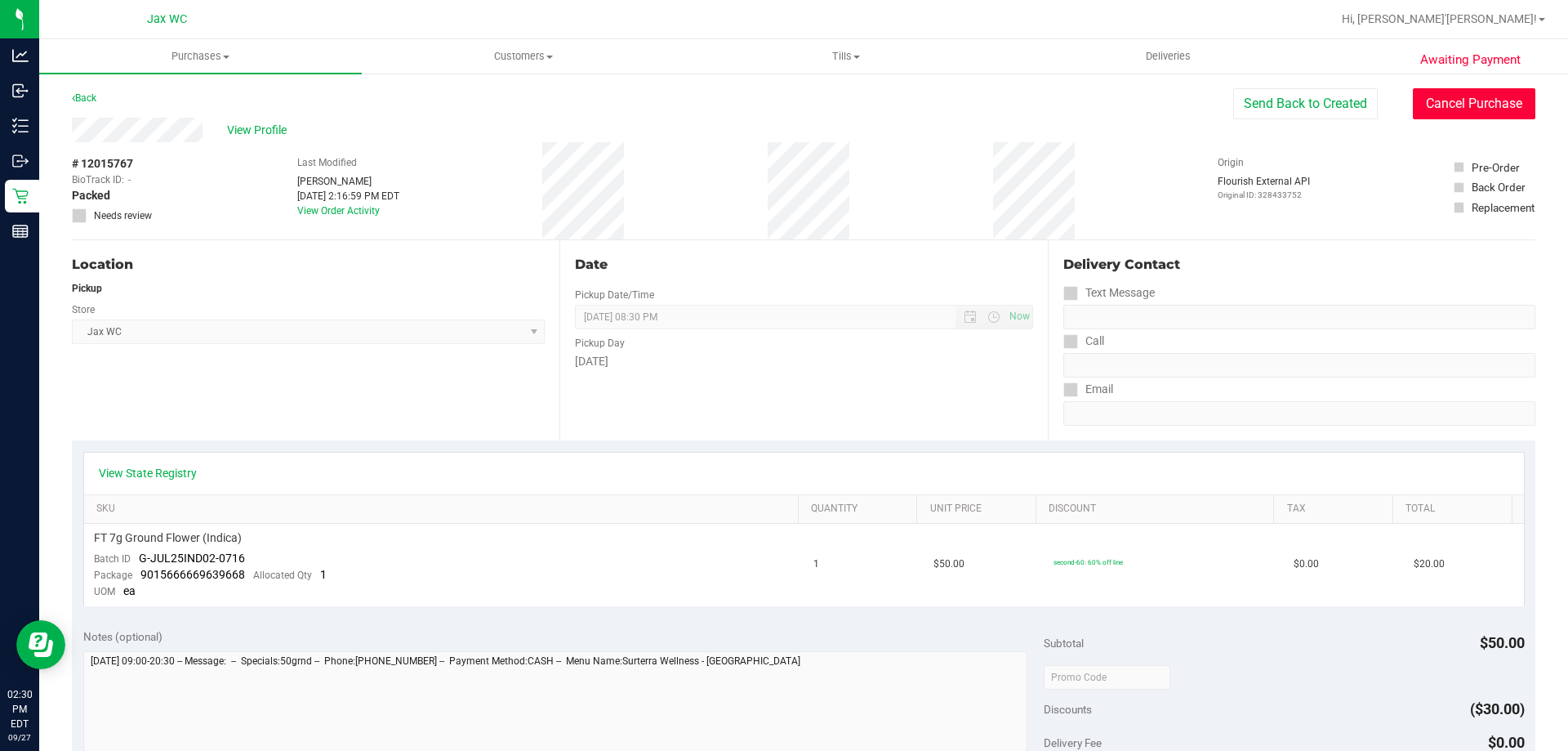
click at [1484, 94] on button "Cancel Purchase" at bounding box center [1474, 103] width 122 height 31
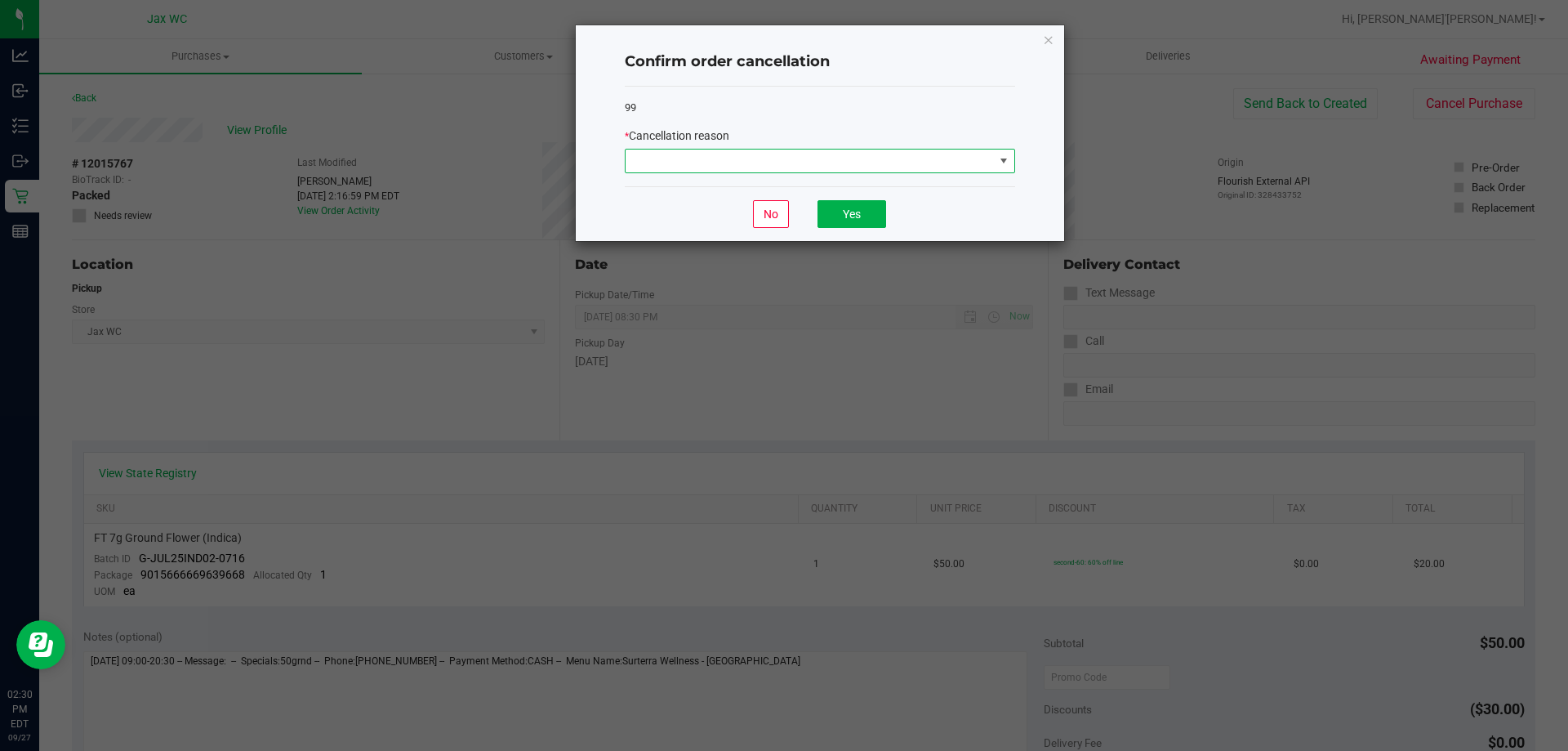
click at [656, 156] on span at bounding box center [809, 161] width 368 height 23
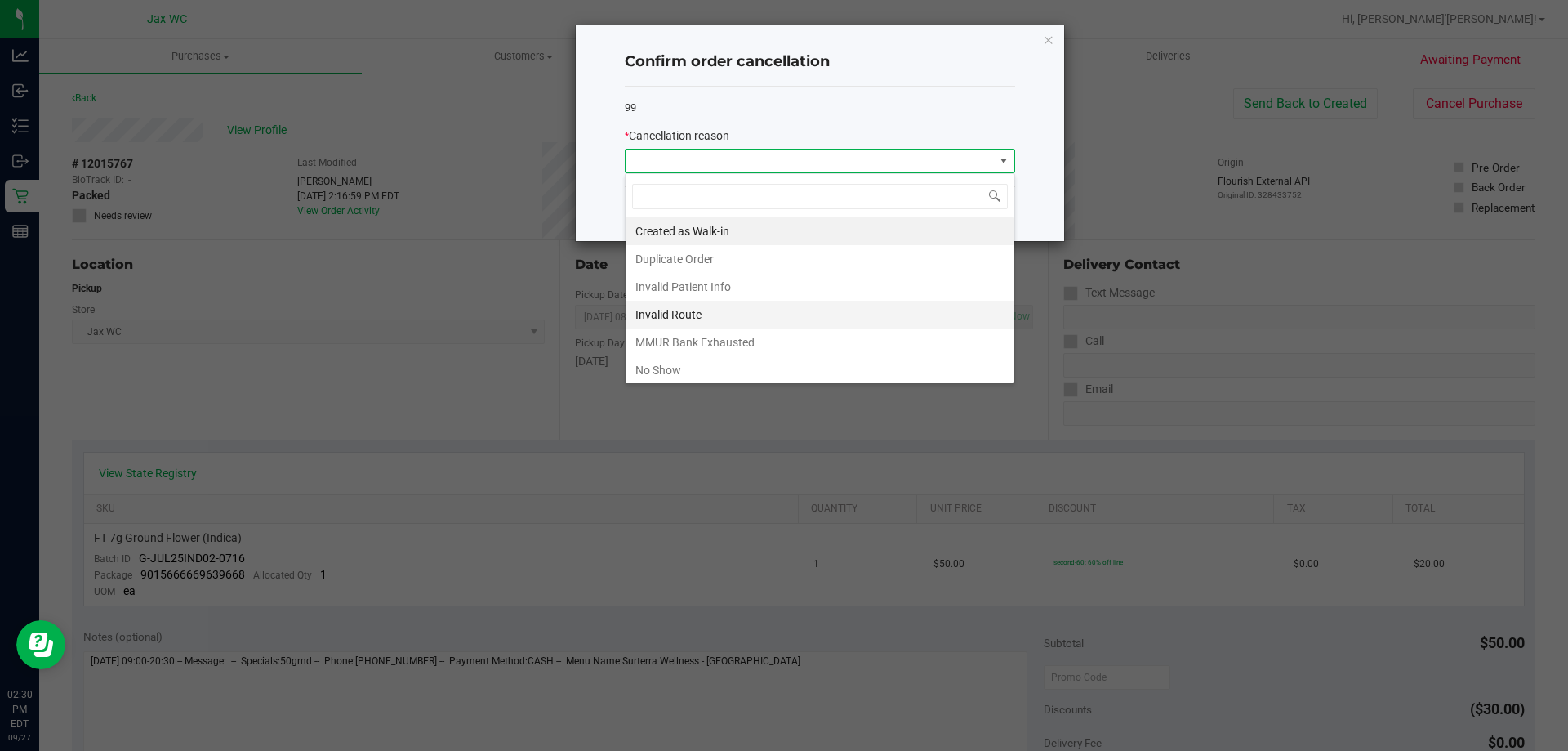
scroll to position [24, 391]
click at [695, 254] on li "Duplicate Order" at bounding box center [820, 259] width 389 height 28
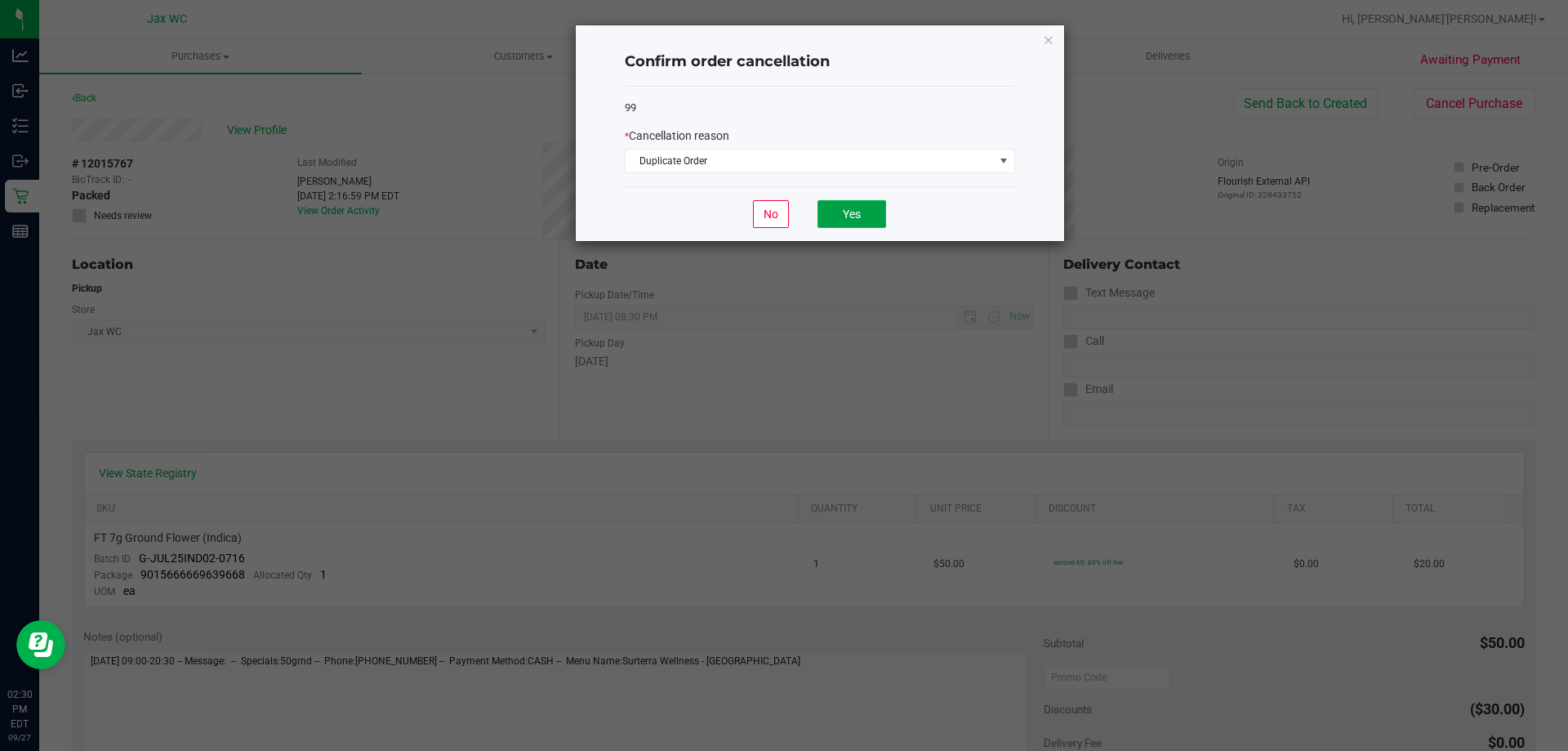
click at [835, 205] on button "Yes" at bounding box center [851, 214] width 68 height 28
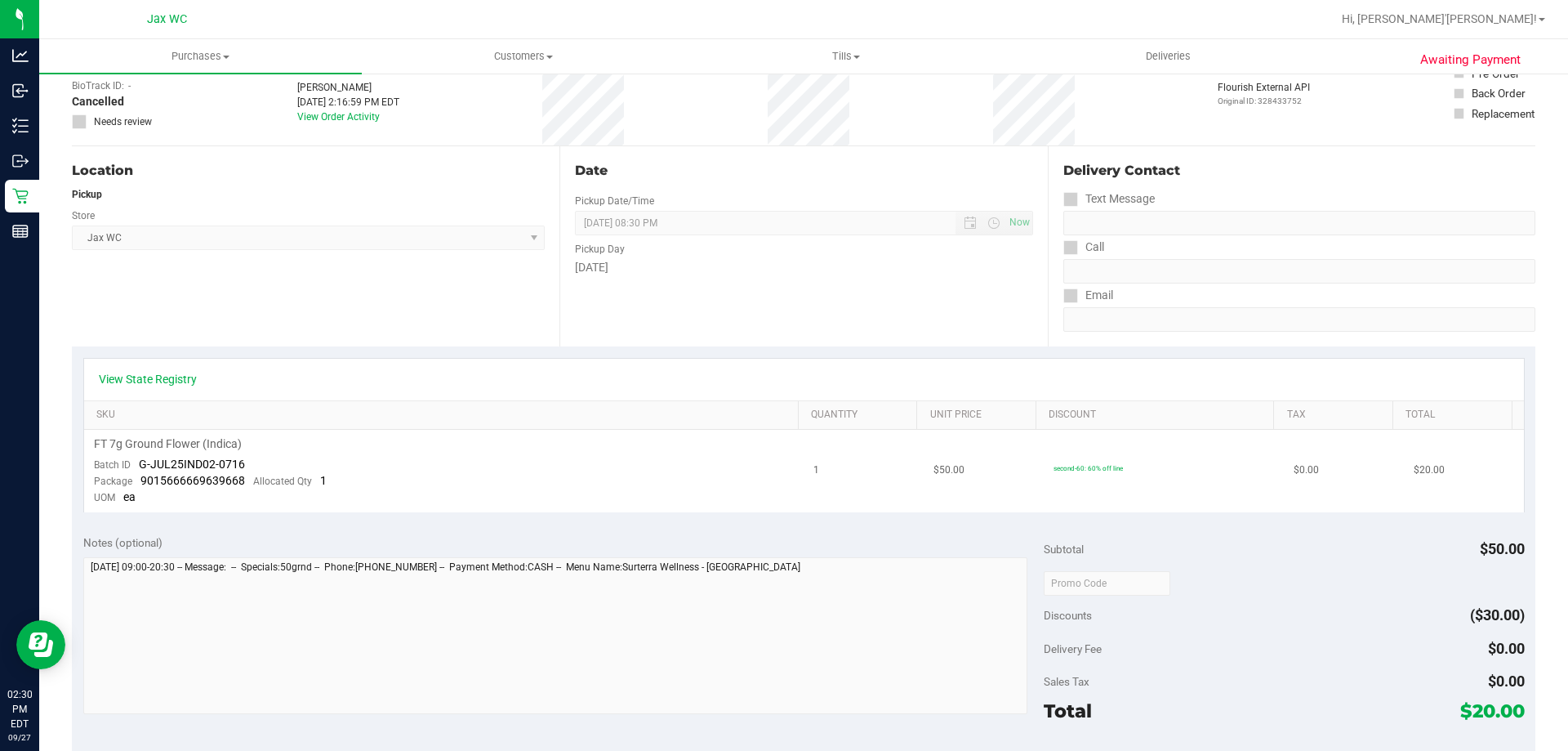
scroll to position [0, 0]
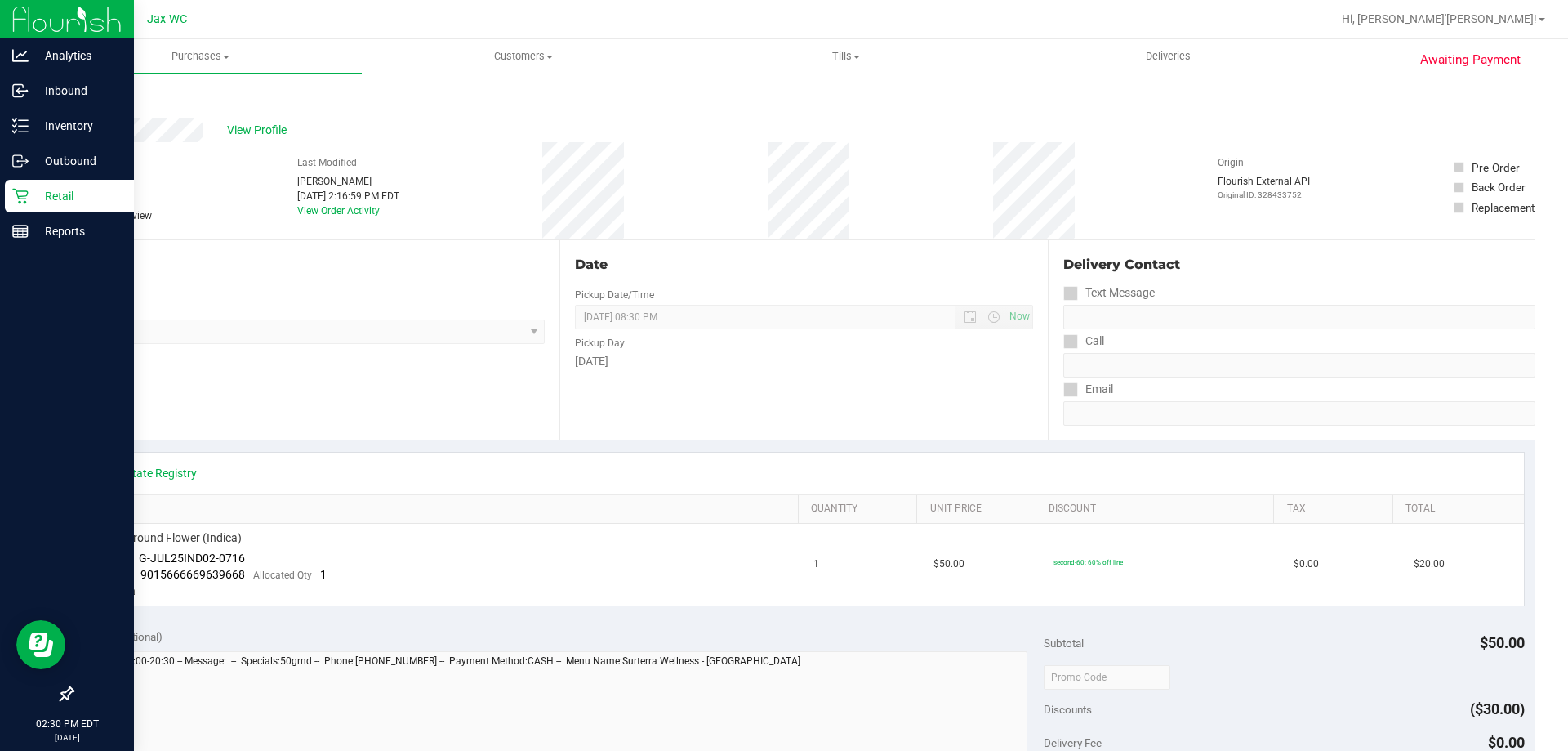
click at [36, 187] on p "Retail" at bounding box center [78, 196] width 98 height 19
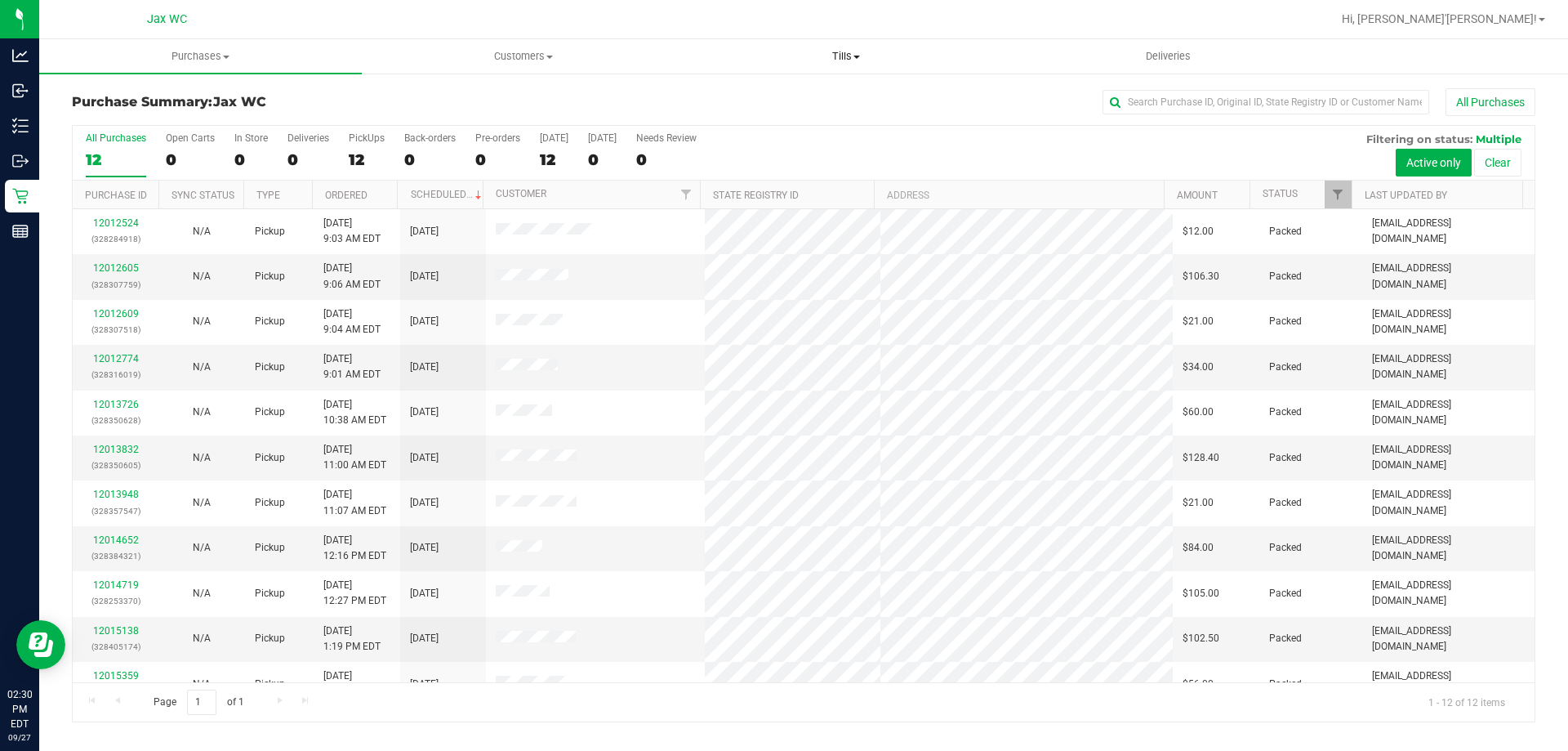
click at [841, 55] on span "Tills" at bounding box center [845, 56] width 321 height 15
click at [743, 98] on span "Manage tills" at bounding box center [739, 99] width 110 height 14
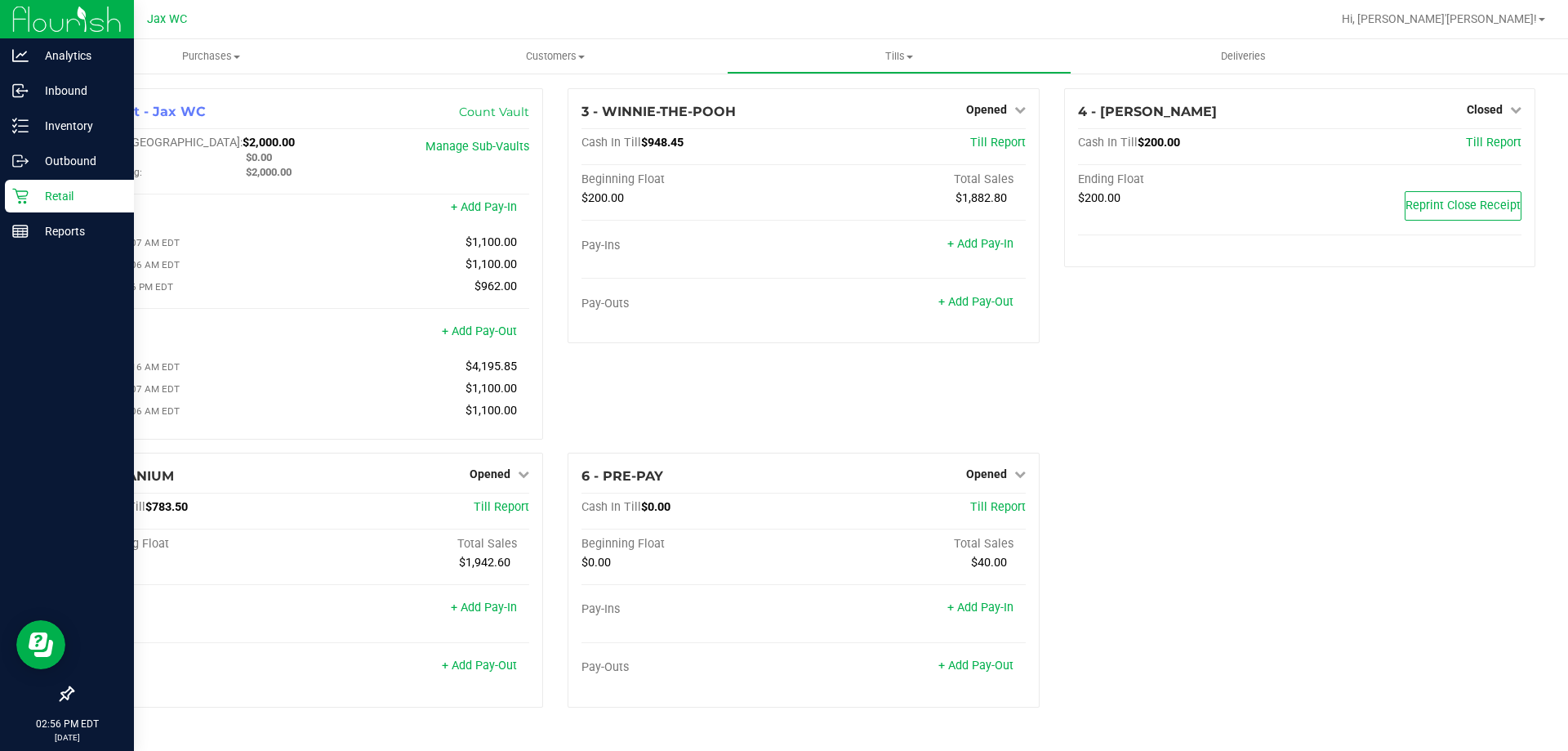
click at [44, 198] on p "Retail" at bounding box center [78, 196] width 98 height 19
